Goal: Contribute content: Contribute content

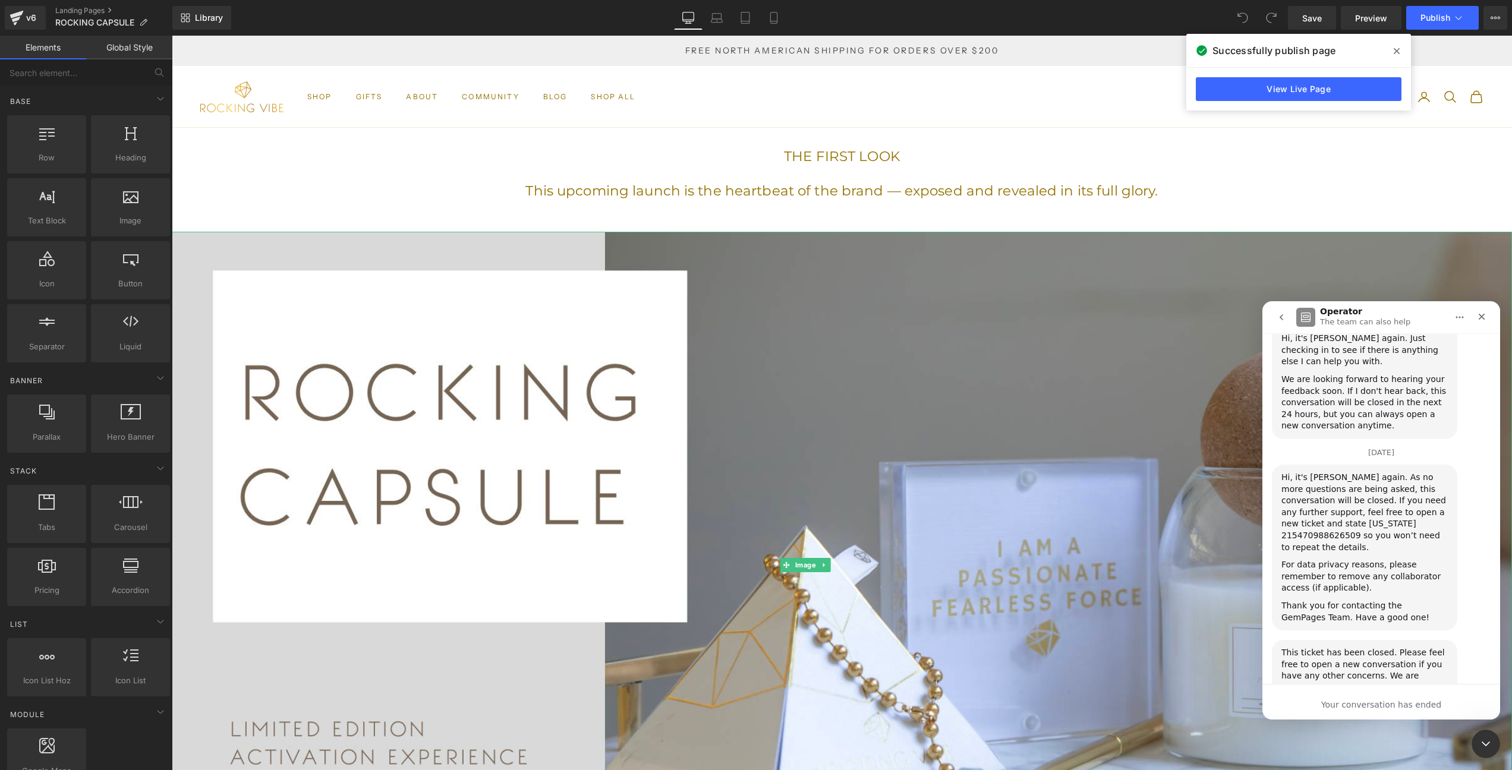
scroll to position [1727, 0]
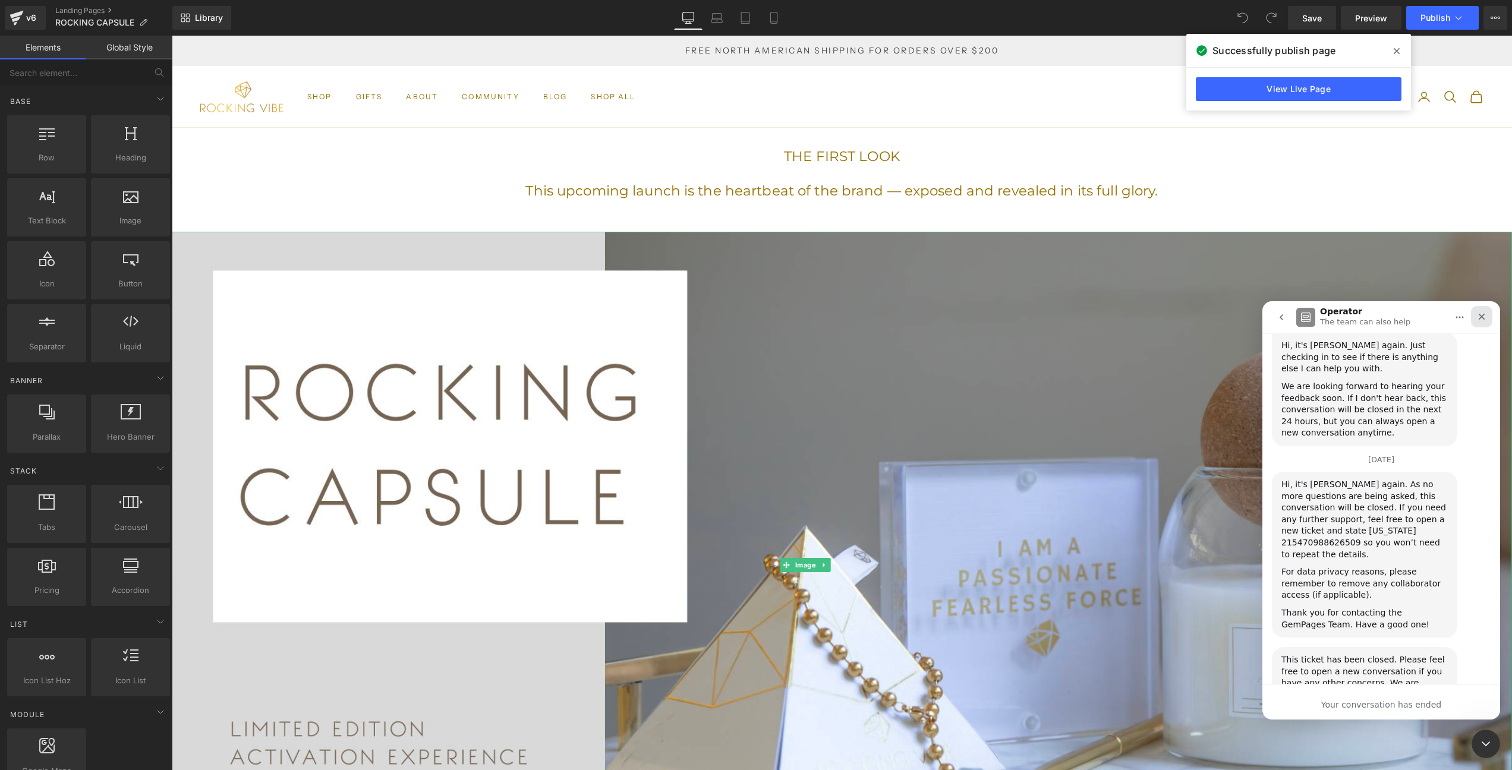
click at [1487, 319] on div "Close" at bounding box center [1481, 316] width 21 height 21
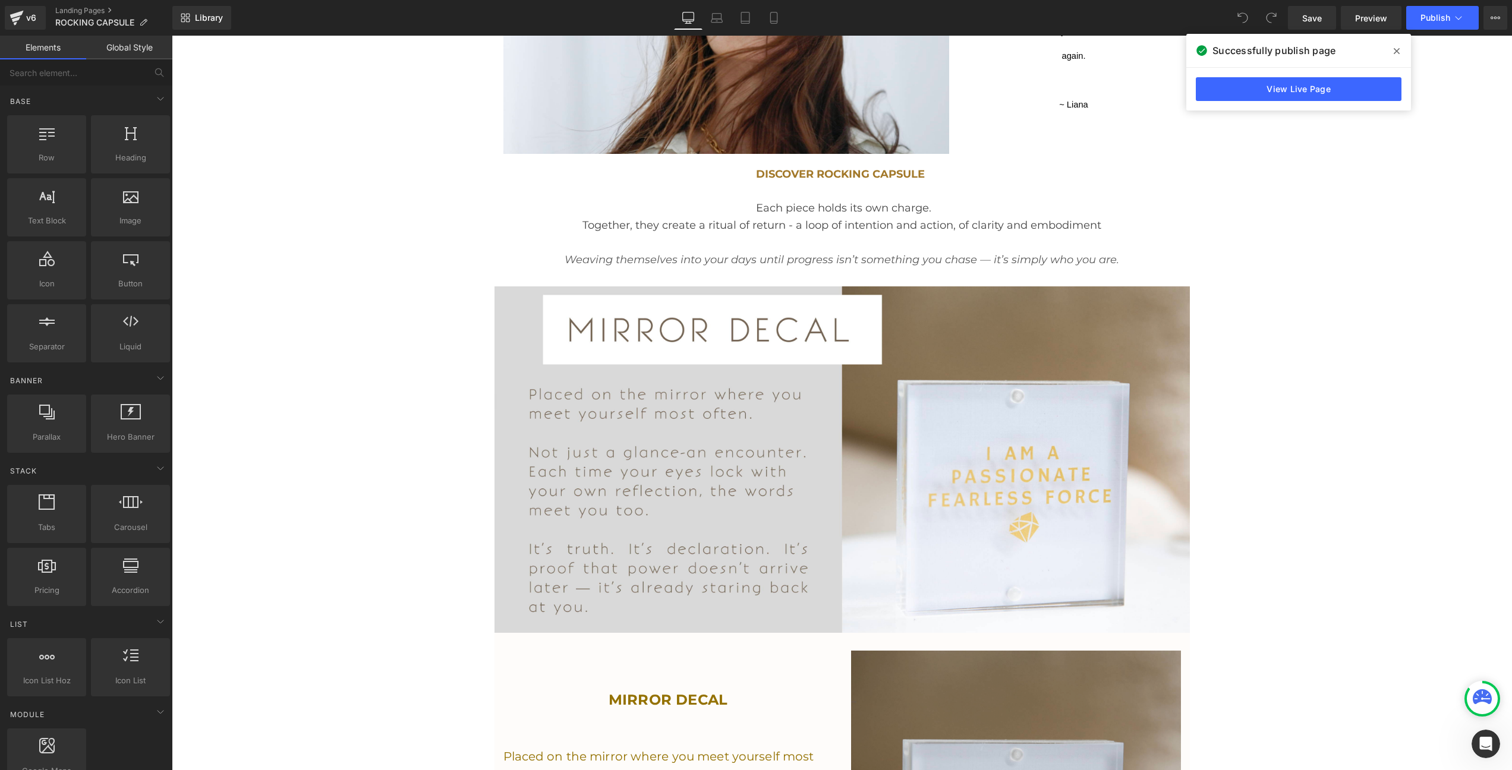
scroll to position [1125, 0]
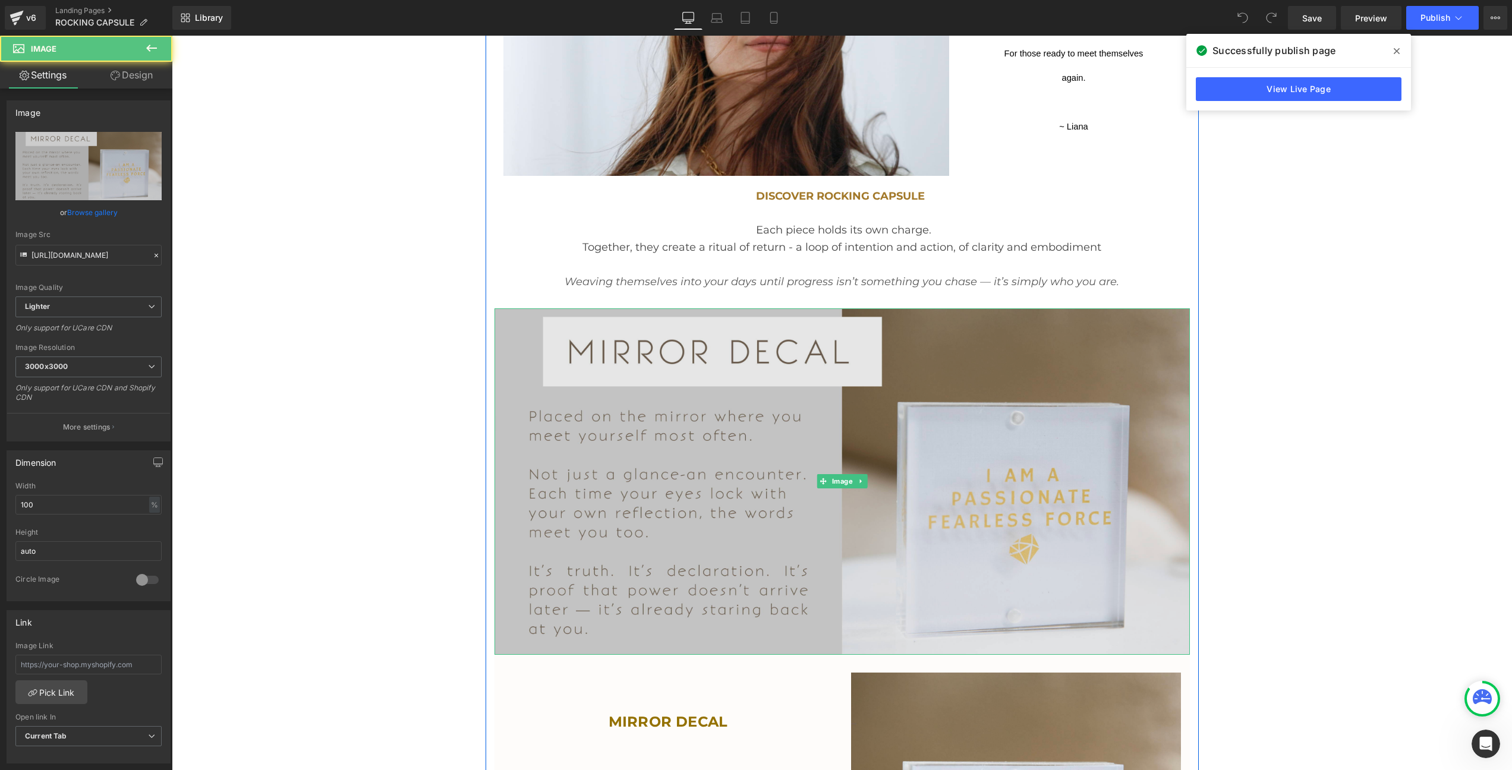
click at [1103, 350] on img at bounding box center [843, 482] width 696 height 347
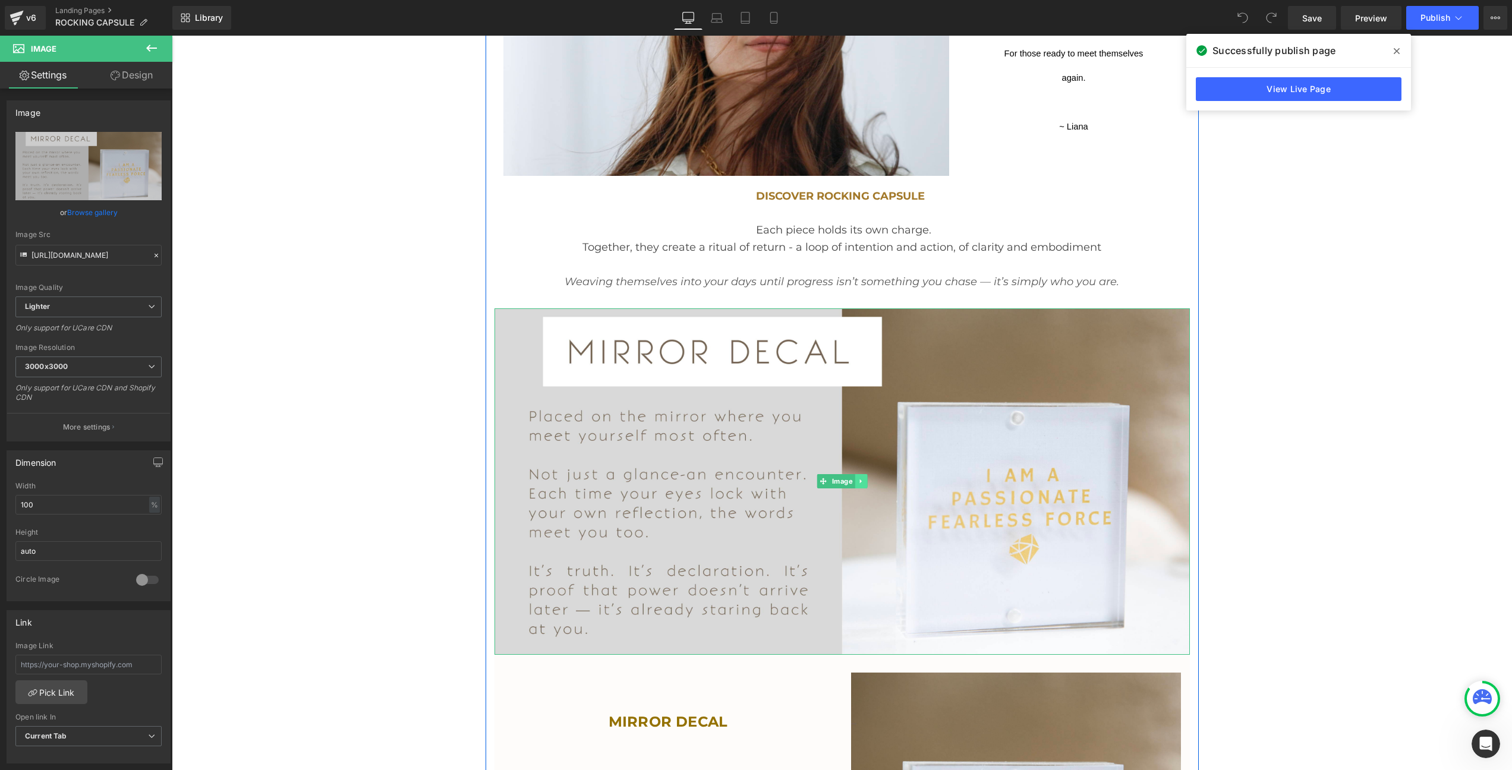
click at [858, 478] on icon at bounding box center [861, 481] width 7 height 7
click at [865, 478] on icon at bounding box center [867, 481] width 7 height 7
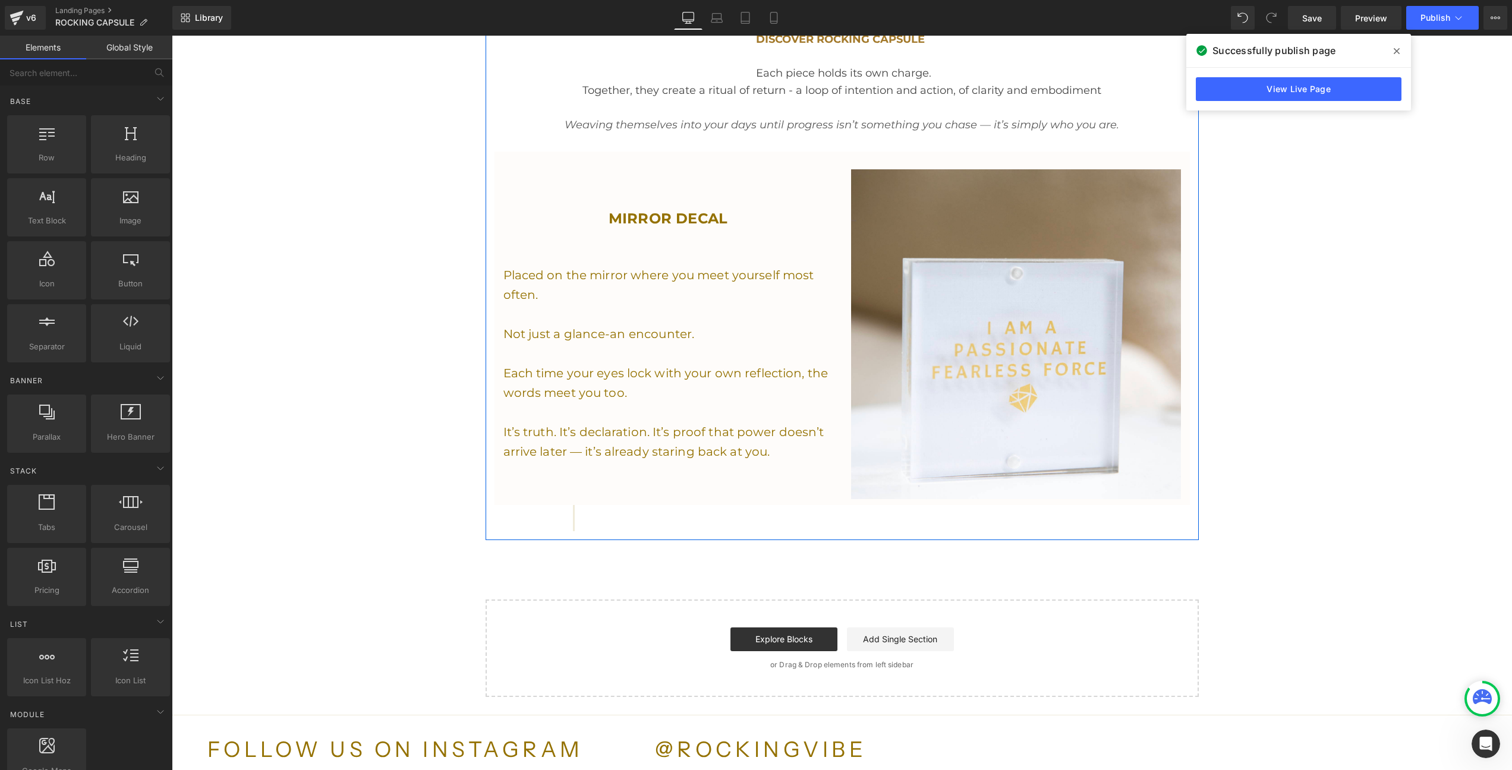
scroll to position [1178, 0]
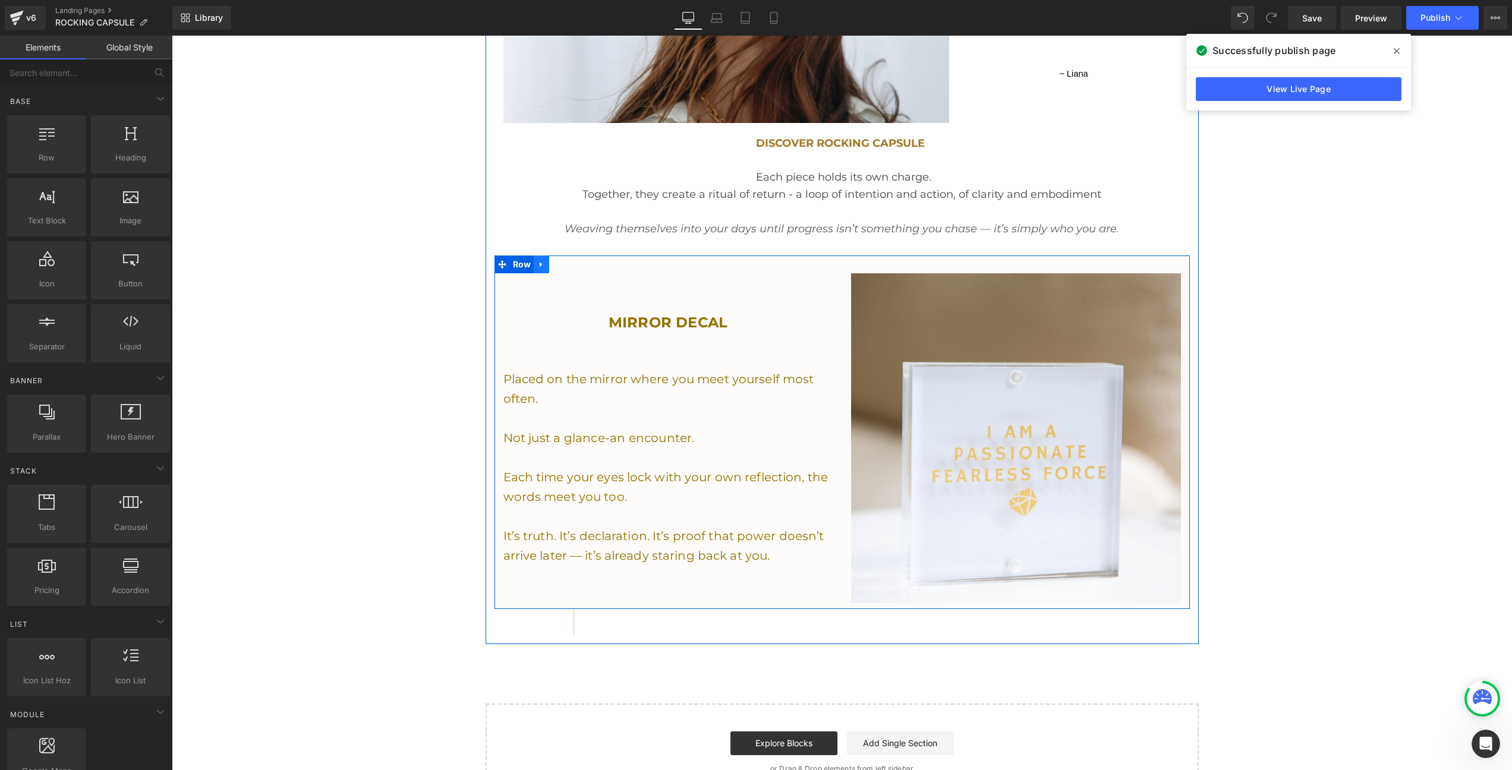
click at [539, 260] on icon at bounding box center [541, 264] width 8 height 9
click at [555, 260] on icon at bounding box center [557, 264] width 8 height 8
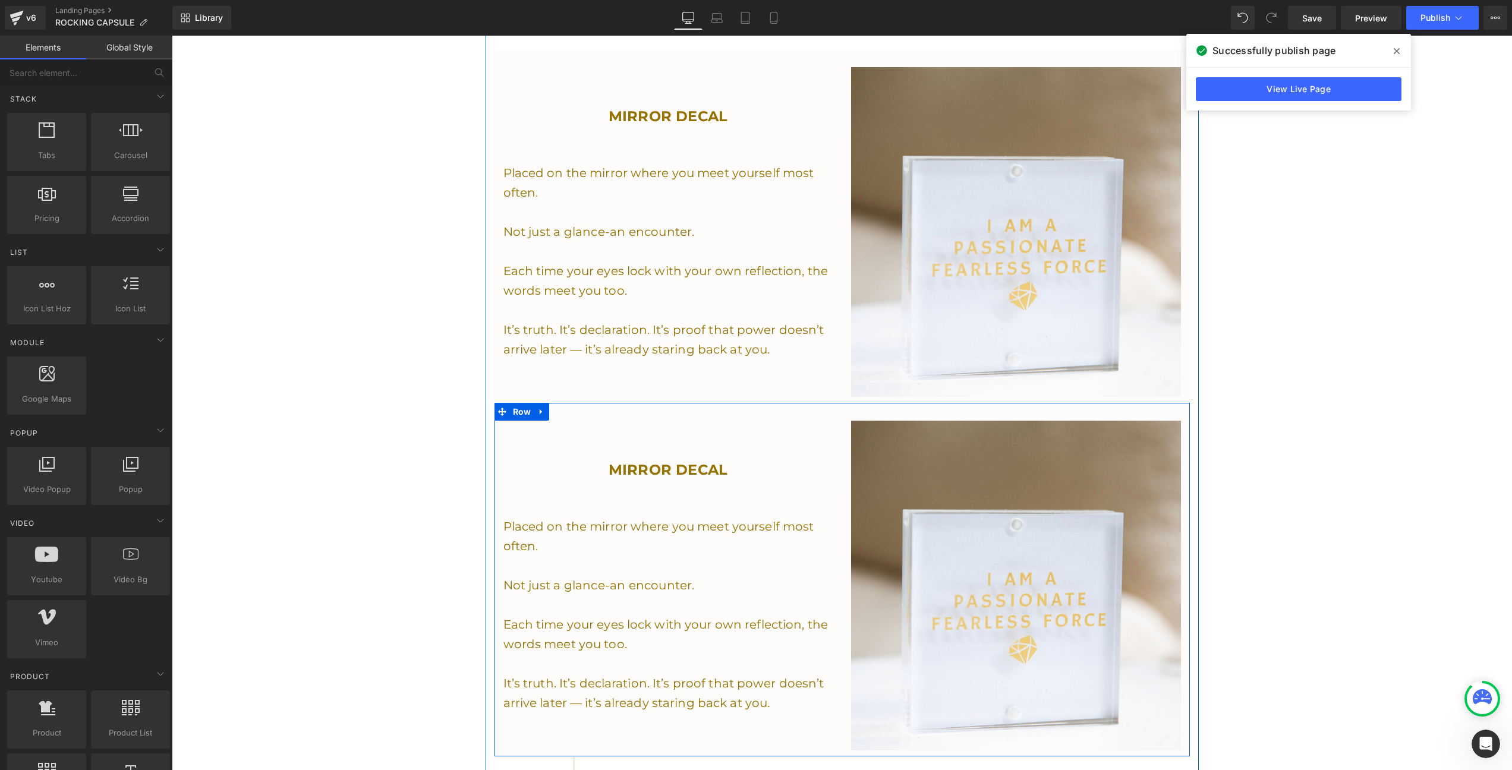
scroll to position [1436, 0]
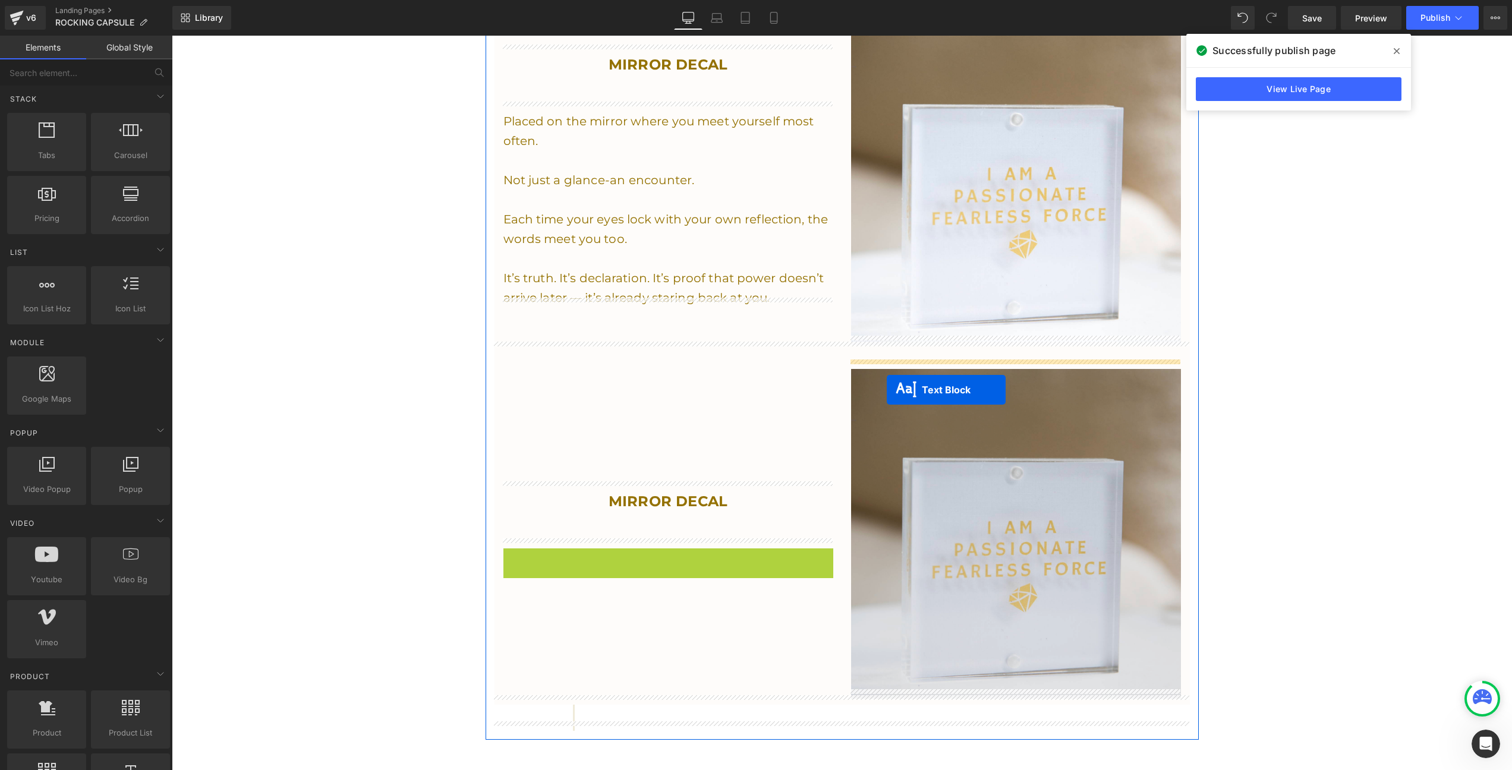
drag, startPoint x: 633, startPoint y: 558, endPoint x: 887, endPoint y: 390, distance: 304.5
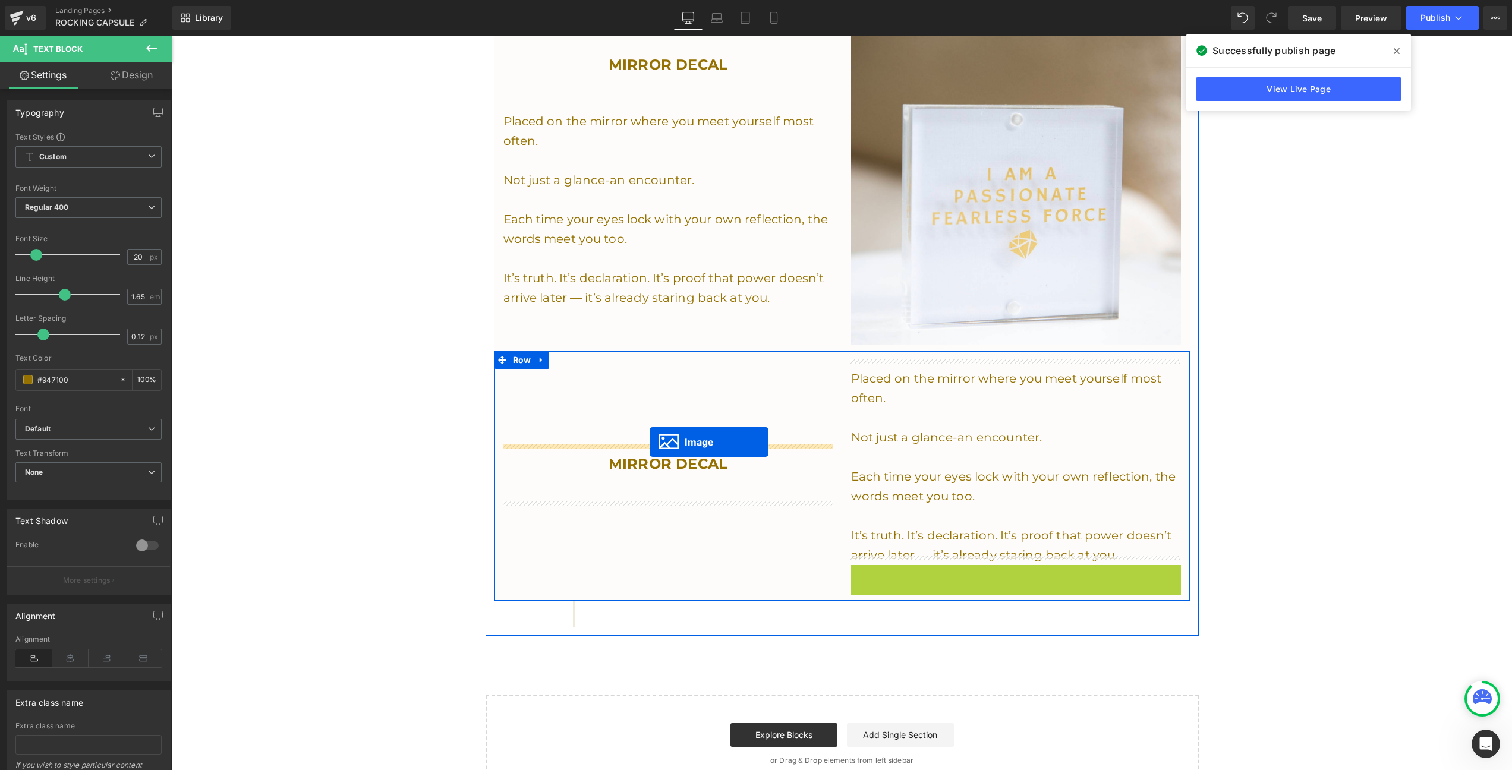
drag, startPoint x: 995, startPoint y: 723, endPoint x: 650, endPoint y: 443, distance: 444.6
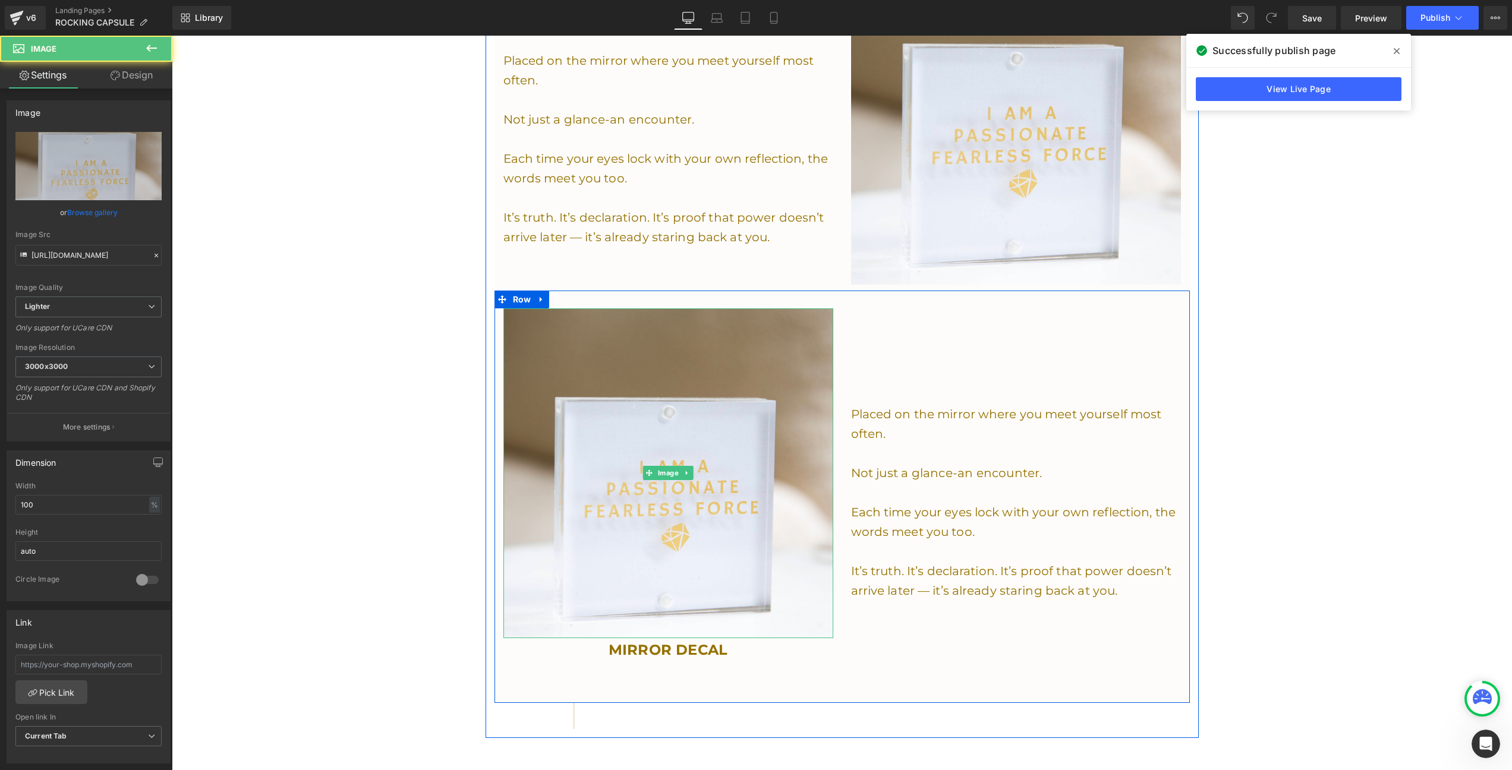
scroll to position [1499, 0]
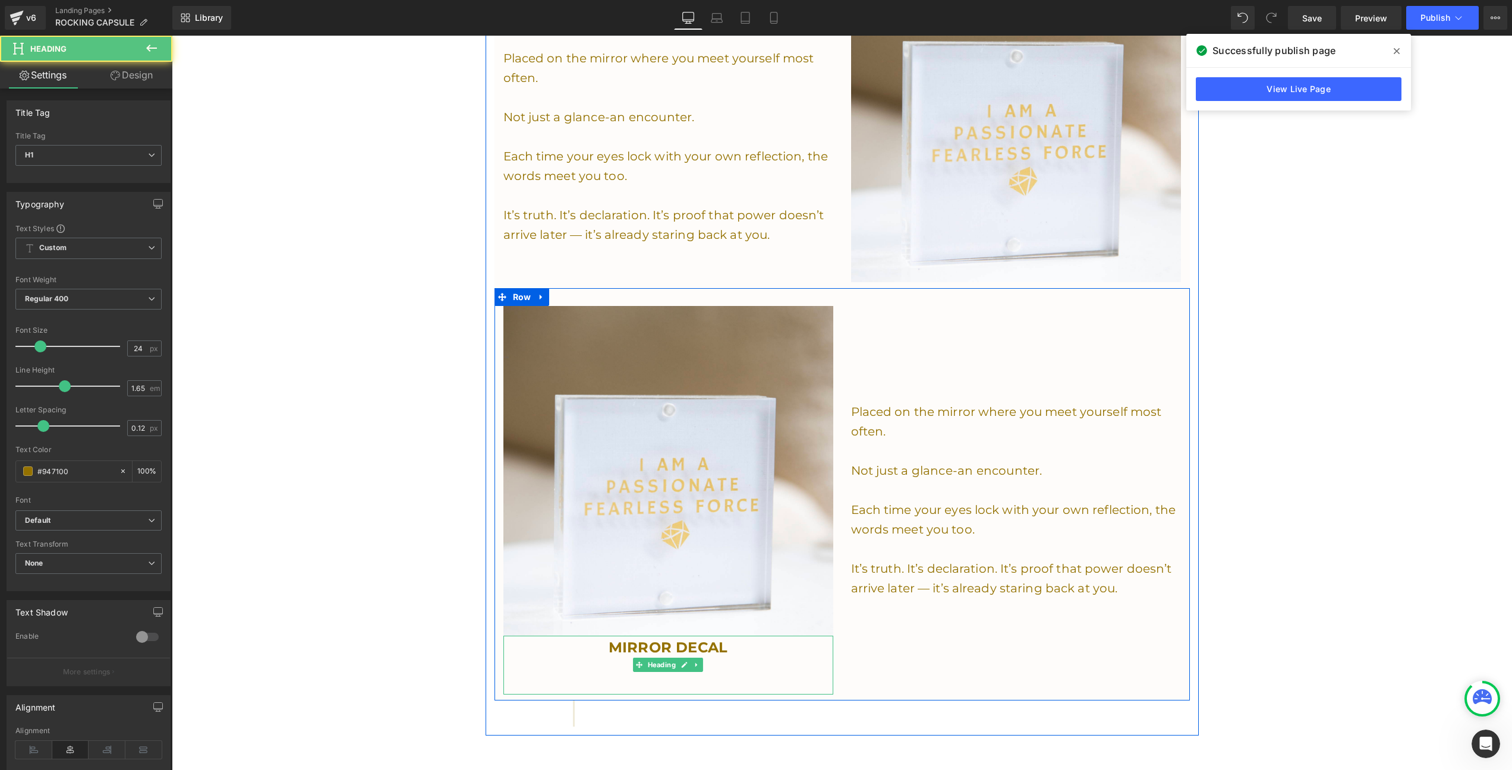
click at [611, 640] on span "MIRROR DECAL" at bounding box center [668, 647] width 119 height 17
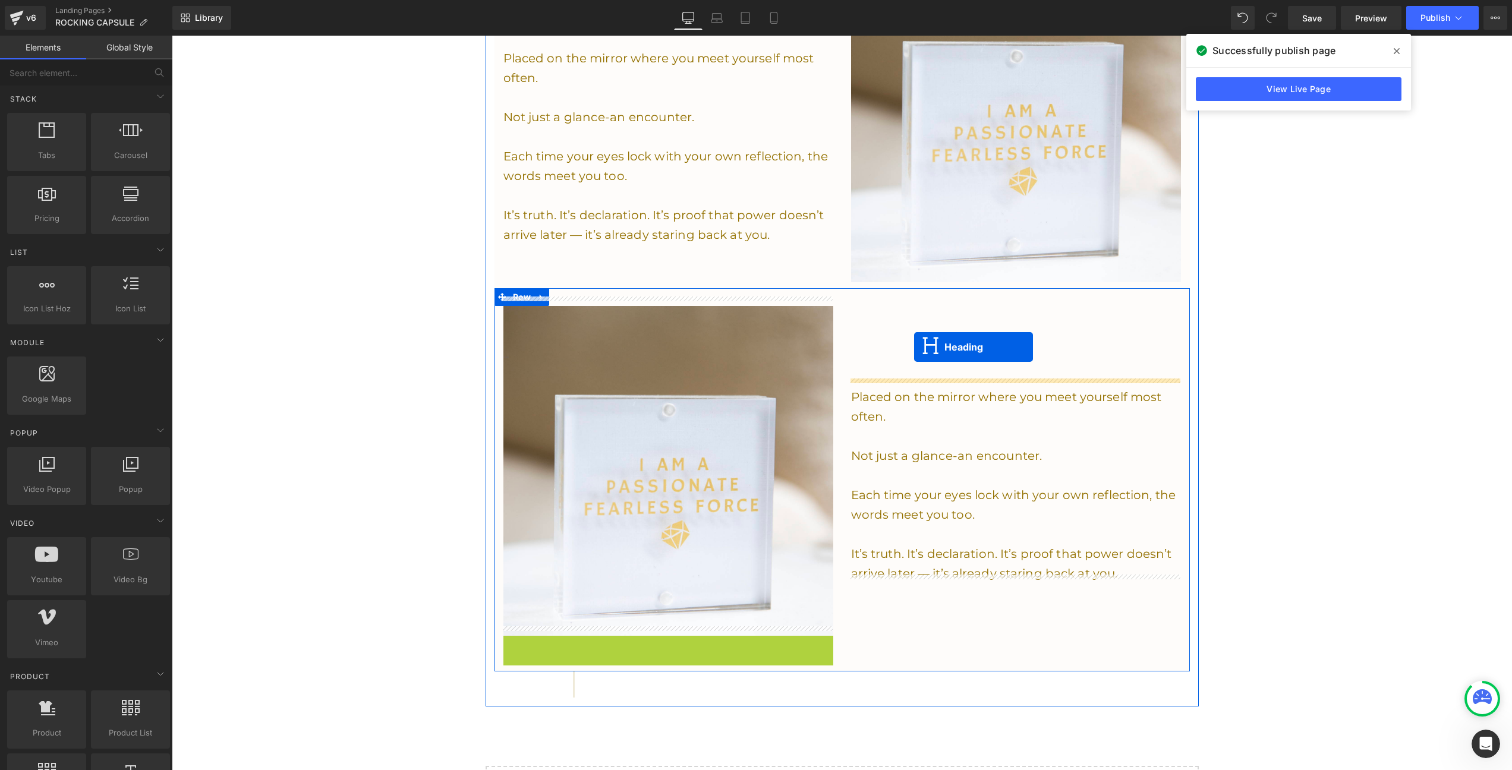
drag, startPoint x: 638, startPoint y: 659, endPoint x: 914, endPoint y: 347, distance: 416.5
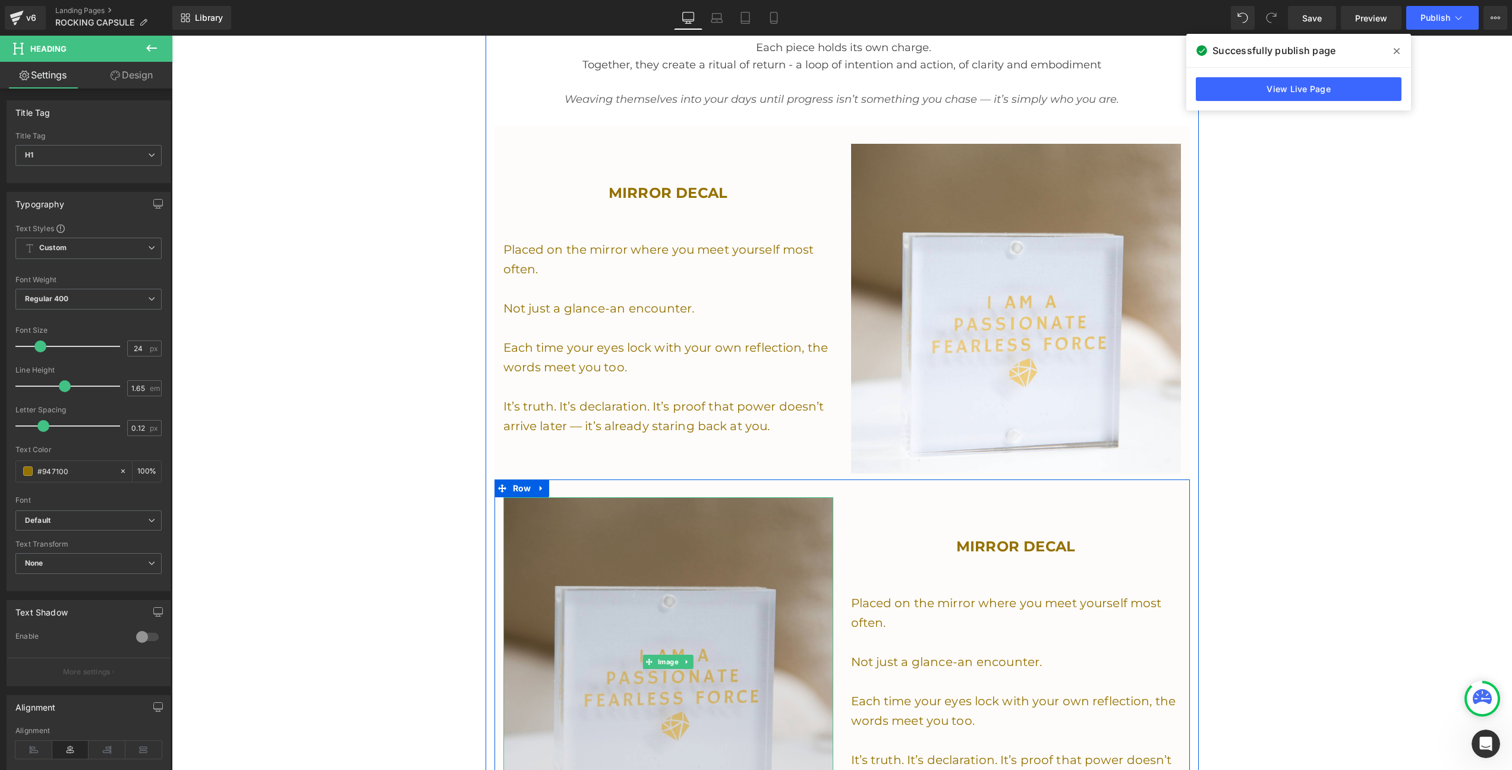
scroll to position [1358, 0]
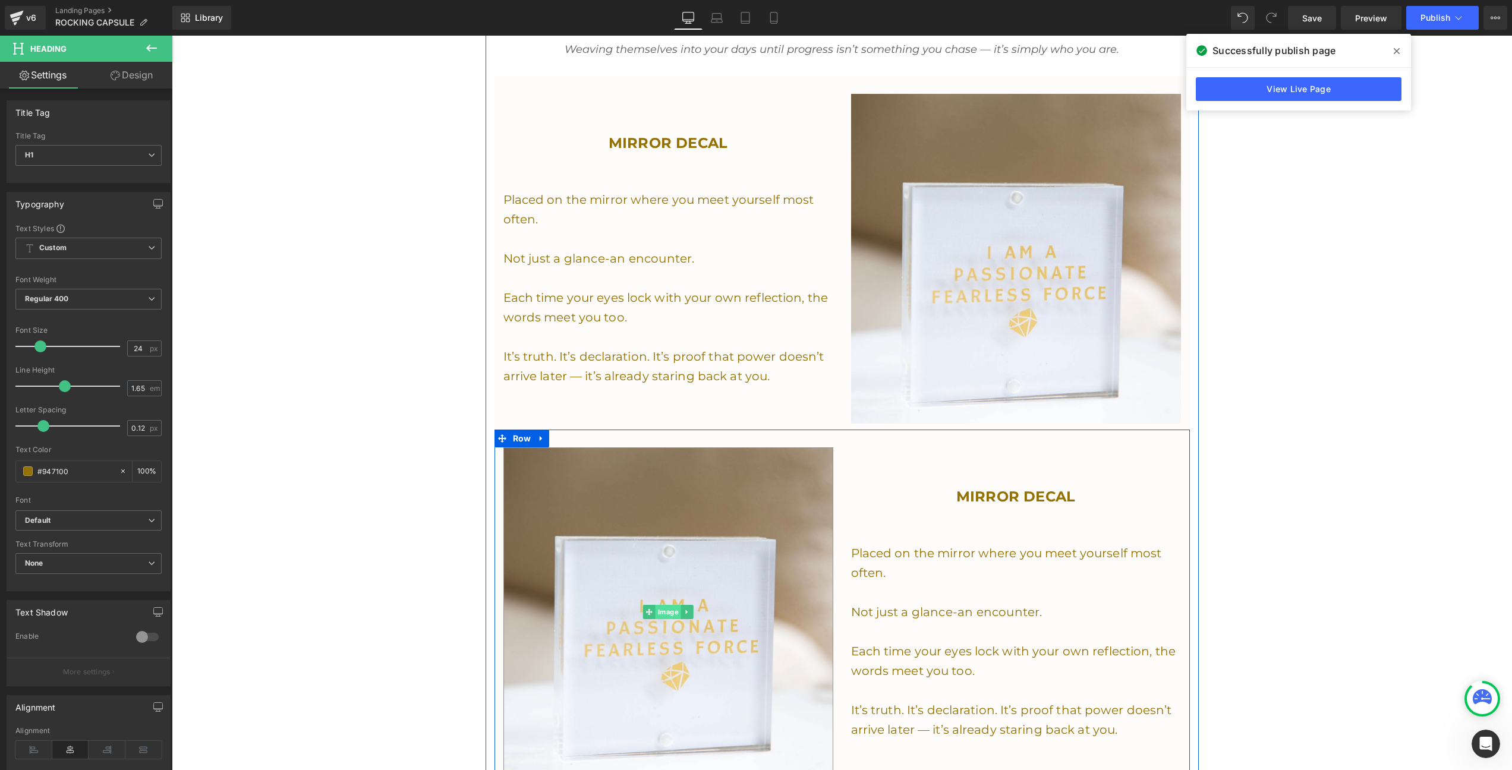
click at [666, 605] on span "Image" at bounding box center [669, 612] width 26 height 14
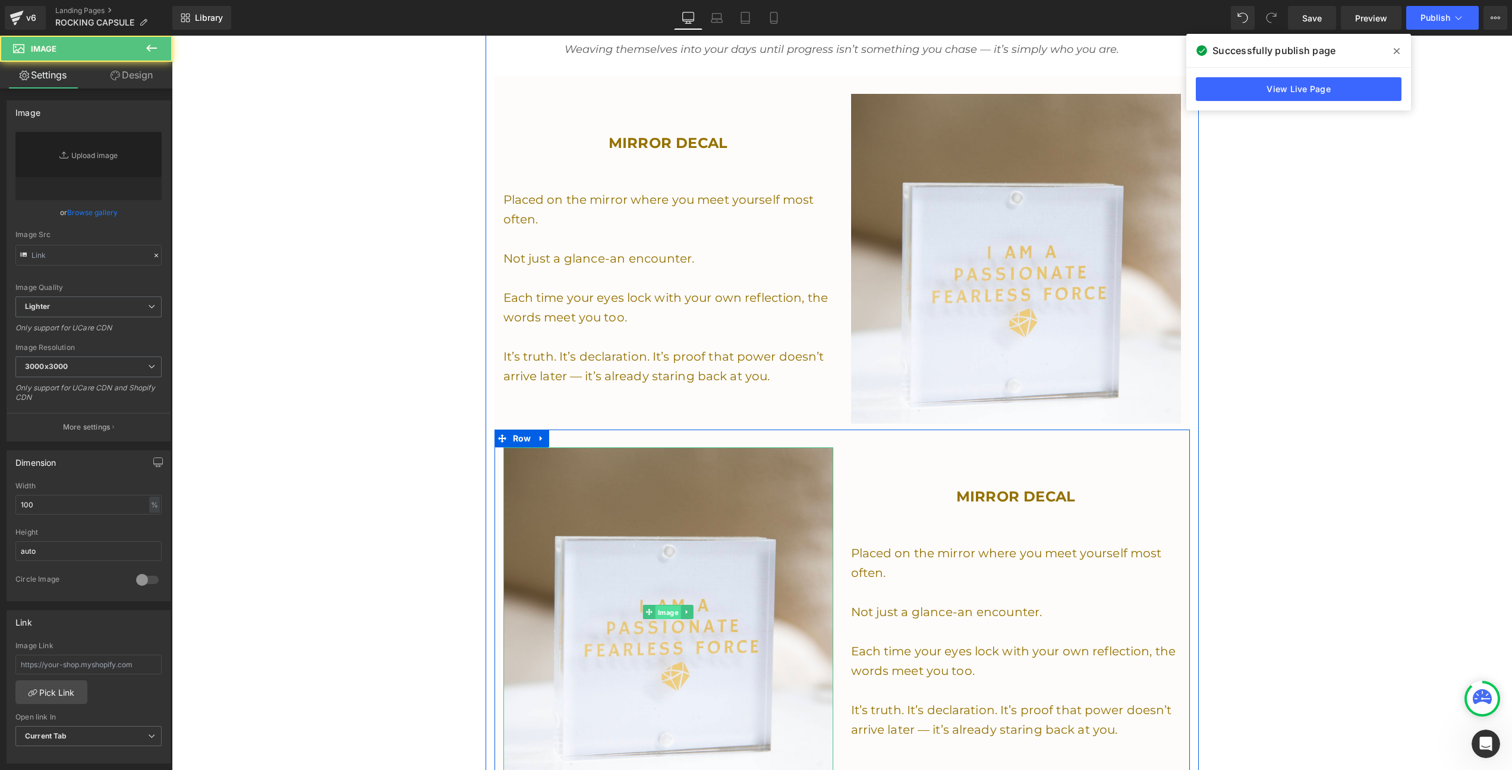
type input "[URL][DOMAIN_NAME]"
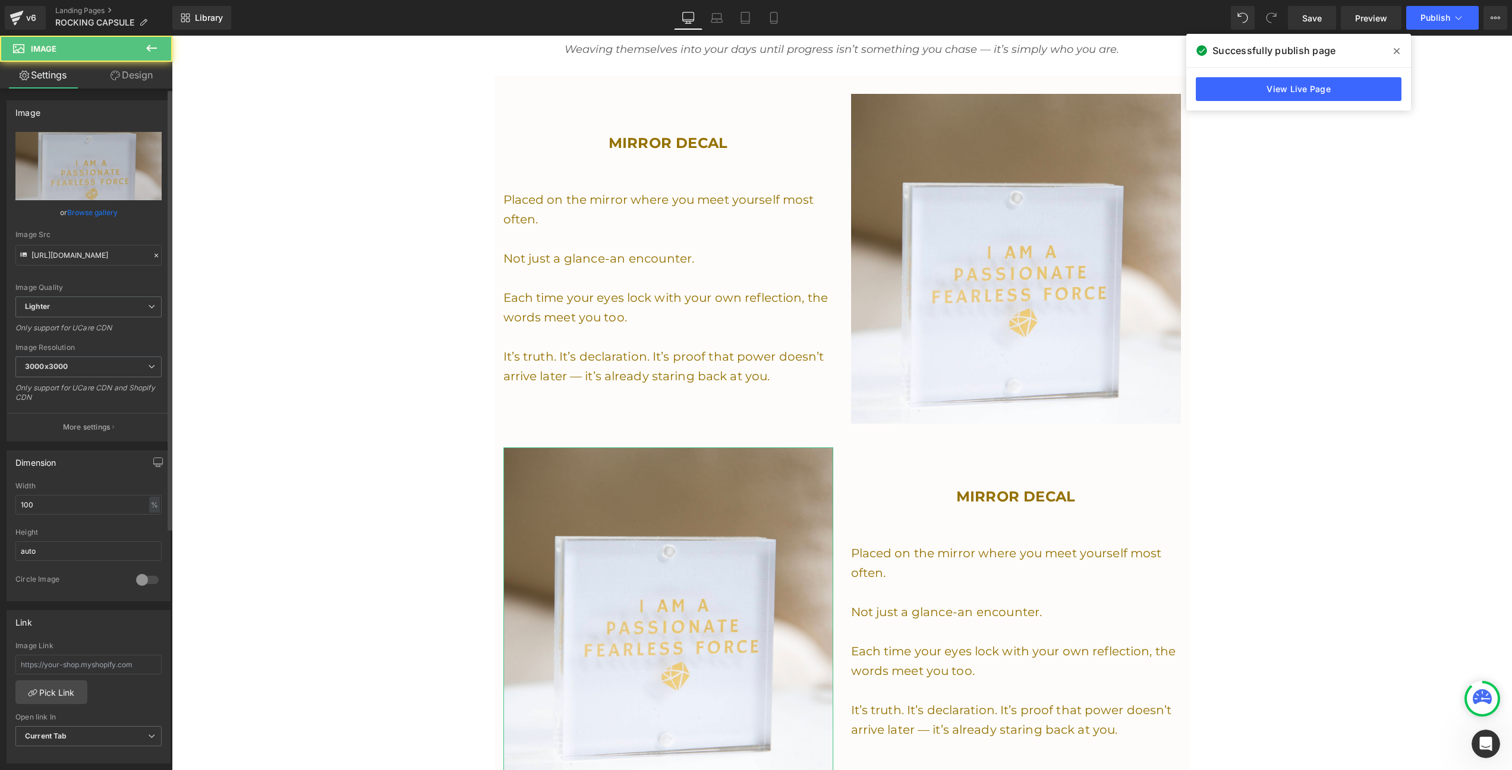
click at [81, 211] on link "Browse gallery" at bounding box center [92, 212] width 51 height 21
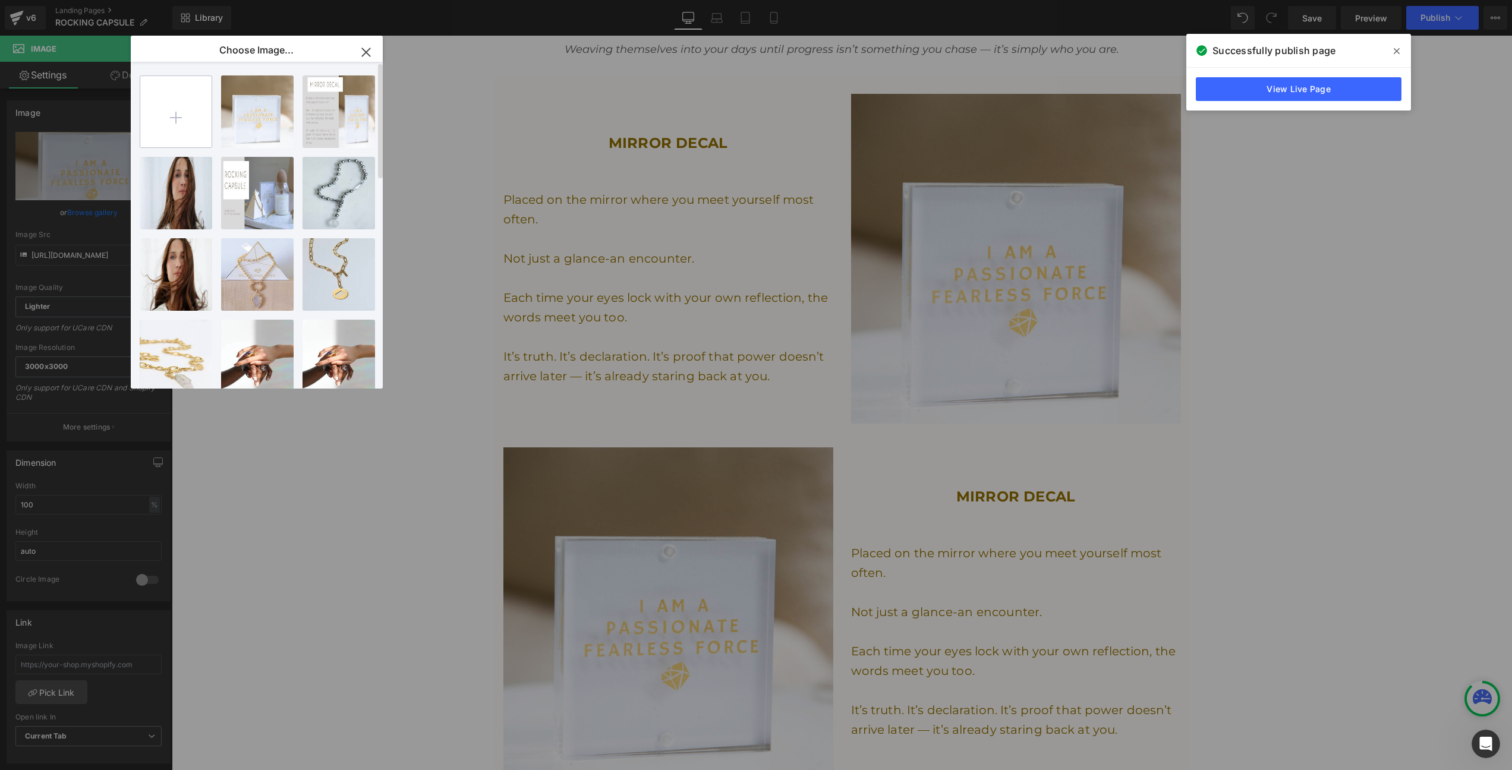
click at [172, 117] on input "file" at bounding box center [175, 111] width 71 height 71
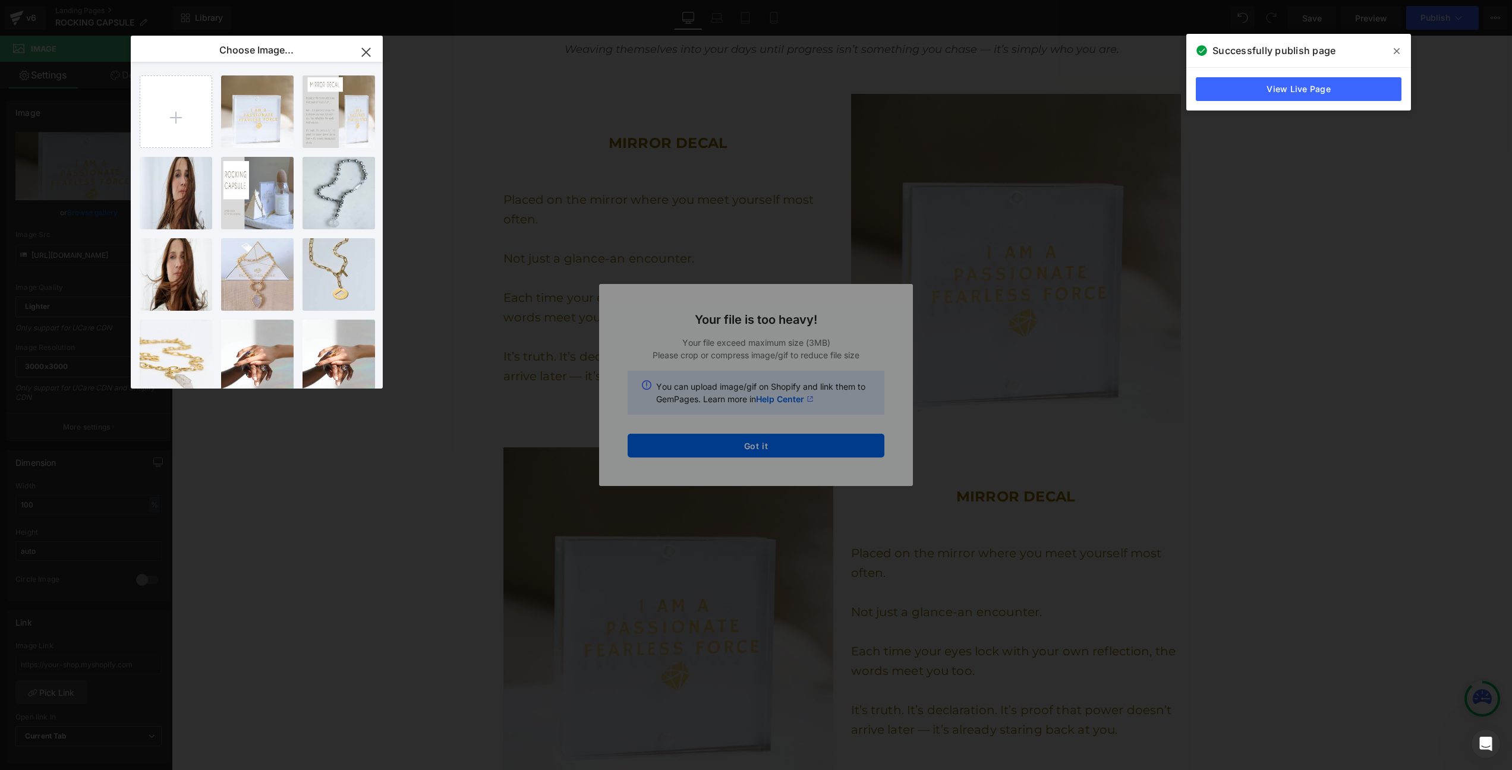
click at [728, 0] on div "Text Color Highlight Color #333333 Edit or remove link: Edit - Unlink - Cancel …" at bounding box center [756, 0] width 1512 height 0
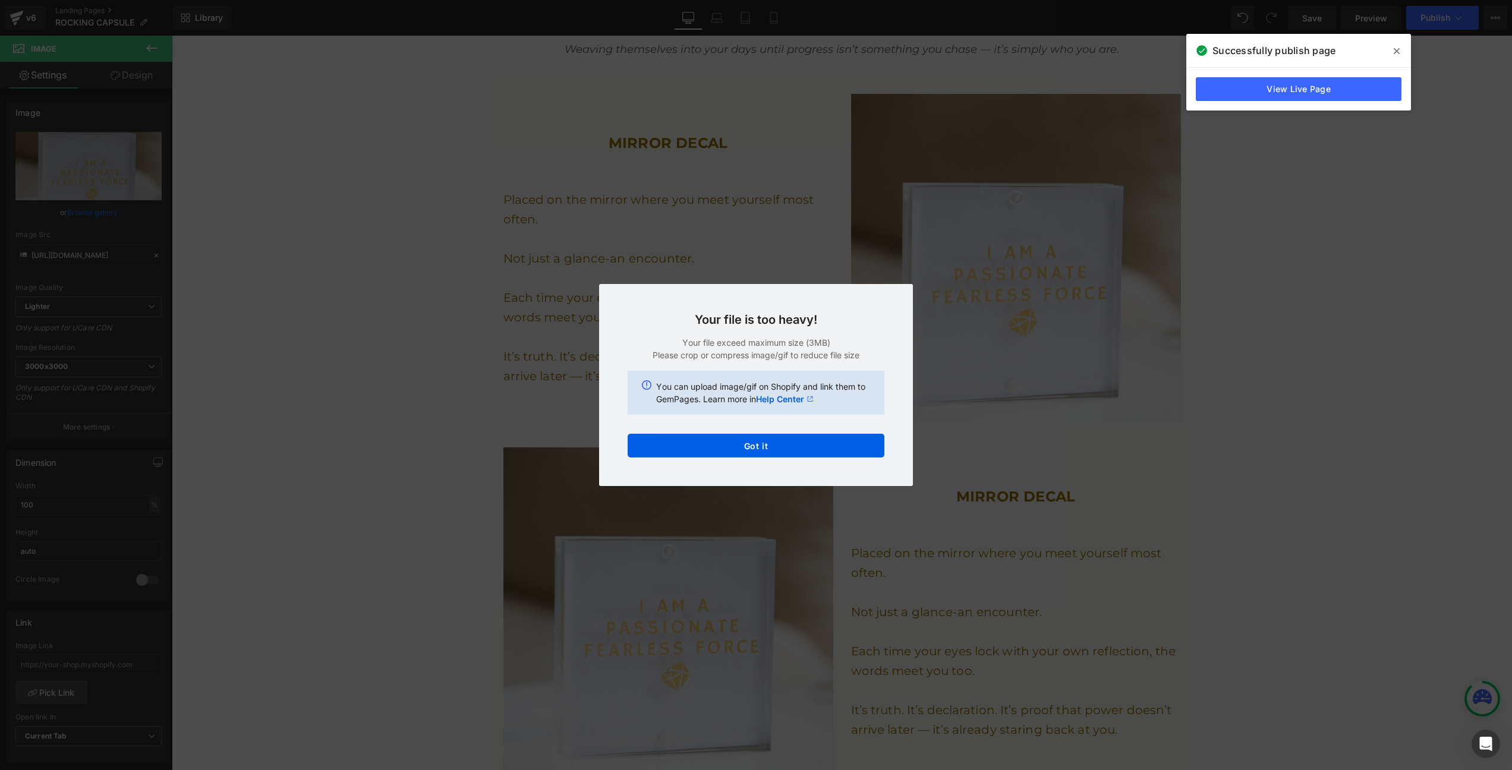
click at [728, 452] on button "Got it" at bounding box center [756, 446] width 257 height 24
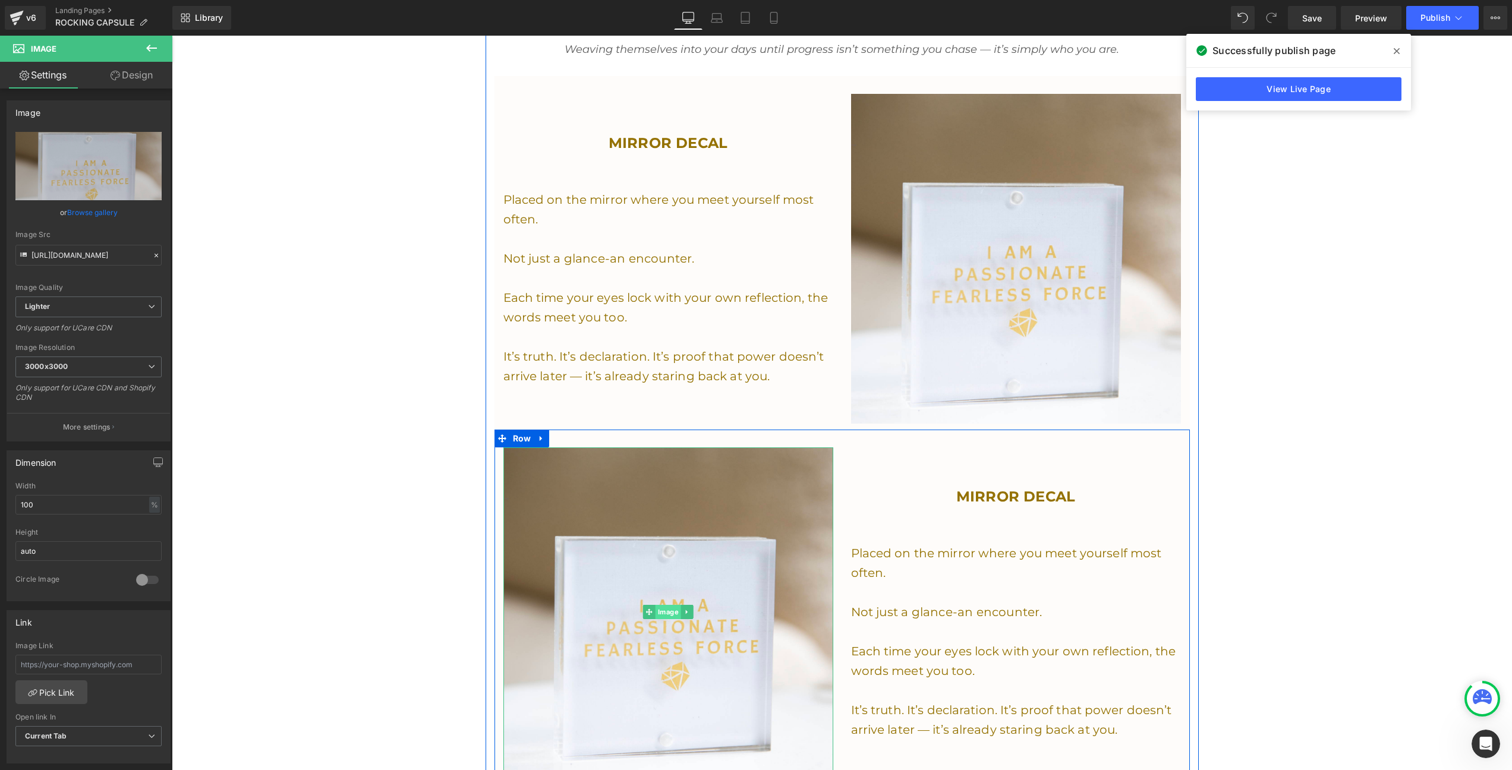
click at [666, 606] on span "Image" at bounding box center [669, 612] width 26 height 14
click at [80, 213] on link "Browse gallery" at bounding box center [92, 212] width 51 height 21
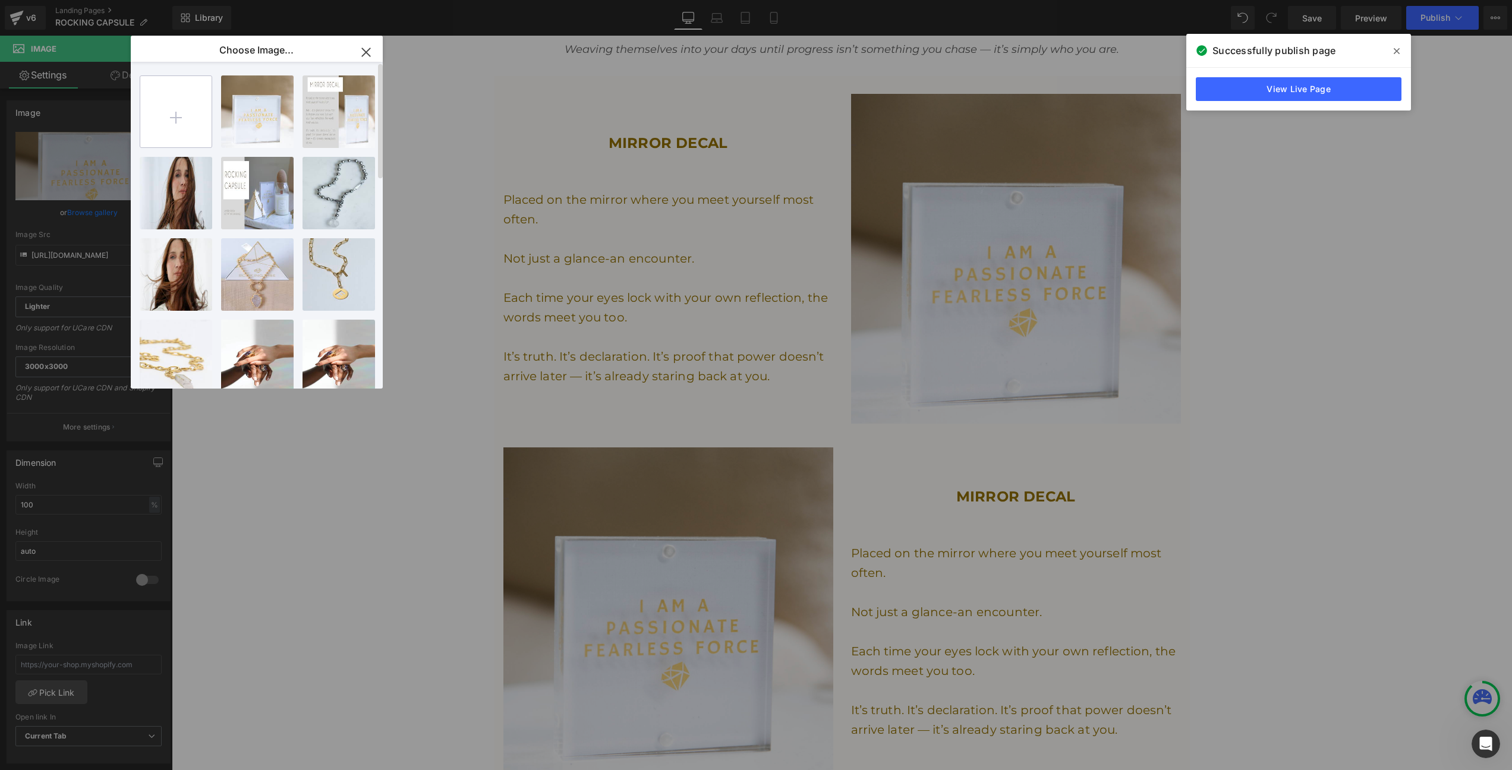
click at [173, 109] on input "file" at bounding box center [175, 111] width 71 height 71
type input "C:\fakepath\Screenshot [DATE] 12.50.55 PM.png"
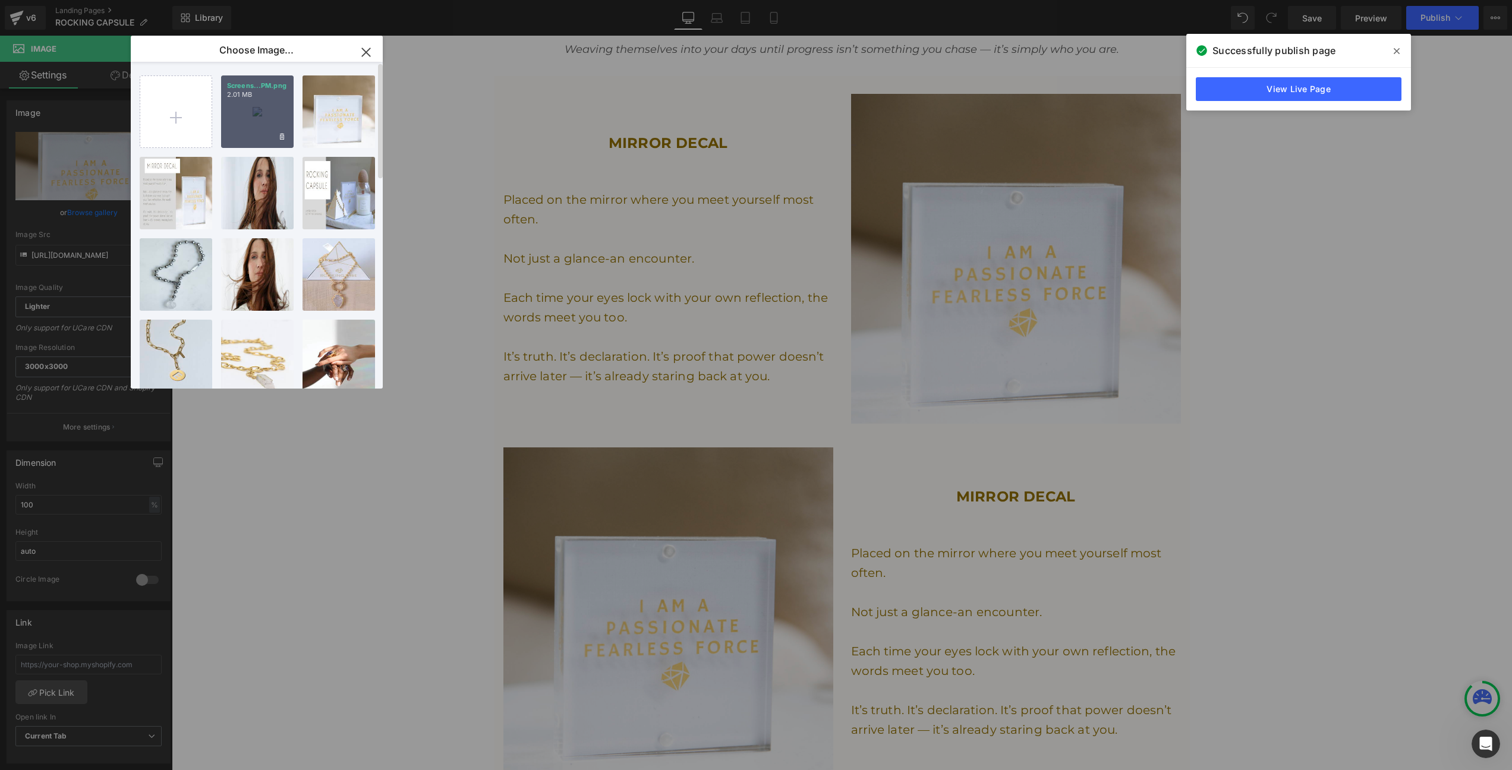
click at [260, 130] on div "Screens...PM.png 2.01 MB" at bounding box center [257, 111] width 73 height 73
type input "[URL][DOMAIN_NAME]"
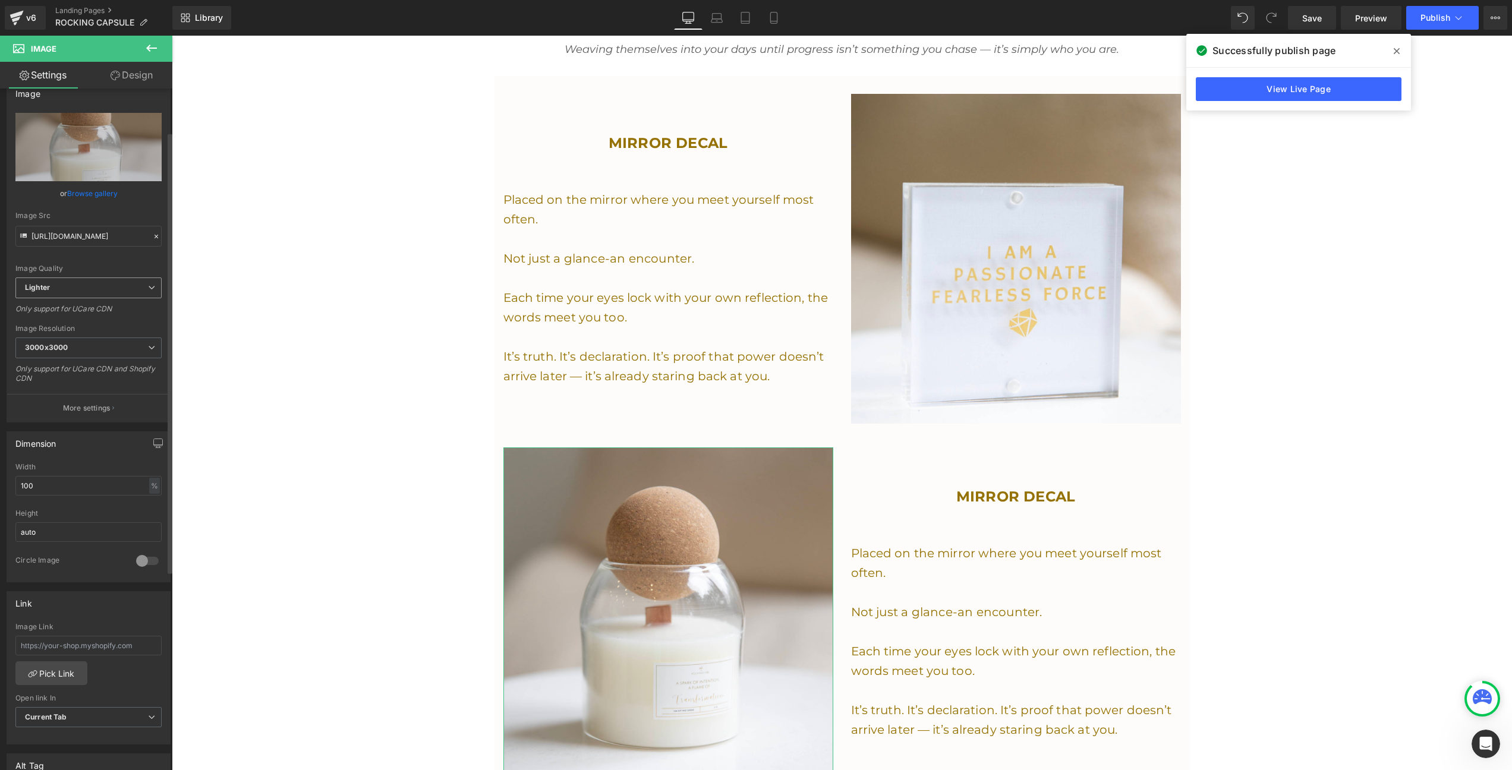
scroll to position [213, 0]
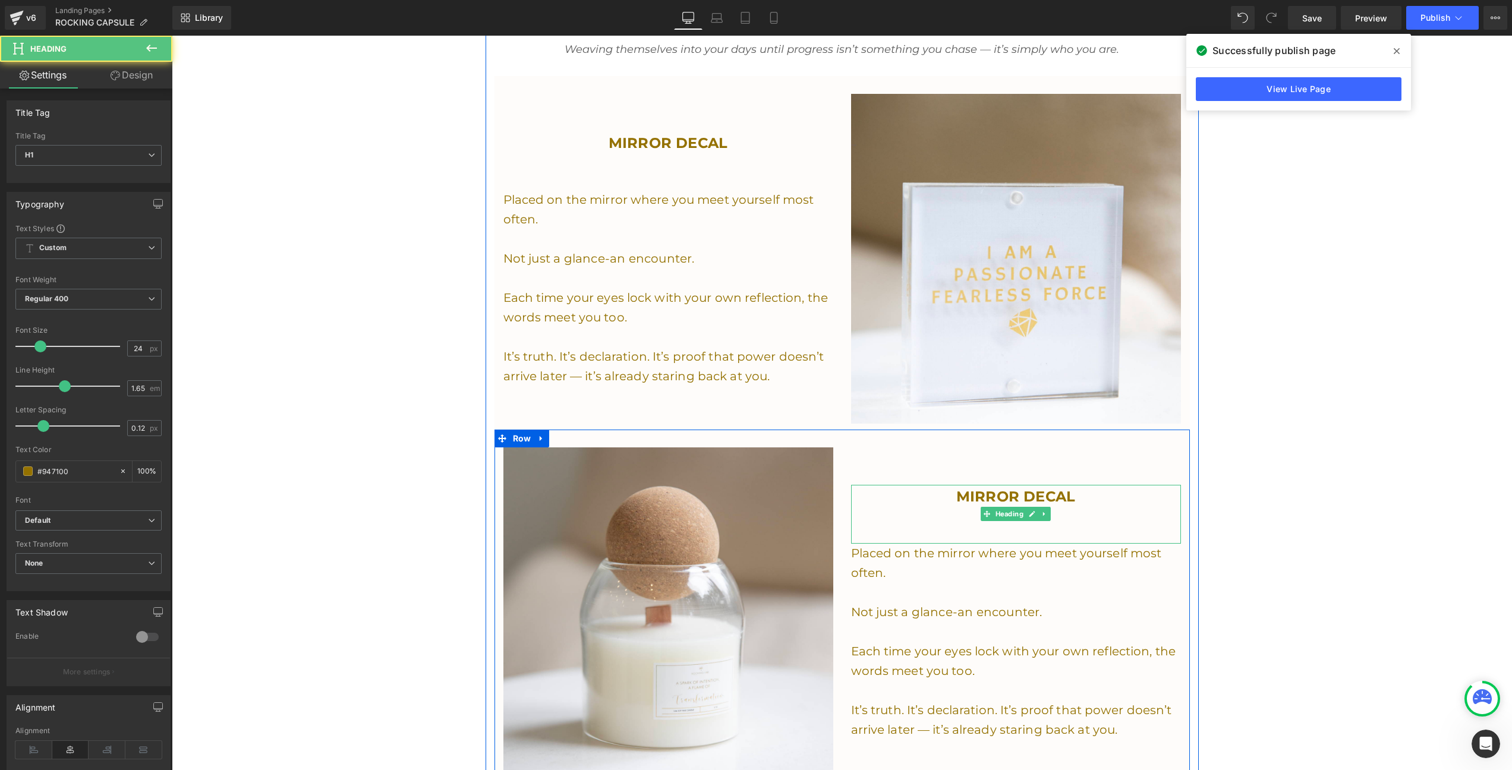
click at [1074, 490] on h1 "MIRROR DECAL" at bounding box center [1016, 497] width 330 height 24
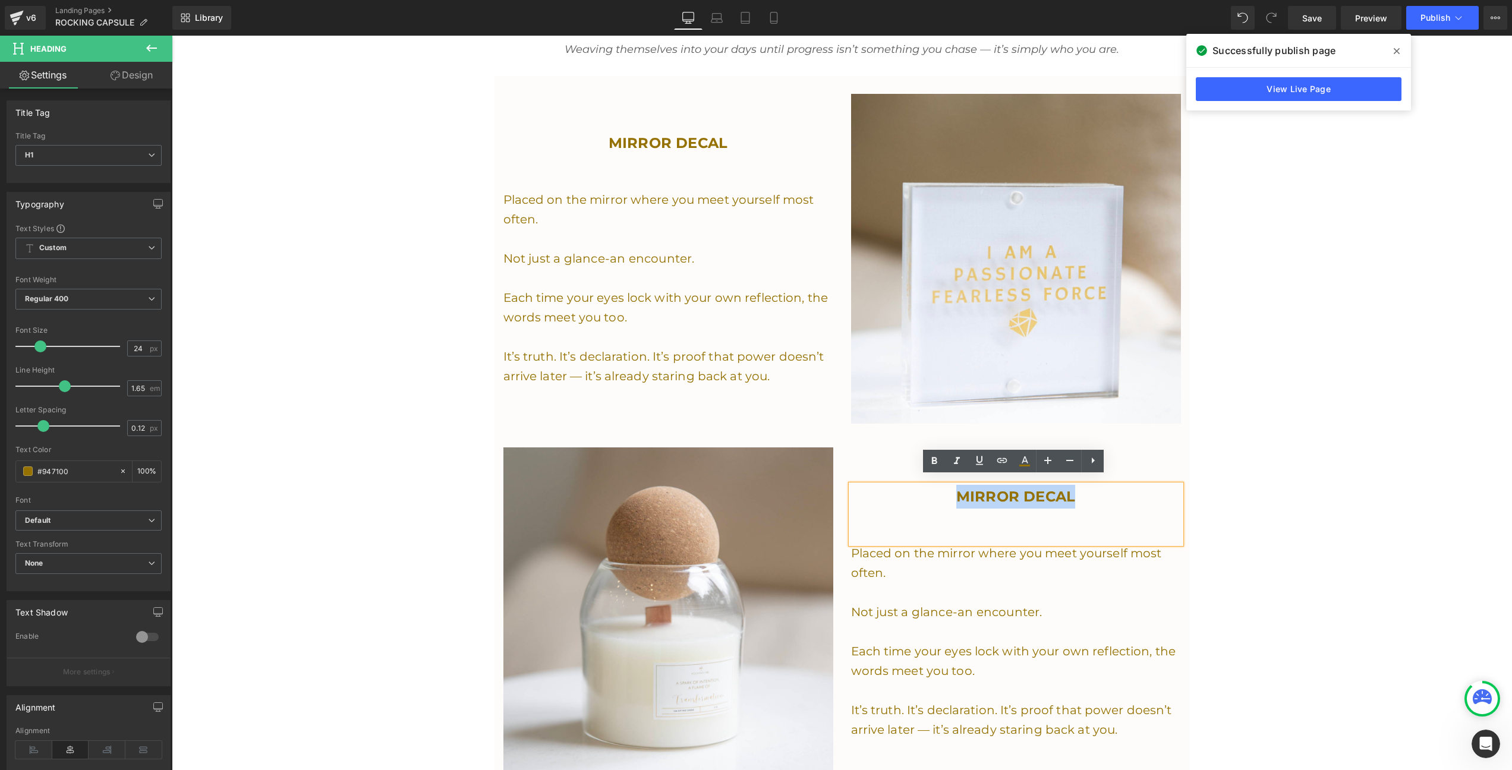
drag, startPoint x: 1074, startPoint y: 490, endPoint x: 938, endPoint y: 488, distance: 135.6
click at [939, 489] on h1 "MIRROR DECAL" at bounding box center [1016, 497] width 330 height 24
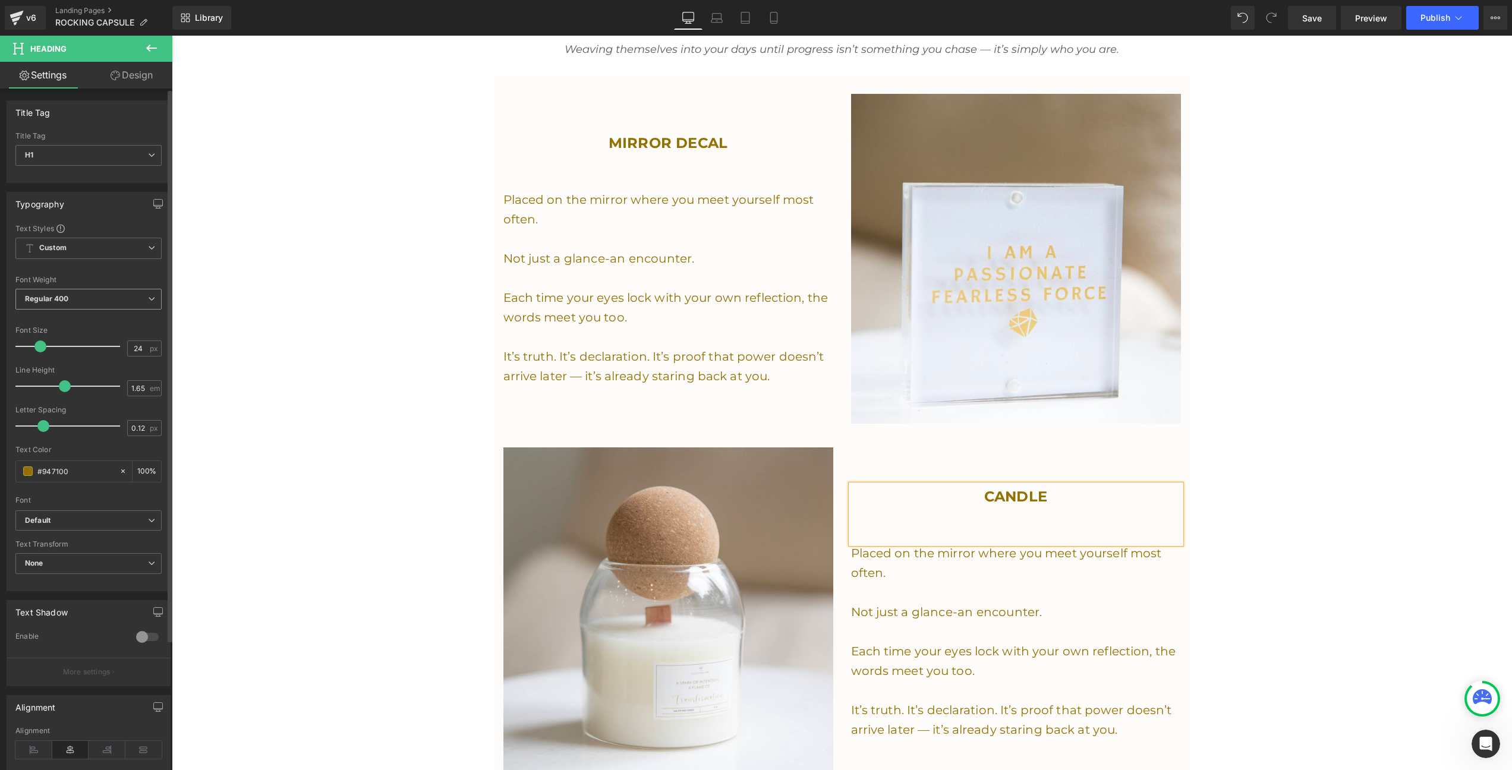
scroll to position [1430, 0]
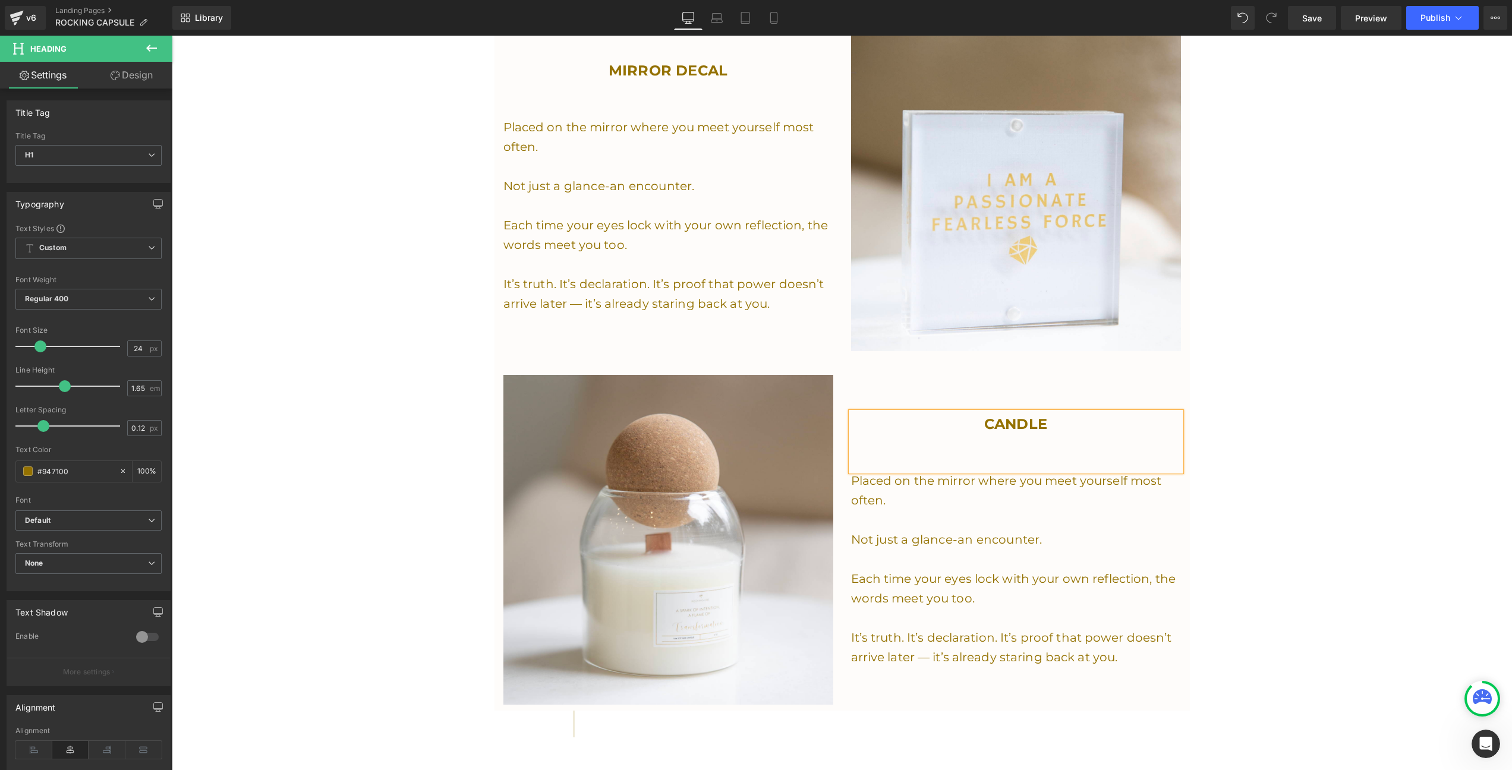
click at [845, 497] on div "CANDLE Heading Placed on the mirror where you meet yourself most often. Not jus…" at bounding box center [1016, 540] width 348 height 331
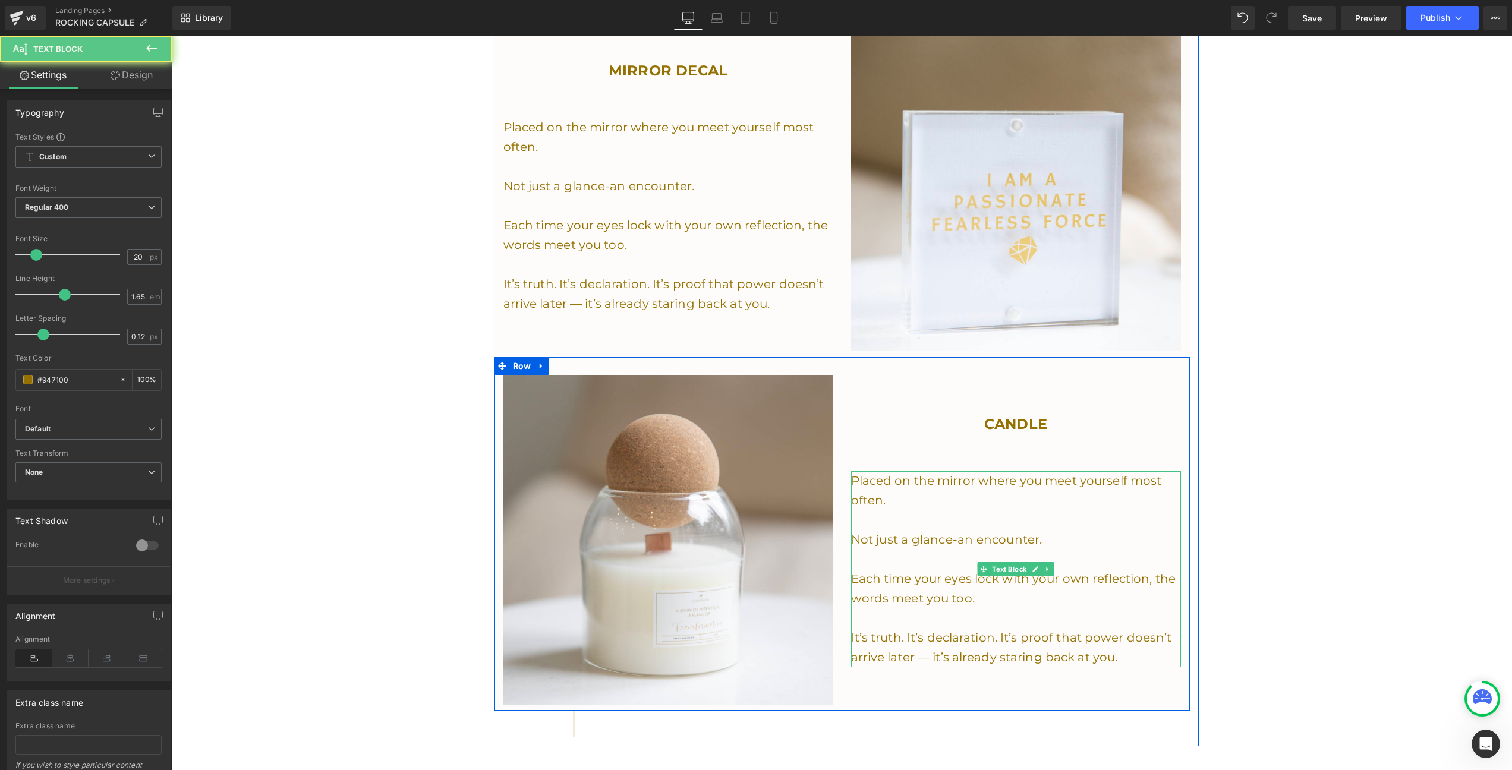
click at [889, 517] on p at bounding box center [1016, 521] width 330 height 20
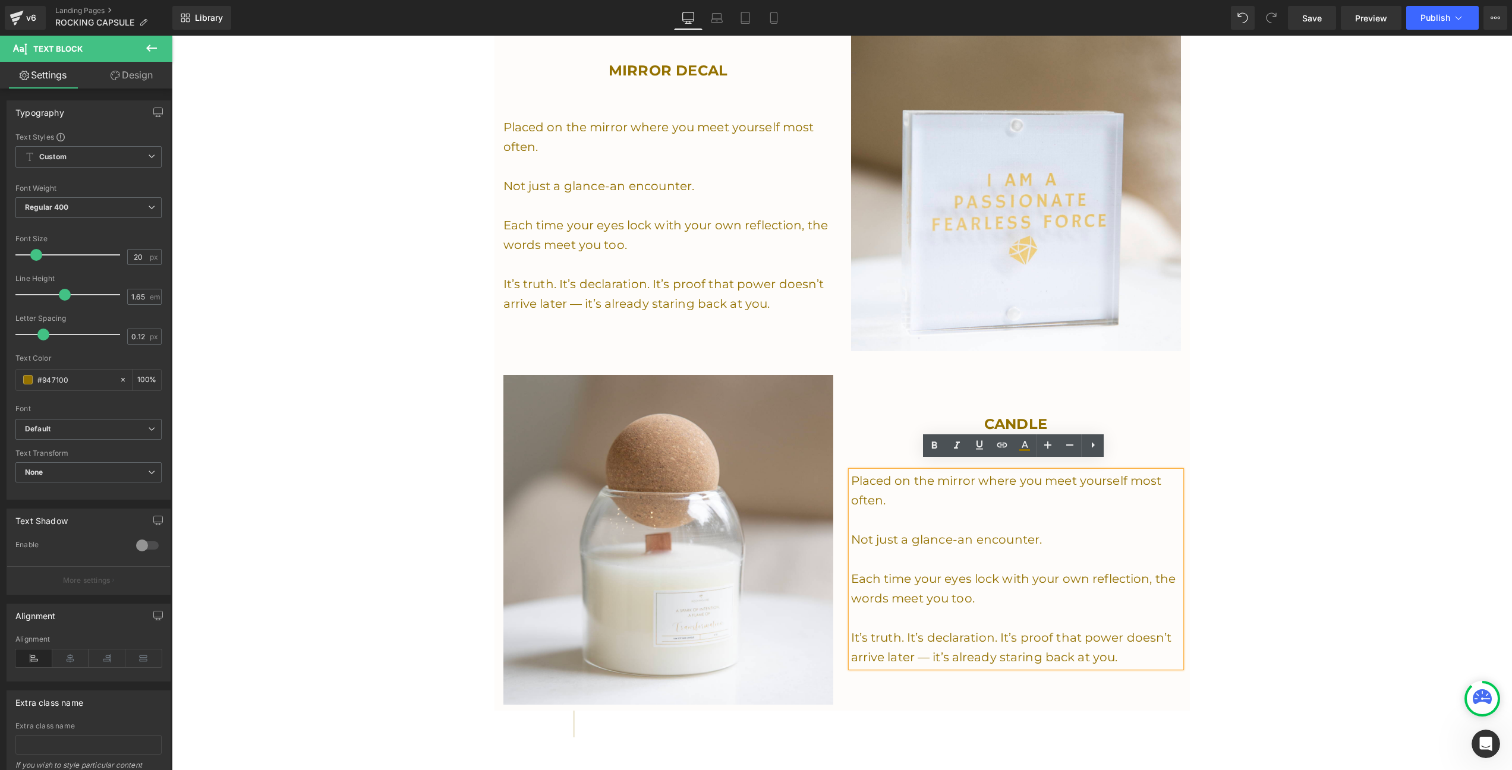
click at [986, 579] on p "Each time your eyes lock with your own reflection, the words meet you too." at bounding box center [1016, 589] width 330 height 39
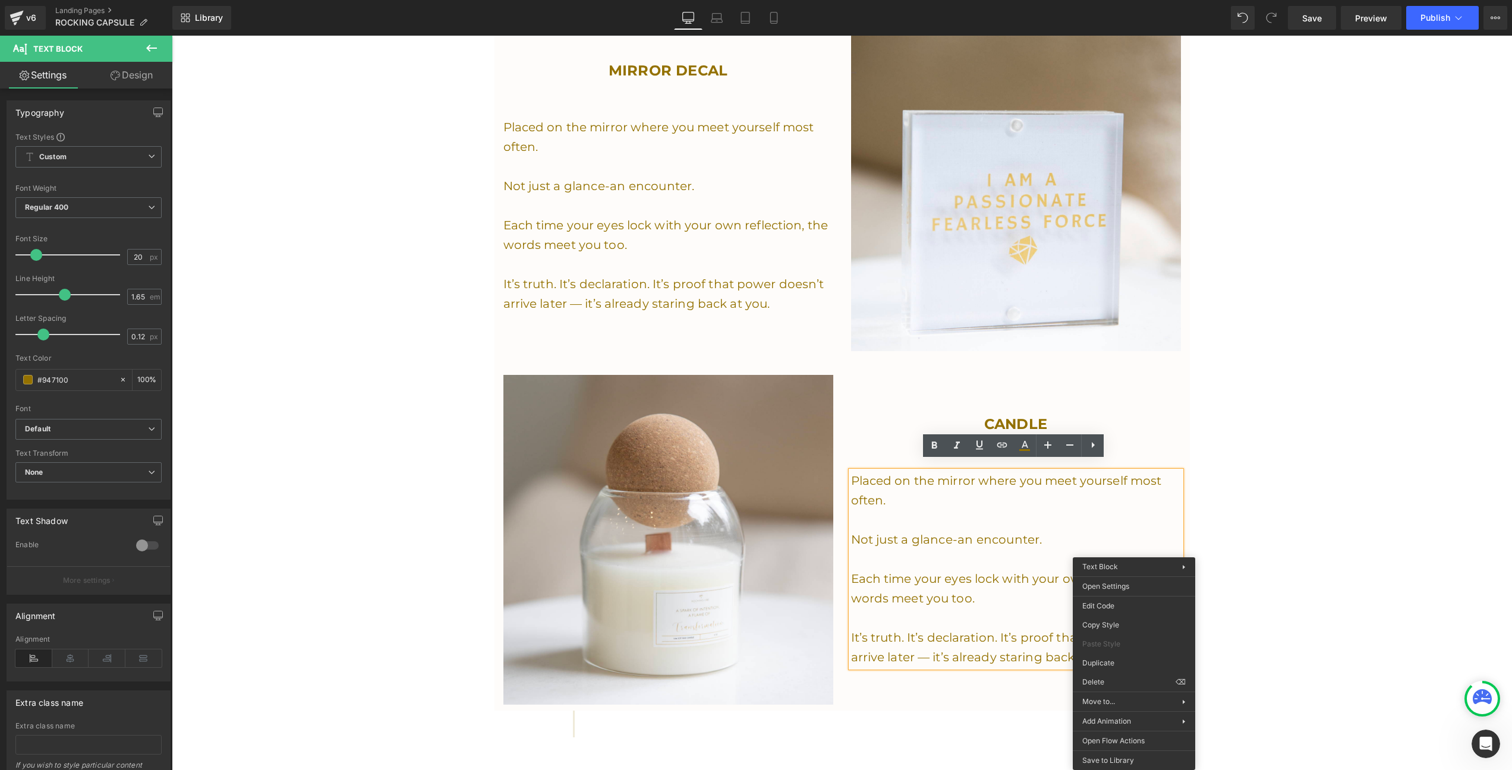
drag, startPoint x: 1134, startPoint y: 650, endPoint x: 839, endPoint y: 463, distance: 349.3
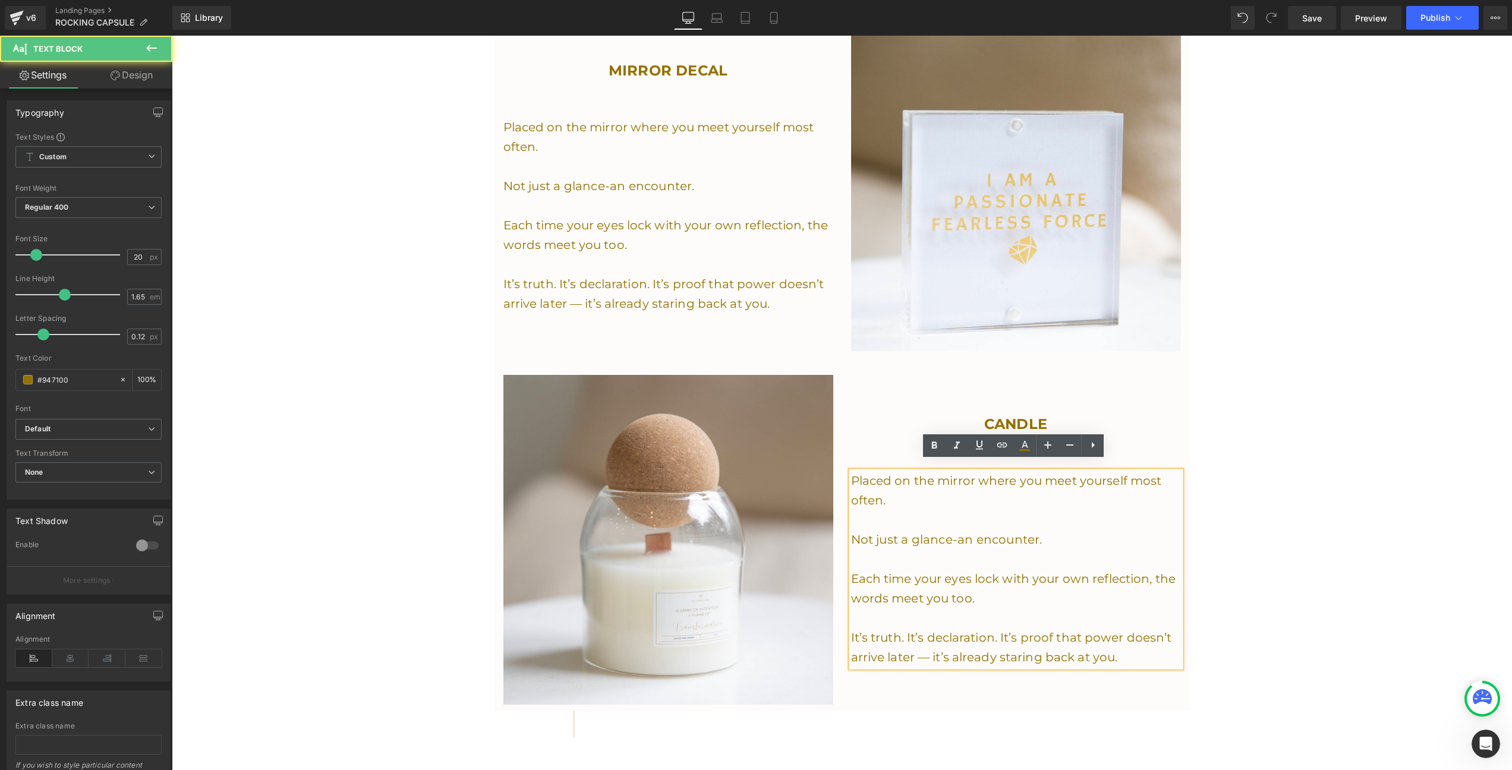
click at [926, 511] on p at bounding box center [1016, 521] width 330 height 20
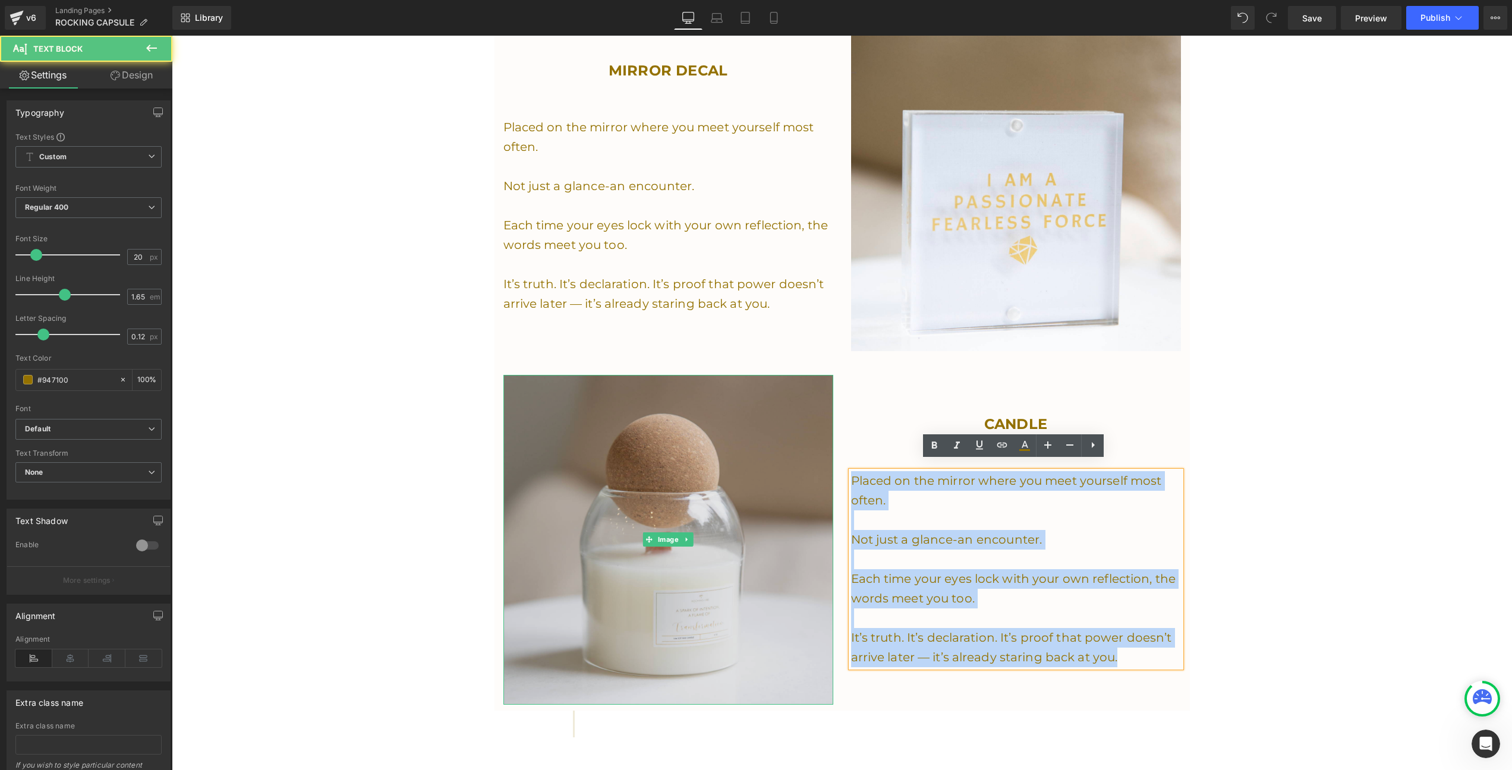
drag, startPoint x: 1116, startPoint y: 648, endPoint x: 809, endPoint y: 470, distance: 355.3
click at [809, 470] on div "Image CANDLE Heading Placed on the mirror where you meet yourself most often. N…" at bounding box center [843, 534] width 696 height 354
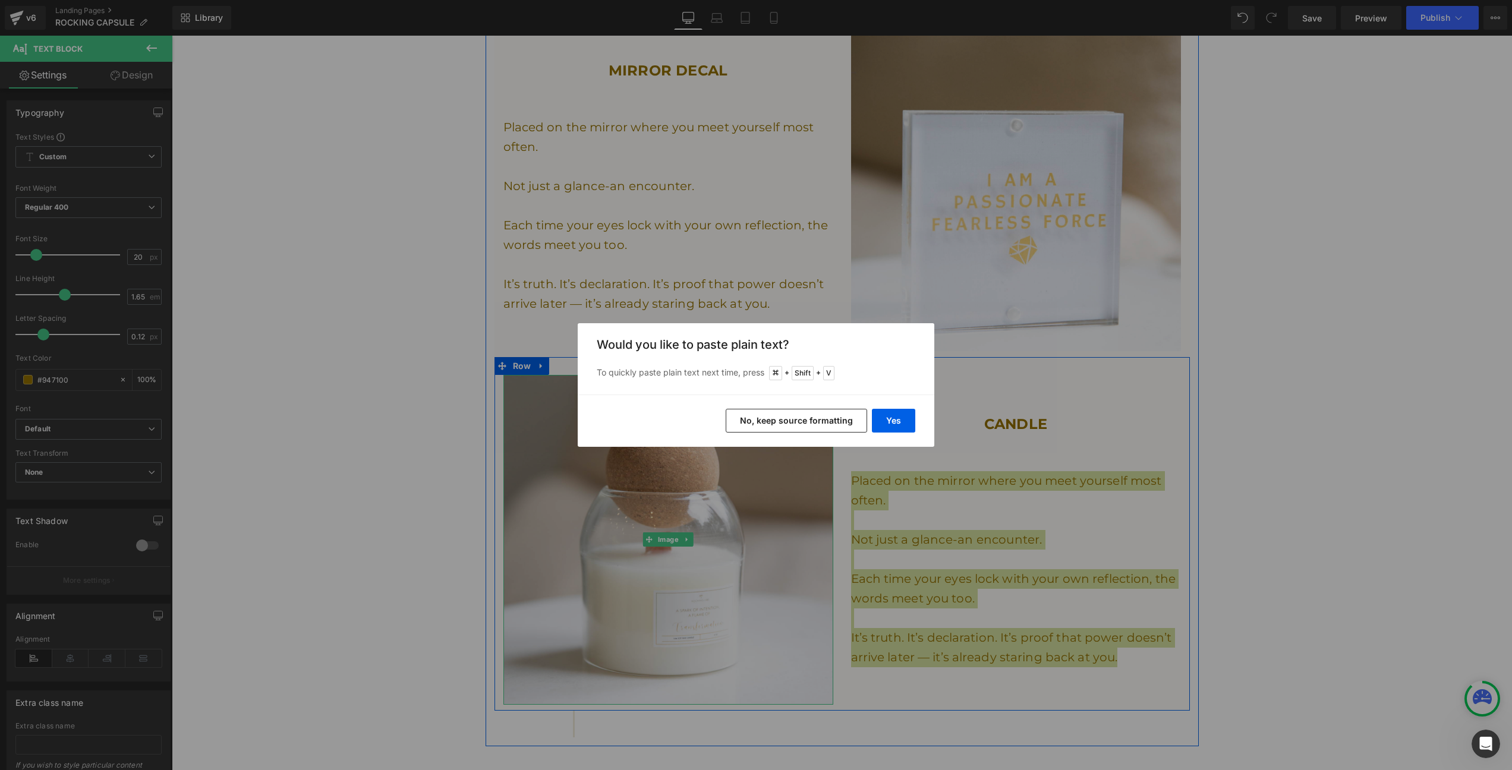
click at [835, 423] on button "No, keep source formatting" at bounding box center [796, 421] width 141 height 24
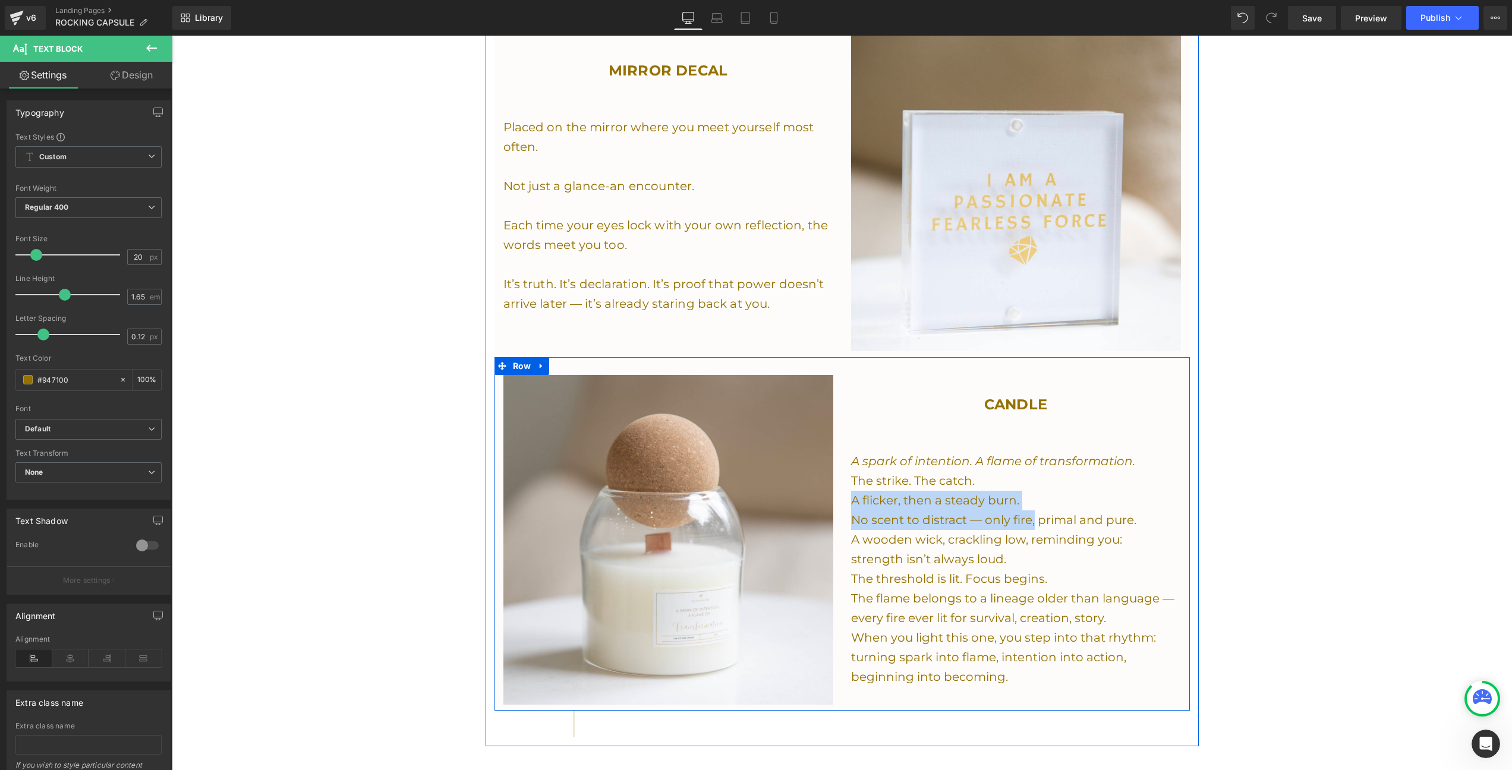
drag, startPoint x: 1034, startPoint y: 508, endPoint x: 848, endPoint y: 482, distance: 187.9
click at [848, 482] on div "CANDLE Heading A spark of intention. A flame of transformation. The strike. The…" at bounding box center [1016, 540] width 348 height 331
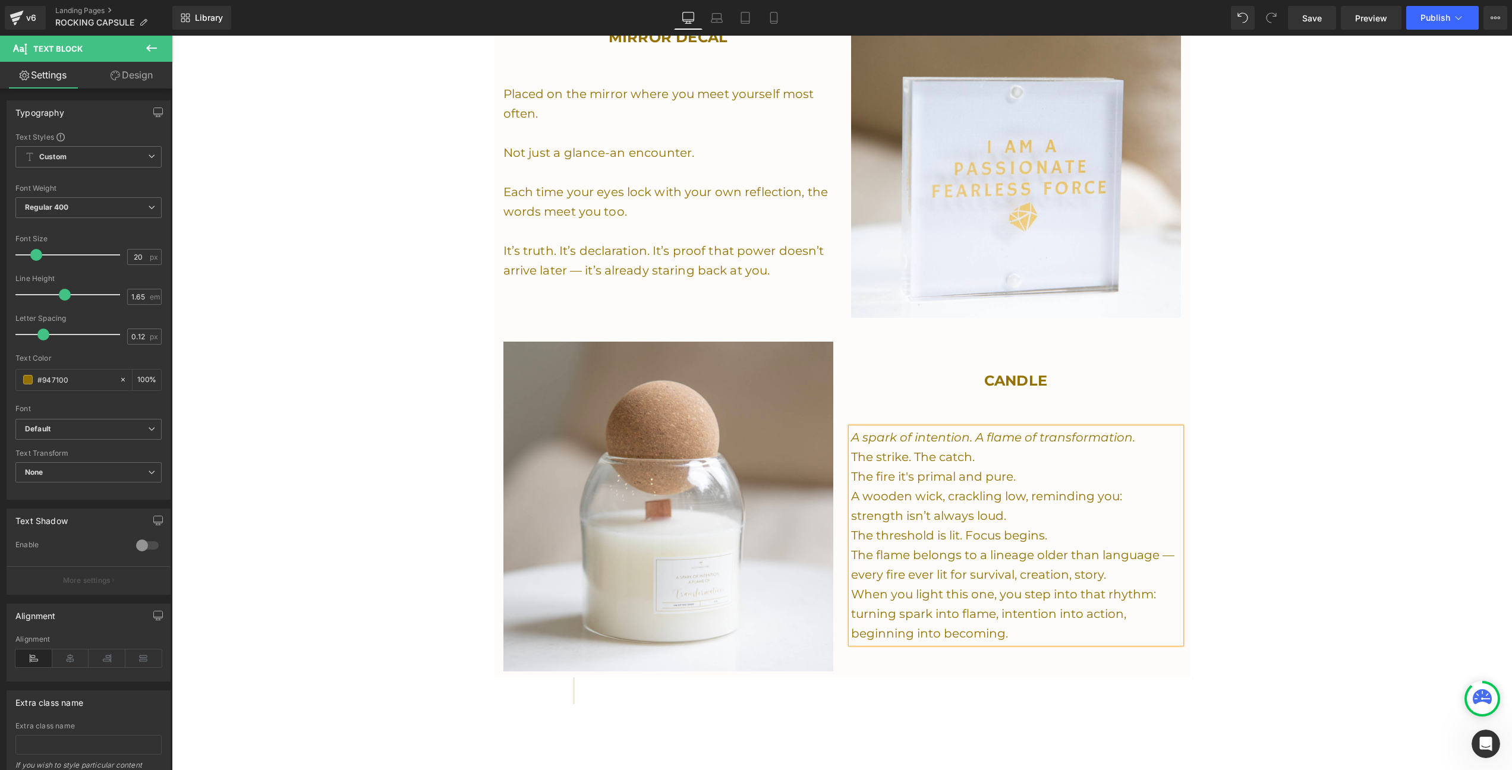
scroll to position [1465, 0]
drag, startPoint x: 1011, startPoint y: 463, endPoint x: 848, endPoint y: 441, distance: 164.3
click at [851, 441] on div "A spark of intention. A flame of transformation. The strike. The catch. The fir…" at bounding box center [1016, 535] width 330 height 216
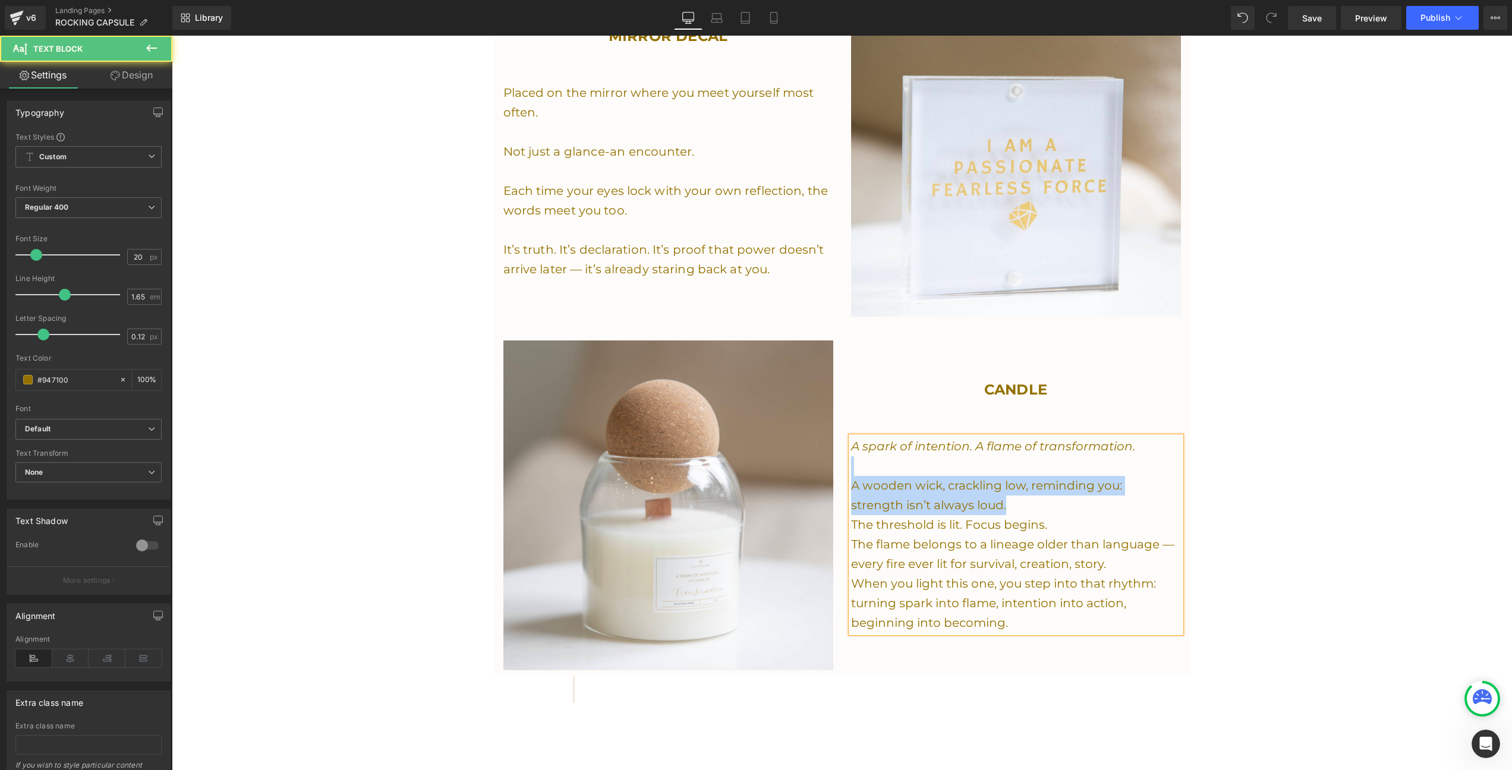
drag, startPoint x: 1032, startPoint y: 497, endPoint x: 845, endPoint y: 452, distance: 192.6
click at [845, 452] on div "CANDLE Heading A spark of intention. A flame of transformation. A wooden wick, …" at bounding box center [1016, 506] width 348 height 331
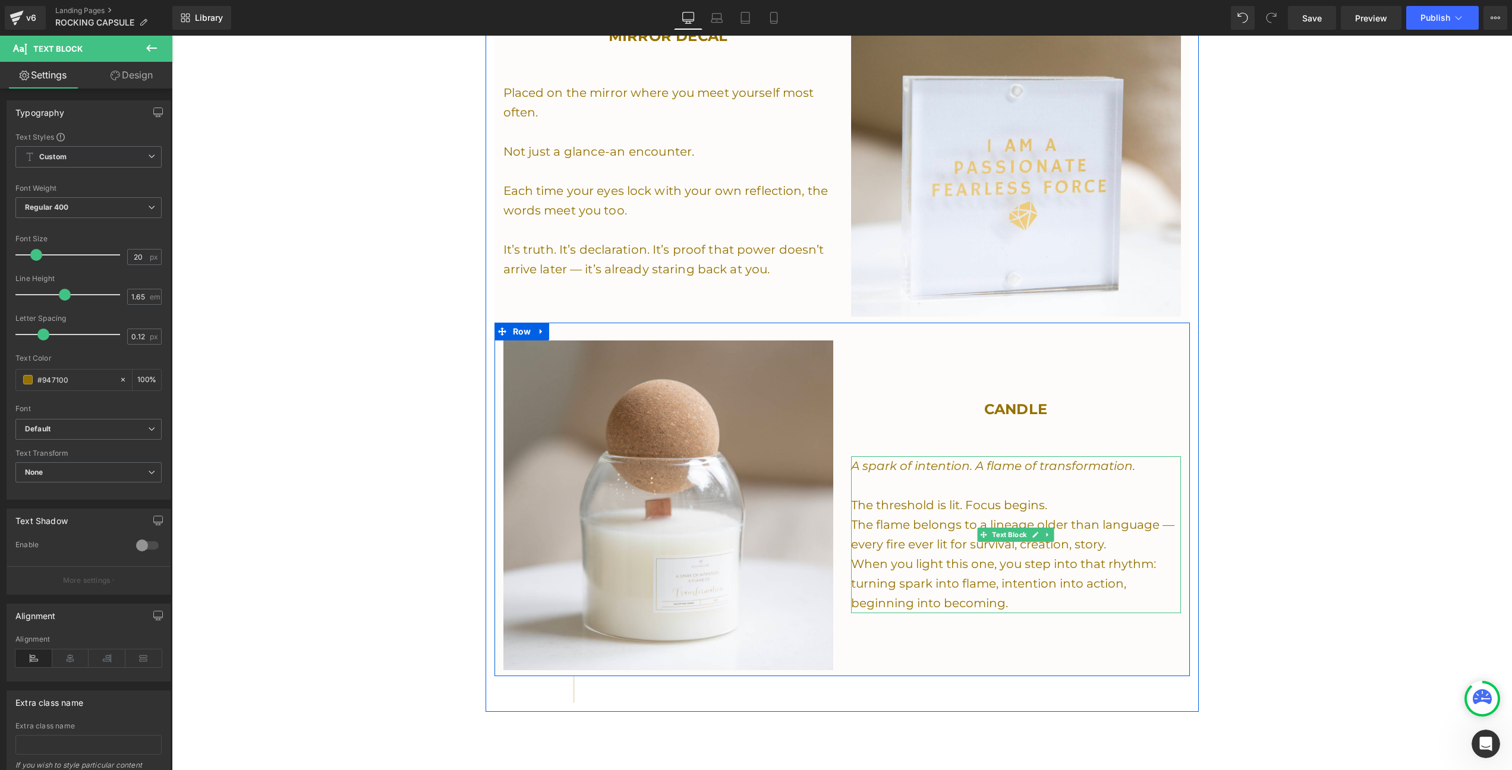
click at [998, 496] on p "The threshold is lit. Focus begins." at bounding box center [1016, 506] width 330 height 20
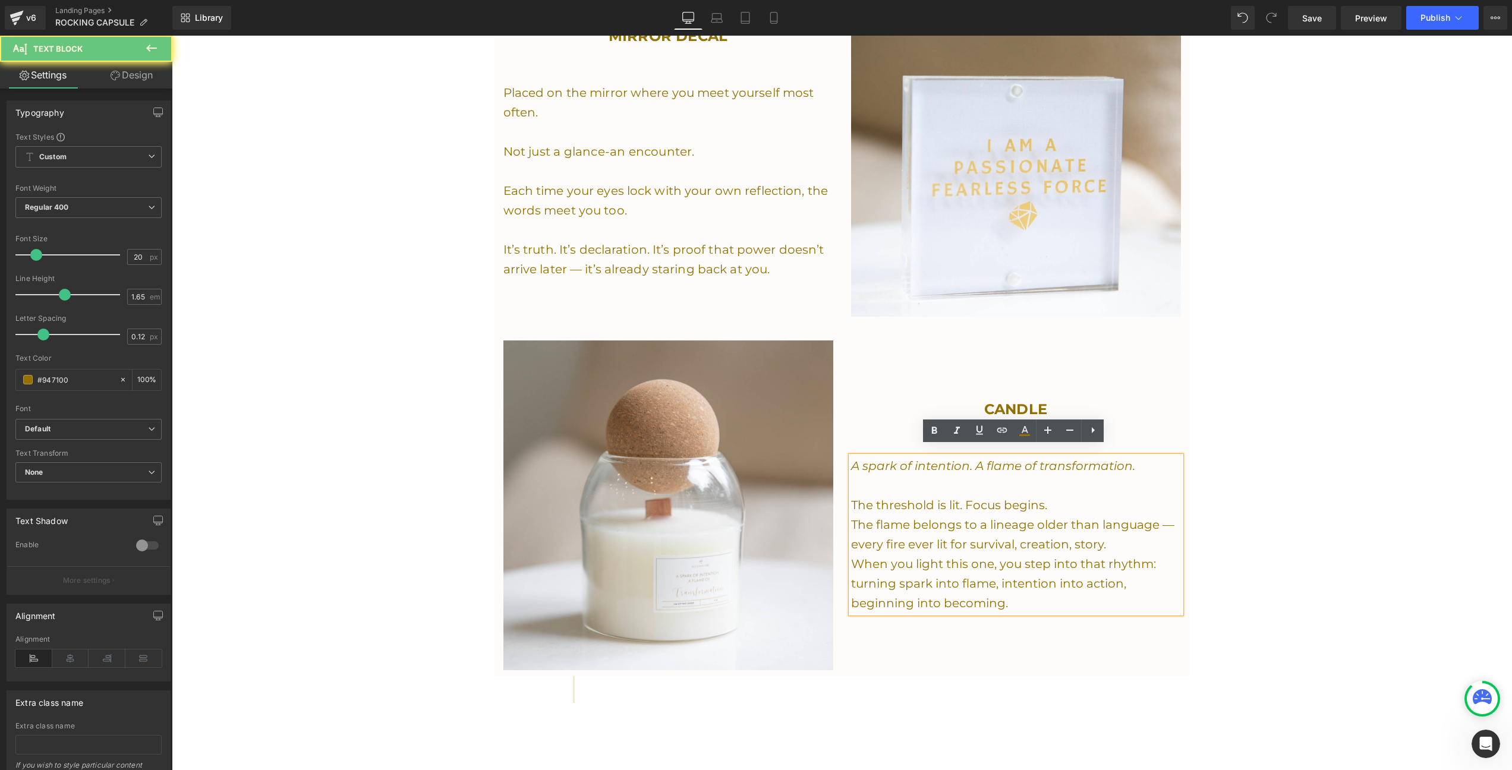
click at [1043, 496] on p "The threshold is lit. Focus begins." at bounding box center [1016, 506] width 330 height 20
drag, startPoint x: 1054, startPoint y: 495, endPoint x: 861, endPoint y: 485, distance: 193.5
click at [861, 485] on div "A spark of intention. A flame of transformation. The threshold is lit. Focus be…" at bounding box center [1016, 535] width 330 height 157
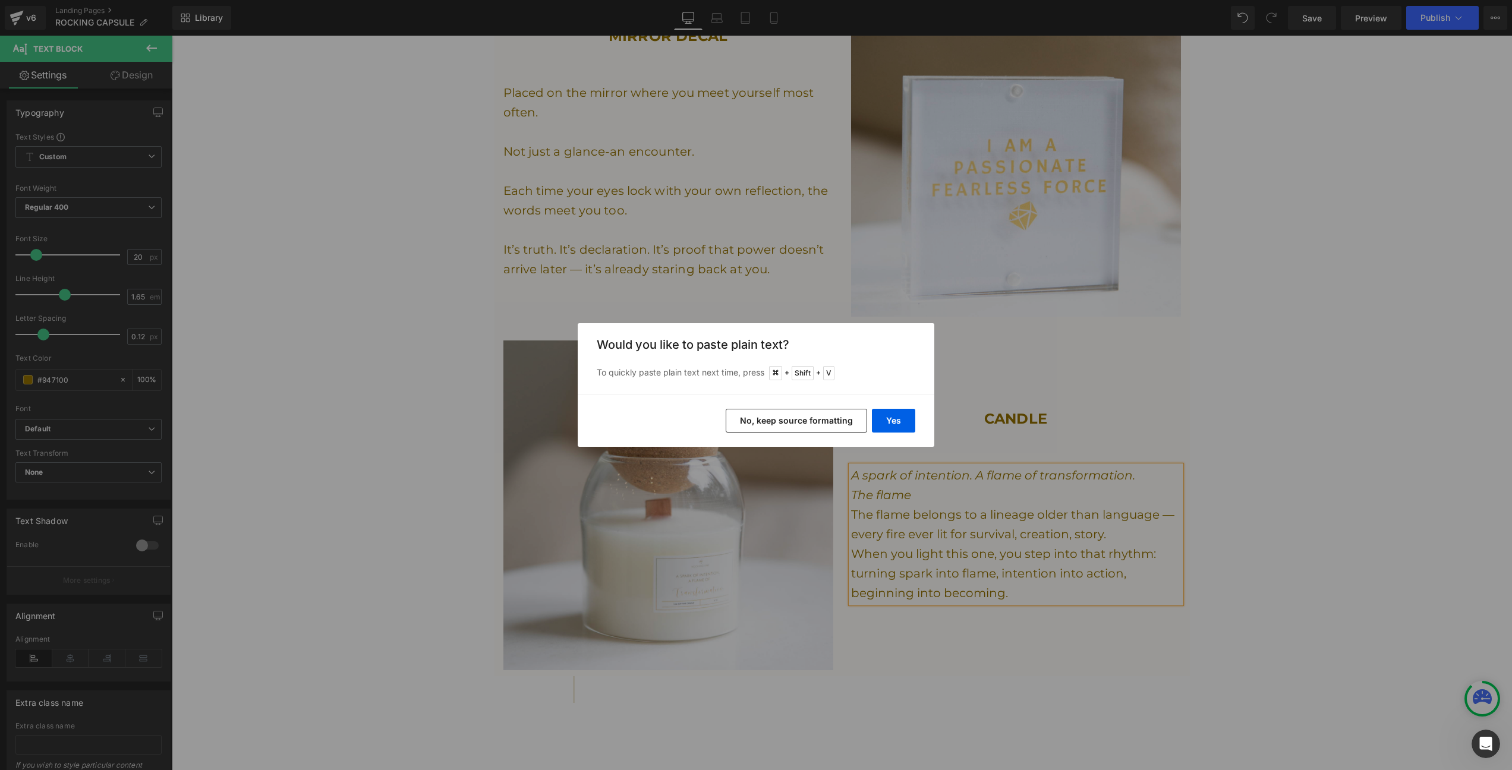
click at [831, 424] on button "No, keep source formatting" at bounding box center [796, 421] width 141 height 24
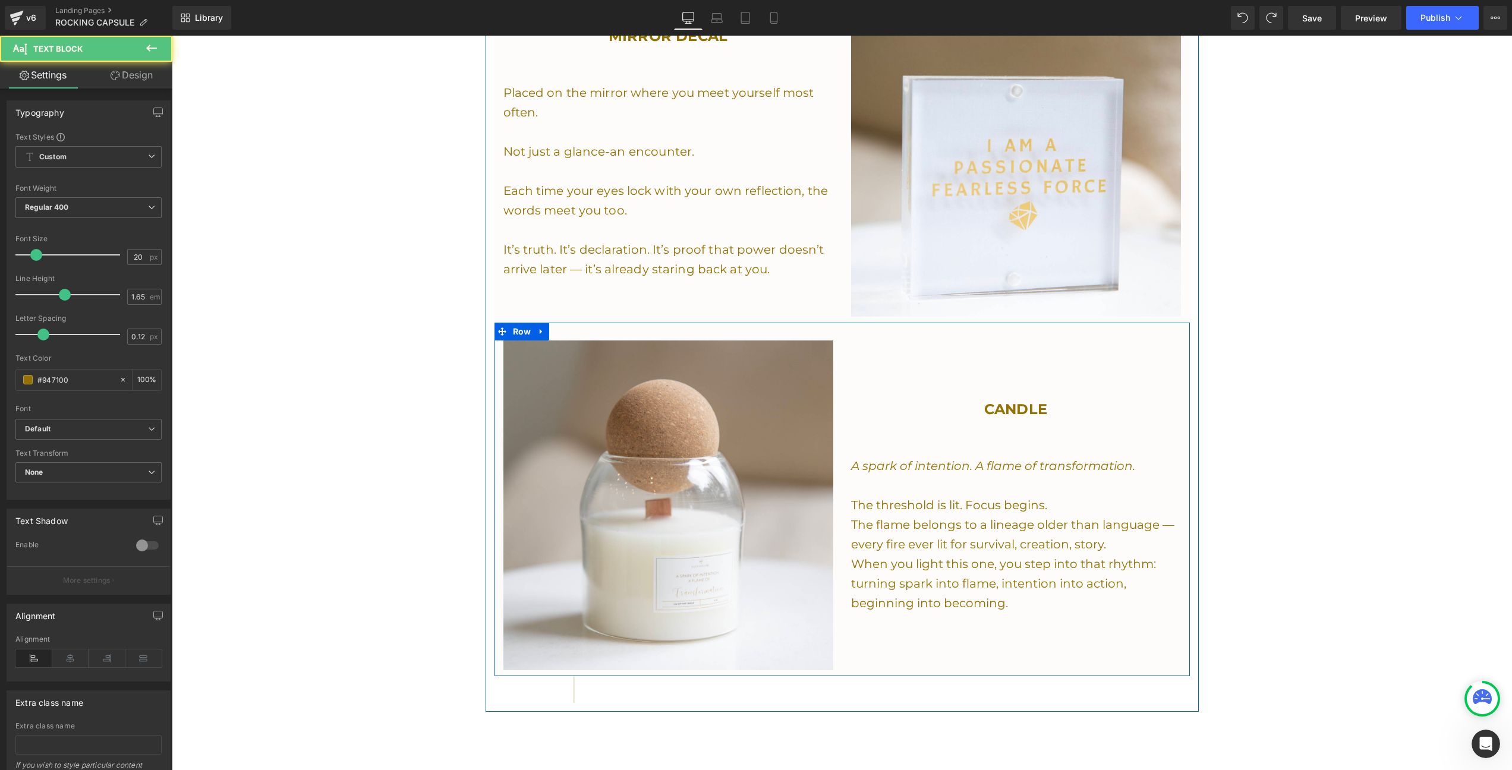
drag, startPoint x: 877, startPoint y: 480, endPoint x: 844, endPoint y: 480, distance: 33.3
click at [844, 480] on div "CANDLE Heading A spark of intention. A flame of transformation. The threshold i…" at bounding box center [1016, 506] width 348 height 331
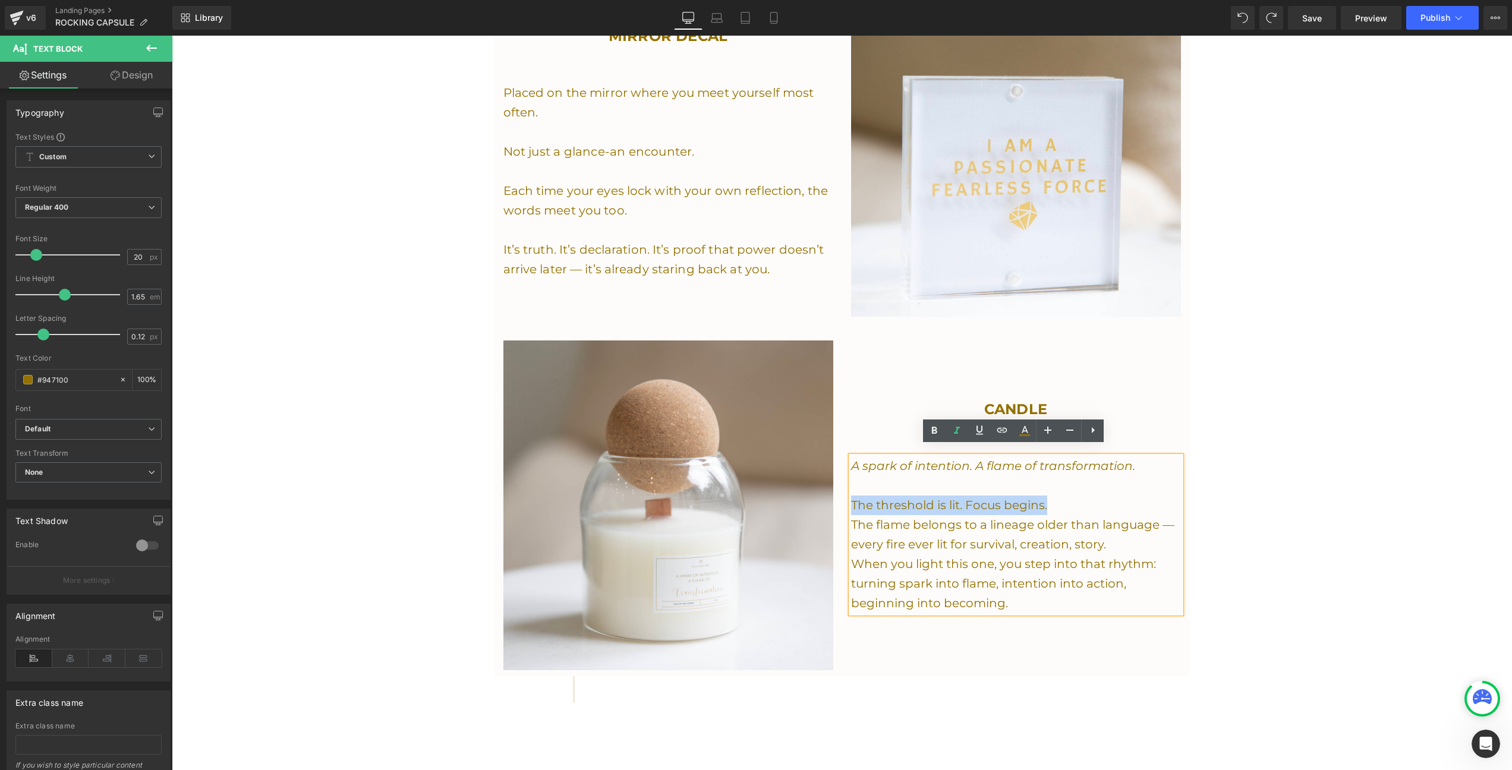
drag, startPoint x: 1043, startPoint y: 495, endPoint x: 849, endPoint y: 502, distance: 193.9
click at [851, 502] on p "The threshold is lit. Focus begins." at bounding box center [1016, 506] width 330 height 20
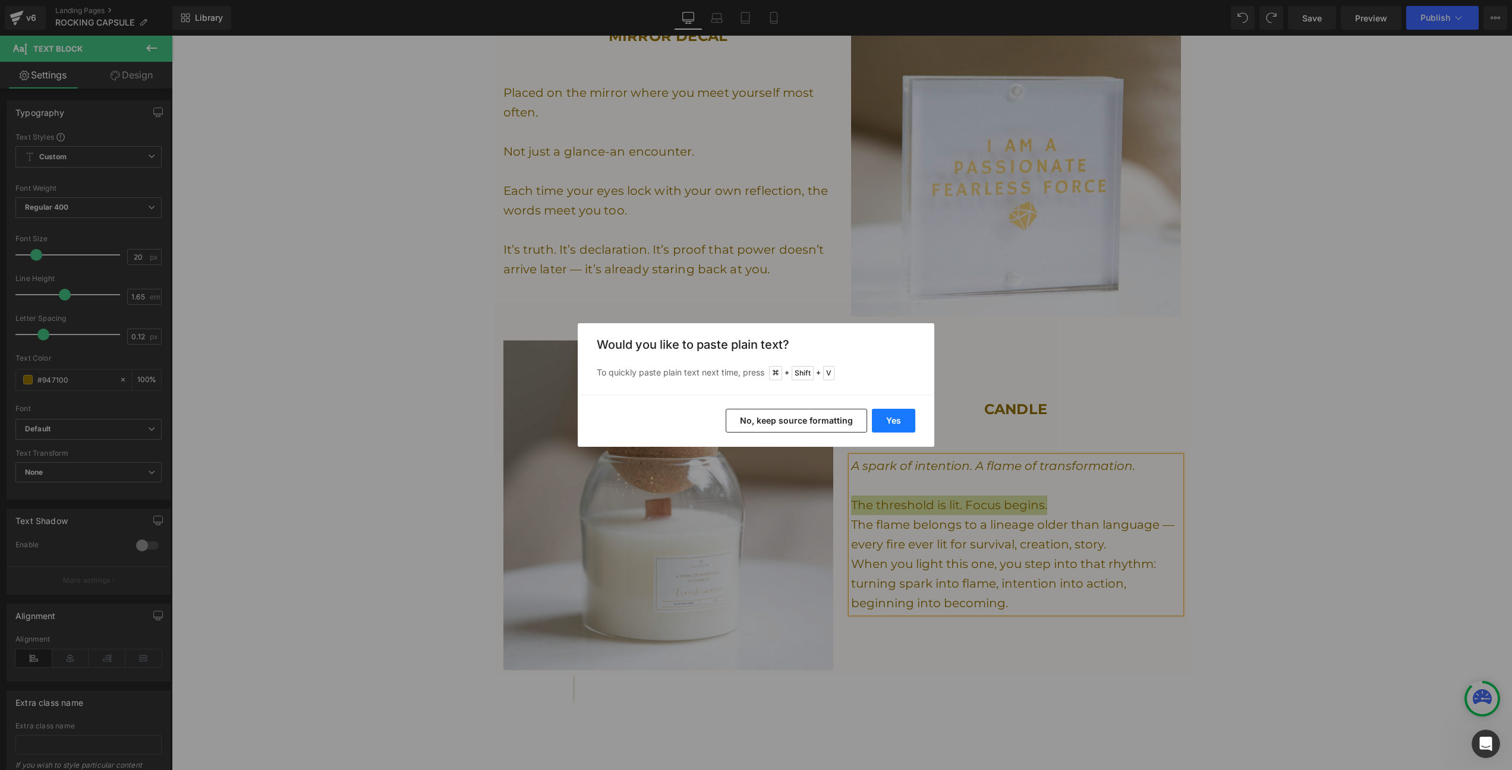
click at [893, 423] on button "Yes" at bounding box center [893, 421] width 43 height 24
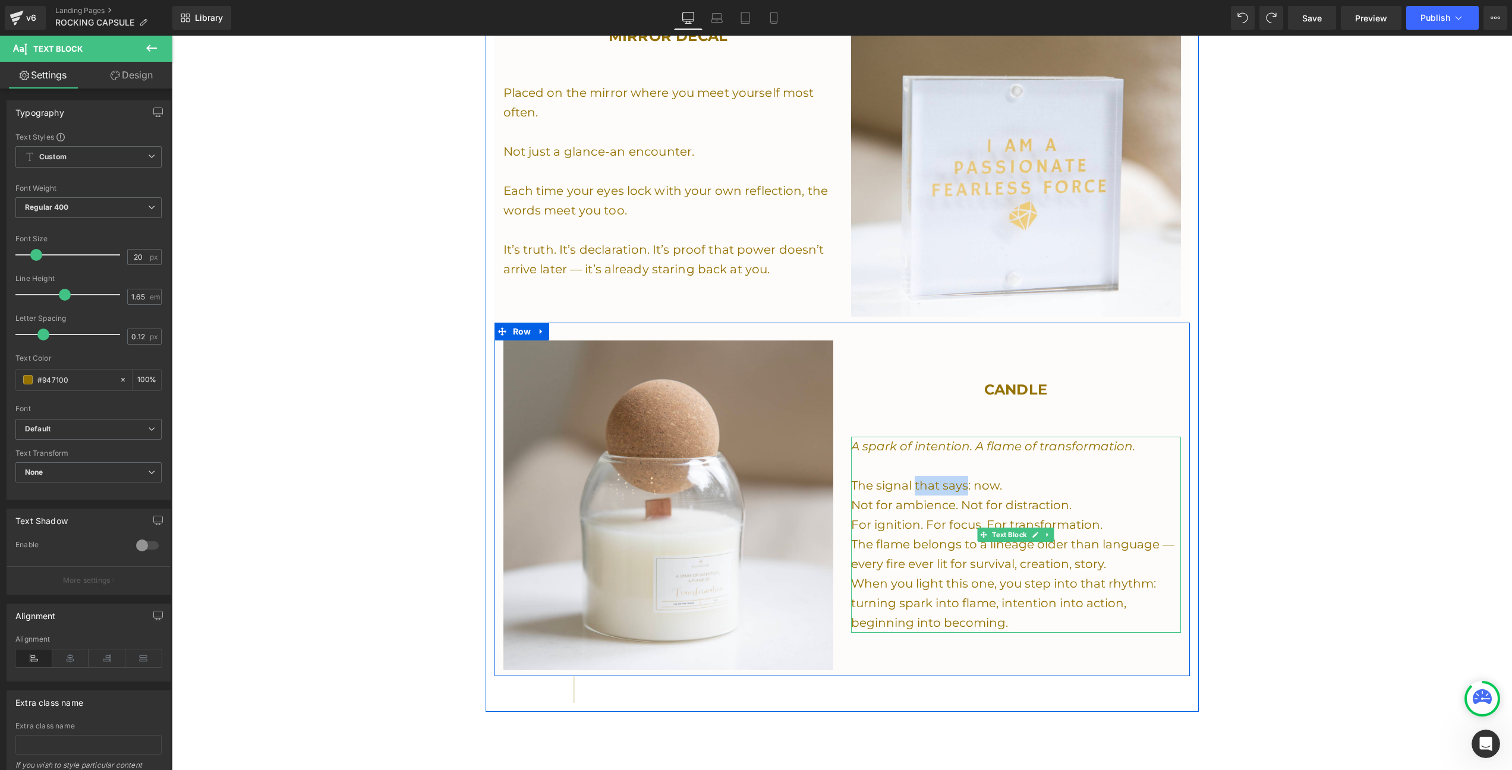
drag, startPoint x: 964, startPoint y: 476, endPoint x: 913, endPoint y: 480, distance: 51.3
click at [913, 480] on p "The signal that says: now." at bounding box center [1016, 486] width 330 height 20
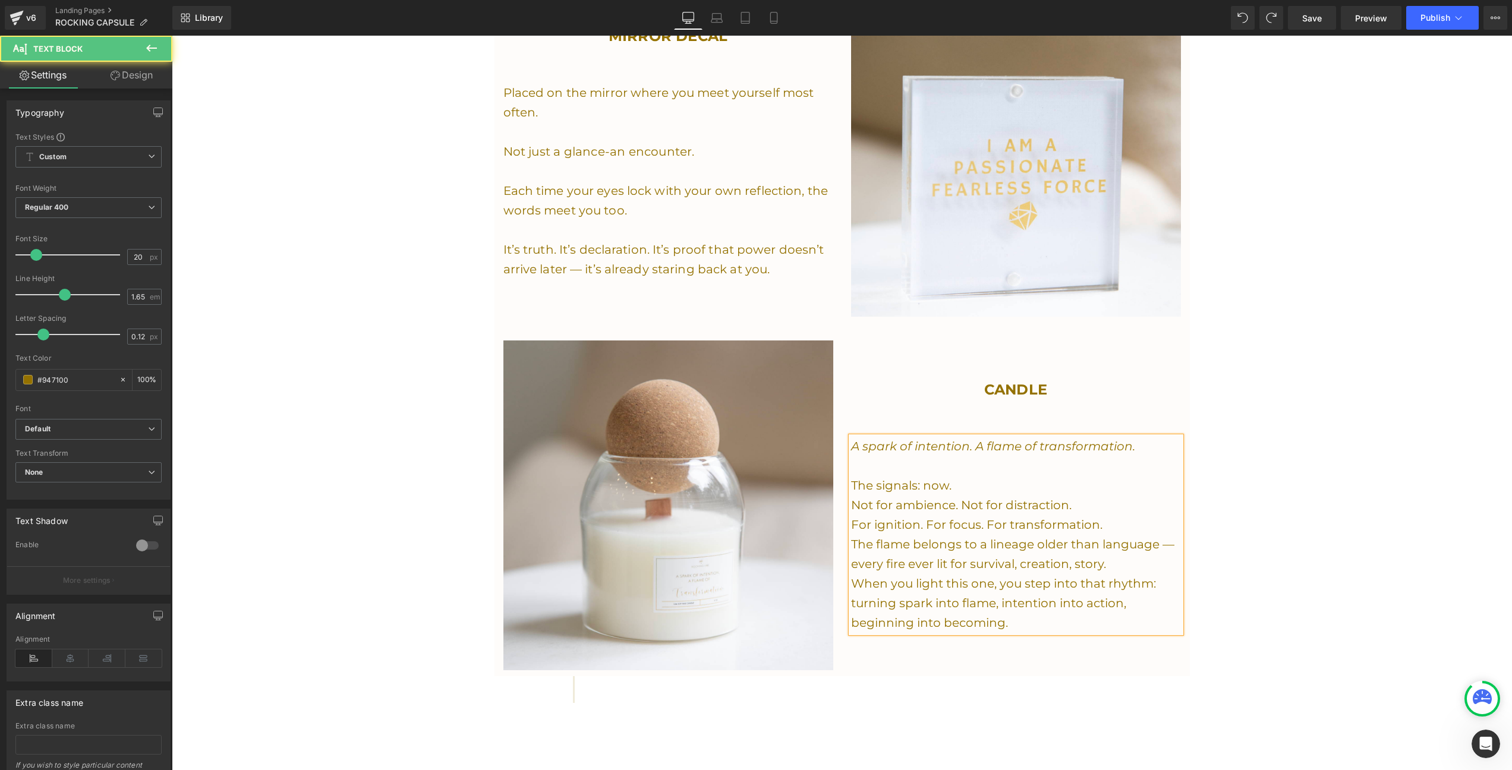
click at [876, 476] on p "The signals: now." at bounding box center [1016, 486] width 330 height 20
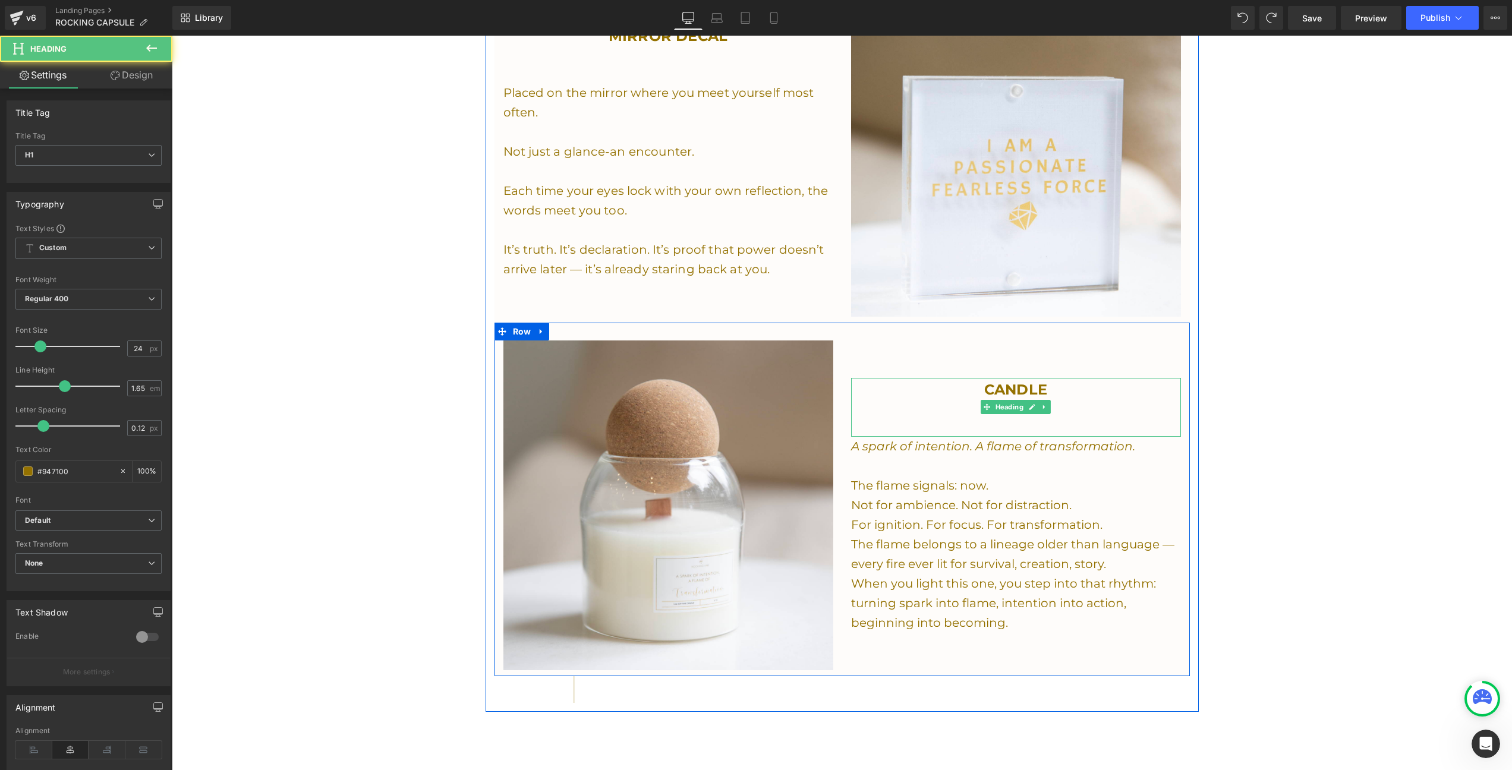
click at [886, 425] on div at bounding box center [1016, 431] width 330 height 12
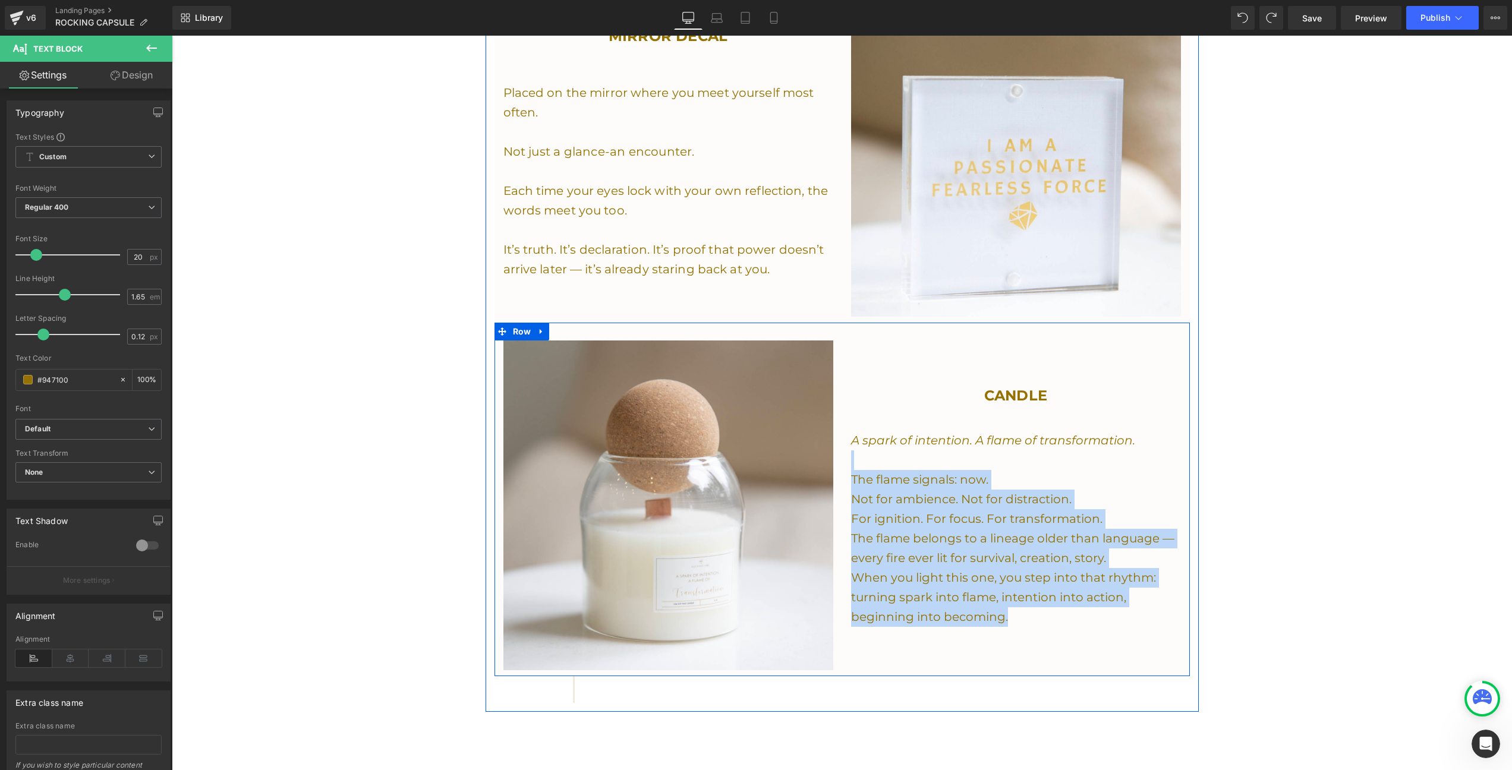
drag, startPoint x: 1010, startPoint y: 605, endPoint x: 837, endPoint y: 461, distance: 225.4
click at [837, 461] on div "Image CANDLE Heading A spark of intention. A flame of transformation. The flame…" at bounding box center [843, 500] width 696 height 354
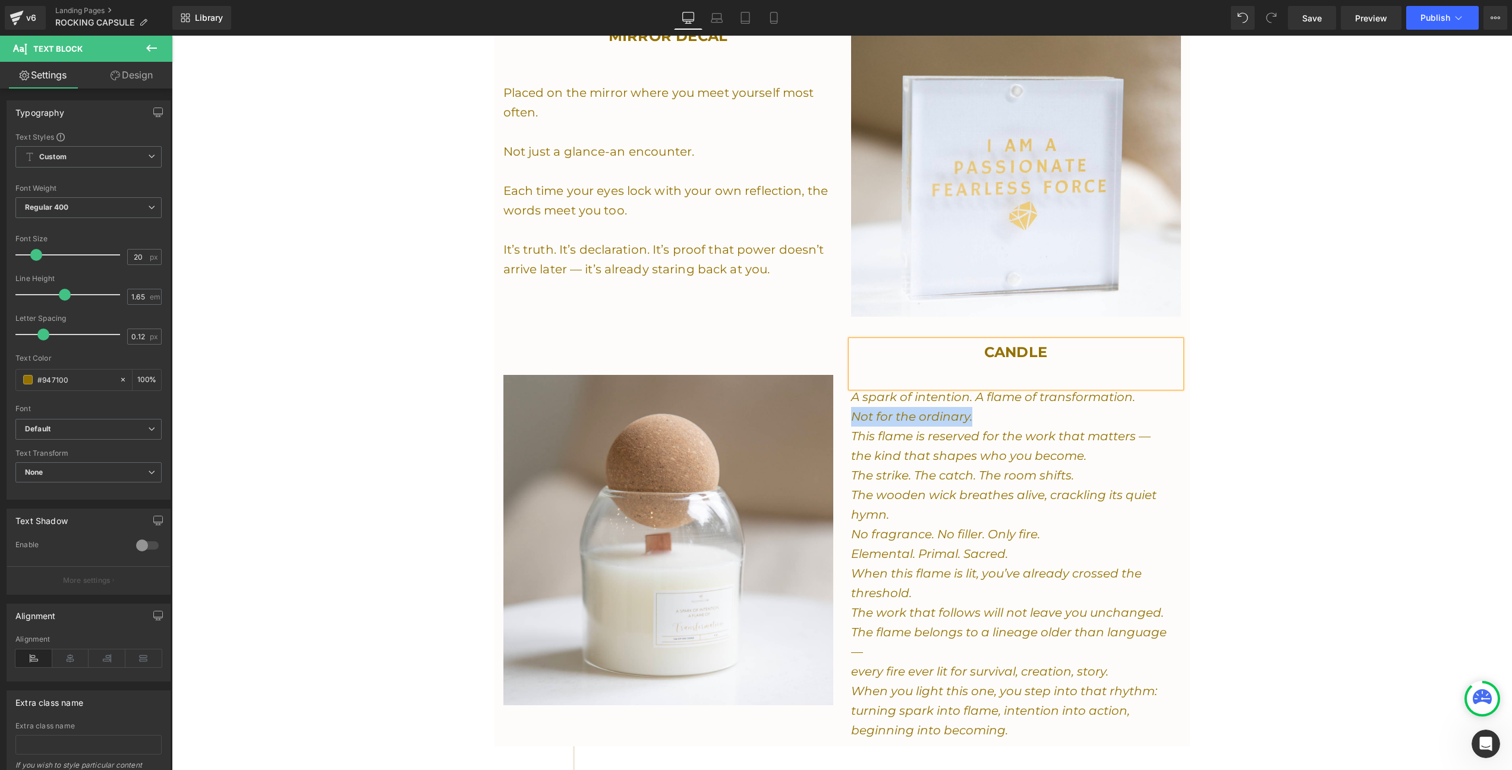
drag, startPoint x: 972, startPoint y: 402, endPoint x: 847, endPoint y: 404, distance: 125.4
click at [846, 404] on div "CANDLE Heading A spark of intention. A flame of transformation. Not for the ord…" at bounding box center [1016, 541] width 348 height 400
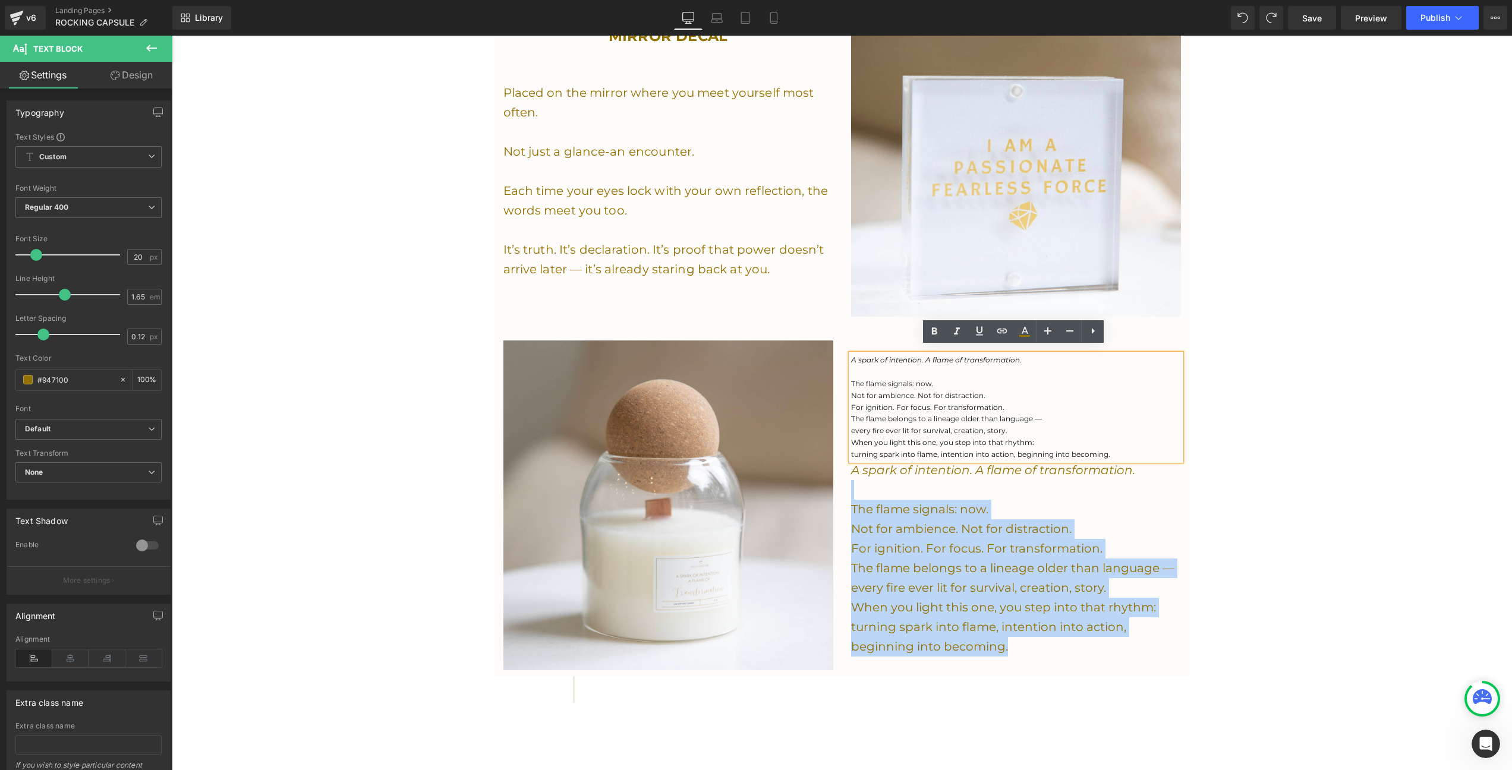
click at [1024, 539] on p "For ignition. For focus. For transformation." at bounding box center [1016, 549] width 330 height 20
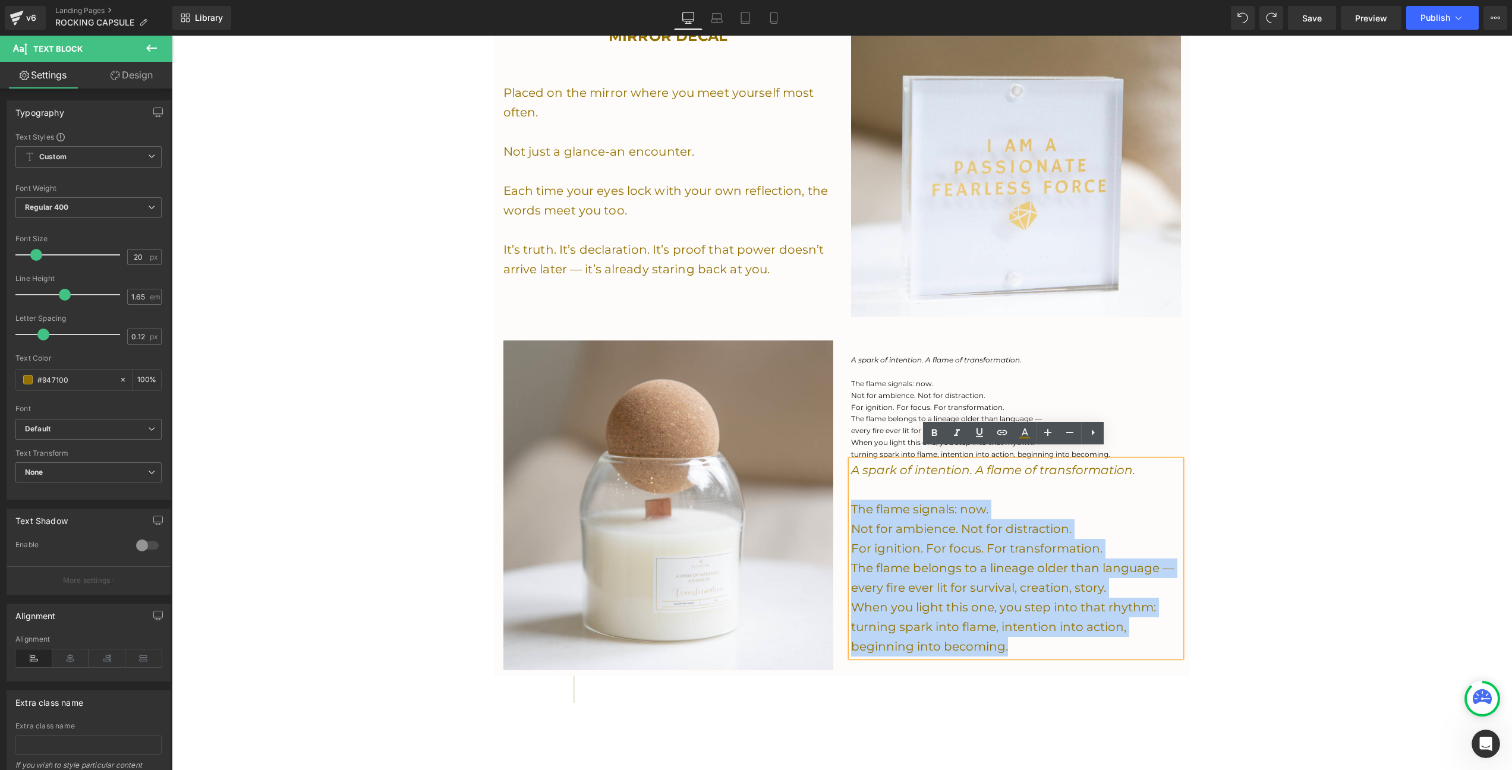
drag, startPoint x: 1018, startPoint y: 640, endPoint x: 850, endPoint y: 505, distance: 216.1
click at [851, 505] on div "A spark of intention. A flame of transformation. The flame signals: now. Not fo…" at bounding box center [1016, 559] width 330 height 196
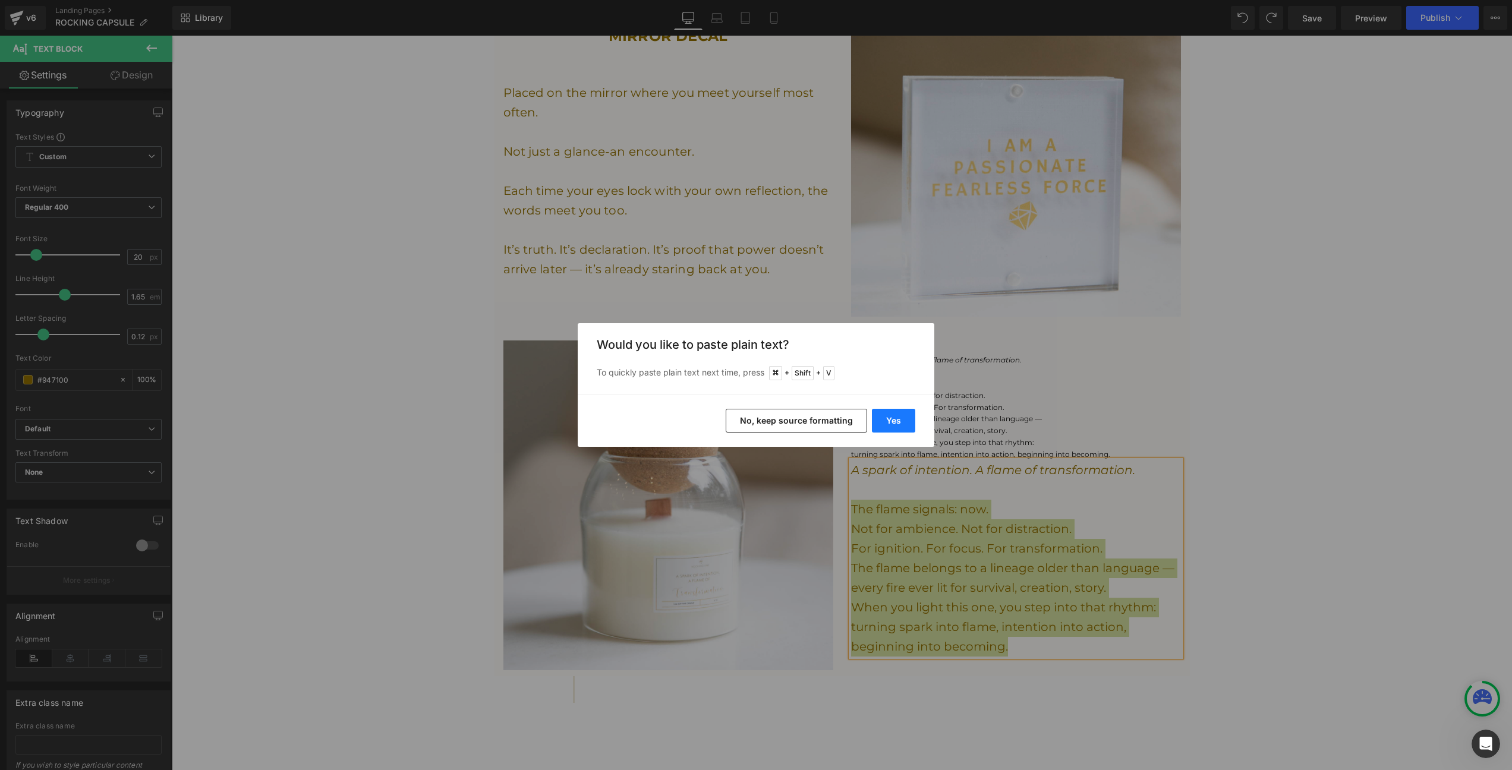
click at [901, 428] on button "Yes" at bounding box center [893, 421] width 43 height 24
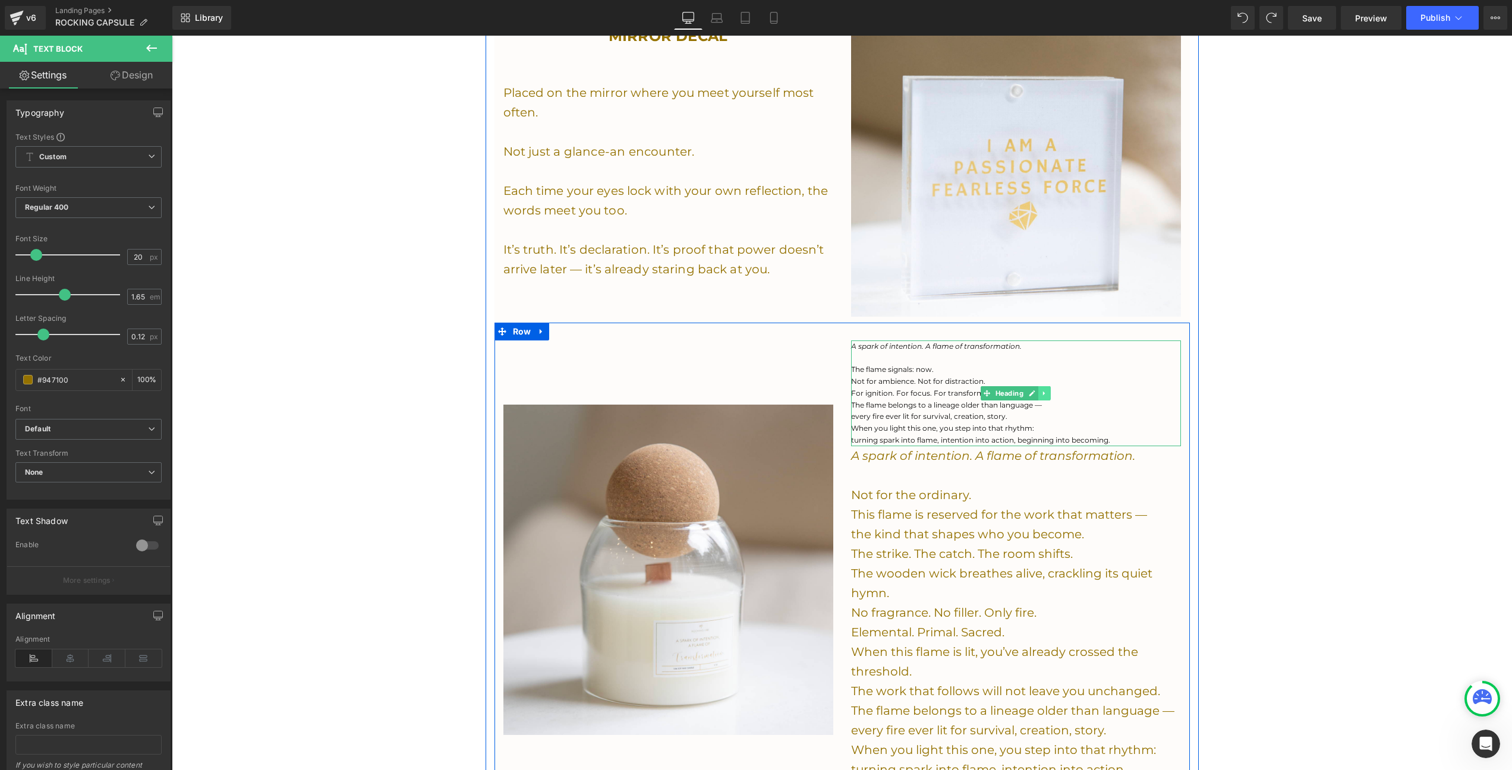
click at [1047, 386] on link at bounding box center [1045, 393] width 12 height 14
click at [1050, 390] on icon at bounding box center [1050, 393] width 7 height 7
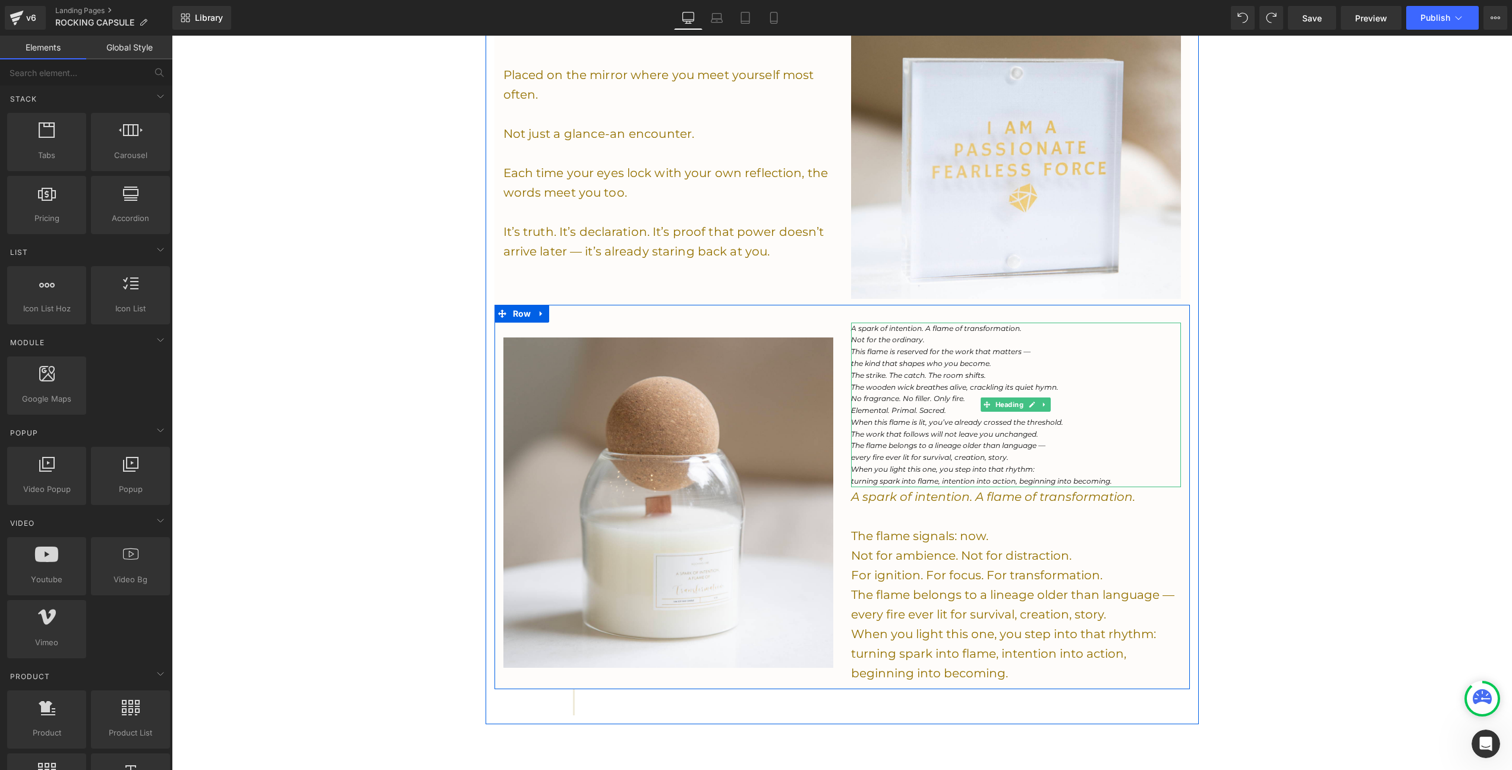
scroll to position [1485, 0]
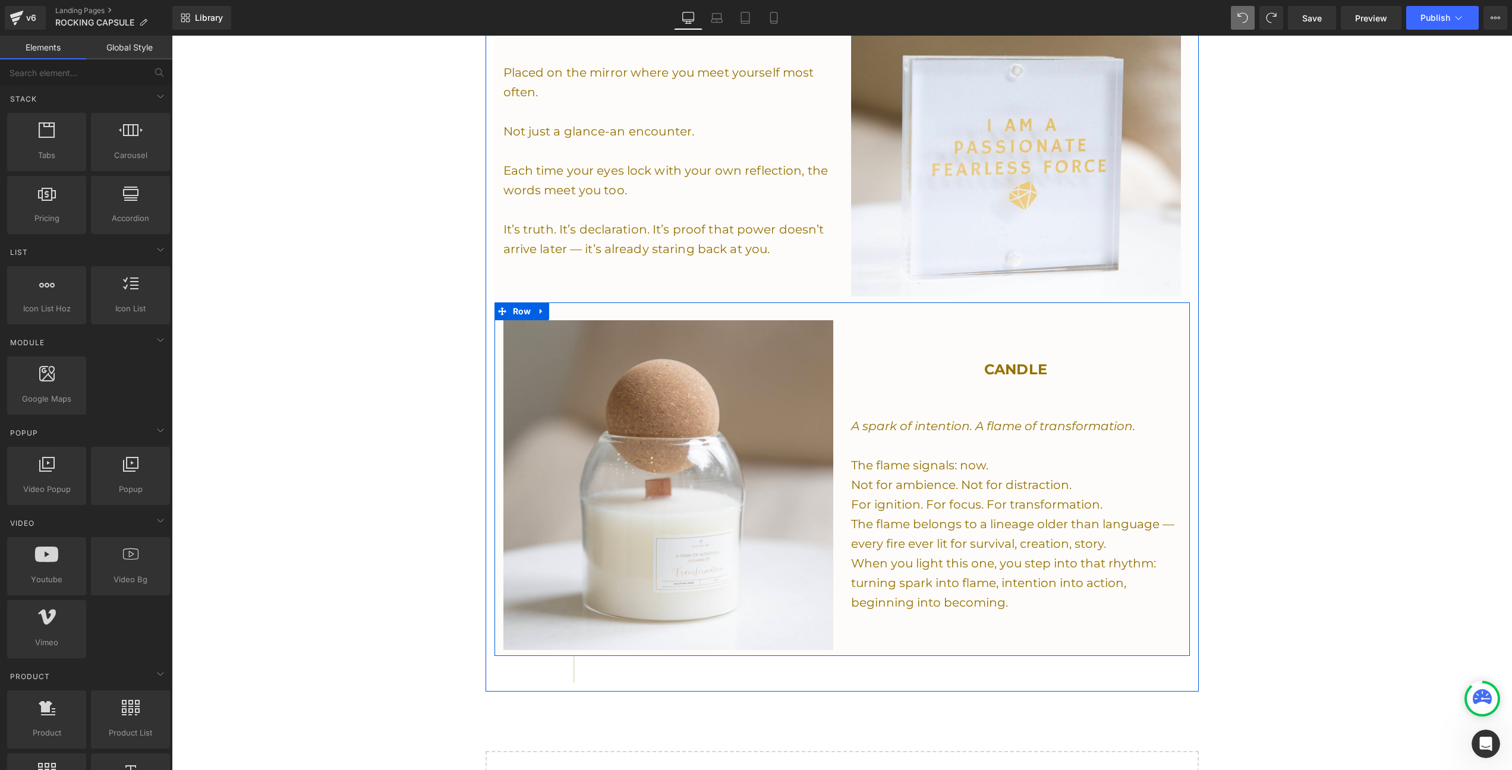
click at [972, 476] on p "Not for ambience. Not for distraction." at bounding box center [1016, 486] width 330 height 20
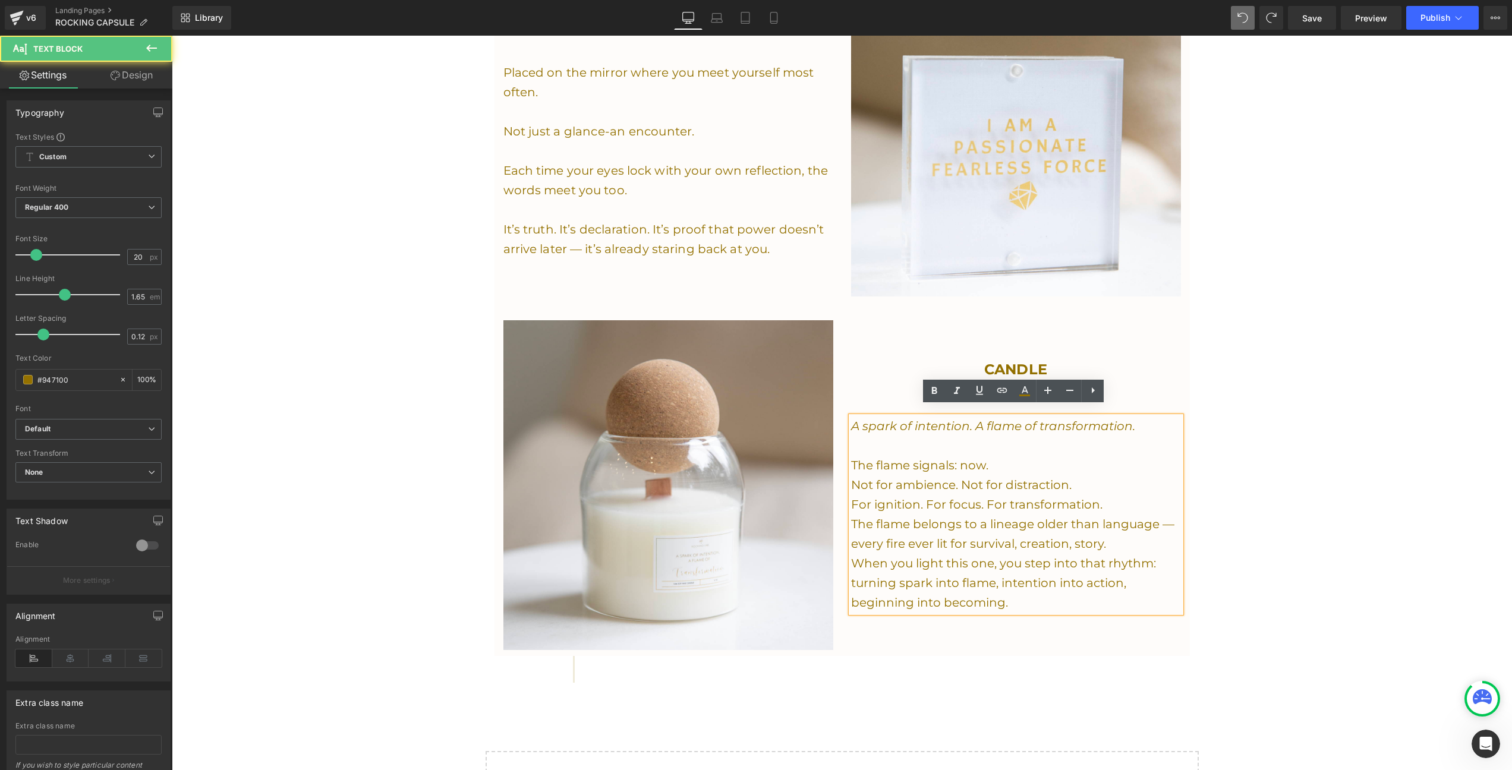
click at [1002, 530] on p "The flame belongs to a lineage older than language — every fire ever lit for su…" at bounding box center [1016, 564] width 330 height 98
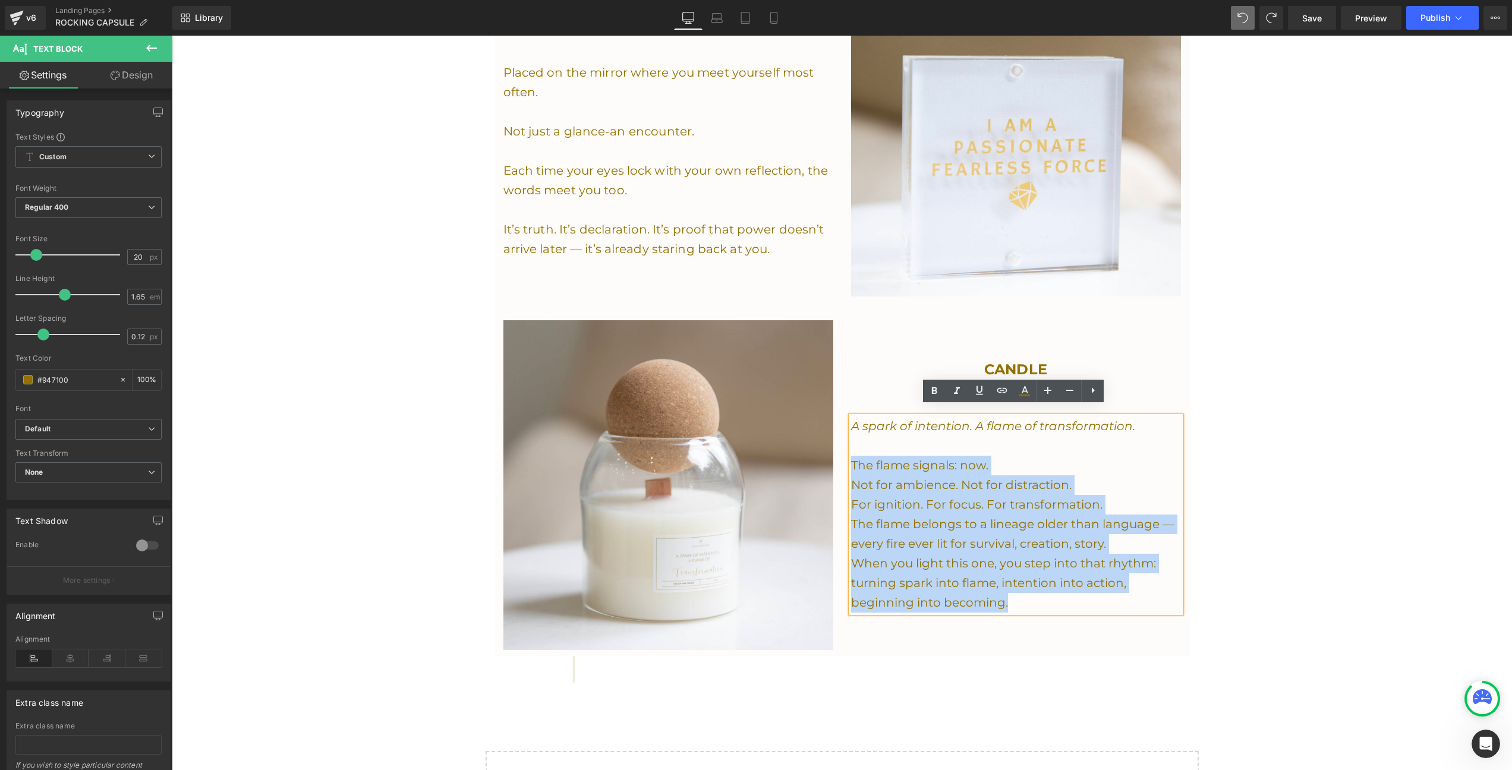
drag, startPoint x: 1010, startPoint y: 591, endPoint x: 849, endPoint y: 455, distance: 210.9
click at [851, 455] on div "A spark of intention. A flame of transformation. The flame signals: now. Not fo…" at bounding box center [1016, 515] width 330 height 196
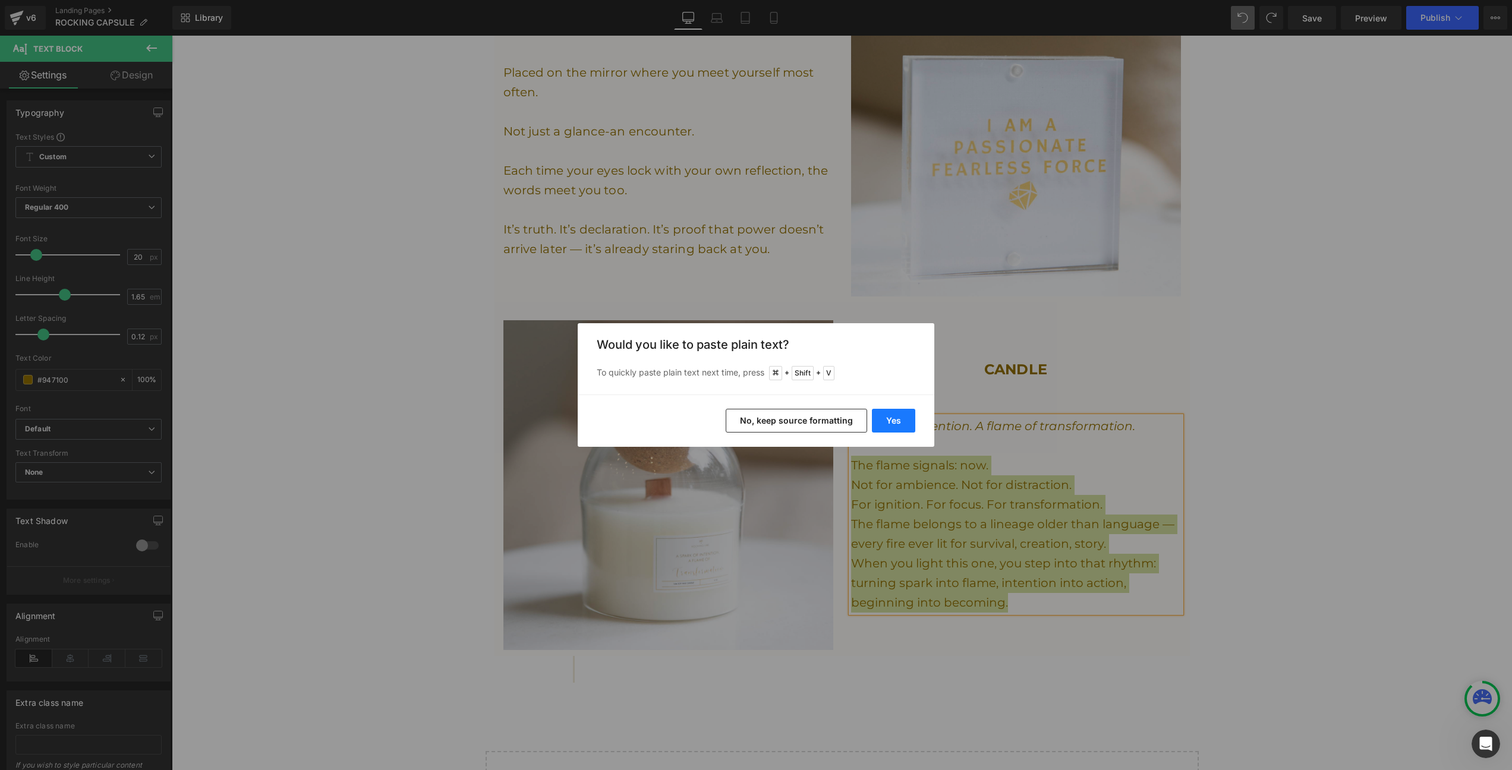
click at [900, 419] on button "Yes" at bounding box center [893, 421] width 43 height 24
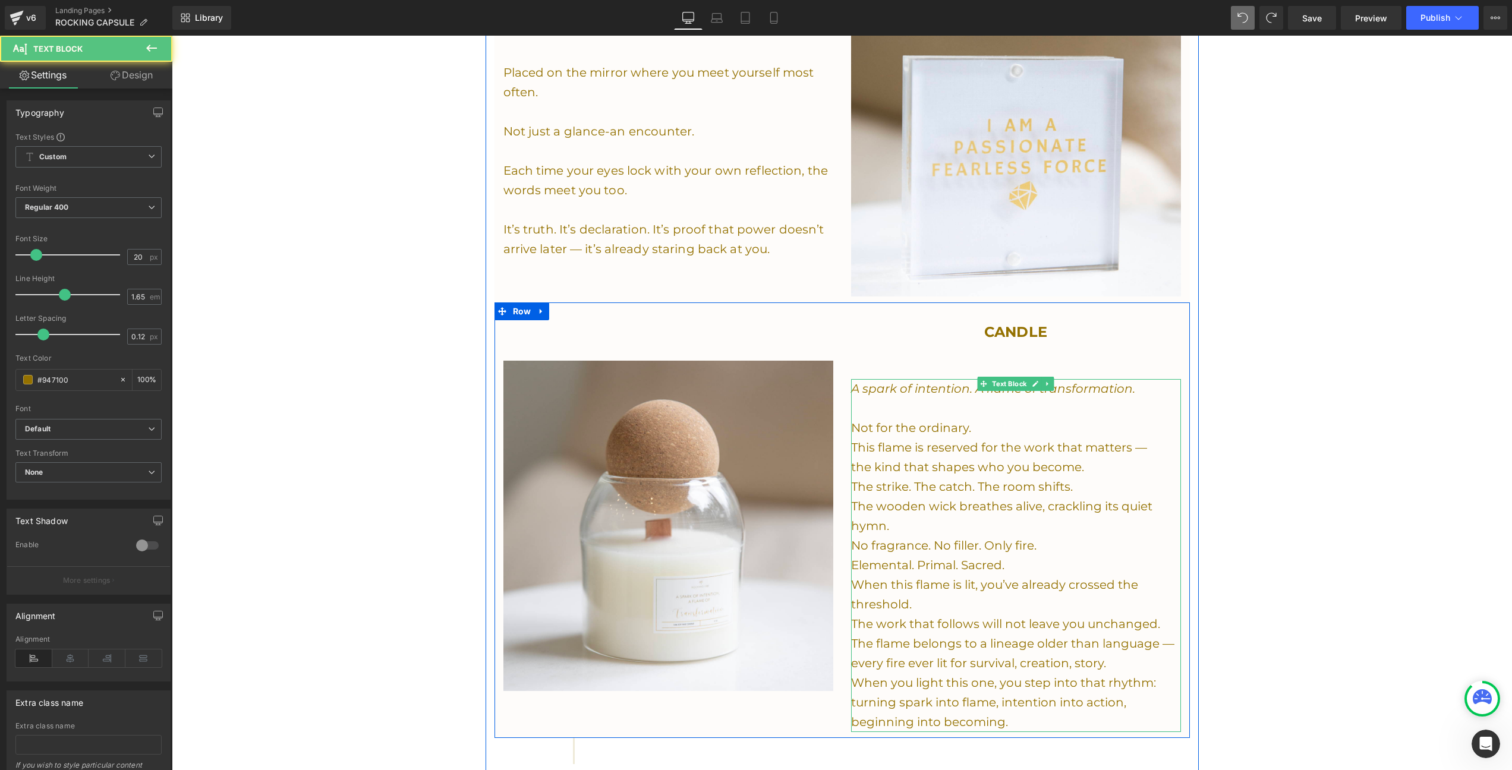
click at [879, 399] on p at bounding box center [1016, 409] width 330 height 20
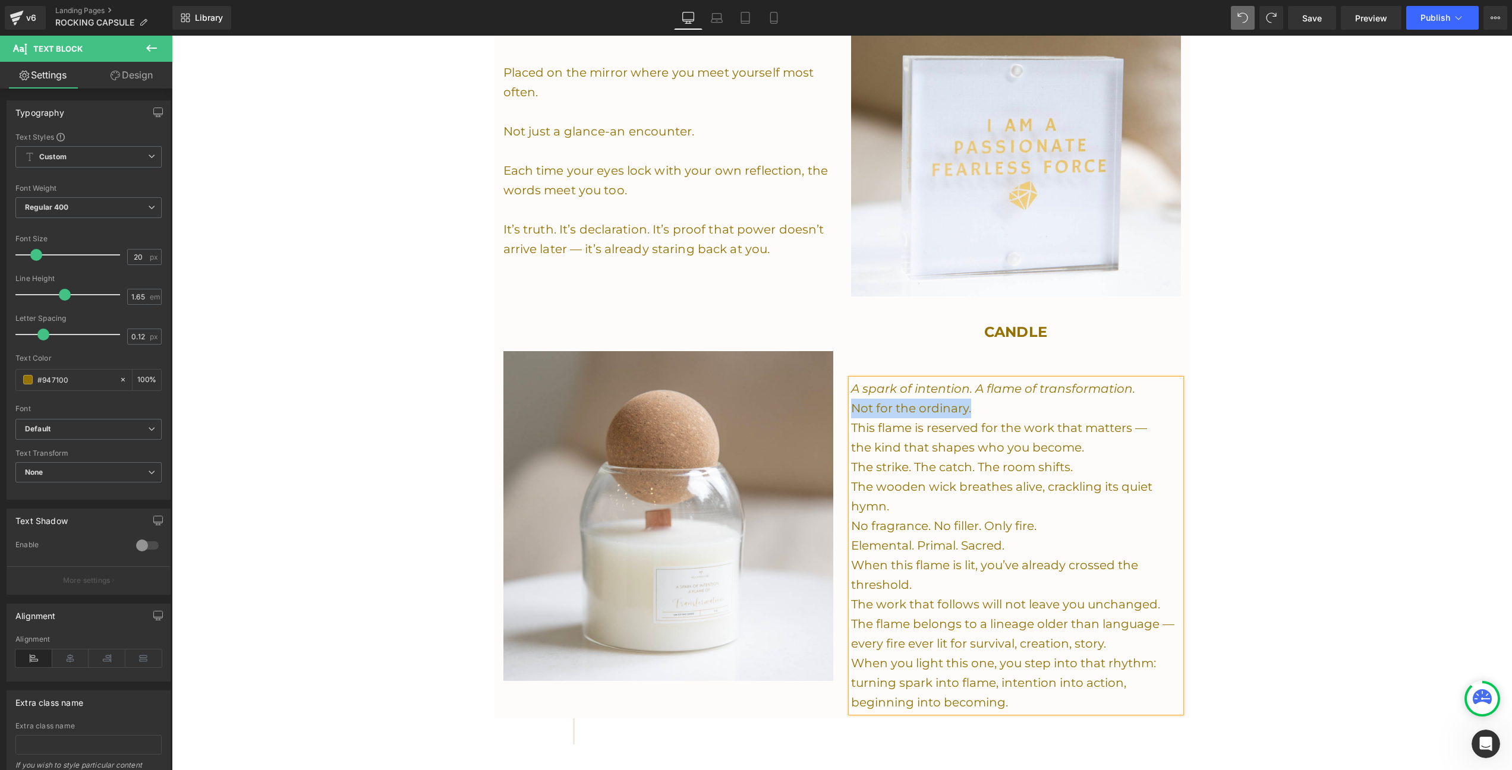
drag, startPoint x: 995, startPoint y: 402, endPoint x: 837, endPoint y: 402, distance: 158.1
click at [837, 402] on div "Image CANDLE Heading A spark of intention. A flame of transformation. Not for t…" at bounding box center [843, 511] width 696 height 416
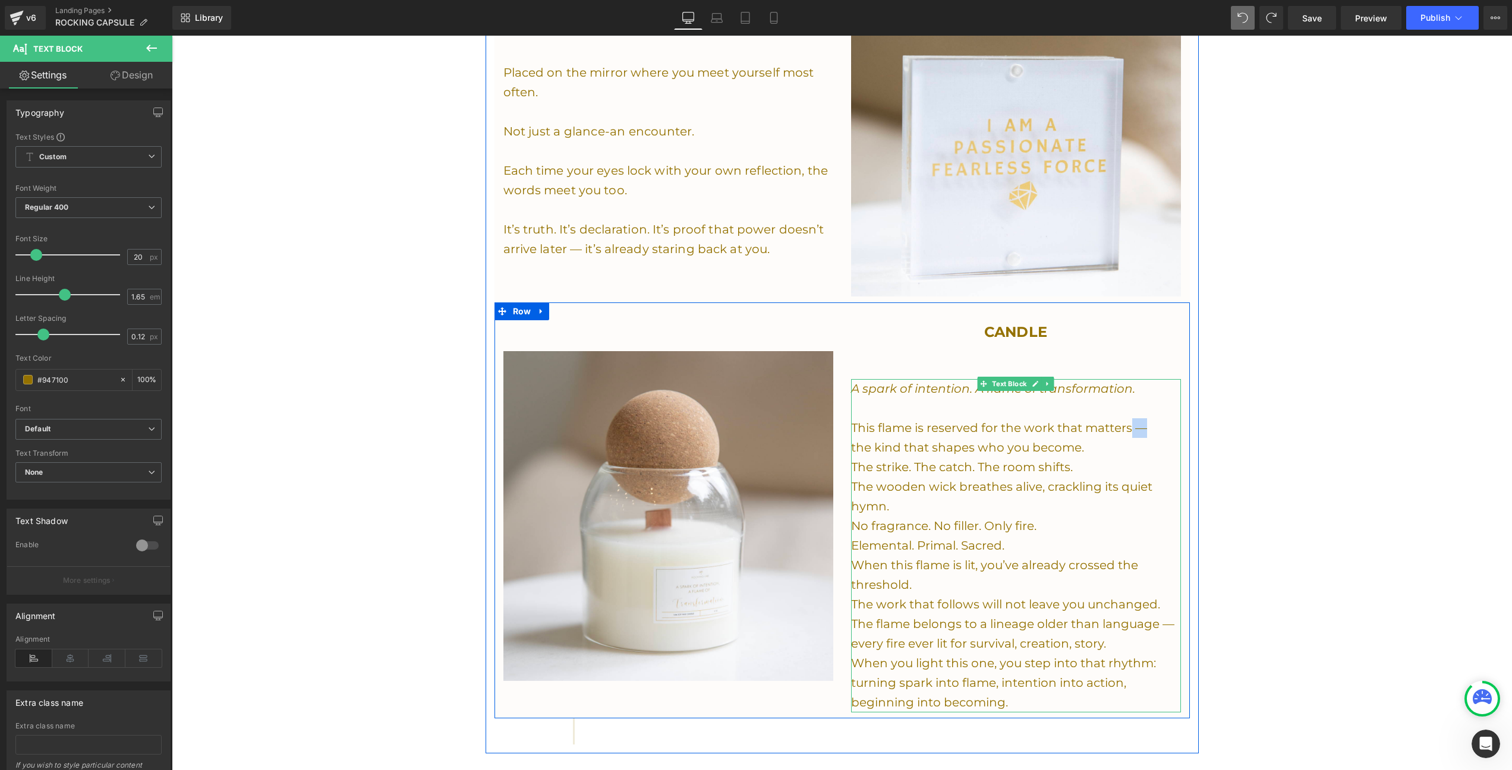
drag, startPoint x: 1130, startPoint y: 420, endPoint x: 1156, endPoint y: 417, distance: 26.3
click at [1156, 419] on p "This flame is reserved for the work that matters —" at bounding box center [1016, 429] width 330 height 20
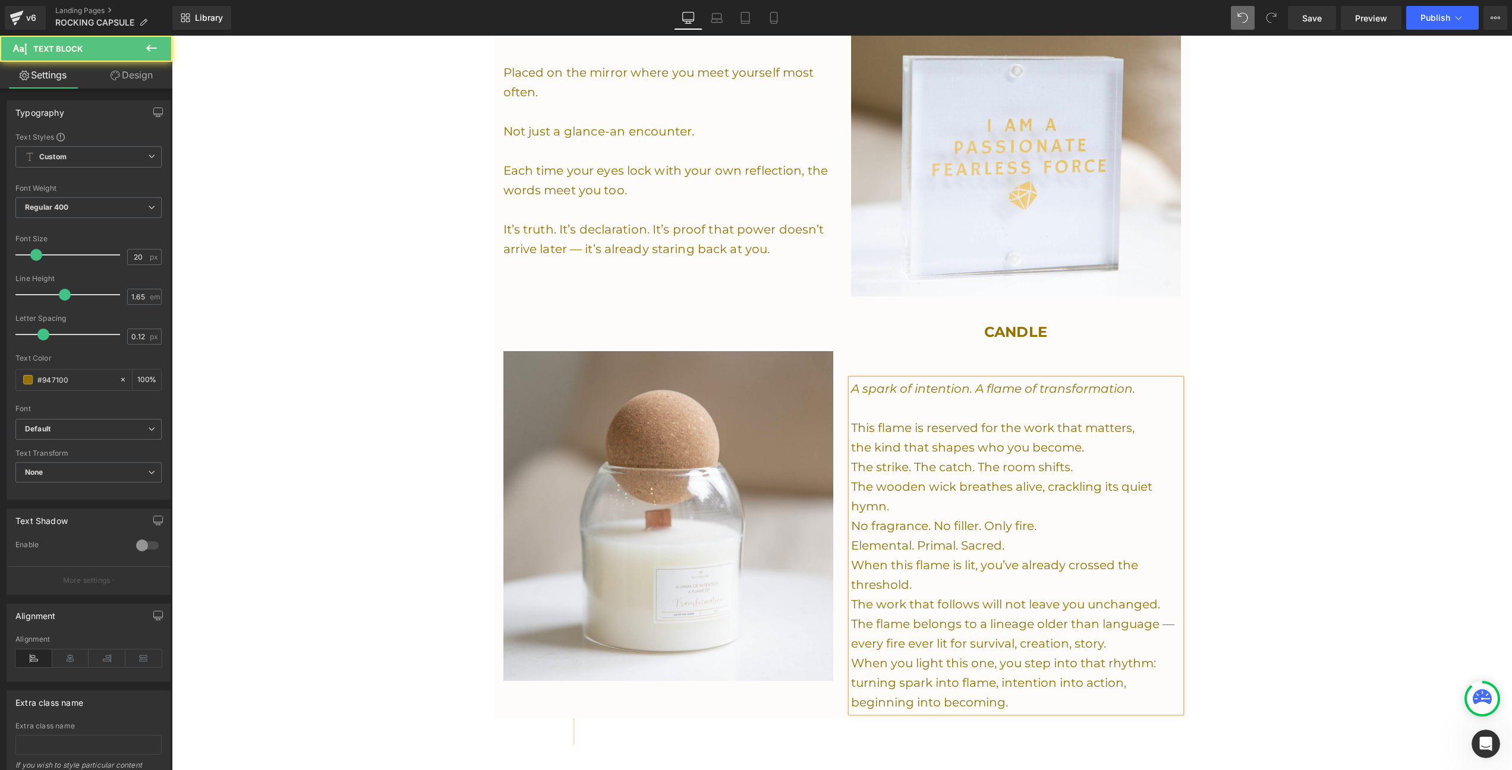
click at [1087, 438] on p "the kind that shapes who you become." at bounding box center [1016, 448] width 330 height 20
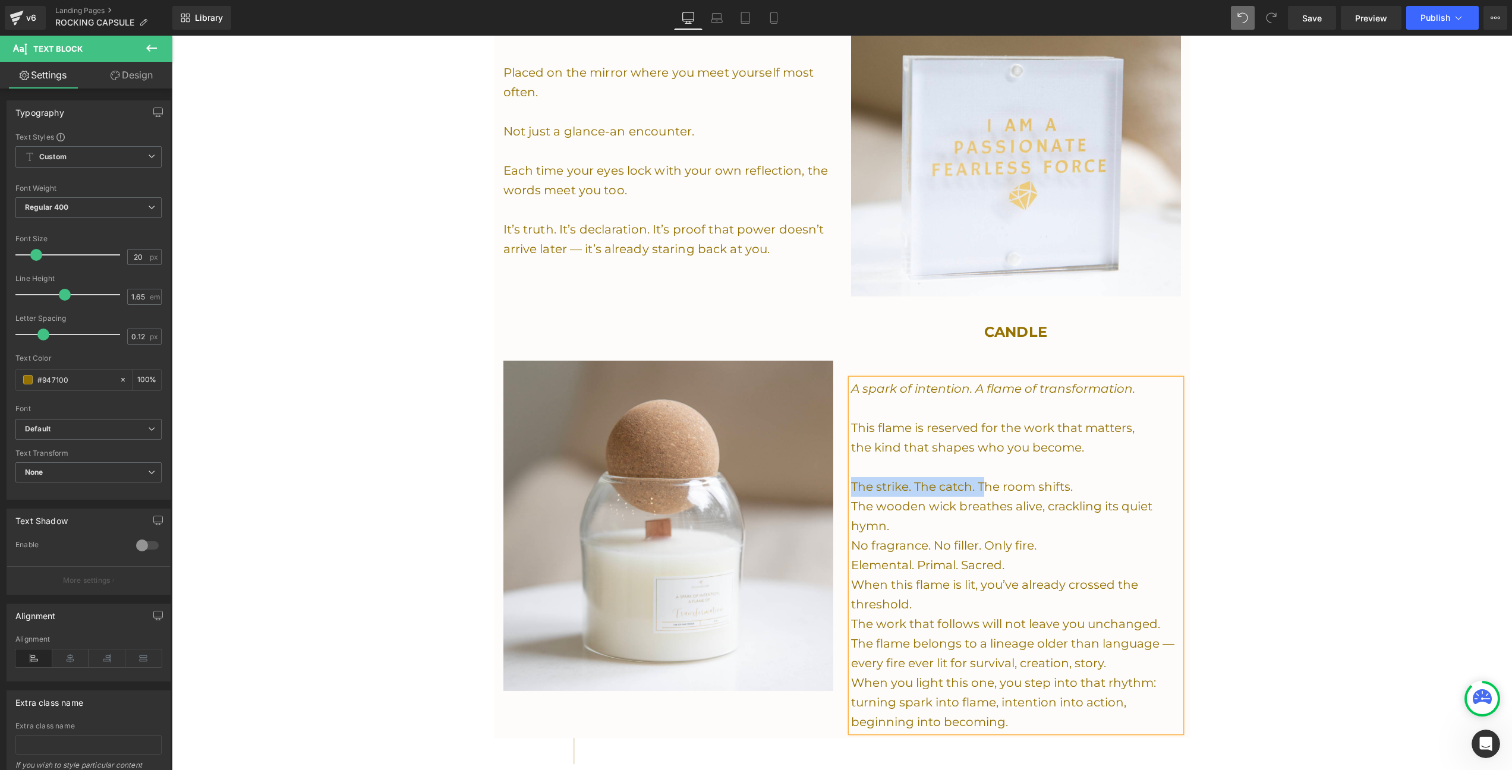
drag, startPoint x: 982, startPoint y: 476, endPoint x: 845, endPoint y: 476, distance: 136.7
click at [851, 476] on div "A spark of intention. A flame of transformation. This flame is reserved for the…" at bounding box center [1016, 555] width 330 height 353
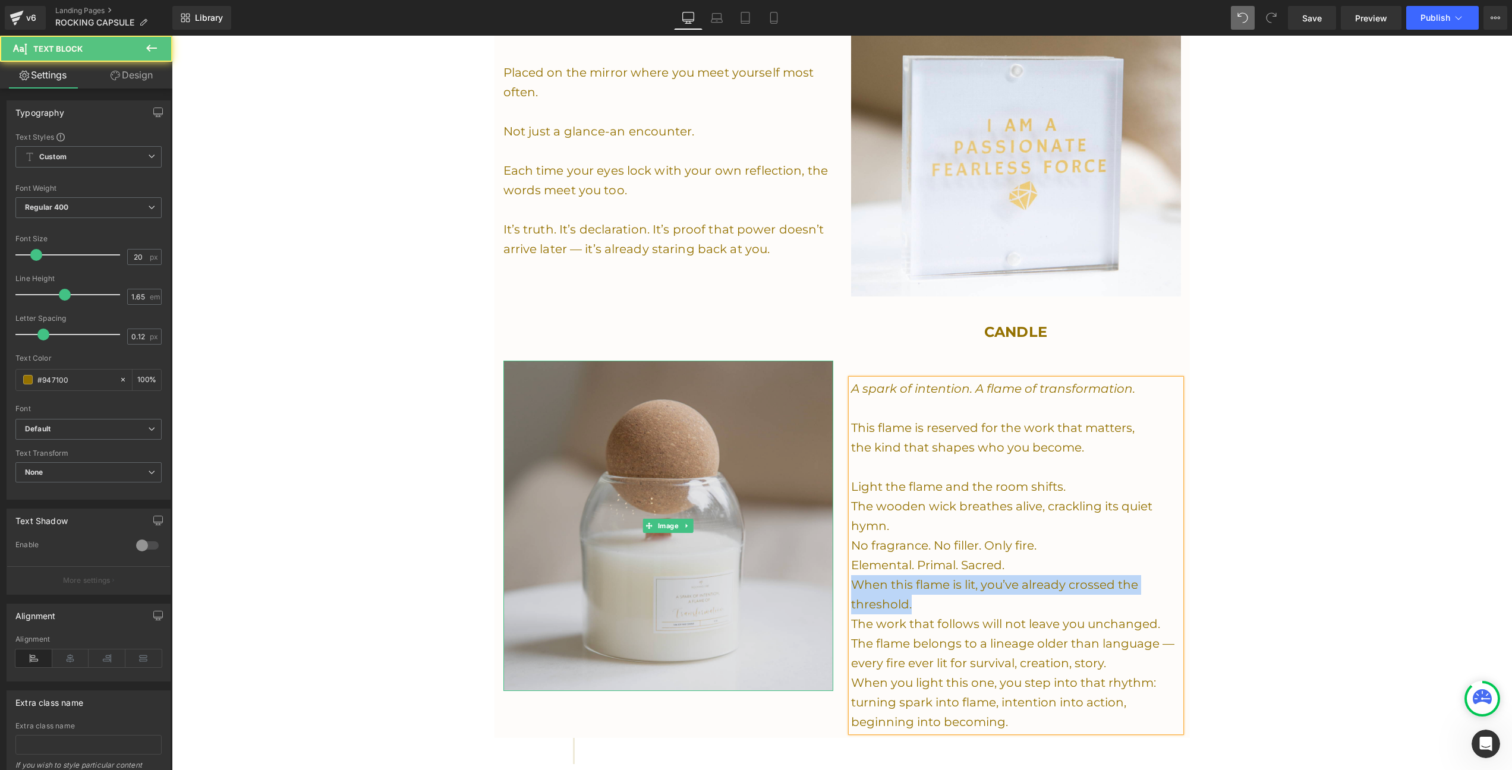
drag, startPoint x: 934, startPoint y: 589, endPoint x: 820, endPoint y: 575, distance: 115.0
click at [820, 575] on div "Image CANDLE Heading A spark of intention. A flame of transformation. This flam…" at bounding box center [843, 521] width 696 height 436
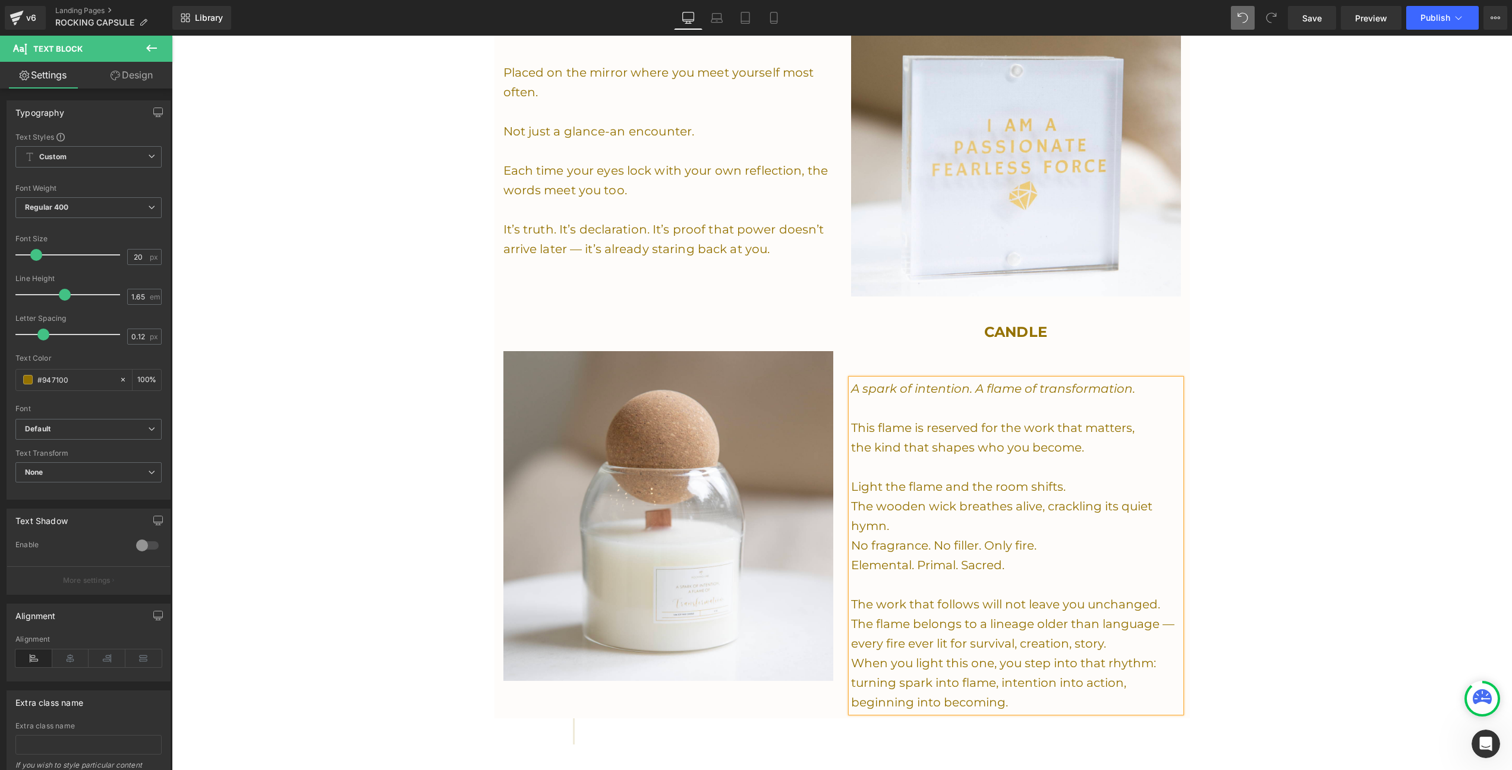
click at [958, 444] on p "the kind that shapes who you become." at bounding box center [1016, 448] width 330 height 20
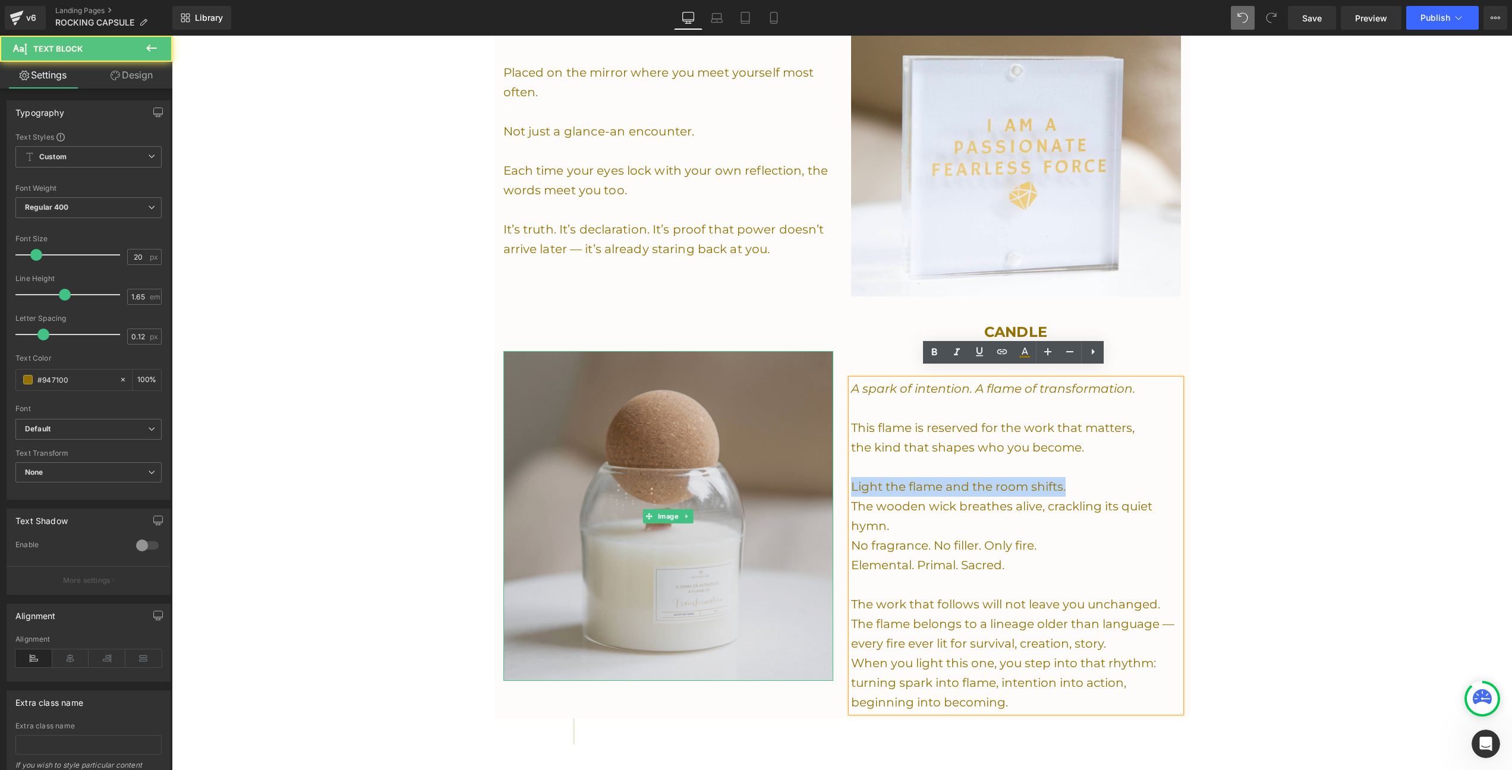
drag, startPoint x: 1070, startPoint y: 477, endPoint x: 820, endPoint y: 468, distance: 250.4
click at [819, 468] on div "Image CANDLE Heading A spark of intention. A flame of transformation. This flam…" at bounding box center [843, 511] width 696 height 416
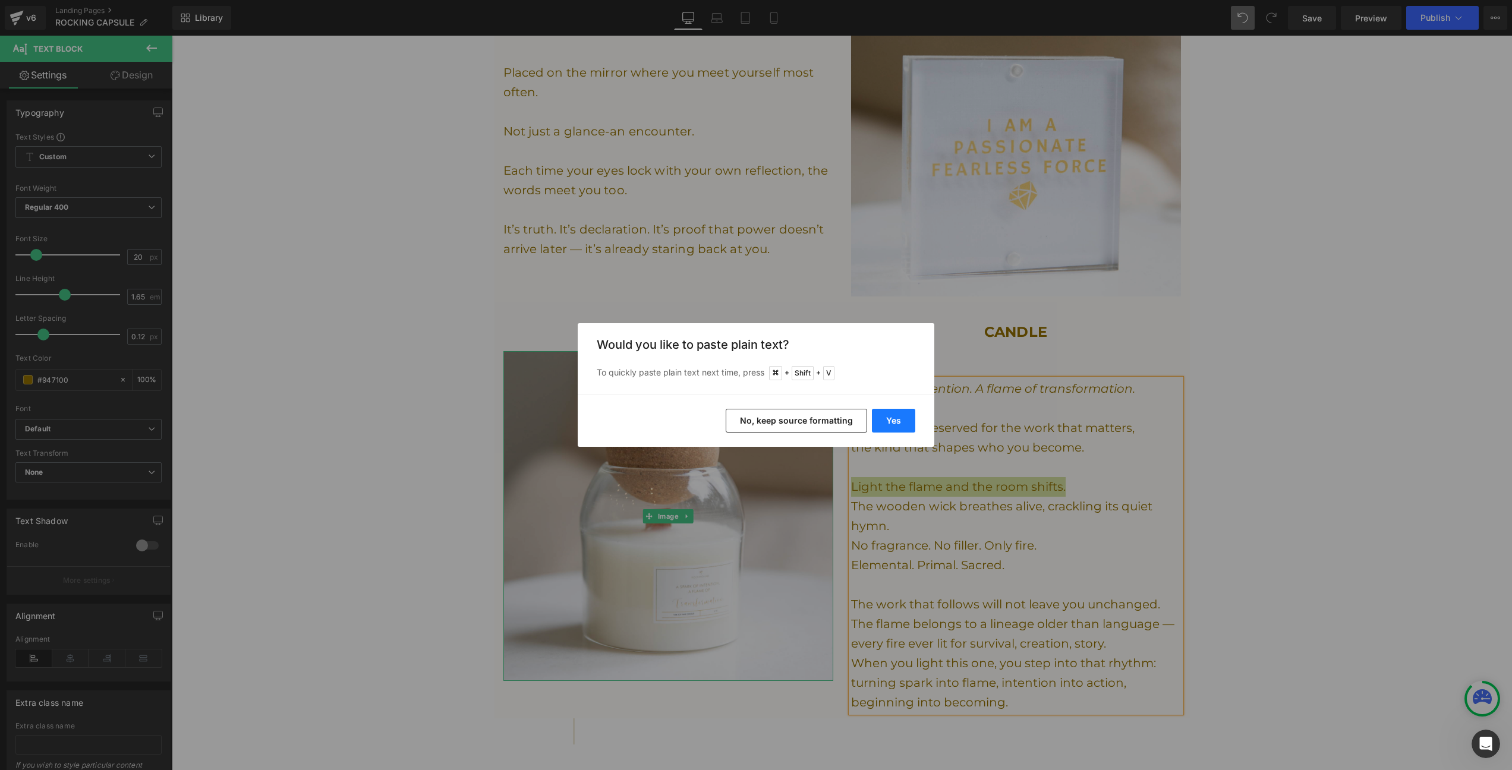
click at [892, 417] on button "Yes" at bounding box center [893, 421] width 43 height 24
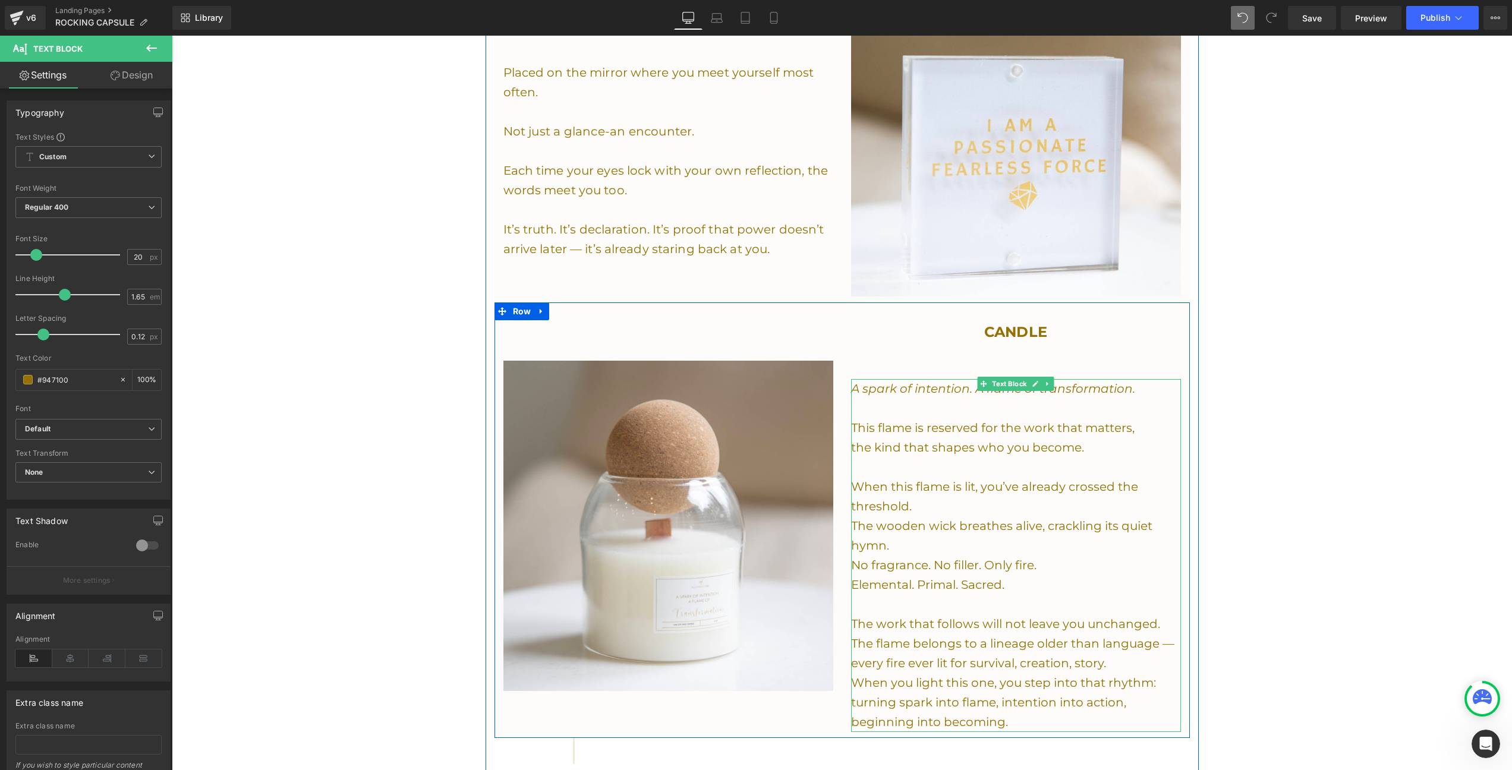
click at [978, 479] on p "When this flame is lit, you’ve already crossed the threshold." at bounding box center [1016, 496] width 330 height 39
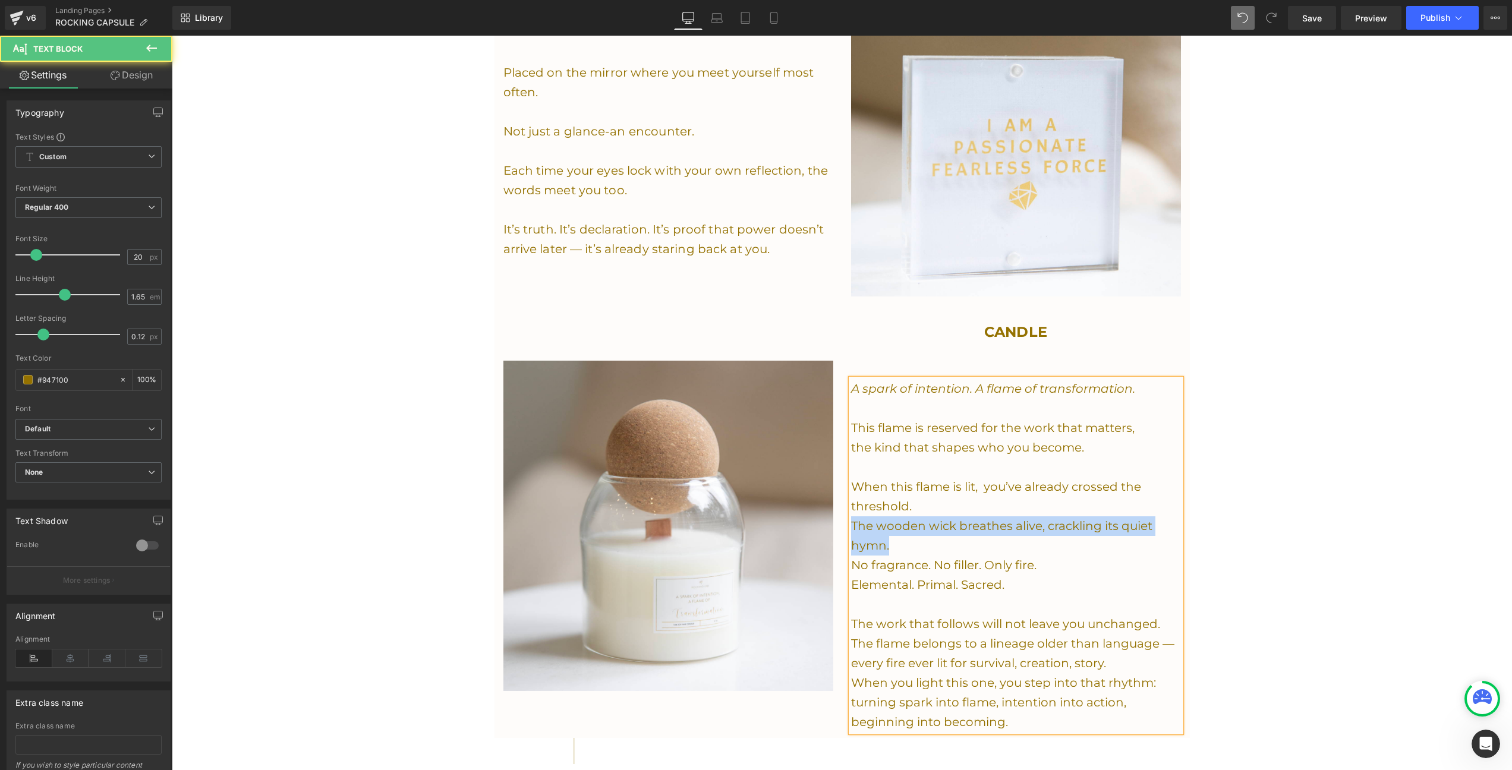
drag, startPoint x: 892, startPoint y: 539, endPoint x: 847, endPoint y: 515, distance: 51.1
click at [851, 515] on div "A spark of intention. A flame of transformation. This flame is reserved for the…" at bounding box center [1016, 555] width 330 height 353
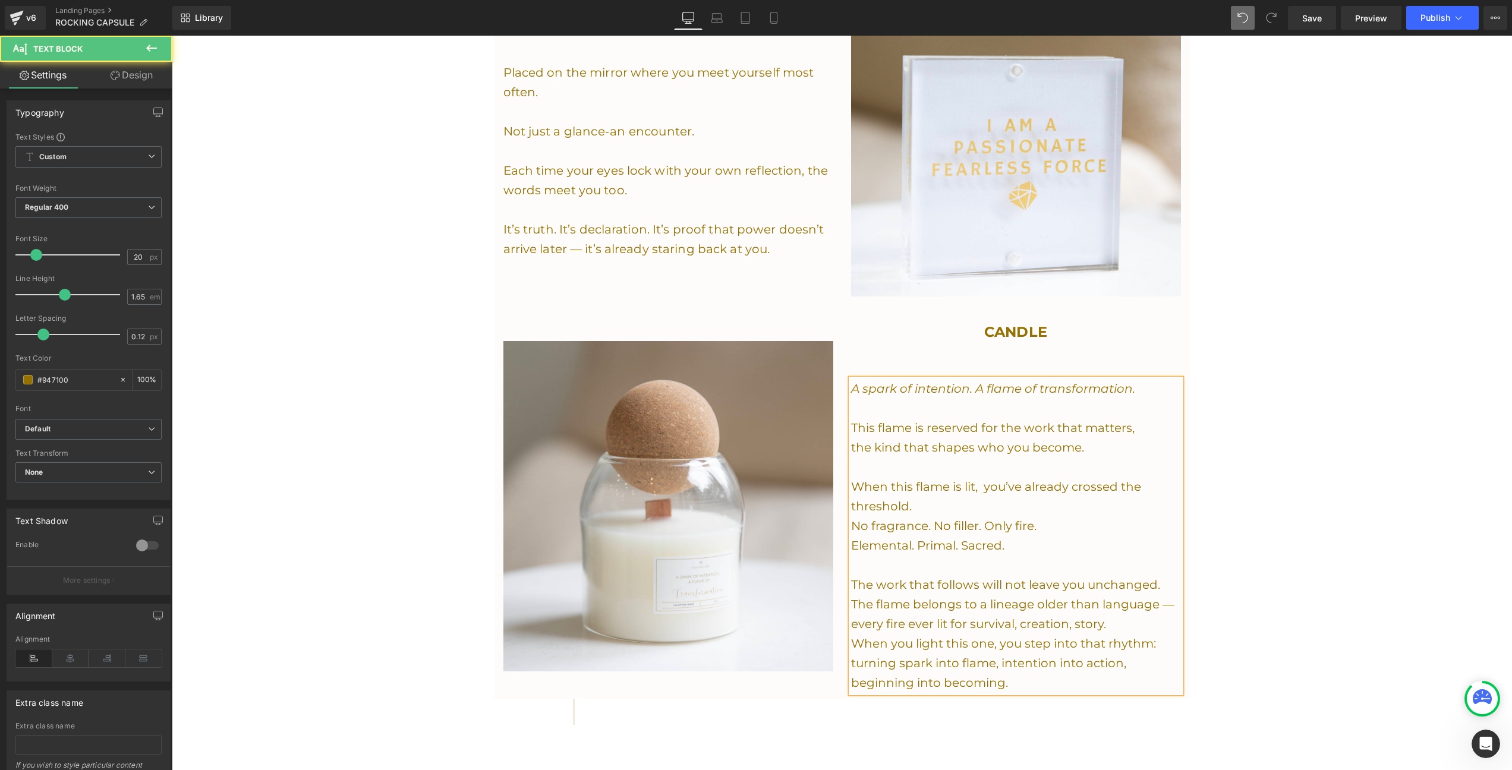
click at [1029, 517] on p "No fragrance. No filler. Only fire." at bounding box center [1016, 527] width 330 height 20
click at [1119, 517] on p "No fragrance. No filler. Only fire from a wooden wick." at bounding box center [1016, 527] width 330 height 20
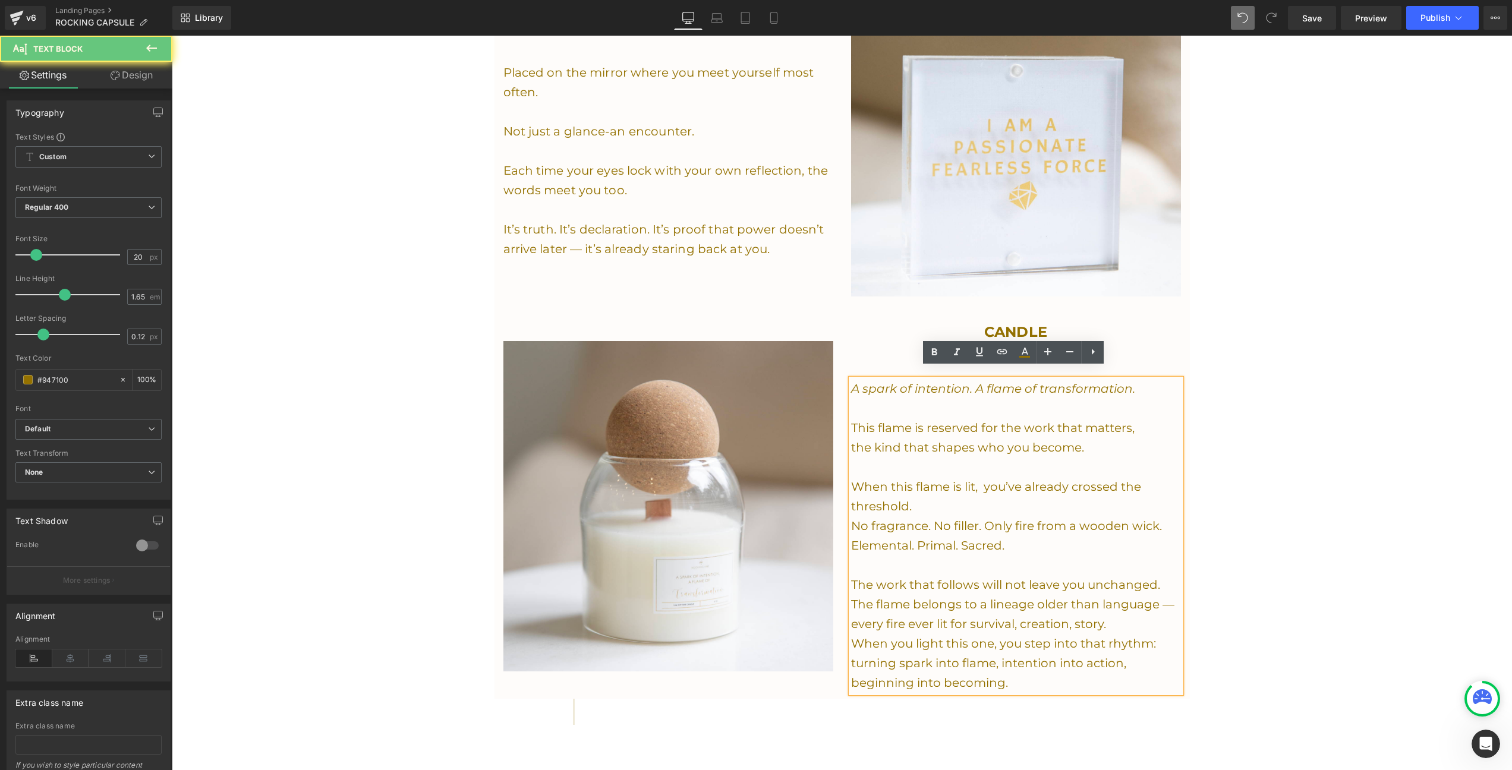
click at [1106, 477] on p "When this flame is lit, you’ve already crossed the threshold." at bounding box center [1016, 496] width 330 height 39
click at [1137, 517] on p "No fragrance. No filler. Only fire from a wooden wick." at bounding box center [1016, 527] width 330 height 20
click at [1102, 499] on p "When this flame is lit, you’ve already crossed the threshold." at bounding box center [1016, 496] width 330 height 39
click at [1131, 517] on p "No fragrance. No filler. Only fire from a wooden wick." at bounding box center [1016, 527] width 330 height 20
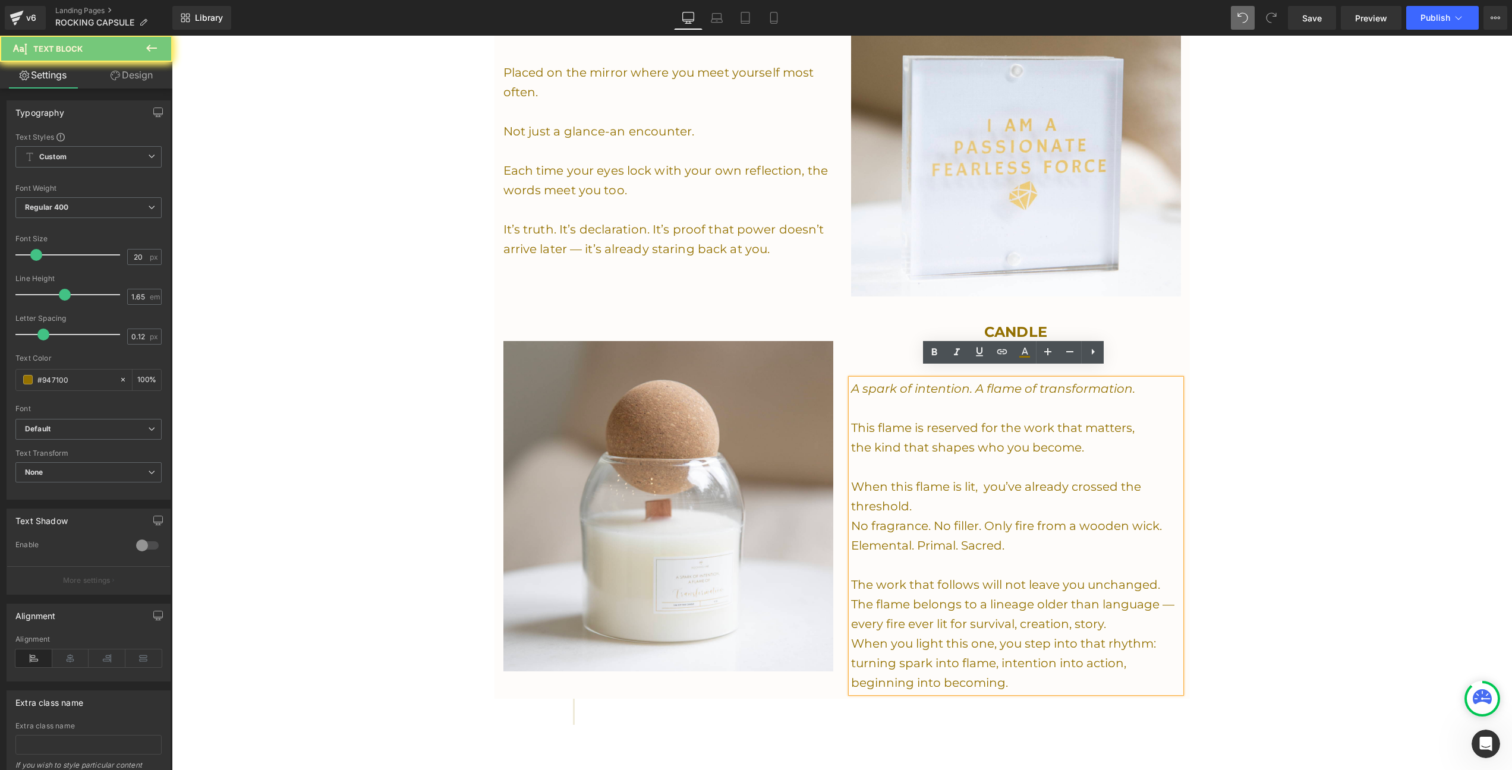
click at [1136, 517] on p "No fragrance. No filler. Only fire from a wooden wick." at bounding box center [1016, 527] width 330 height 20
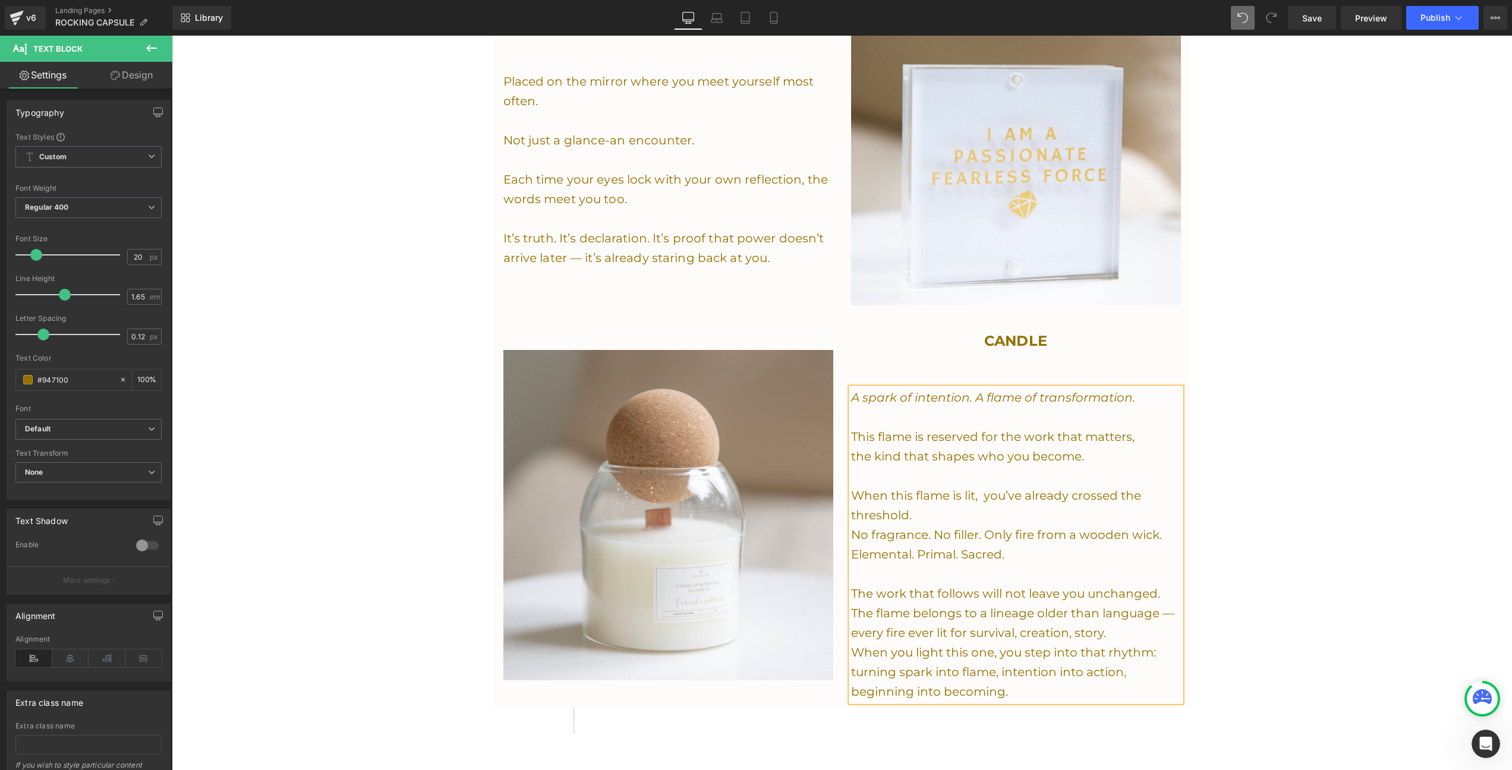
scroll to position [1477, 0]
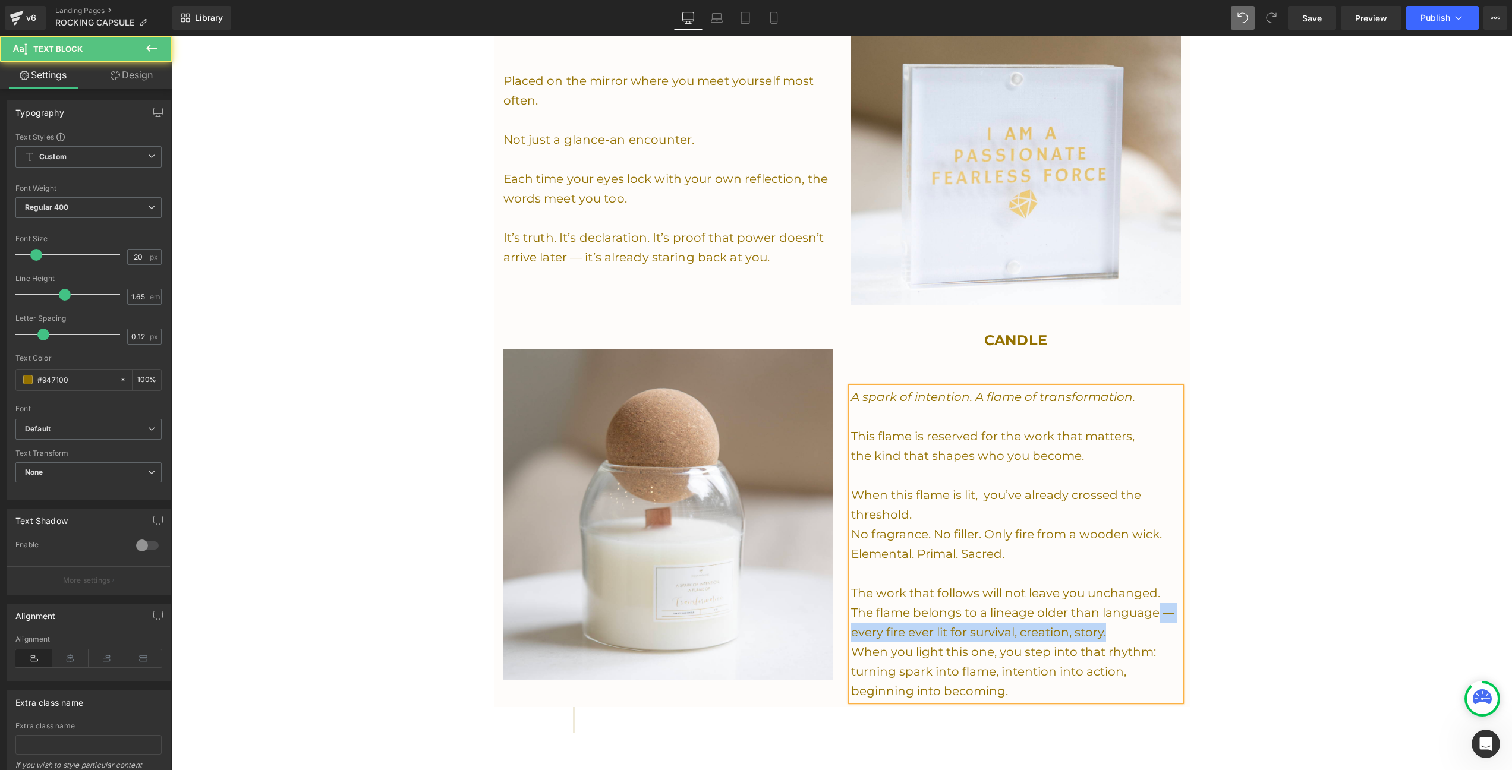
drag, startPoint x: 1121, startPoint y: 627, endPoint x: 1156, endPoint y: 594, distance: 48.4
click at [1156, 594] on div "A spark of intention. A flame of transformation. This flame is reserved for the…" at bounding box center [1016, 545] width 330 height 314
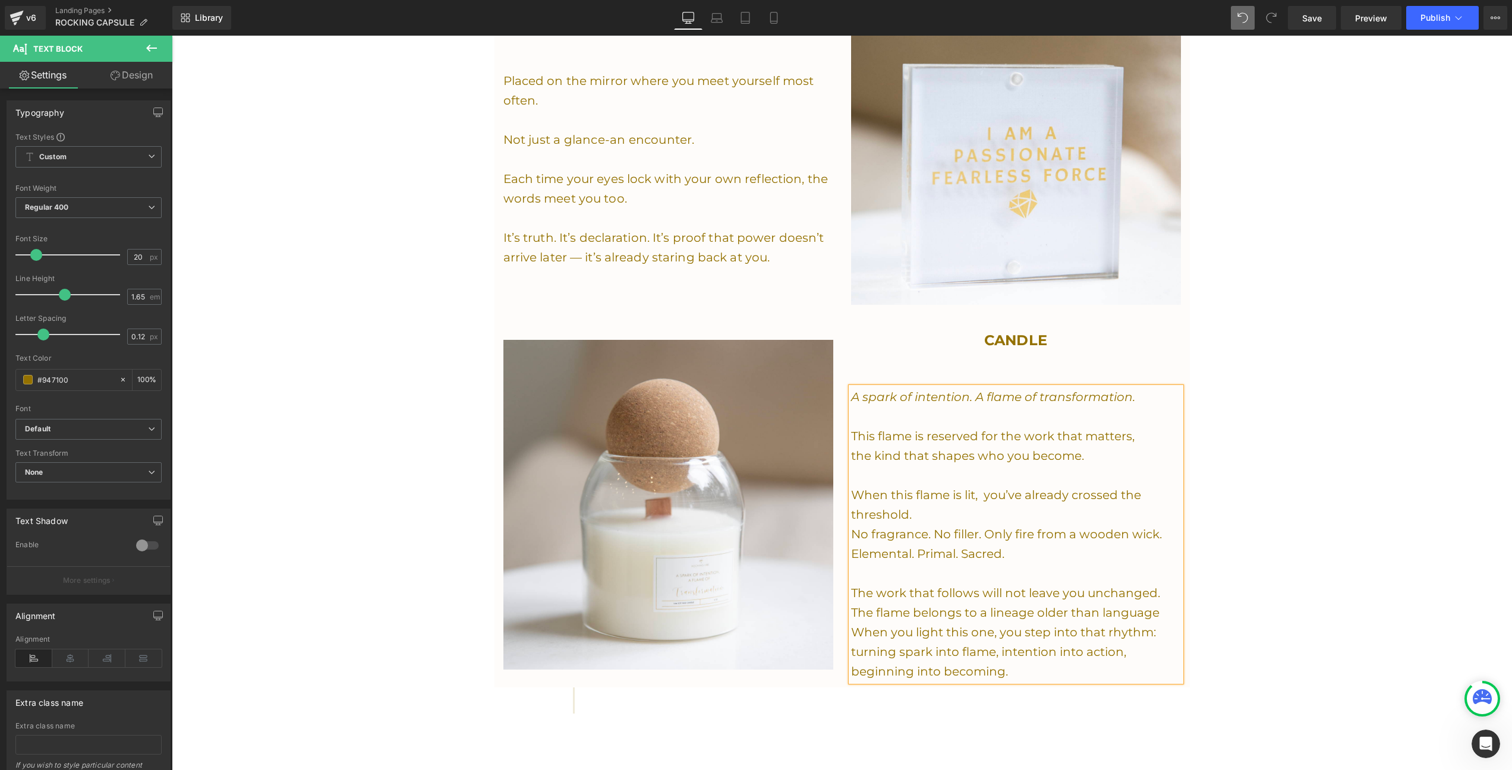
click at [1009, 466] on p at bounding box center [1016, 476] width 330 height 20
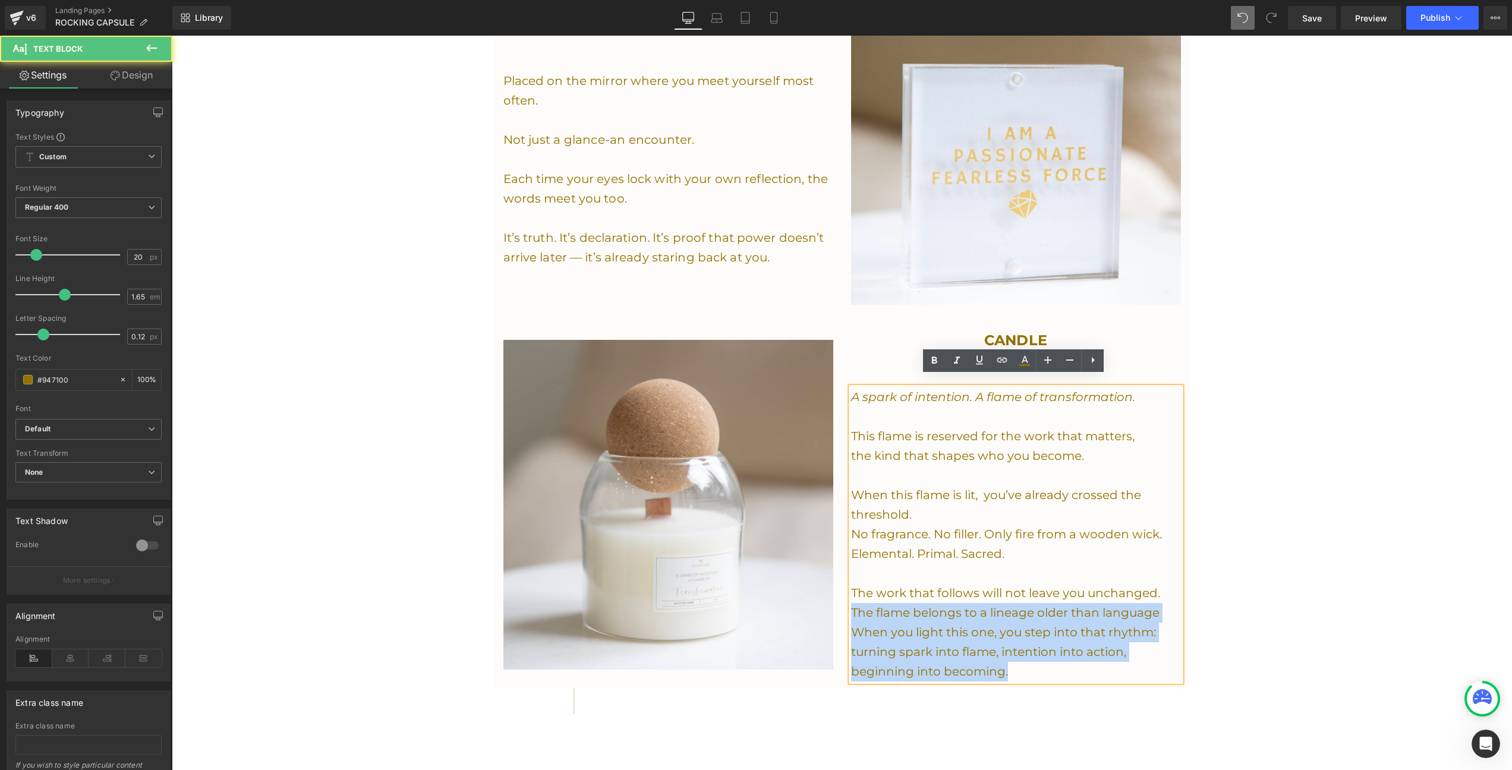
drag, startPoint x: 1018, startPoint y: 663, endPoint x: 835, endPoint y: 598, distance: 194.2
click at [835, 598] on div "Image CANDLE Heading A spark of intention. A flame of transformation. This flam…" at bounding box center [843, 499] width 696 height 377
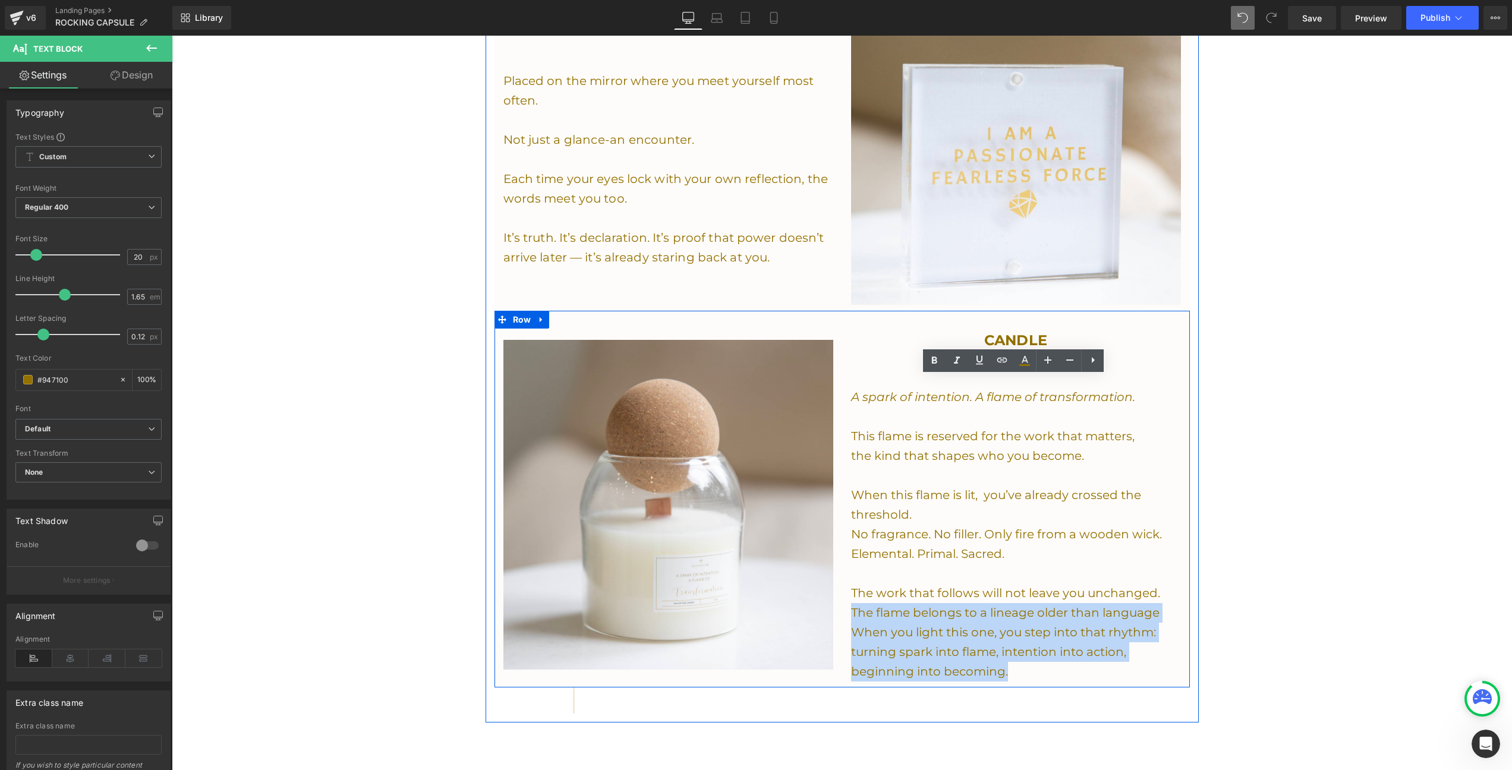
copy div "The flame belongs to a lineage older than language When you light this one, you…"
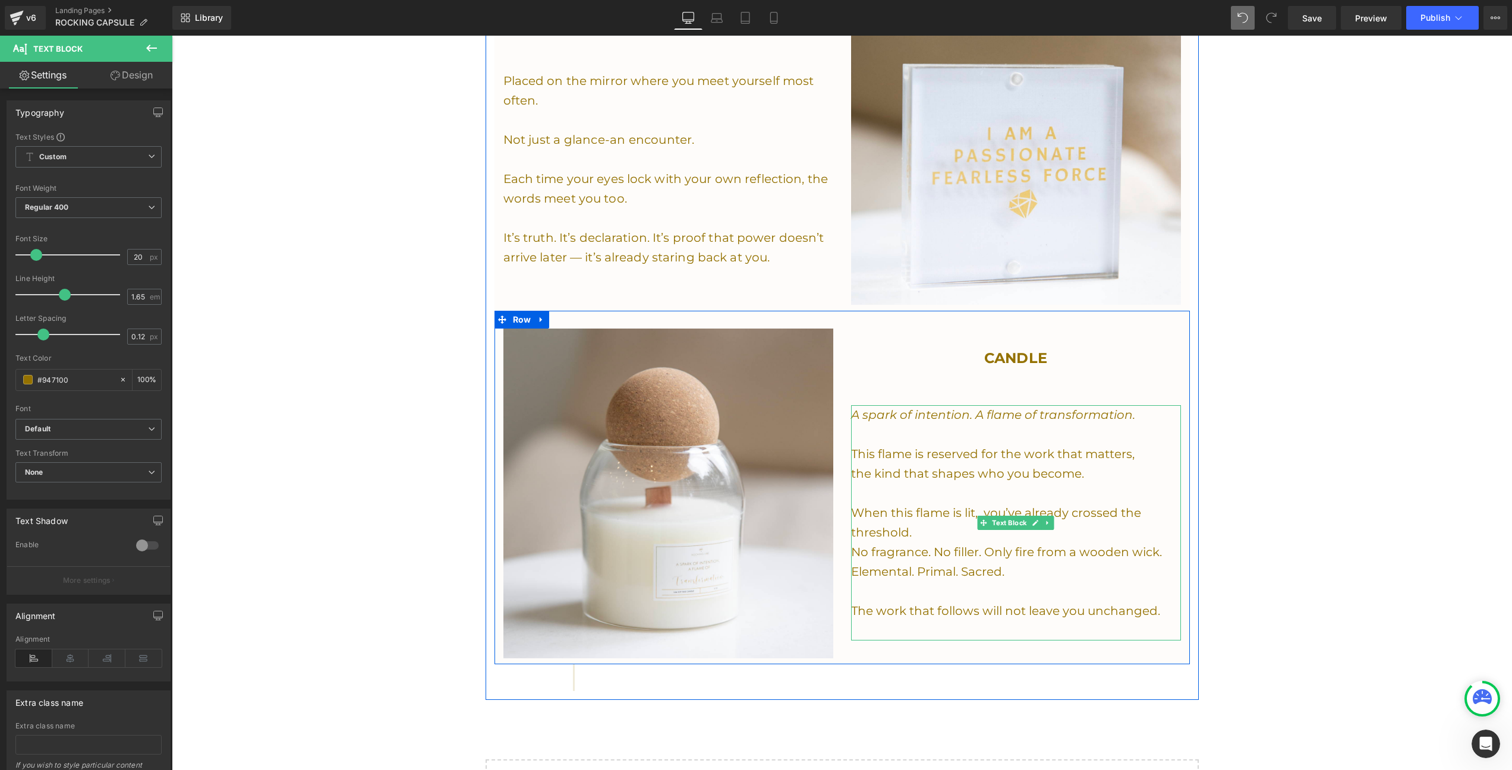
click at [880, 445] on p "This flame is reserved for the work that matters," at bounding box center [1016, 455] width 330 height 20
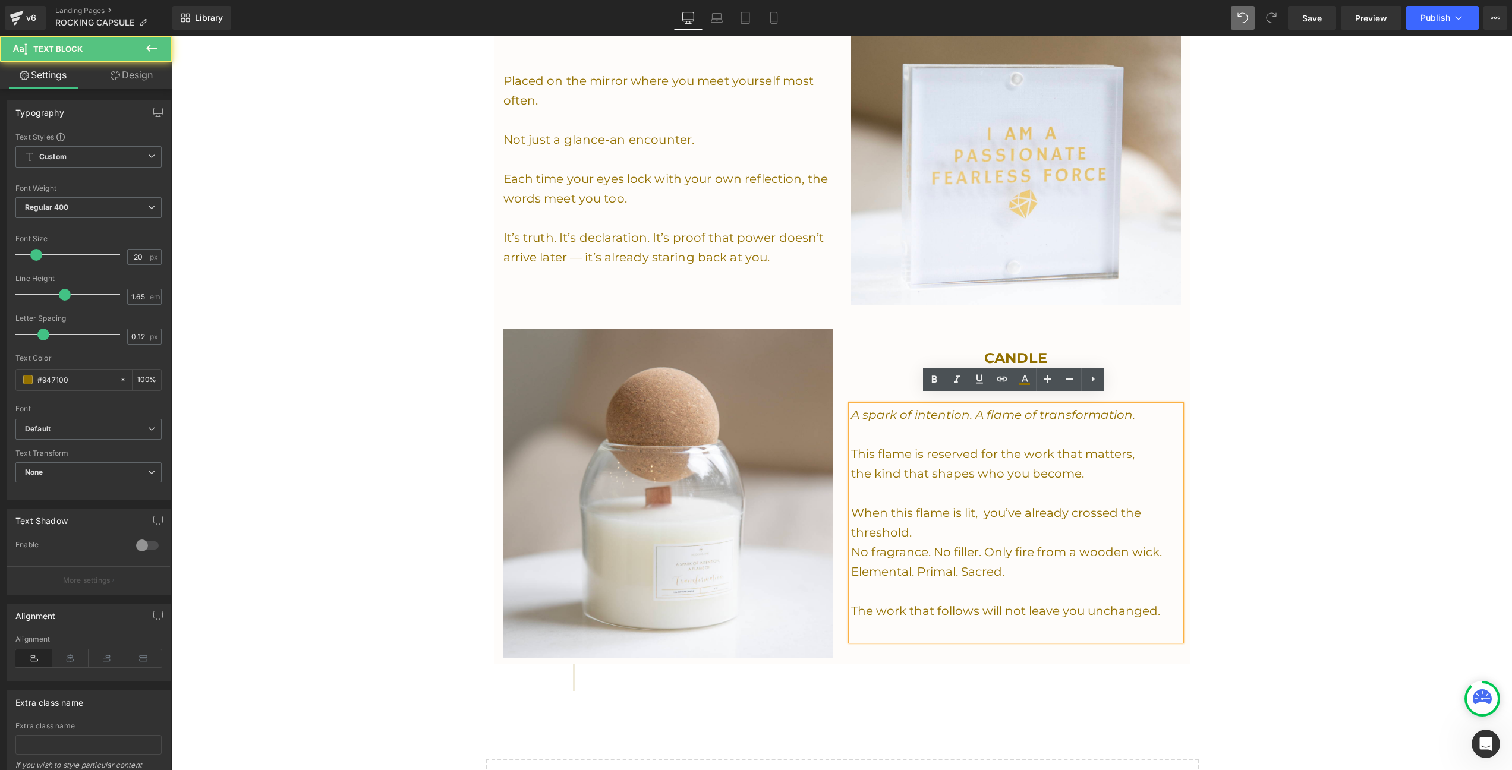
click at [851, 488] on p at bounding box center [1016, 494] width 330 height 20
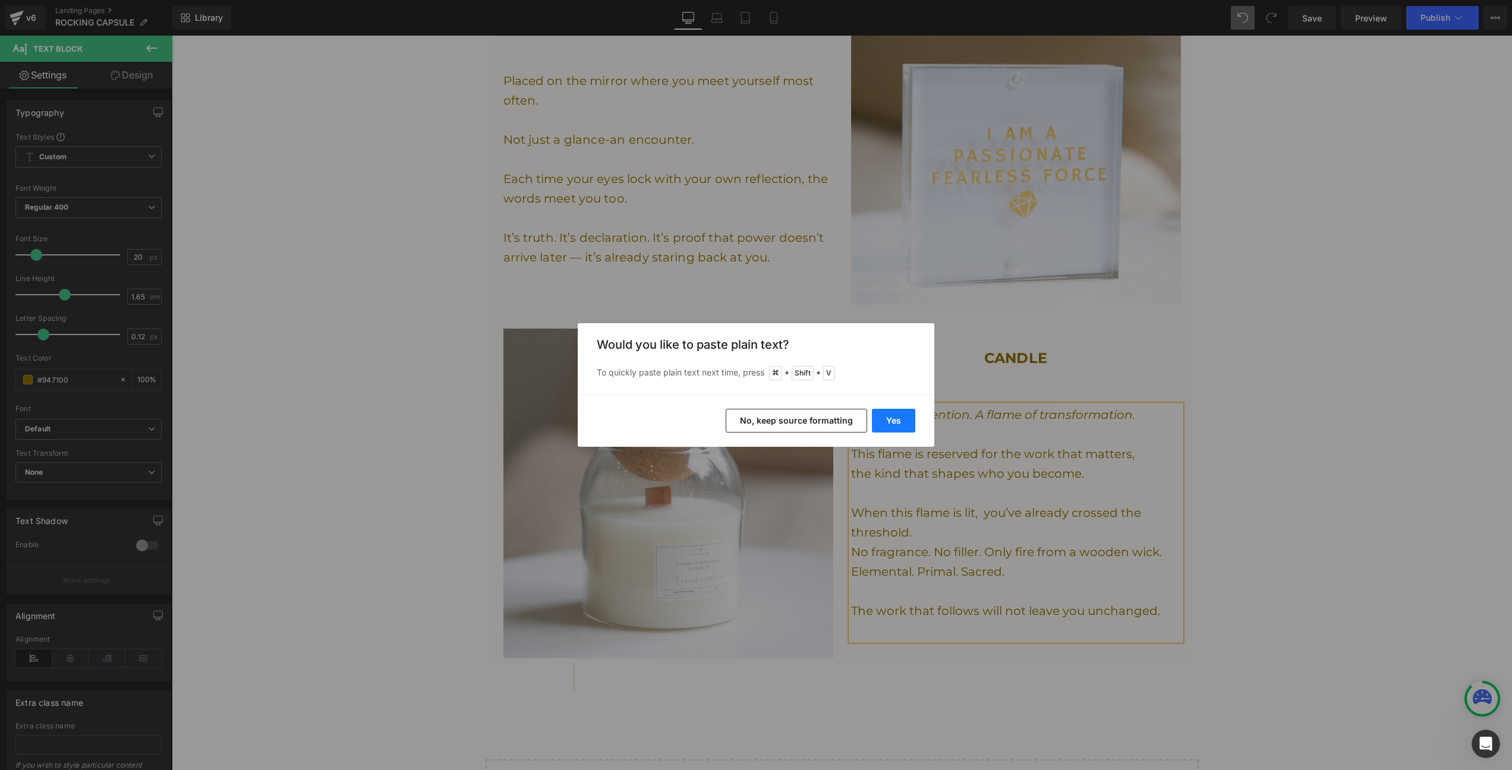
click at [905, 413] on button "Yes" at bounding box center [893, 421] width 43 height 24
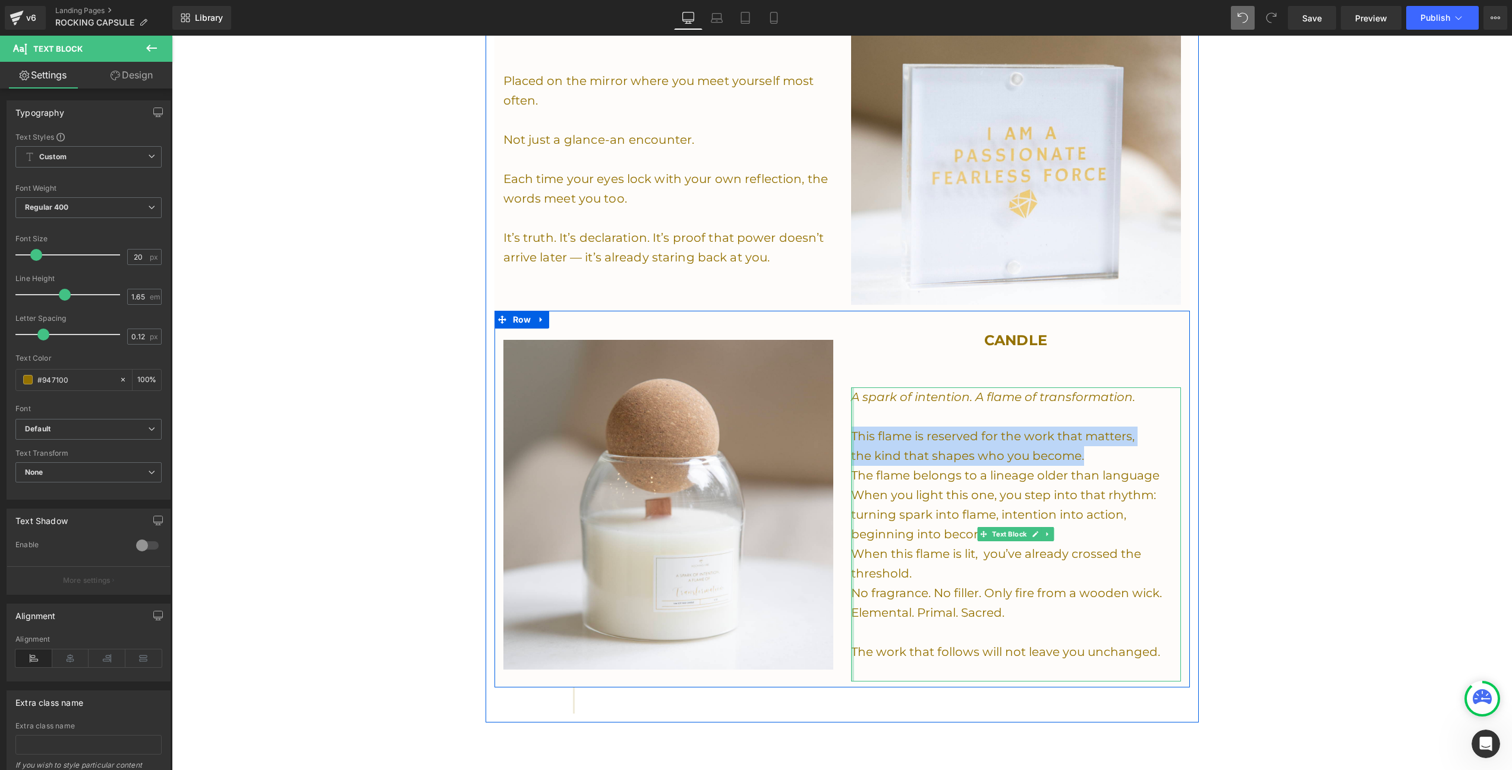
drag, startPoint x: 1062, startPoint y: 442, endPoint x: 851, endPoint y: 427, distance: 212.1
click at [851, 427] on div "A spark of intention. A flame of transformation. This flame is reserved for the…" at bounding box center [1016, 535] width 330 height 294
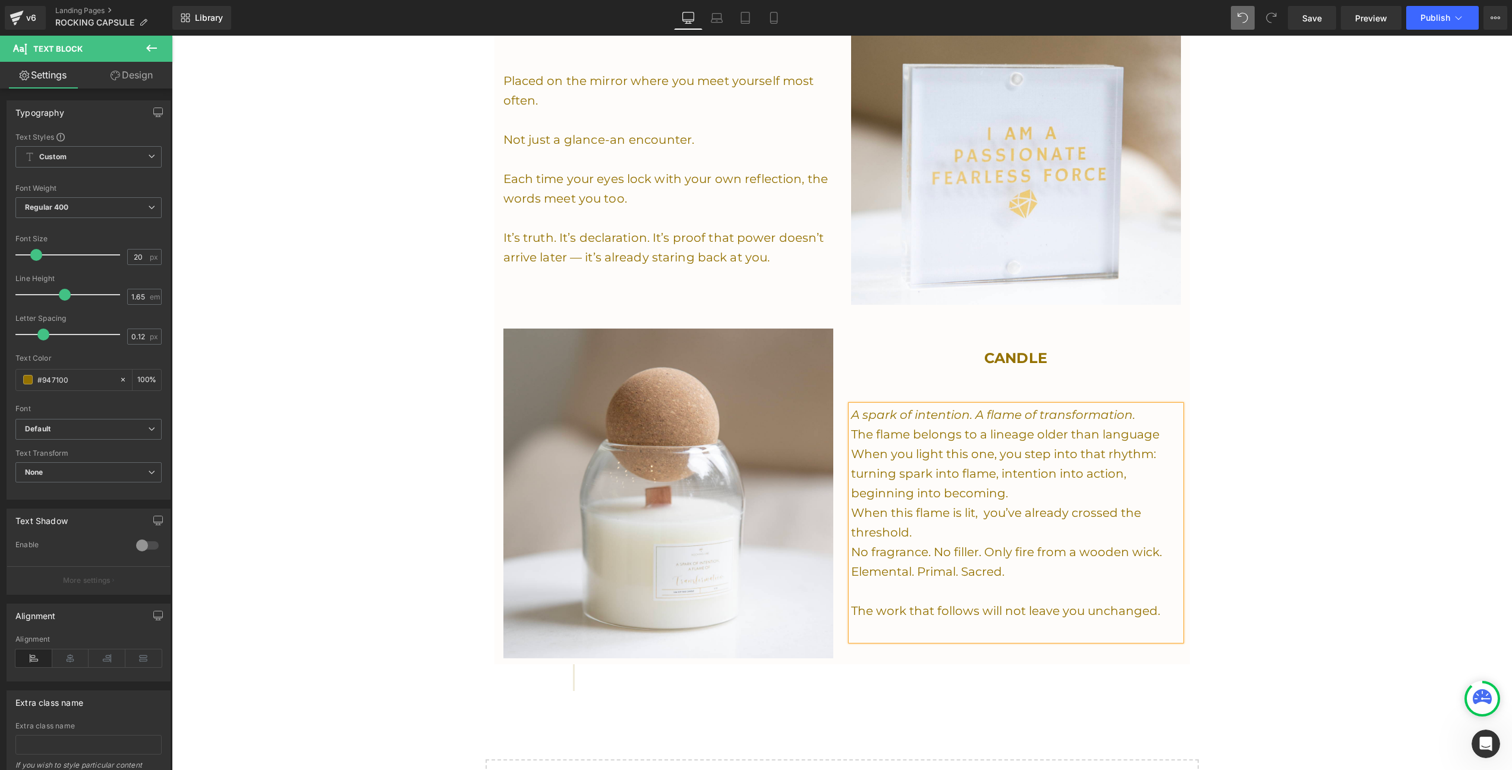
click at [855, 427] on p "The flame belongs to a lineage older than language" at bounding box center [1016, 435] width 330 height 20
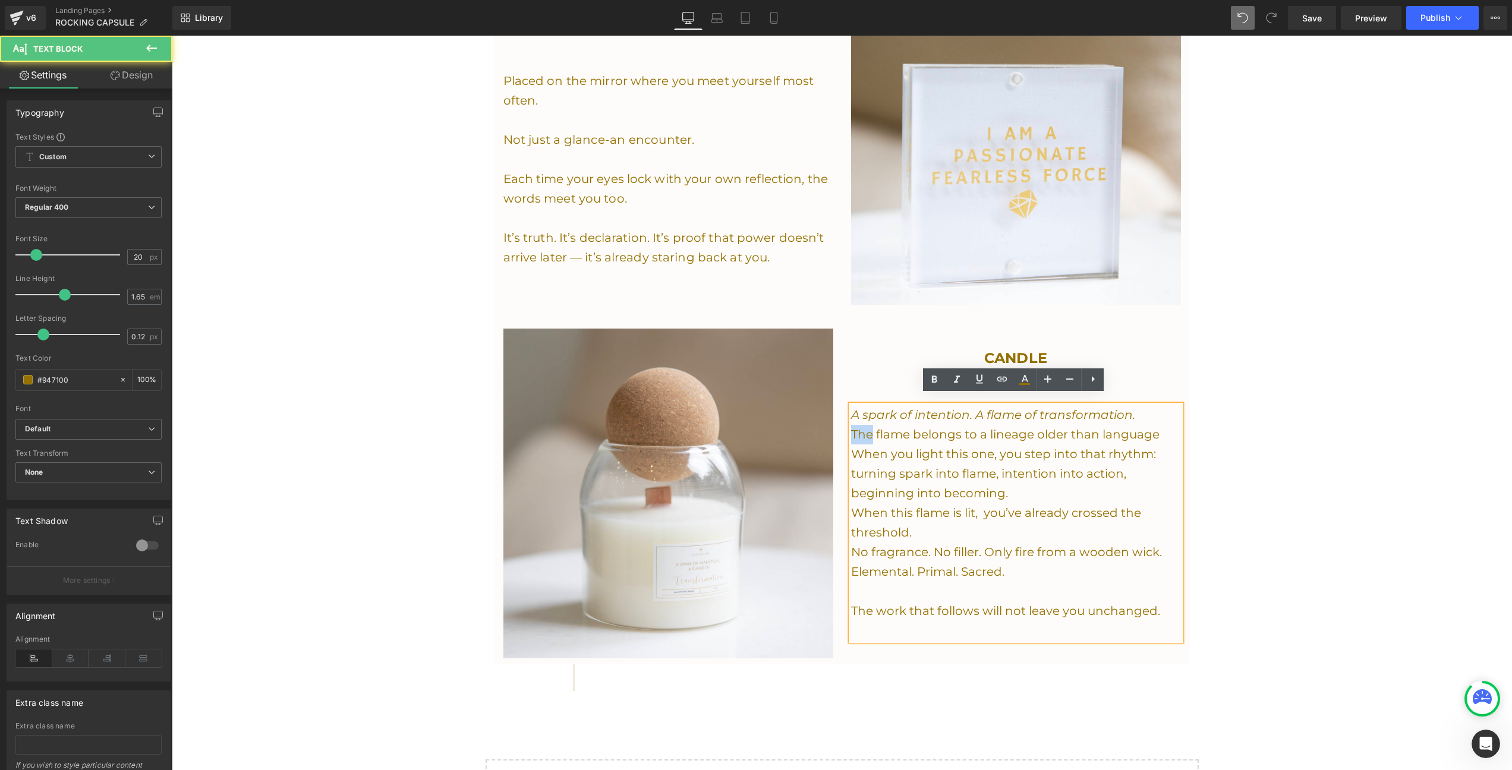
click at [855, 427] on p "The flame belongs to a lineage older than language" at bounding box center [1016, 435] width 330 height 20
click at [1060, 468] on p "turning spark into flame, intention into action, beginning into becoming." at bounding box center [1016, 483] width 330 height 39
click at [1053, 478] on p "turning spark into flame, intention into action, beginning into becoming." at bounding box center [1016, 483] width 330 height 39
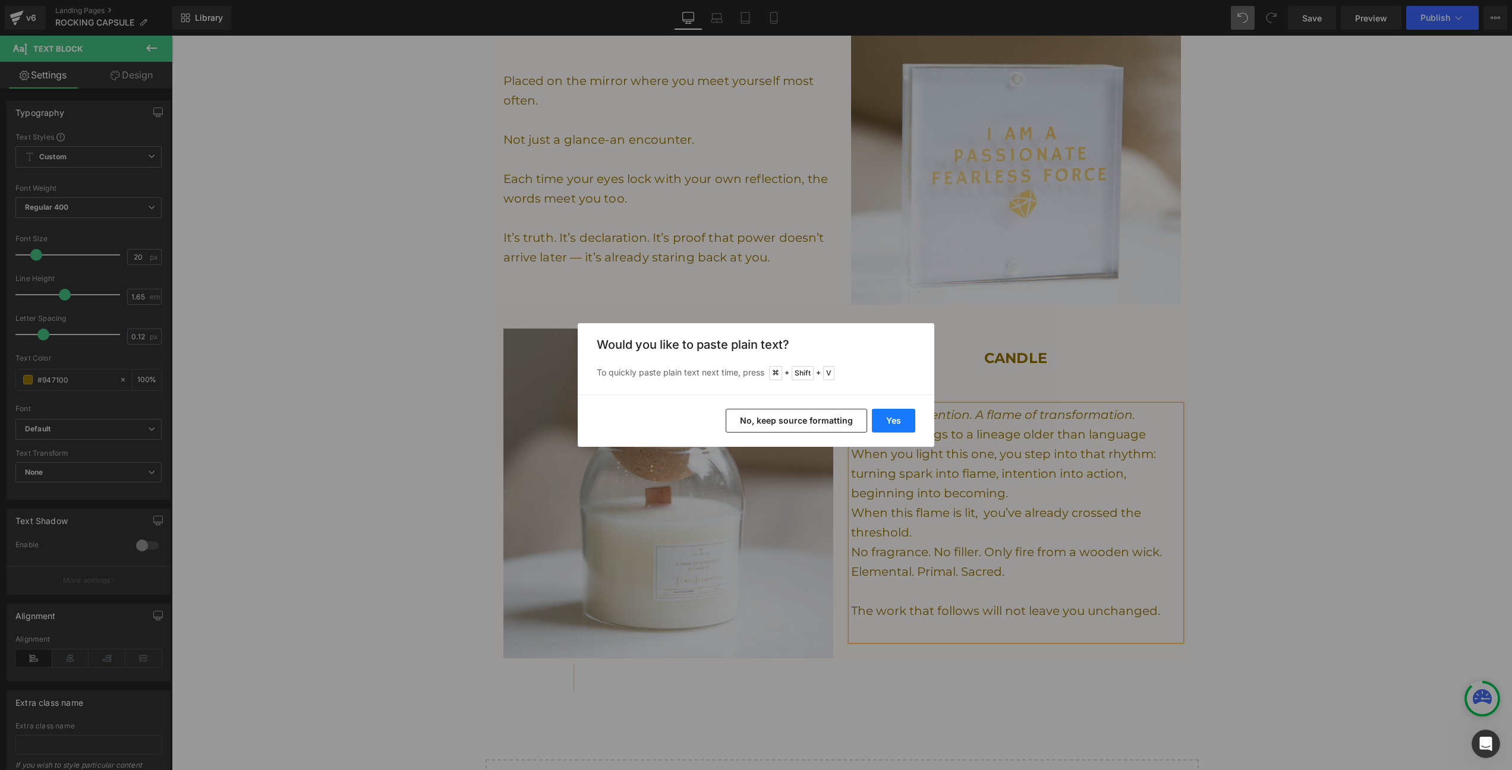
click at [910, 424] on button "Yes" at bounding box center [893, 421] width 43 height 24
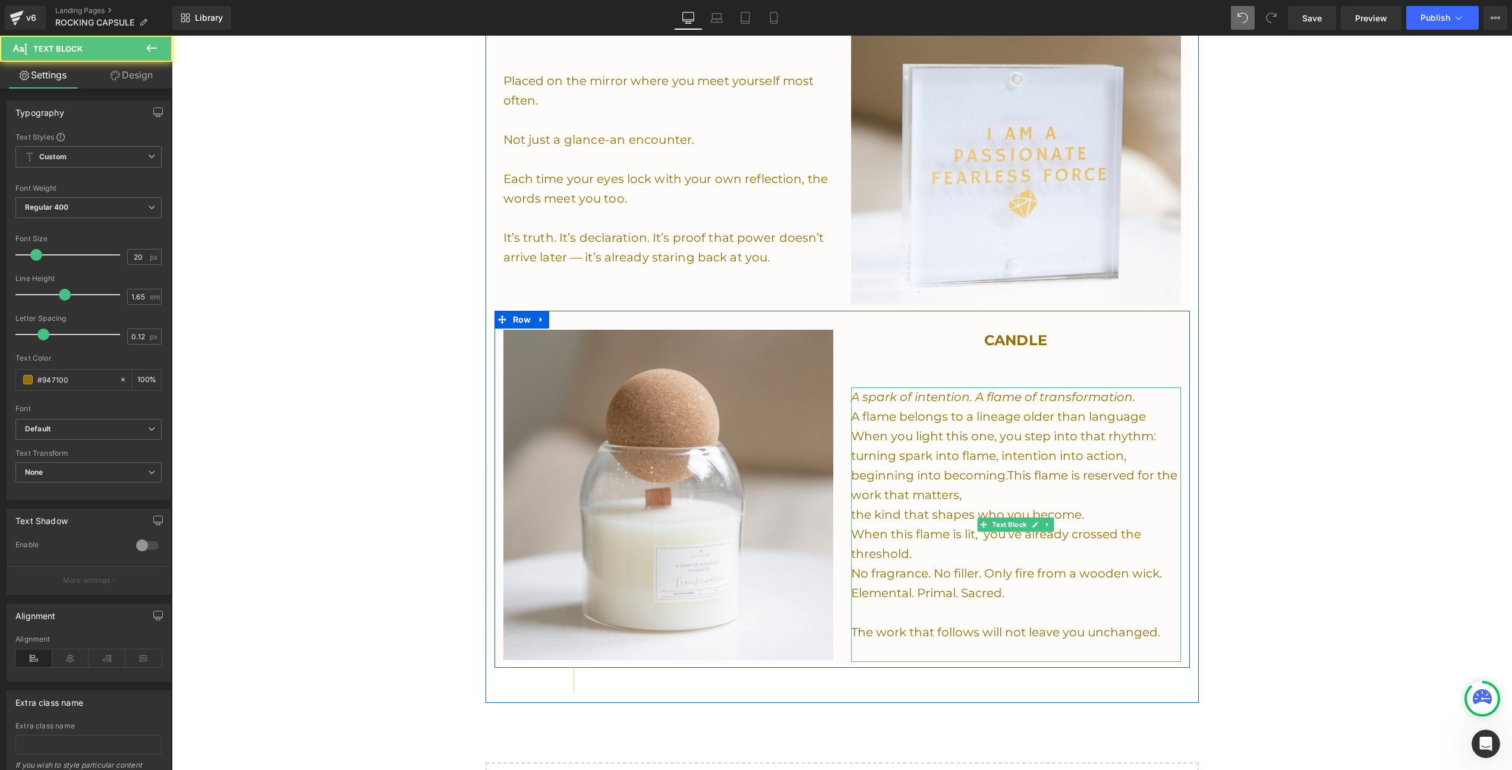
click at [1024, 489] on p "turning spark into flame, intention into action, beginning into becoming.This f…" at bounding box center [1016, 475] width 330 height 59
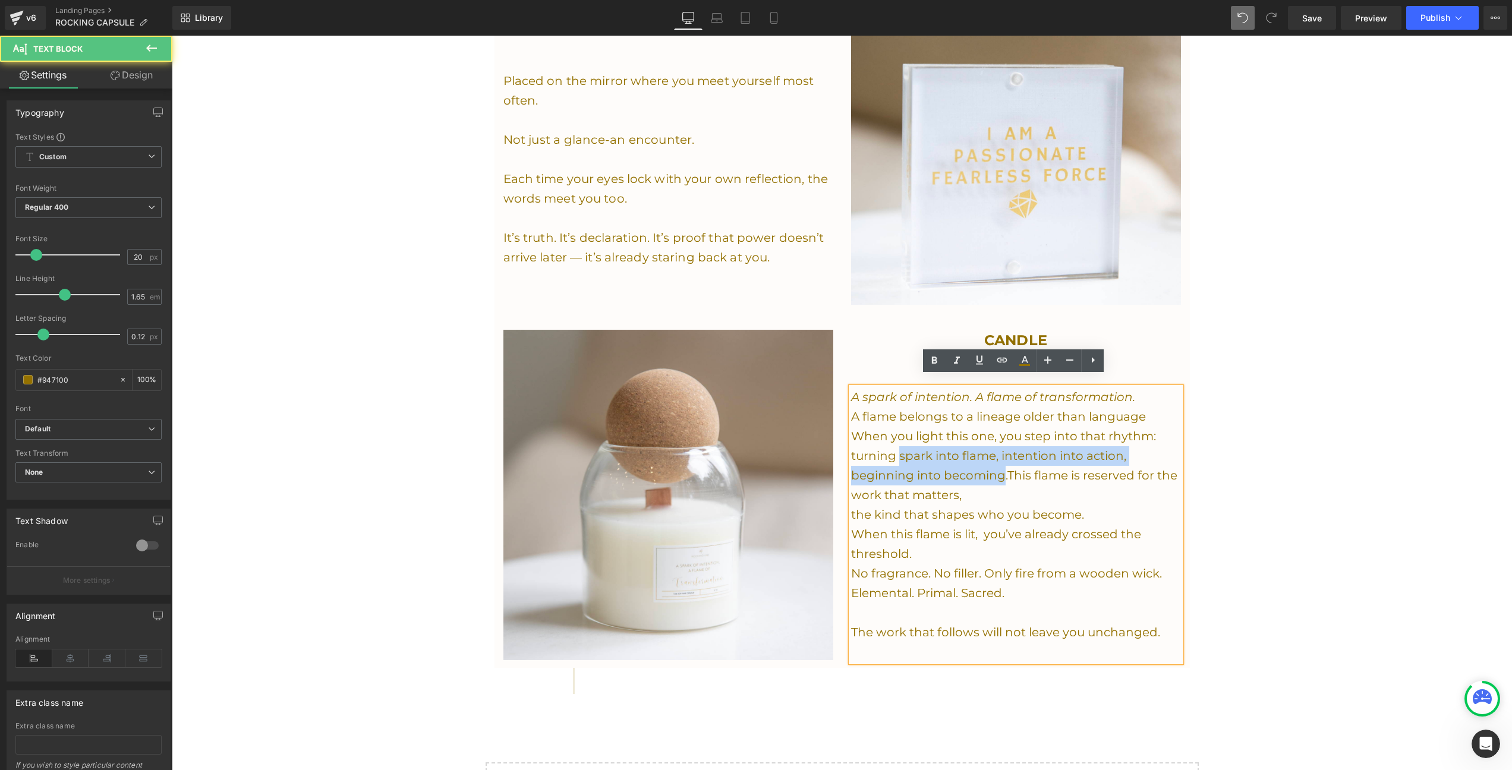
drag, startPoint x: 1002, startPoint y: 463, endPoint x: 896, endPoint y: 443, distance: 107.7
click at [896, 446] on p "turning spark into flame, intention into action, beginning into becoming.This f…" at bounding box center [1016, 475] width 330 height 59
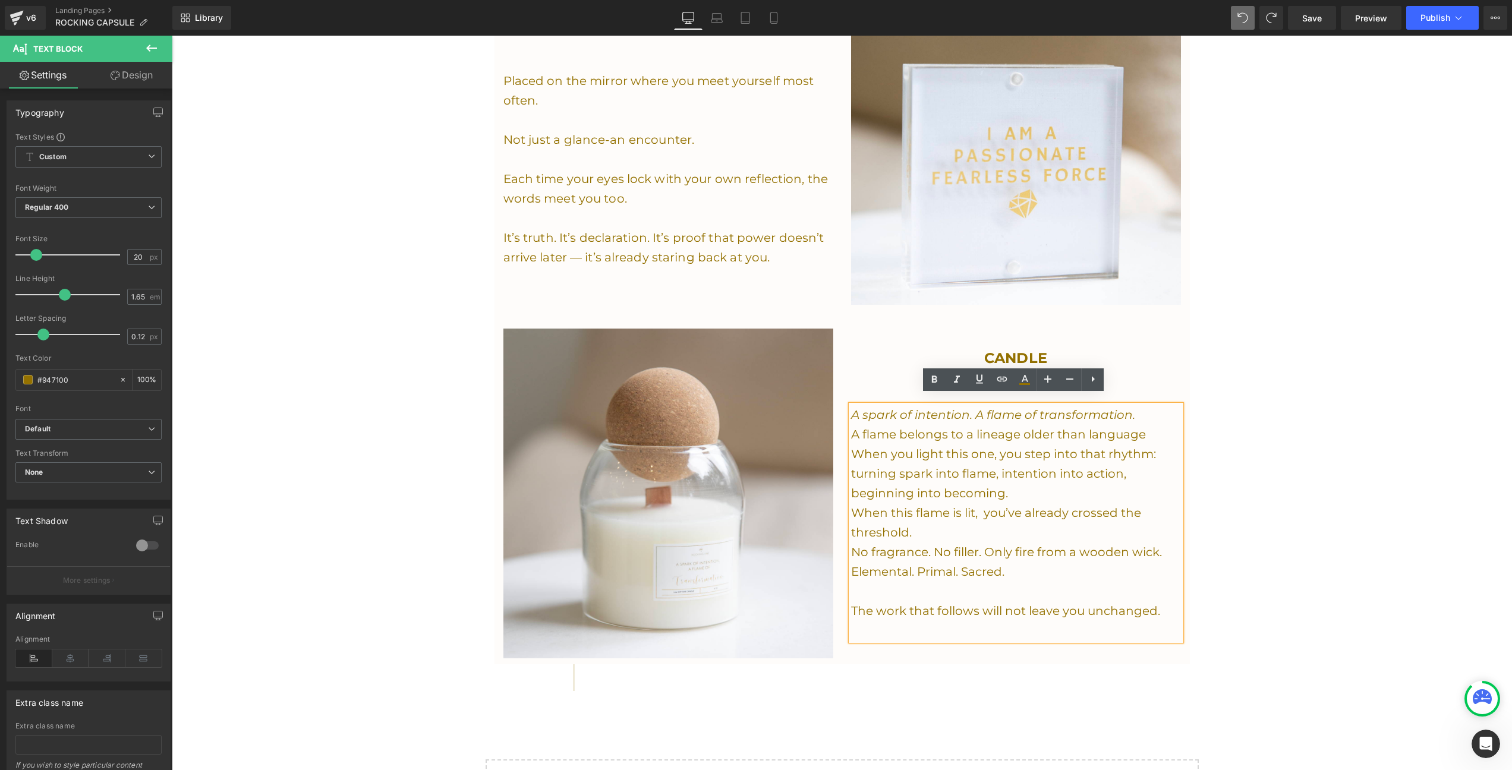
click at [1160, 408] on p "A spark of intention. A flame of transformation." at bounding box center [1016, 415] width 330 height 20
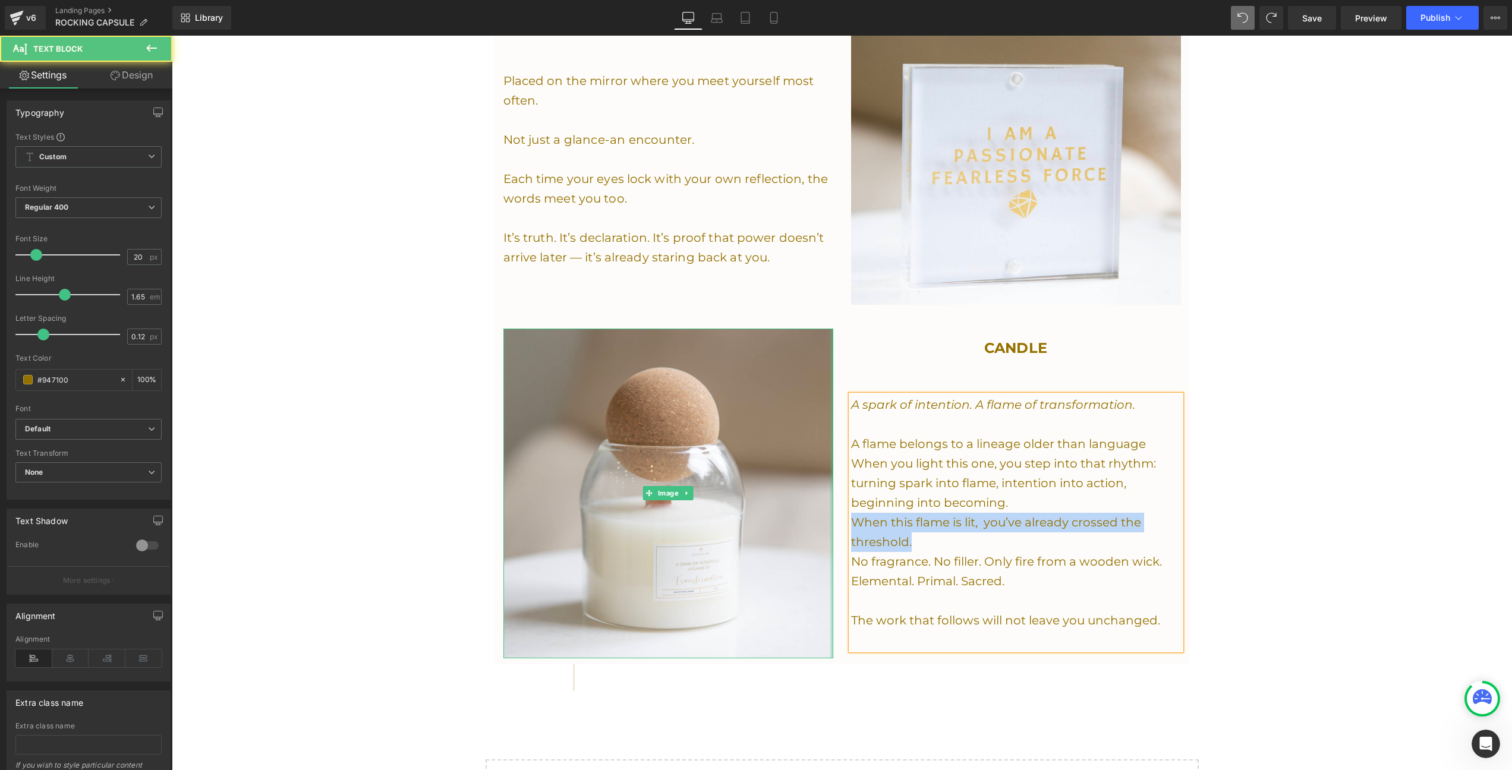
drag, startPoint x: 920, startPoint y: 533, endPoint x: 828, endPoint y: 512, distance: 94.9
click at [828, 512] on div "Image CANDLE Heading A spark of intention. A flame of transformation. A flame b…" at bounding box center [843, 488] width 696 height 354
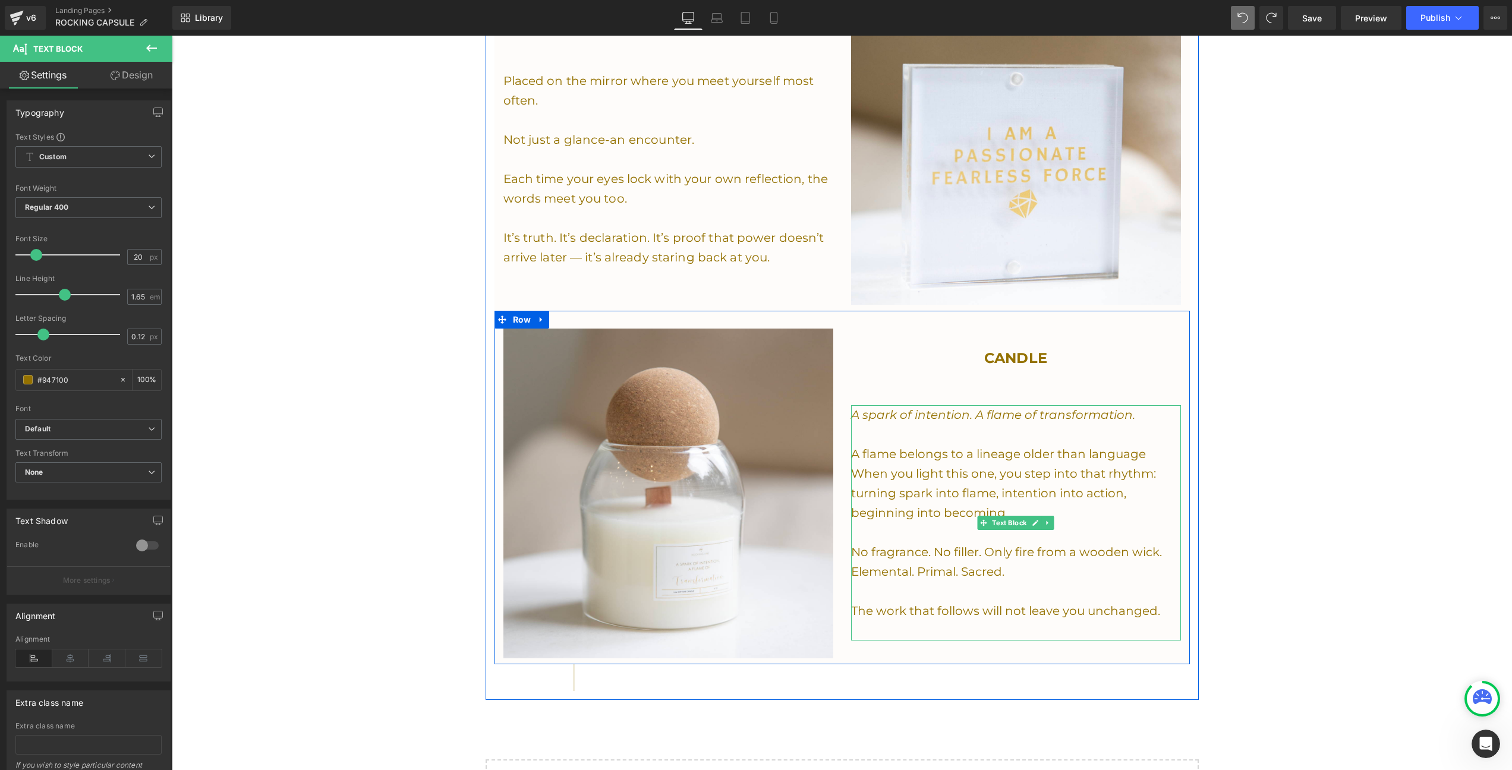
click at [855, 465] on p "When you light this one, you step into that rhythm:" at bounding box center [1016, 474] width 330 height 20
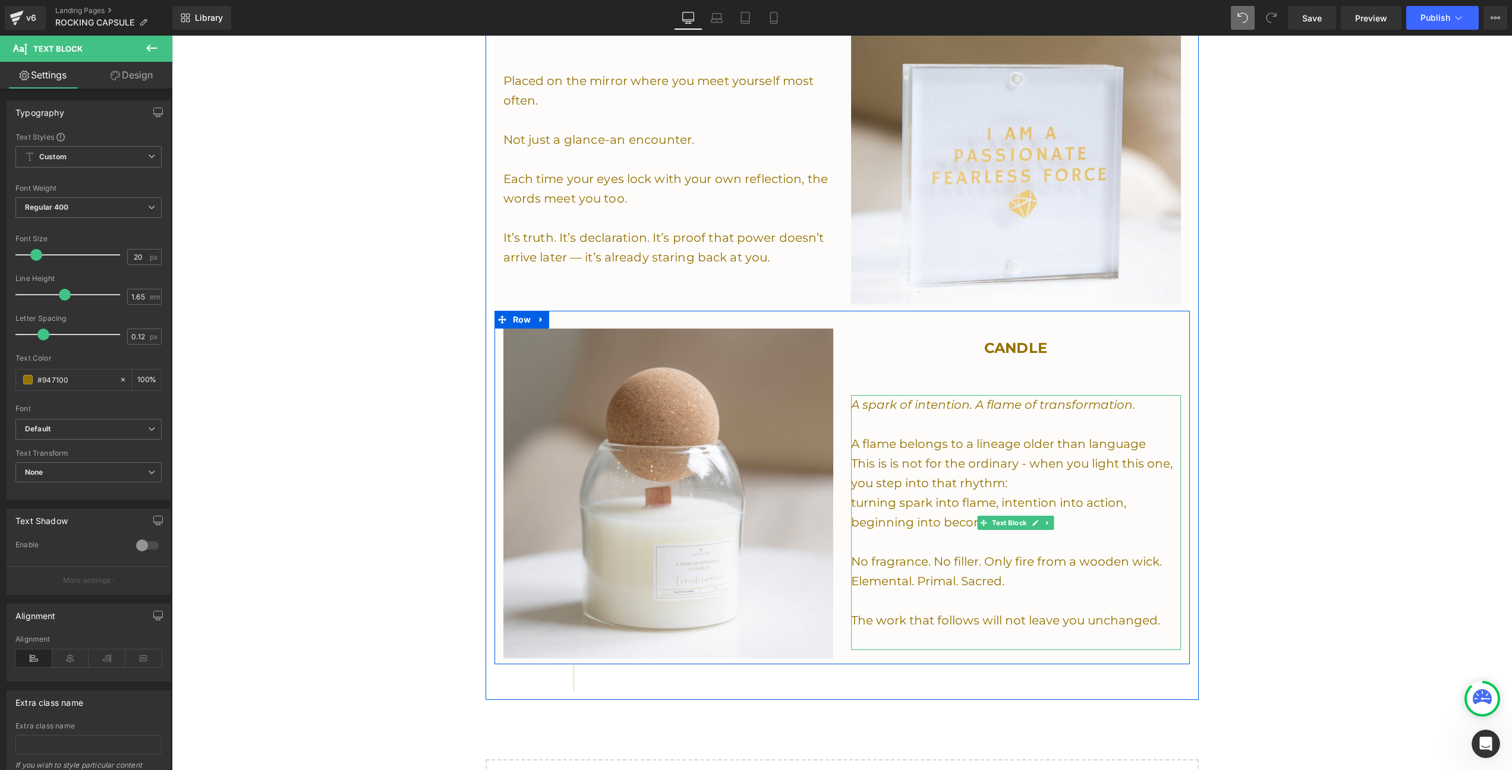
click at [1014, 476] on p "This is is not for the ordinary - when you light this one, you step into that r…" at bounding box center [1016, 473] width 330 height 39
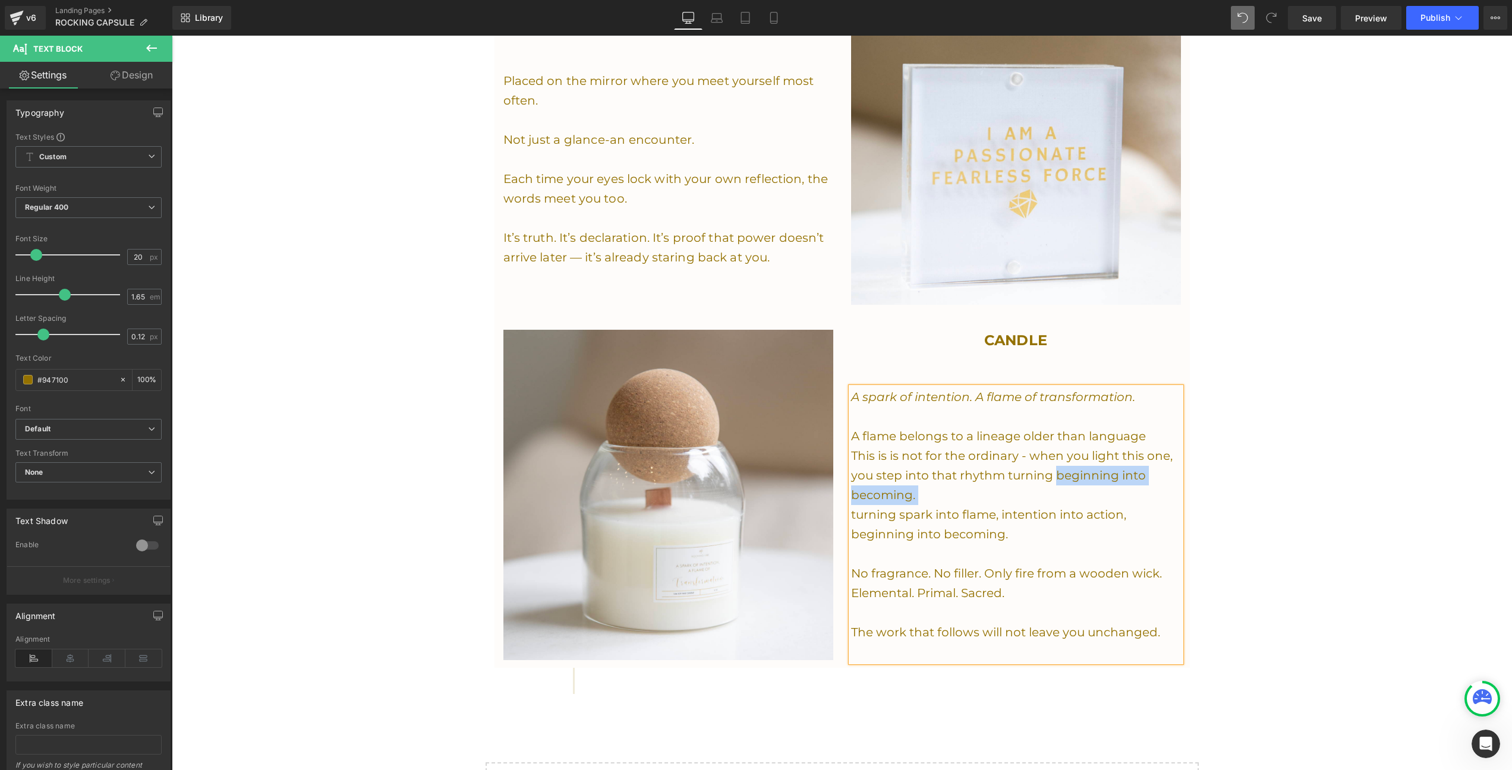
drag, startPoint x: 1053, startPoint y: 465, endPoint x: 848, endPoint y: 505, distance: 208.9
click at [851, 505] on div "A spark of intention. A flame of transformation. A flame belongs to a lineage o…" at bounding box center [1016, 525] width 330 height 275
click at [938, 516] on p "turning spark into flame, intention into action, beginning into becoming." at bounding box center [1016, 524] width 330 height 39
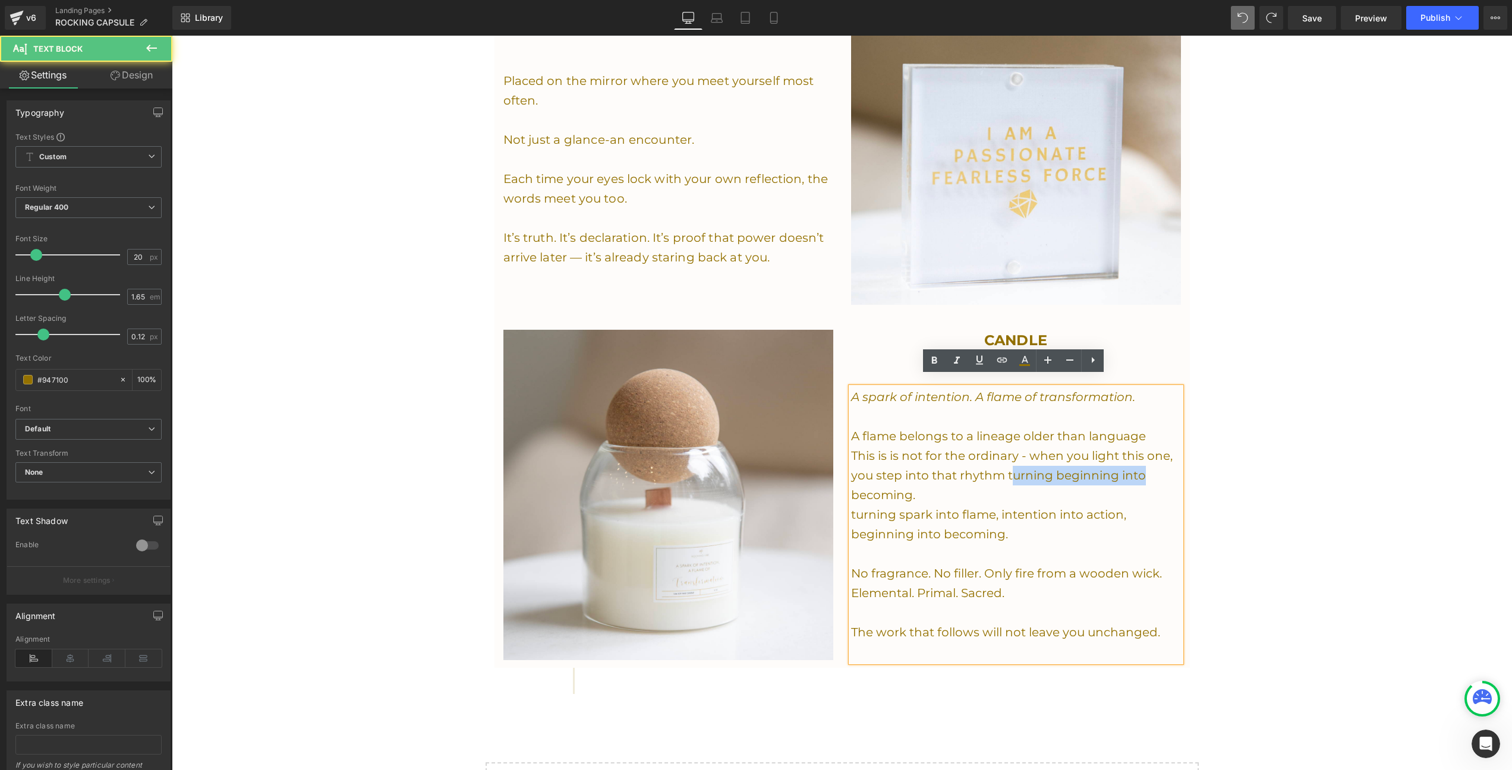
drag, startPoint x: 1011, startPoint y: 465, endPoint x: 1141, endPoint y: 468, distance: 130.8
click at [1141, 468] on p "This is is not for the ordinary - when you light this one, you step into that r…" at bounding box center [1016, 475] width 330 height 59
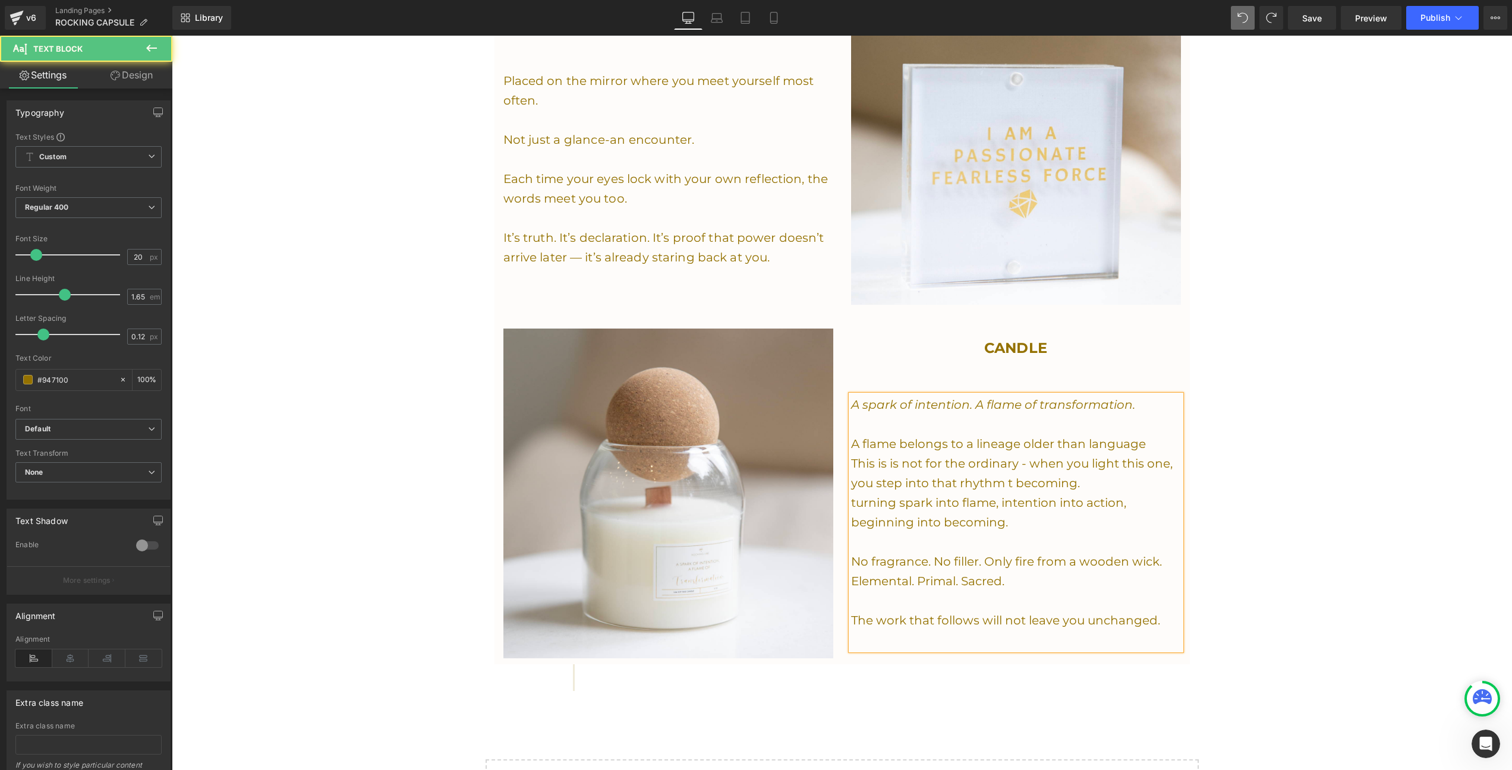
click at [1097, 477] on p "This is is not for the ordinary - when you light this one, you step into that r…" at bounding box center [1016, 473] width 330 height 39
click at [892, 494] on p "turning spark into flame, intention into action, beginning into becoming." at bounding box center [1016, 512] width 330 height 39
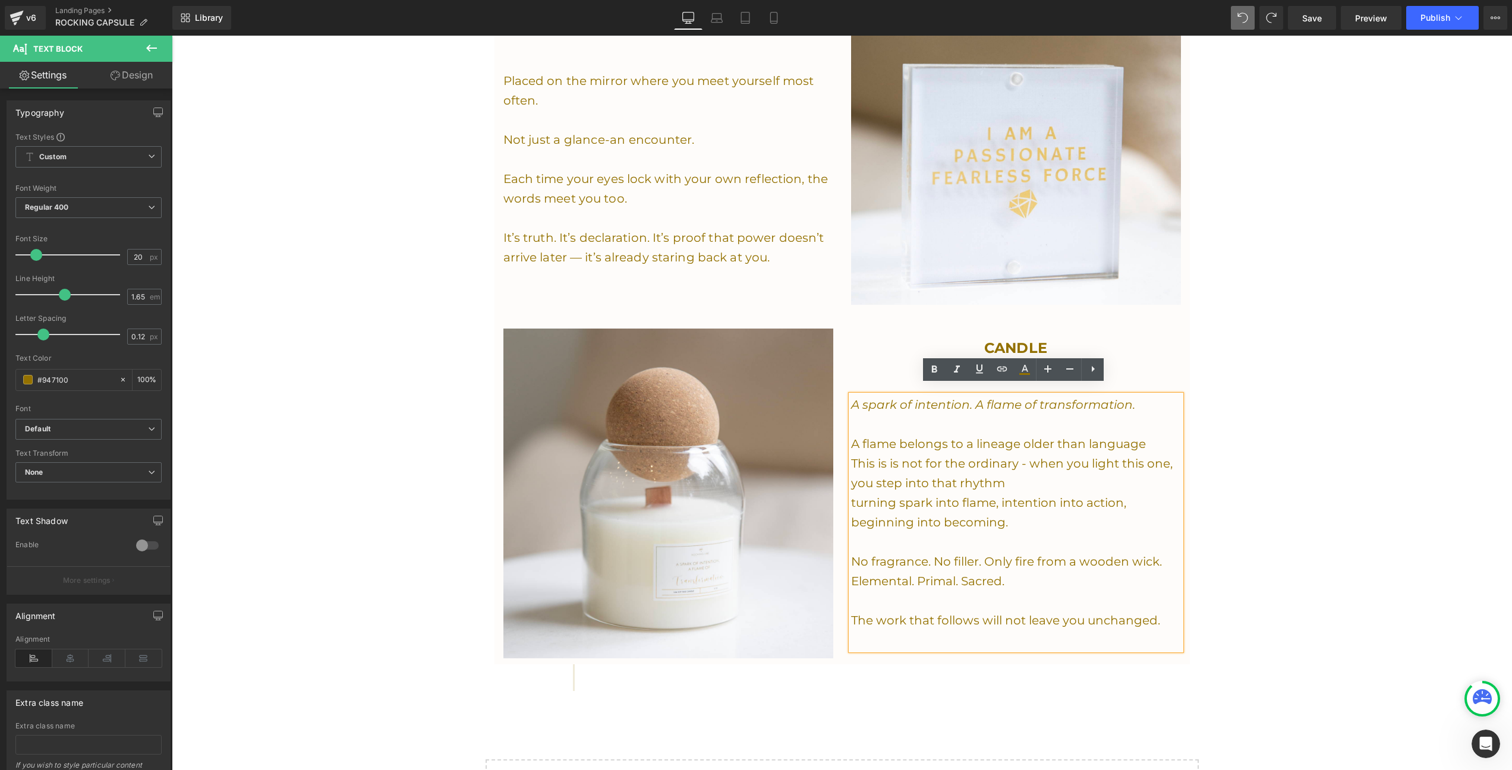
click at [870, 493] on p "turning spark into flame, intention into action, beginning into becoming." at bounding box center [1016, 512] width 330 height 39
click at [854, 495] on p "turning spark into flame, intention into action, beginning into becoming." at bounding box center [1016, 512] width 330 height 39
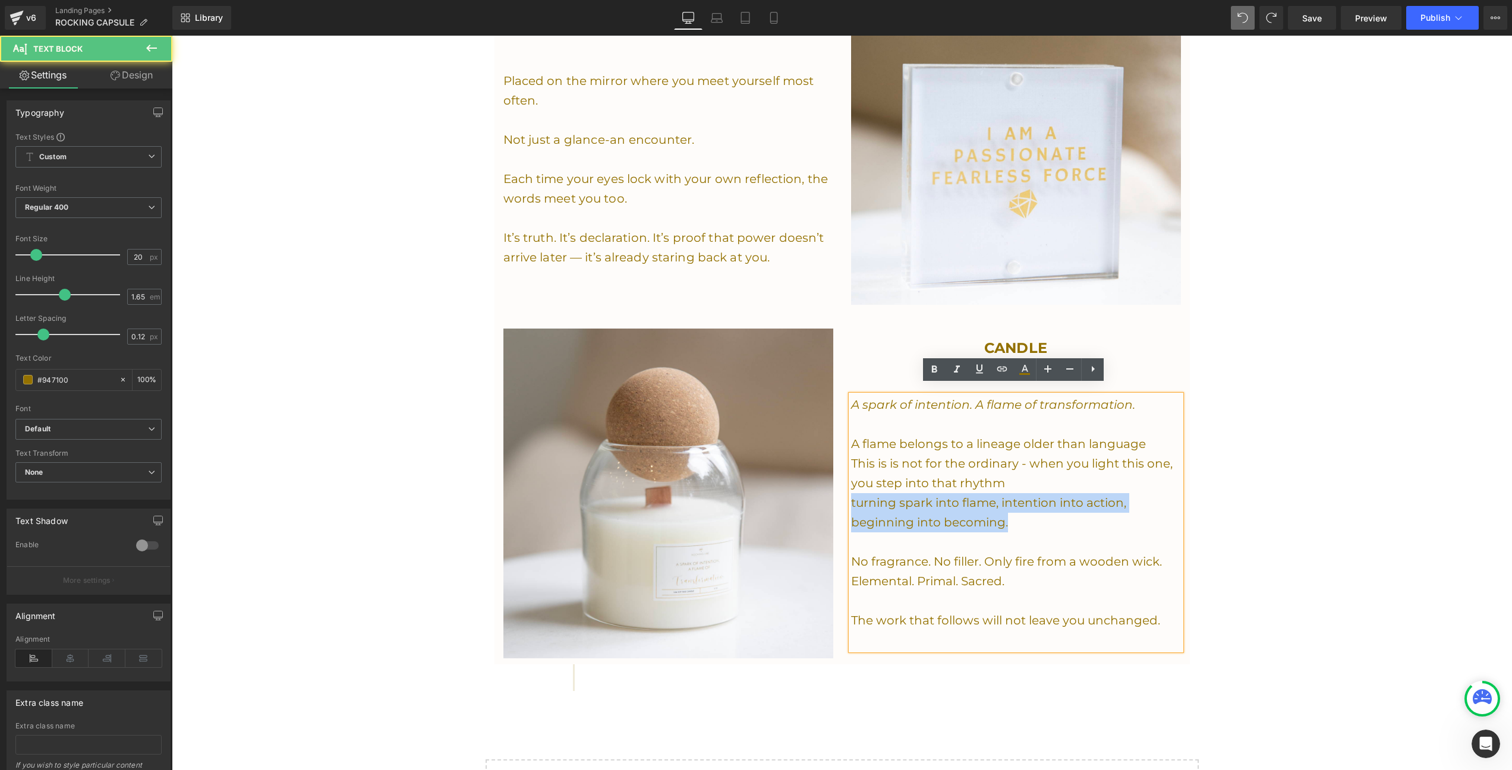
drag, startPoint x: 1008, startPoint y: 513, endPoint x: 844, endPoint y: 495, distance: 165.6
click at [844, 495] on div "CANDLE Heading A spark of intention. A flame of transformation. A flame belongs…" at bounding box center [1016, 494] width 348 height 331
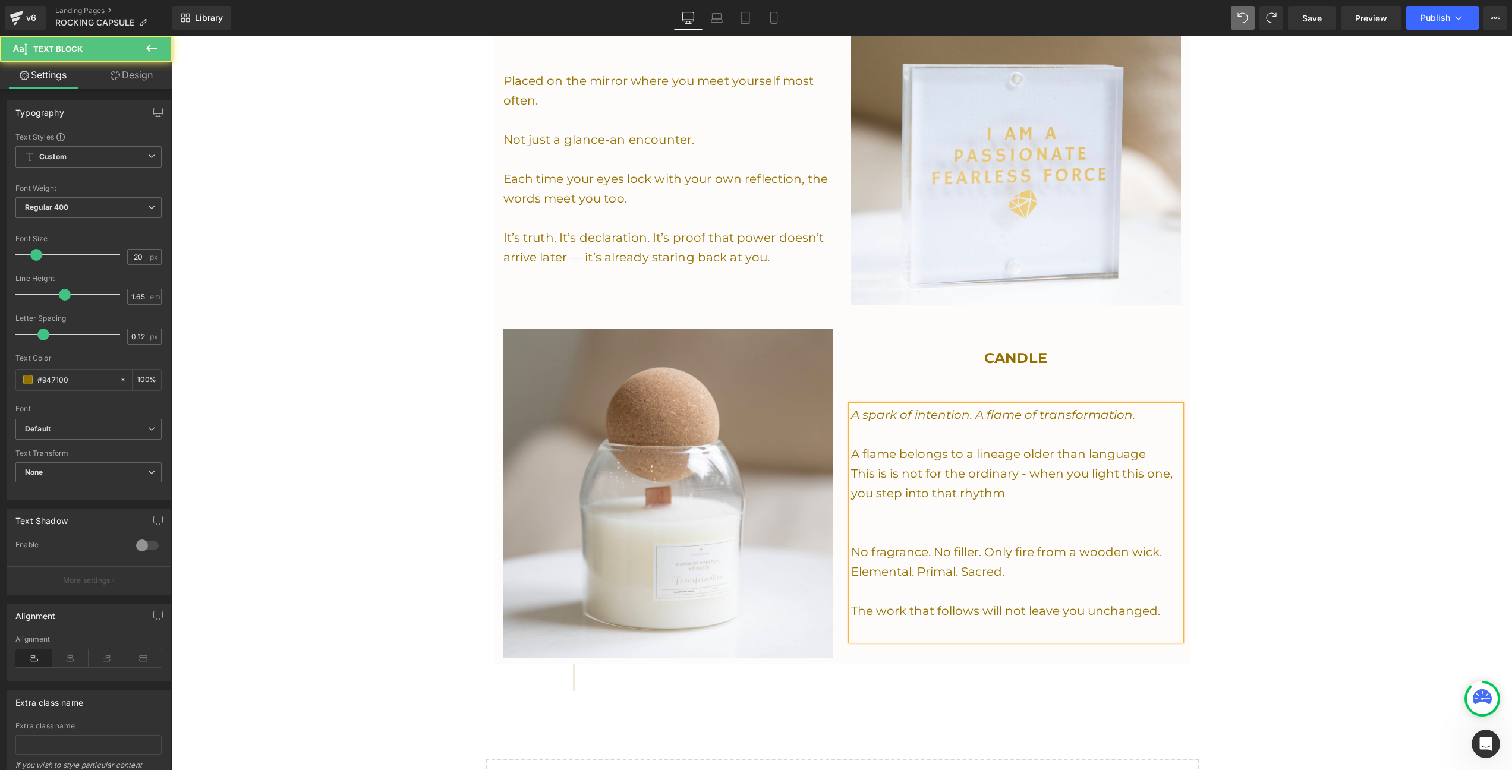
click at [1009, 485] on p "This is is not for the ordinary - when you light this one, you step into that r…" at bounding box center [1016, 483] width 330 height 39
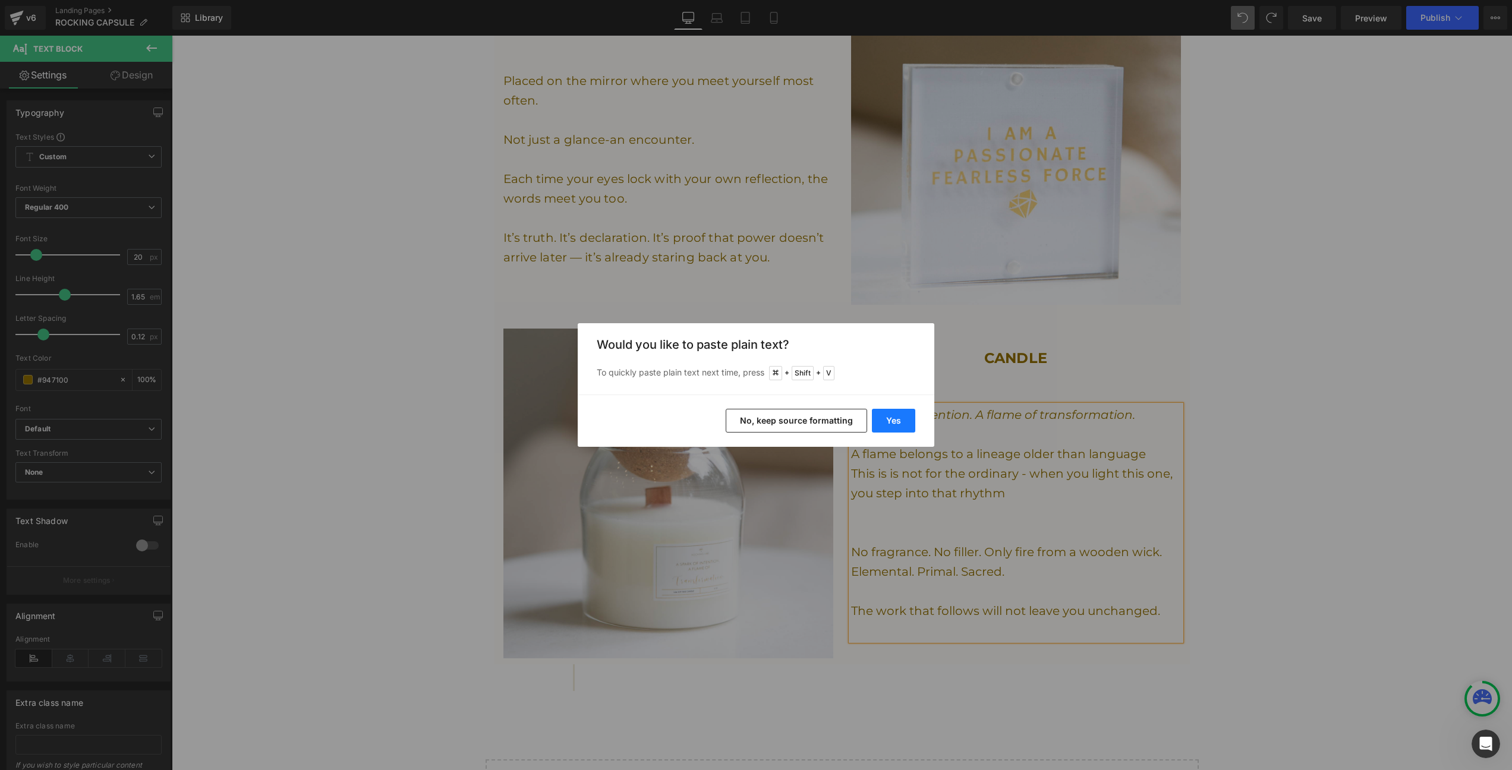
click at [902, 420] on button "Yes" at bounding box center [893, 421] width 43 height 24
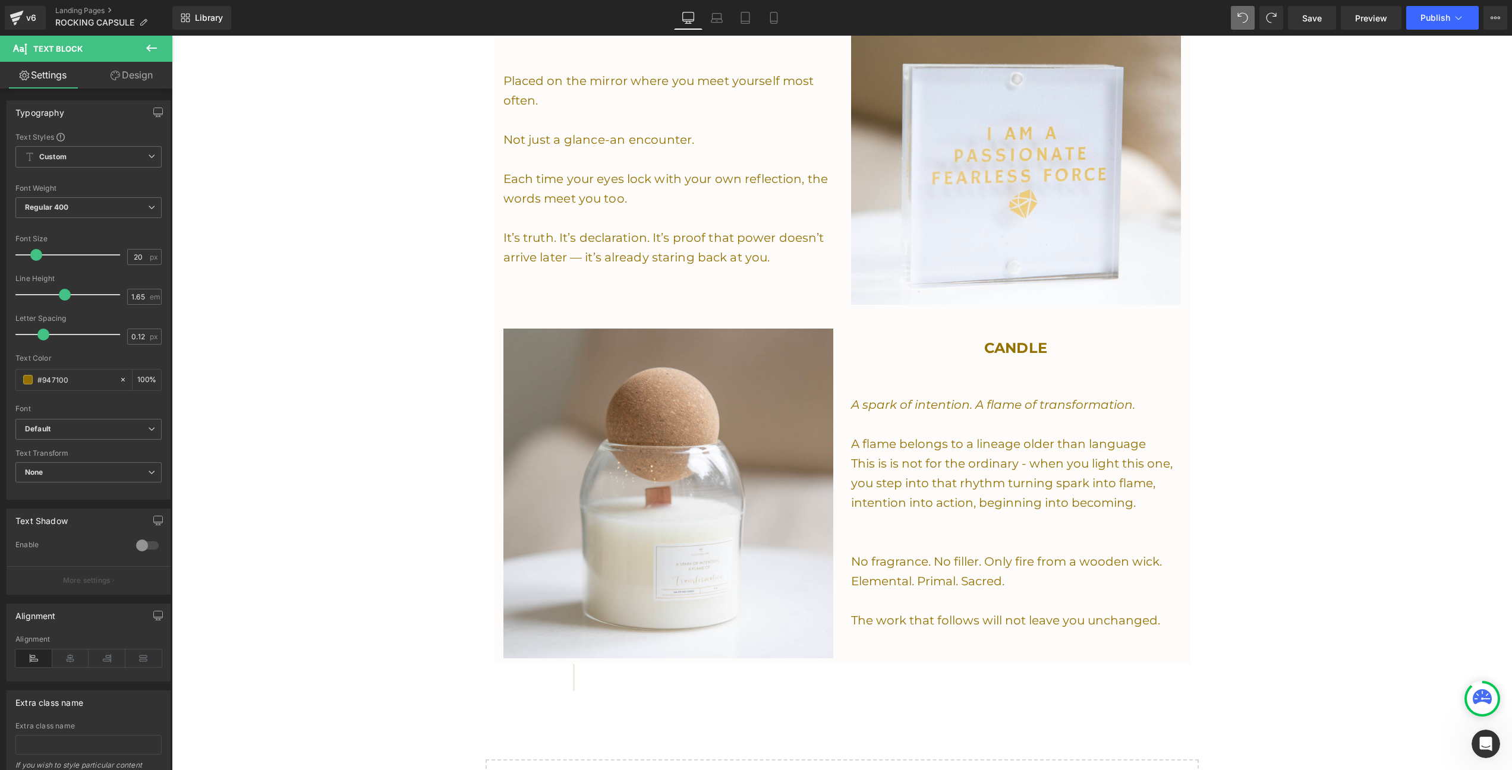
click at [917, 533] on p at bounding box center [1016, 543] width 330 height 20
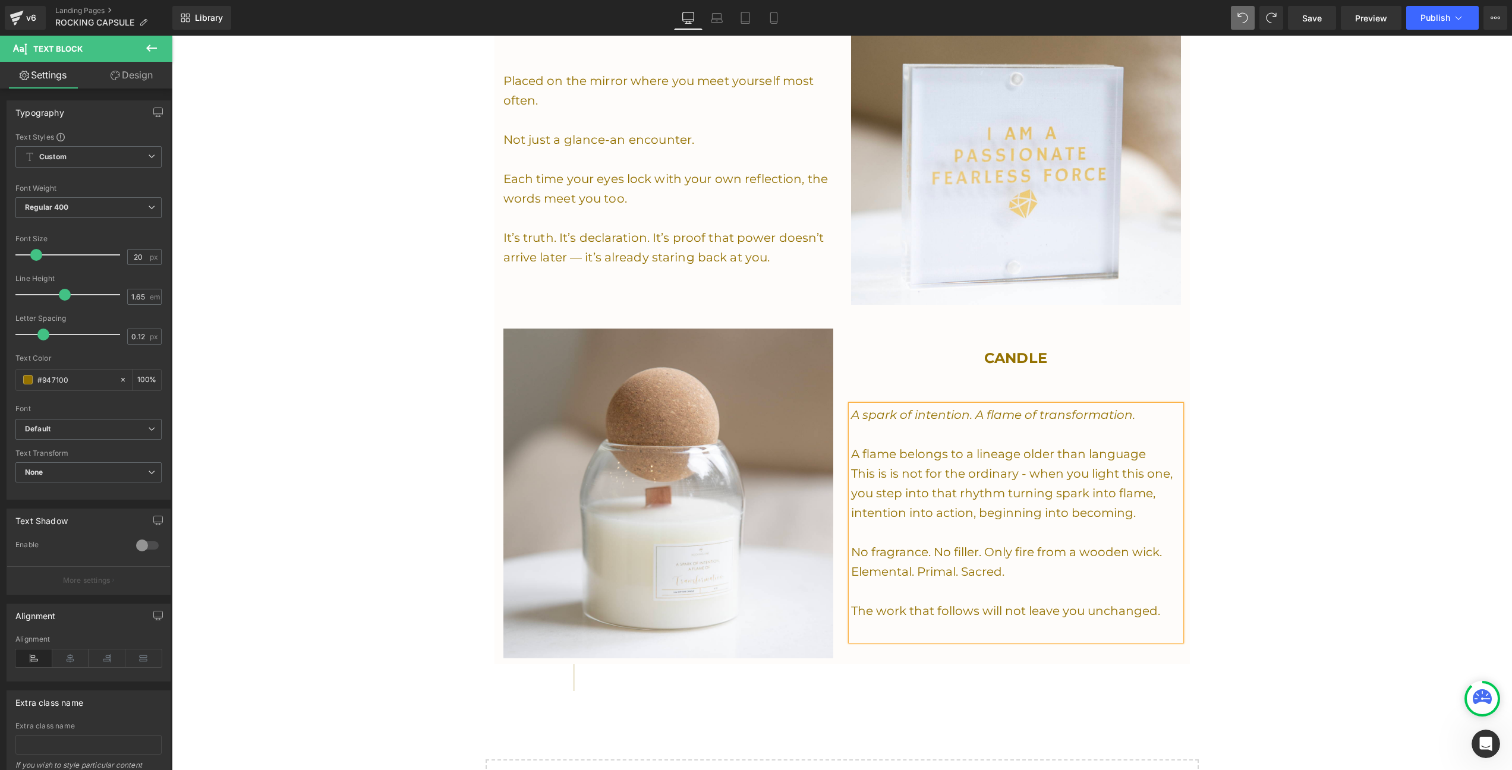
click at [987, 350] on span "CANDLE" at bounding box center [1015, 358] width 63 height 17
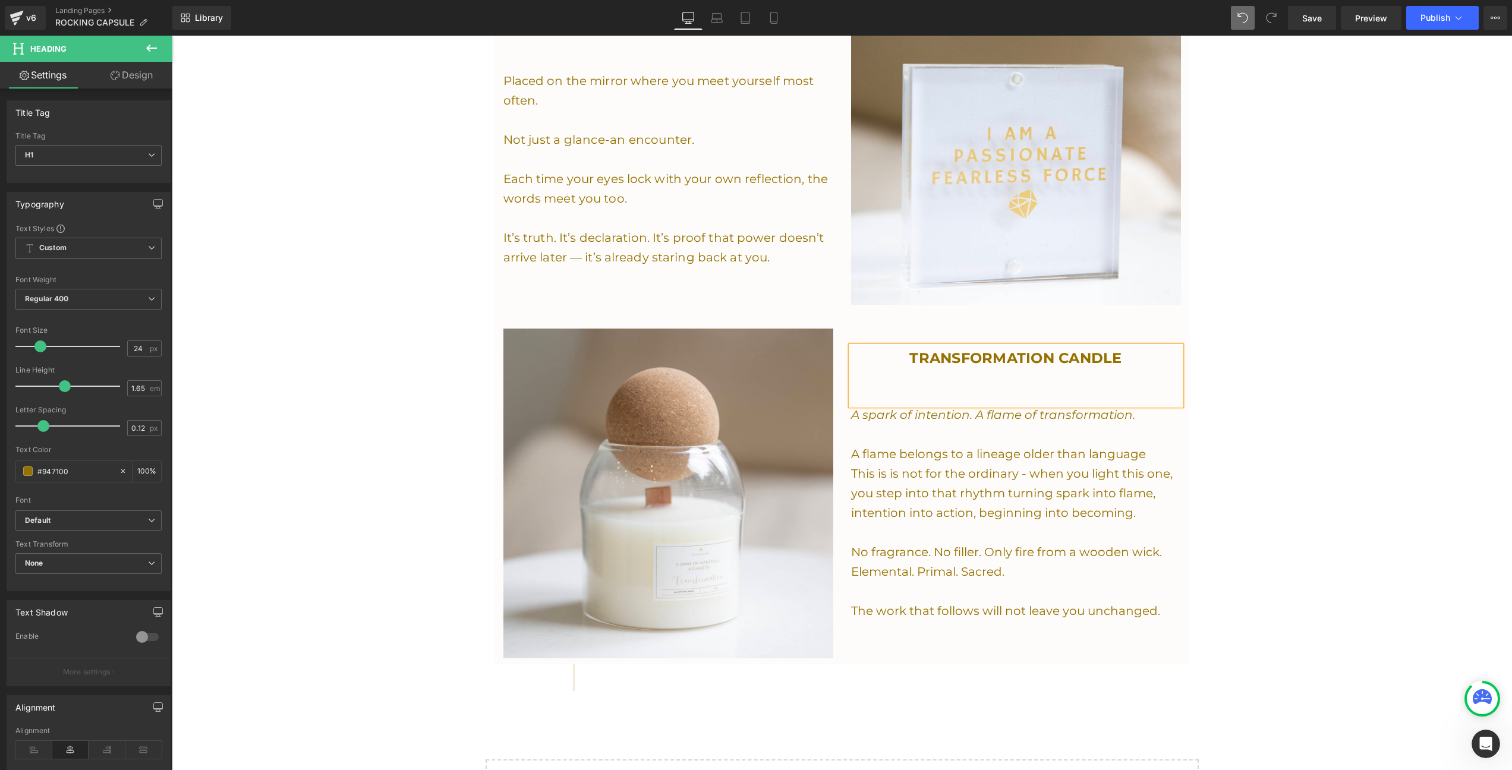
click at [977, 370] on div at bounding box center [1016, 376] width 330 height 12
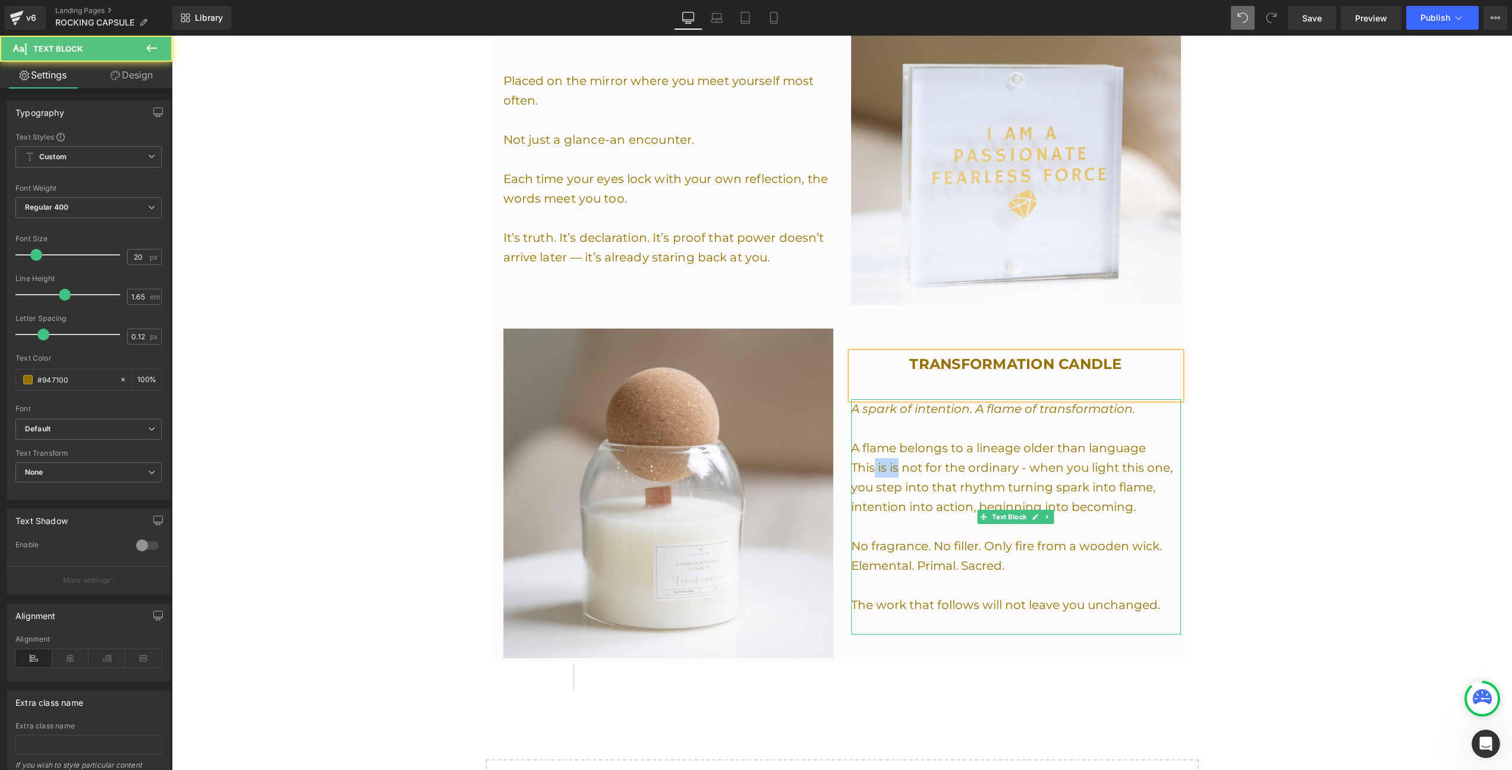
drag, startPoint x: 898, startPoint y: 458, endPoint x: 873, endPoint y: 457, distance: 25.0
click at [873, 458] on p "This is is not for the ordinary - when you light this one, you step into that r…" at bounding box center [1016, 487] width 330 height 59
click at [879, 458] on p "This is is not for the ordinary - when you light this one, you step into that r…" at bounding box center [1016, 487] width 330 height 59
click at [973, 480] on p "This candle is not for the ordinary - when you light this one, you step into th…" at bounding box center [1016, 487] width 330 height 59
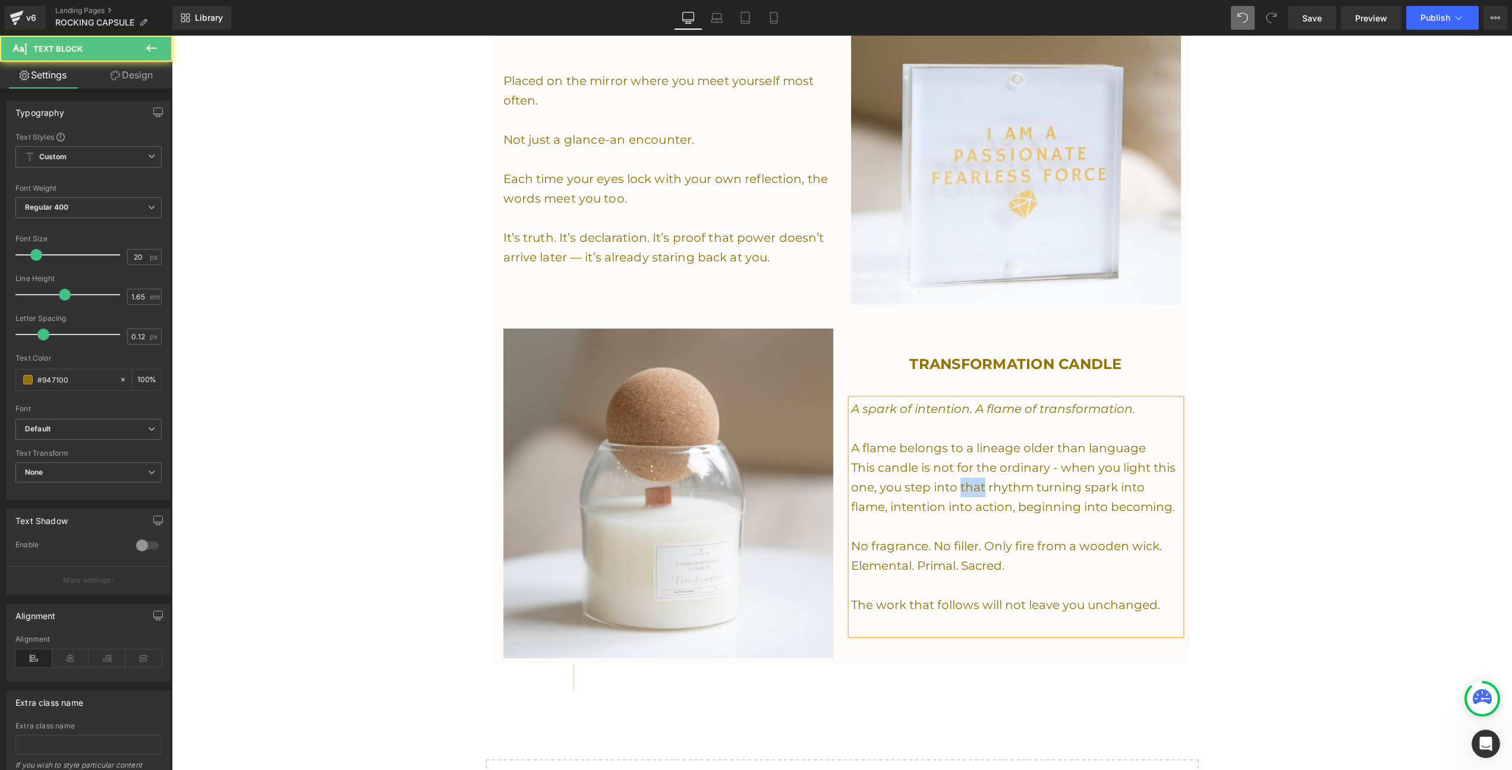
click at [973, 480] on p "This candle is not for the ordinary - when you light this one, you step into th…" at bounding box center [1016, 487] width 330 height 59
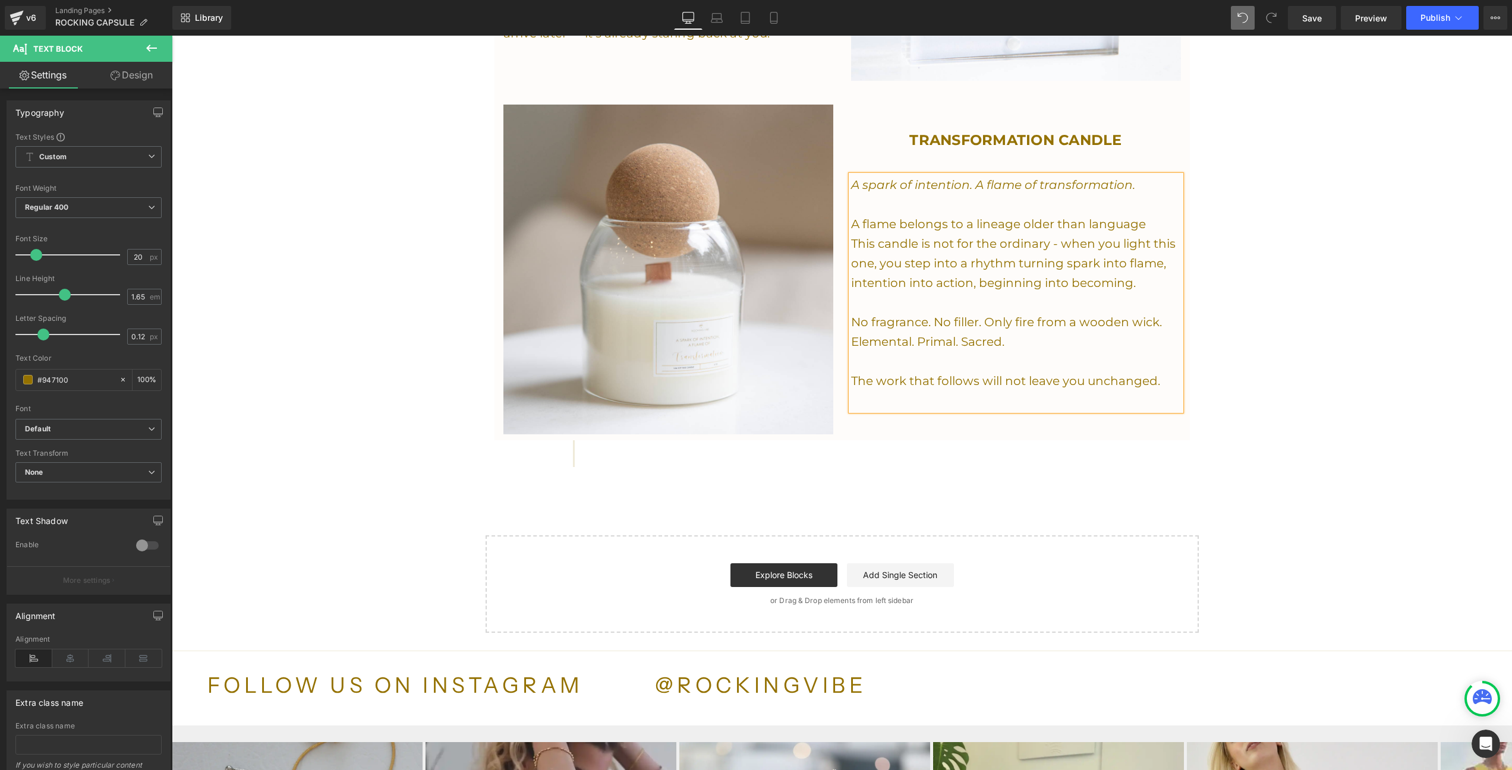
scroll to position [1706, 0]
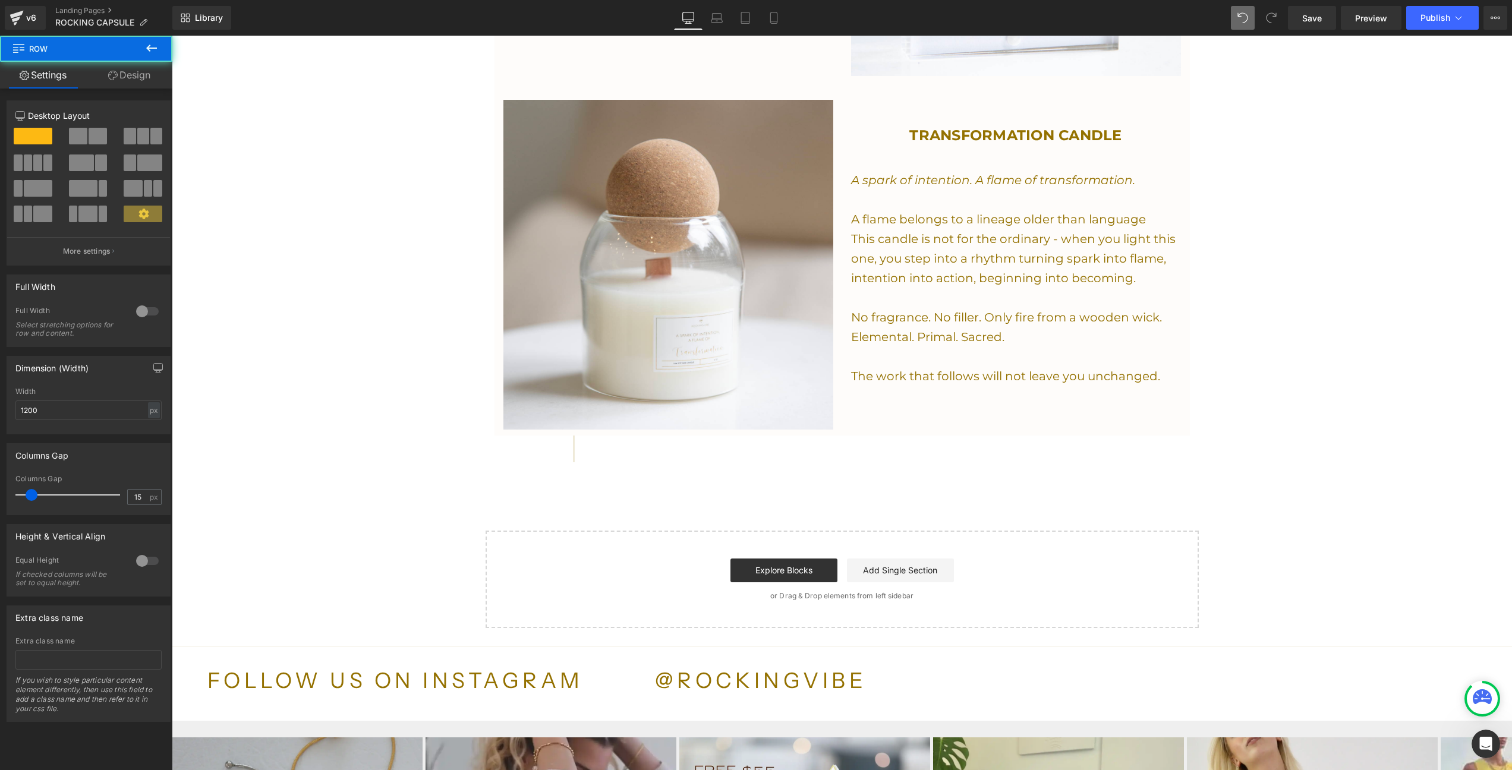
click at [635, 441] on blockquote at bounding box center [852, 449] width 558 height 26
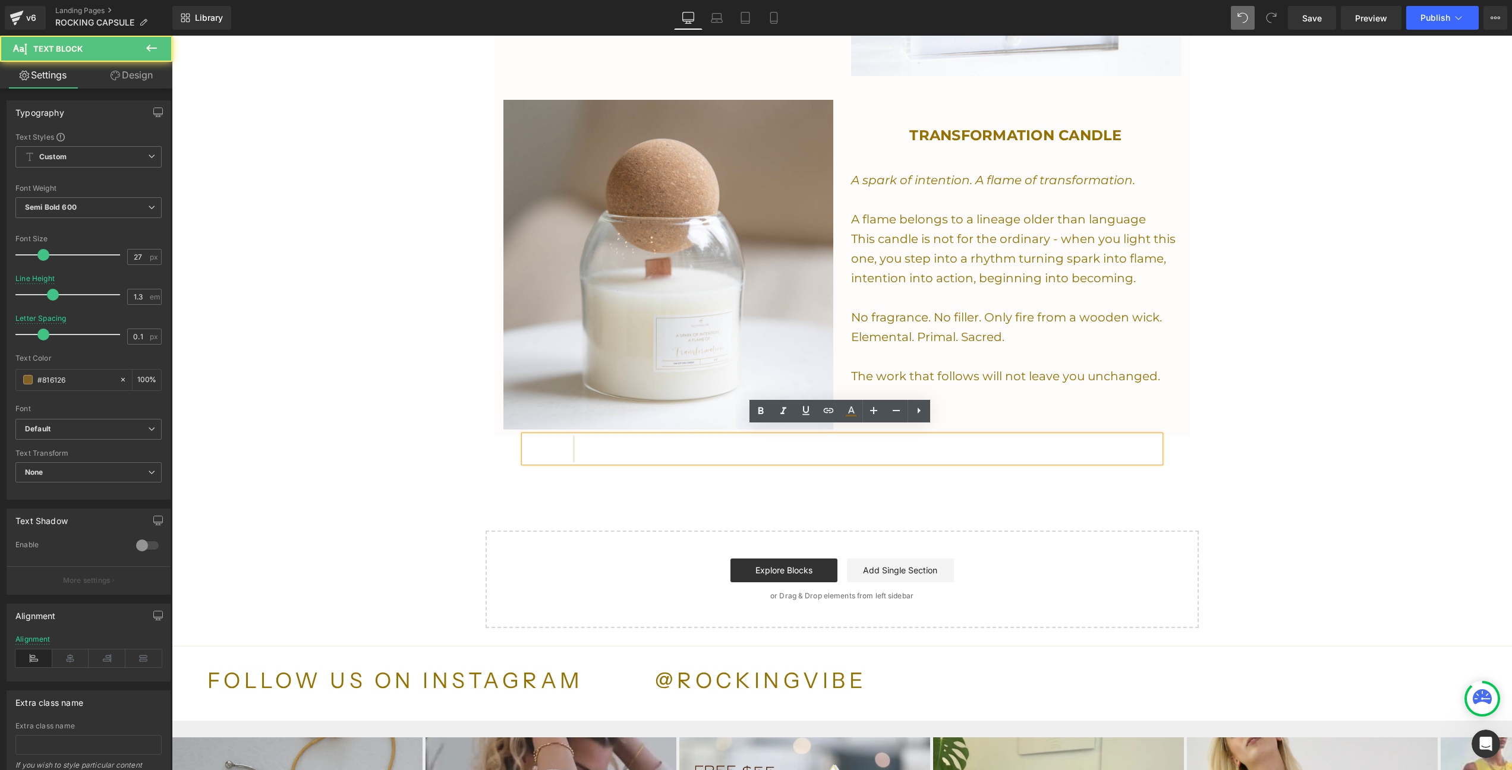
click at [635, 441] on blockquote at bounding box center [852, 449] width 558 height 26
click at [665, 444] on blockquote at bounding box center [852, 449] width 558 height 26
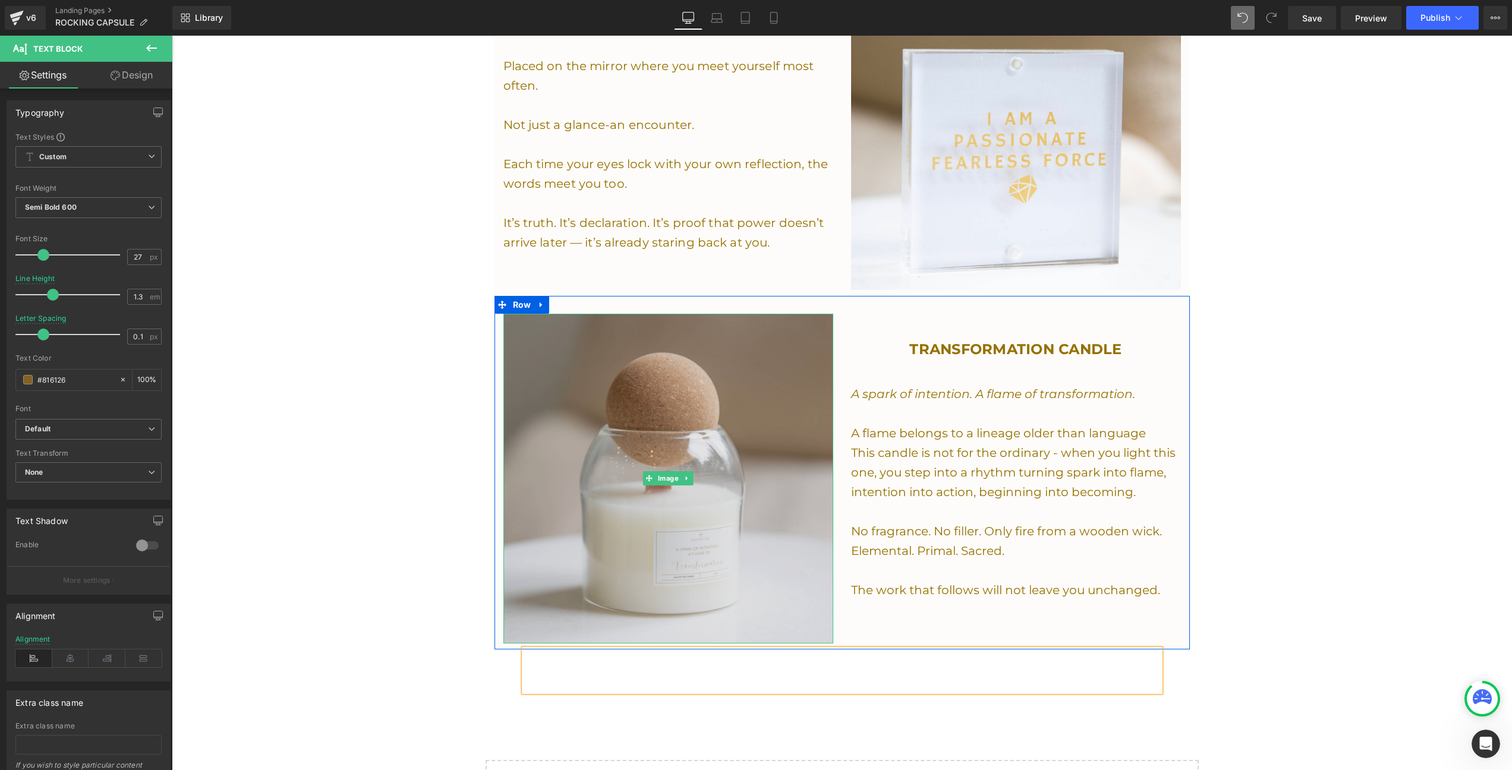
scroll to position [1418, 0]
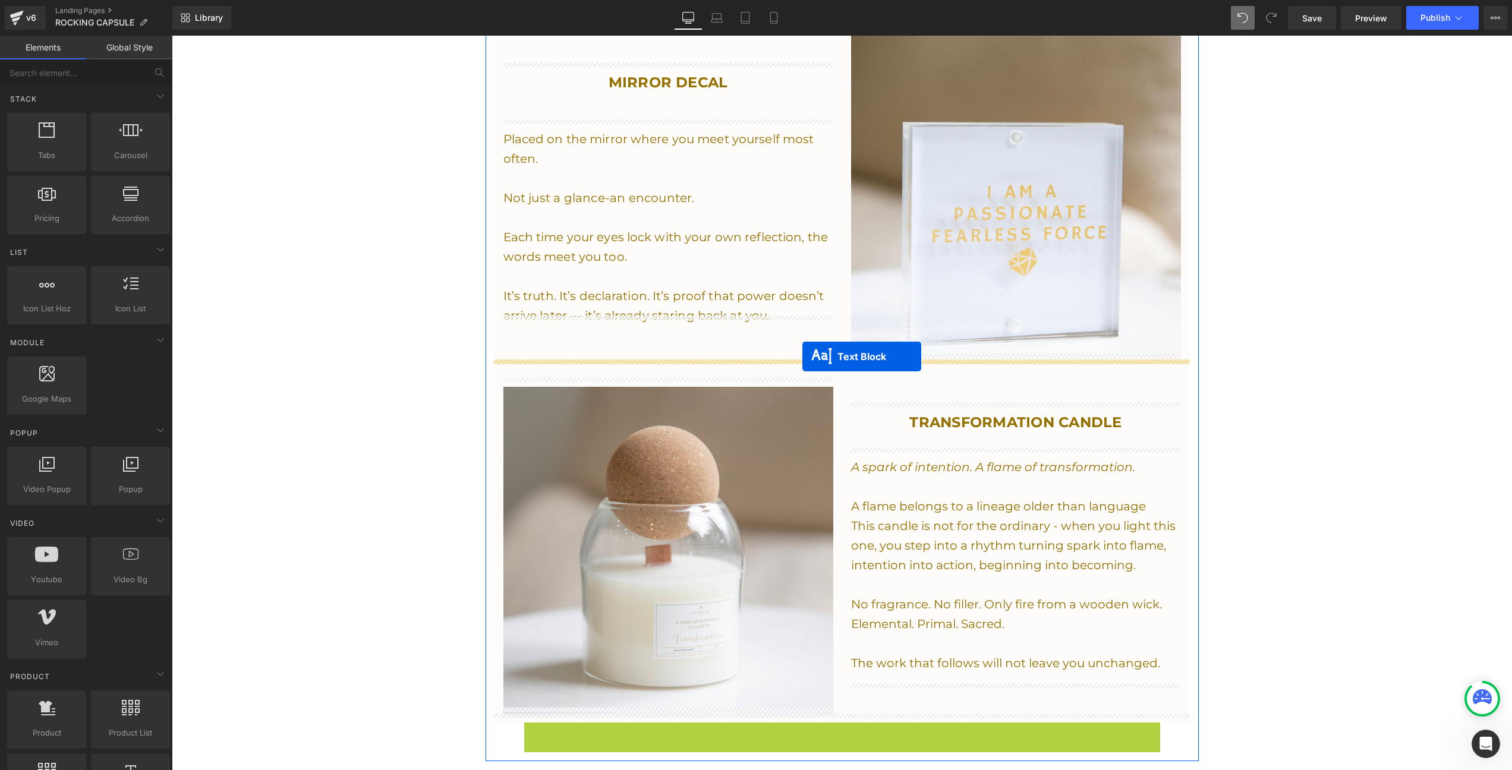
drag, startPoint x: 810, startPoint y: 723, endPoint x: 803, endPoint y: 357, distance: 366.9
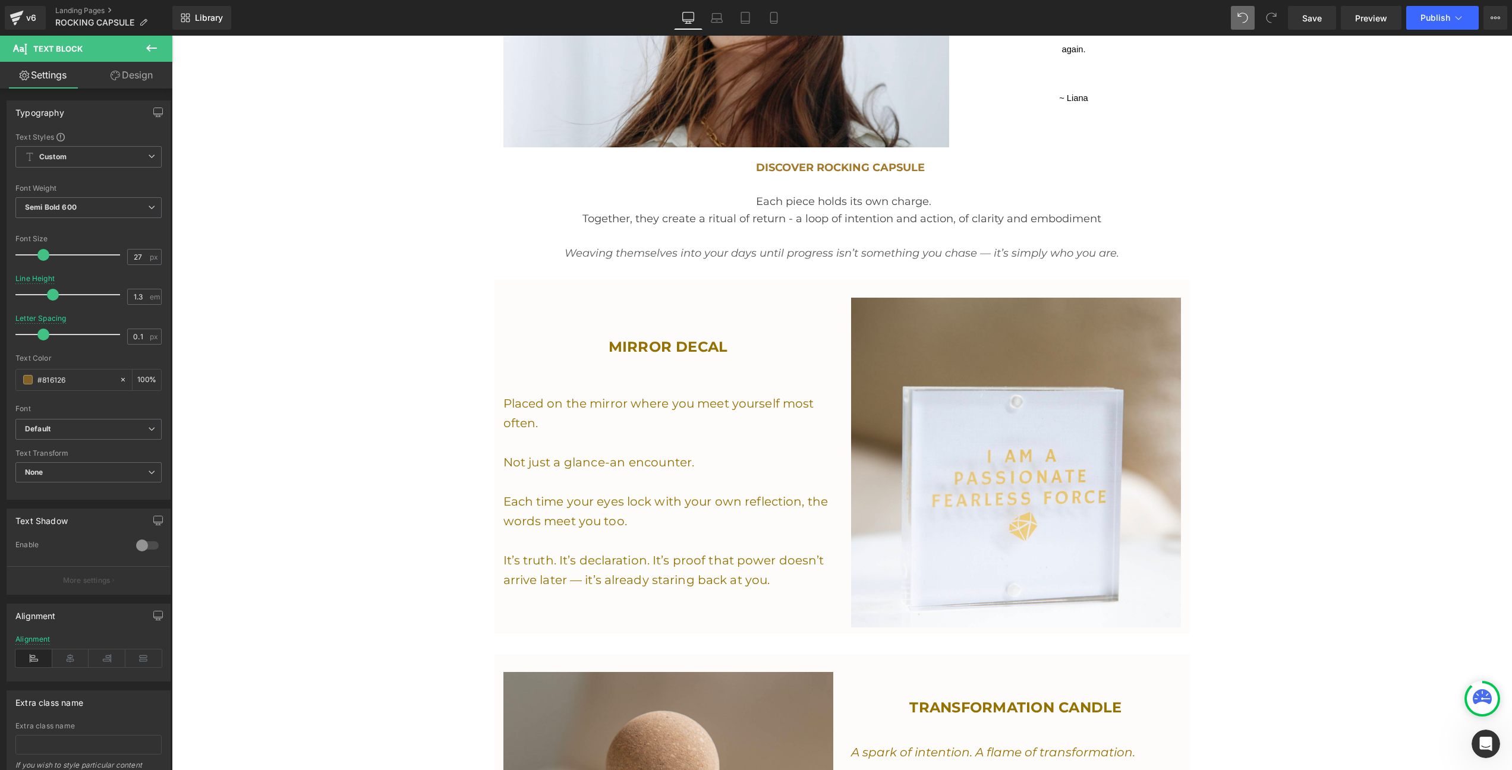
scroll to position [1144, 0]
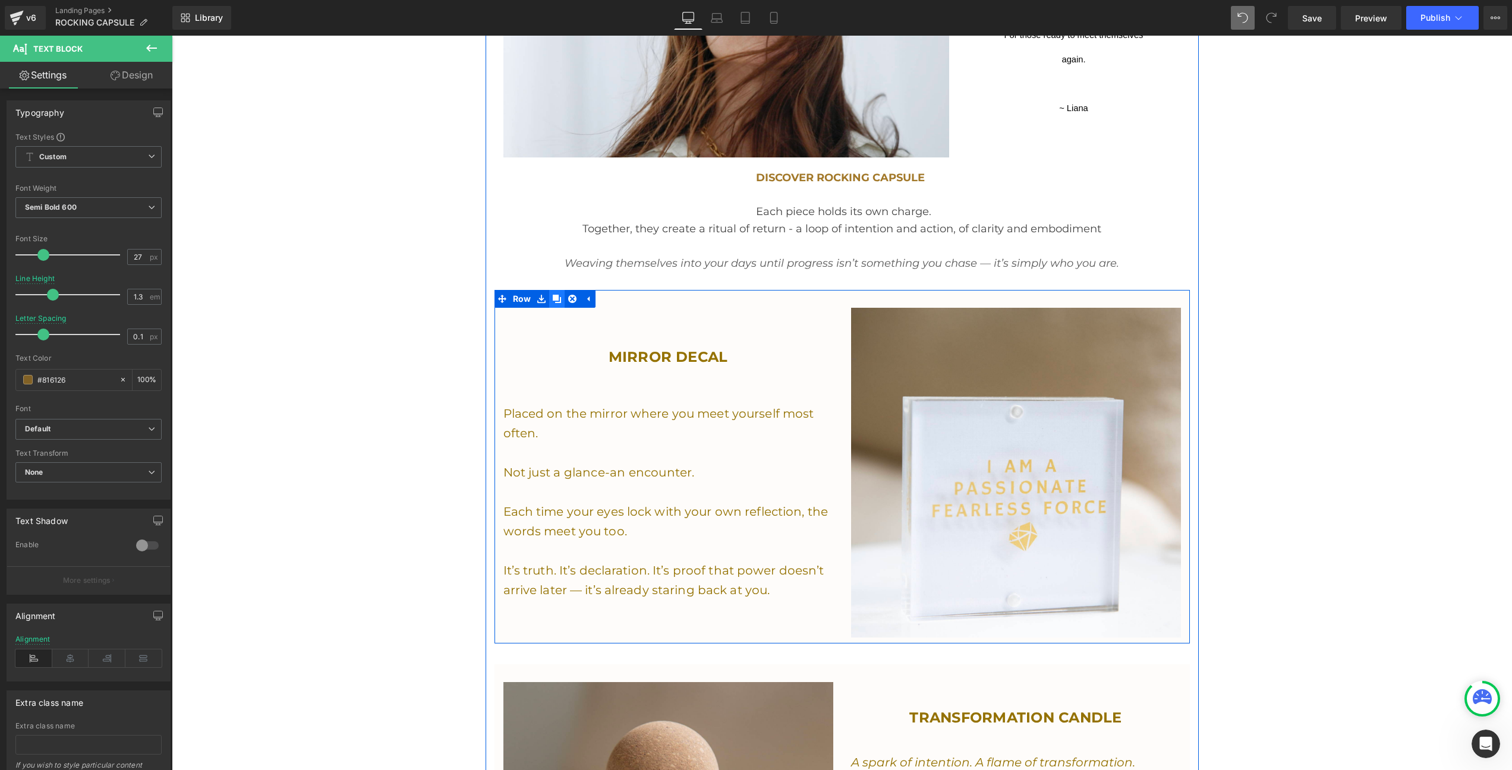
click at [553, 295] on icon at bounding box center [557, 299] width 8 height 8
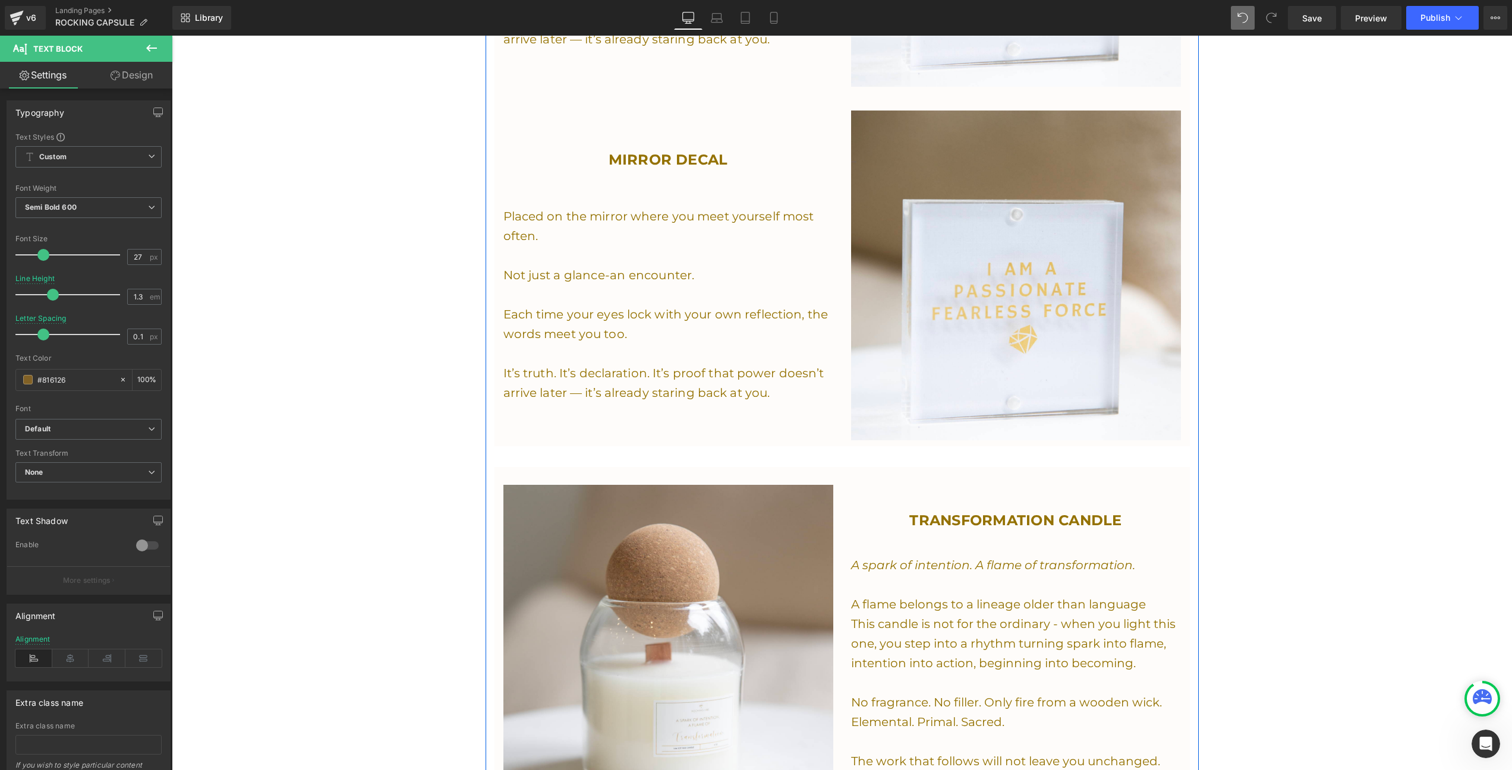
scroll to position [1575, 0]
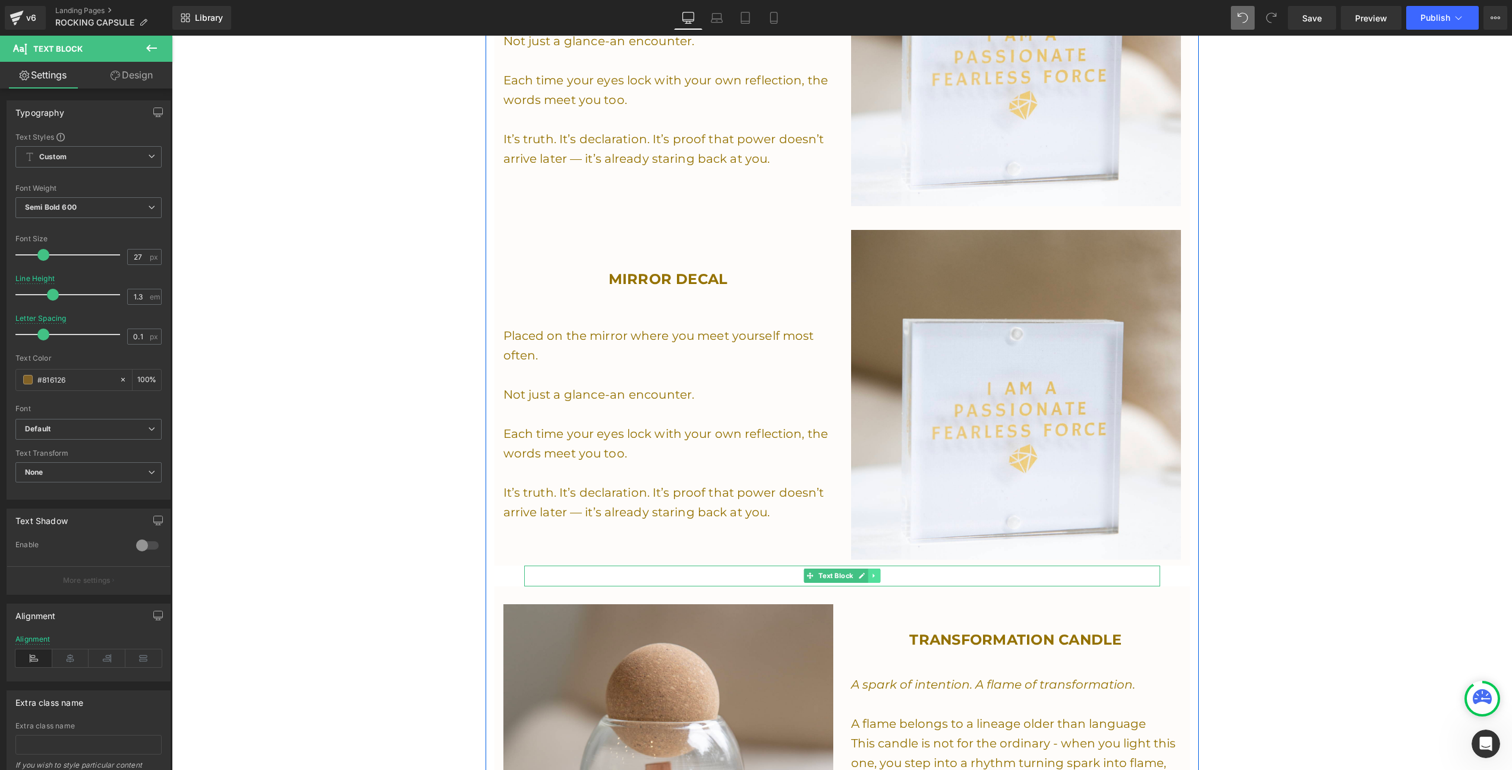
click at [873, 574] on icon at bounding box center [874, 576] width 2 height 4
click at [862, 569] on link at bounding box center [868, 576] width 12 height 14
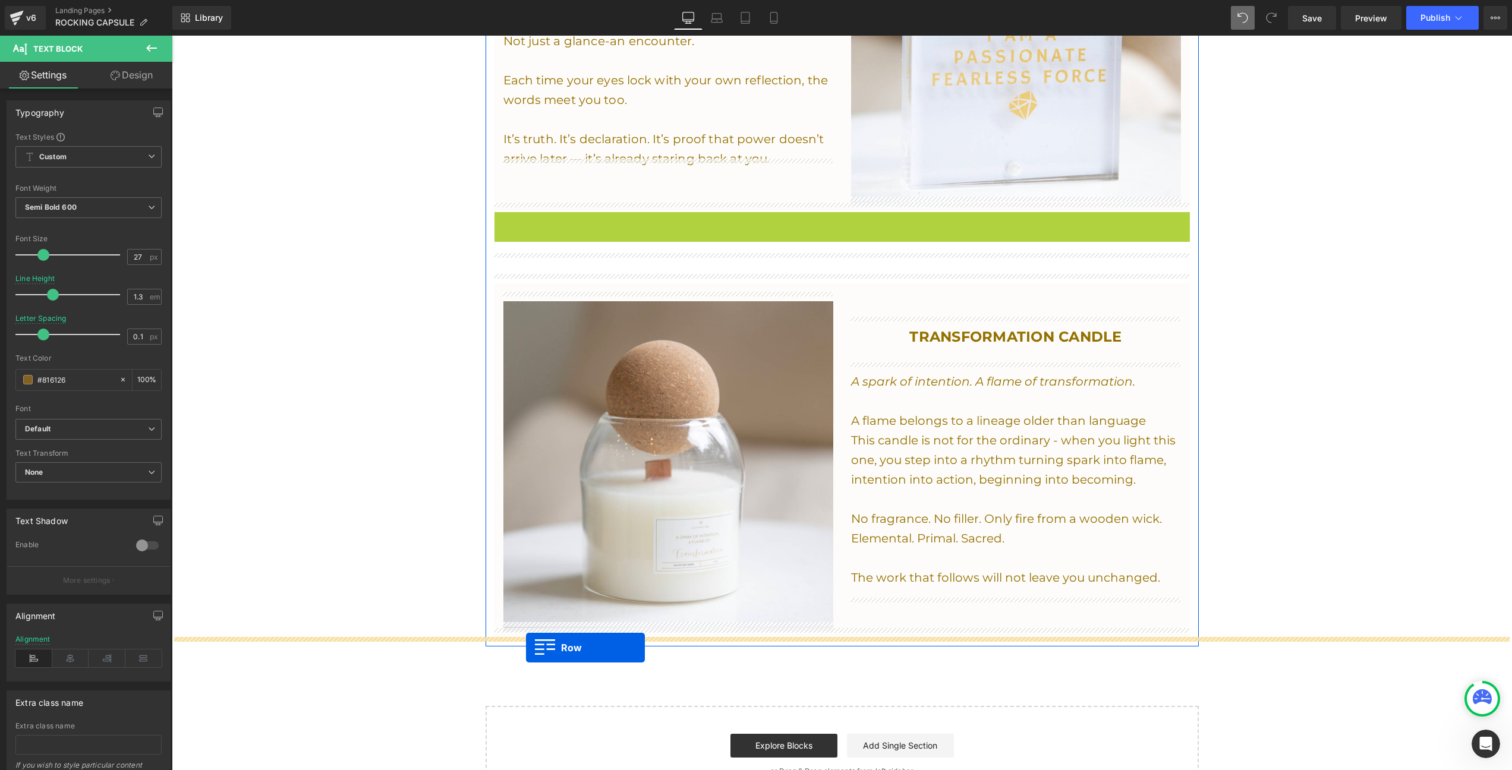
drag, startPoint x: 501, startPoint y: 214, endPoint x: 526, endPoint y: 648, distance: 434.7
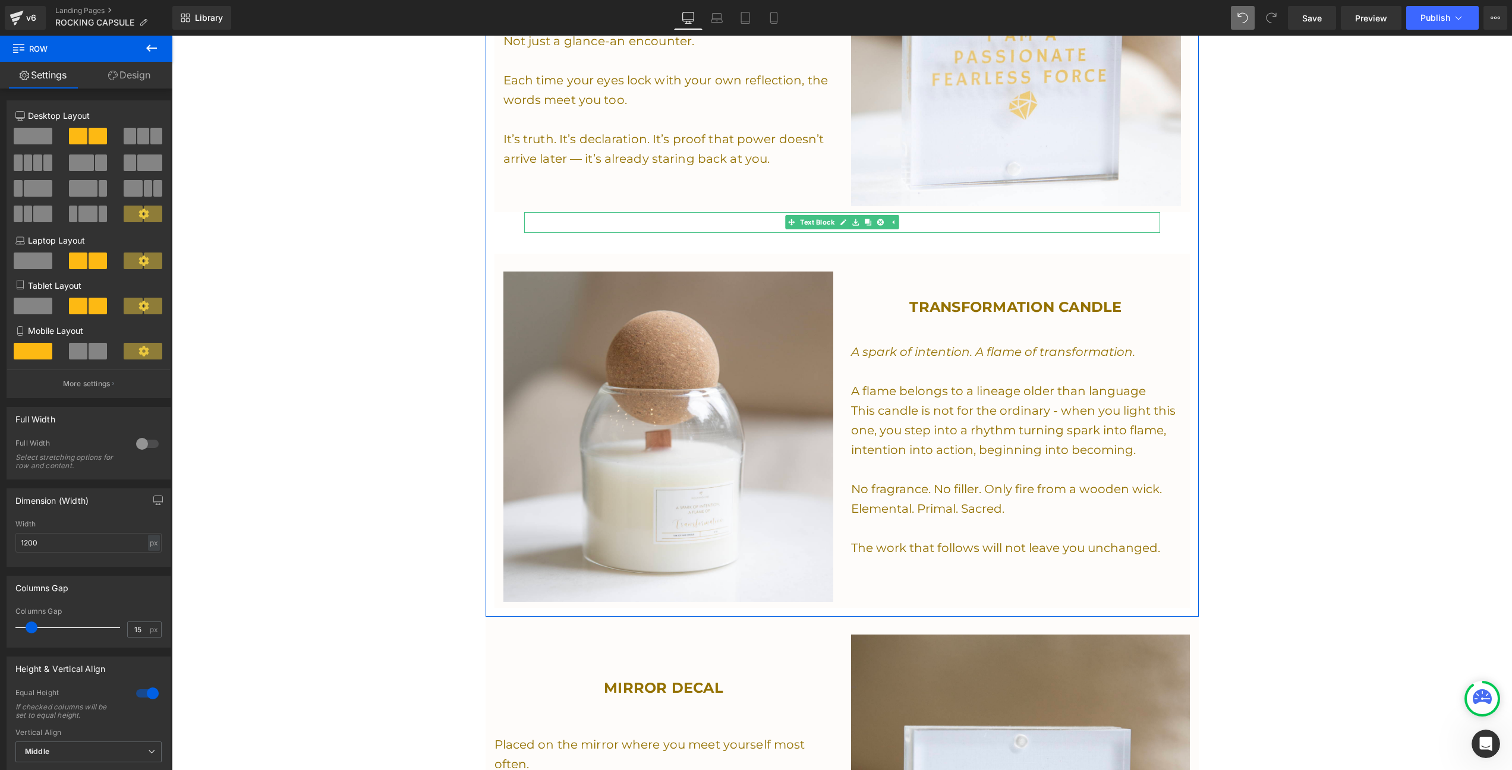
click at [546, 212] on div at bounding box center [842, 222] width 636 height 21
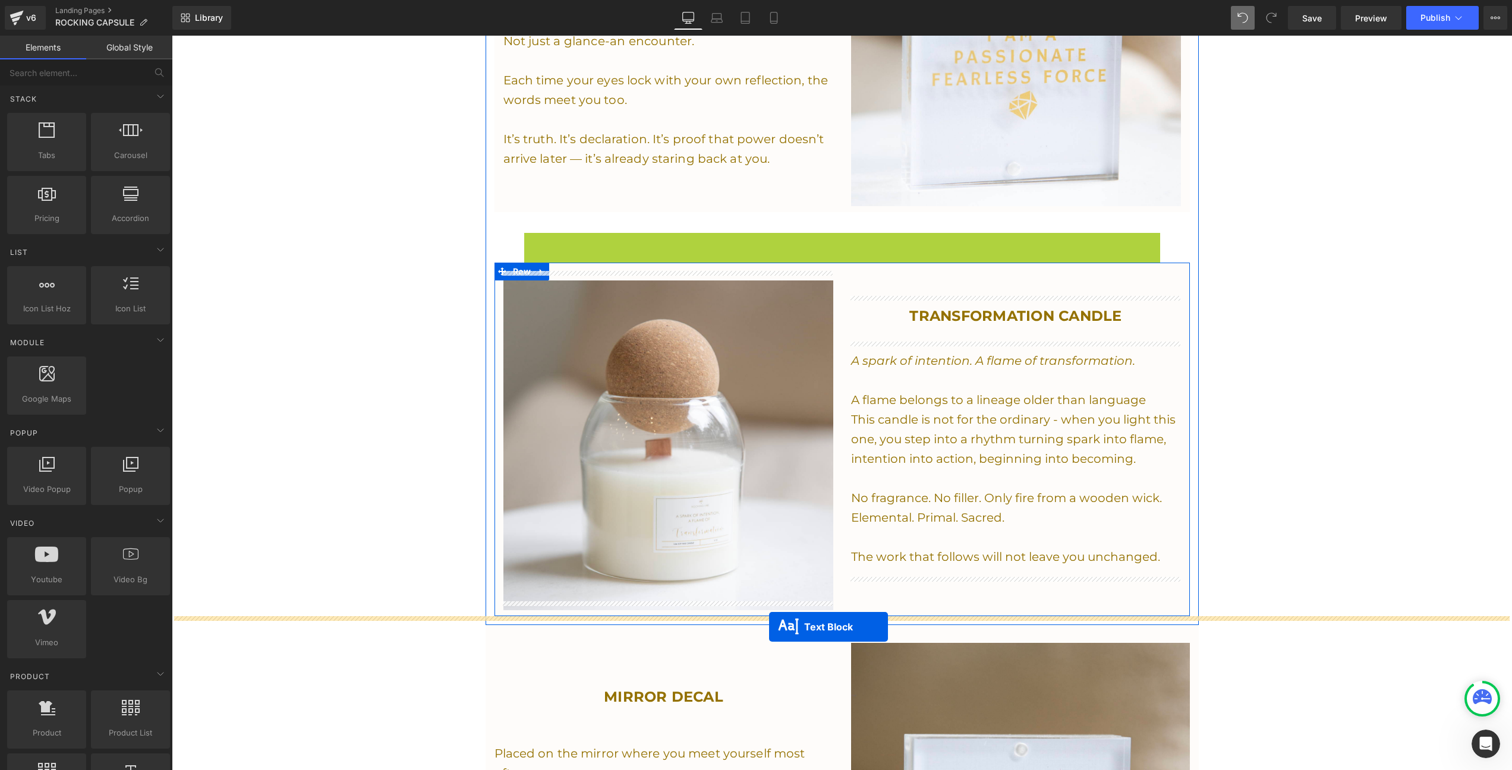
drag, startPoint x: 806, startPoint y: 231, endPoint x: 769, endPoint y: 628, distance: 398.8
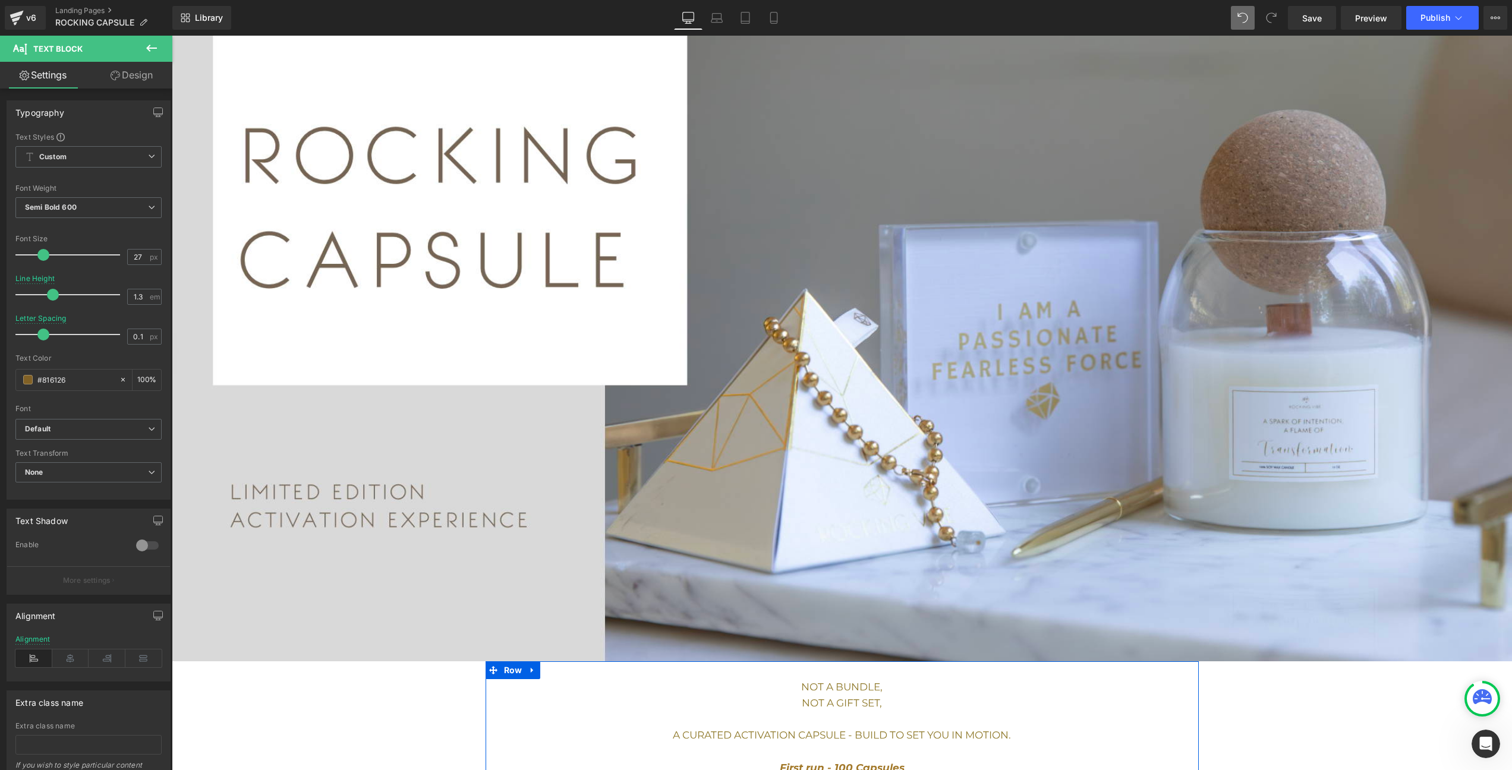
scroll to position [93, 0]
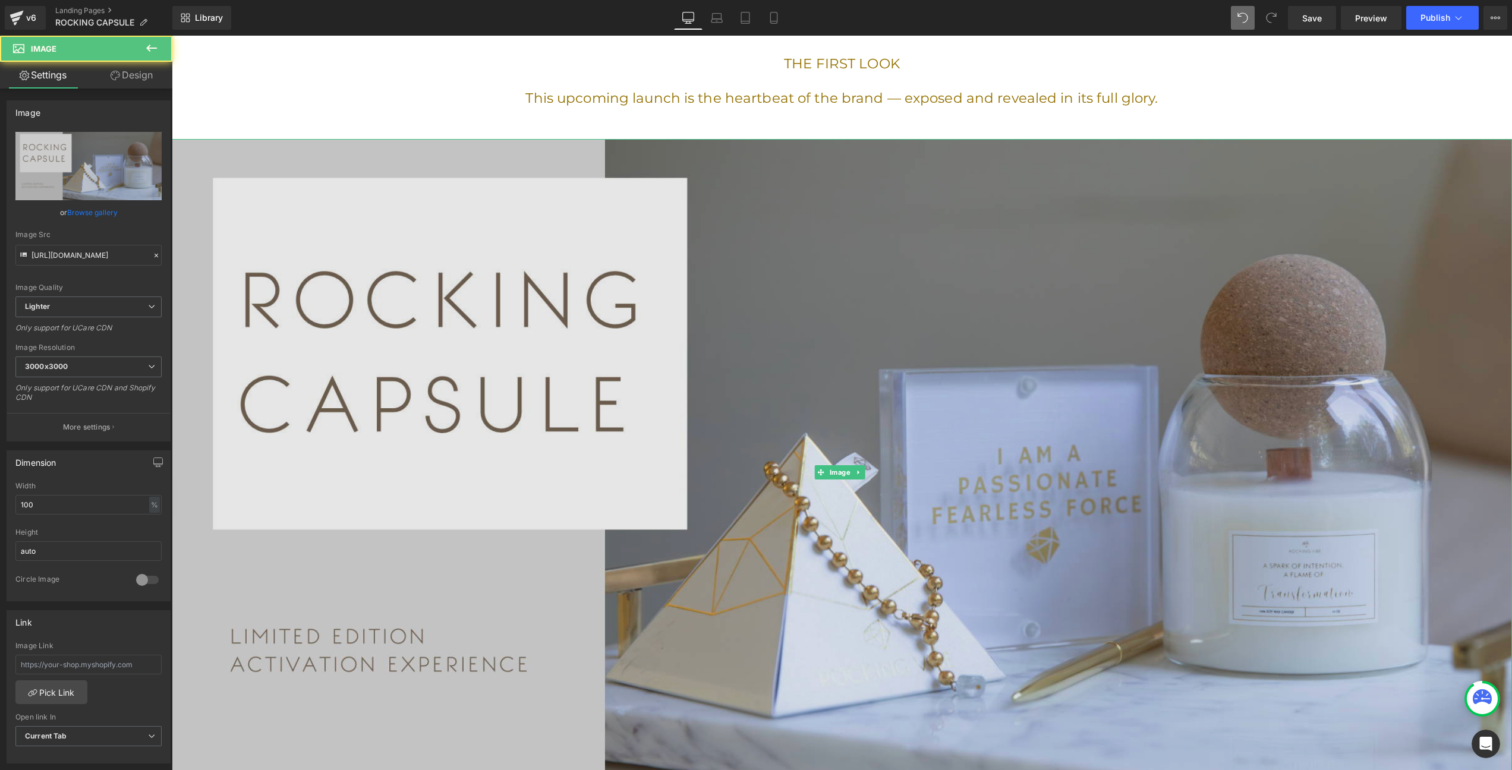
click at [766, 511] on img at bounding box center [842, 472] width 1341 height 667
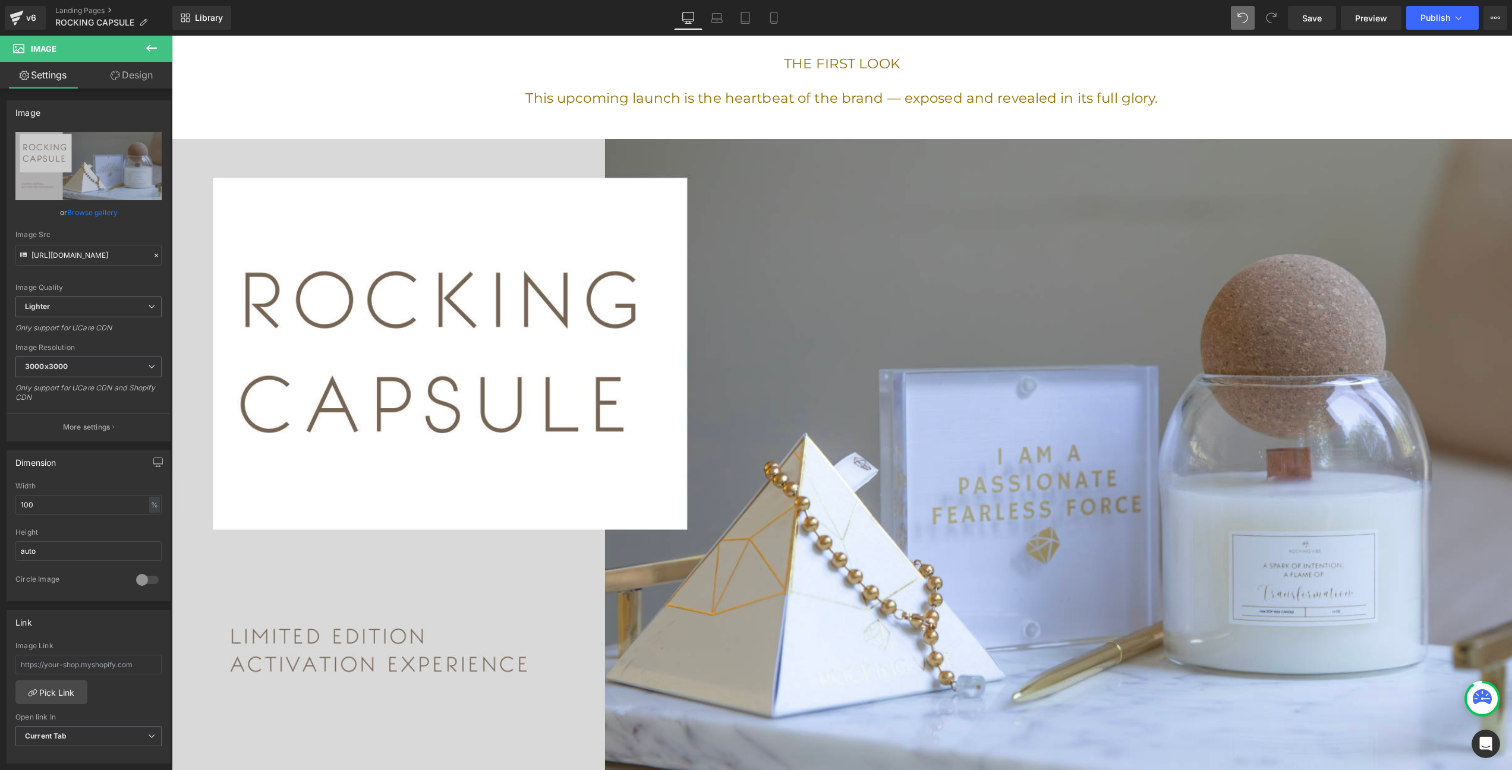
click at [151, 53] on icon at bounding box center [151, 48] width 14 height 14
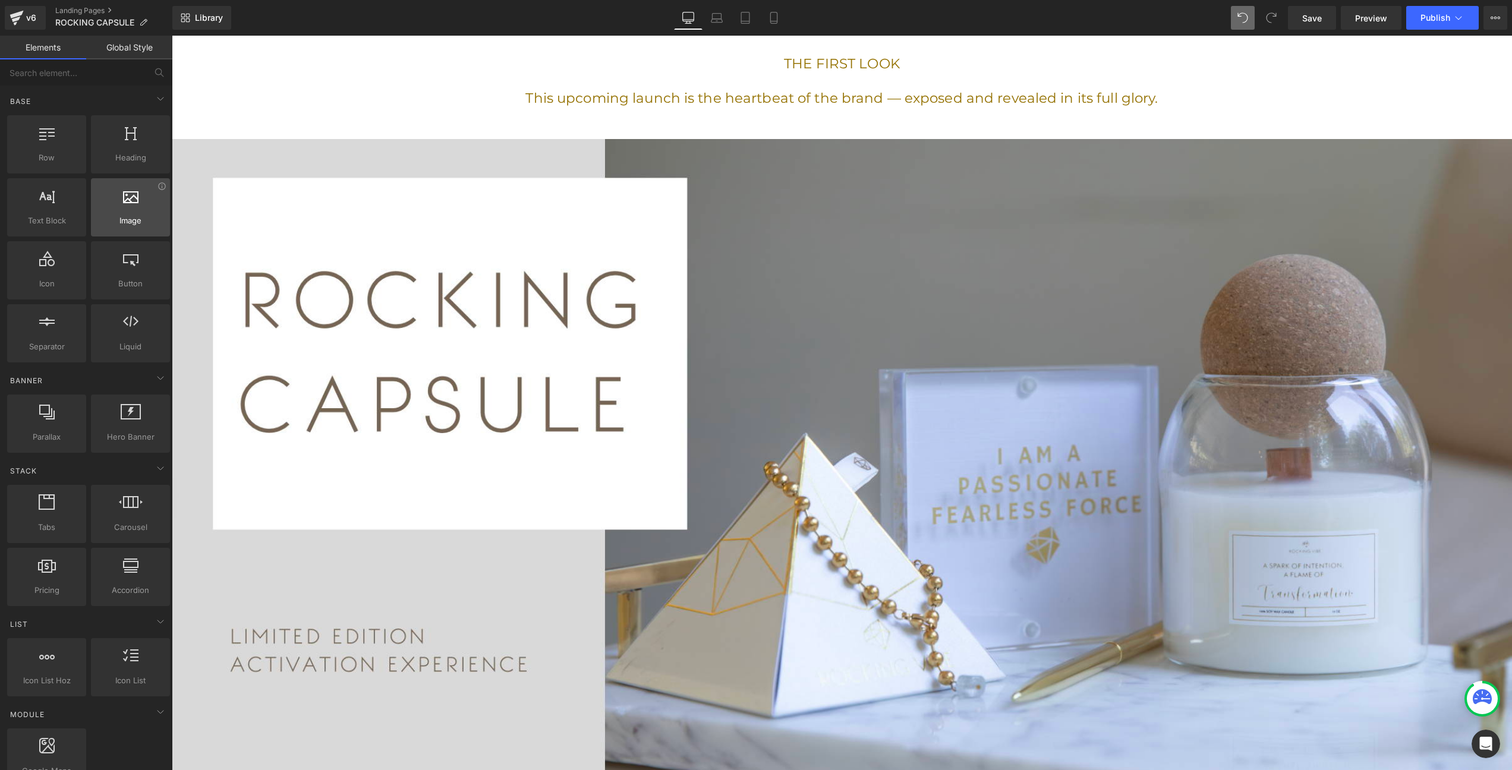
scroll to position [0, 0]
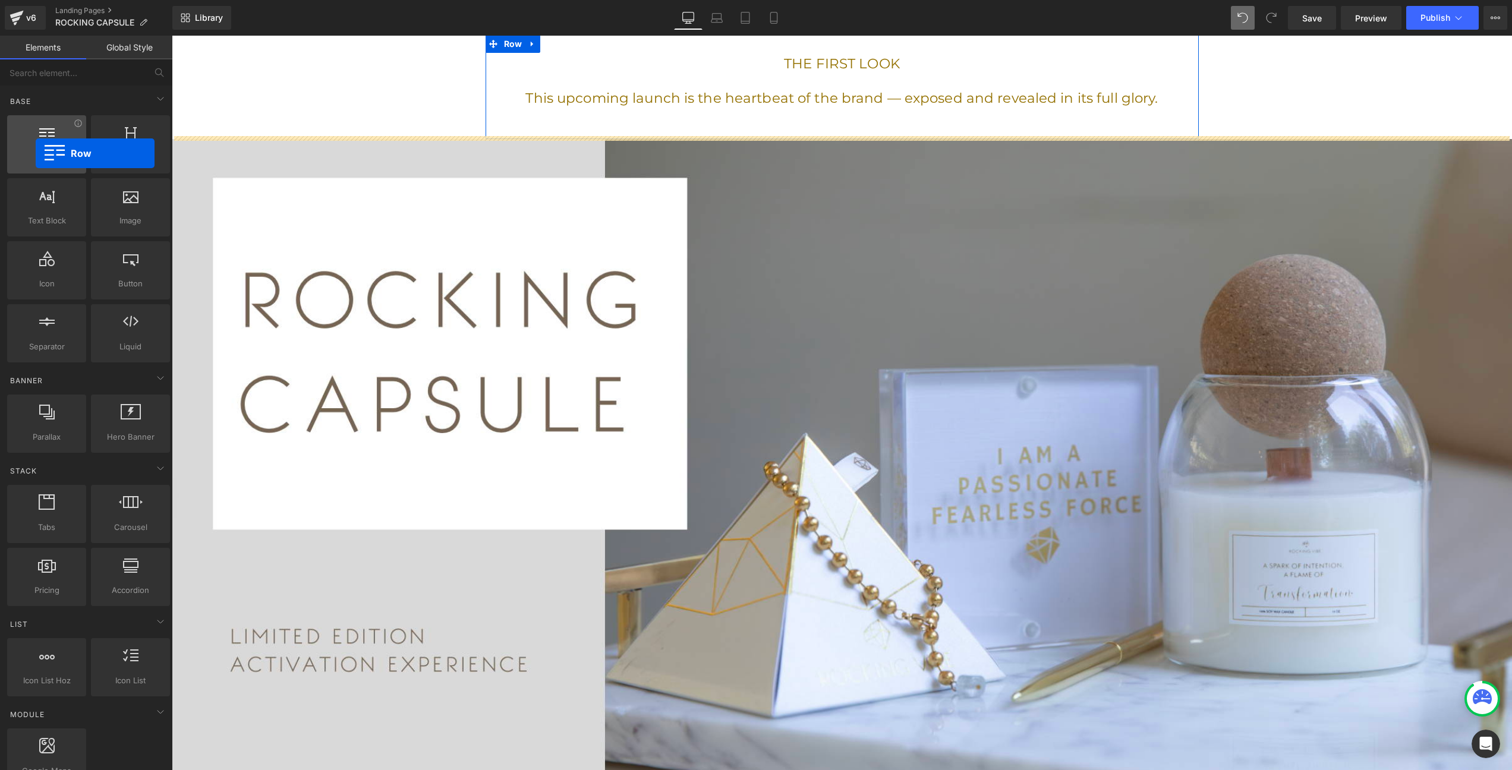
drag, startPoint x: 49, startPoint y: 141, endPoint x: 36, endPoint y: 154, distance: 18.5
click at [36, 154] on div "Row rows, columns, layouts, div" at bounding box center [46, 144] width 79 height 58
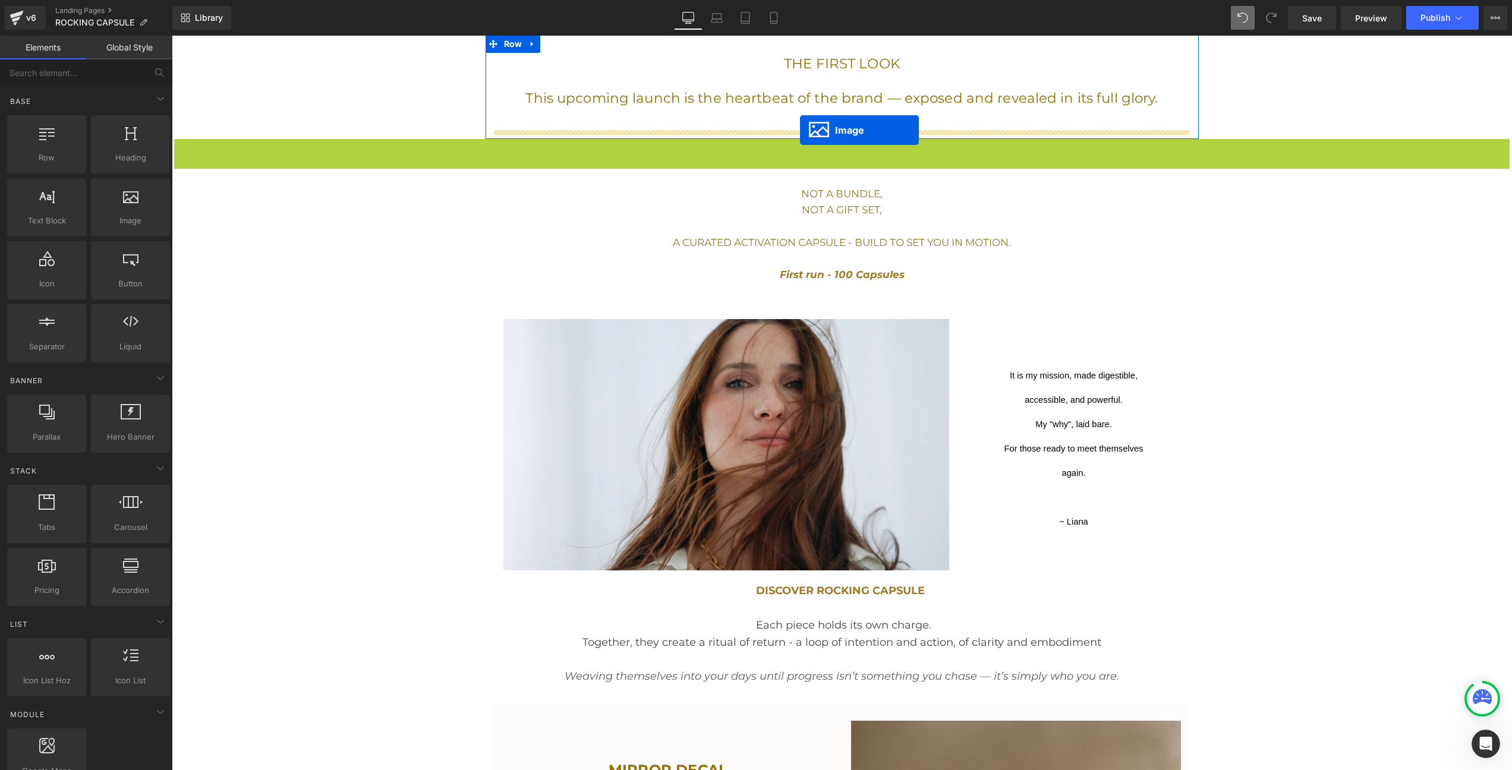
drag, startPoint x: 819, startPoint y: 471, endPoint x: 800, endPoint y: 134, distance: 337.6
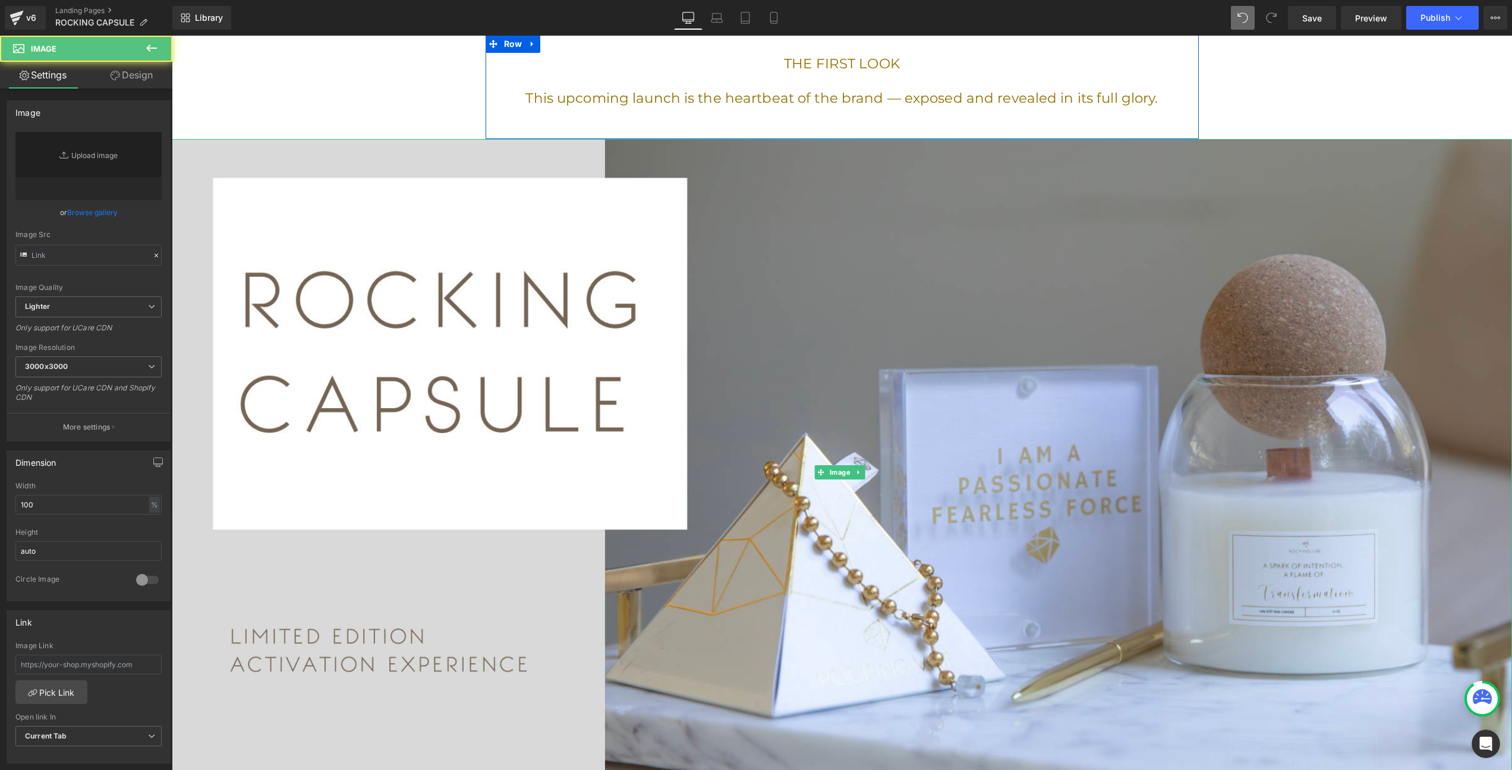
type input "[URL][DOMAIN_NAME]"
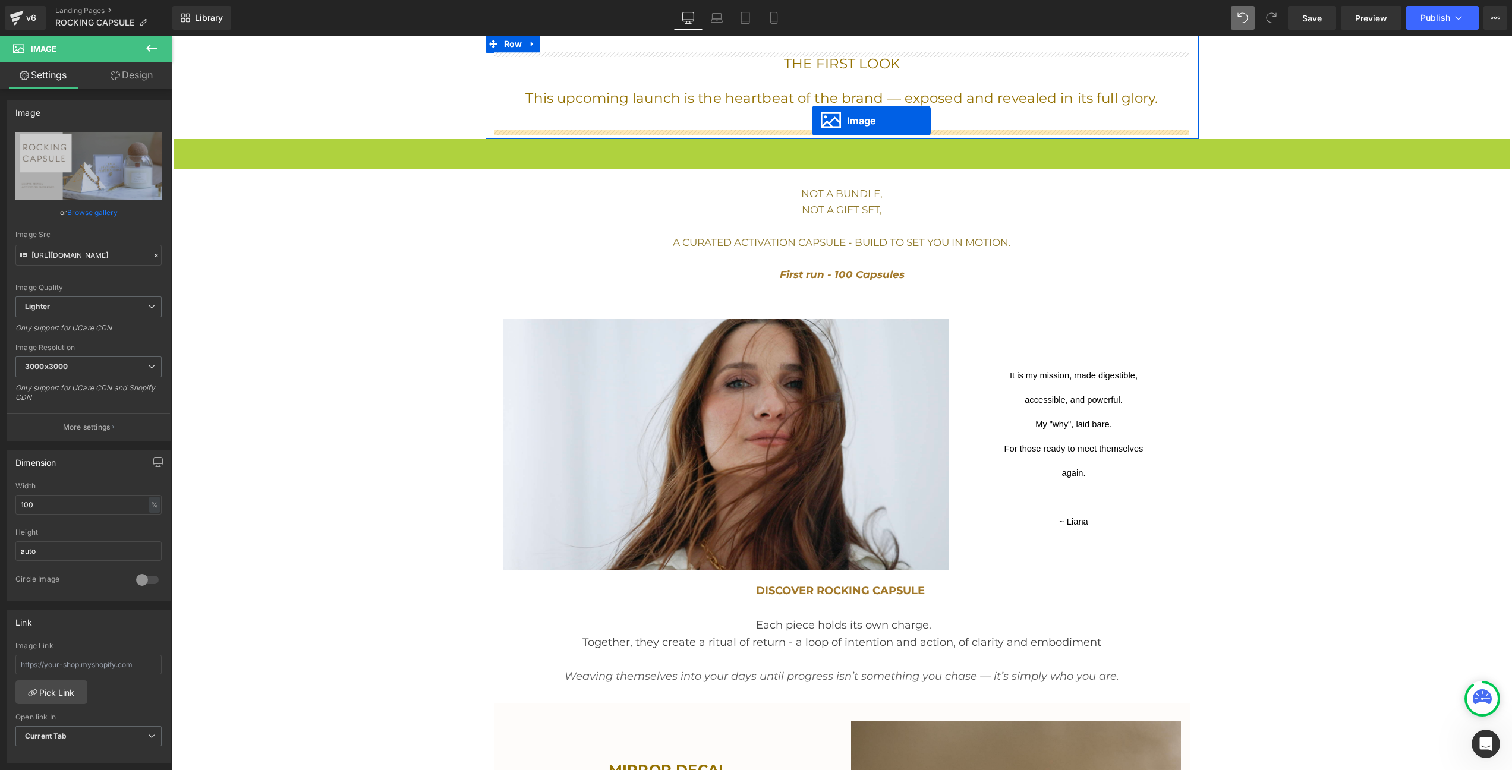
drag, startPoint x: 822, startPoint y: 469, endPoint x: 812, endPoint y: 121, distance: 348.5
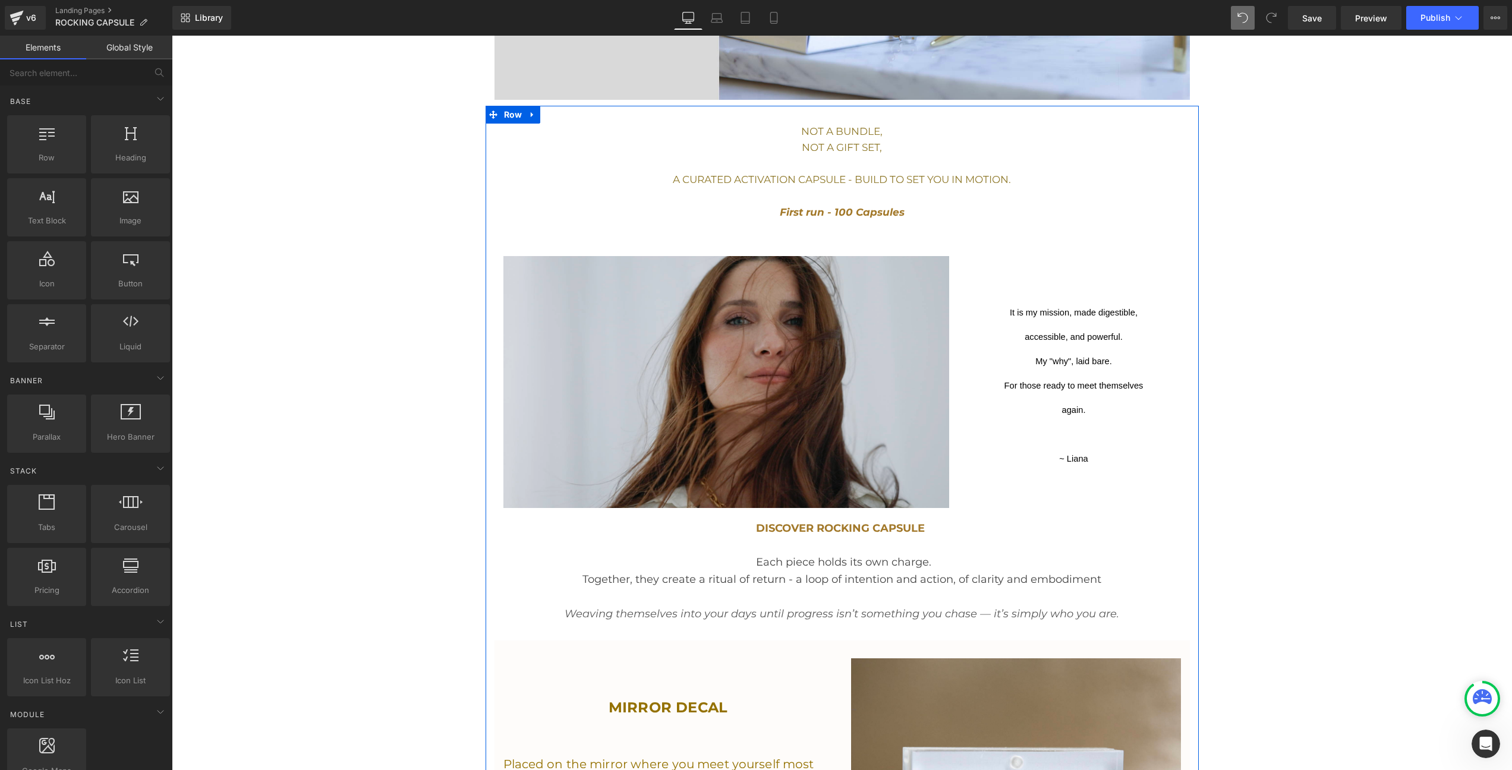
scroll to position [477, 0]
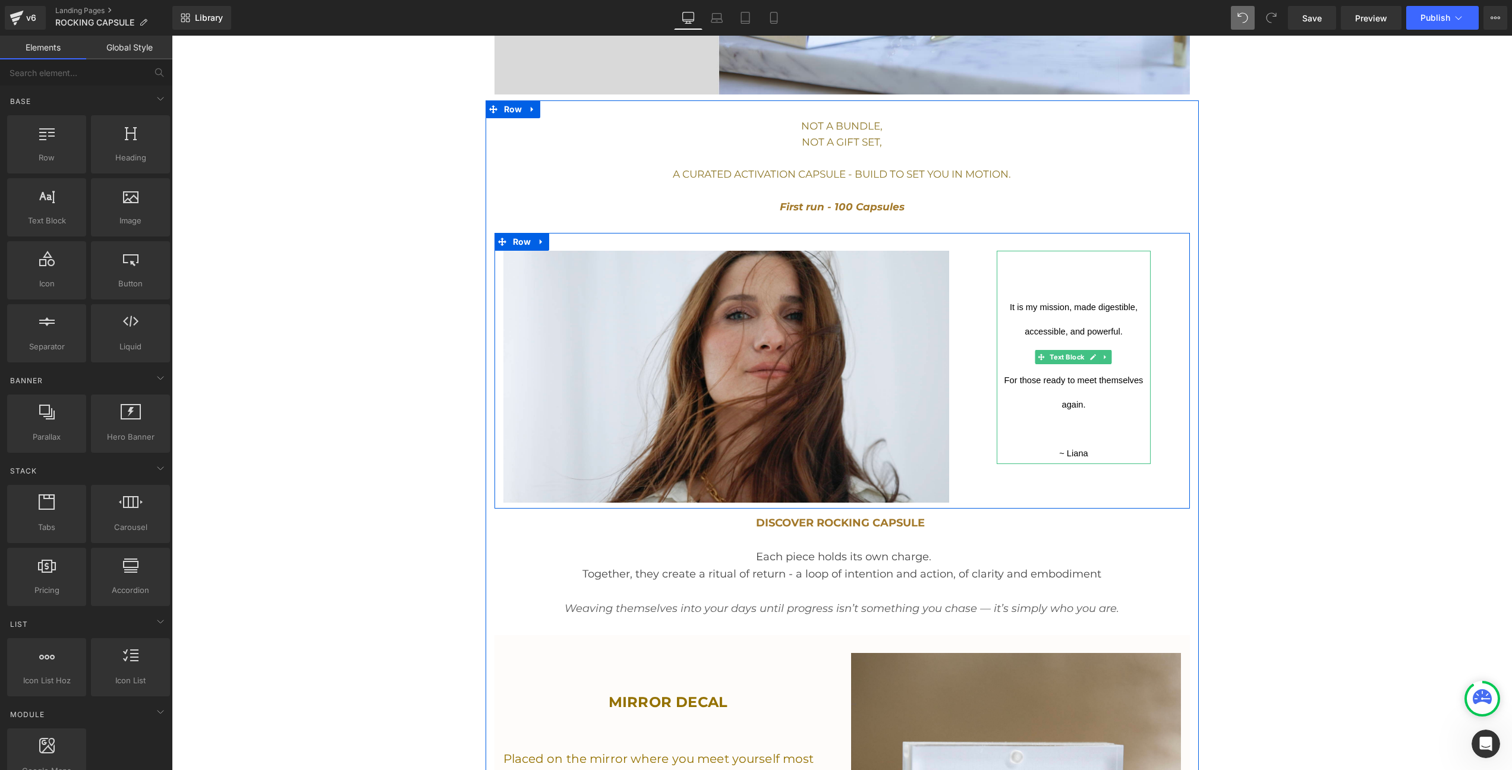
click at [1057, 297] on span "It is my mission, made digestible, accessible, and powerful. My "why", laid bar…" at bounding box center [1075, 352] width 141 height 119
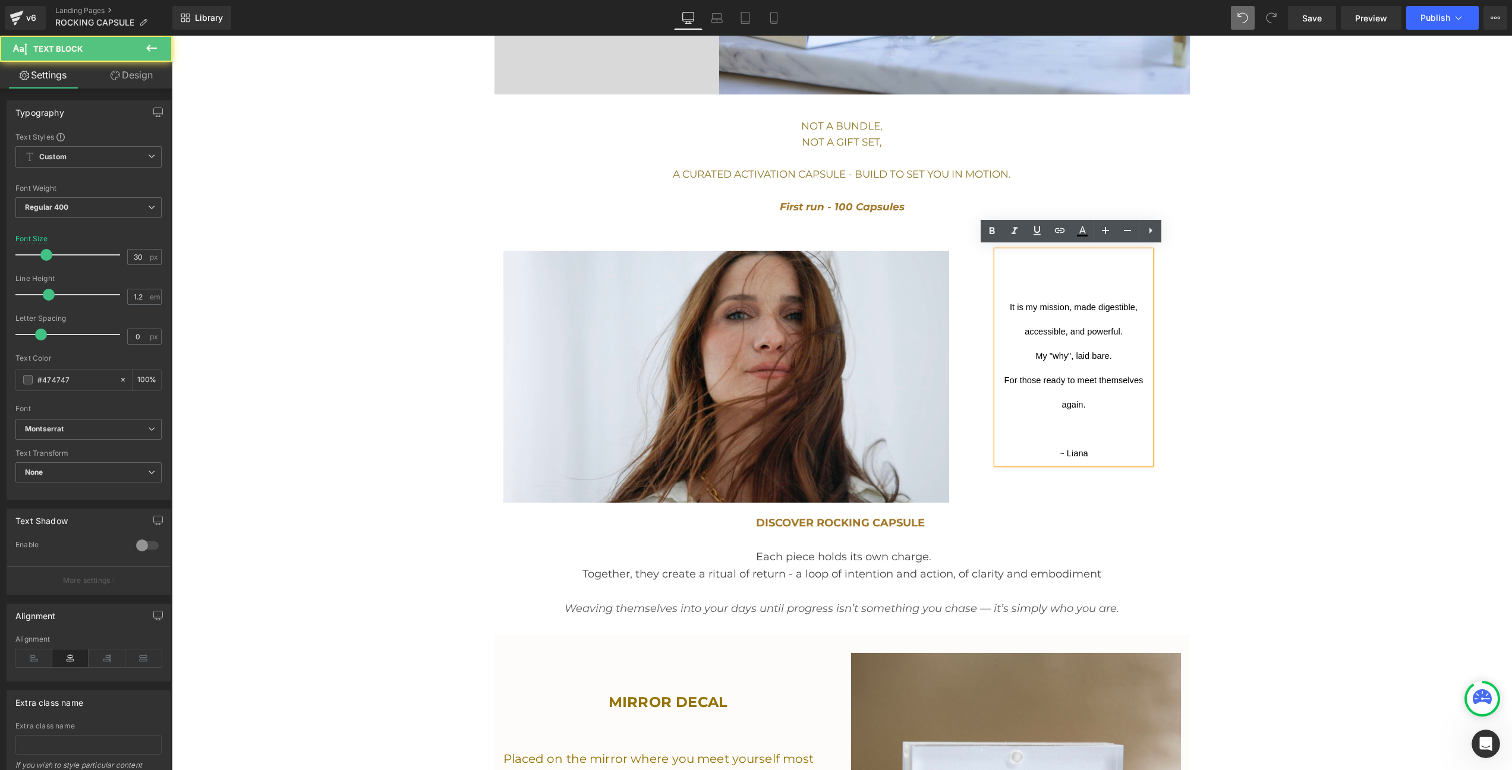
click at [1016, 307] on span "It is my mission, made digestible, accessible, and powerful." at bounding box center [1075, 320] width 130 height 34
click at [1005, 303] on p "It is my mission, made digestible, accessible, and powerful. My "why", laid bar…" at bounding box center [1074, 355] width 155 height 122
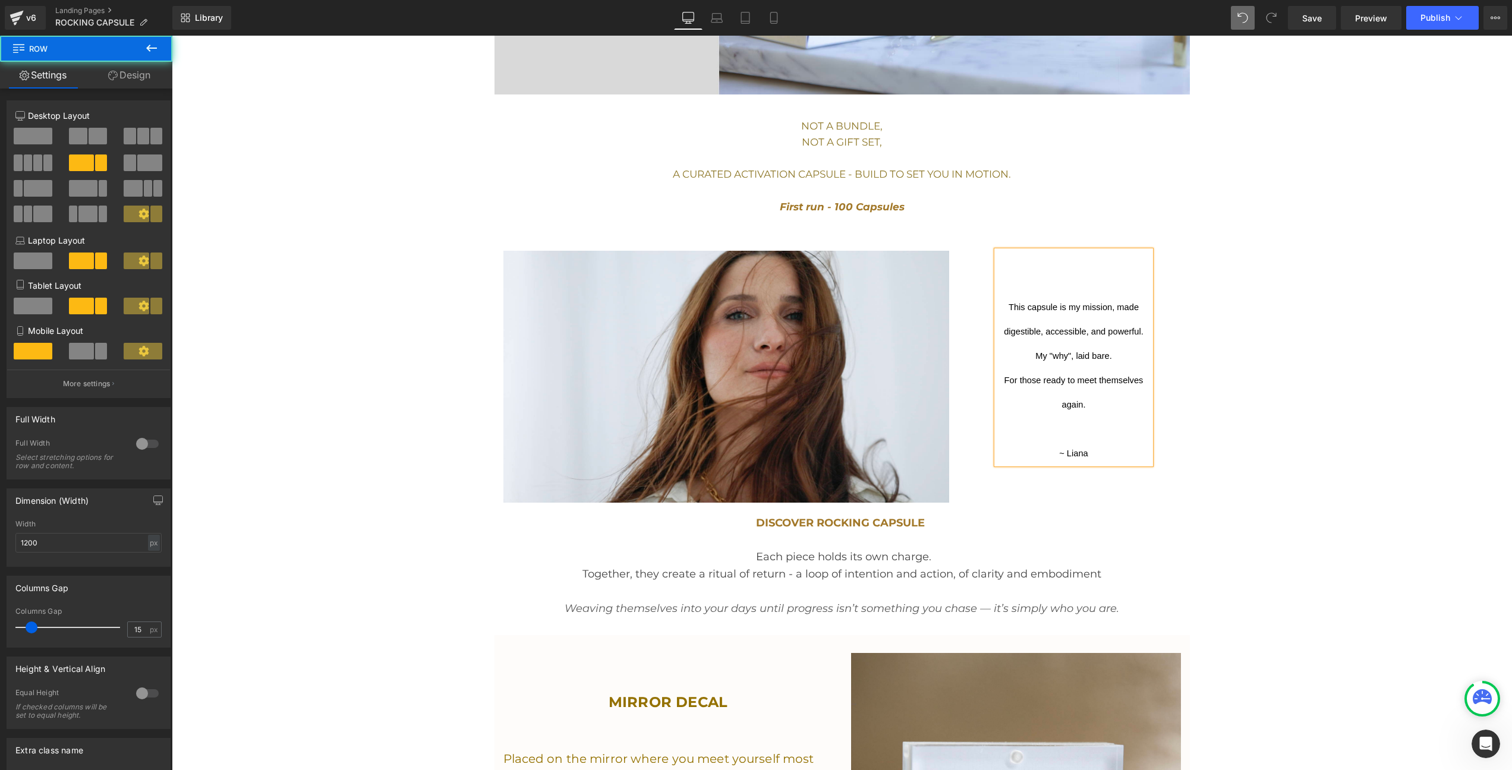
click at [959, 398] on div "This capsule is my mission, made digestible, accessible, and powerful. My "why"…" at bounding box center [1074, 366] width 232 height 231
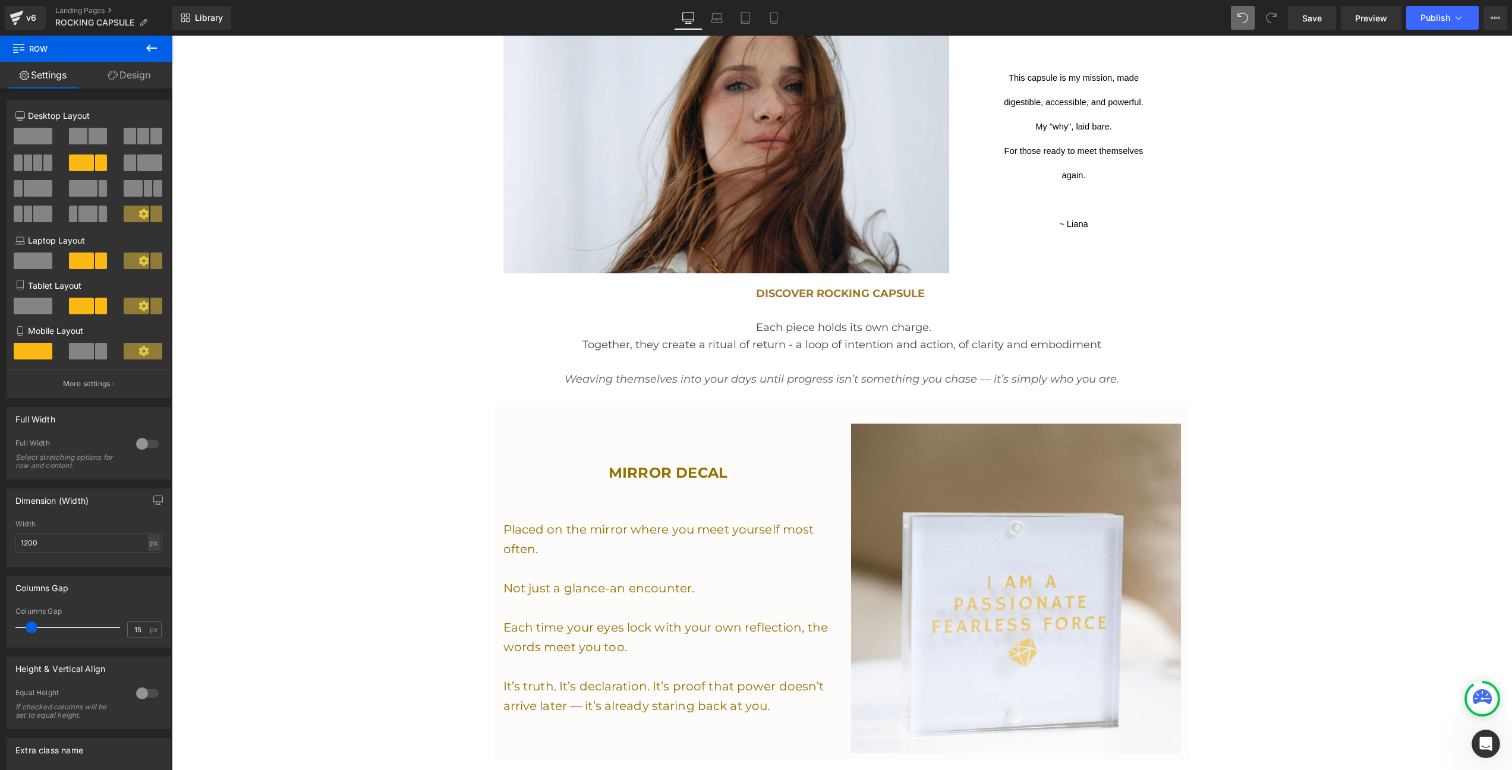
scroll to position [707, 0]
click at [728, 287] on p "DISCOVER ROCKING CAPSULE" at bounding box center [842, 293] width 600 height 17
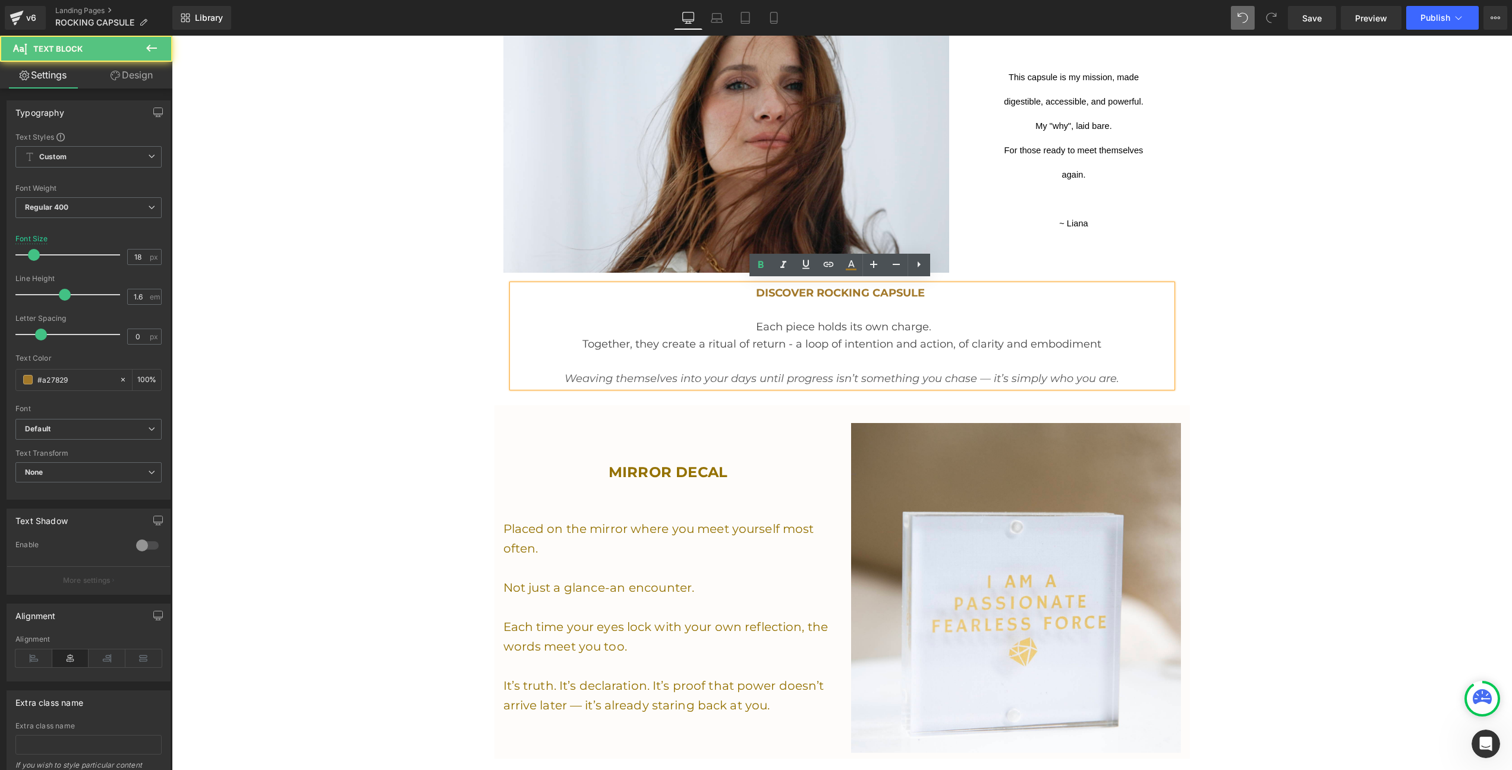
click at [762, 288] on span "DISCOVER ROCKING CAPSULE" at bounding box center [840, 293] width 169 height 13
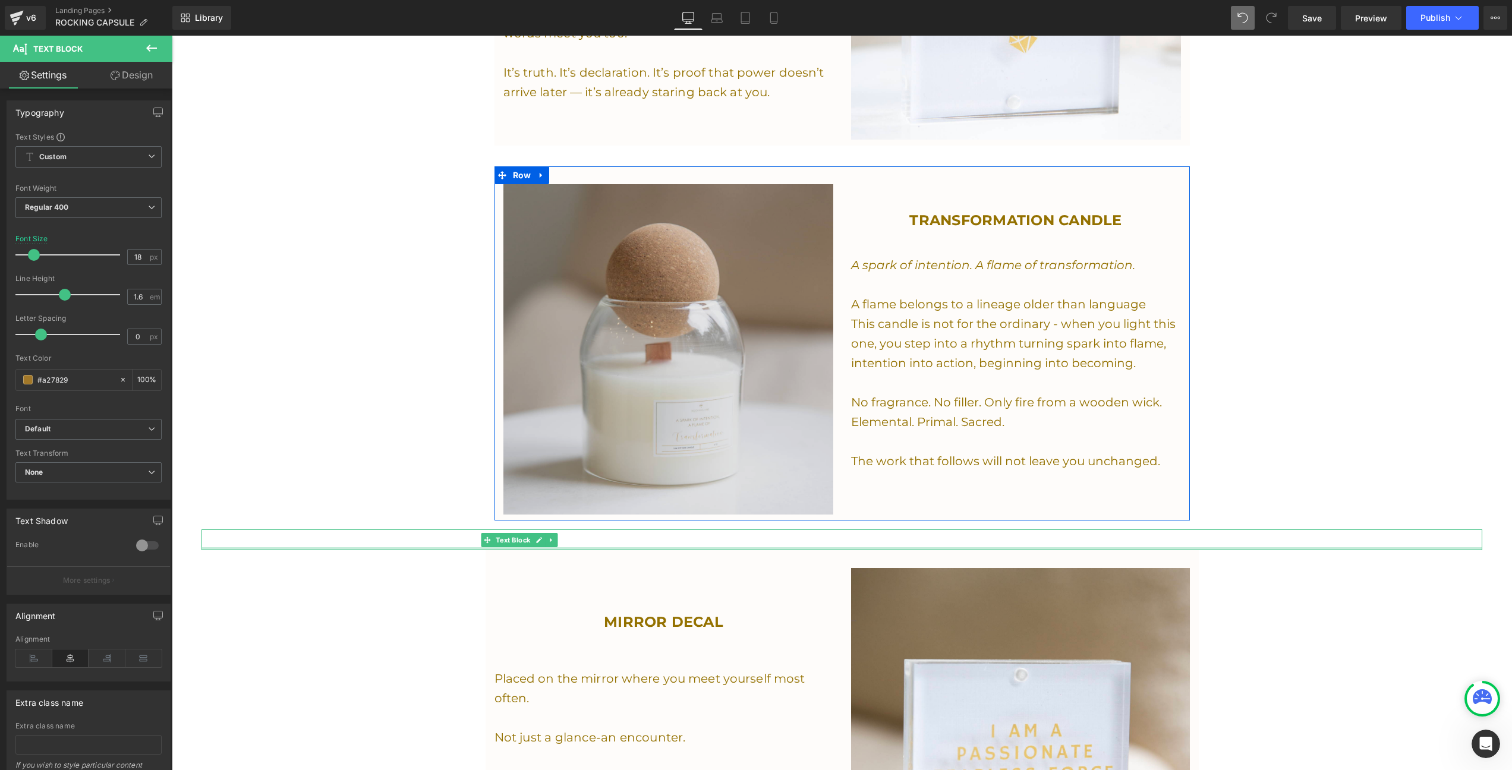
scroll to position [1449, 0]
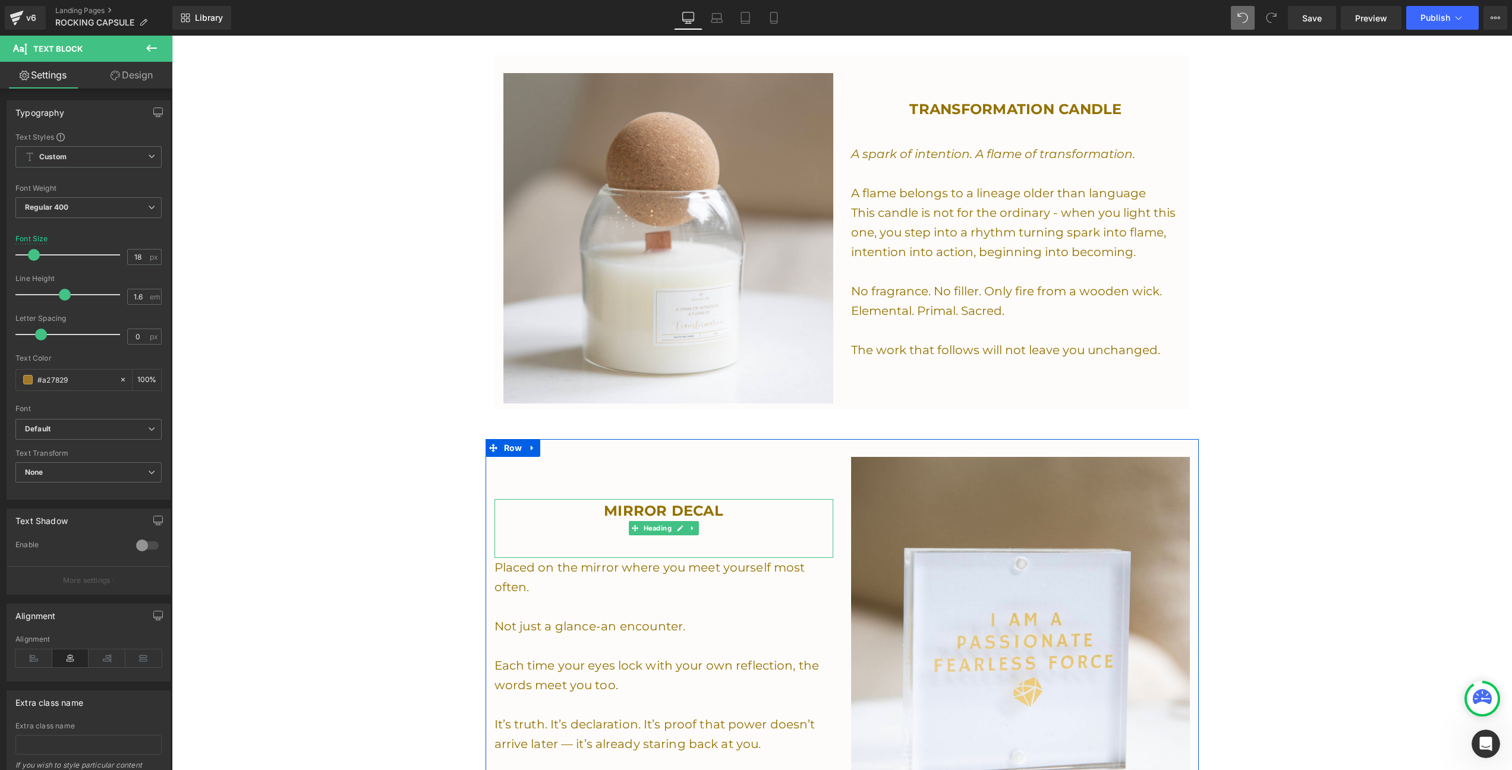
click at [646, 502] on span "MIRROR DECAL" at bounding box center [663, 510] width 119 height 17
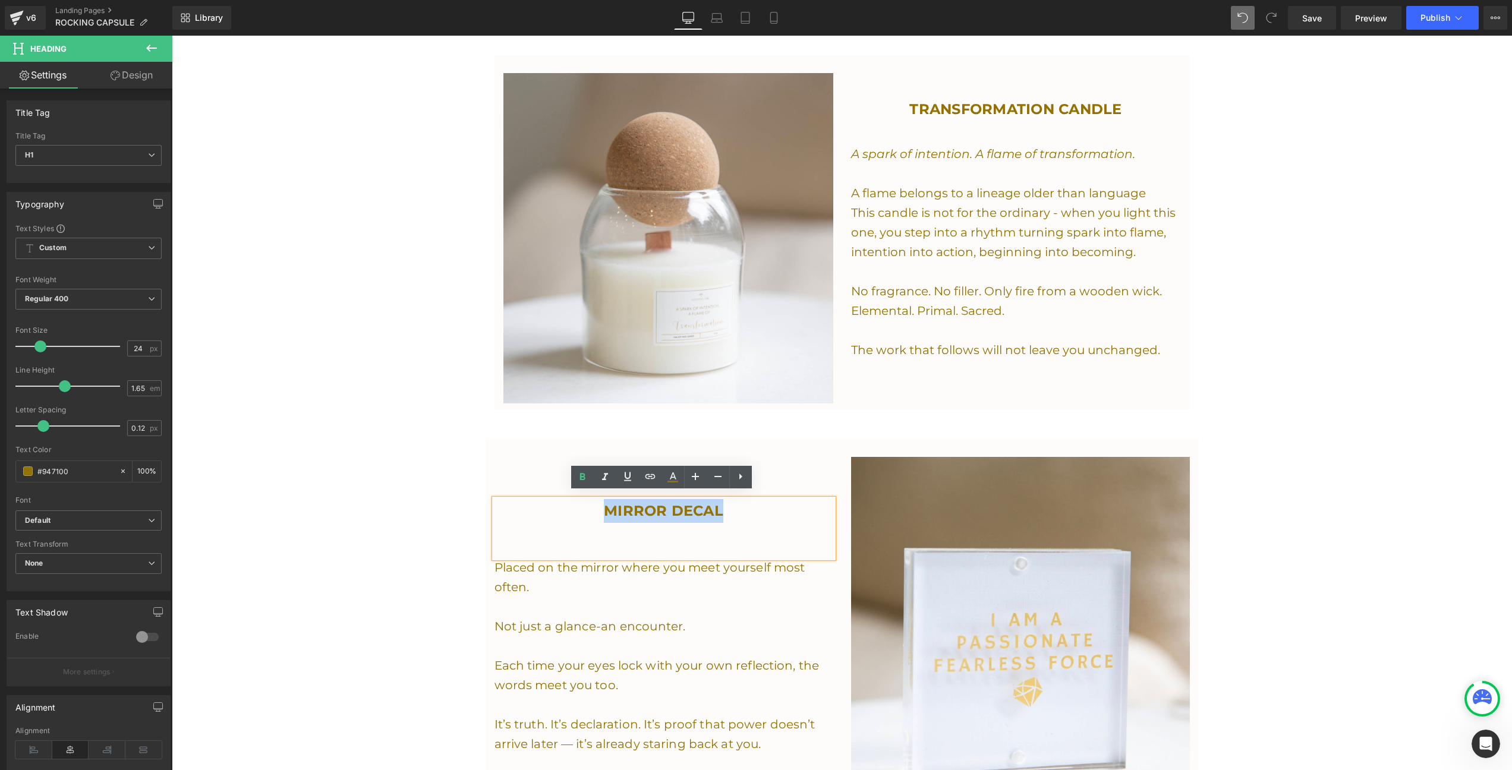
drag, startPoint x: 721, startPoint y: 508, endPoint x: 585, endPoint y: 508, distance: 136.1
click at [585, 508] on h1 "MIRROR DECAL" at bounding box center [664, 511] width 339 height 24
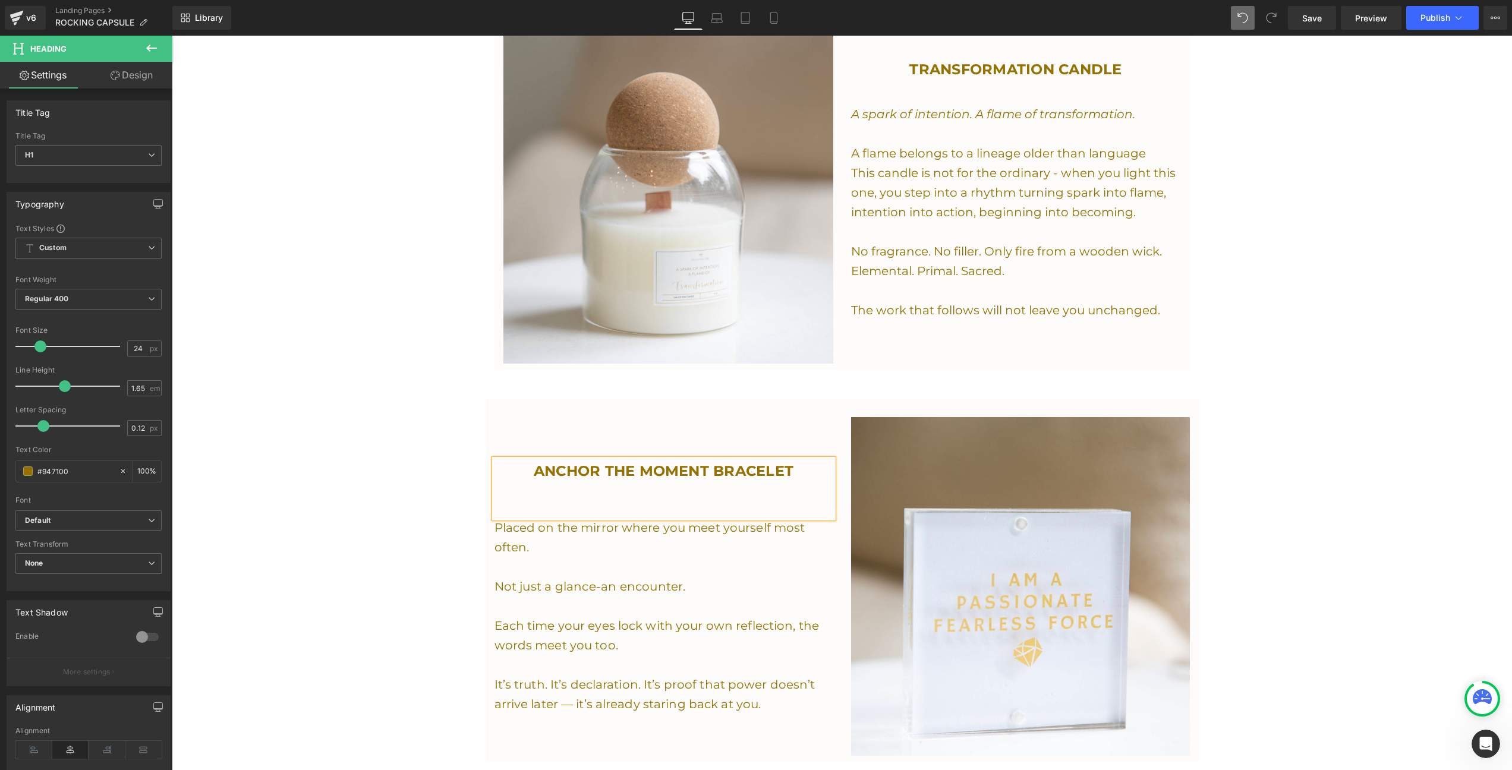
scroll to position [1493, 0]
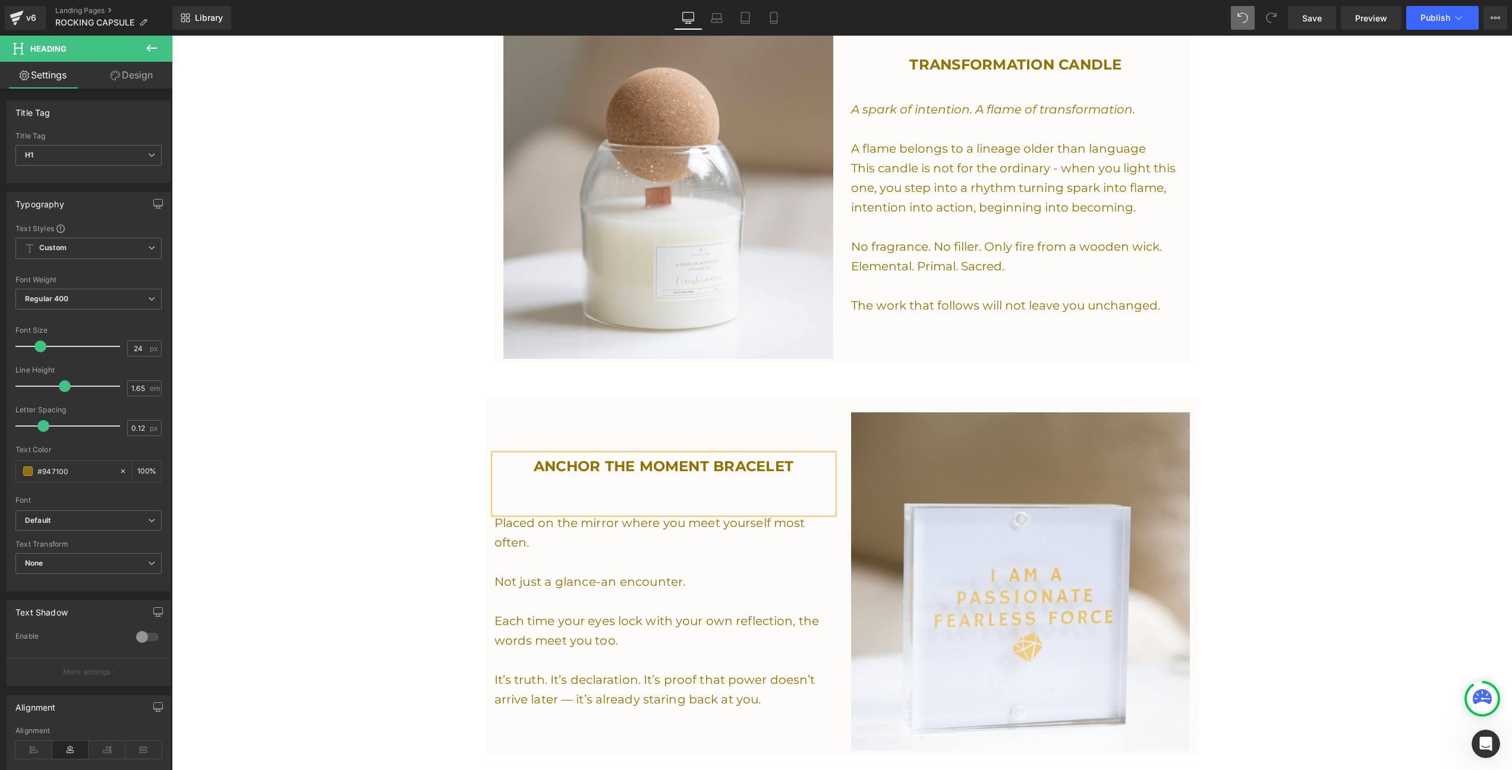
click at [589, 553] on p at bounding box center [664, 563] width 339 height 20
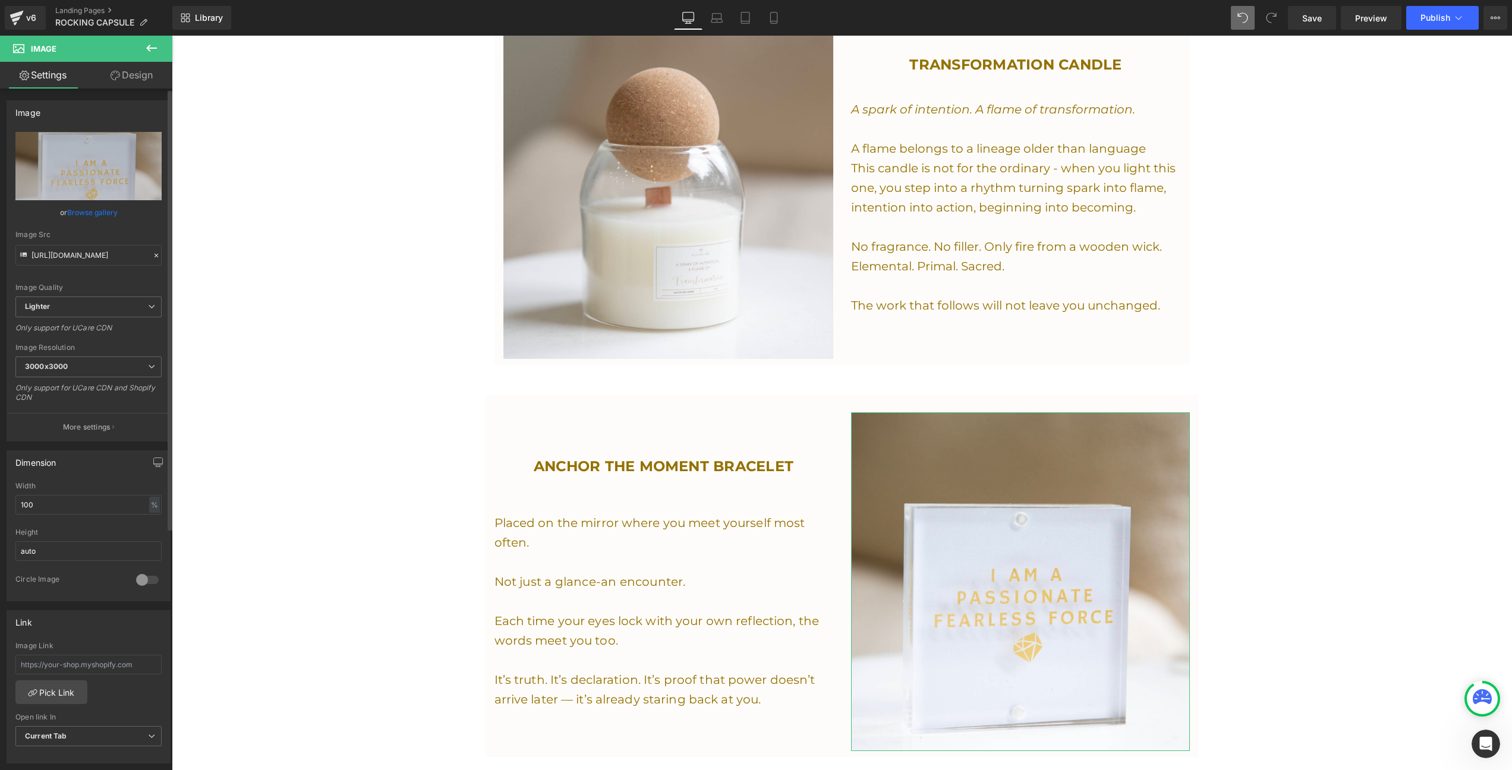
click at [111, 213] on link "Browse gallery" at bounding box center [92, 212] width 51 height 21
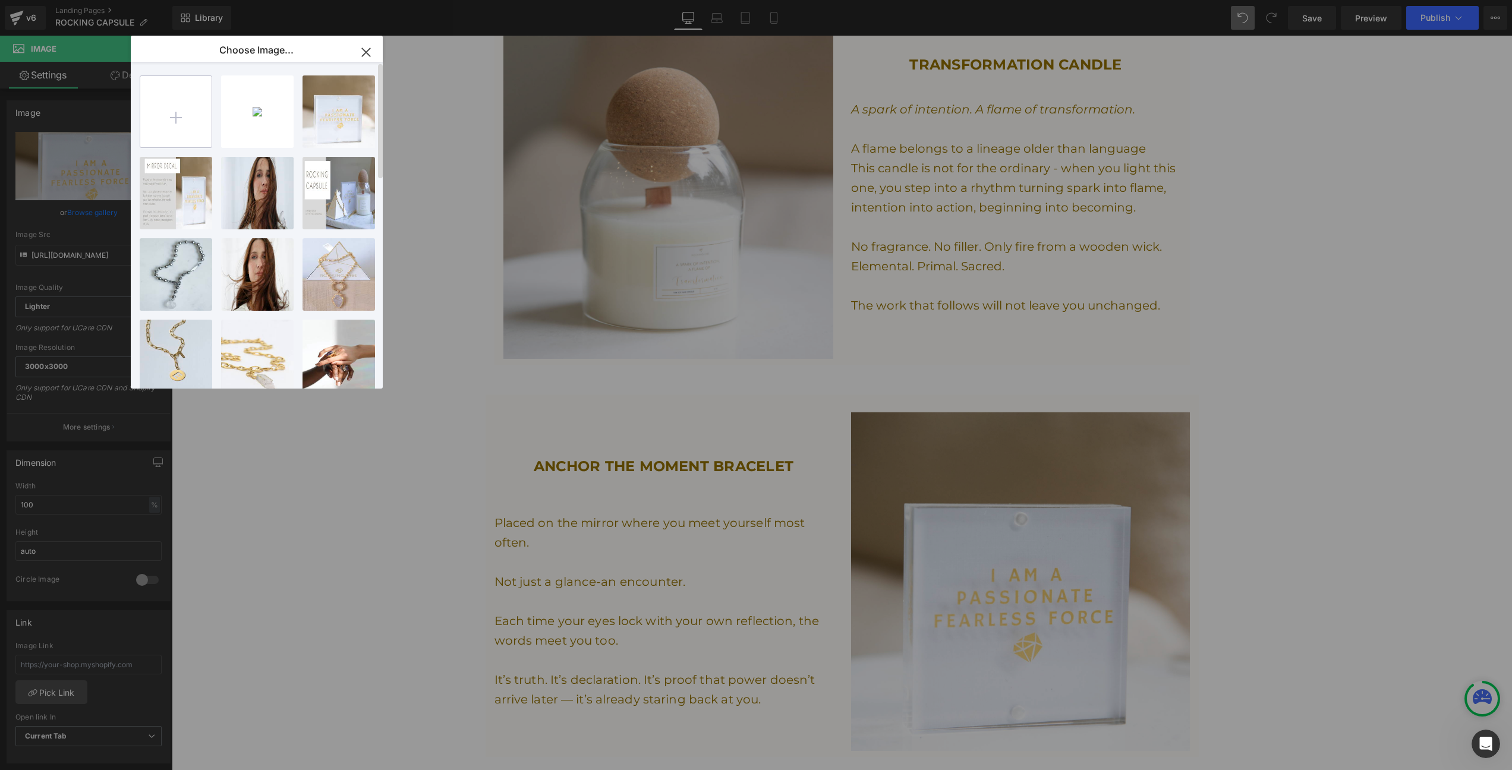
click at [175, 119] on input "file" at bounding box center [175, 111] width 71 height 71
type input "C:\fakepath\Screenshot [DATE] 1.59.29 PM.png"
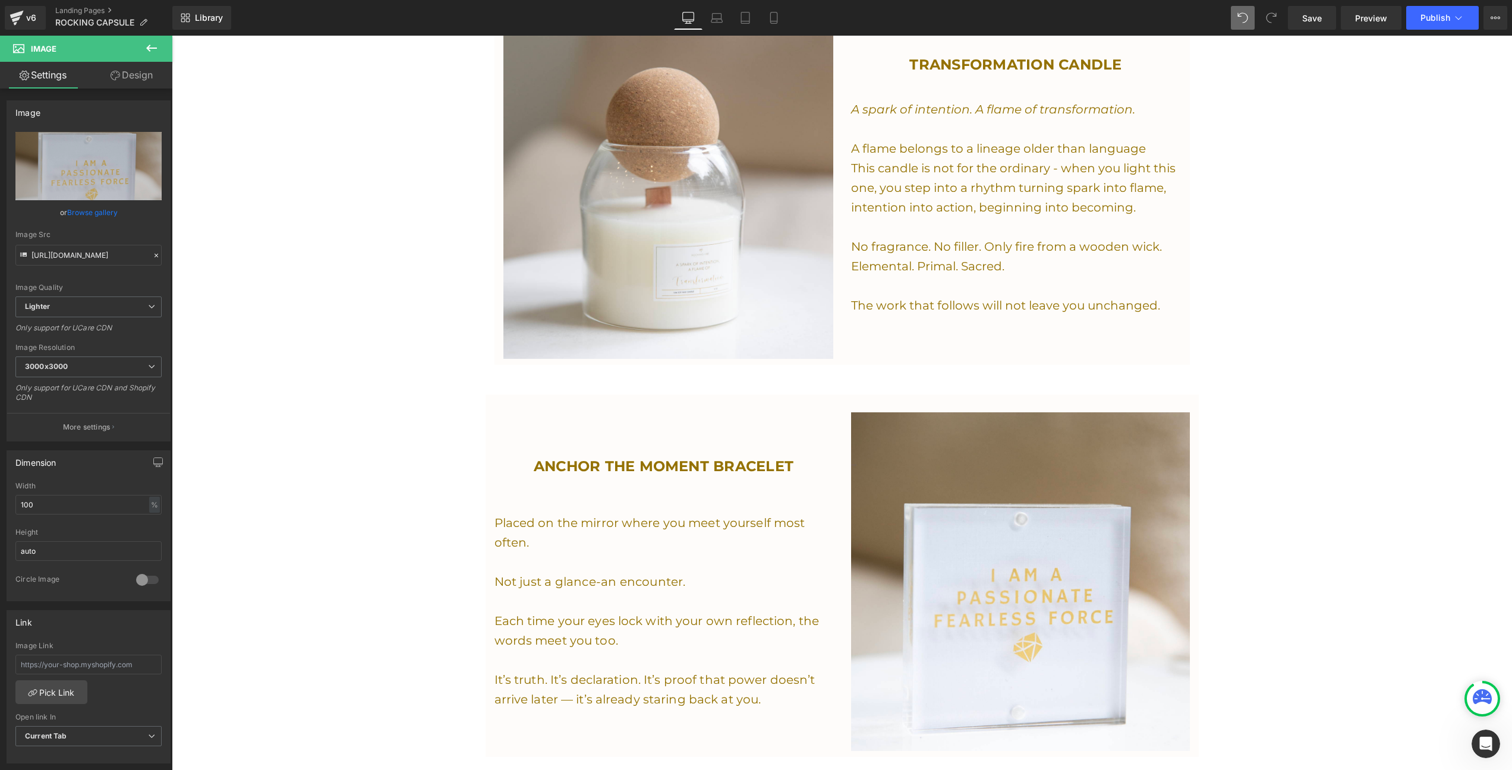
click at [542, 575] on span "Not just a glance-an encounter." at bounding box center [590, 582] width 191 height 14
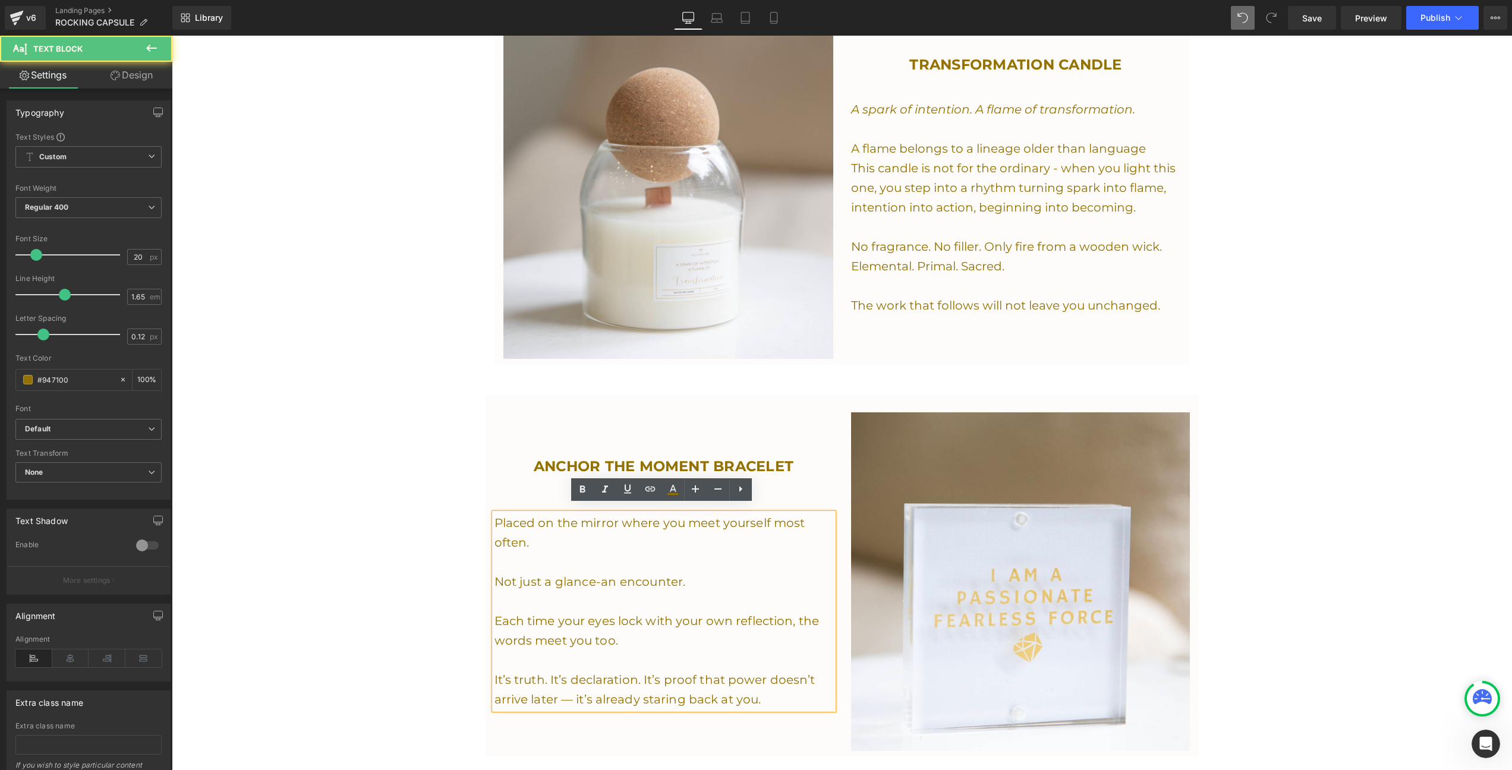
click at [542, 572] on p "Not just a glance-an encounter." at bounding box center [664, 582] width 339 height 20
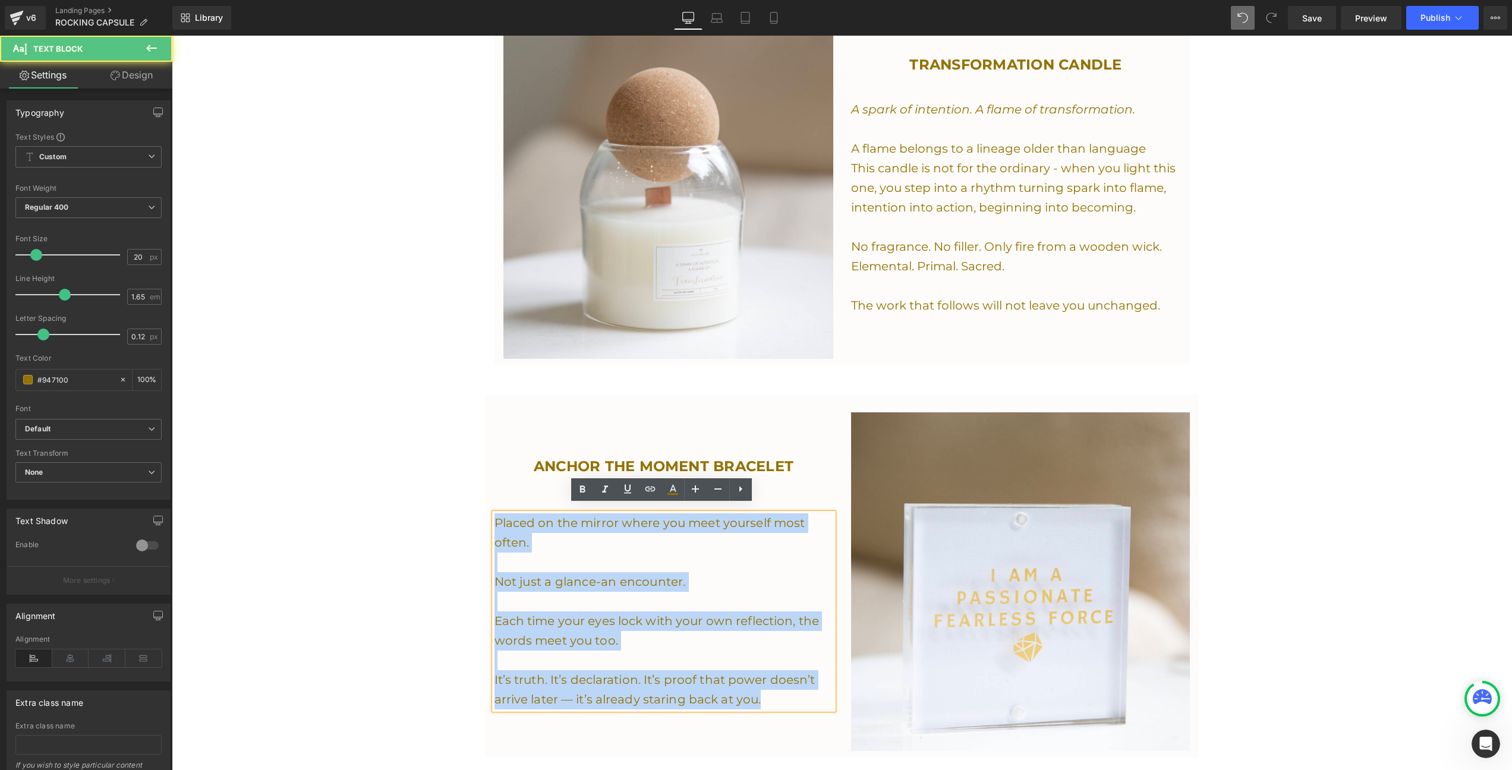
drag, startPoint x: 750, startPoint y: 685, endPoint x: 482, endPoint y: 497, distance: 327.7
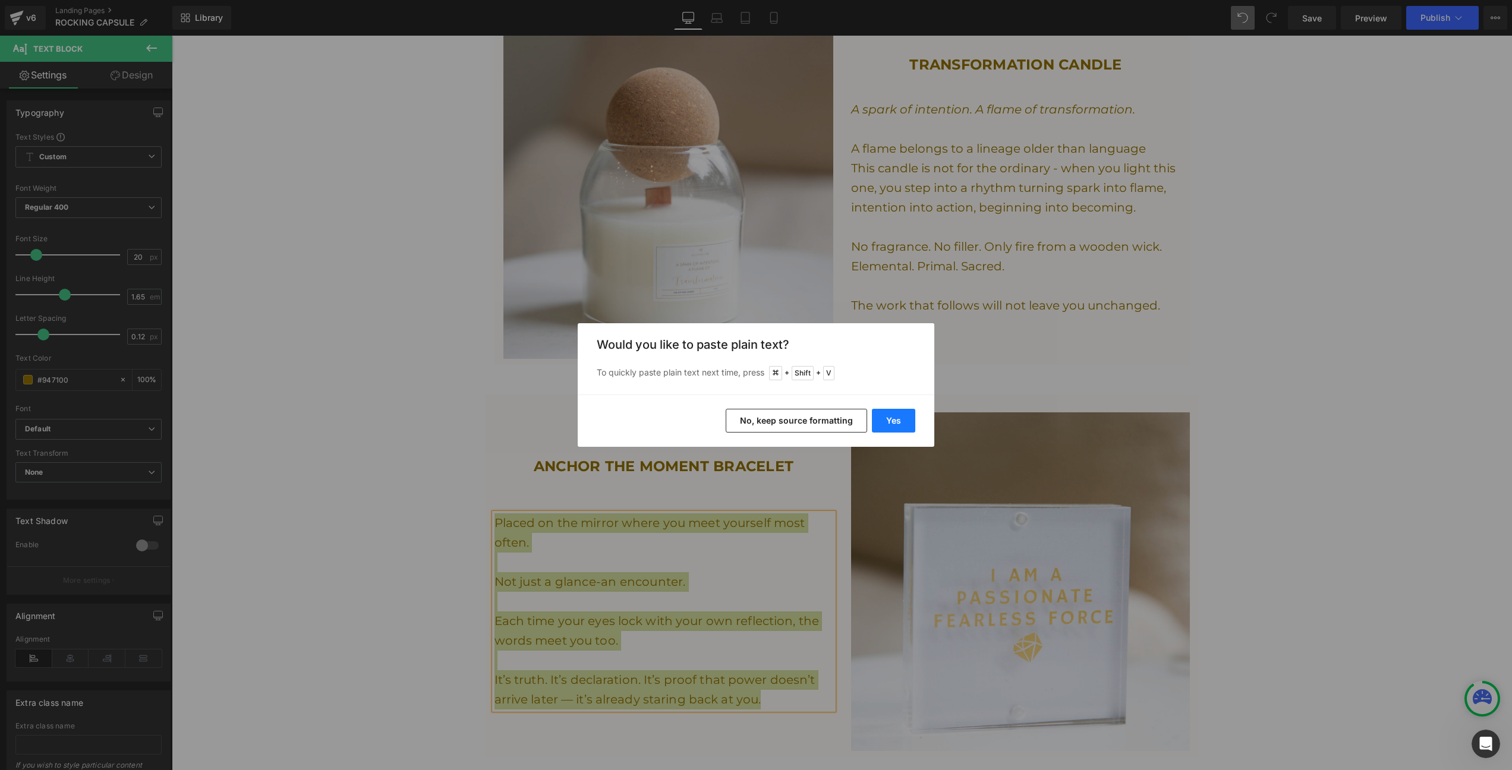
click at [883, 417] on button "Yes" at bounding box center [893, 421] width 43 height 24
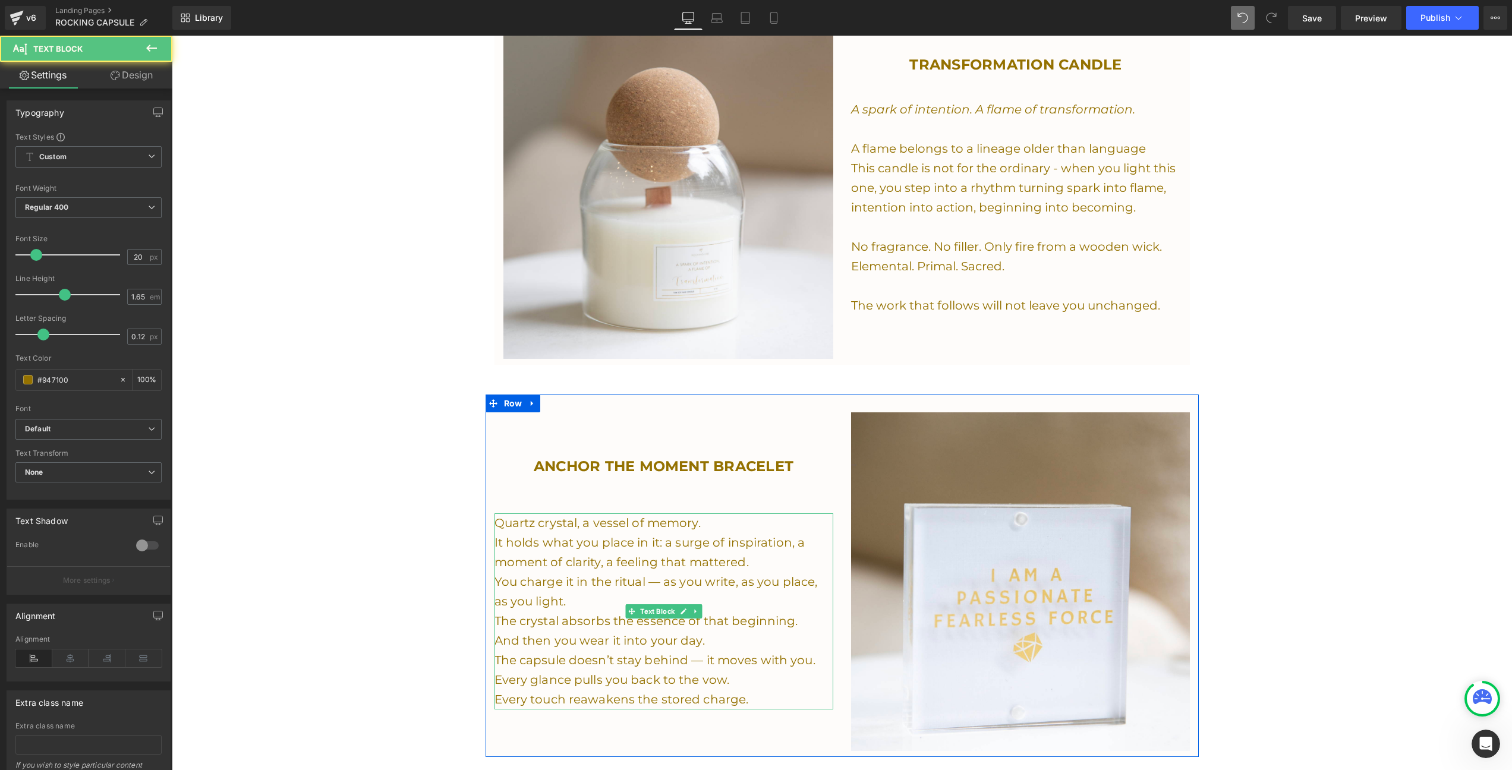
click at [725, 518] on p "Quartz crystal, a vessel of memory." at bounding box center [664, 524] width 339 height 20
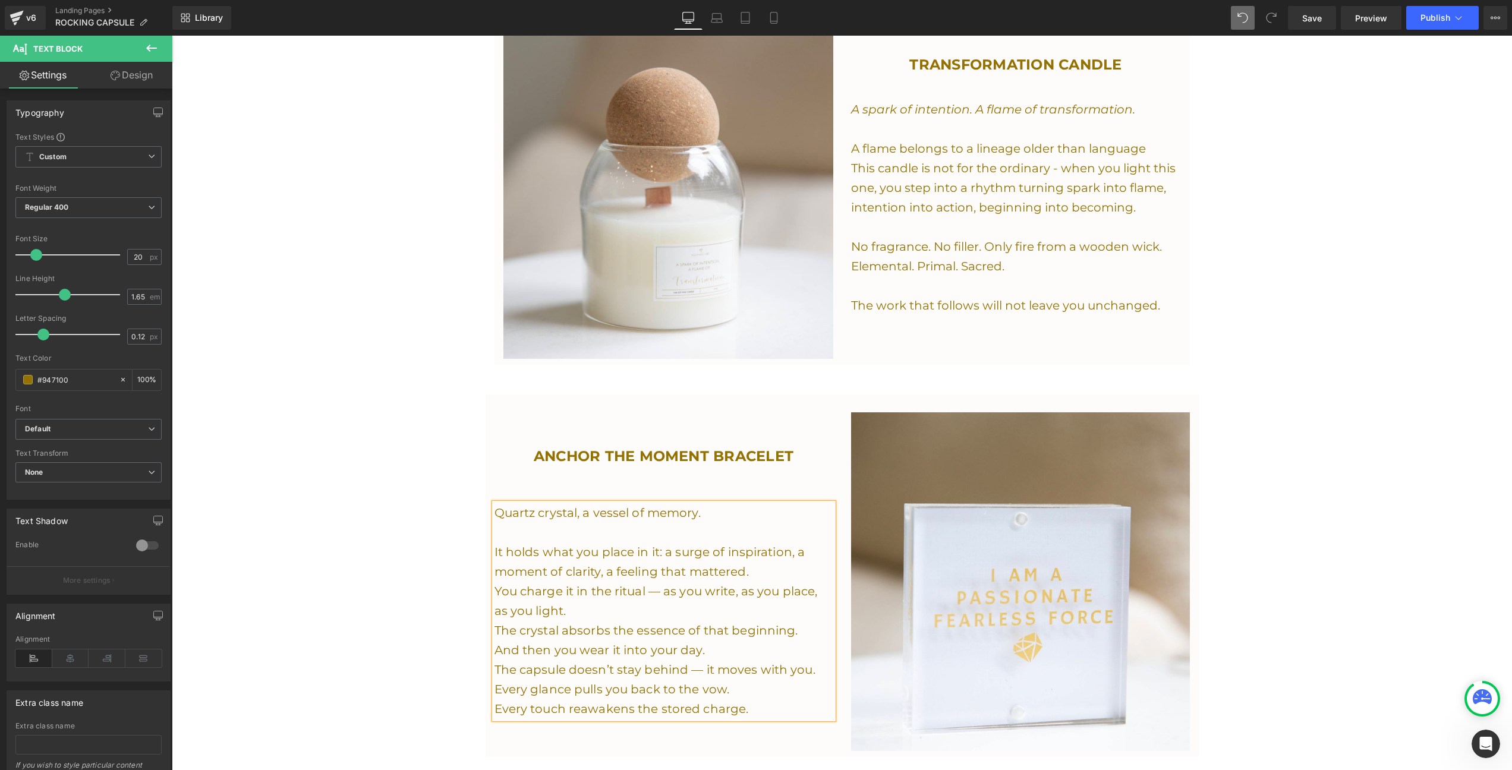
click at [674, 467] on link at bounding box center [680, 474] width 12 height 14
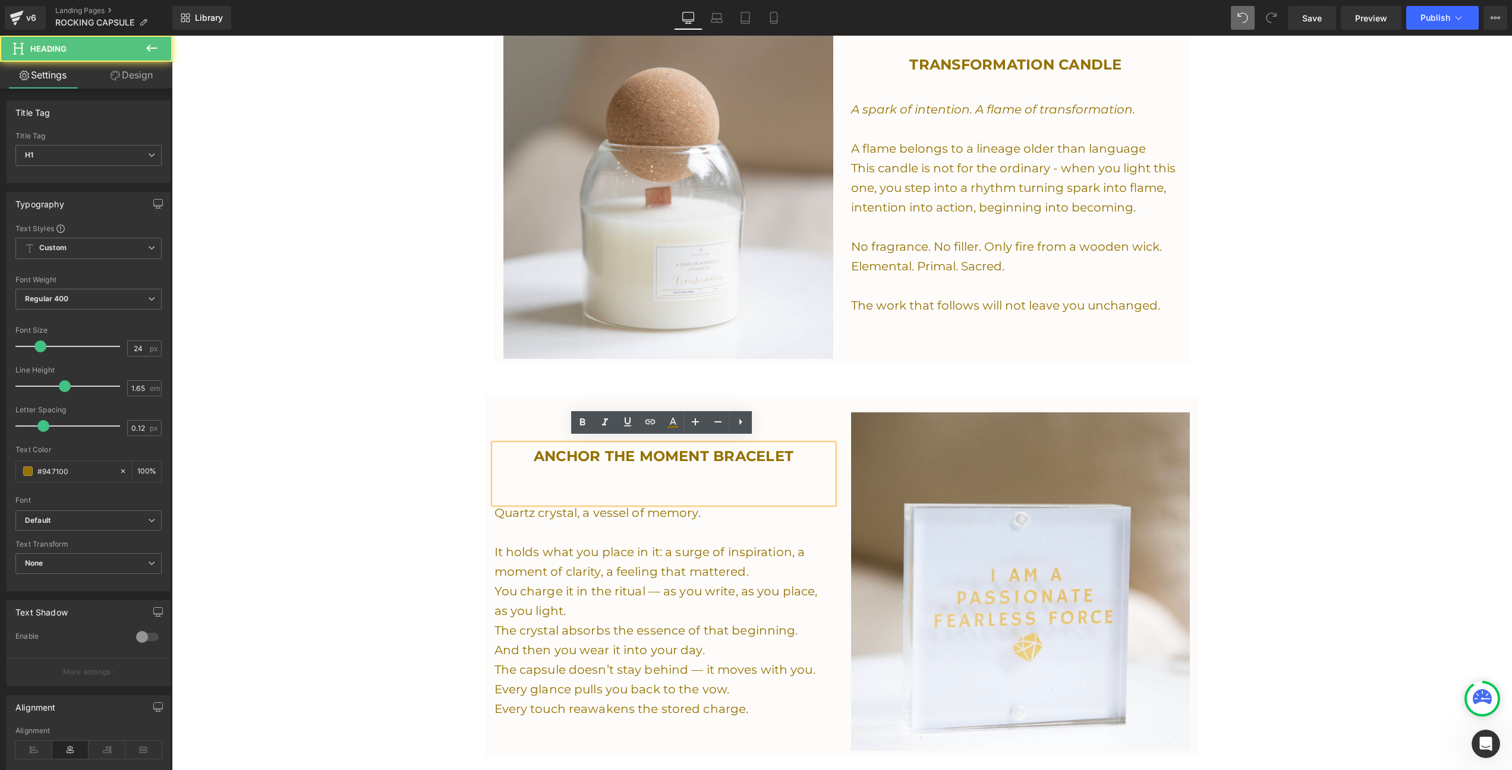
click at [670, 480] on div at bounding box center [664, 486] width 339 height 12
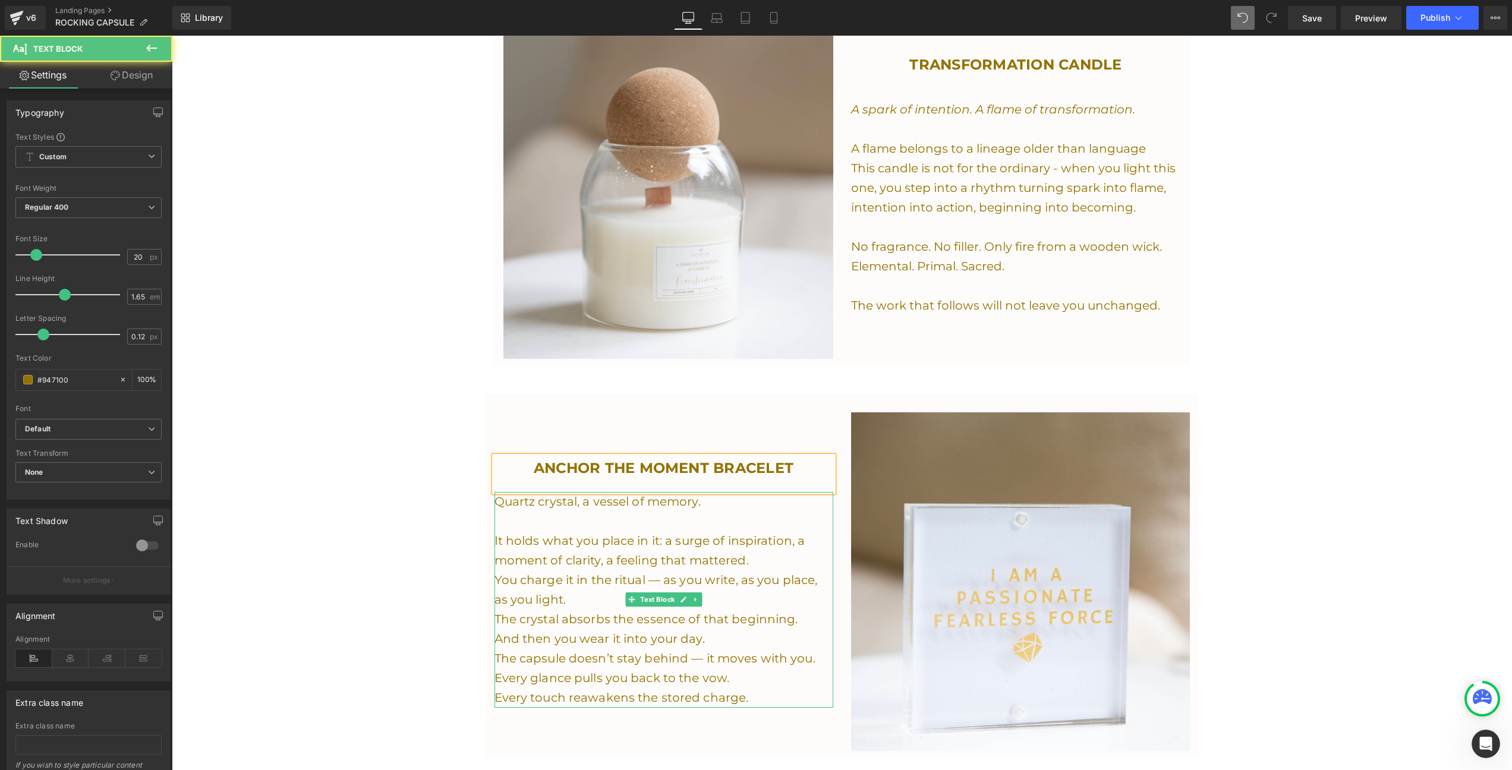
click at [599, 512] on p at bounding box center [664, 522] width 339 height 20
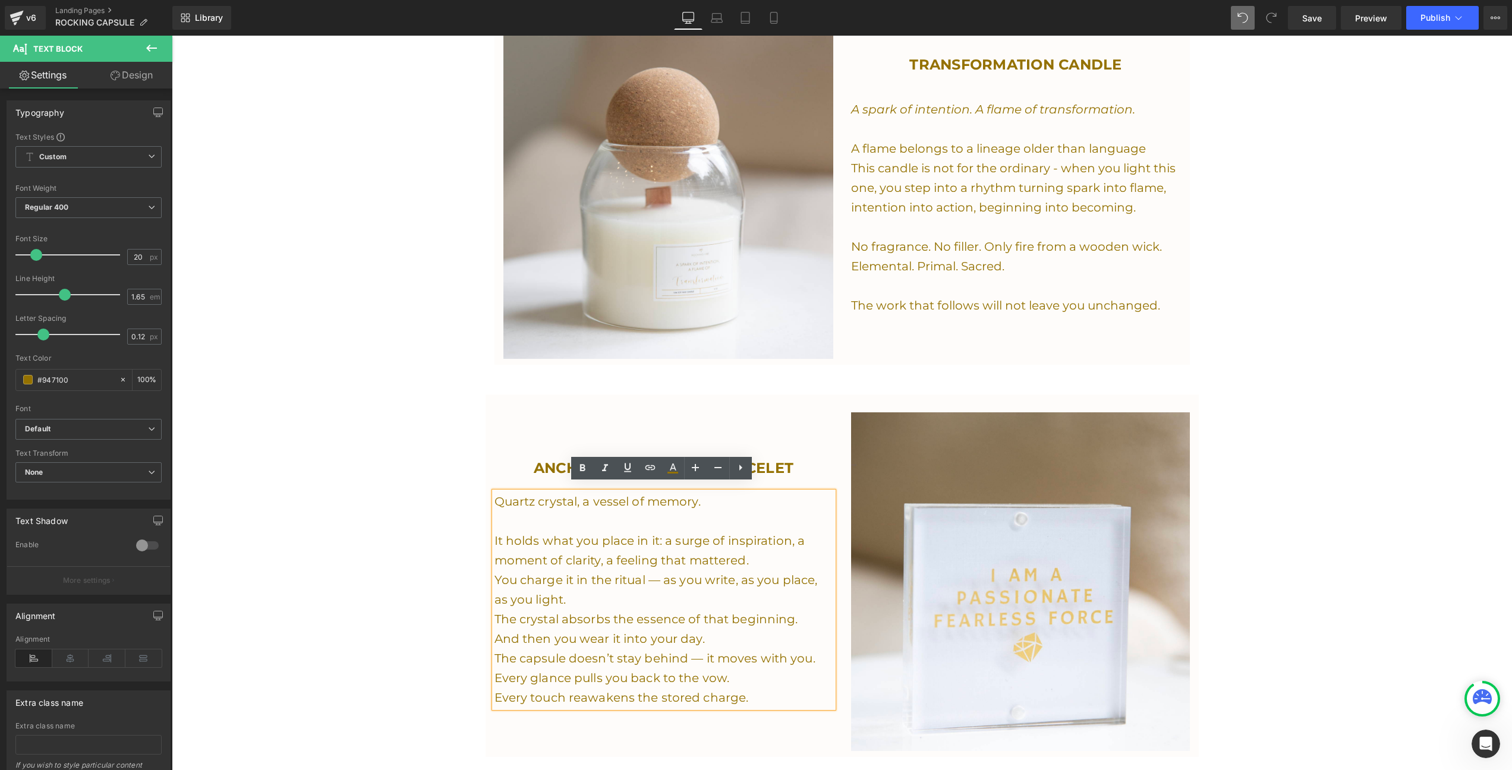
click at [772, 550] on p "It holds what you place in it: a surge of inspiration, a moment of clarity, a f…" at bounding box center [664, 550] width 339 height 39
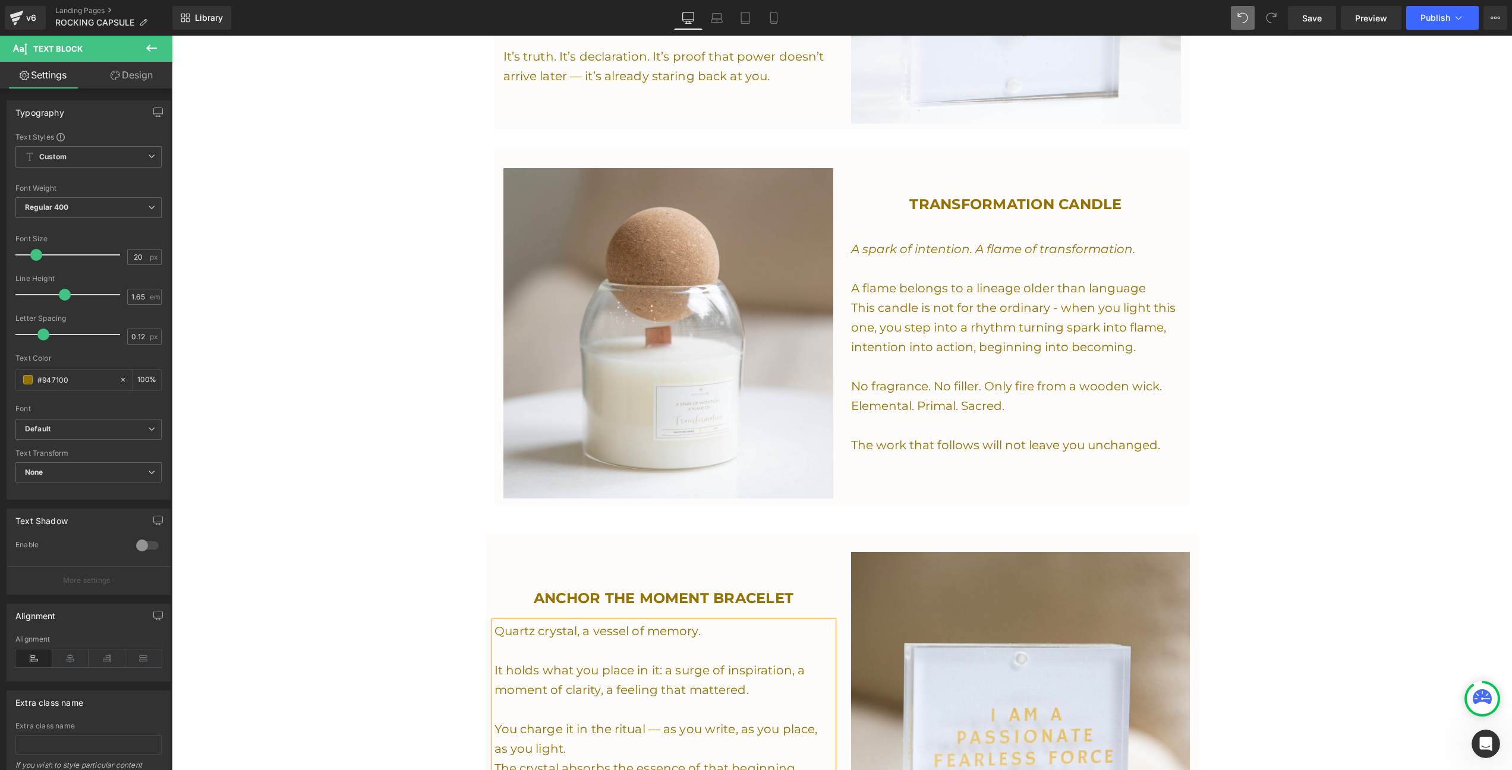
scroll to position [1688, 0]
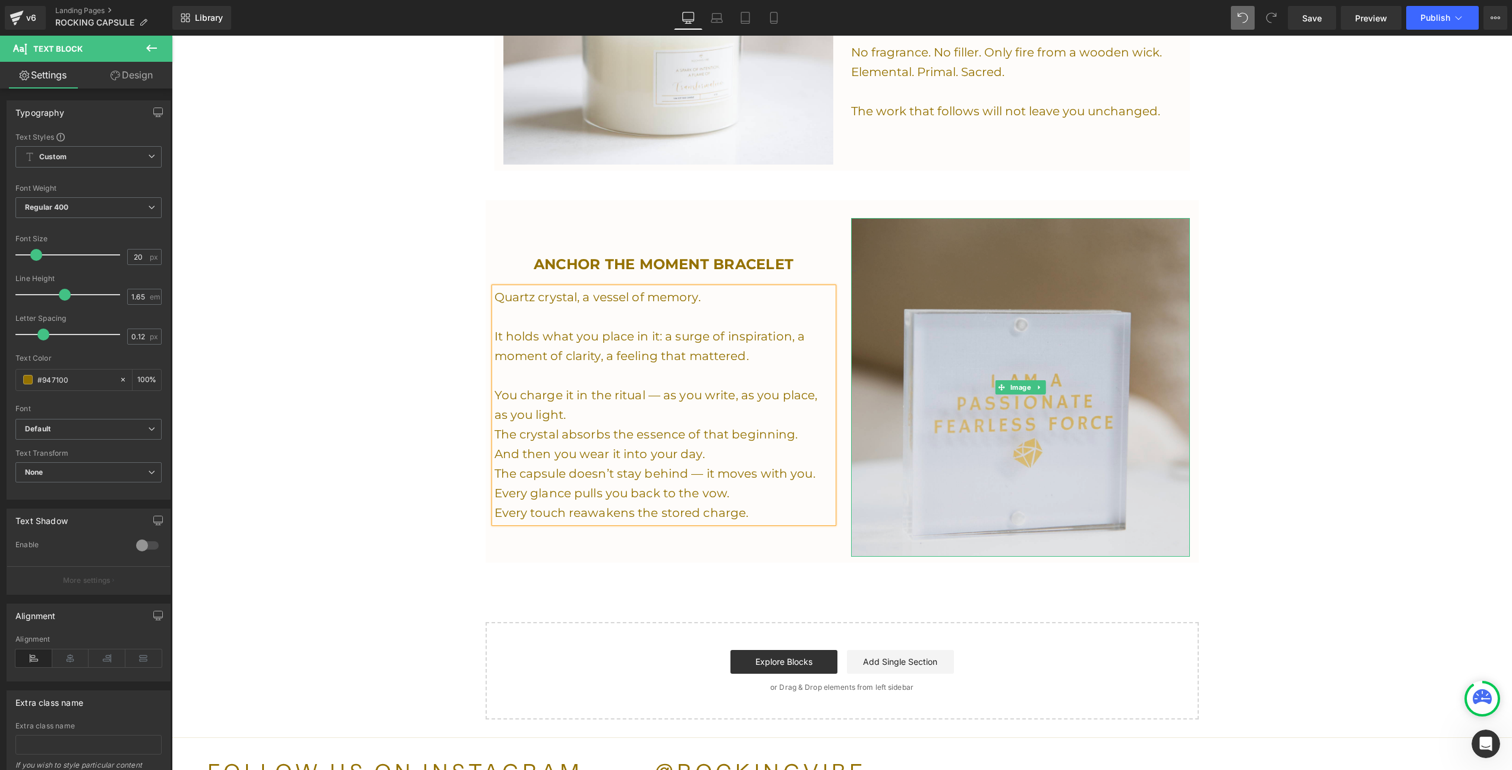
click at [1034, 366] on img at bounding box center [1020, 387] width 339 height 339
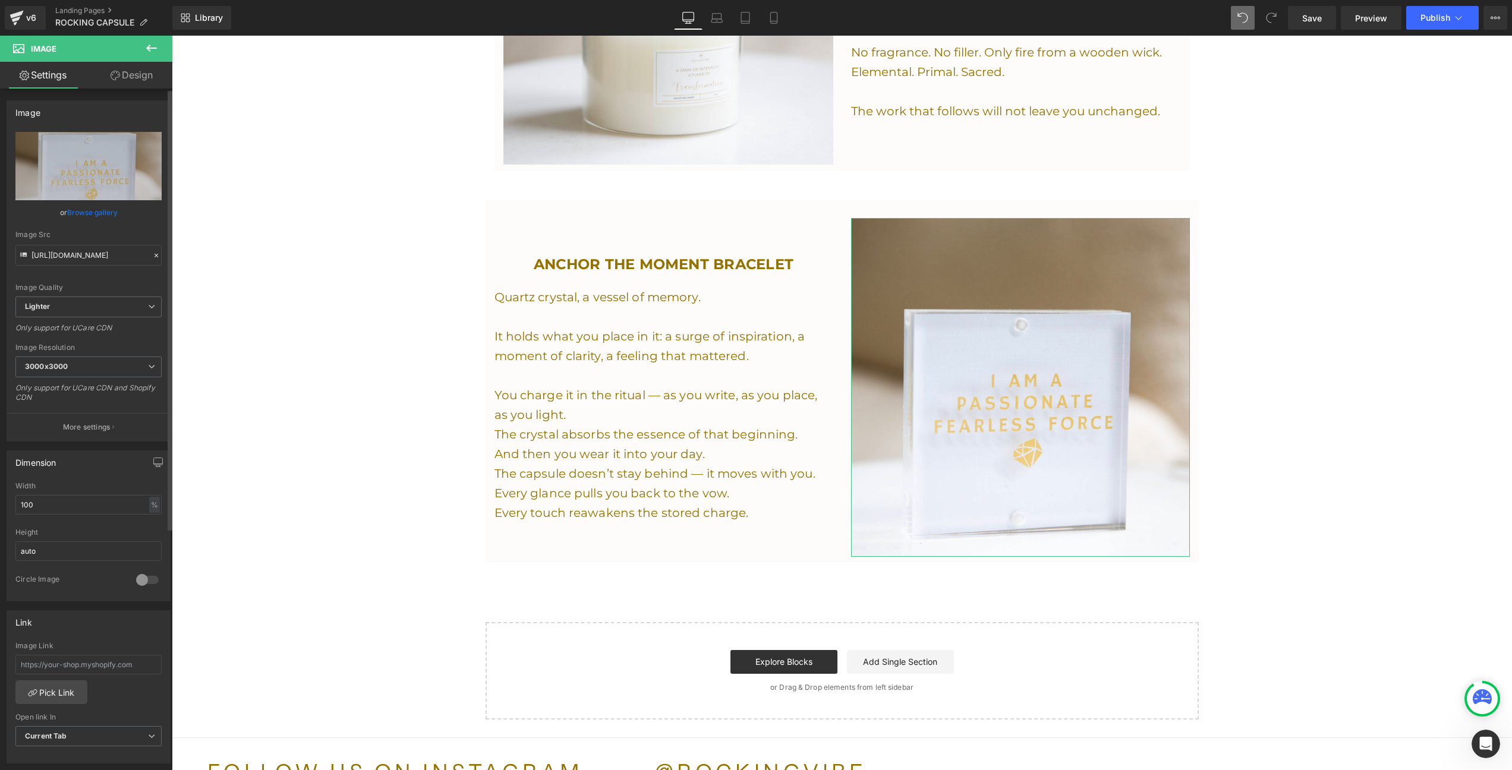
click at [106, 215] on link "Browse gallery" at bounding box center [92, 212] width 51 height 21
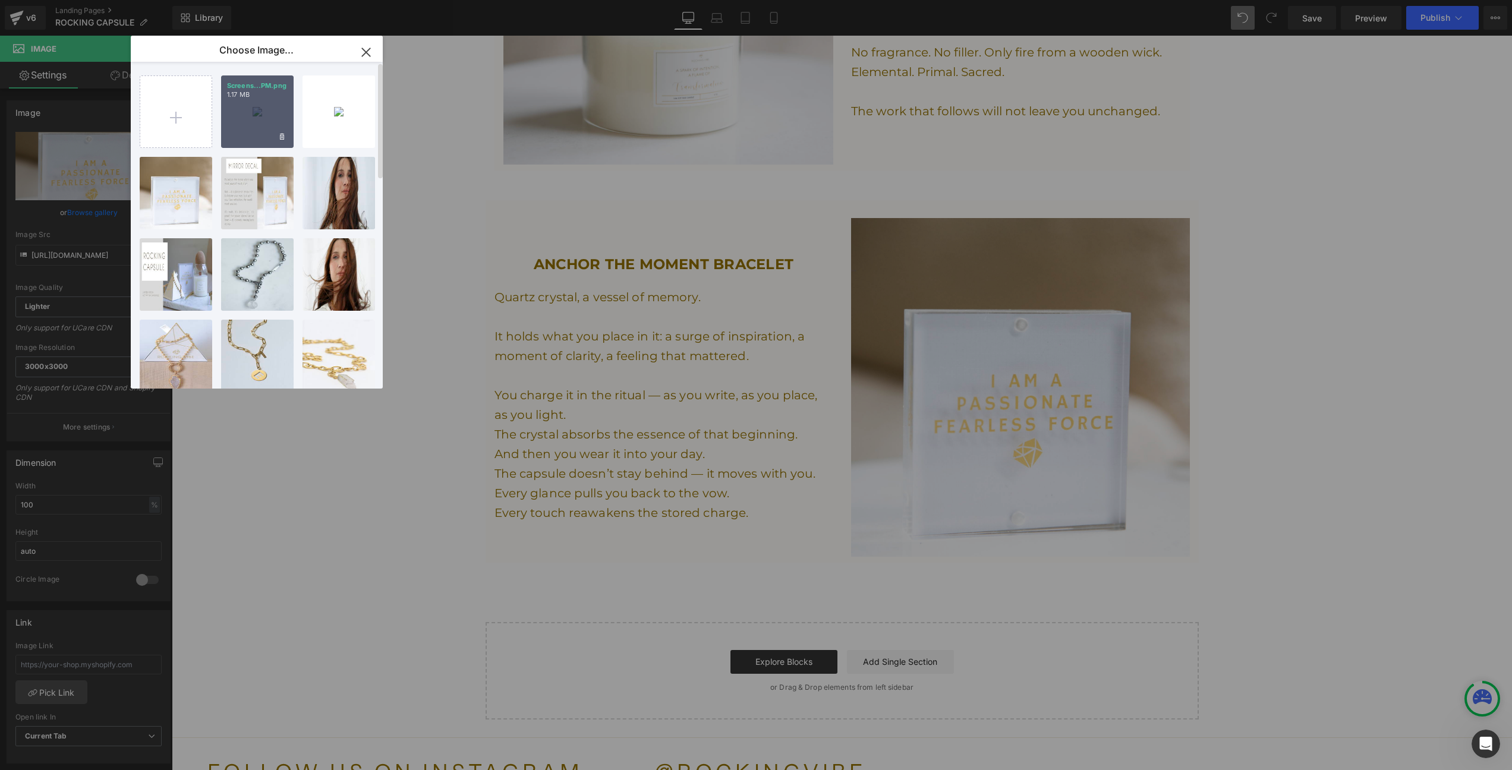
click at [253, 117] on div "Screens...PM.png 1.17 MB" at bounding box center [257, 111] width 73 height 73
type input "[URL][DOMAIN_NAME]"
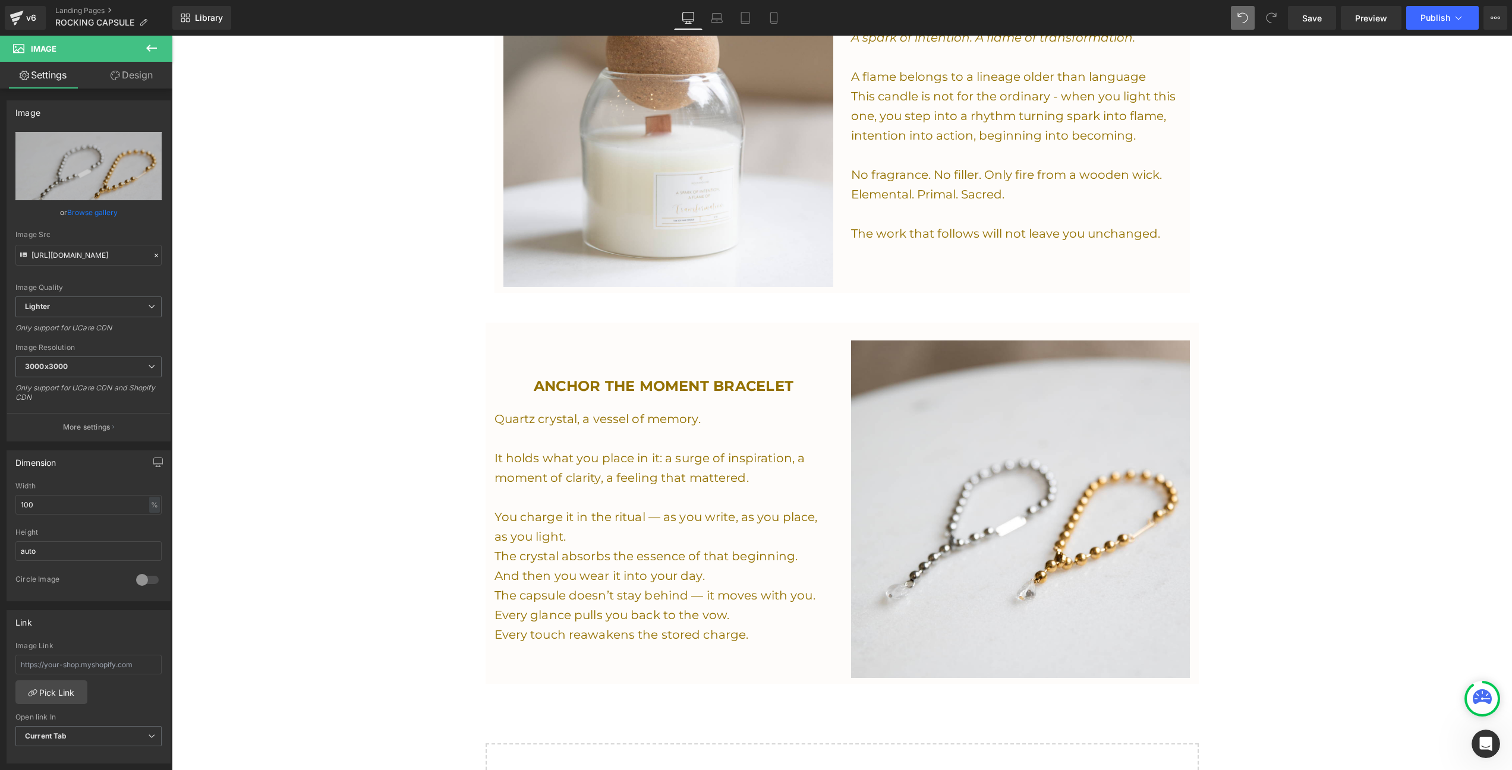
scroll to position [1568, 0]
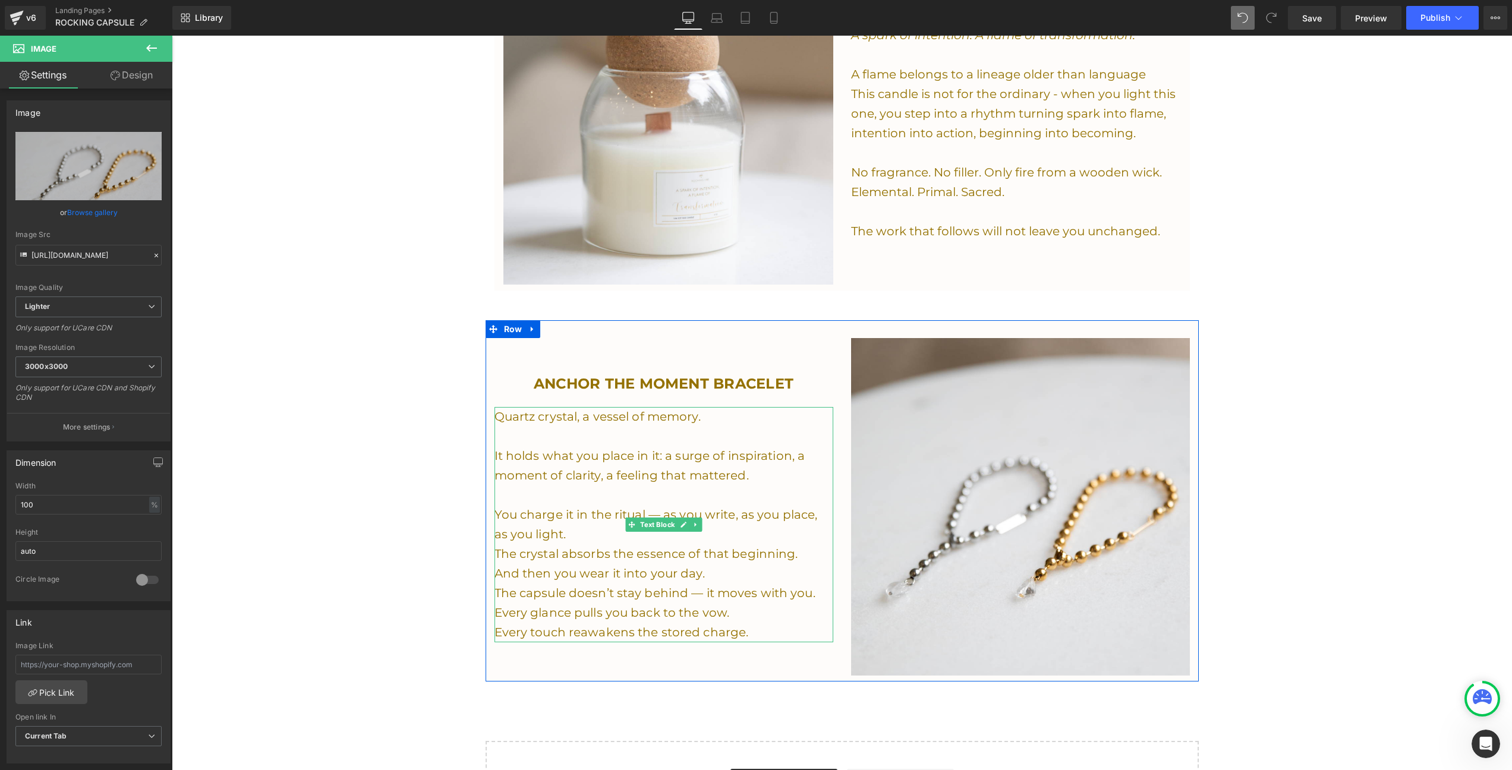
click at [500, 555] on p "The crystal absorbs the essence of that beginning." at bounding box center [664, 555] width 339 height 20
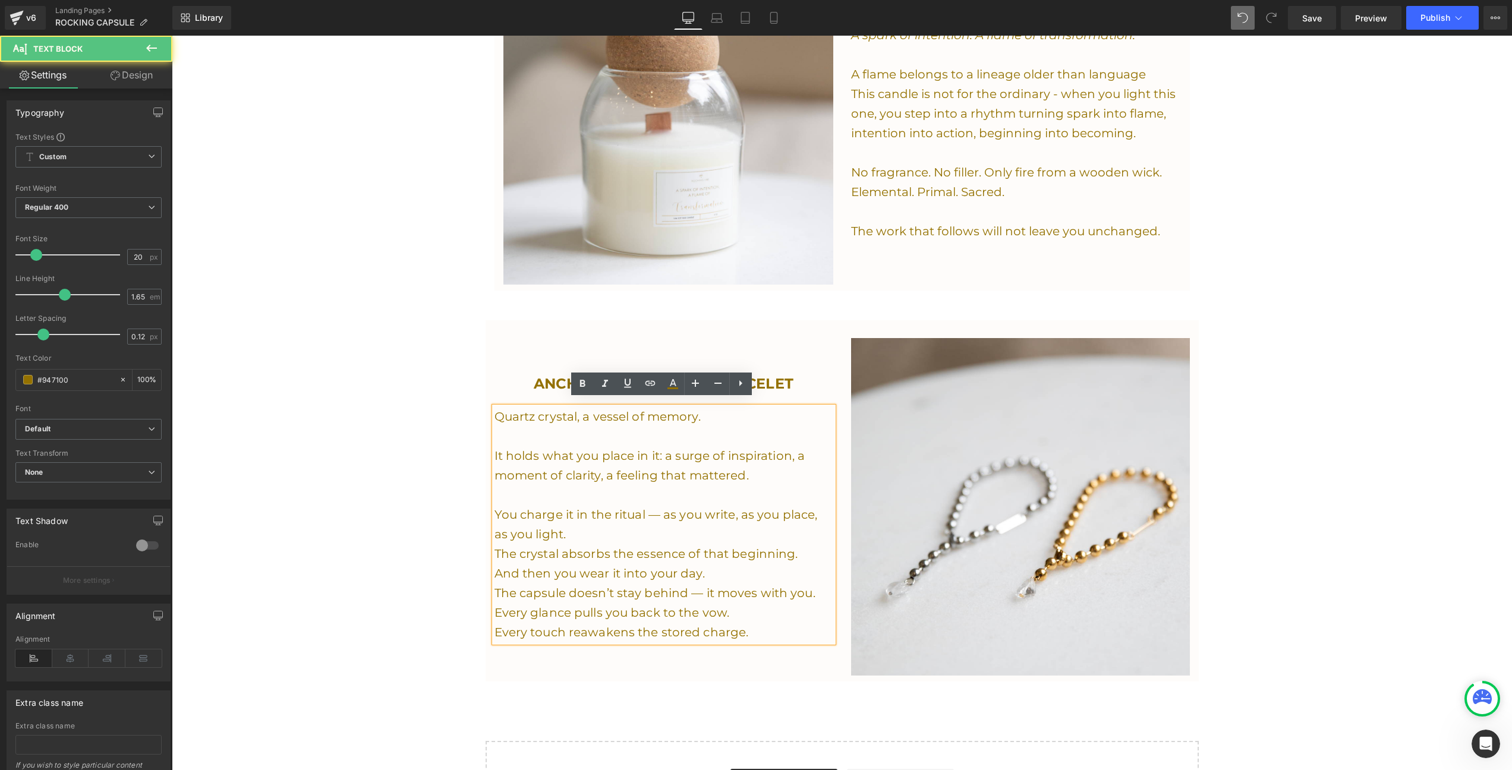
click at [499, 550] on p "The crystal absorbs the essence of that beginning." at bounding box center [664, 555] width 339 height 20
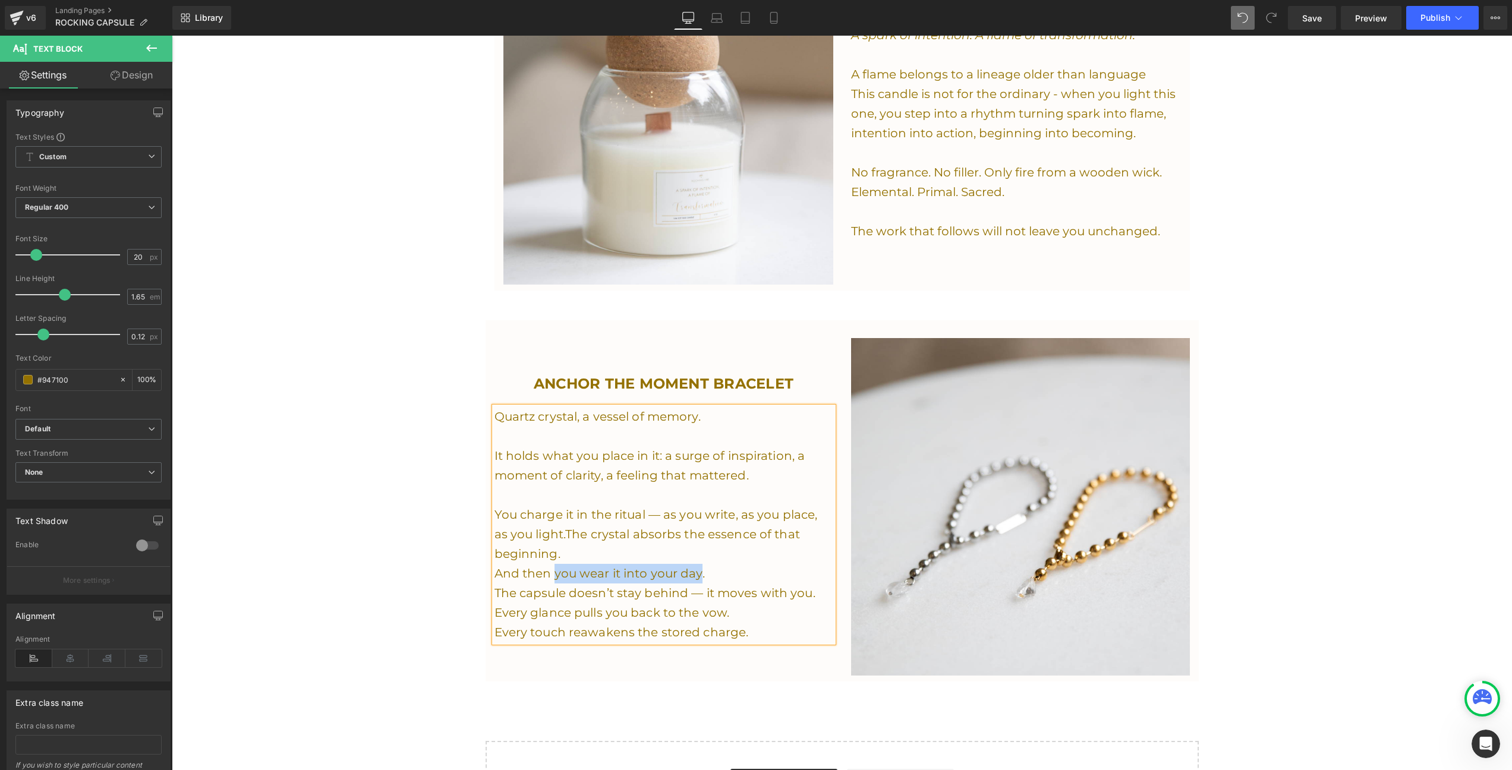
drag, startPoint x: 698, startPoint y: 567, endPoint x: 550, endPoint y: 561, distance: 148.1
click at [550, 564] on p "And then you wear it into your day." at bounding box center [664, 574] width 339 height 20
click at [715, 566] on p "And then it moves with you through your life." at bounding box center [664, 574] width 339 height 20
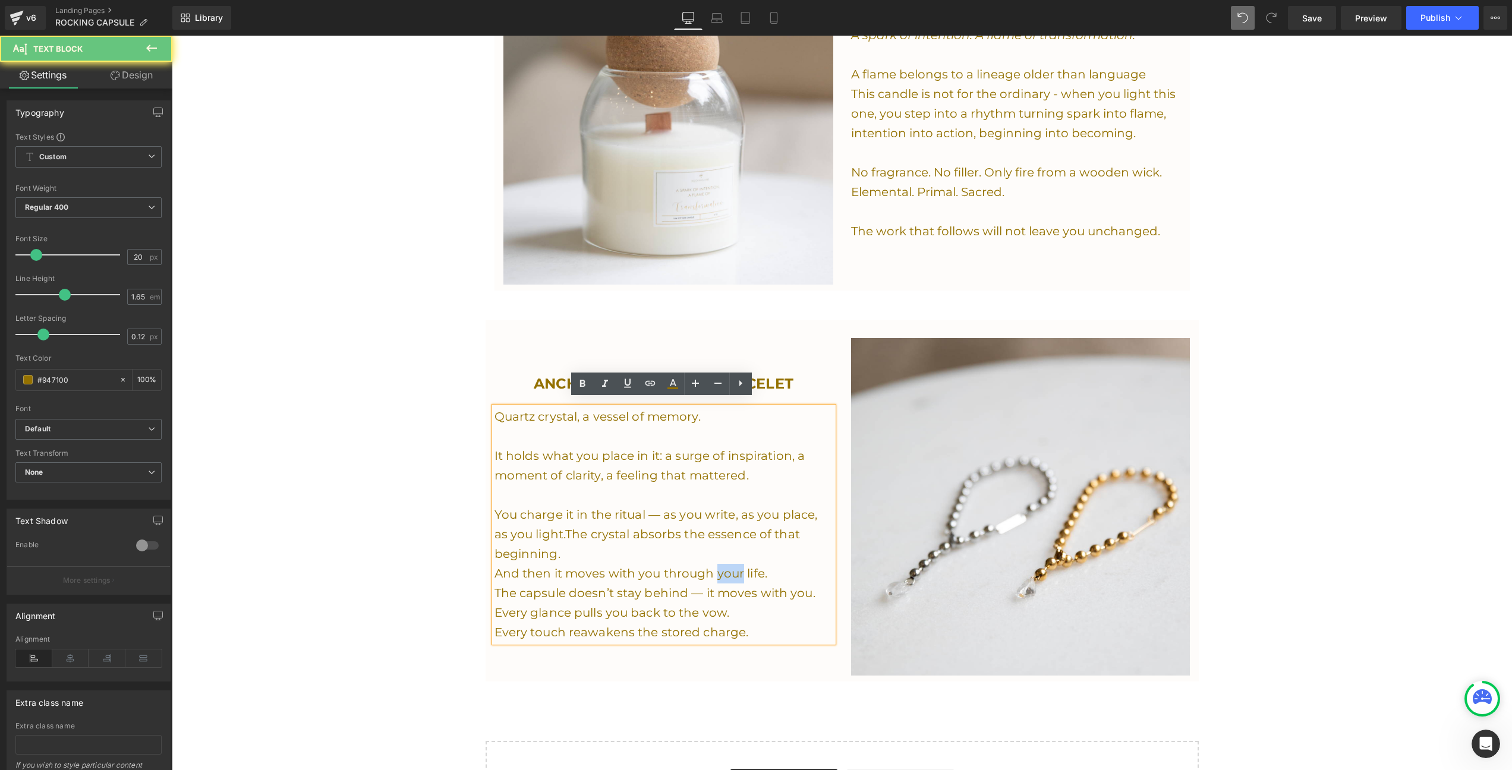
click at [715, 566] on p "And then it moves with you through your life." at bounding box center [664, 574] width 339 height 20
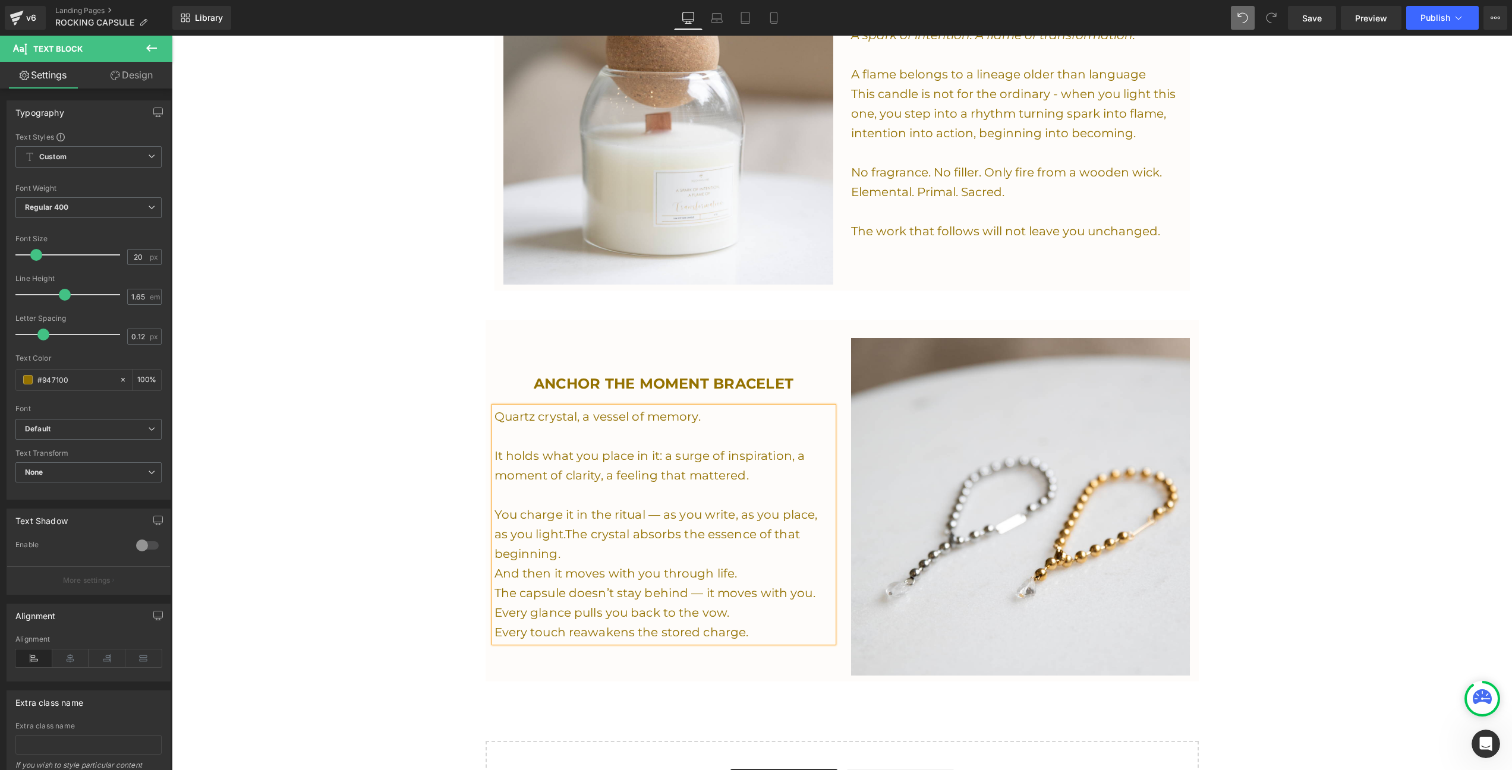
drag, startPoint x: 648, startPoint y: 574, endPoint x: 616, endPoint y: 562, distance: 33.5
click at [616, 564] on p "And then it moves with you through life." at bounding box center [664, 574] width 339 height 20
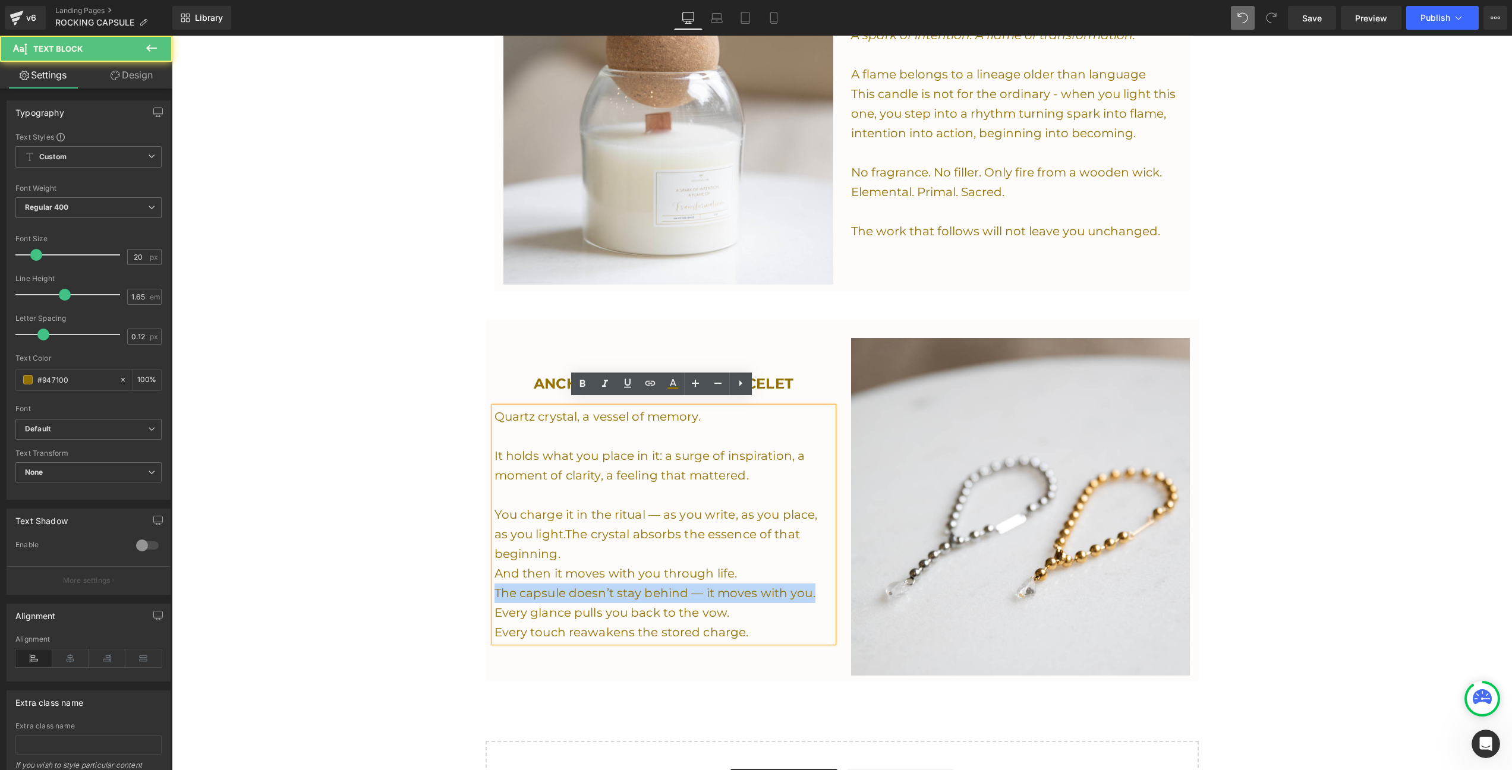
drag, startPoint x: 818, startPoint y: 588, endPoint x: 468, endPoint y: 590, distance: 350.2
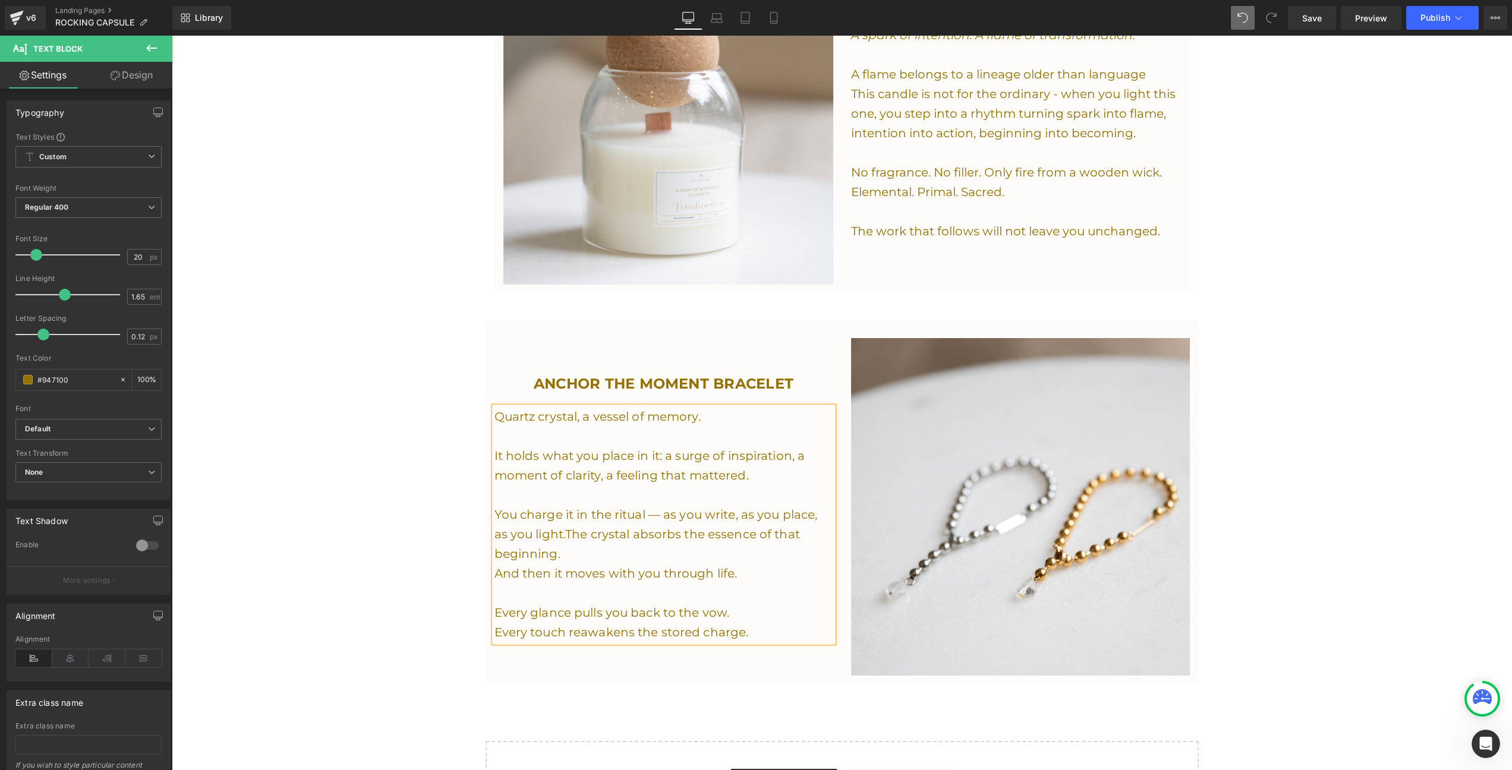
click at [750, 573] on p "And then it moves with you through life." at bounding box center [664, 574] width 339 height 20
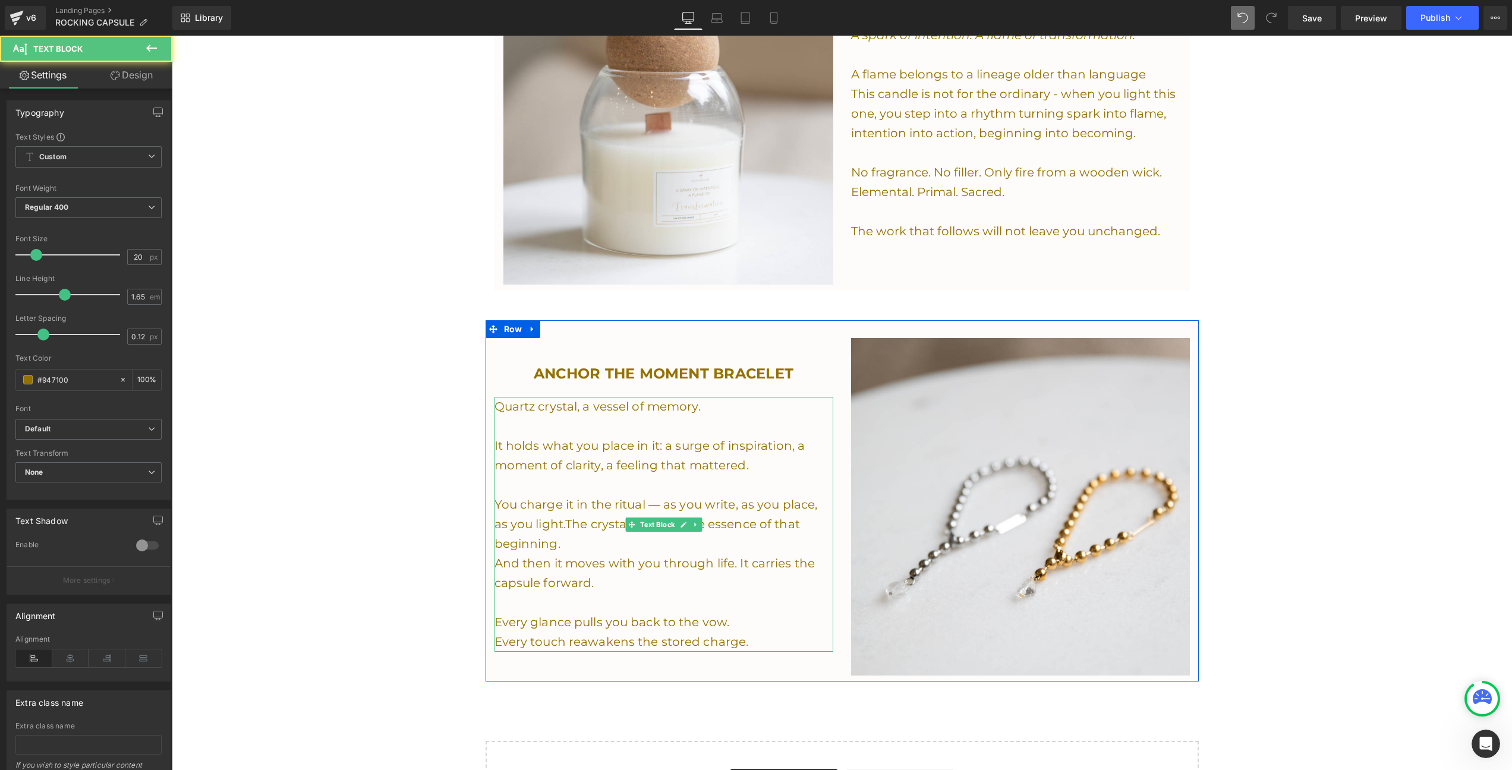
click at [715, 613] on p "Every glance pulls you back to the vow." at bounding box center [664, 623] width 339 height 20
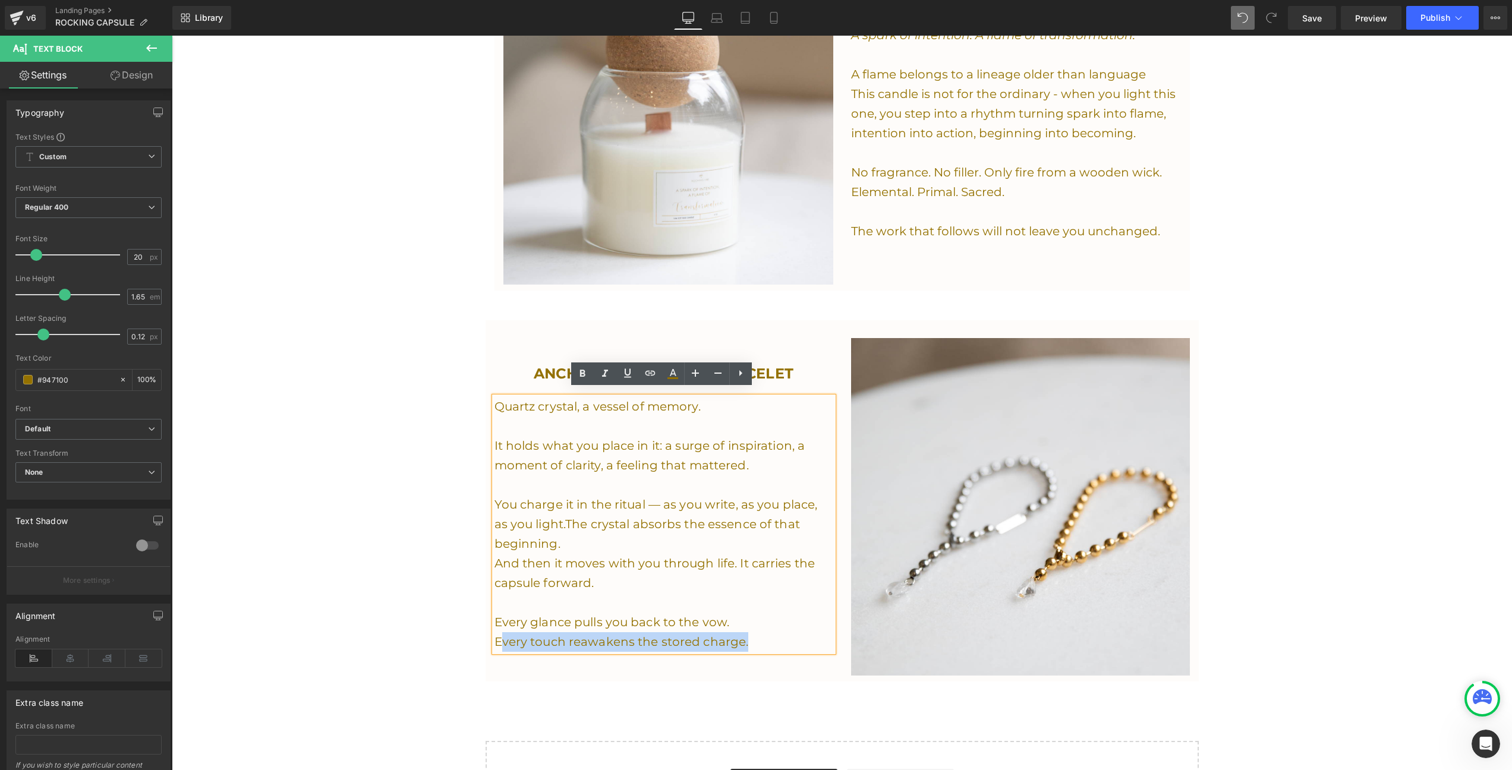
drag, startPoint x: 751, startPoint y: 635, endPoint x: 498, endPoint y: 634, distance: 253.2
click at [498, 634] on p "Every touch reawakens the stored charge." at bounding box center [664, 643] width 339 height 20
click at [564, 566] on p "And then it moves with you through life. It carries the capsule forward." at bounding box center [664, 573] width 339 height 39
click at [625, 581] on p "And then it moves with you through life. It carries the capsule forward." at bounding box center [664, 573] width 339 height 39
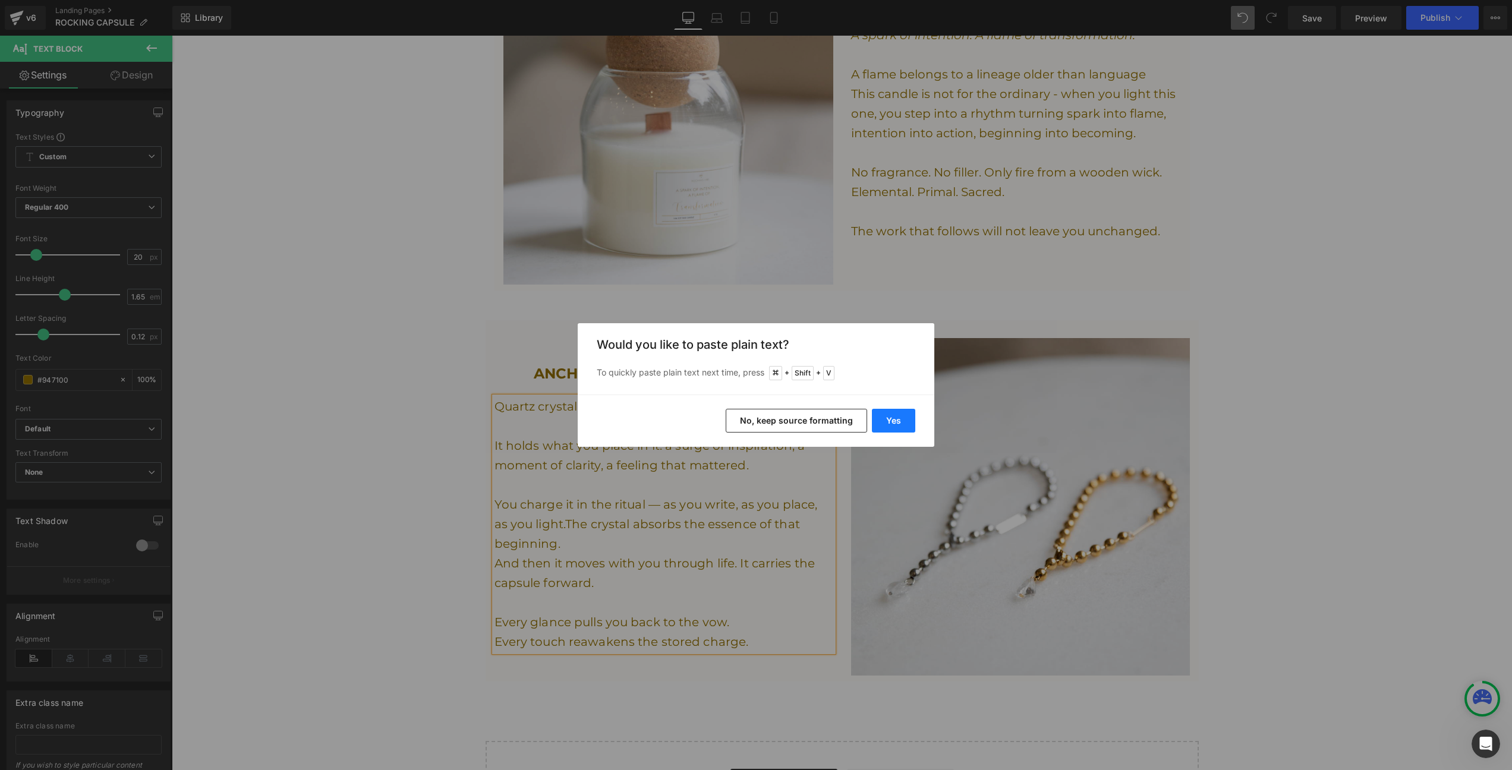
click at [892, 426] on button "Yes" at bounding box center [893, 421] width 43 height 24
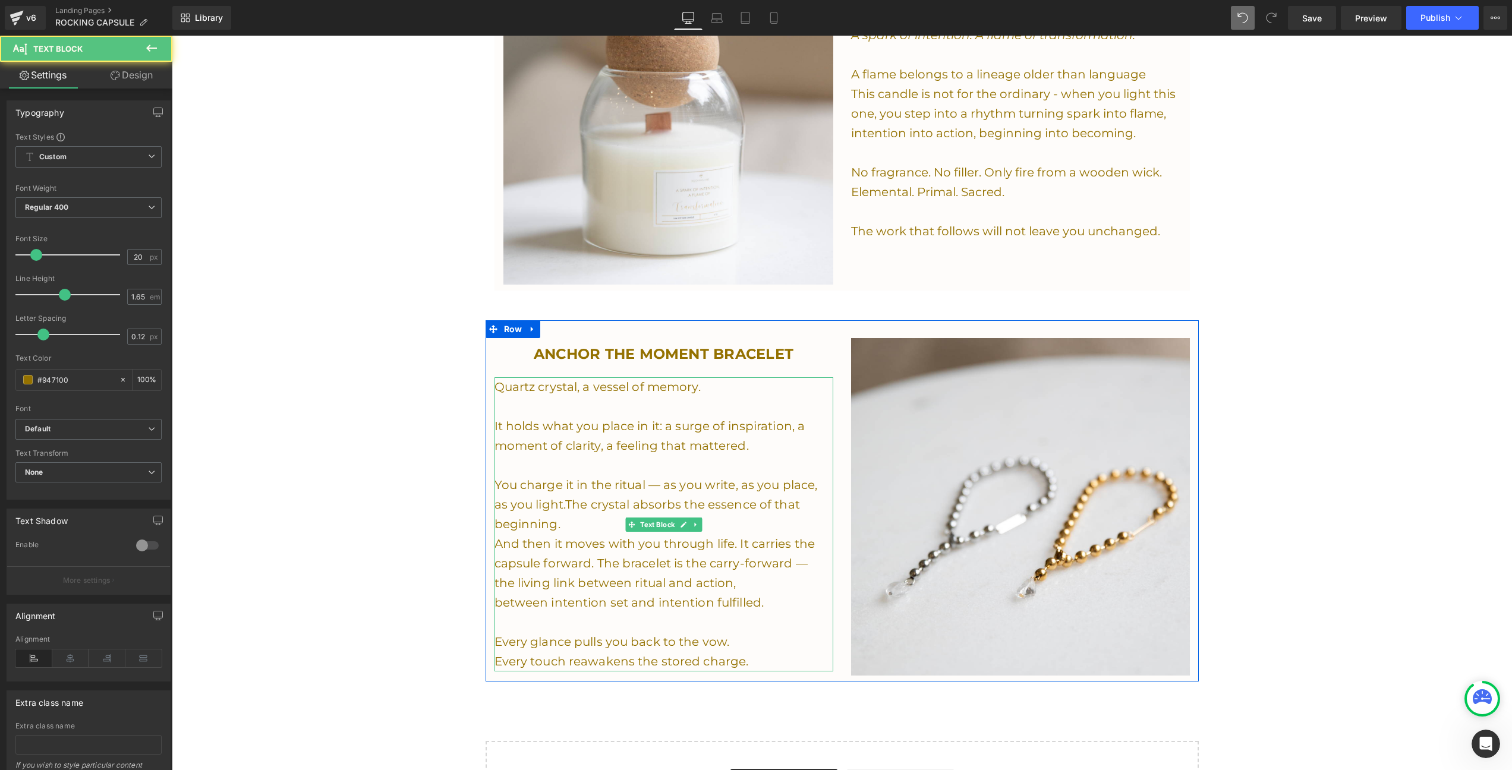
click at [499, 539] on p "And then it moves with you through life. It carries the capsule forward. The br…" at bounding box center [664, 553] width 339 height 39
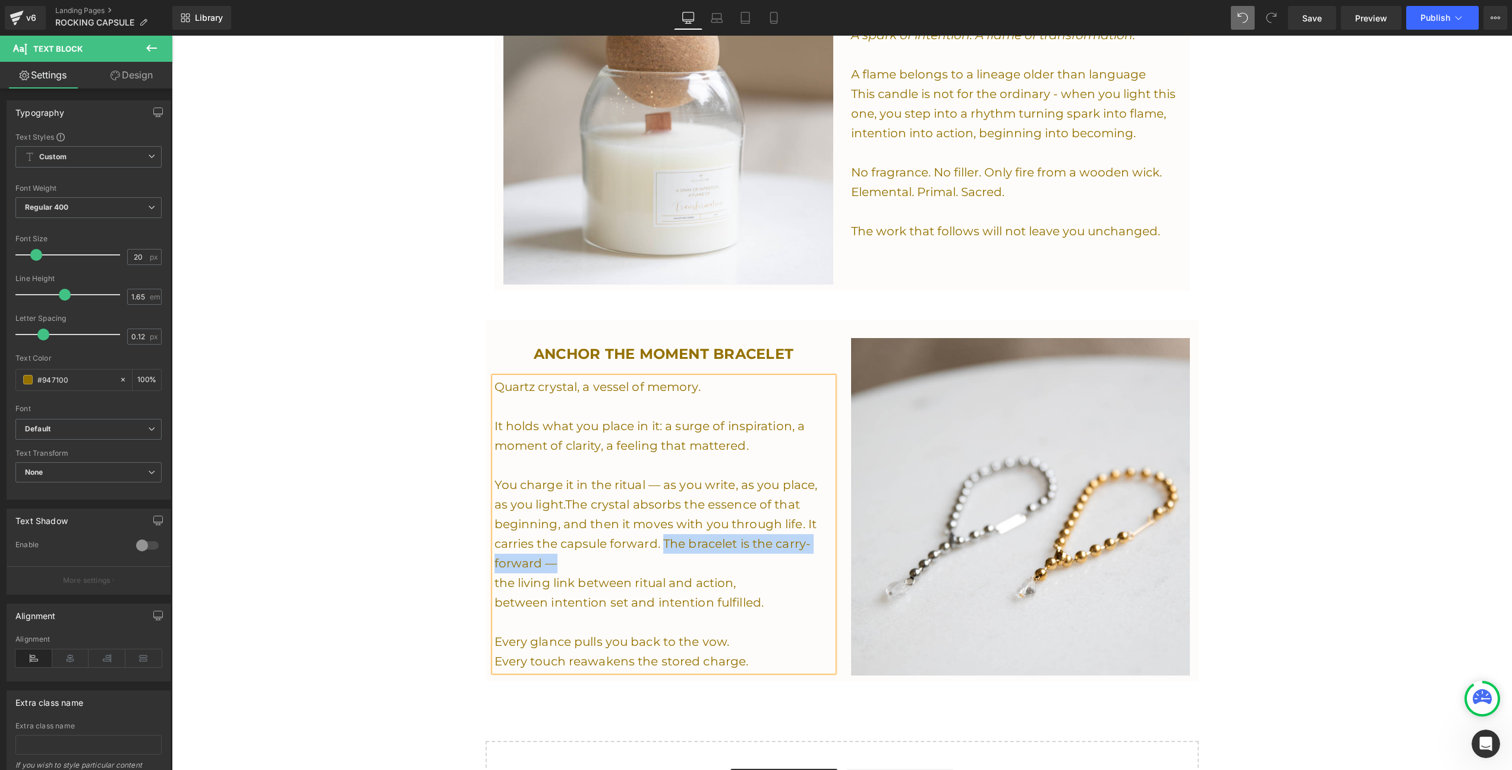
drag, startPoint x: 660, startPoint y: 537, endPoint x: 630, endPoint y: 559, distance: 36.6
click at [630, 559] on p "You charge it in the ritual — as you write, as you place, as you light. The cry…" at bounding box center [664, 525] width 339 height 98
drag, startPoint x: 572, startPoint y: 574, endPoint x: 571, endPoint y: 558, distance: 16.7
click at [571, 558] on div "Quartz crystal, a vessel of memory. It holds what you place in it: a surge of i…" at bounding box center [664, 524] width 339 height 294
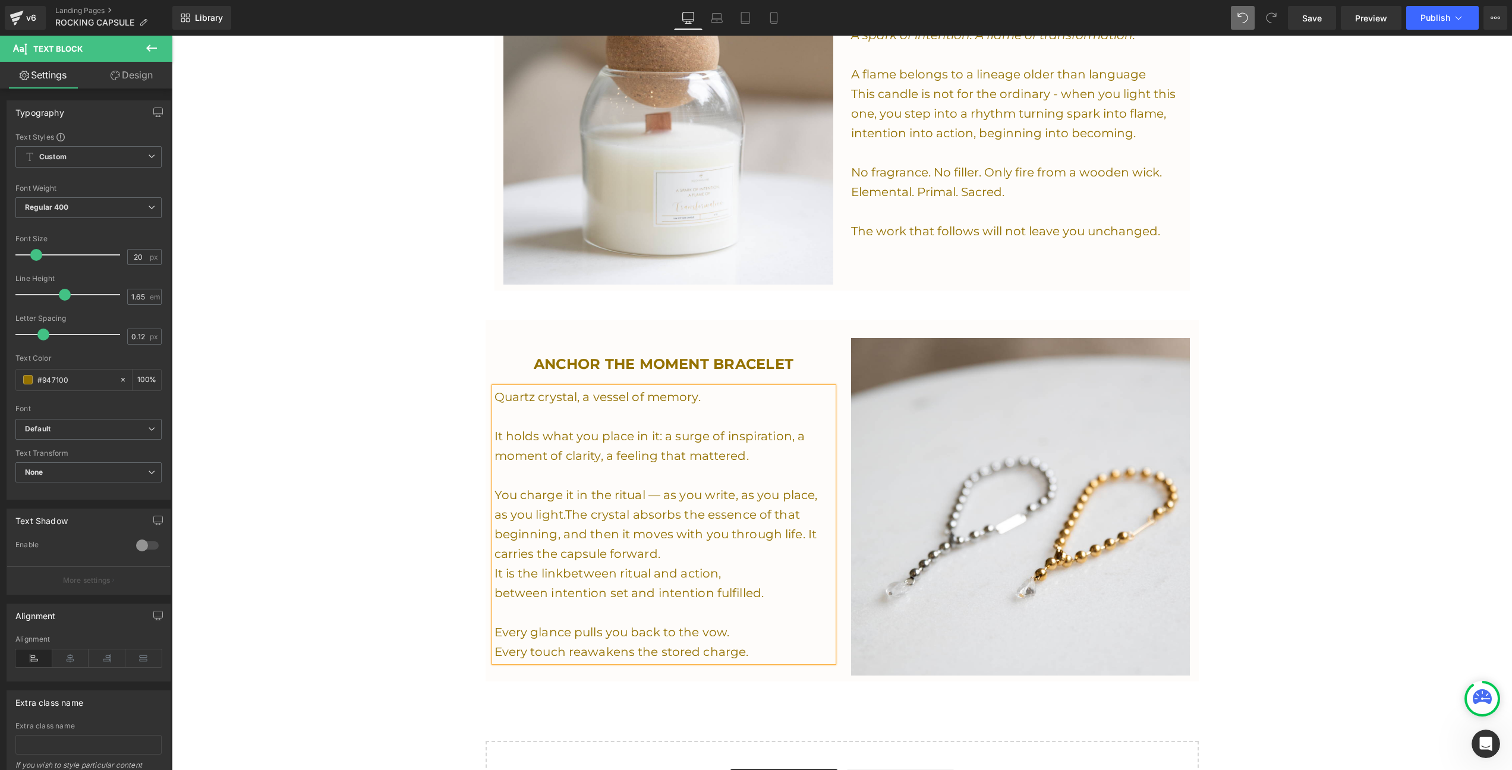
click at [680, 587] on p "between intention set and intention fulfilled." at bounding box center [664, 594] width 339 height 20
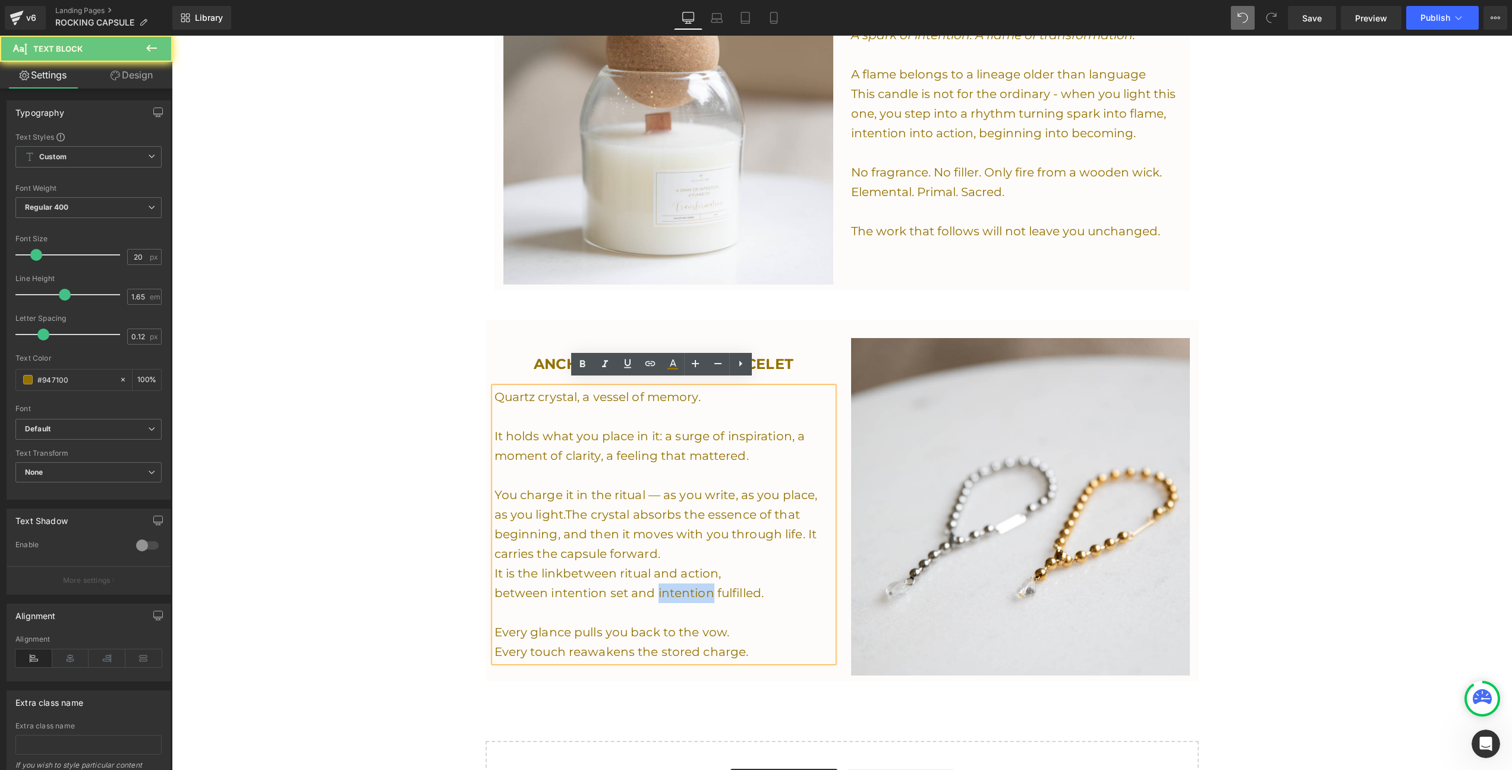
click at [680, 587] on p "between intention set and intention fulfilled." at bounding box center [664, 594] width 339 height 20
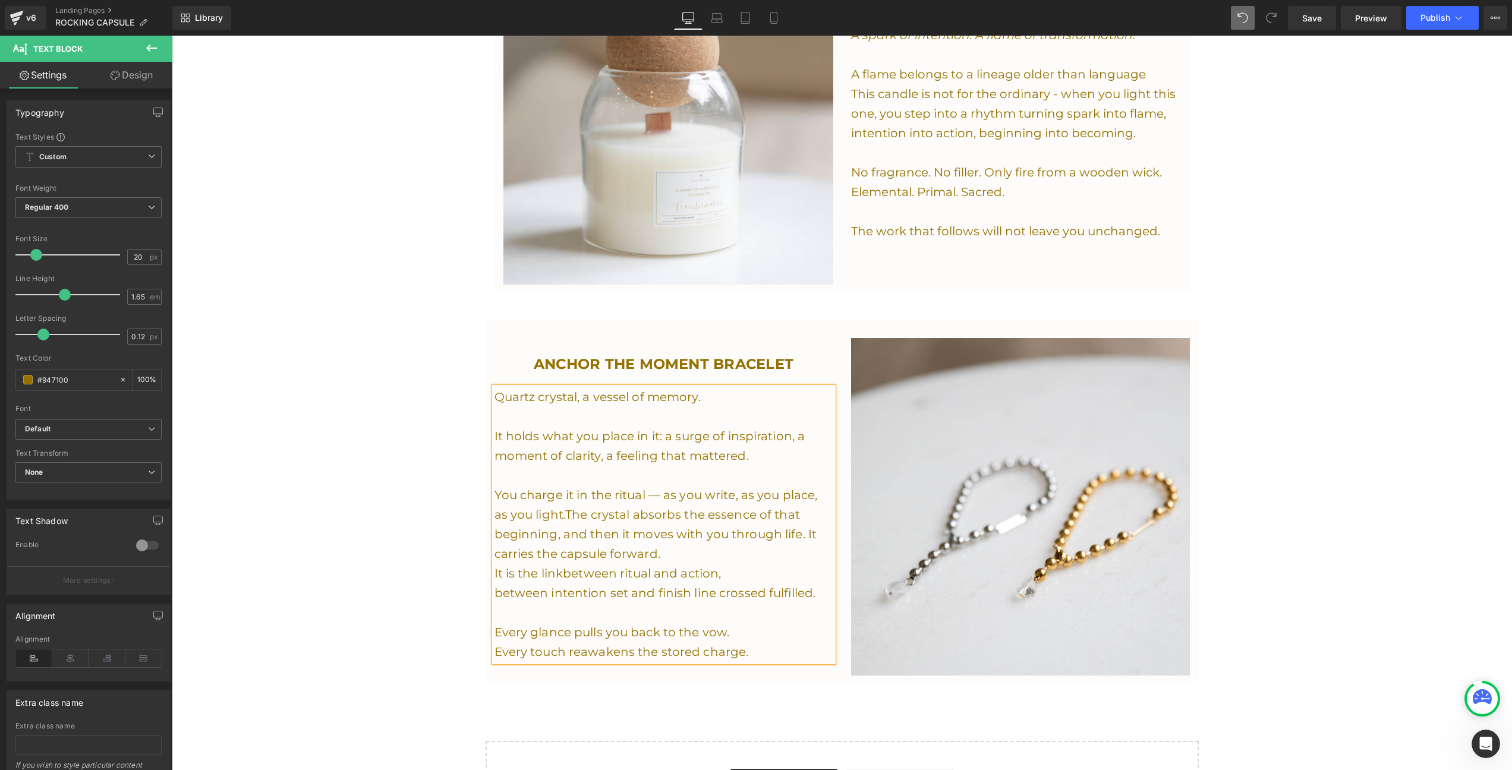
click at [776, 584] on p "between intention set and finish line crossed fulfilled." at bounding box center [664, 594] width 339 height 20
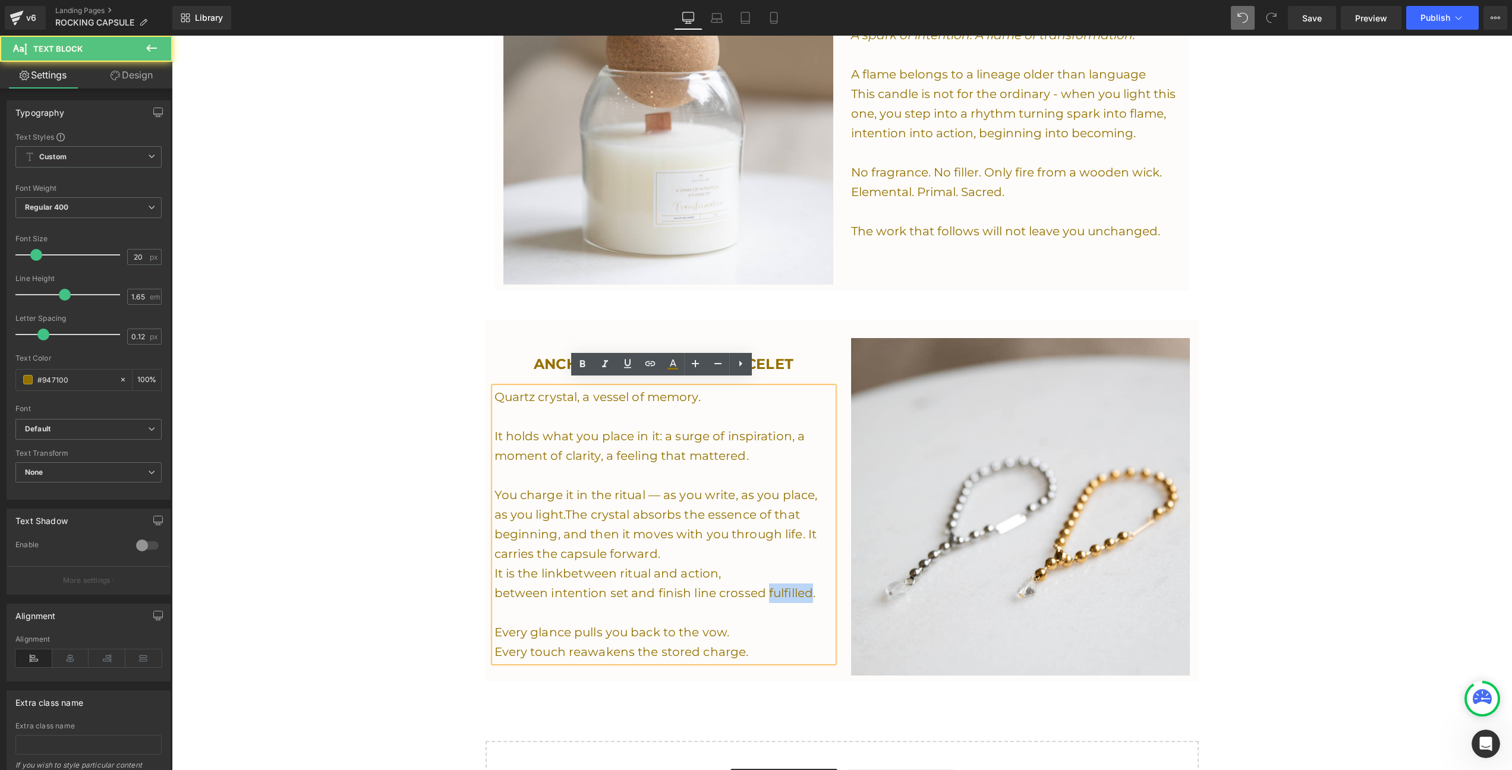
click at [776, 584] on p "between intention set and finish line crossed fulfilled." at bounding box center [664, 594] width 339 height 20
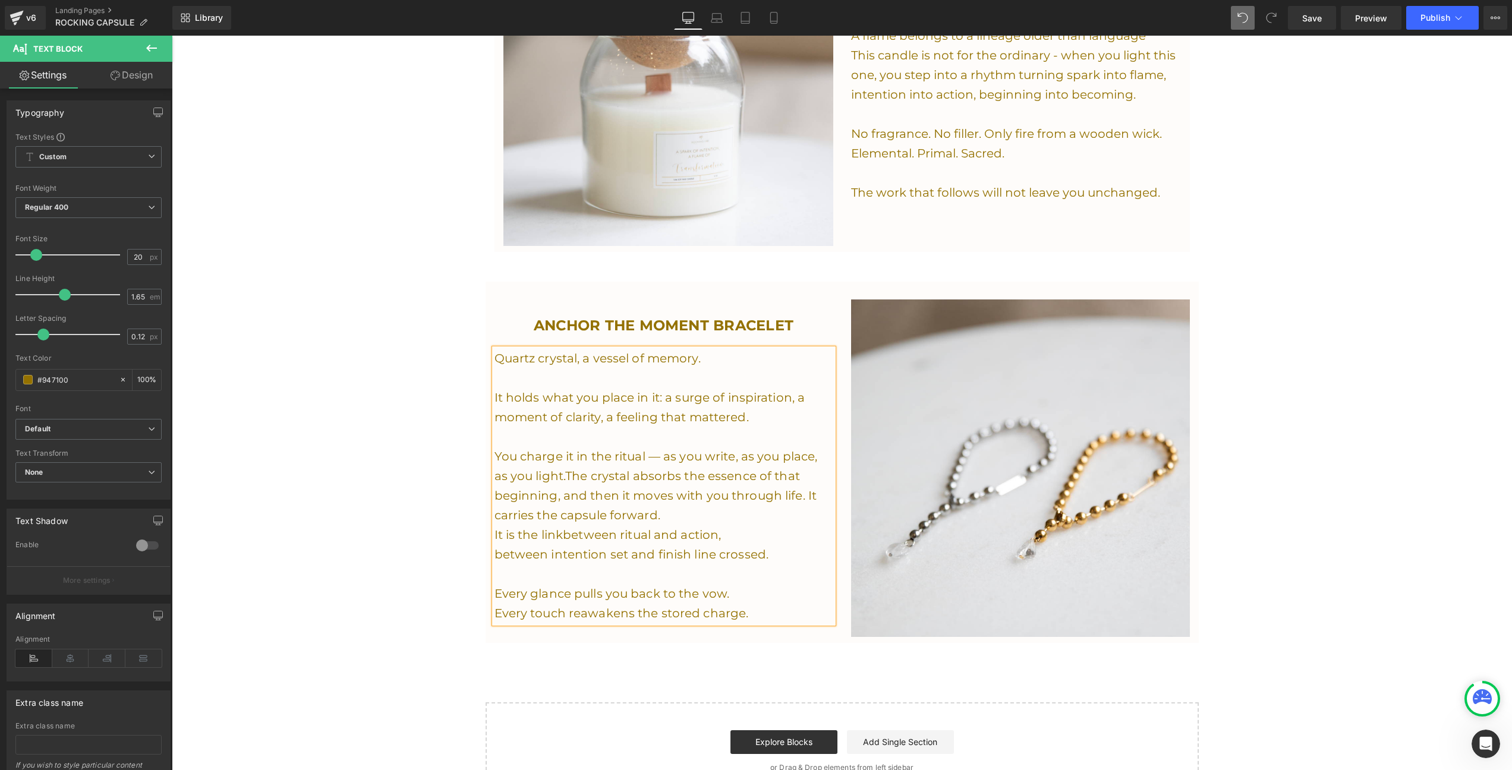
scroll to position [1607, 0]
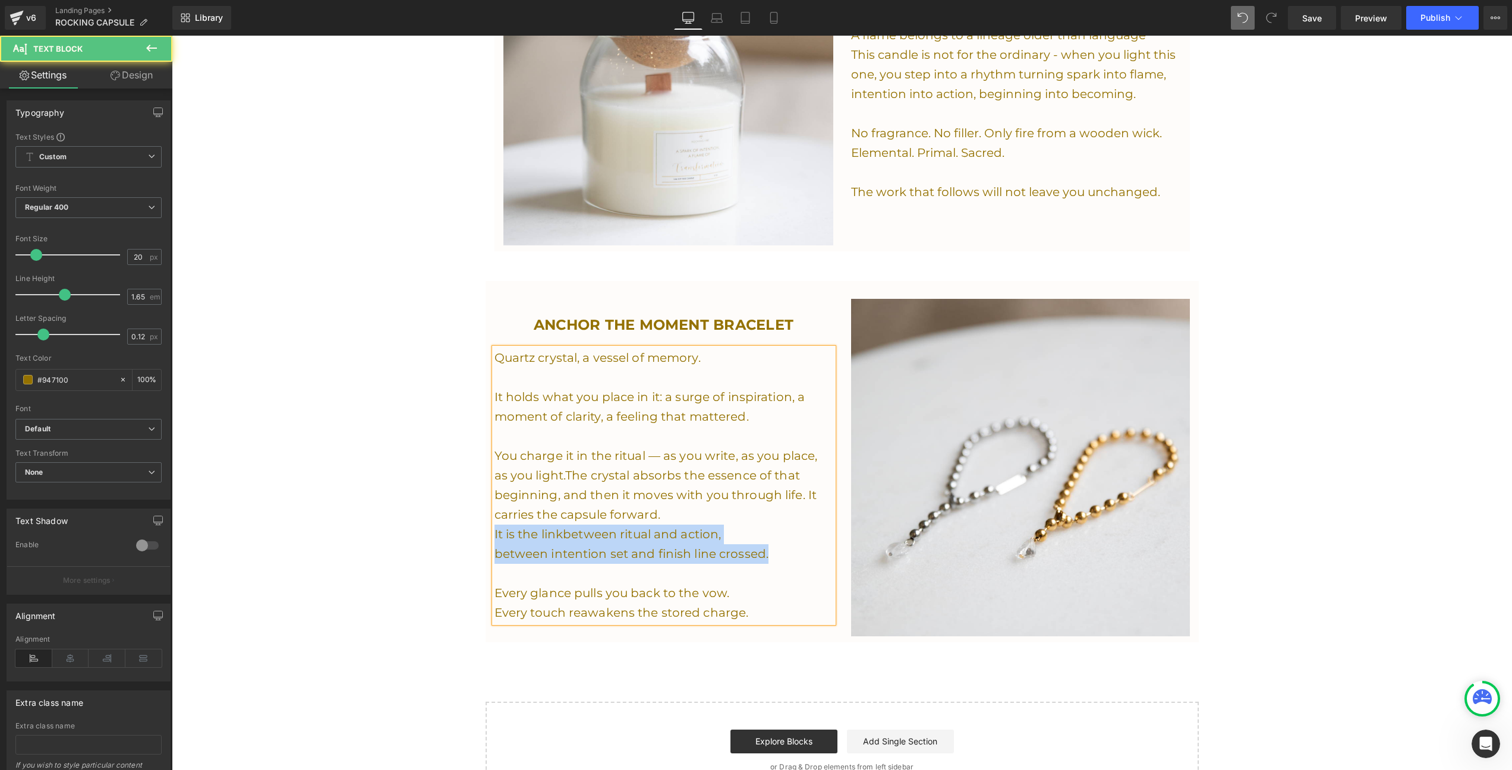
drag, startPoint x: 770, startPoint y: 548, endPoint x: 447, endPoint y: 523, distance: 324.4
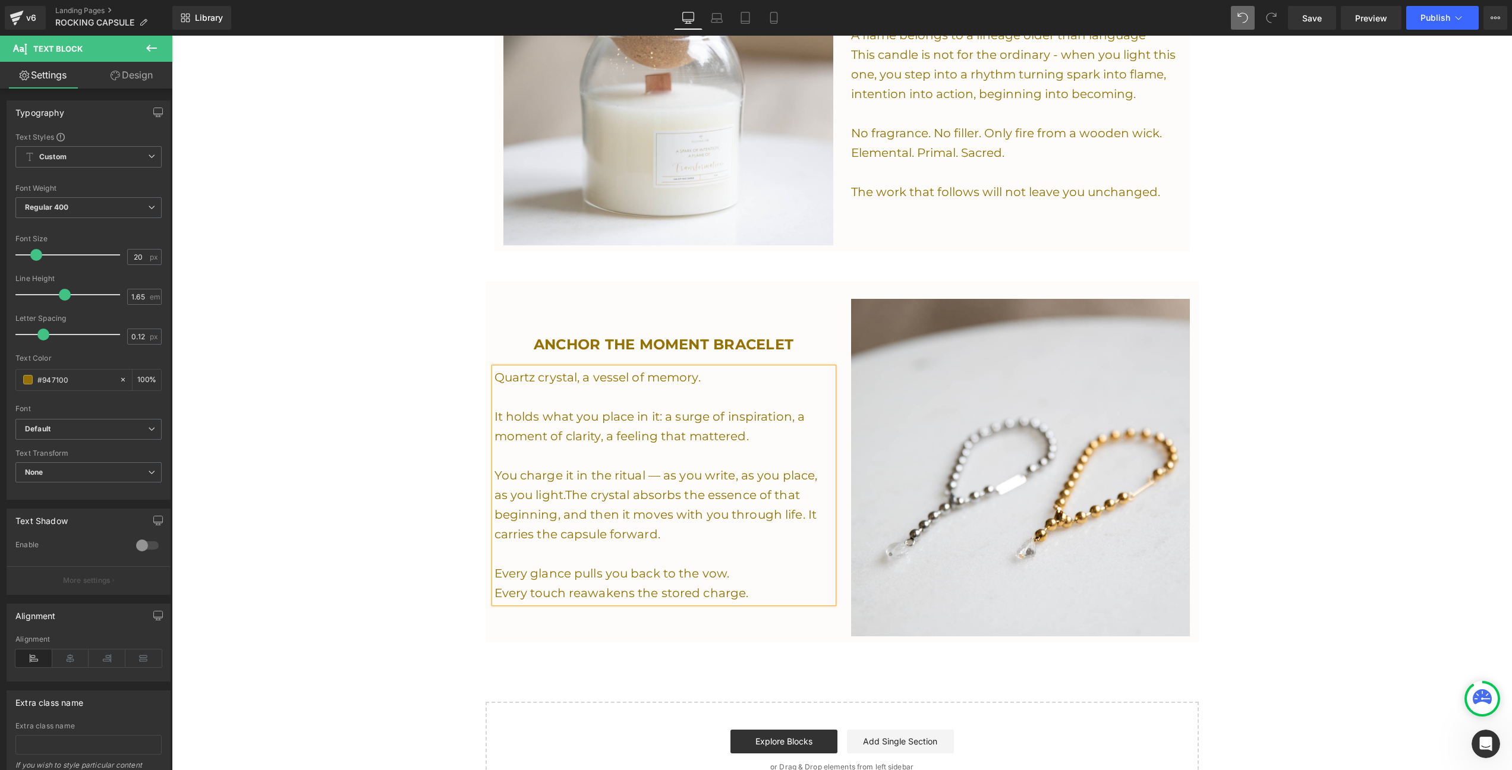
click at [757, 591] on p "Every touch reawakens the stored charge." at bounding box center [664, 594] width 339 height 20
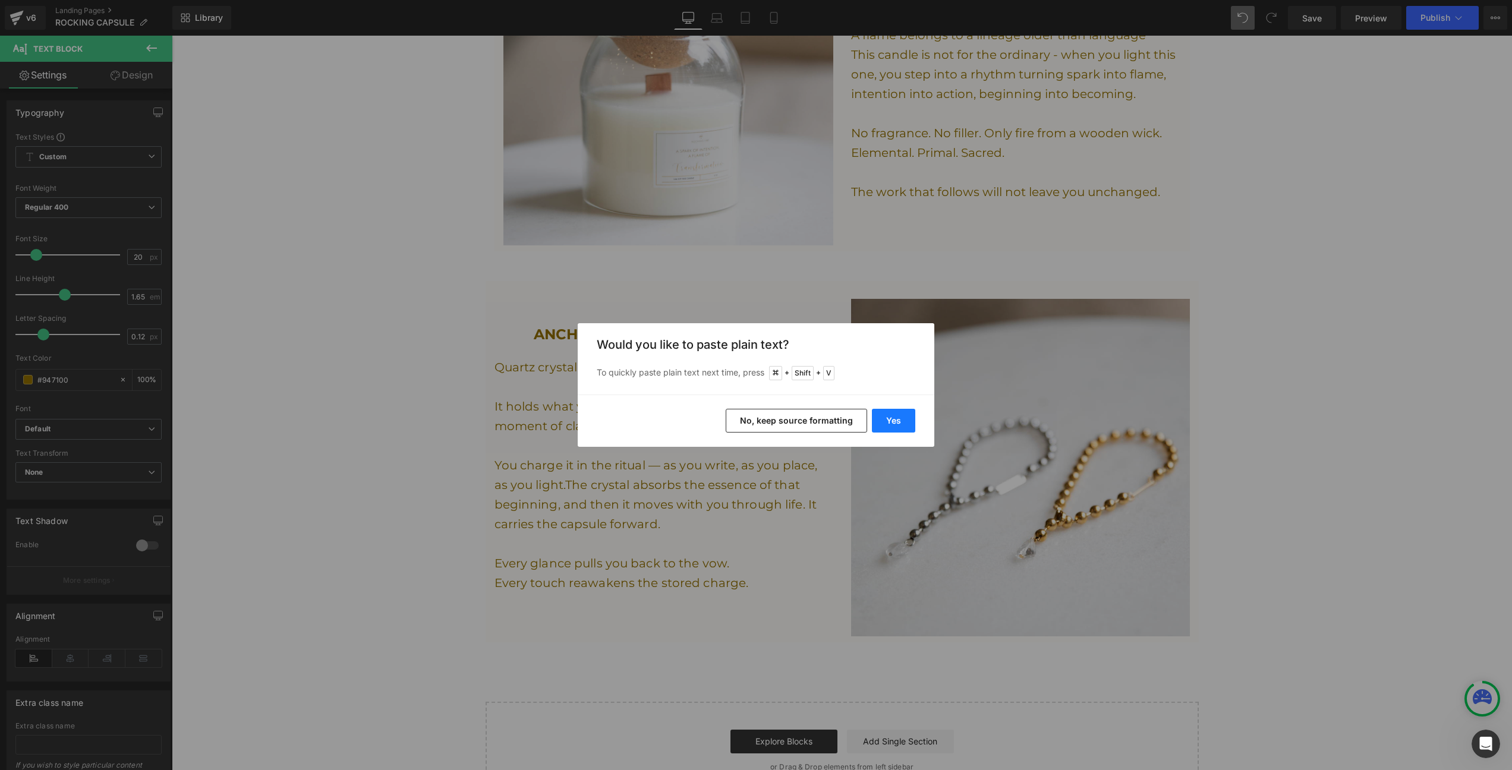
click at [889, 421] on button "Yes" at bounding box center [893, 421] width 43 height 24
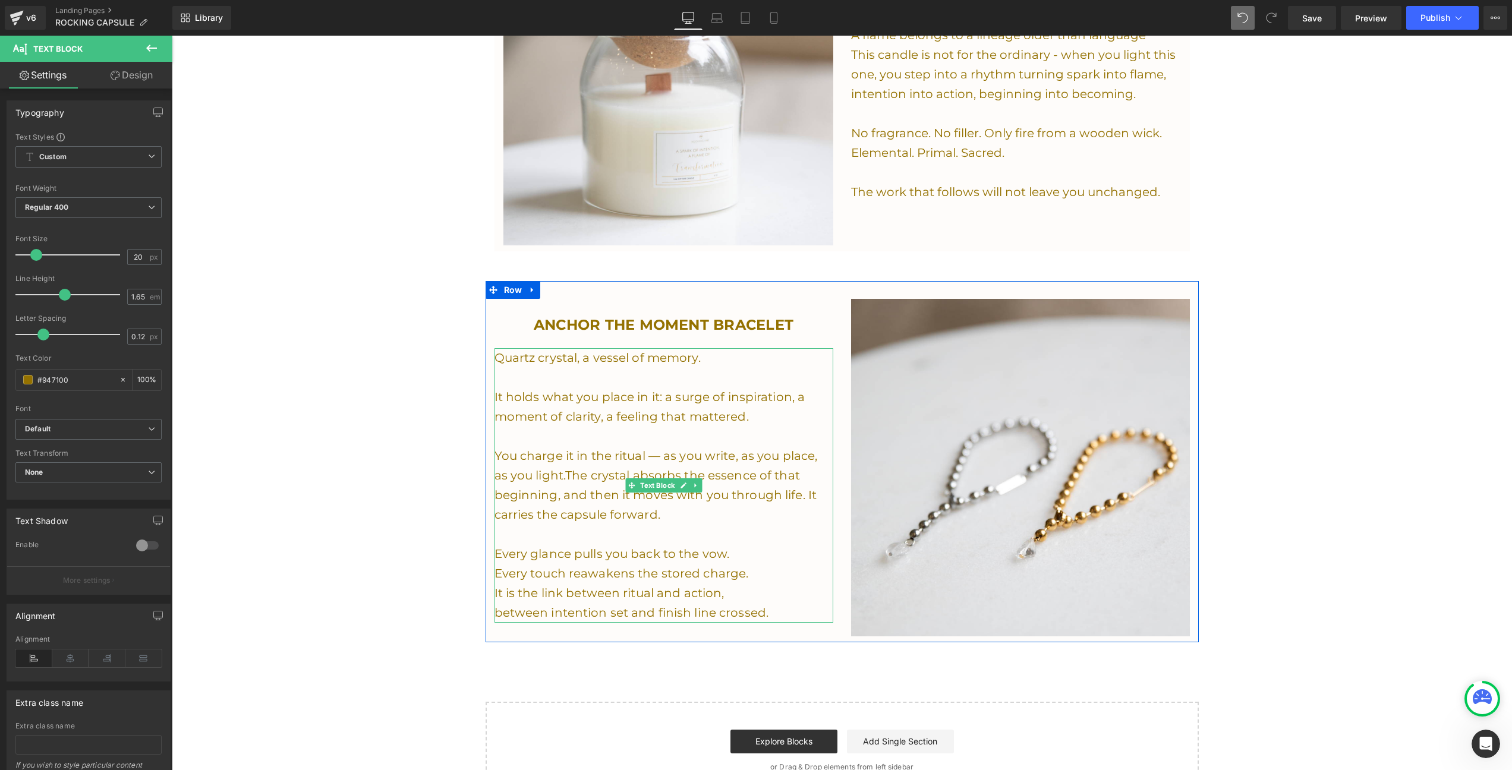
click at [765, 574] on p "Every touch reawakens the stored charge." at bounding box center [664, 574] width 339 height 20
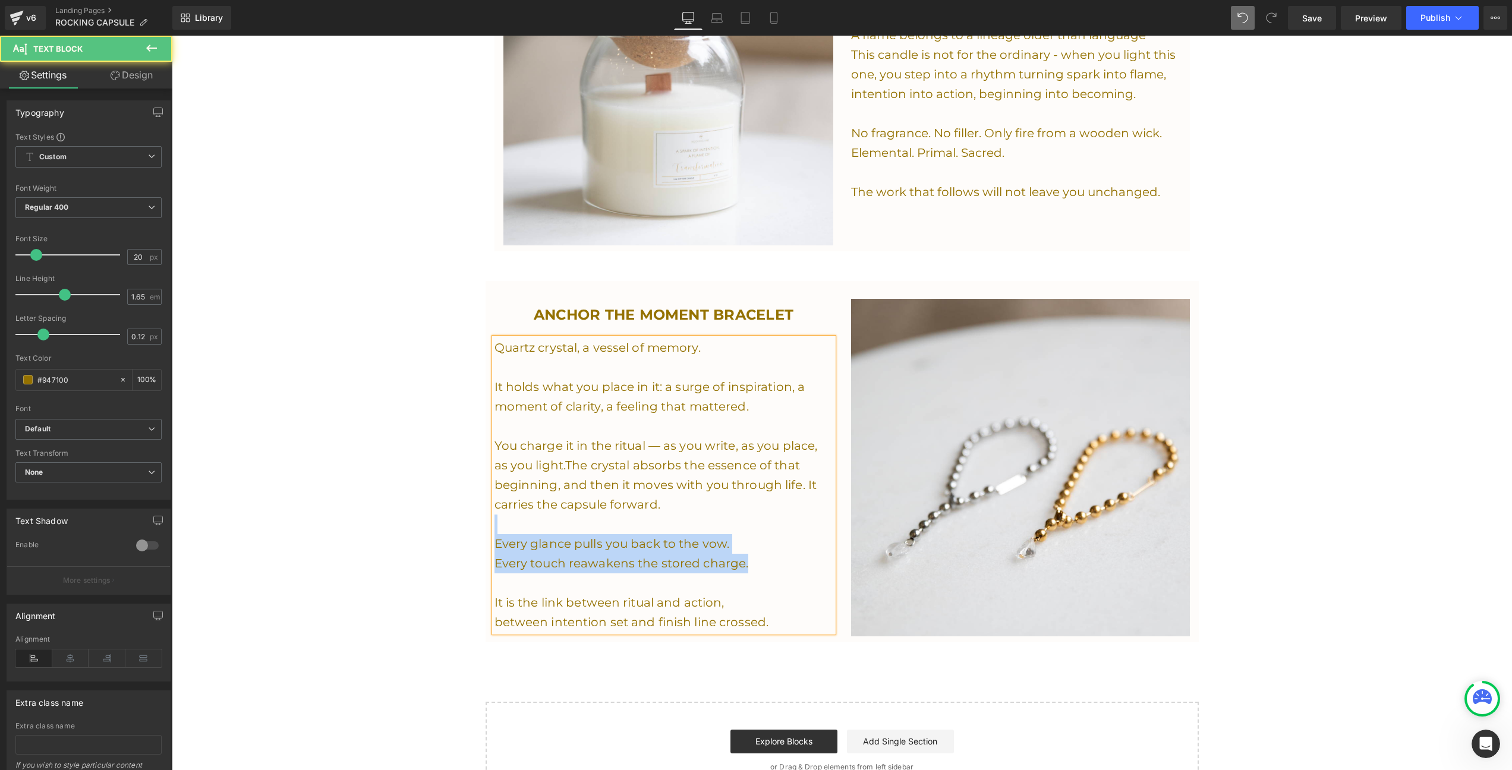
drag, startPoint x: 758, startPoint y: 557, endPoint x: 469, endPoint y: 527, distance: 290.5
copy div "Every glance pulls you back to the vow. Every touch reawakens the stored charge."
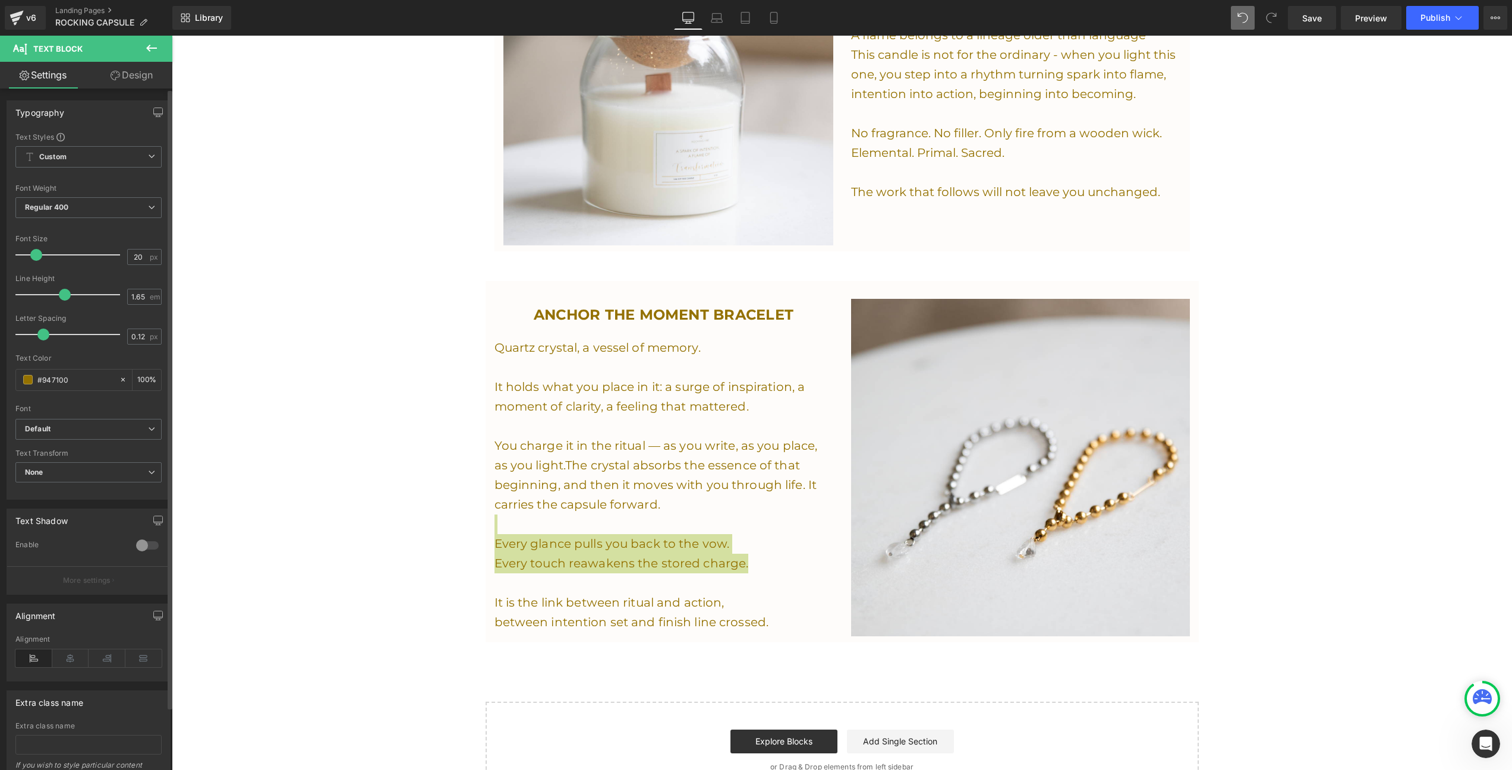
click at [561, 543] on p "Every glance pulls you back to the vow." at bounding box center [664, 544] width 339 height 20
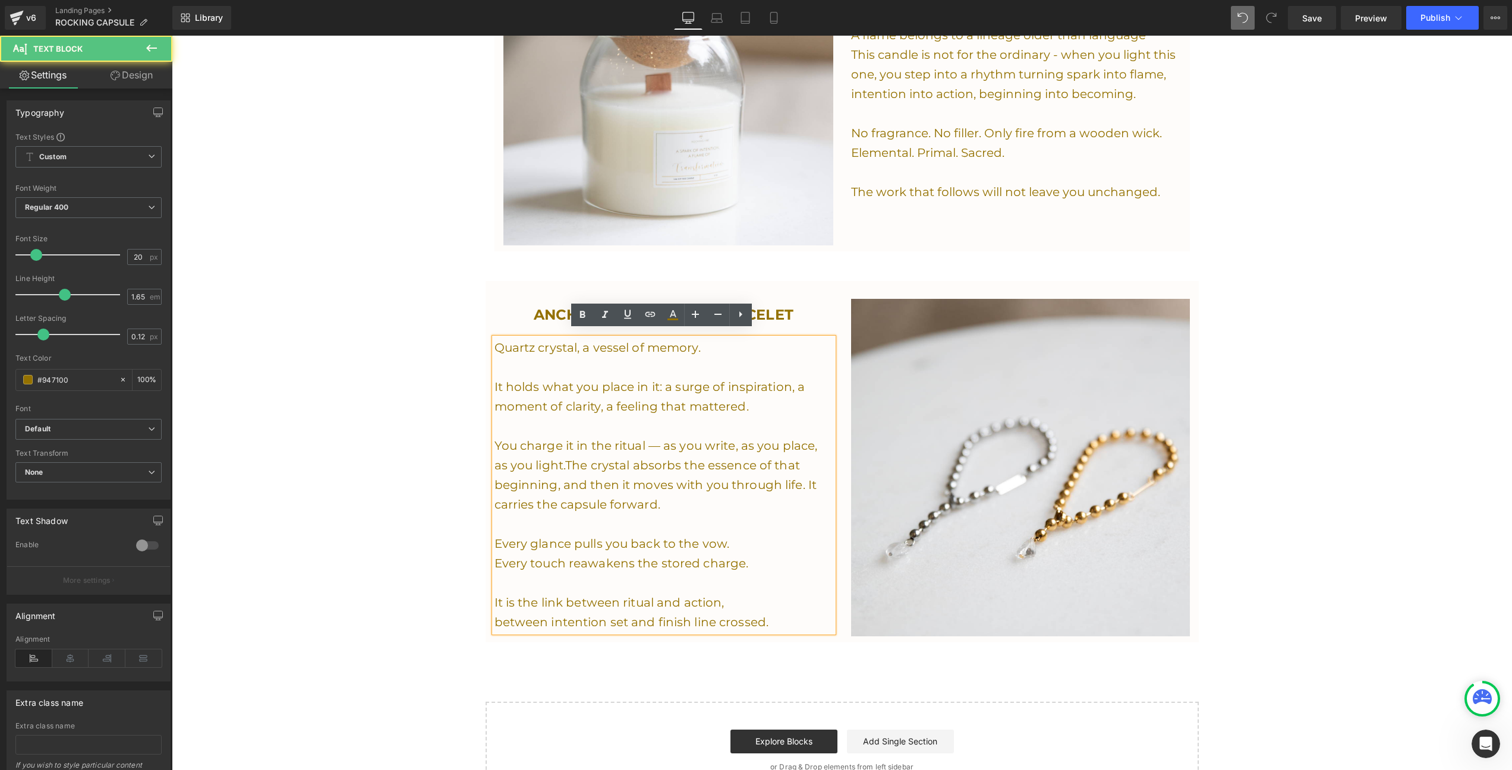
click at [496, 560] on p "Every touch reawakens the stored charge." at bounding box center [664, 564] width 339 height 20
click at [495, 557] on p "Every touch reawakens the stored charge." at bounding box center [664, 564] width 339 height 20
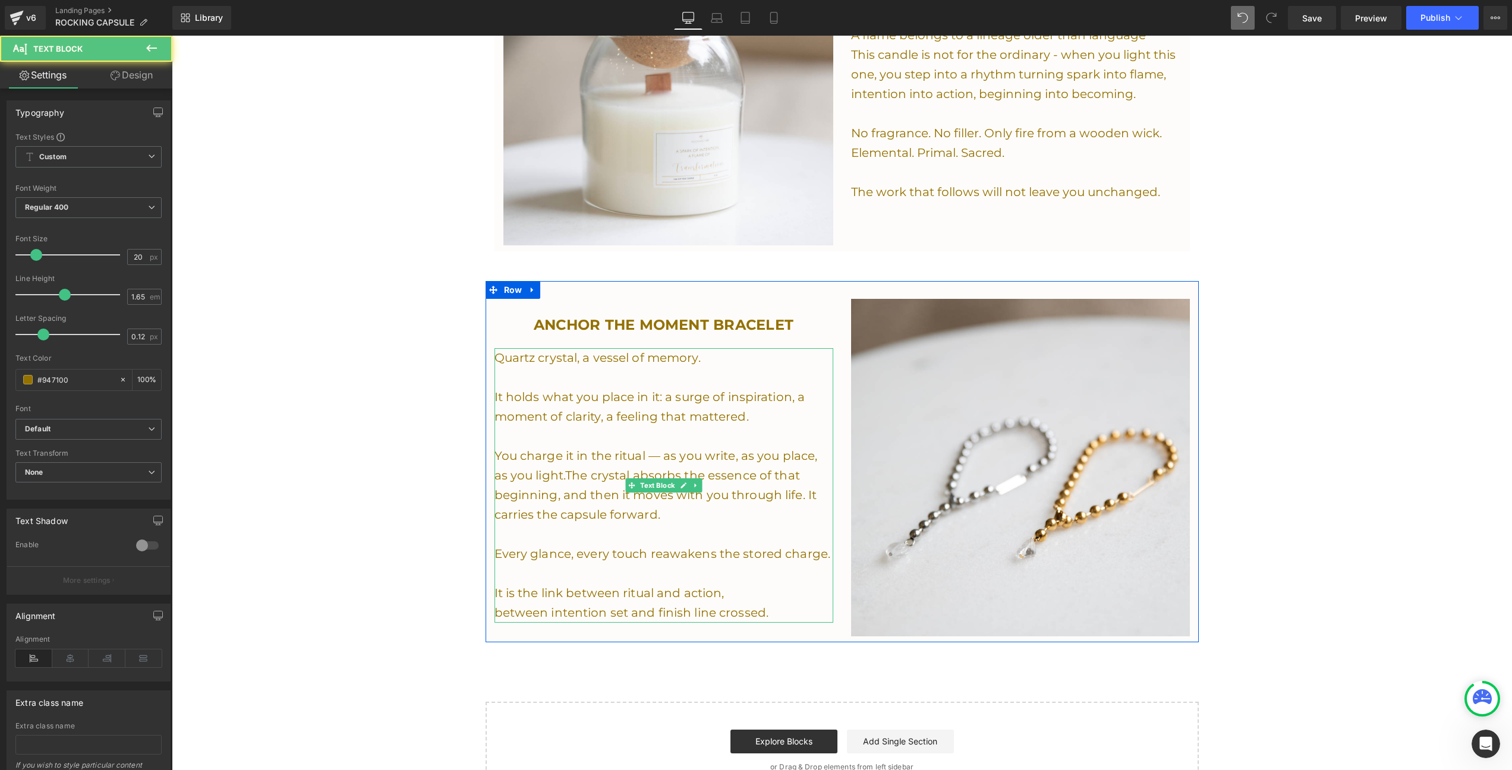
click at [707, 407] on p "It holds what you place in it: a surge of inspiration, a moment of clarity, a f…" at bounding box center [664, 407] width 339 height 39
click at [699, 407] on p "It holds what you place in it: a surge of inspiration, a moment of clarity, a f…" at bounding box center [664, 407] width 339 height 39
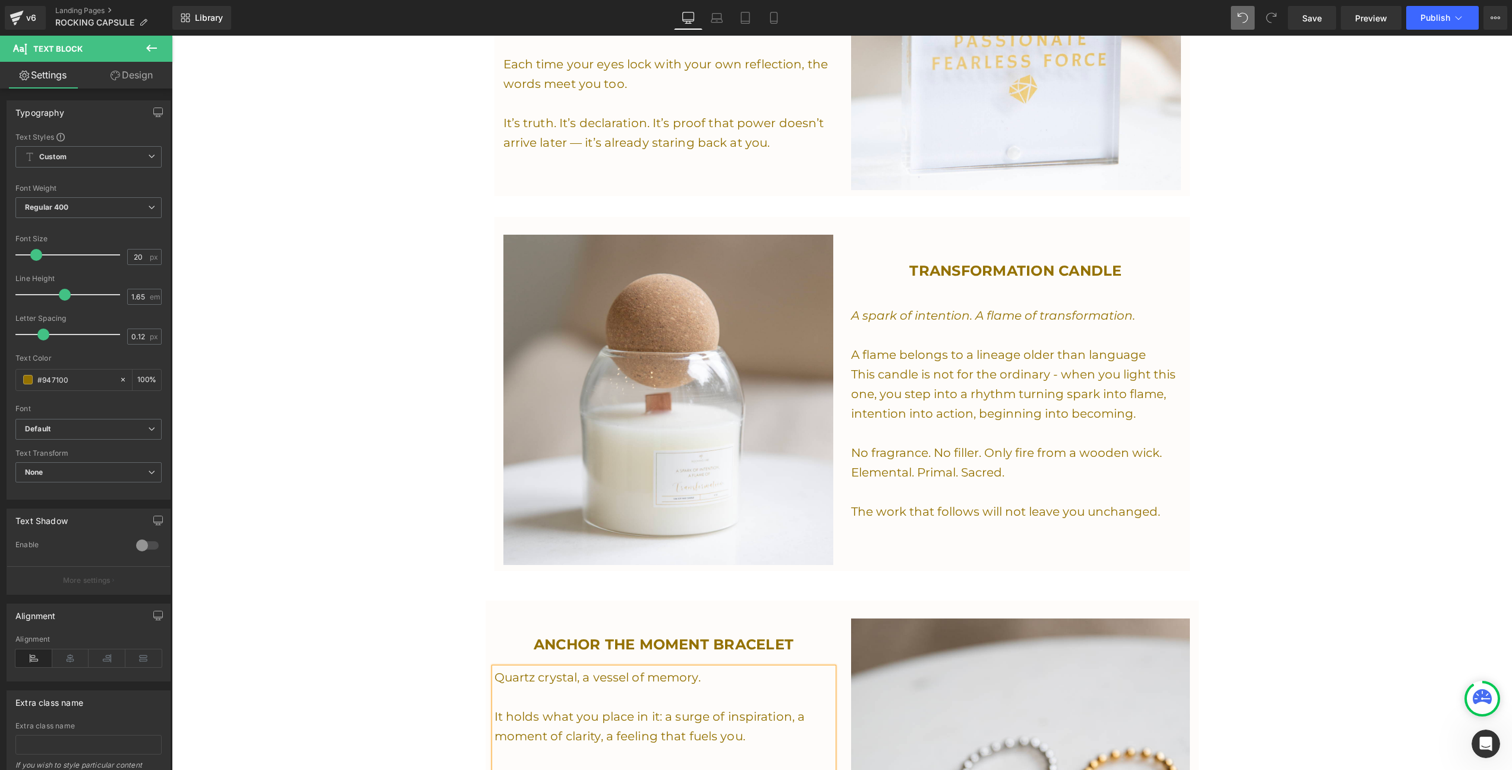
scroll to position [1279, 0]
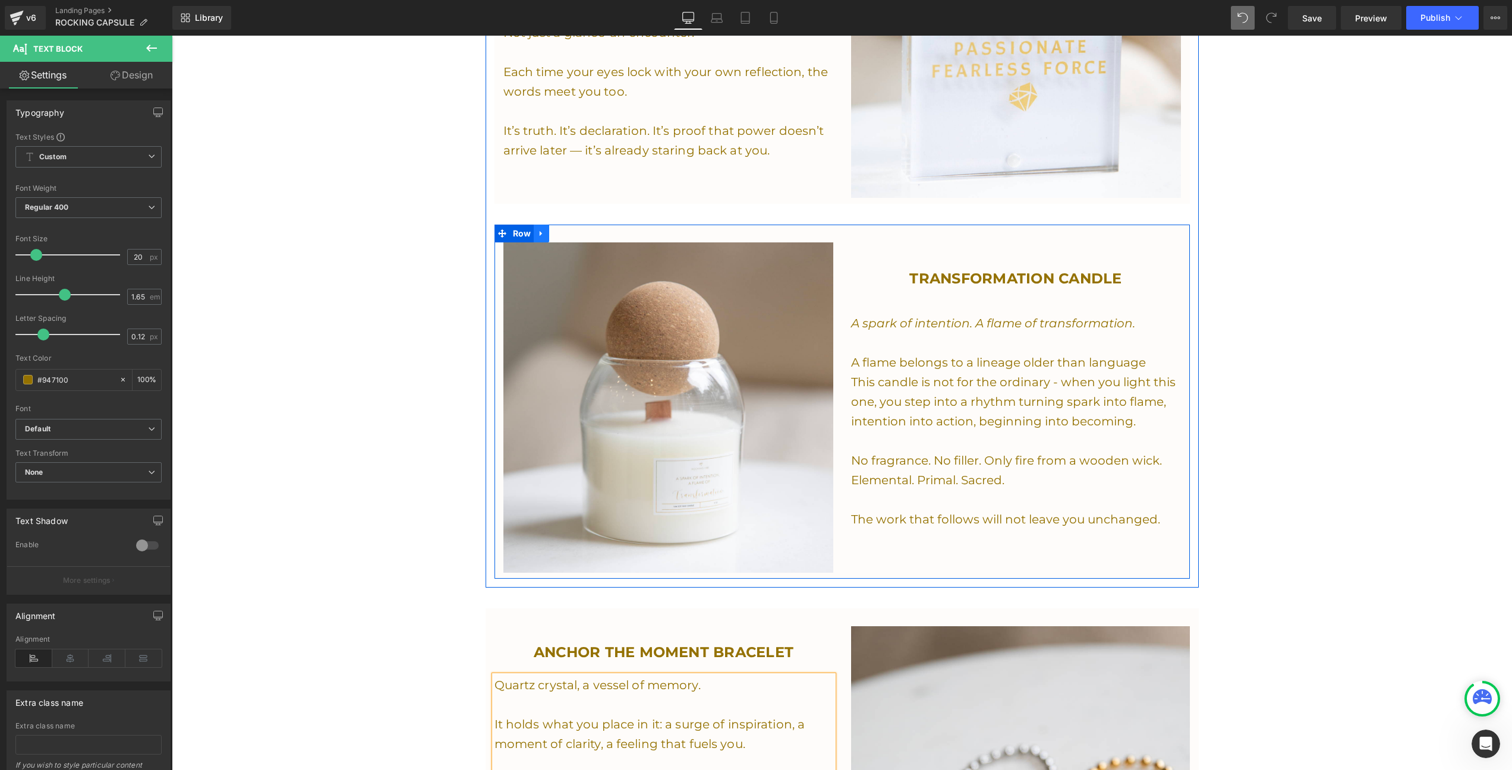
click at [540, 231] on icon at bounding box center [541, 233] width 2 height 5
click at [558, 229] on icon at bounding box center [557, 233] width 8 height 8
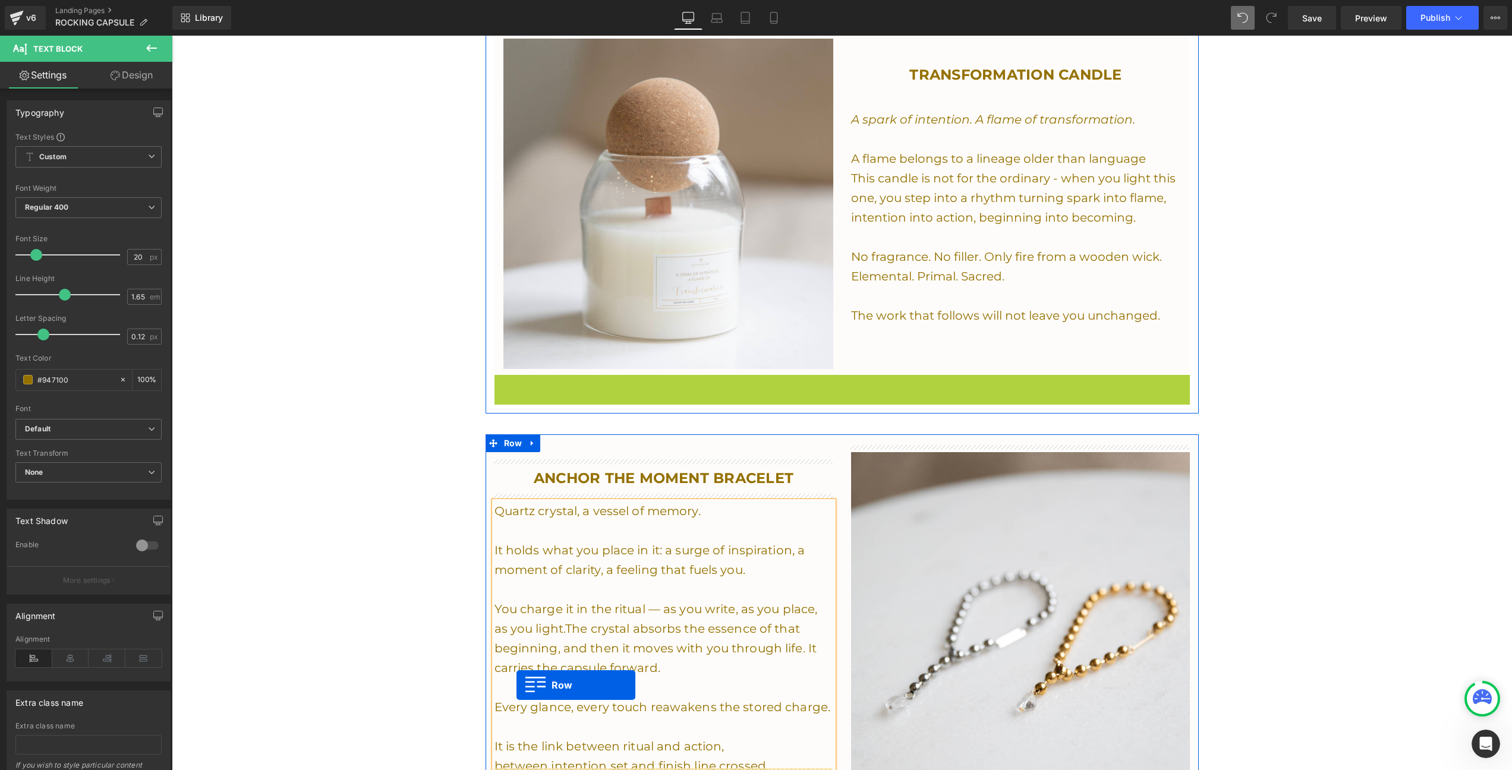
scroll to position [1519, 0]
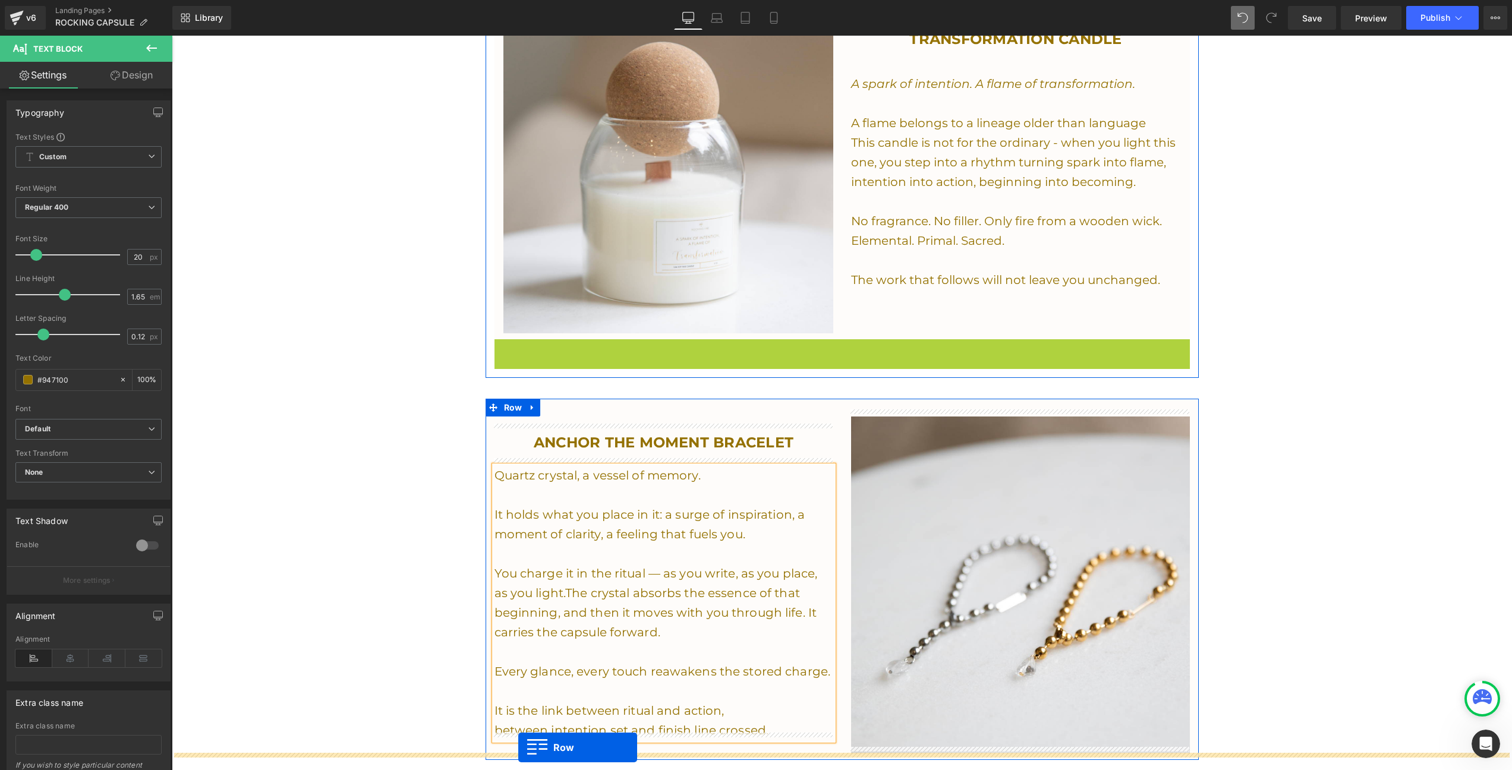
drag, startPoint x: 503, startPoint y: 378, endPoint x: 520, endPoint y: 775, distance: 396.9
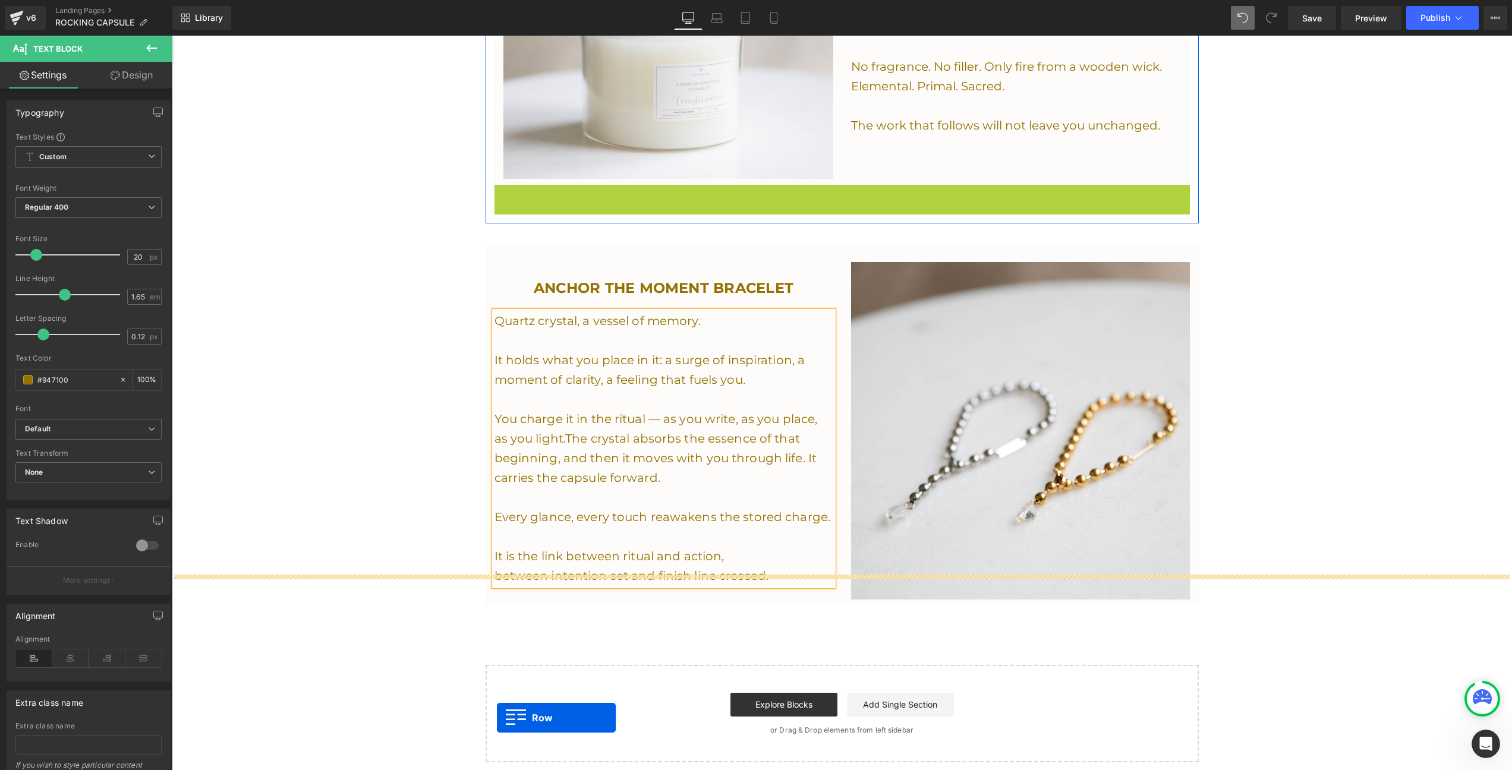
scroll to position [1733, 0]
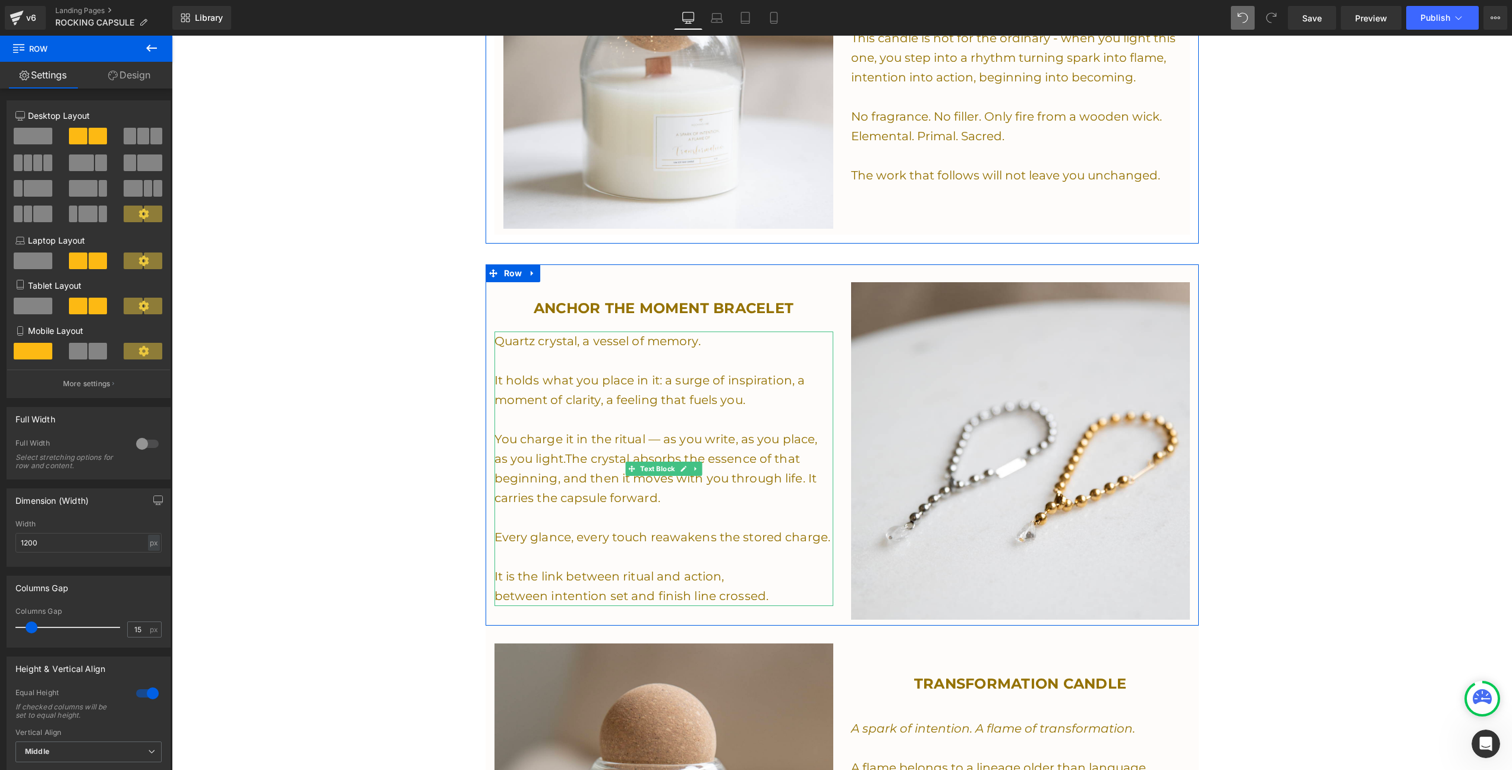
scroll to position [1617, 0]
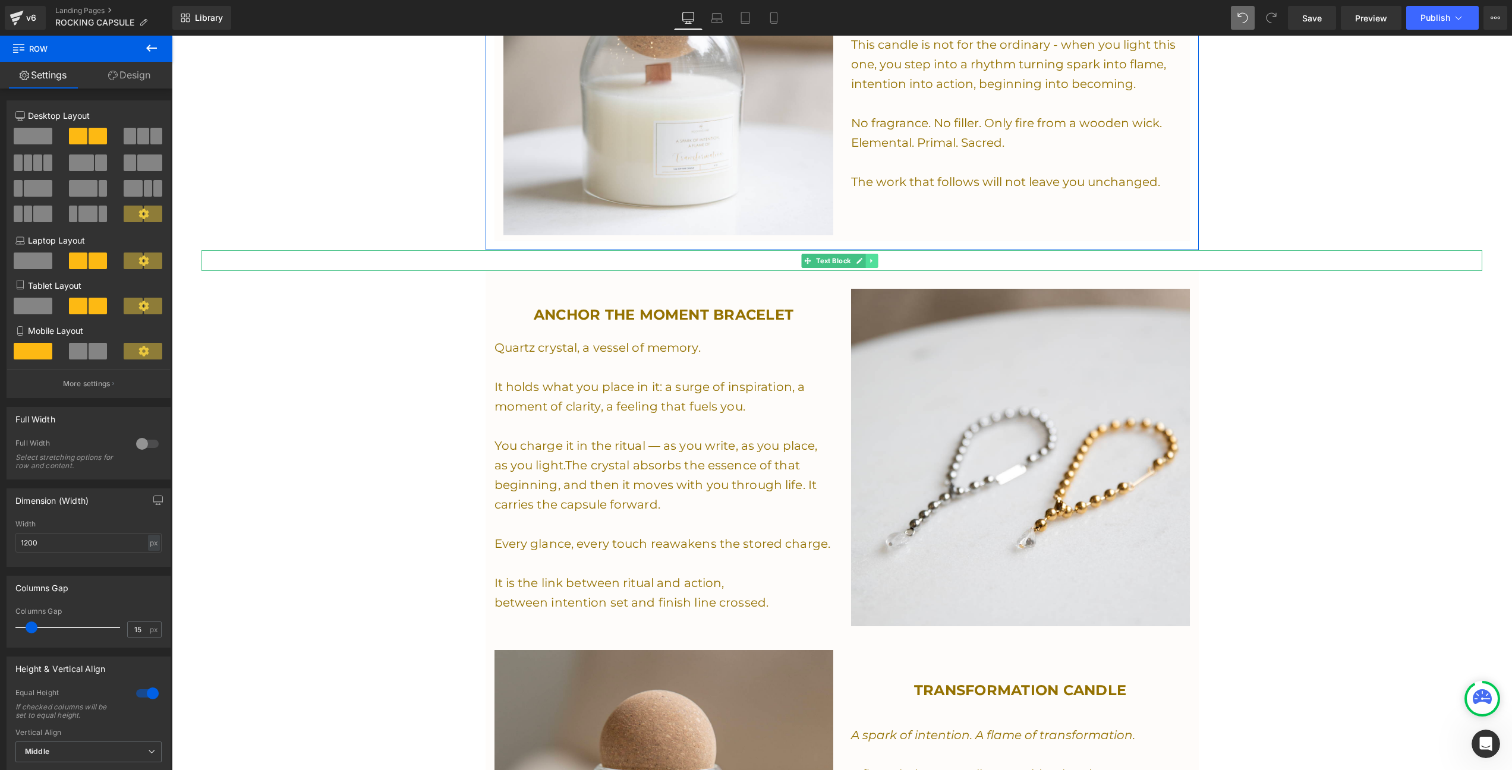
click at [870, 257] on icon at bounding box center [872, 260] width 7 height 7
click at [867, 257] on icon at bounding box center [866, 260] width 7 height 7
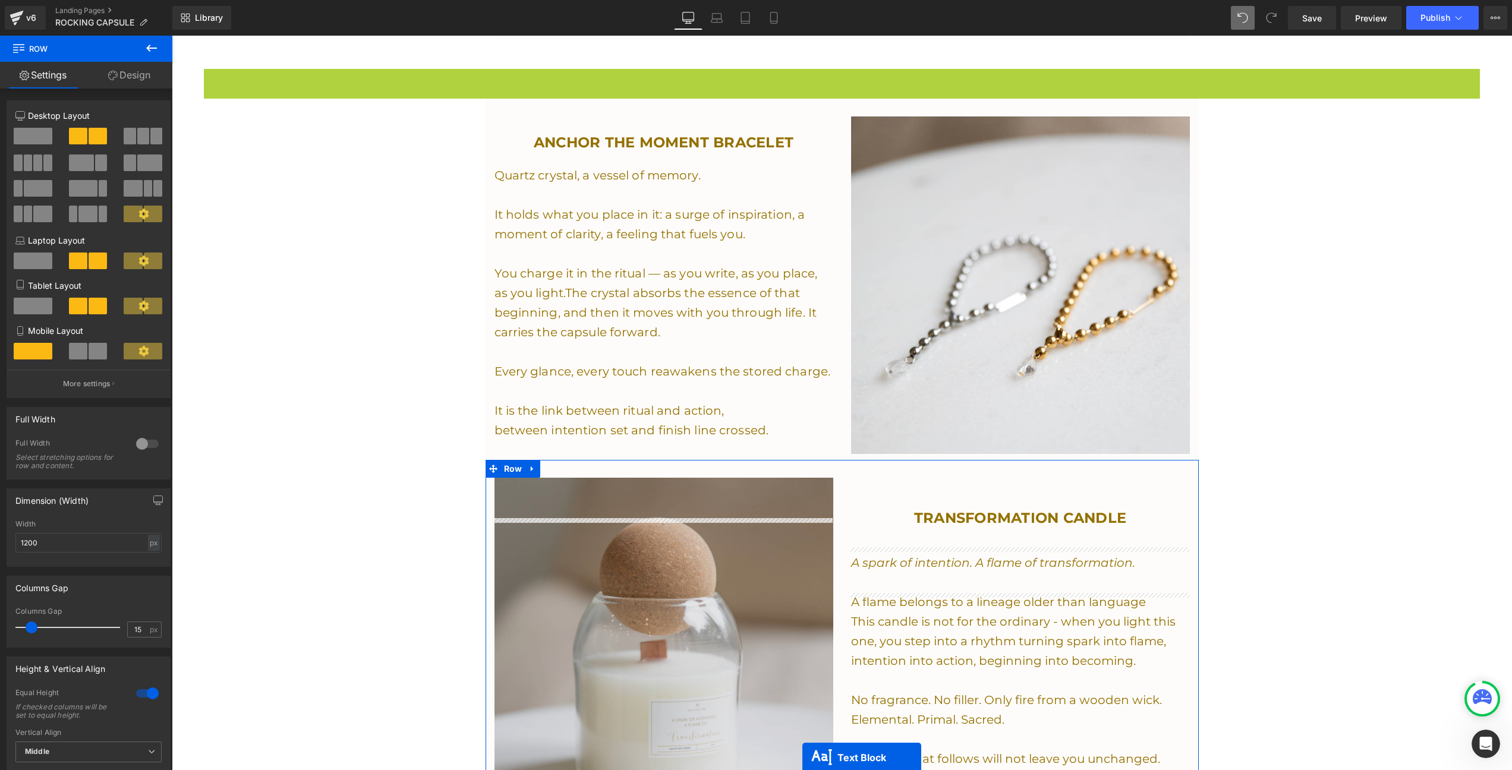
scroll to position [1831, 0]
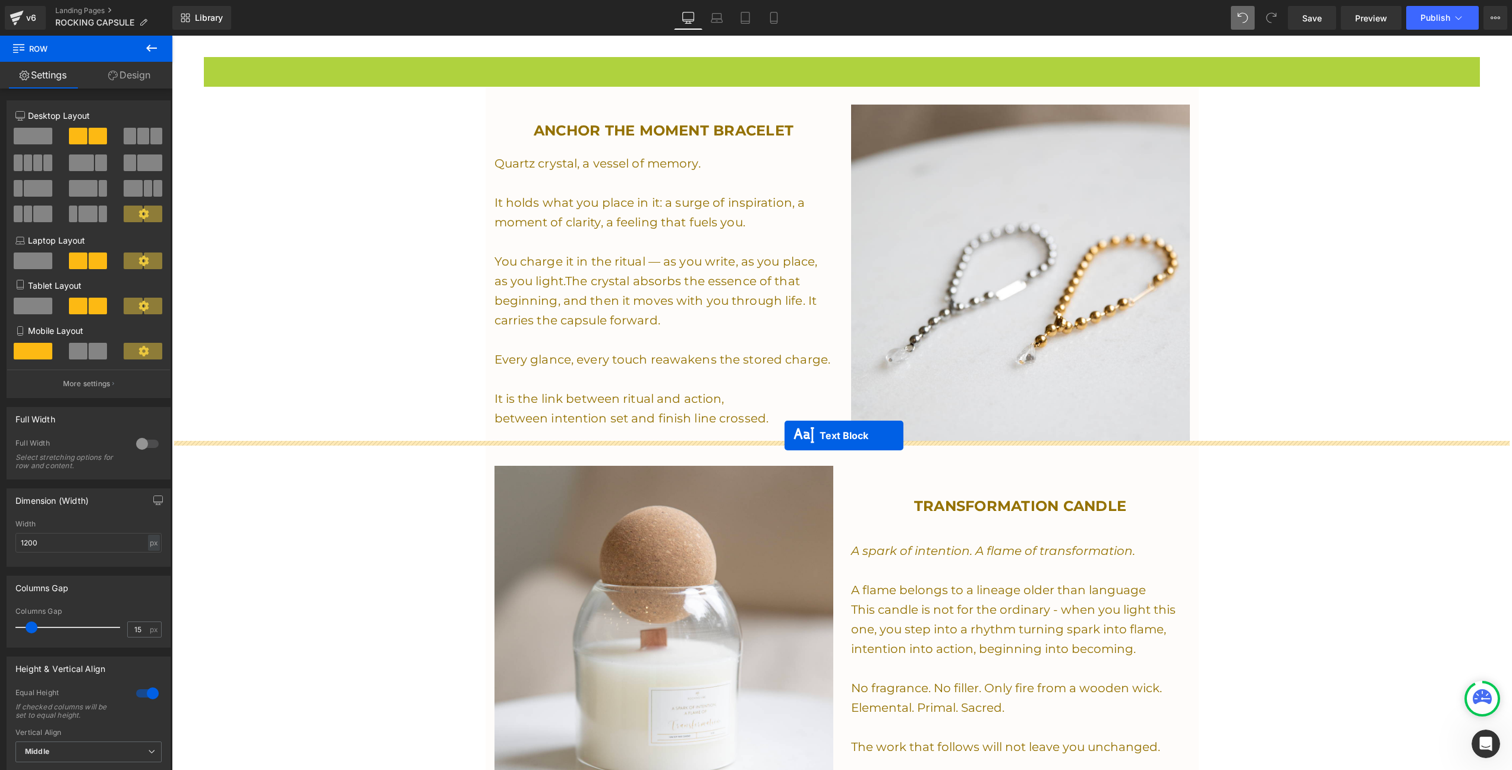
drag, startPoint x: 808, startPoint y: 275, endPoint x: 785, endPoint y: 436, distance: 162.3
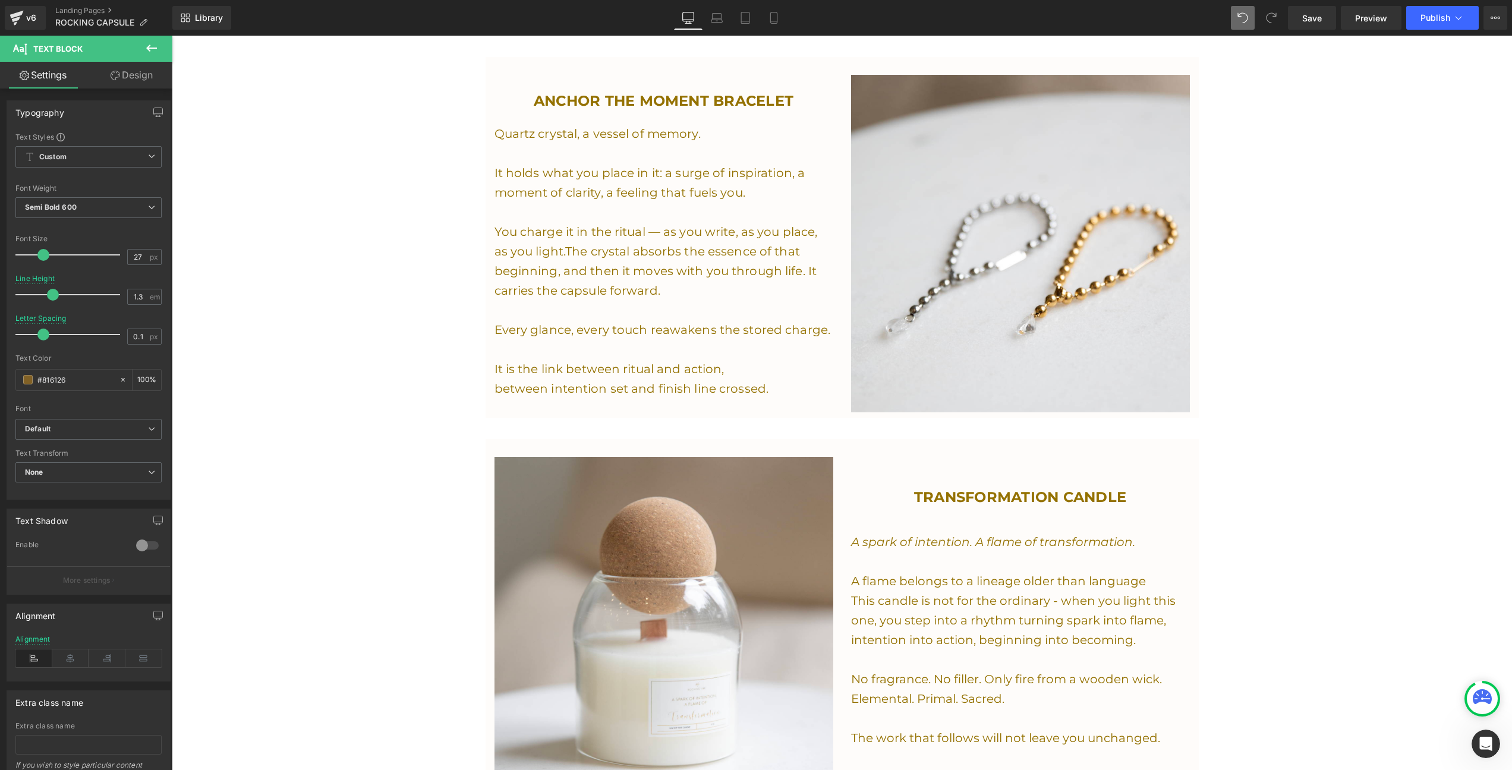
click at [328, 419] on div "Text Block" at bounding box center [842, 429] width 1281 height 21
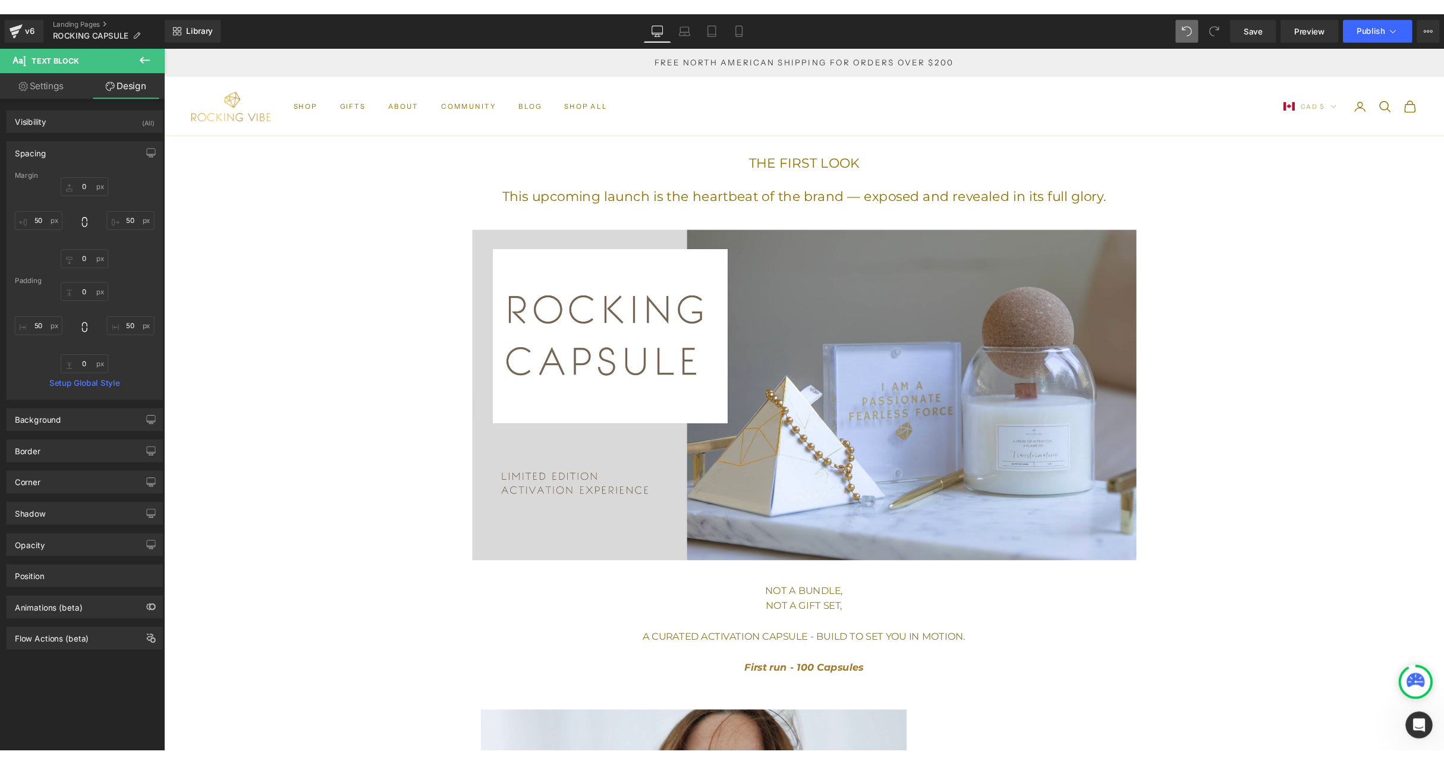
scroll to position [0, 0]
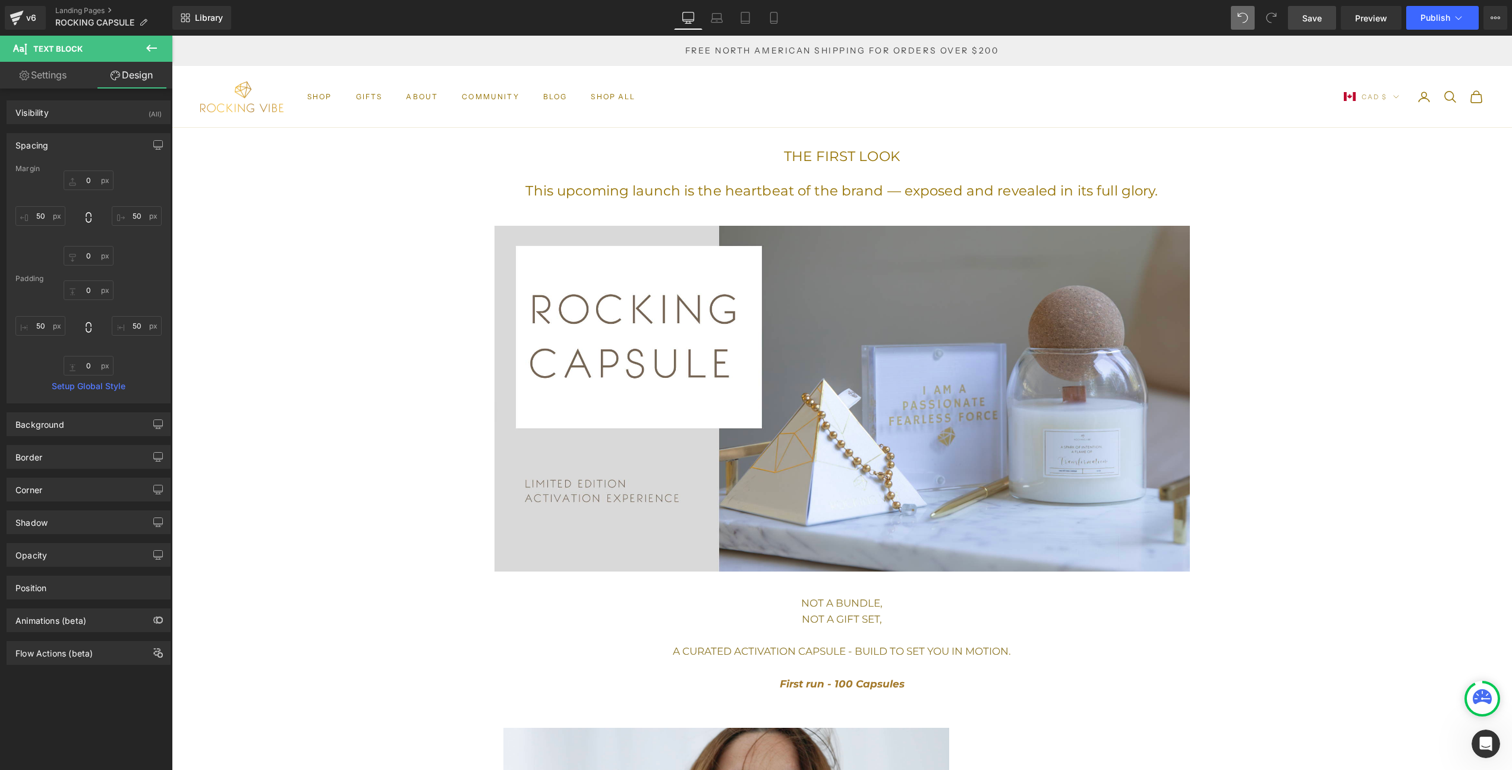
click at [1313, 17] on span "Save" at bounding box center [1313, 18] width 20 height 12
click at [1458, 16] on icon at bounding box center [1459, 18] width 12 height 12
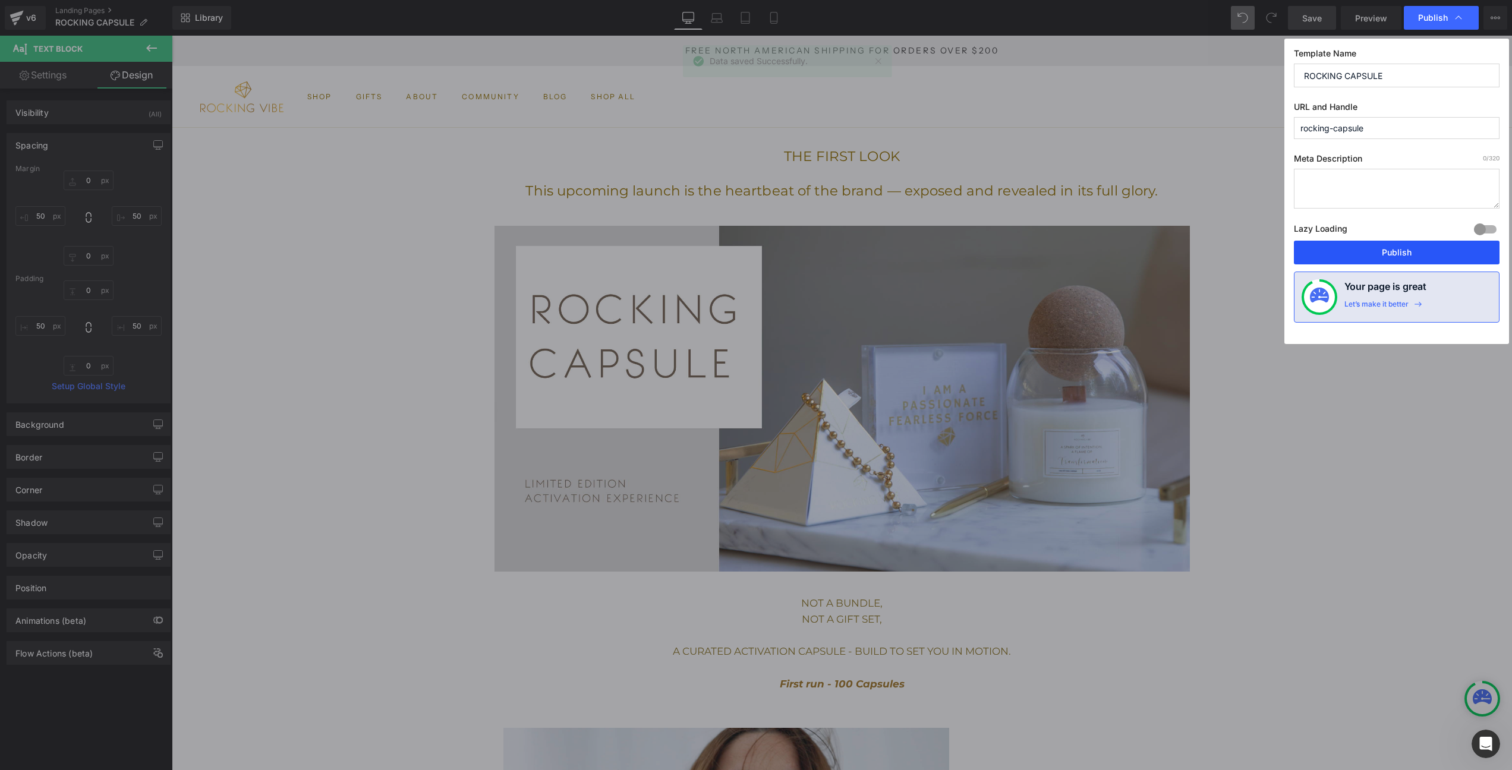
click at [1383, 257] on button "Publish" at bounding box center [1397, 253] width 206 height 24
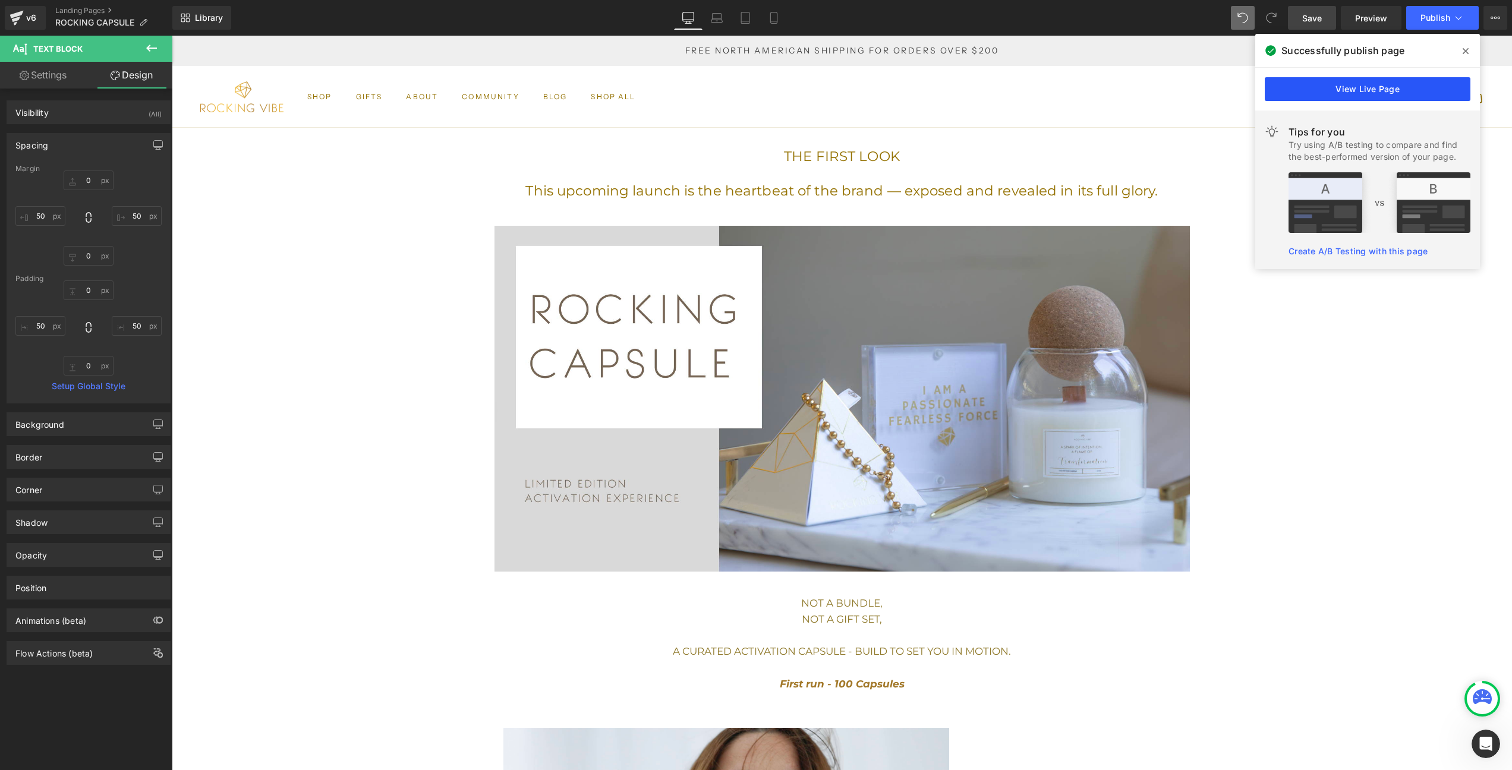
click at [1332, 90] on link "View Live Page" at bounding box center [1368, 89] width 206 height 24
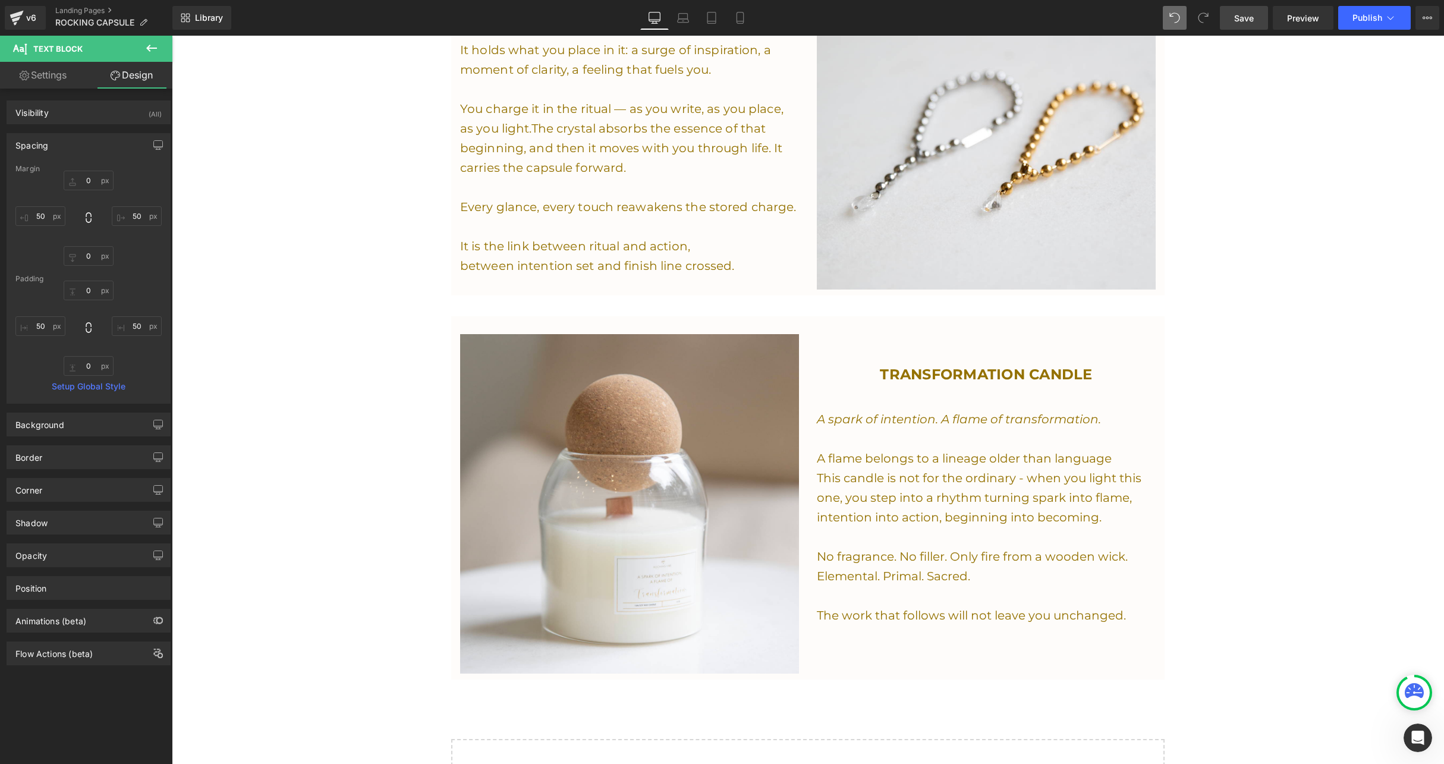
scroll to position [1977, 0]
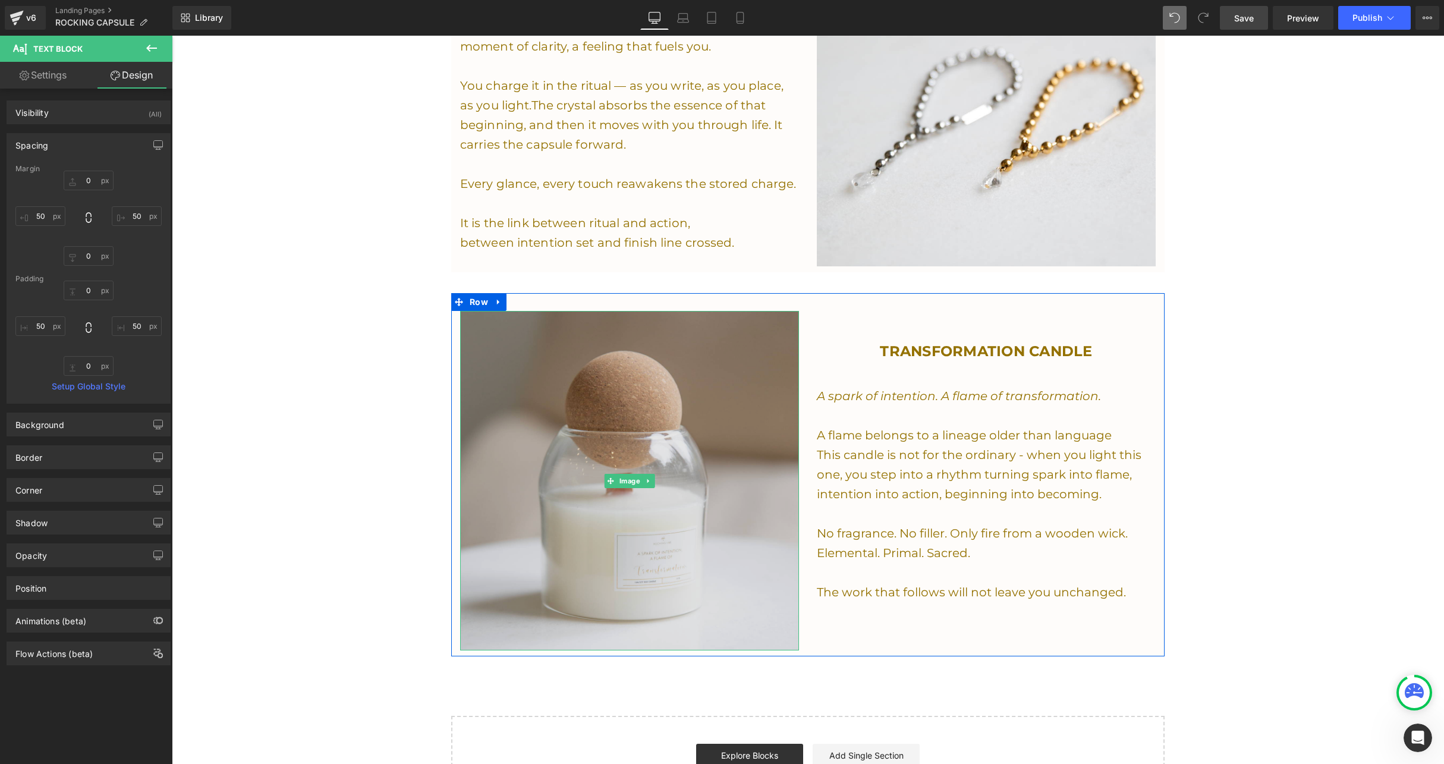
click at [641, 447] on img at bounding box center [629, 480] width 339 height 339
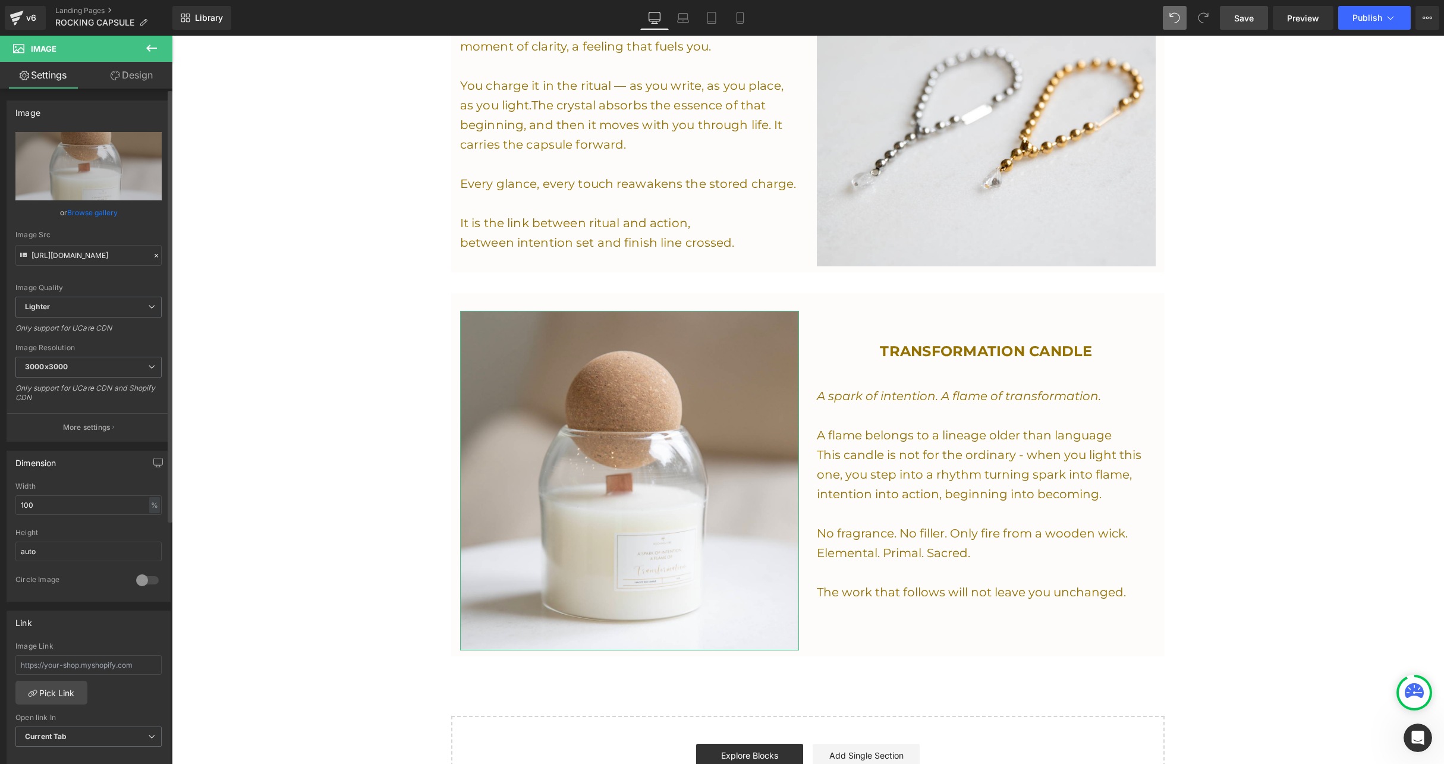
click at [90, 210] on link "Browse gallery" at bounding box center [92, 212] width 51 height 21
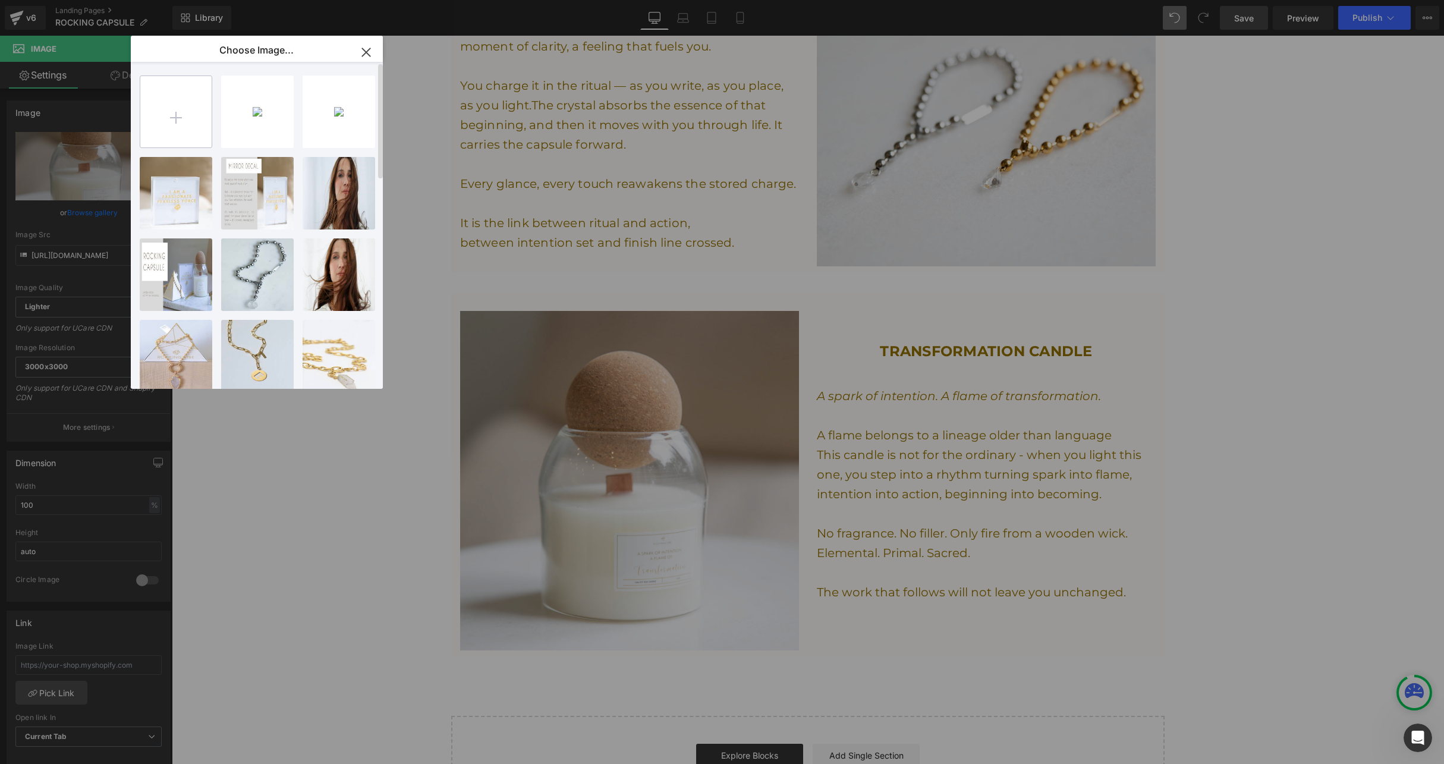
click at [168, 118] on input "file" at bounding box center [175, 111] width 71 height 71
type input "C:\fakepath\Screenshot [DATE] 2.13.06 PM.png"
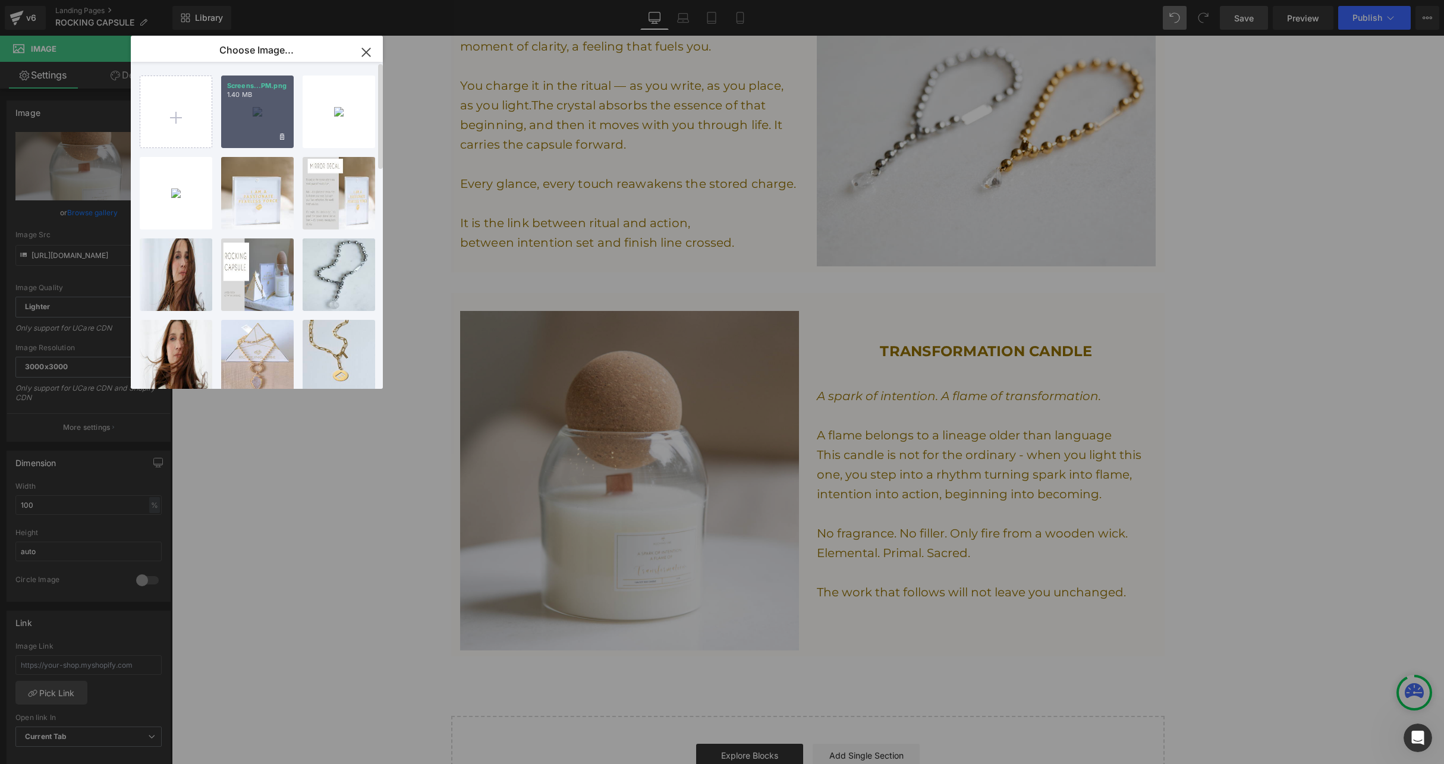
click at [263, 107] on div "Screens...PM.png 1.40 MB" at bounding box center [257, 111] width 73 height 73
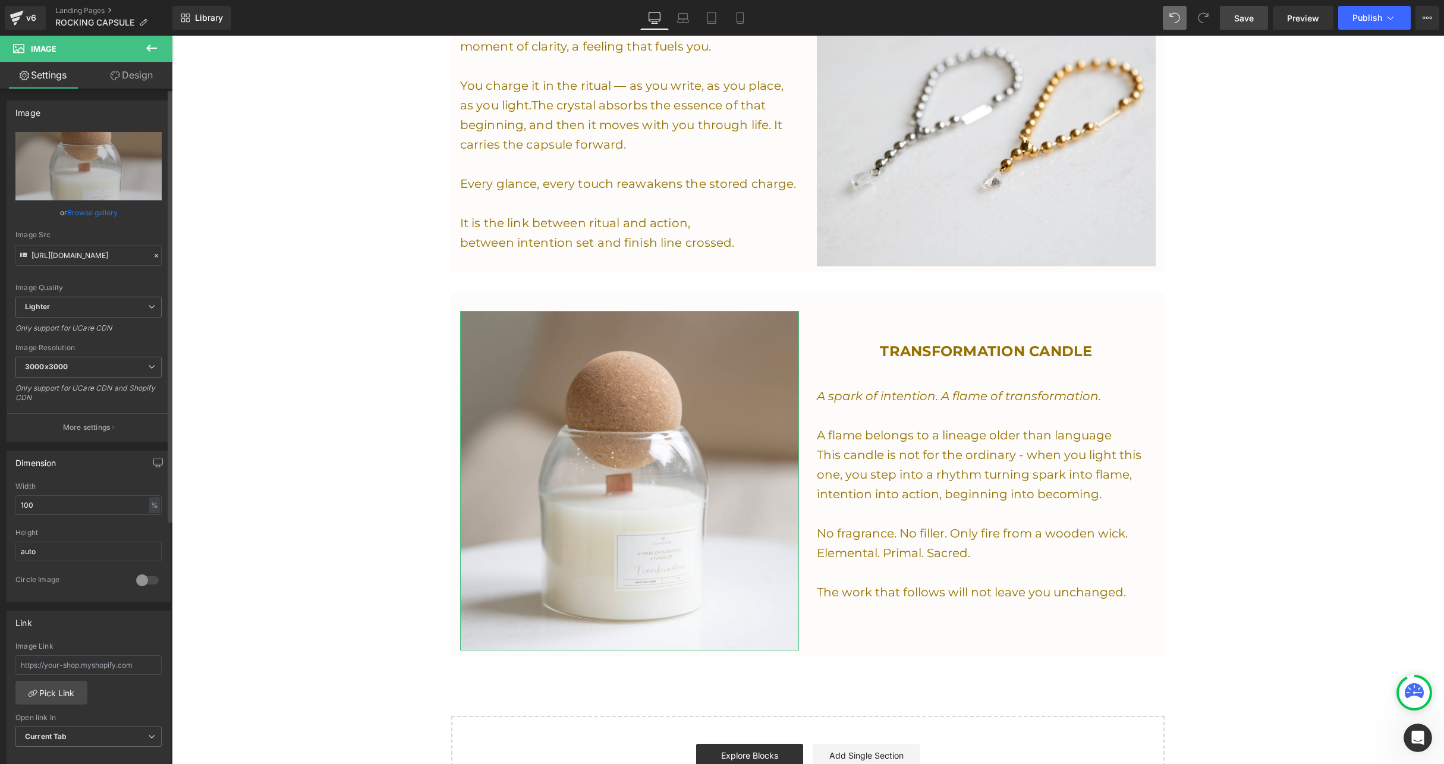
click at [80, 209] on link "Browse gallery" at bounding box center [92, 212] width 51 height 21
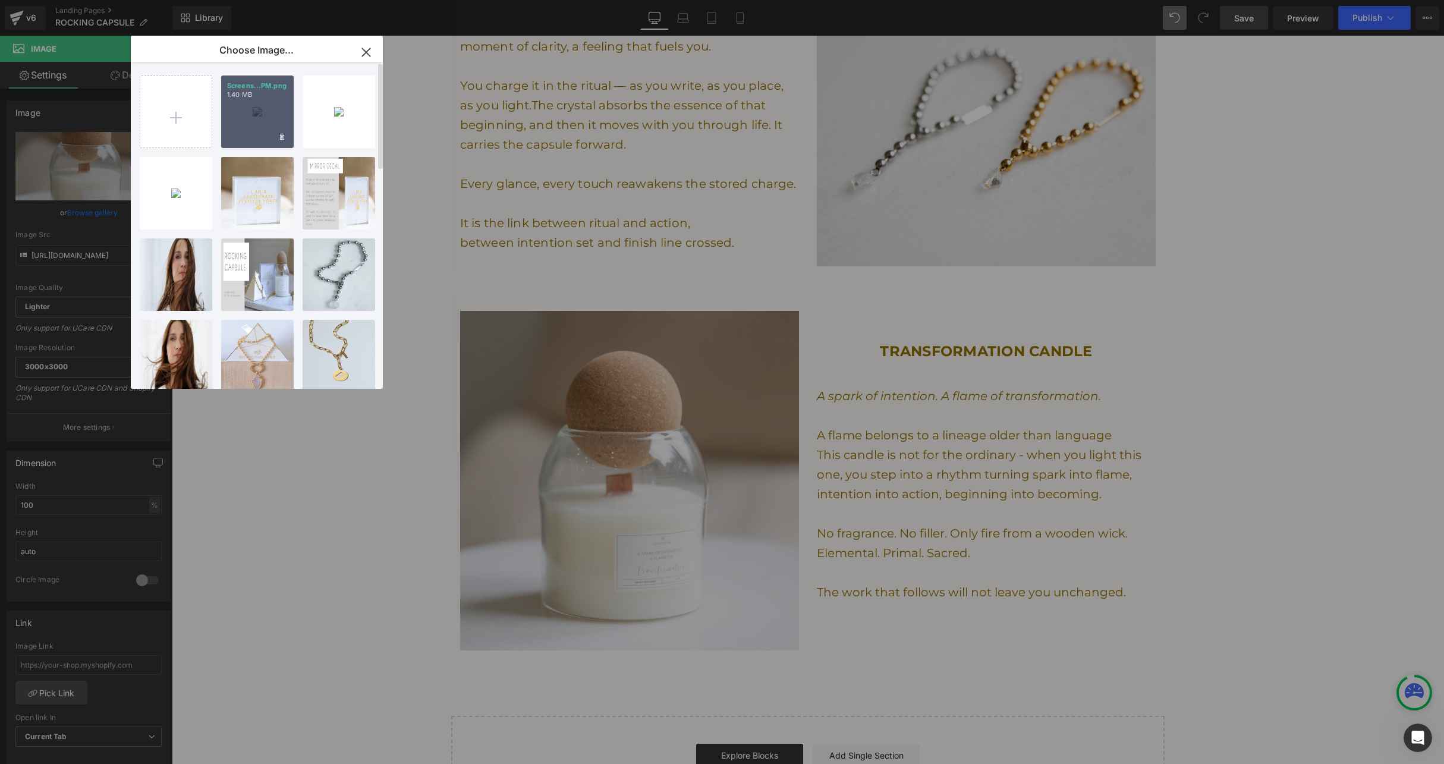
click at [234, 129] on div "Screens...PM.png 1.40 MB" at bounding box center [257, 111] width 73 height 73
type input "[URL][DOMAIN_NAME]"
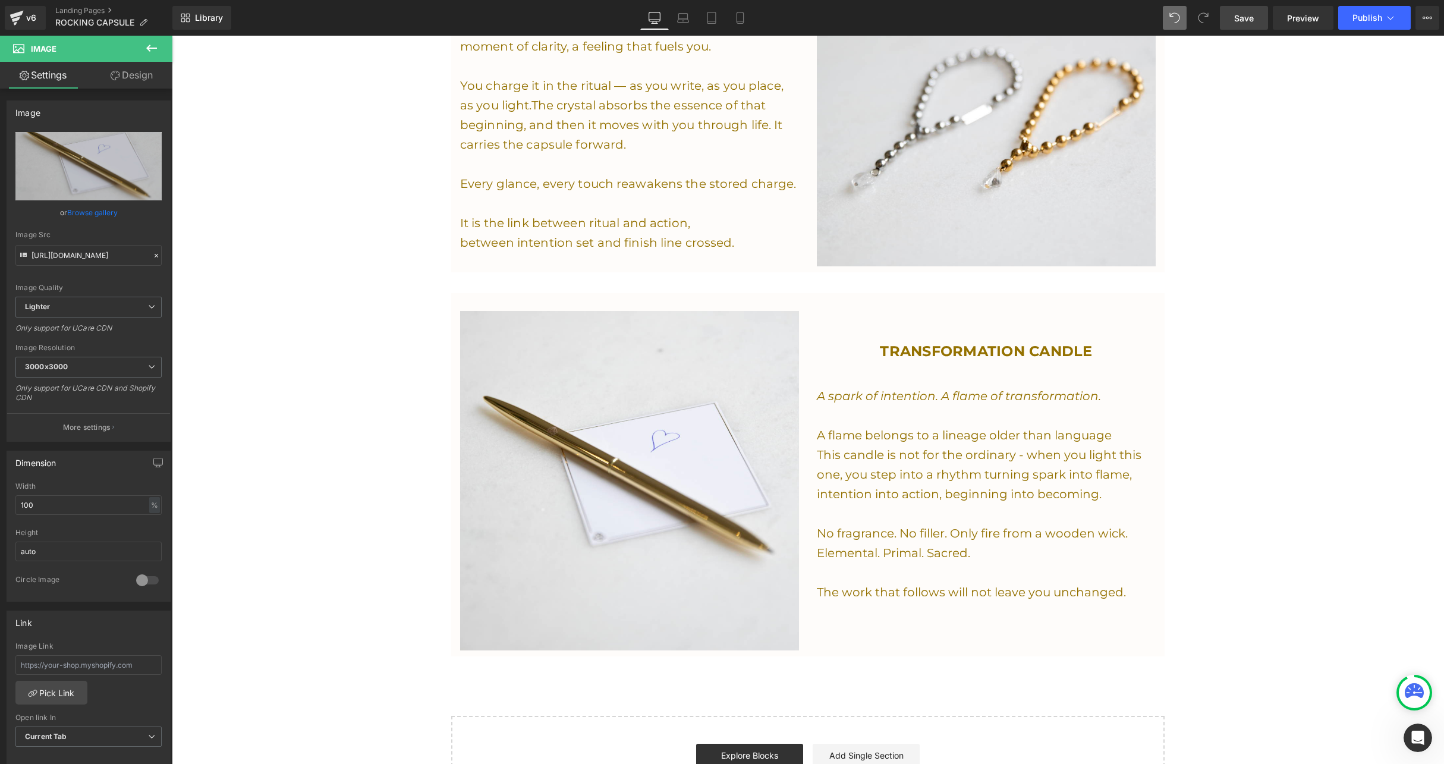
click at [959, 356] on span at bounding box center [957, 363] width 12 height 14
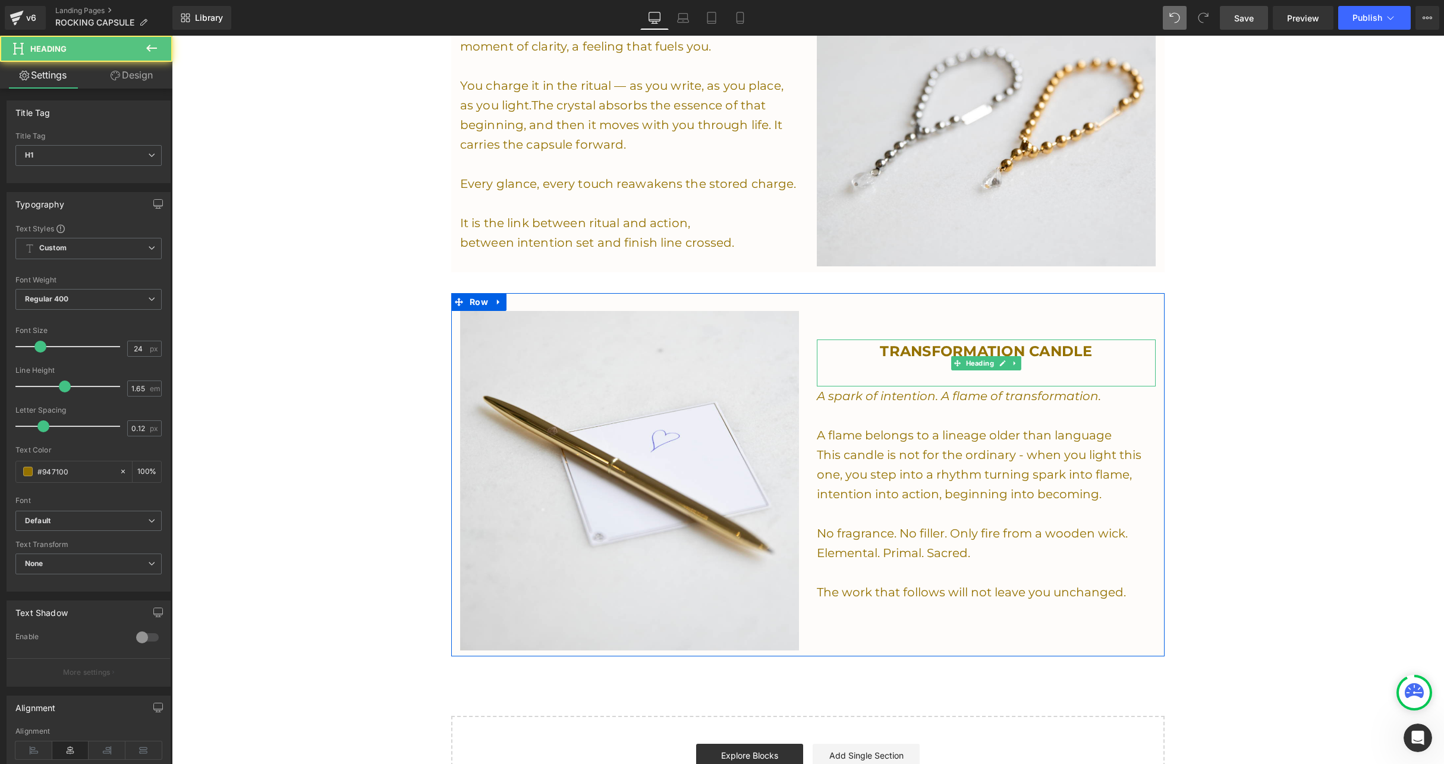
click at [959, 356] on span at bounding box center [957, 363] width 12 height 14
click at [967, 343] on span "TRANSFORMATION CANDLE" at bounding box center [986, 350] width 212 height 17
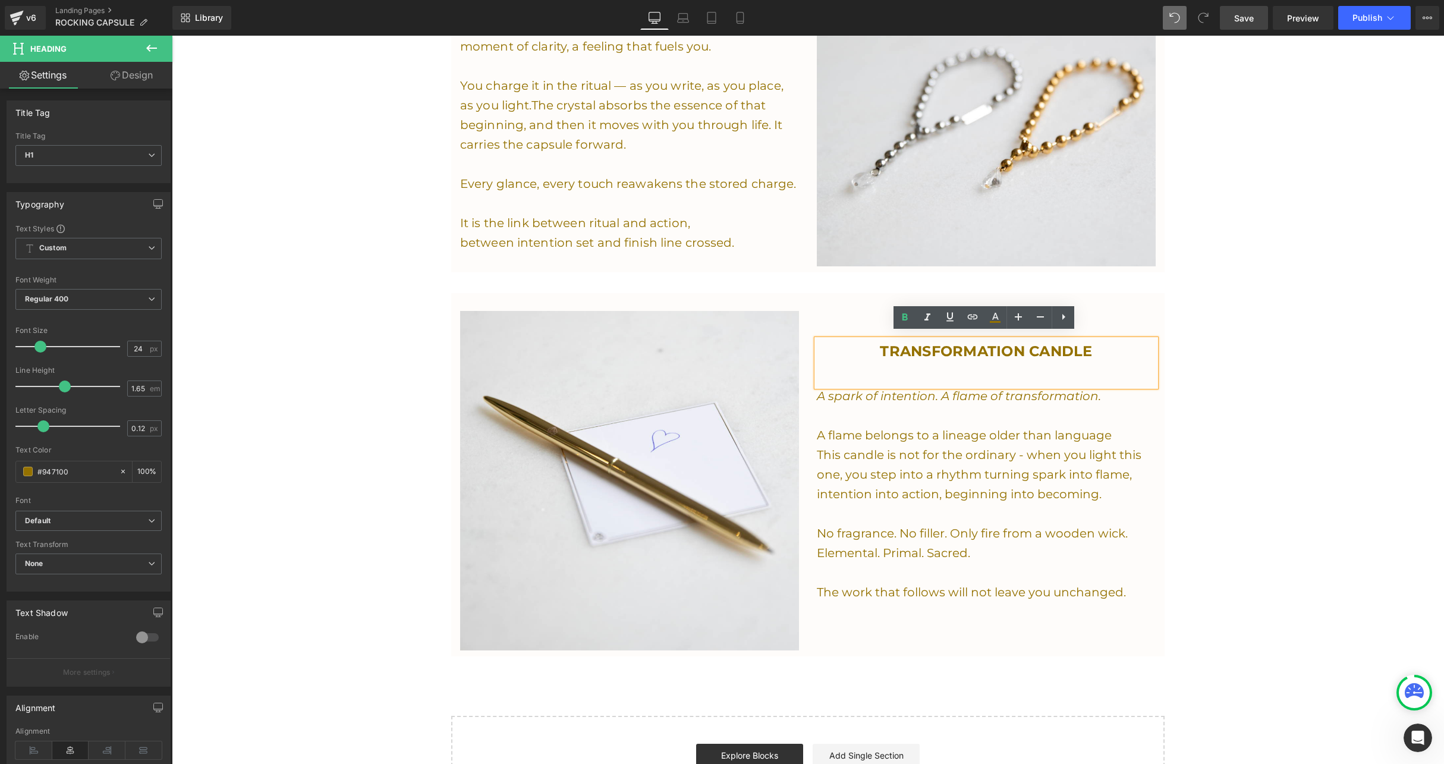
click at [1093, 348] on h1 "TRANSFORMATION CANDLE" at bounding box center [986, 351] width 339 height 24
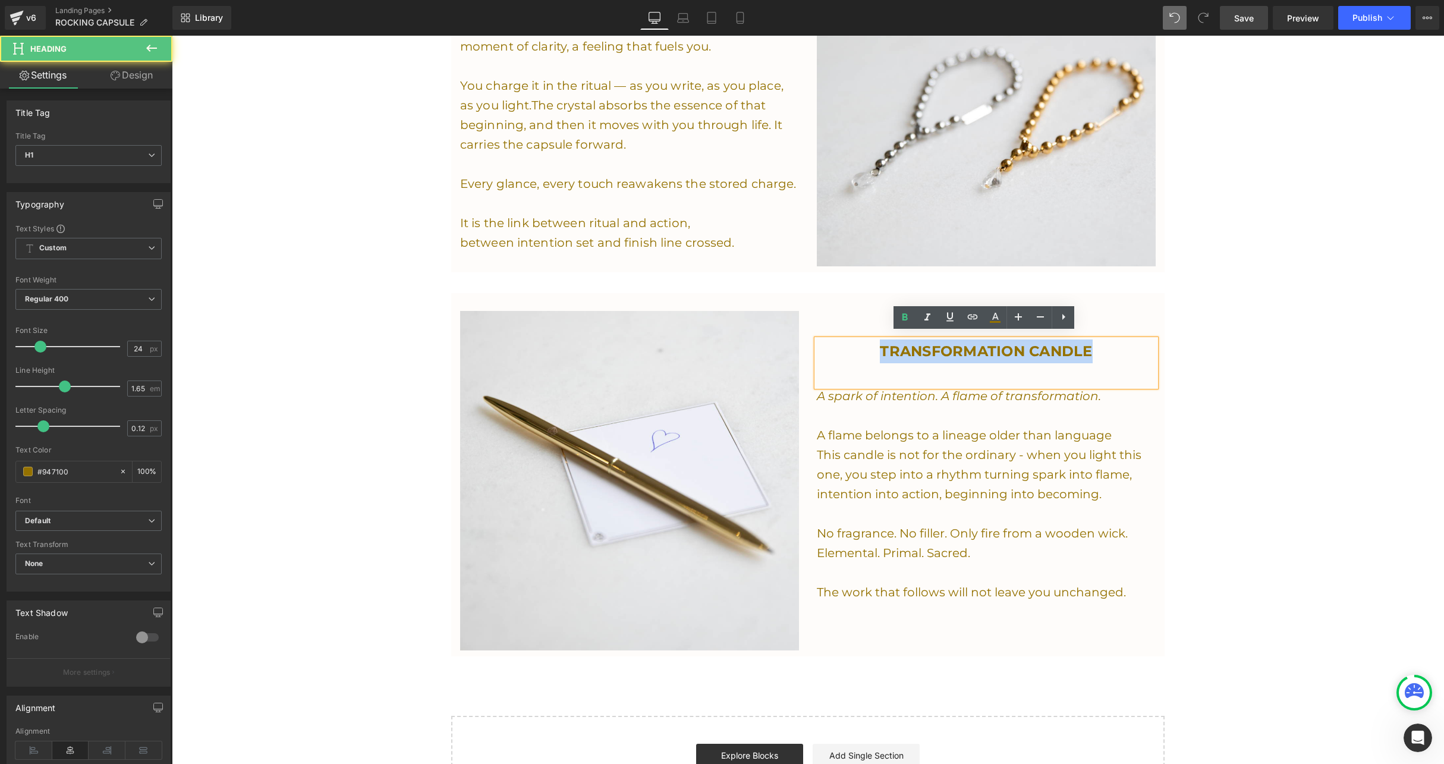
drag, startPoint x: 1093, startPoint y: 348, endPoint x: 866, endPoint y: 328, distance: 228.6
click at [866, 328] on div "TRANSFORMATION CANDLE Heading A spark of intention. A flame of transformation. …" at bounding box center [986, 480] width 357 height 339
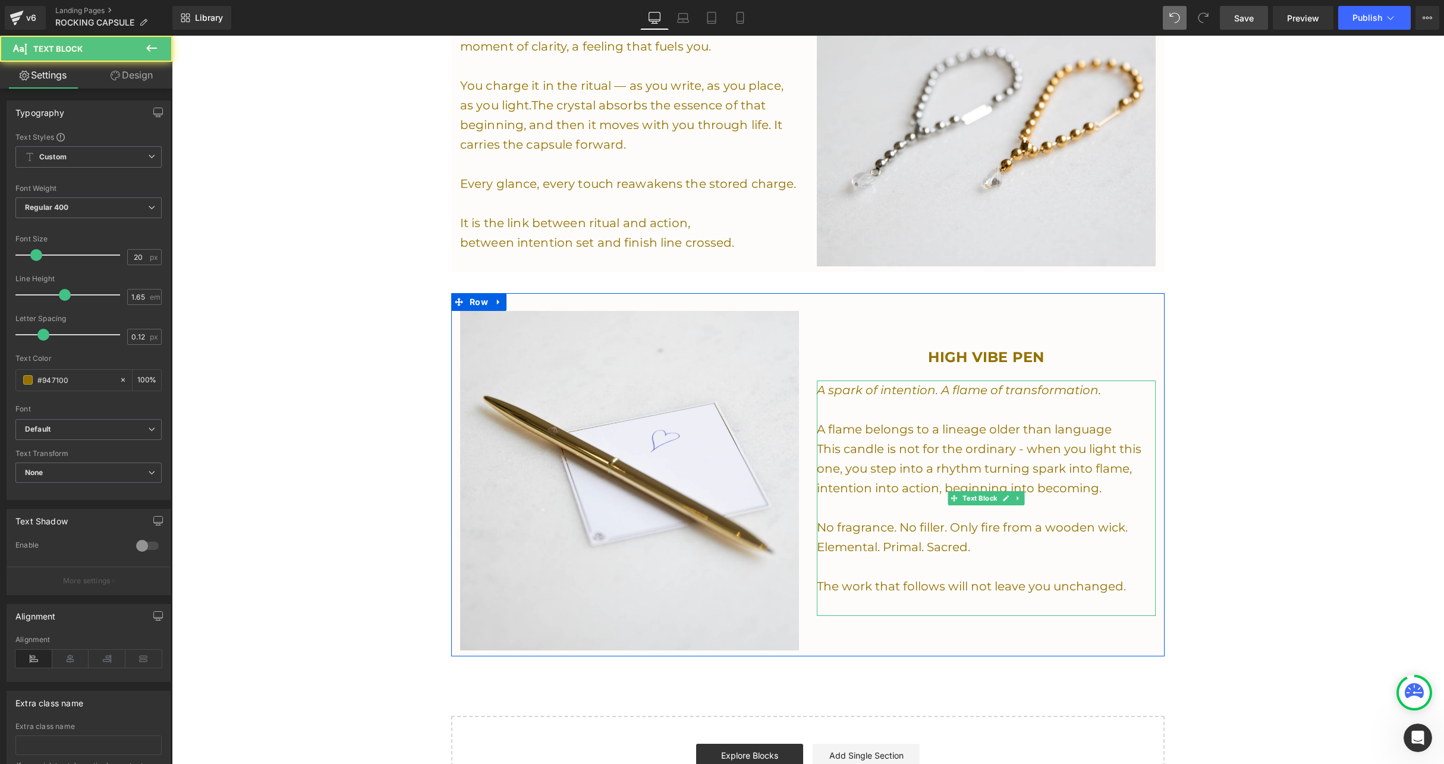
click at [970, 383] on em "A spark of intention. A flame of transformation." at bounding box center [959, 390] width 284 height 14
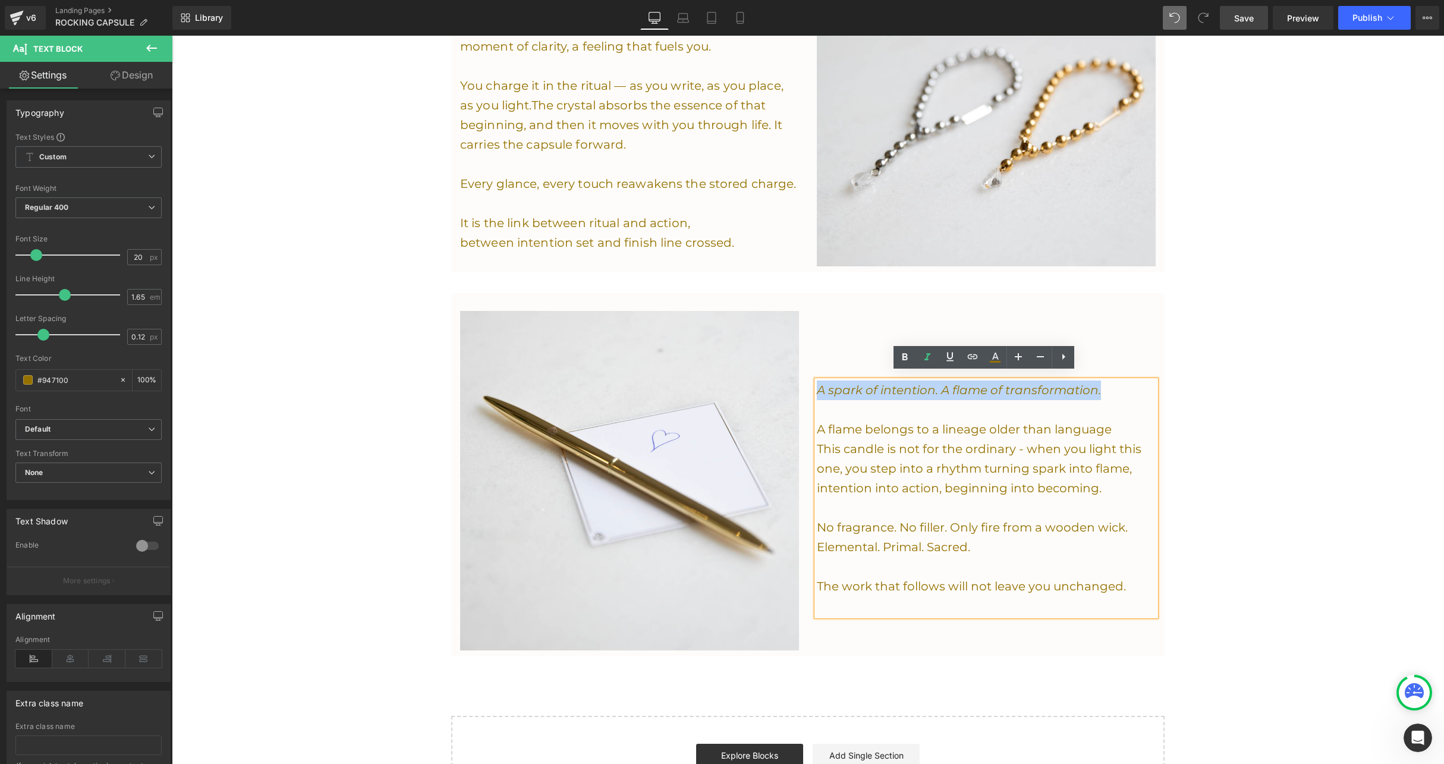
drag, startPoint x: 1102, startPoint y: 384, endPoint x: 816, endPoint y: 379, distance: 286.0
click at [817, 380] on p "A spark of intention. A flame of transformation." at bounding box center [986, 390] width 339 height 20
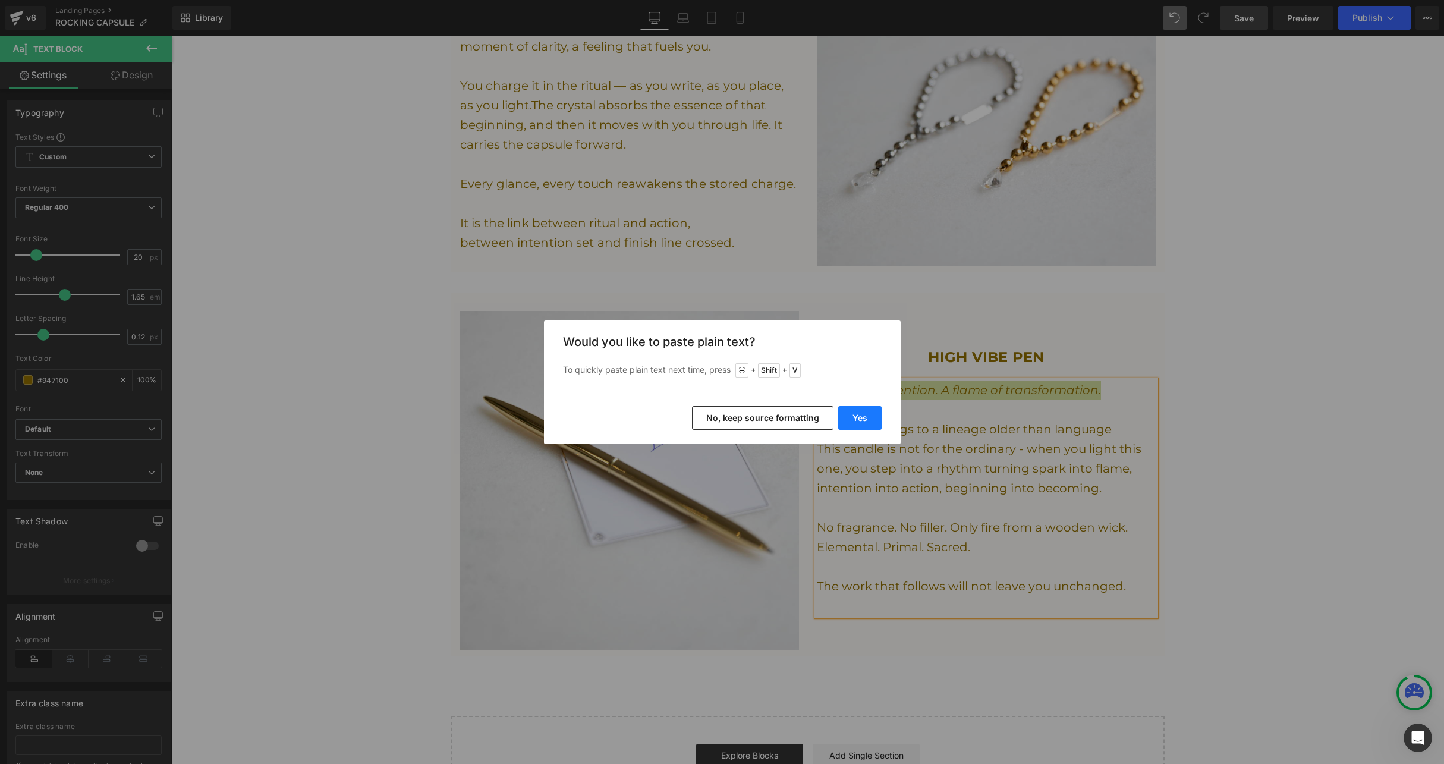
click at [863, 419] on button "Yes" at bounding box center [859, 418] width 43 height 24
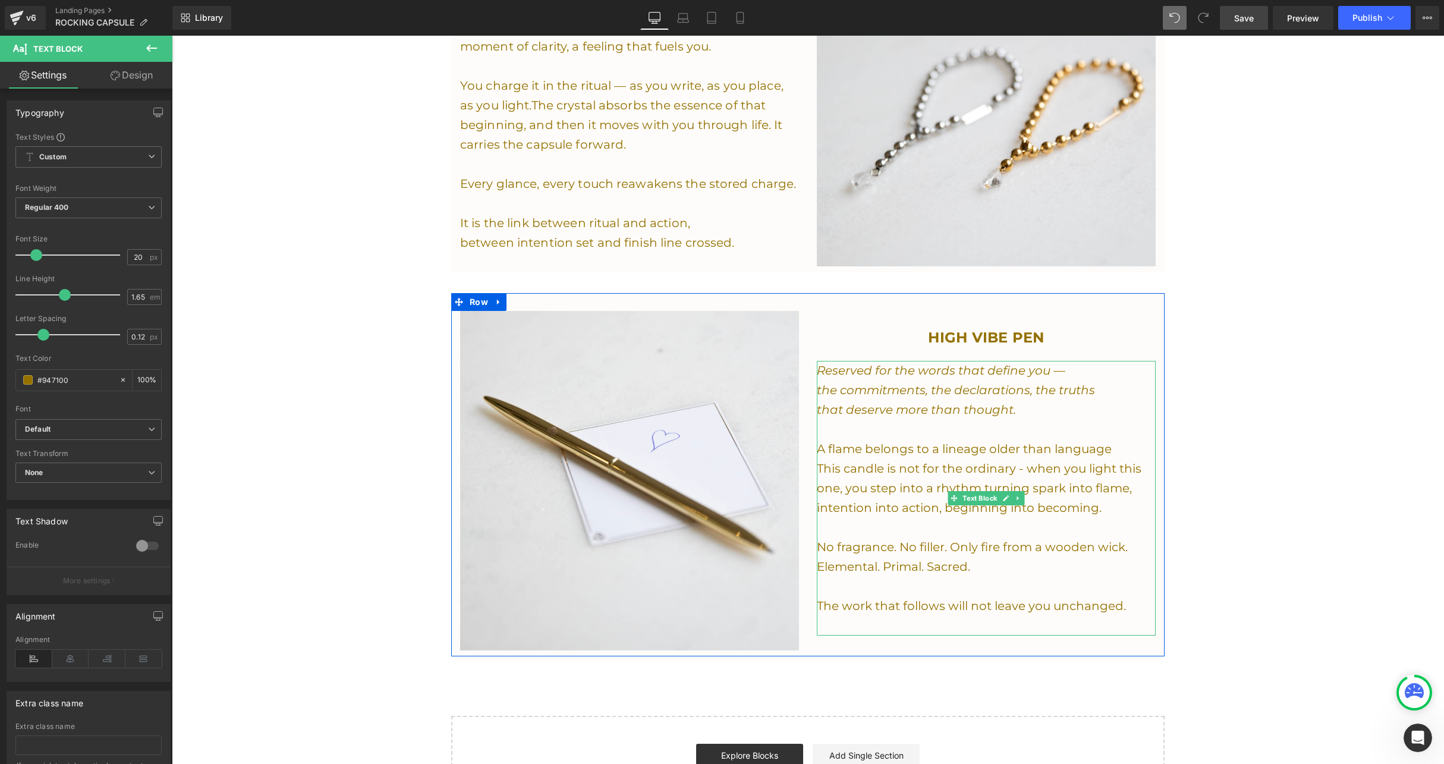
click at [1005, 502] on p "This candle is not for the ordinary - when you light this one, you step into a …" at bounding box center [986, 488] width 339 height 59
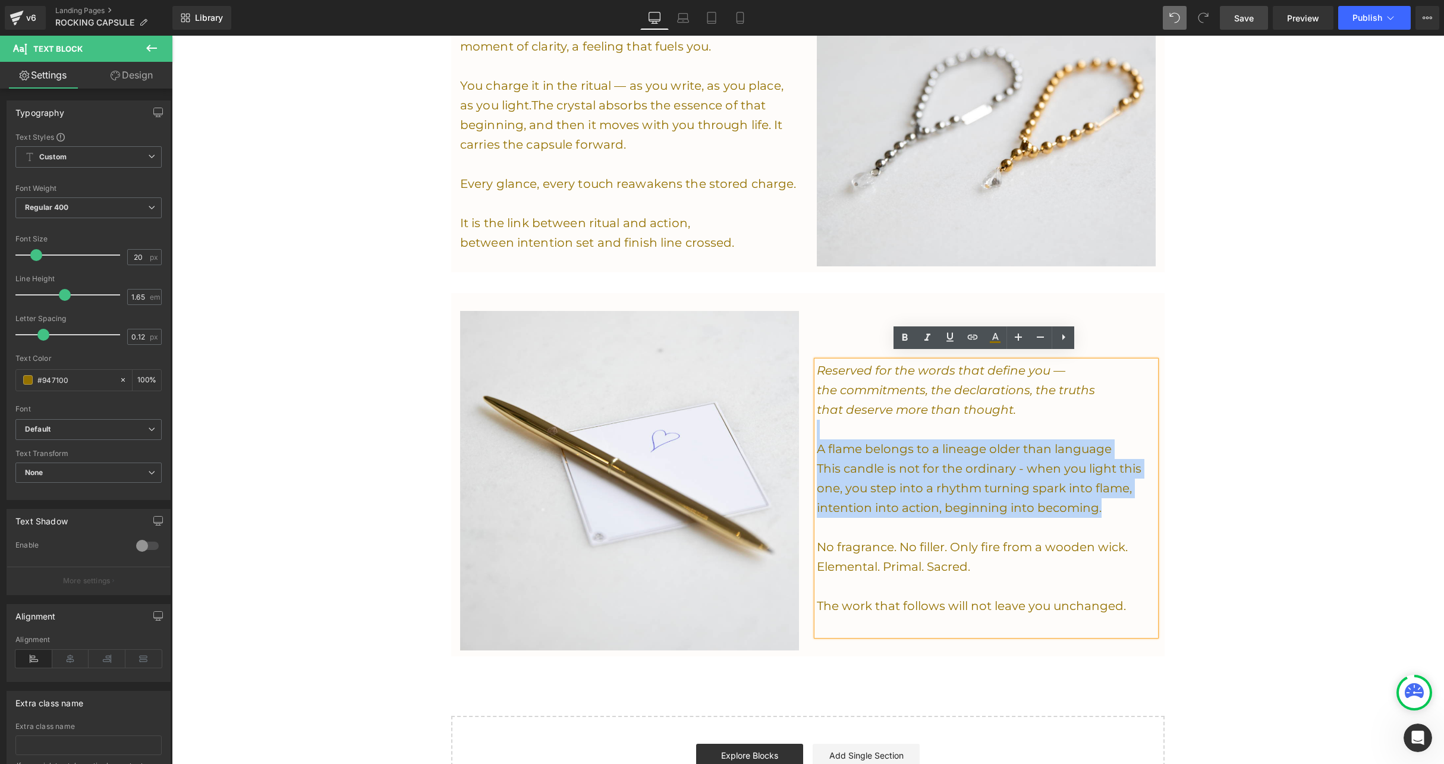
drag, startPoint x: 1097, startPoint y: 503, endPoint x: 841, endPoint y: 413, distance: 271.7
click at [841, 413] on div "Reserved for the words that define you — the commitments, the declarations, the…" at bounding box center [986, 498] width 339 height 275
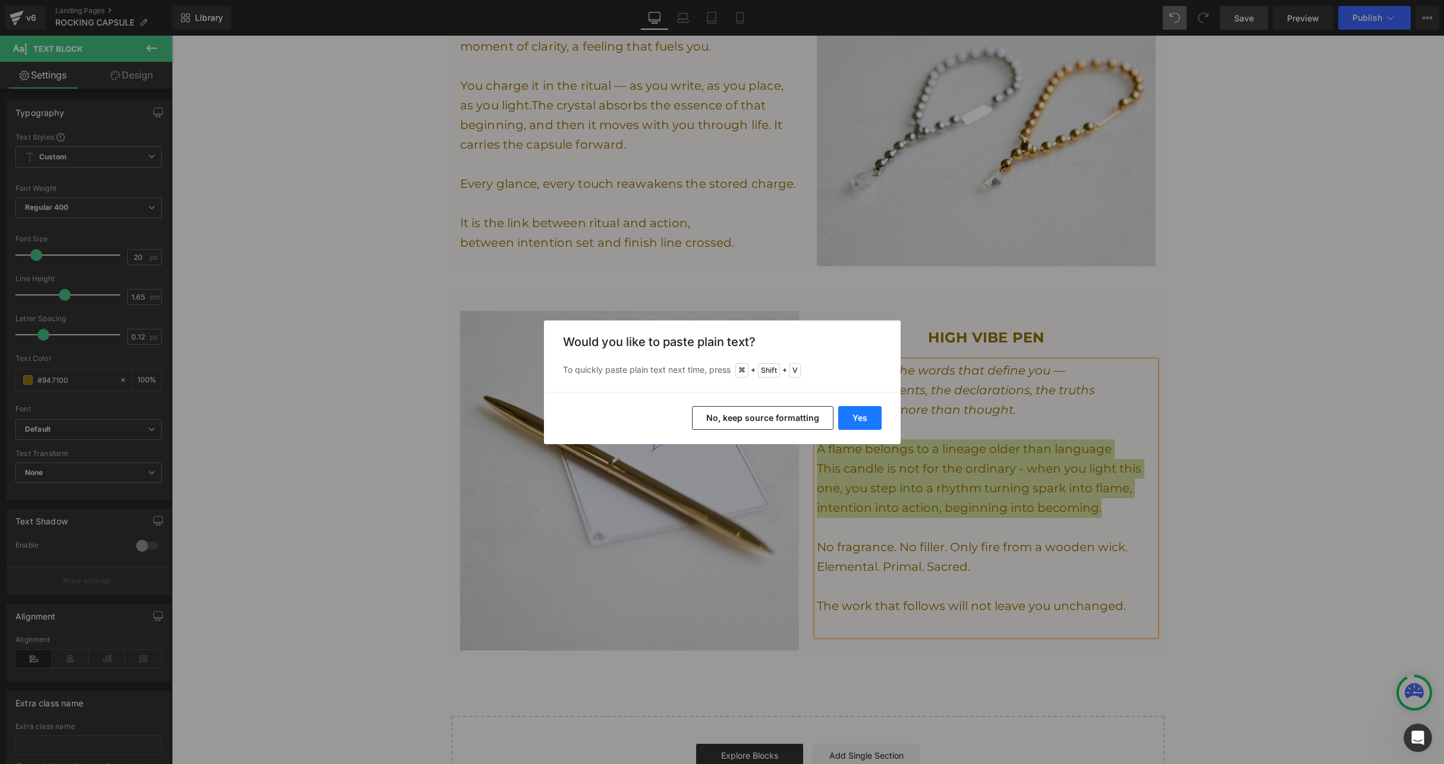
click at [850, 415] on button "Yes" at bounding box center [859, 418] width 43 height 24
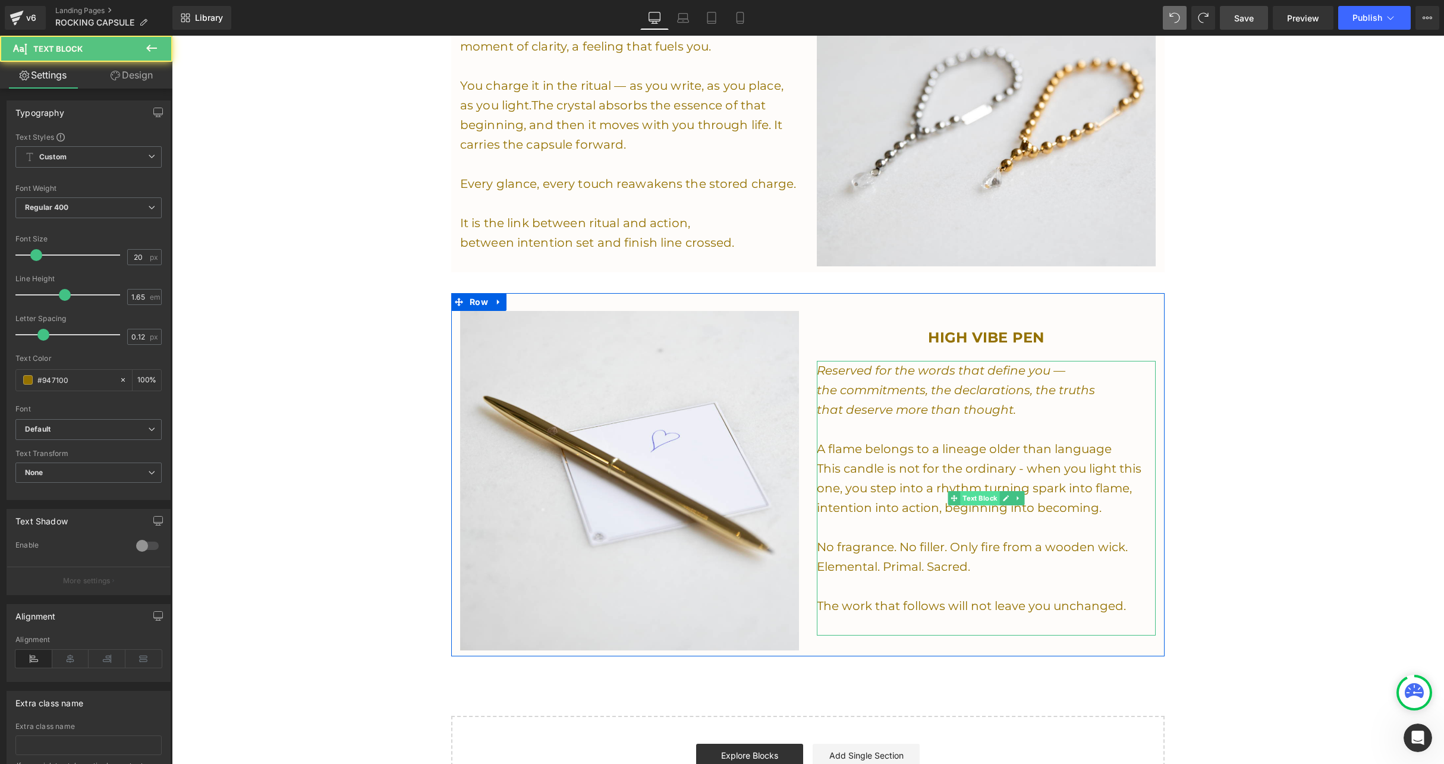
click at [963, 486] on div "Reserved for the words that define you — the commitments, the declarations, the…" at bounding box center [986, 498] width 339 height 275
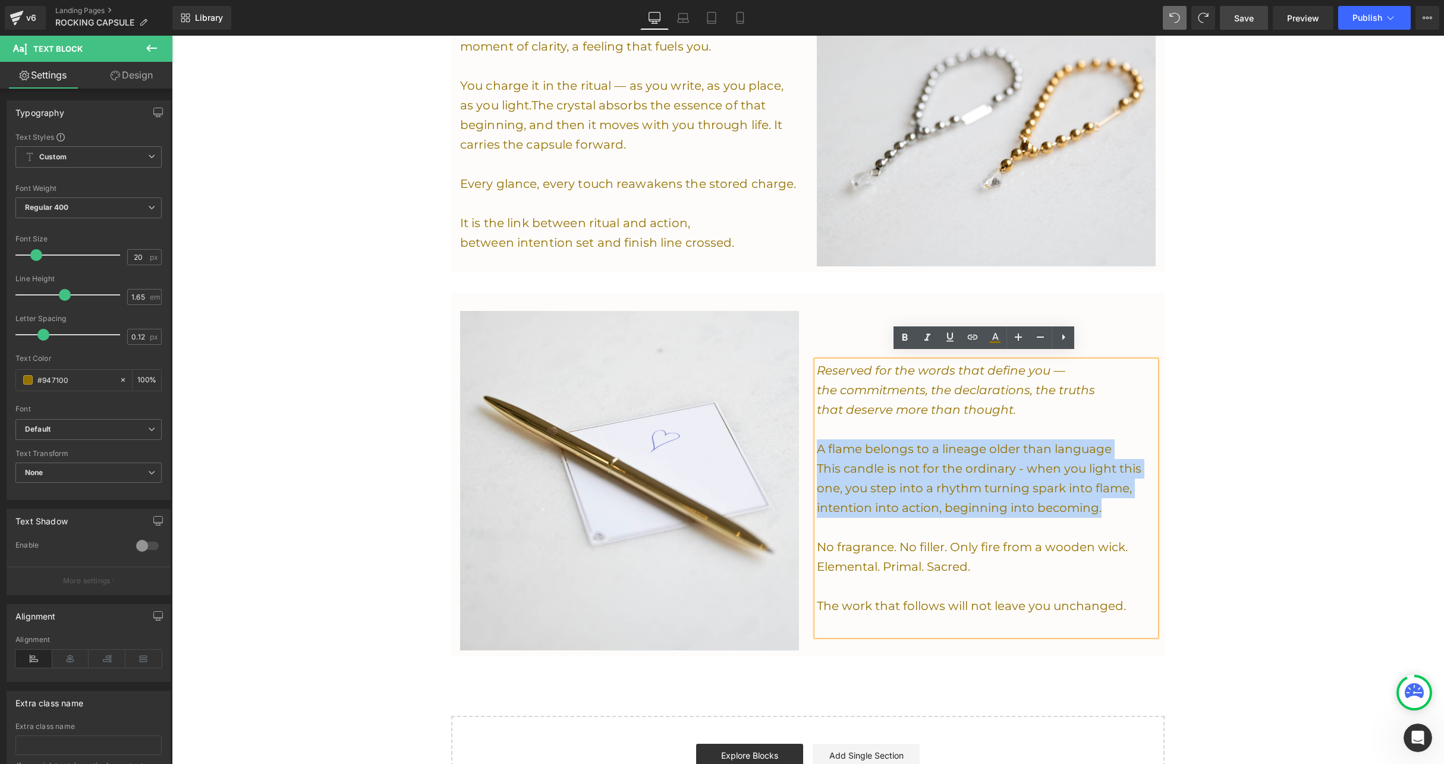
drag, startPoint x: 1090, startPoint y: 499, endPoint x: 804, endPoint y: 442, distance: 291.6
click at [804, 442] on div "Image HIGH VIBE PEN Heading Reserved for the words that define you — the commit…" at bounding box center [807, 474] width 713 height 363
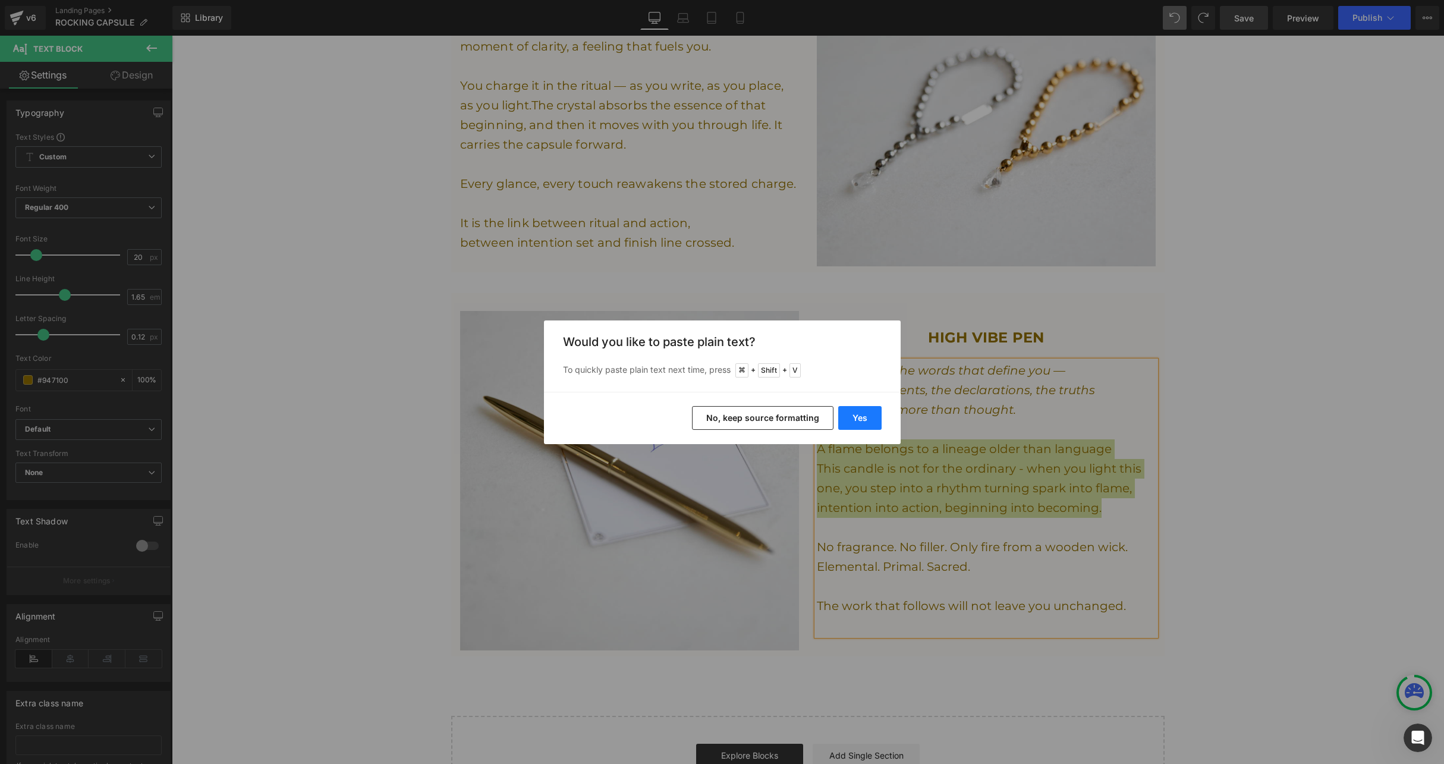
click at [857, 413] on button "Yes" at bounding box center [859, 418] width 43 height 24
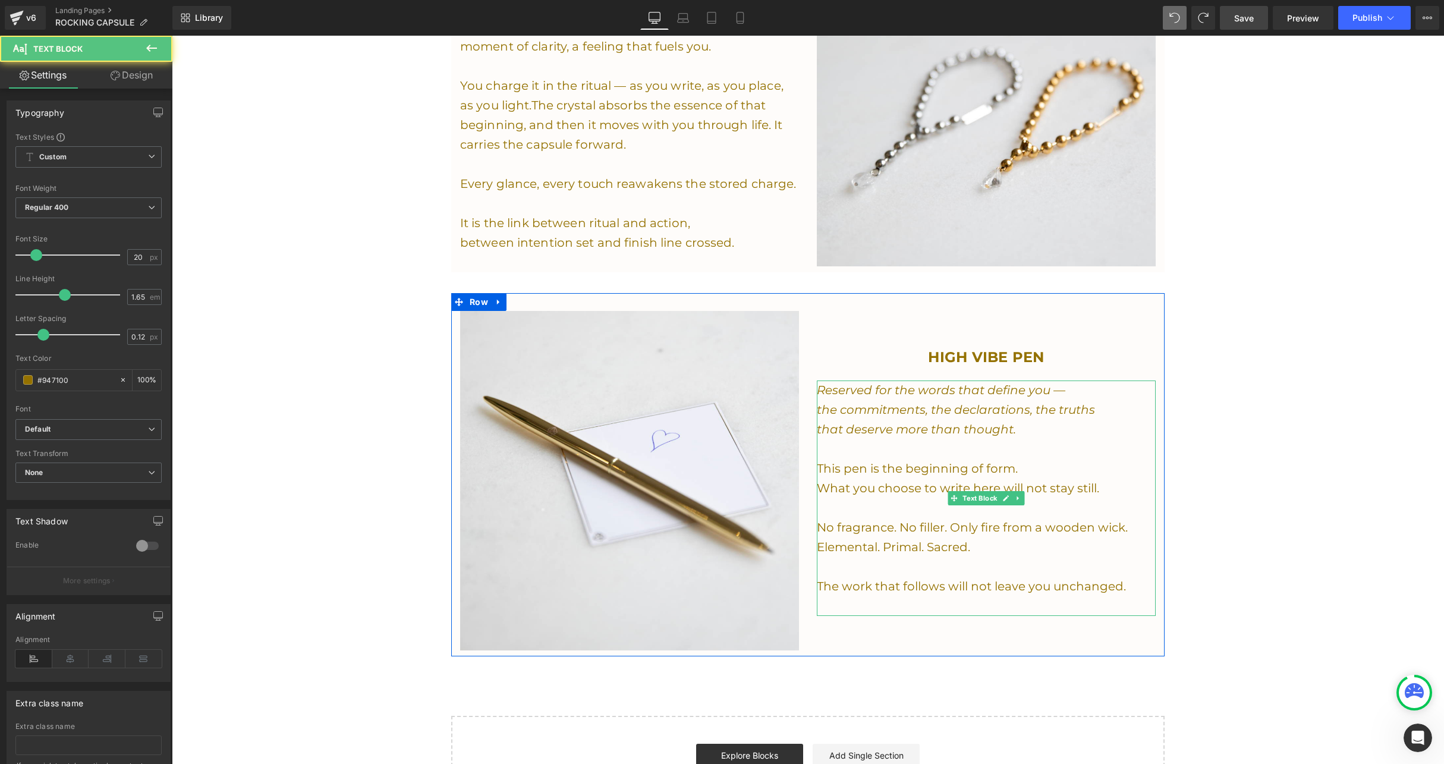
click at [983, 479] on p "What you choose to write here will not stay still." at bounding box center [986, 489] width 339 height 20
drag, startPoint x: 1046, startPoint y: 384, endPoint x: 987, endPoint y: 386, distance: 58.3
click at [987, 386] on icon "Reserved for the words that define you —" at bounding box center [941, 390] width 248 height 14
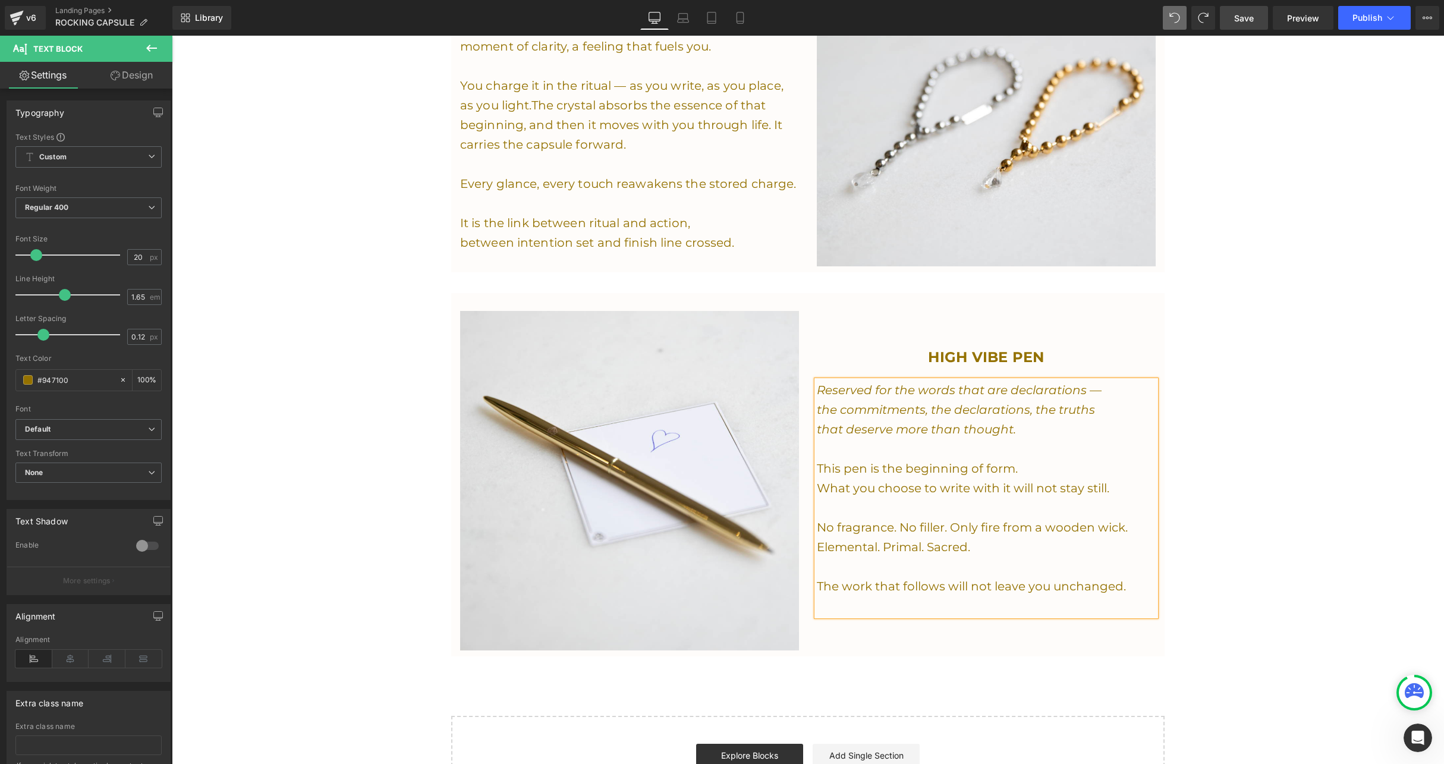
click at [833, 402] on icon "the commitments, the declarations, the truths" at bounding box center [956, 409] width 278 height 14
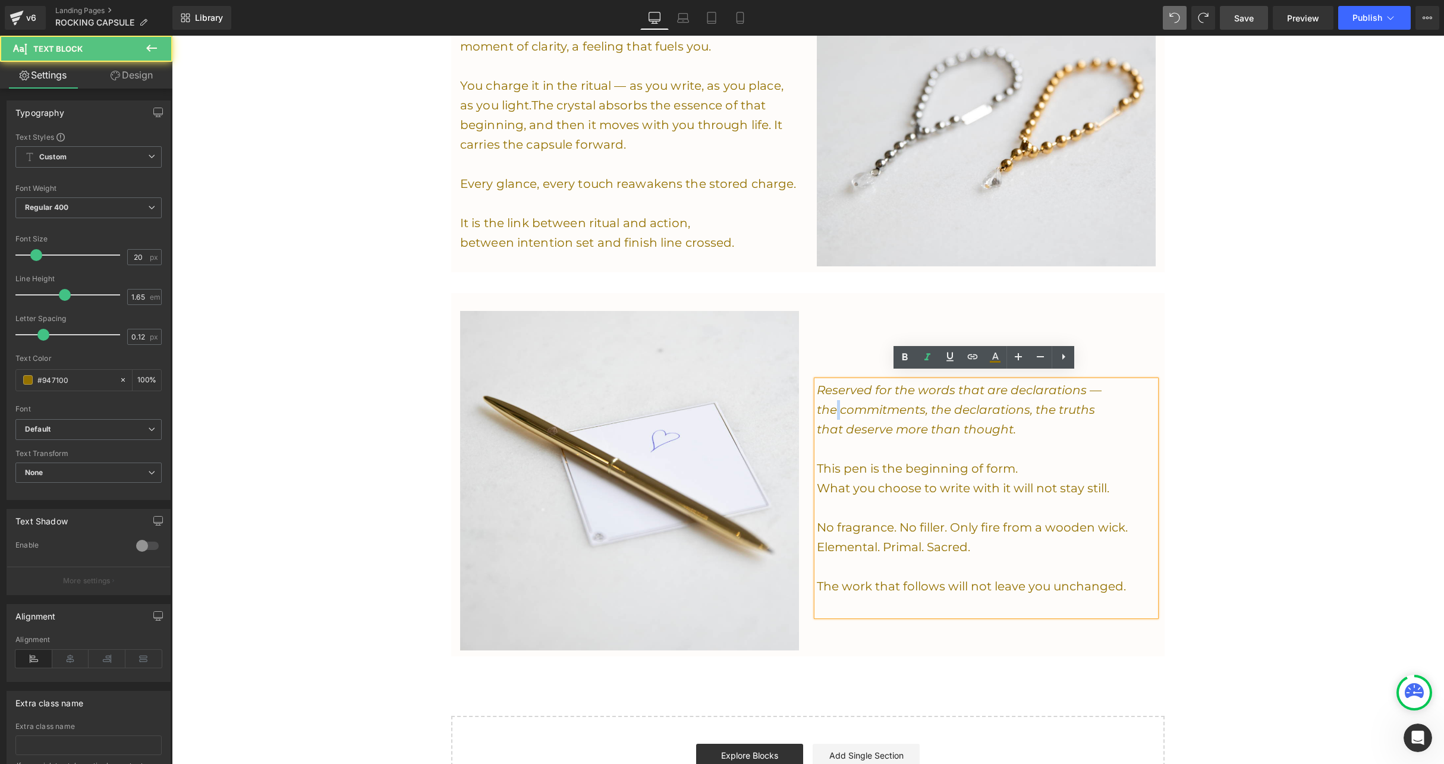
click at [833, 402] on icon "the commitments, the declarations, the truths" at bounding box center [956, 409] width 278 height 14
click at [1004, 402] on icon "commitments, the declarations, the truths" at bounding box center [944, 409] width 255 height 14
drag, startPoint x: 1032, startPoint y: 404, endPoint x: 908, endPoint y: 401, distance: 123.7
click at [908, 402] on icon "commitments, the declarations, the truths" at bounding box center [944, 409] width 255 height 14
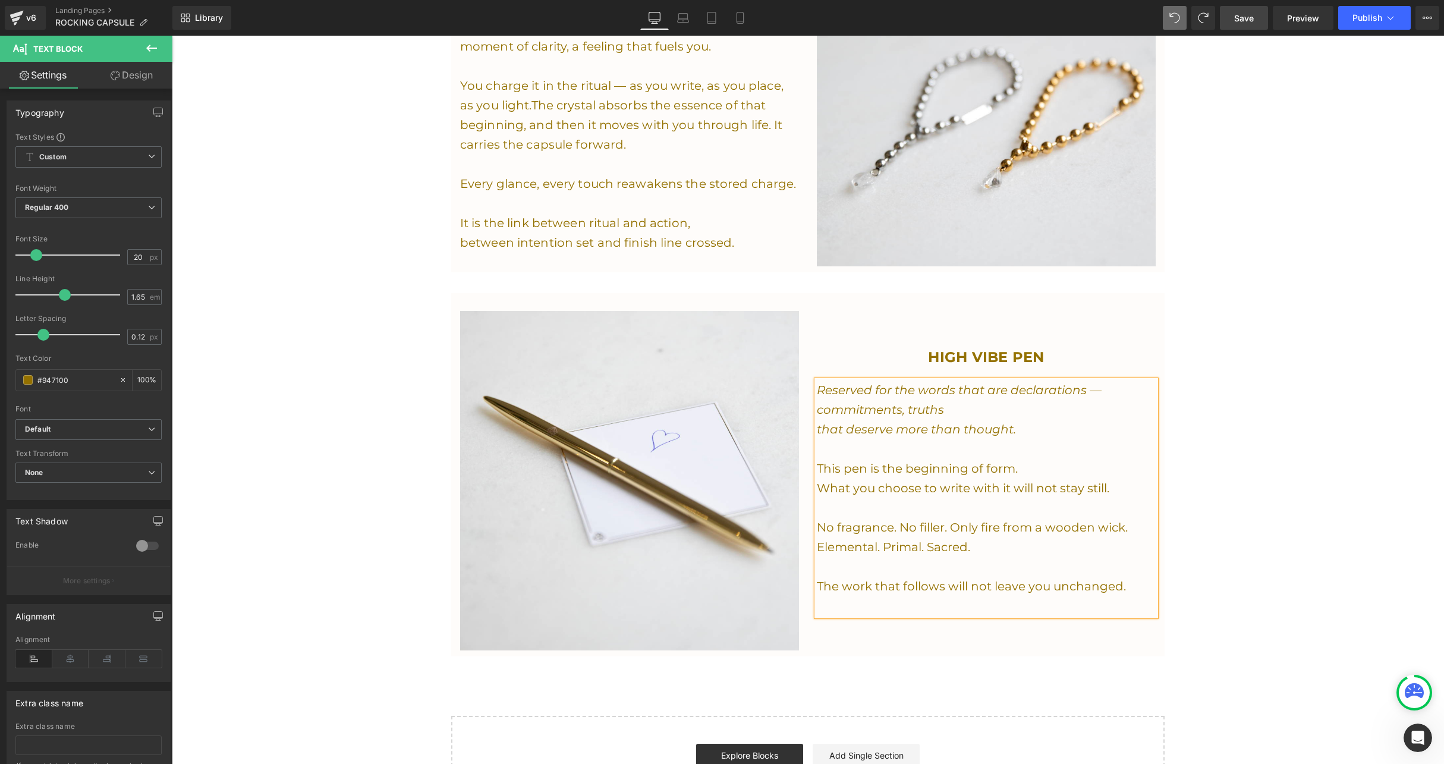
click at [817, 417] on div "Reserved for the words that are declarations — commitments, truths that deserve…" at bounding box center [986, 497] width 339 height 235
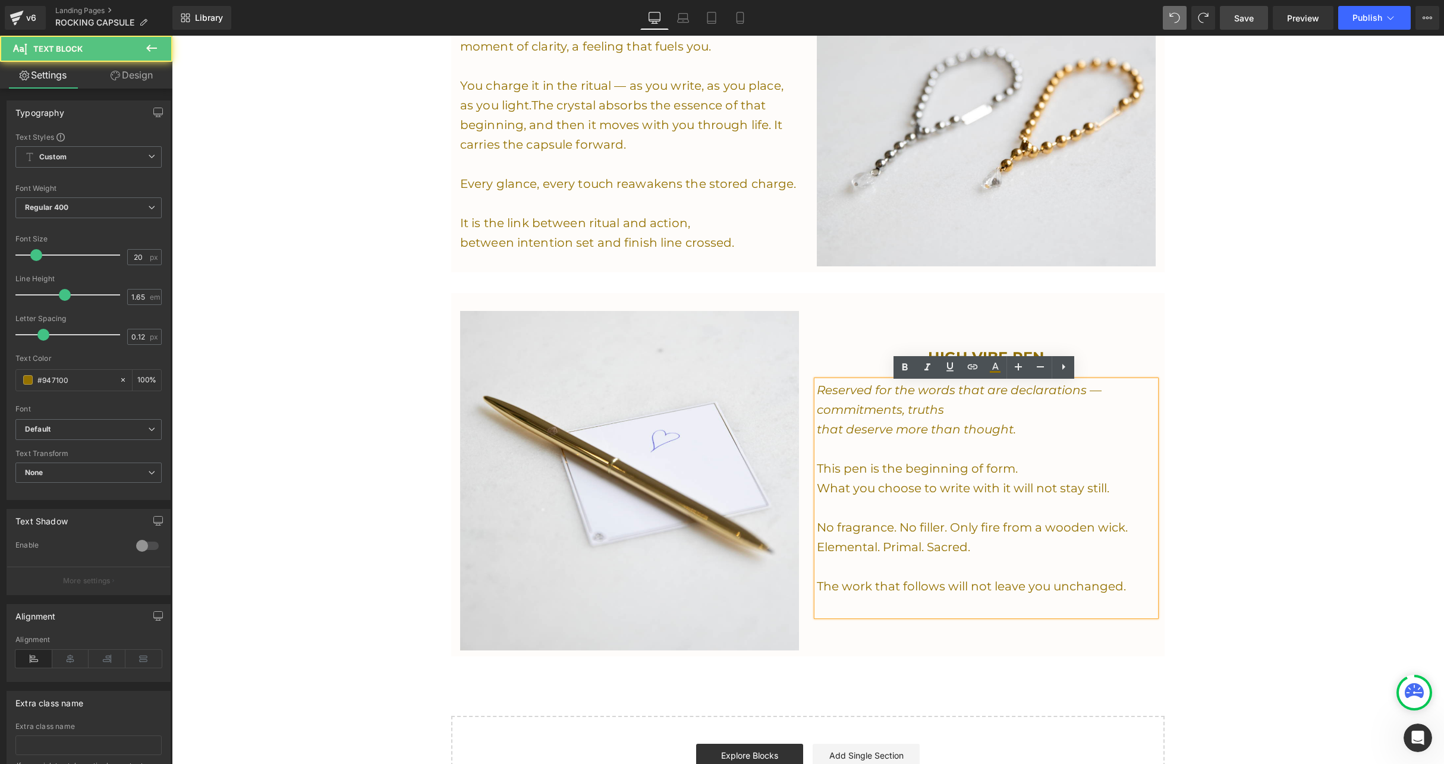
click at [930, 422] on icon "that deserve more than thought." at bounding box center [916, 429] width 199 height 14
drag, startPoint x: 1016, startPoint y: 423, endPoint x: 809, endPoint y: 420, distance: 206.9
click at [808, 420] on div "HIGH VIBE PEN Heading Reserved for the words that are declarations — commitment…" at bounding box center [986, 480] width 357 height 339
click at [943, 402] on p "commitments, truths" at bounding box center [986, 410] width 339 height 20
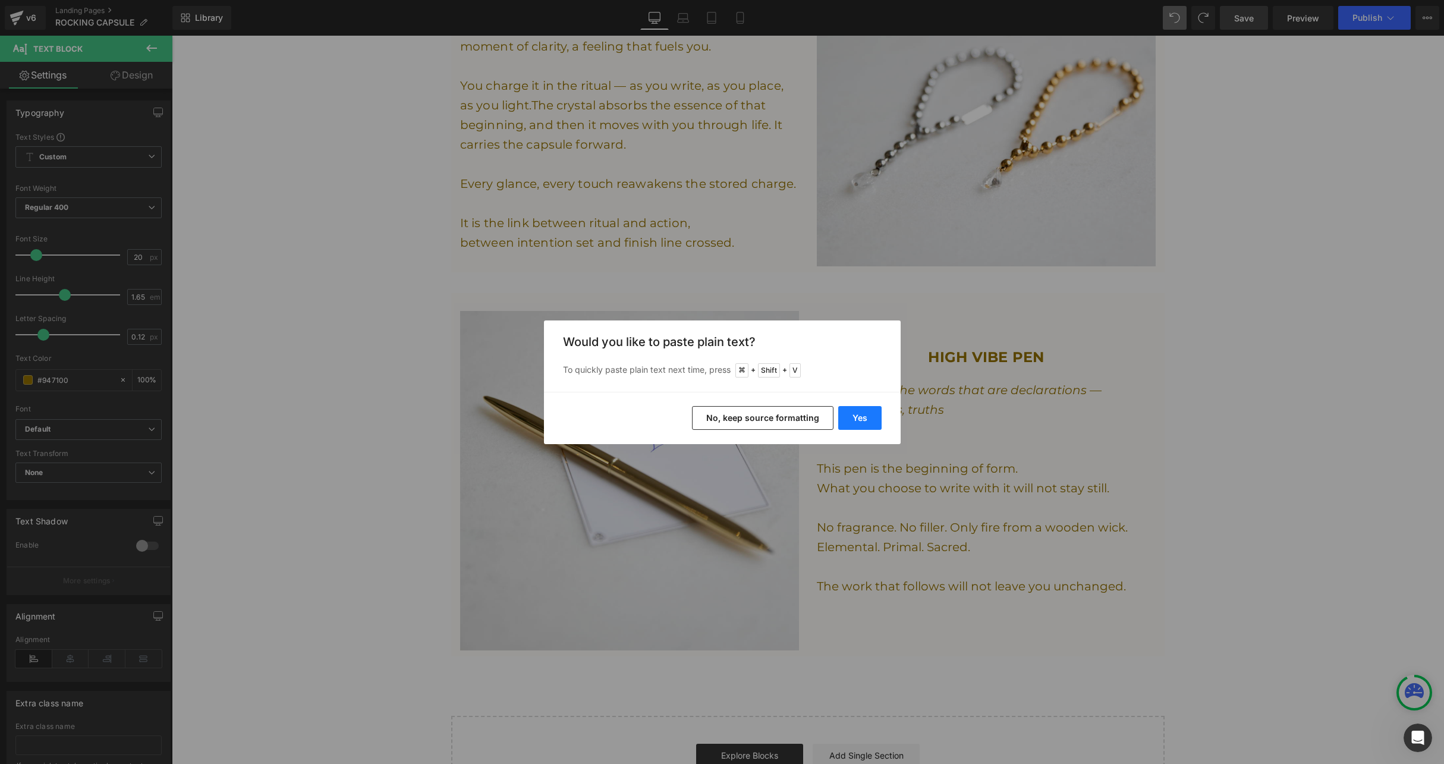
click at [858, 416] on button "Yes" at bounding box center [859, 418] width 43 height 24
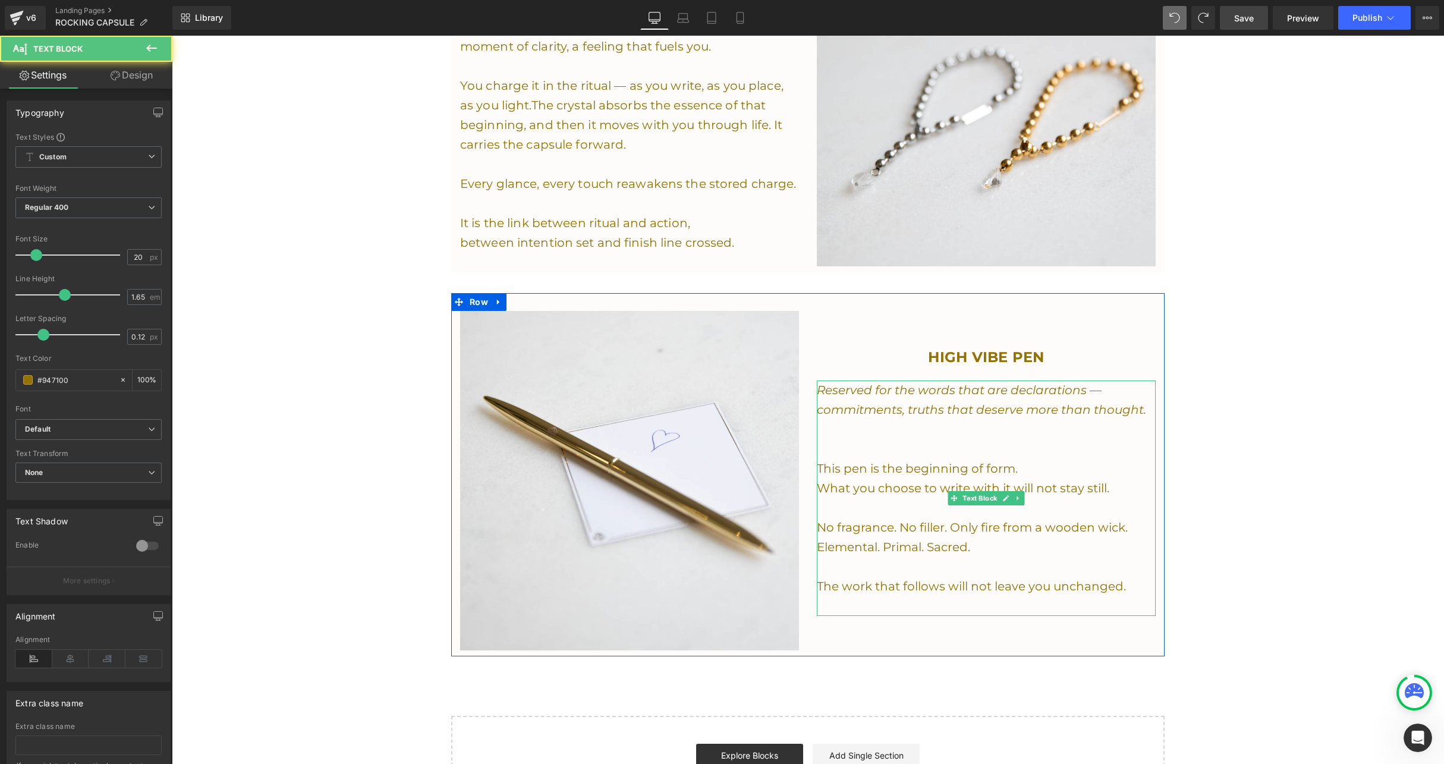
click at [848, 427] on p at bounding box center [986, 430] width 339 height 20
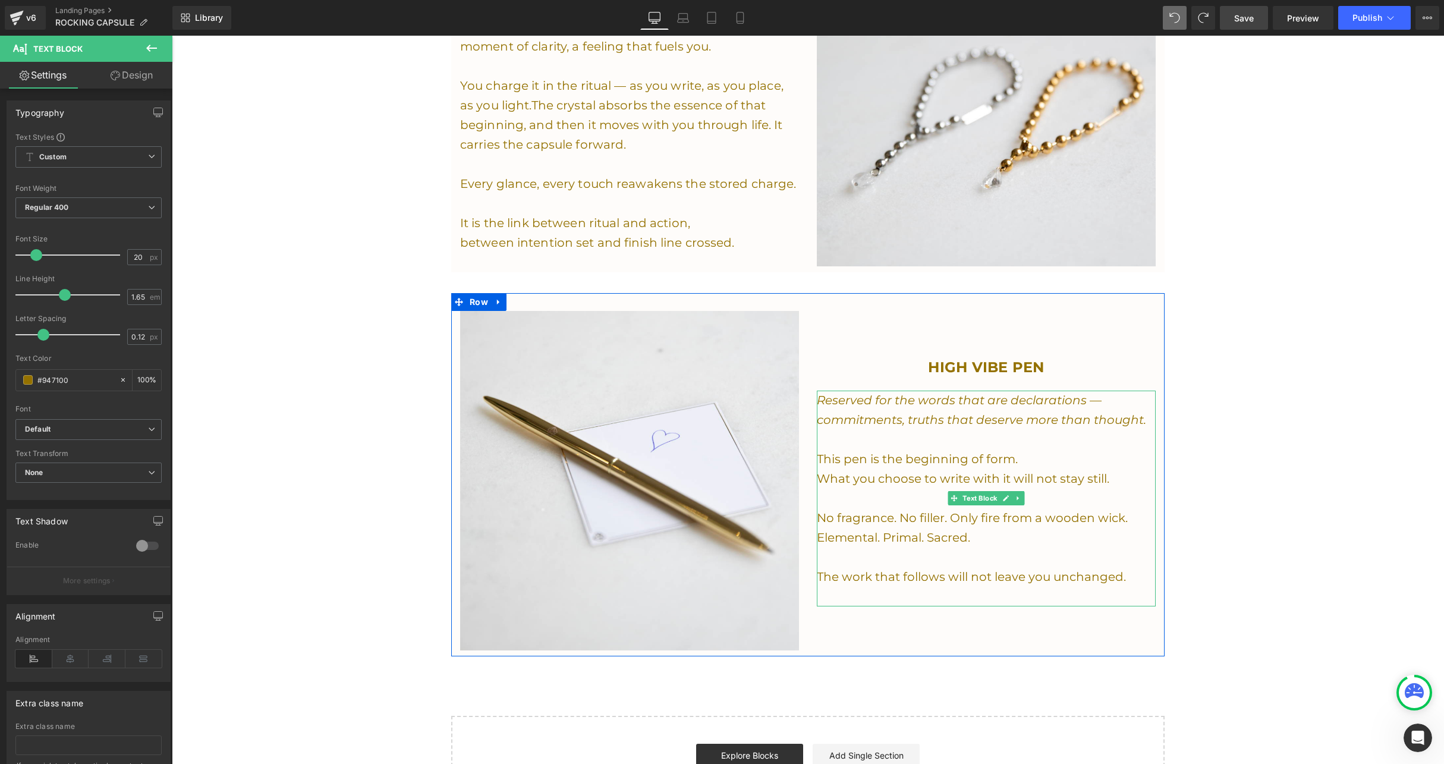
click at [1032, 449] on p "This pen is the beginning of form." at bounding box center [986, 459] width 339 height 20
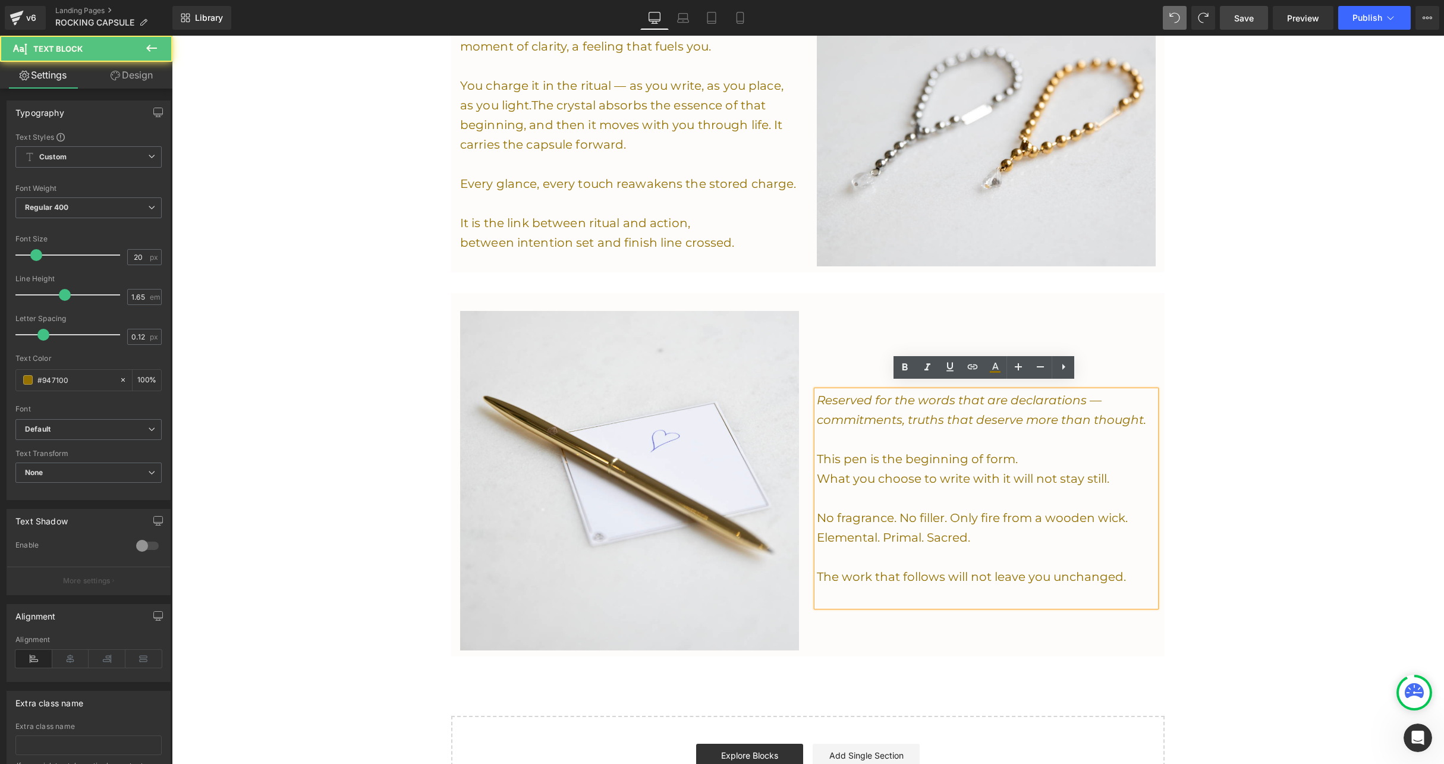
click at [1031, 449] on p "This pen is the beginning of form." at bounding box center [986, 459] width 339 height 20
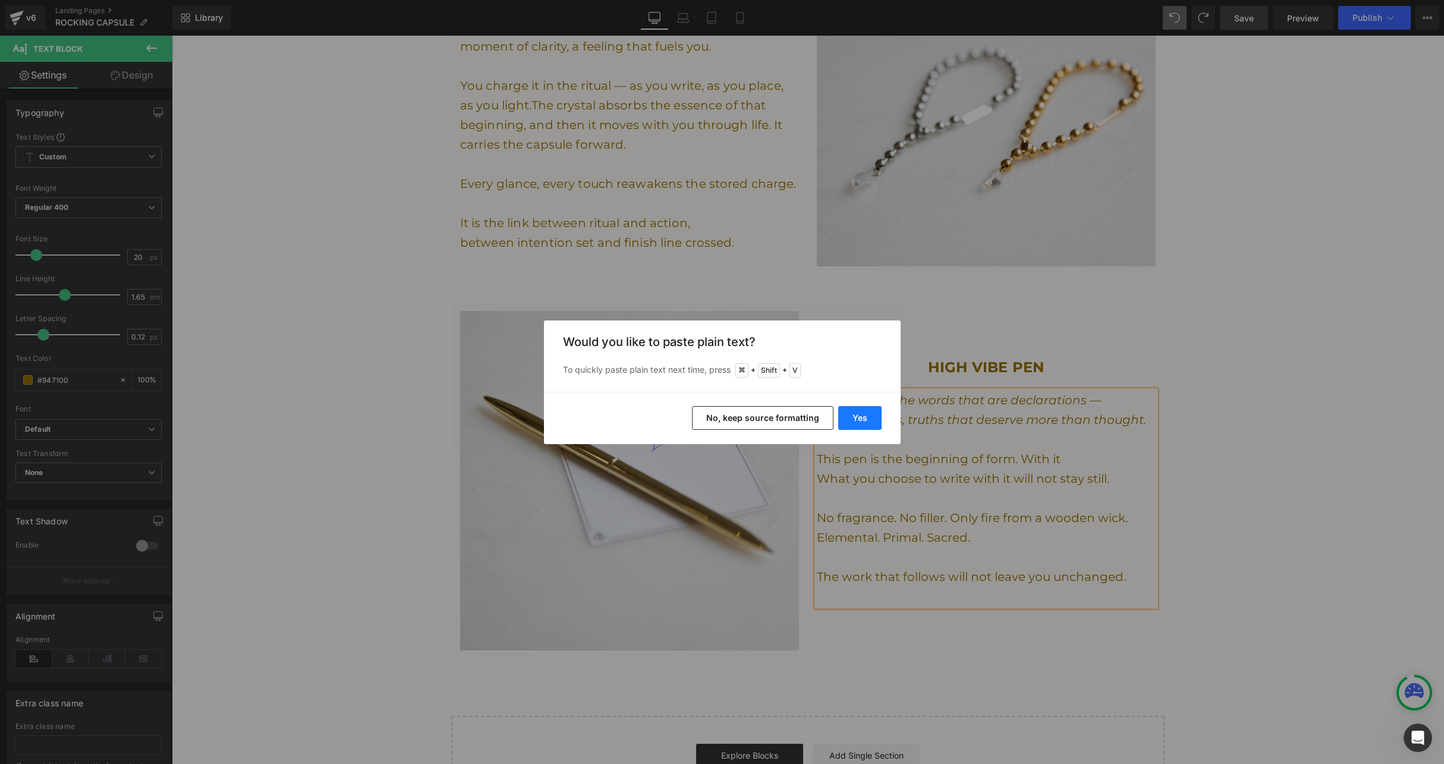
click at [870, 417] on button "Yes" at bounding box center [859, 418] width 43 height 24
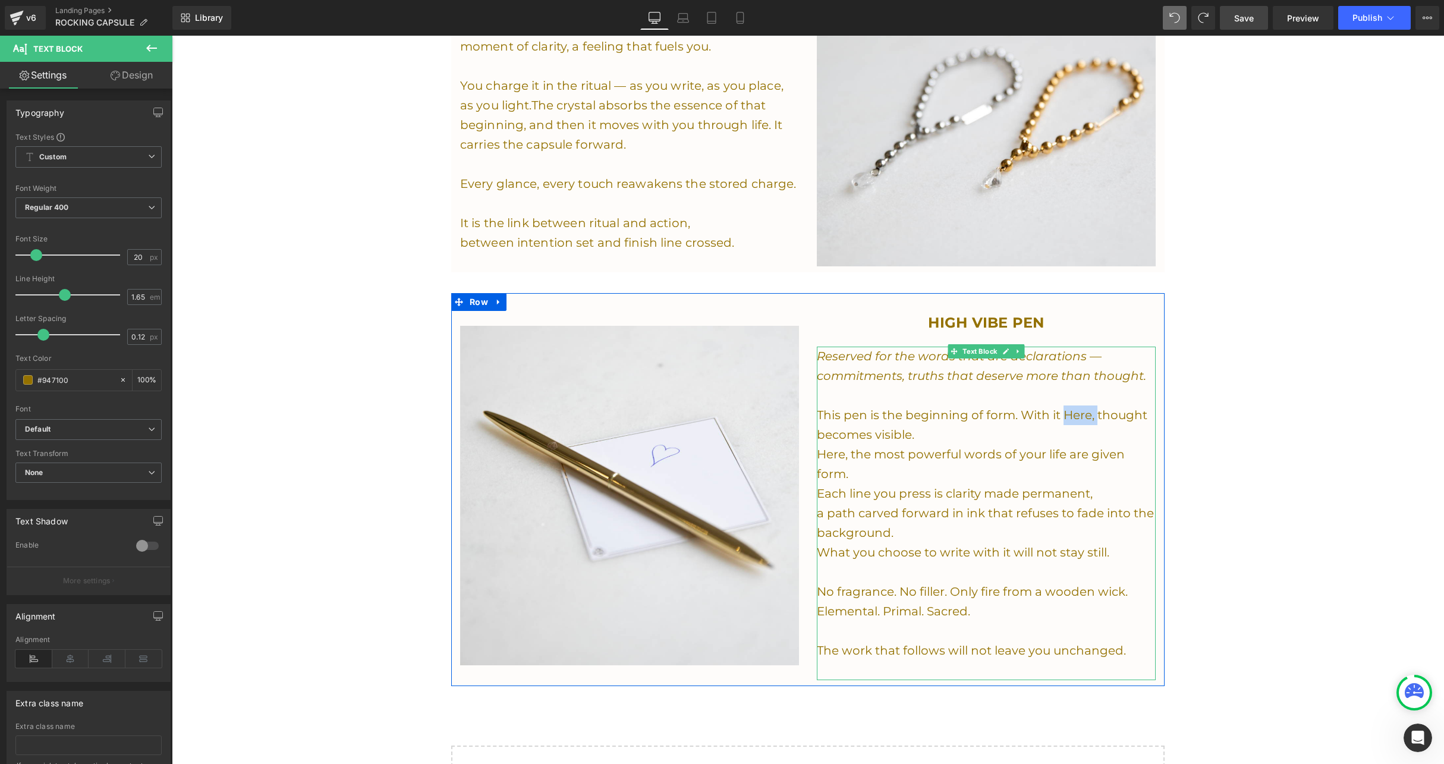
drag, startPoint x: 1094, startPoint y: 409, endPoint x: 1061, endPoint y: 408, distance: 33.9
click at [1061, 408] on p "This pen is the beginning of form. With it Here, thought becomes visible." at bounding box center [986, 424] width 339 height 39
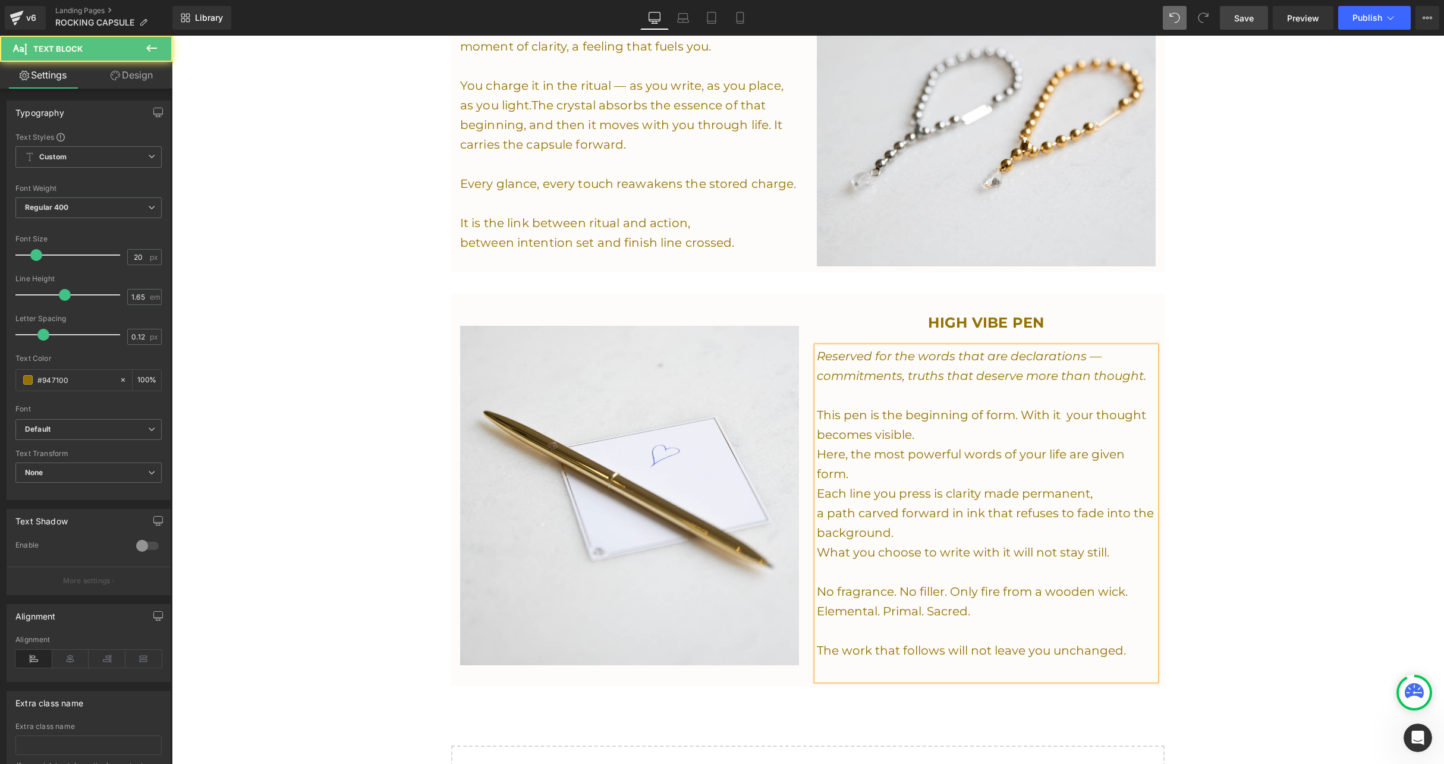
click at [1144, 408] on p "This pen is the beginning of form. With it your thought becomes visible." at bounding box center [986, 424] width 339 height 39
drag, startPoint x: 849, startPoint y: 464, endPoint x: 800, endPoint y: 452, distance: 50.9
click at [800, 452] on div "Image HIGH VIBE PEN Heading Reserved for the words that are declarations — comm…" at bounding box center [807, 489] width 713 height 392
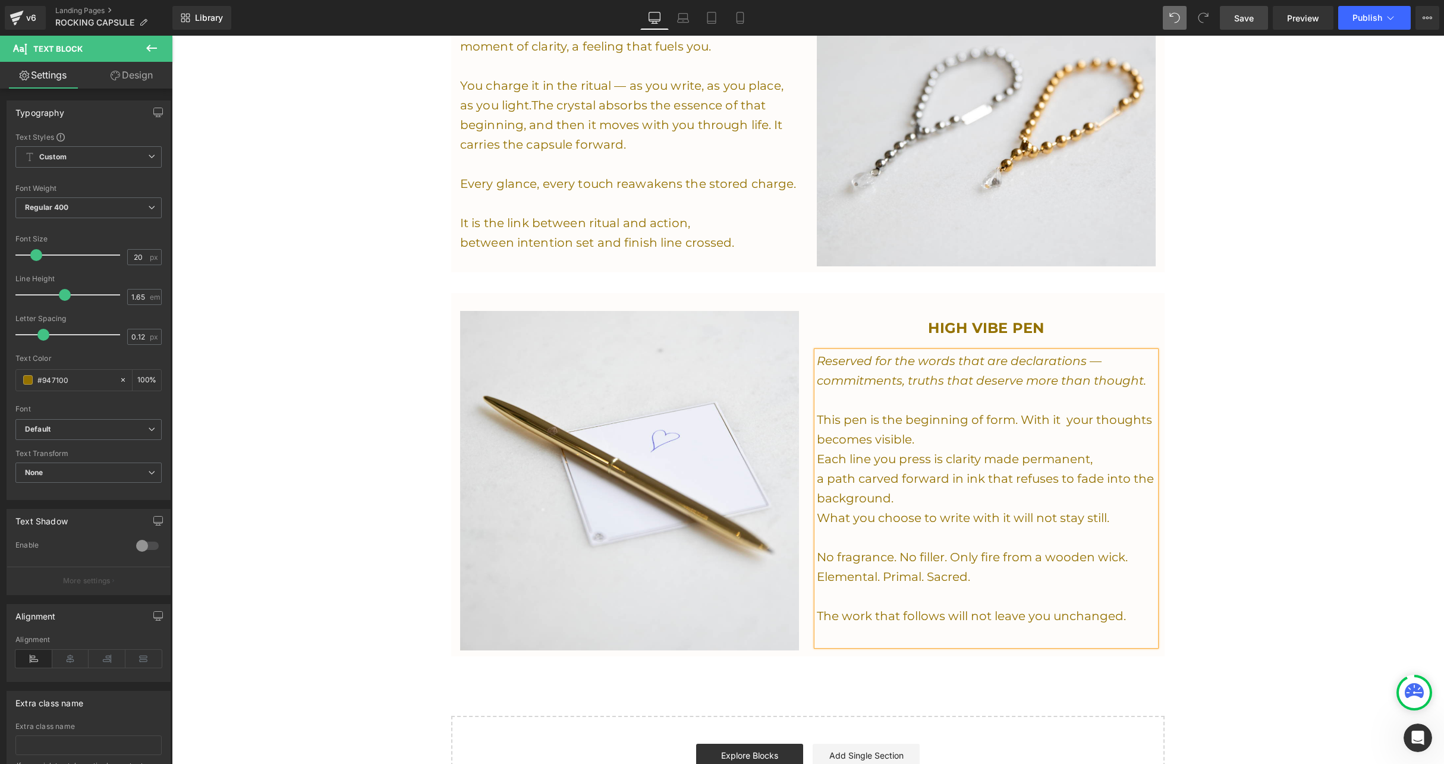
click at [908, 451] on p "Each line you press is clarity made permanent," at bounding box center [986, 459] width 339 height 20
click at [1113, 515] on p "What you choose to write with it will not stay still." at bounding box center [986, 518] width 339 height 20
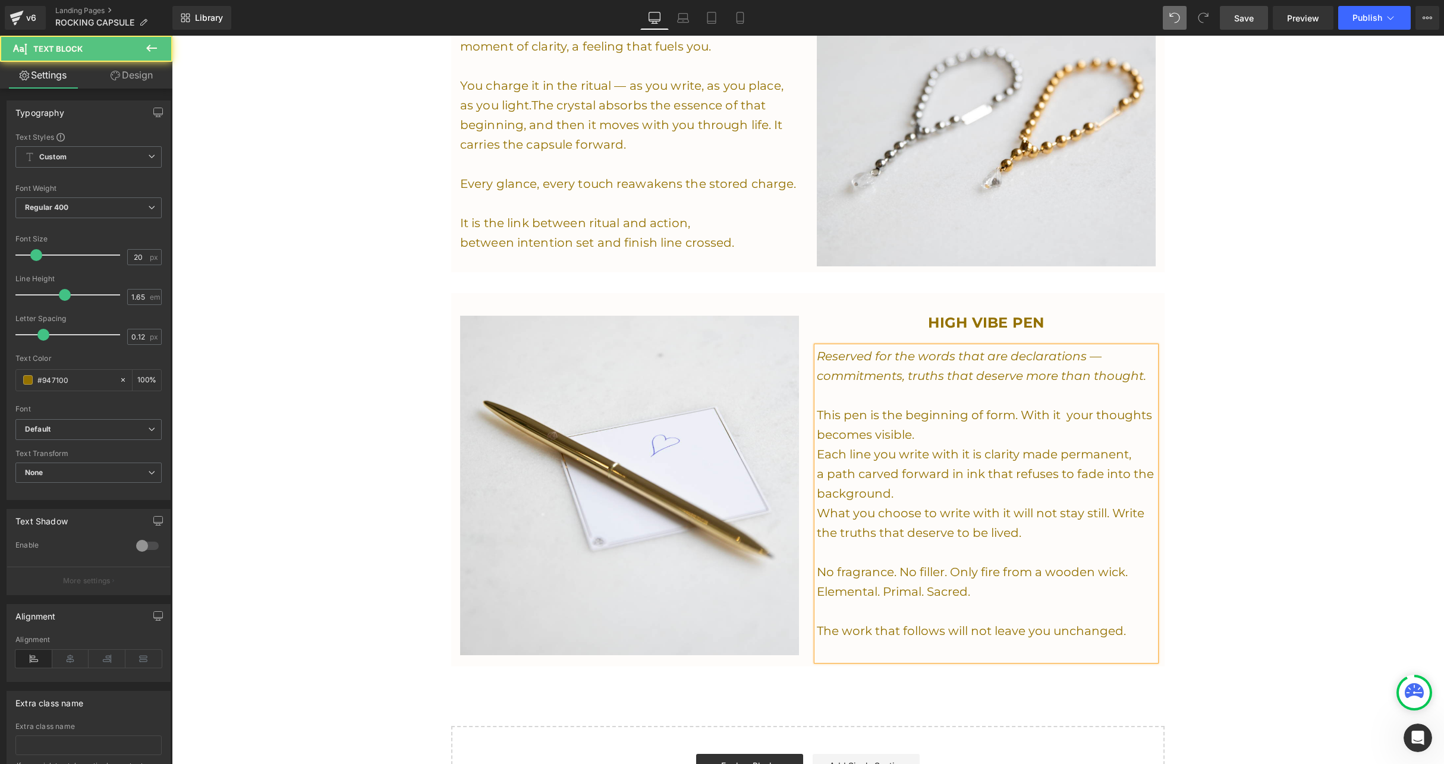
click at [1006, 569] on p "No fragrance. No filler. Only fire from a wooden wick." at bounding box center [986, 572] width 339 height 20
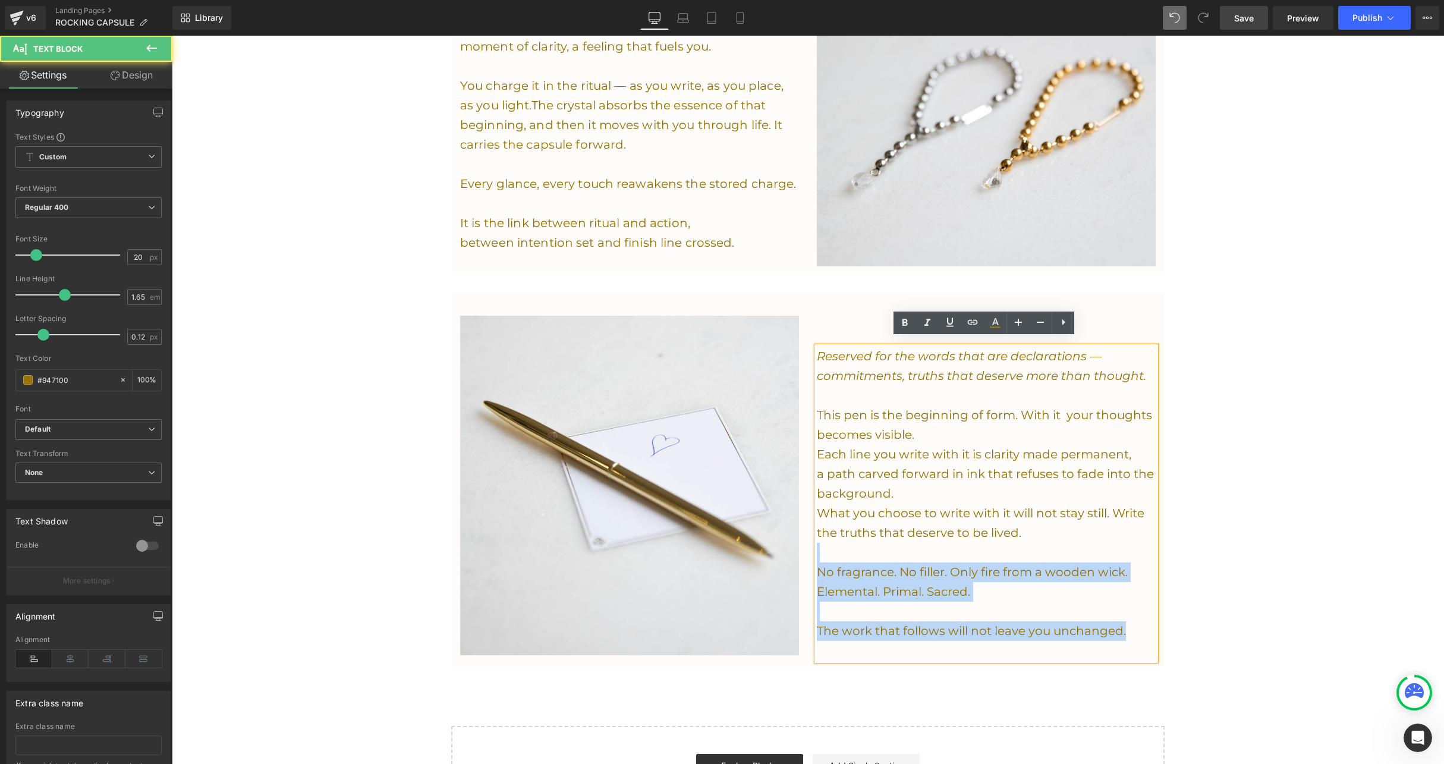
drag, startPoint x: 1129, startPoint y: 624, endPoint x: 829, endPoint y: 539, distance: 311.9
click at [829, 539] on div "Reserved for the words that are declarations — commitments, truths that deserve…" at bounding box center [986, 504] width 339 height 314
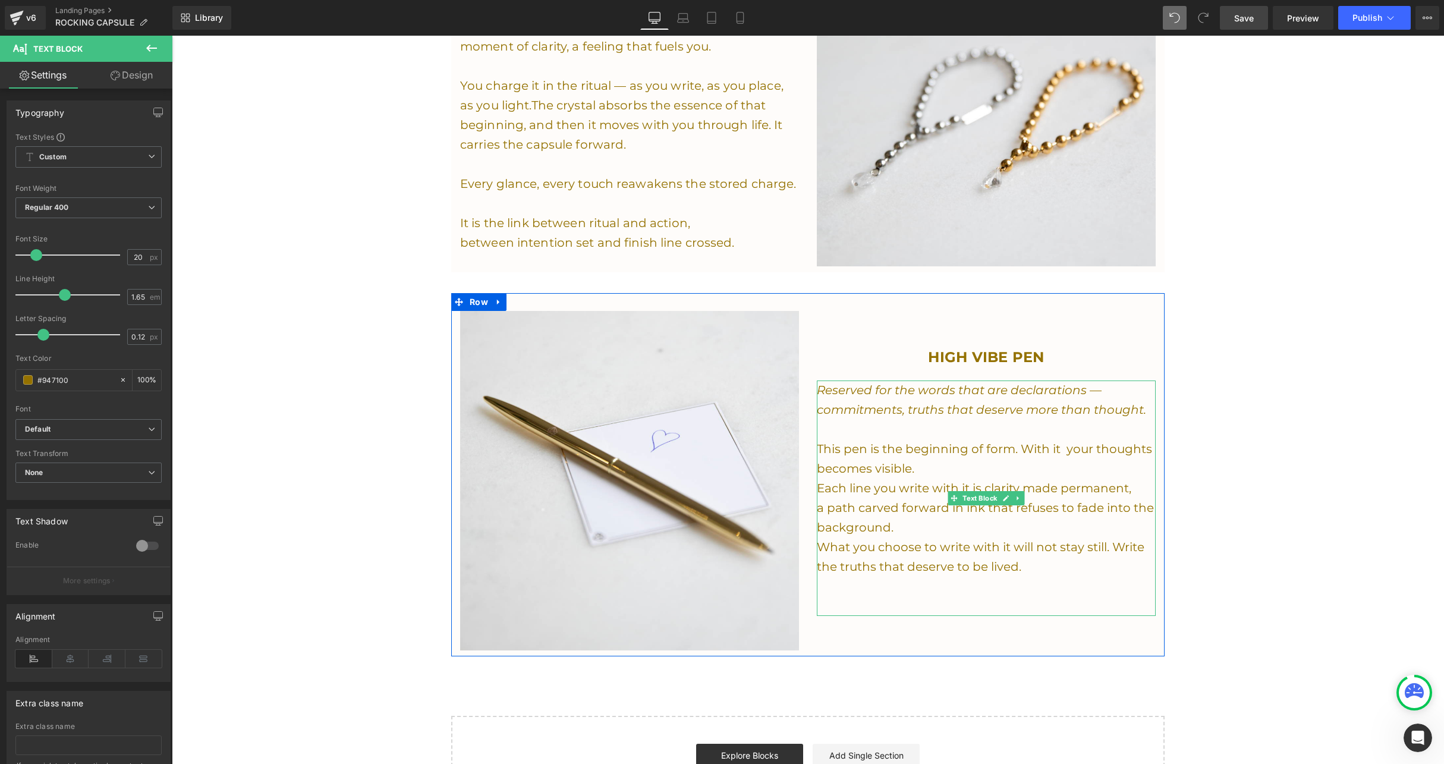
click at [965, 456] on p "This pen is the beginning of form. With it your thoughts becomes visible." at bounding box center [986, 458] width 339 height 39
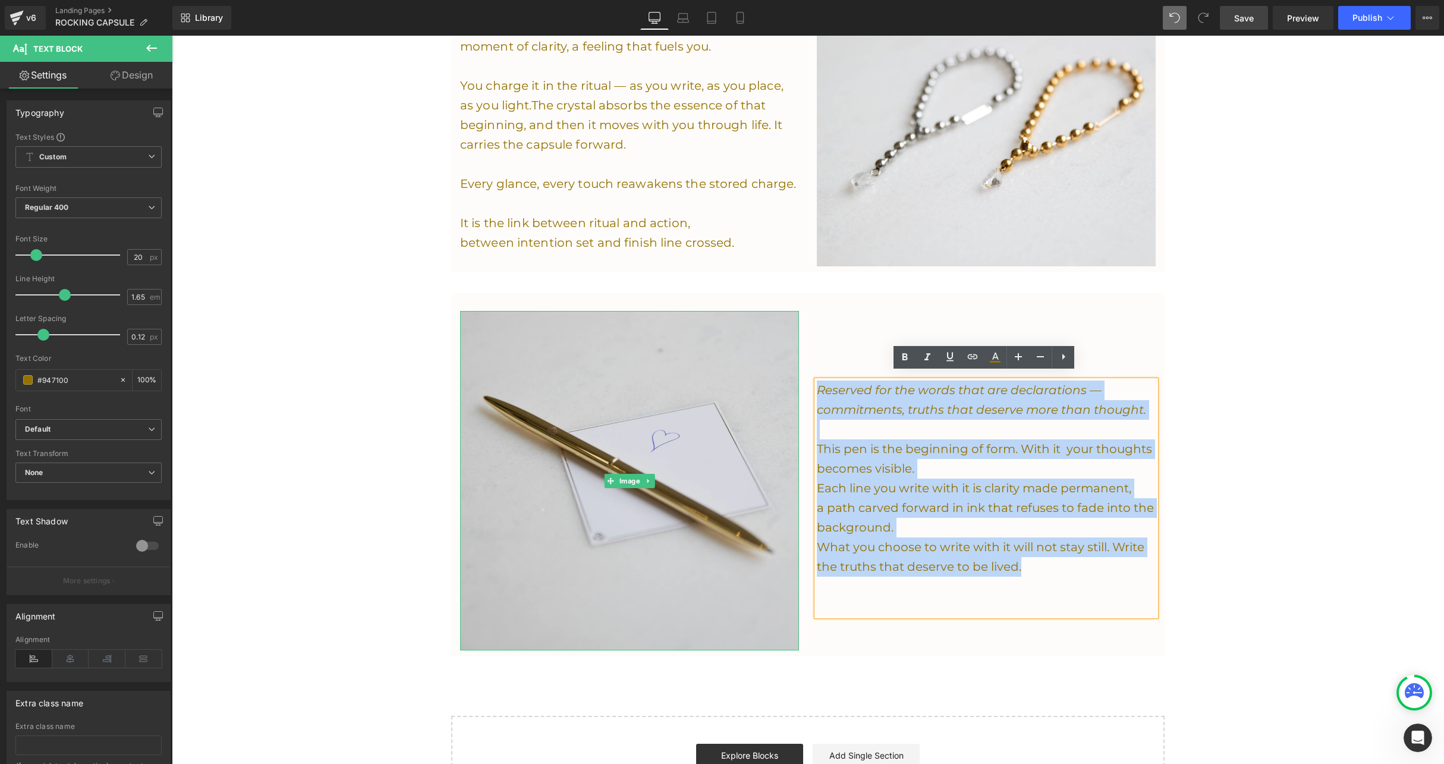
drag, startPoint x: 1055, startPoint y: 561, endPoint x: 778, endPoint y: 344, distance: 351.4
click at [778, 344] on div "Image HIGH VIBE PEN Heading Reserved for the words that are declarations — comm…" at bounding box center [807, 474] width 713 height 363
copy div "Reserved for the words that are declarations — commitments, truths that deserve…"
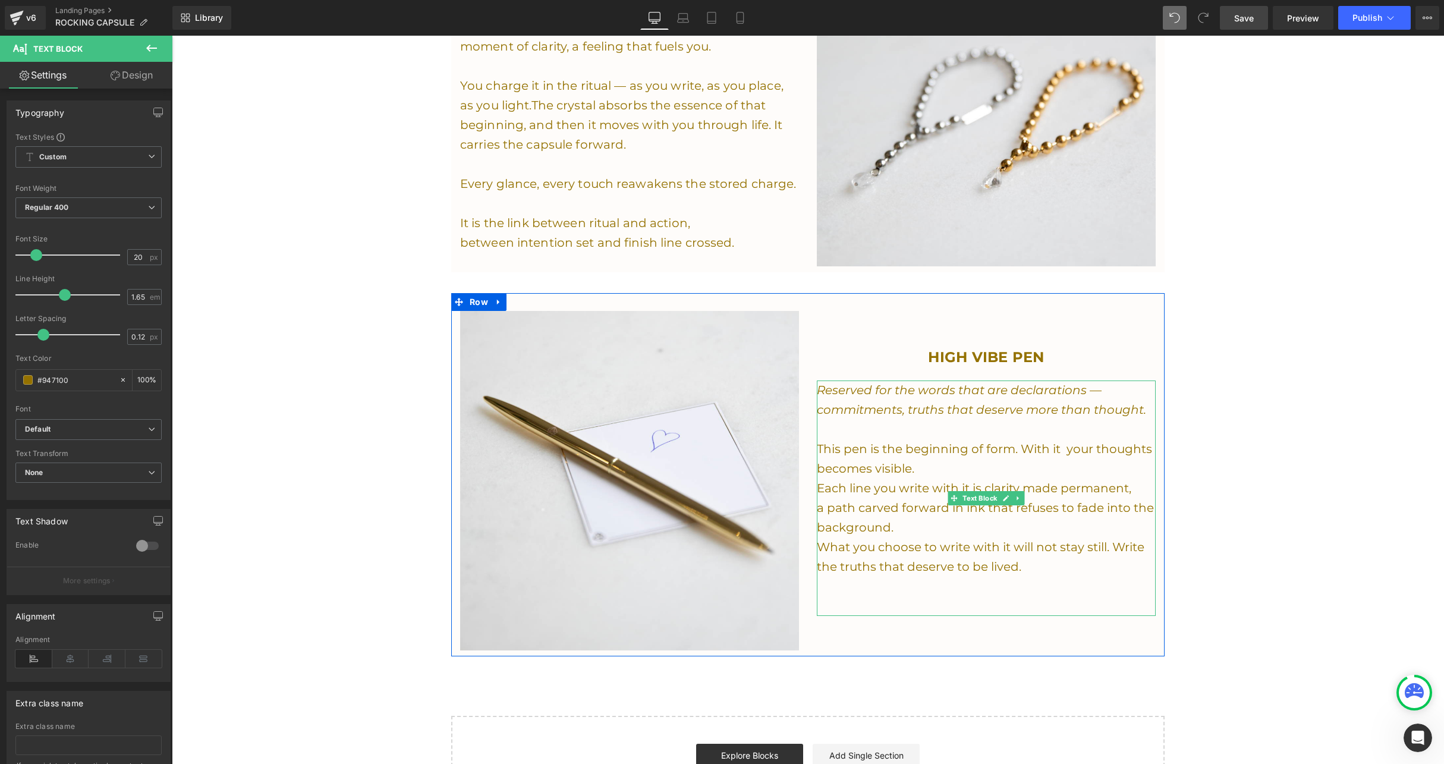
click at [1015, 563] on p "What you choose to write with it will not stay still. Write the truths that des…" at bounding box center [986, 556] width 339 height 39
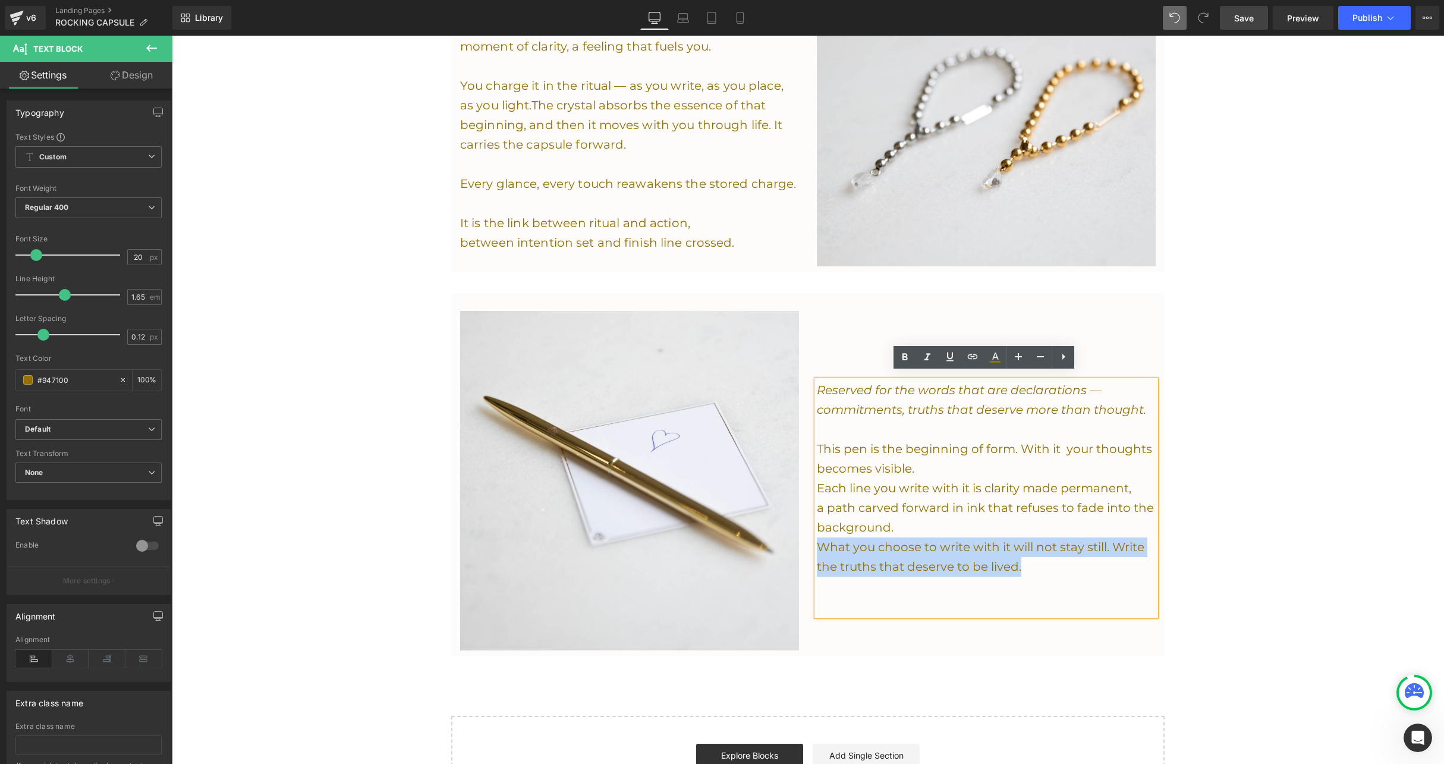
drag, startPoint x: 1043, startPoint y: 565, endPoint x: 818, endPoint y: 534, distance: 226.8
click at [818, 537] on p "What you choose to write with it will not stay still. Write the truths that des…" at bounding box center [986, 556] width 339 height 39
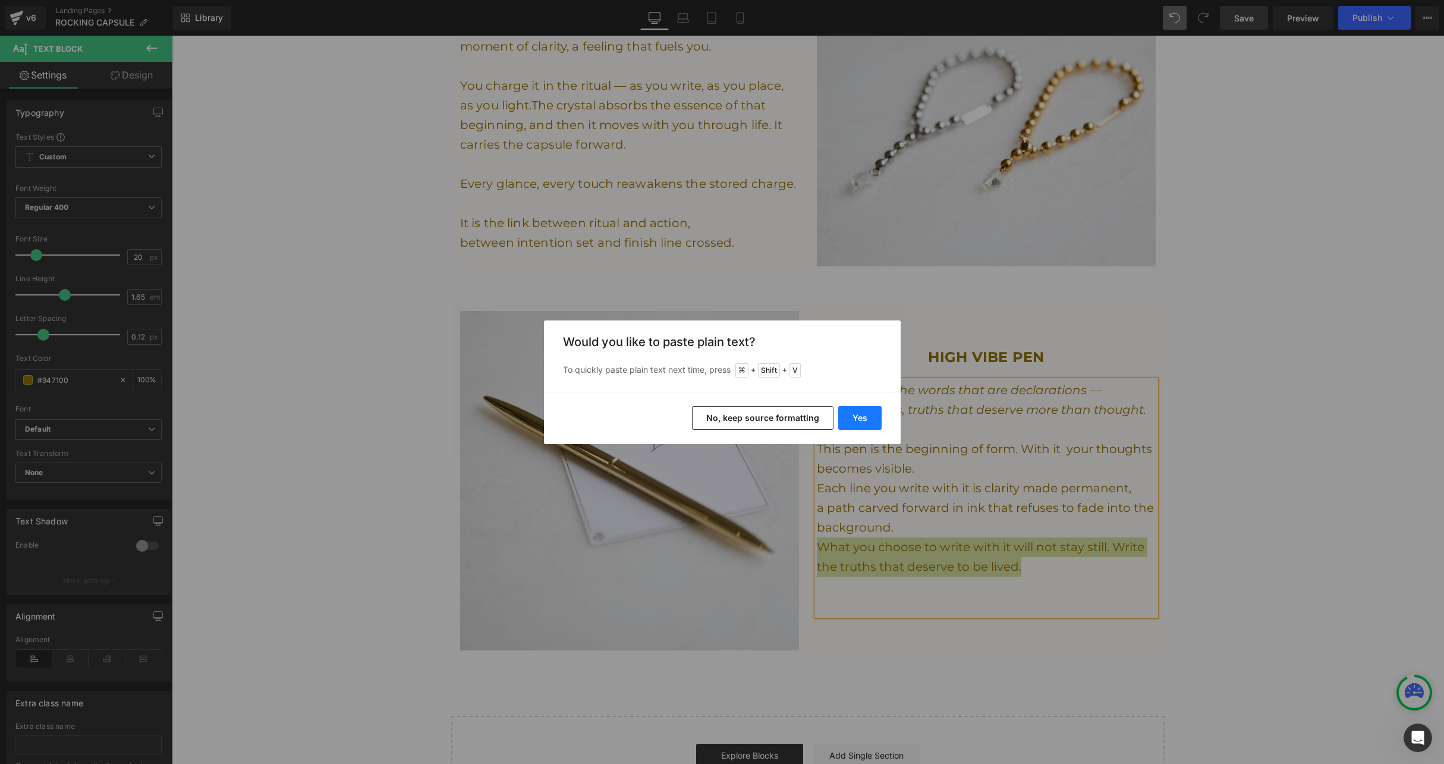
click at [870, 413] on button "Yes" at bounding box center [859, 418] width 43 height 24
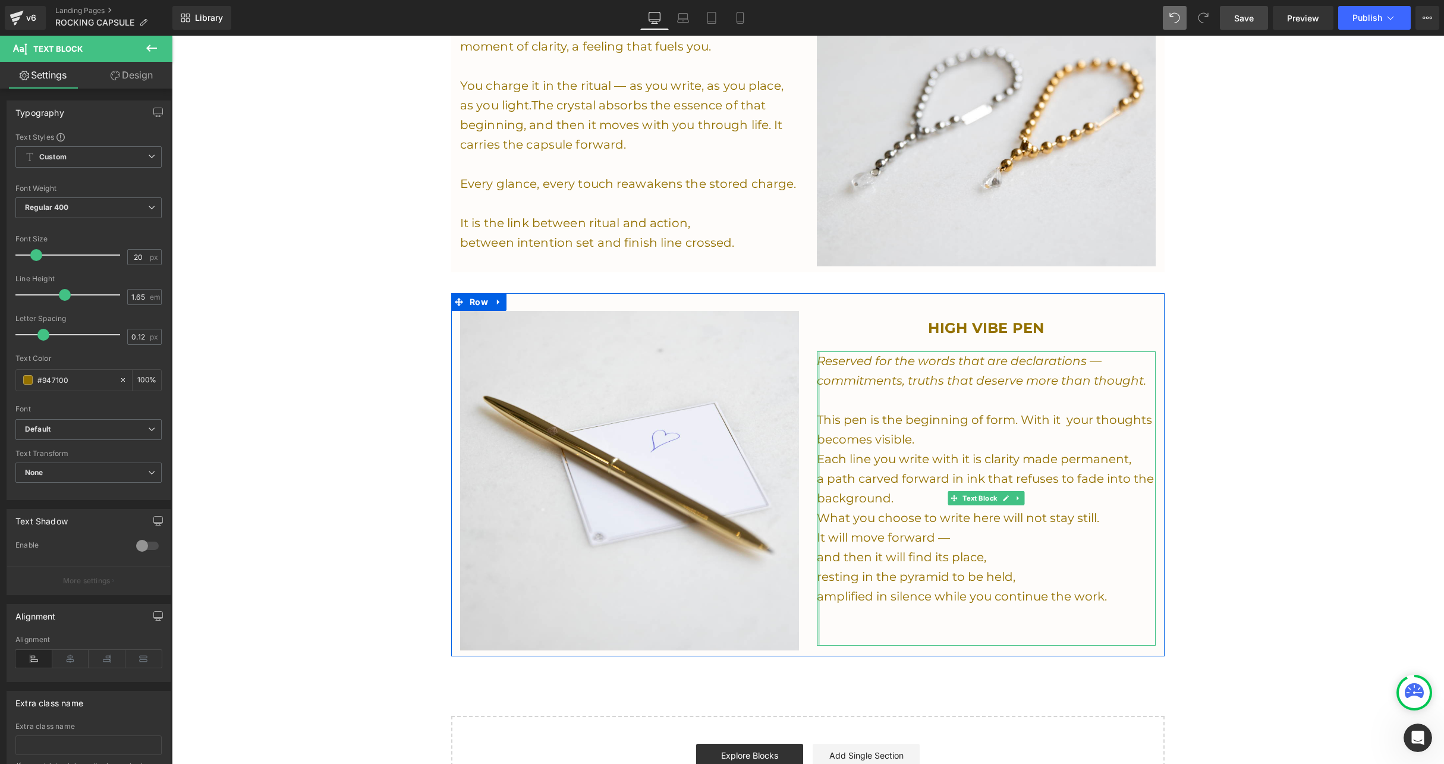
click at [817, 548] on div "Reserved for the words that are declarations — commitments, truths that deserve…" at bounding box center [986, 498] width 339 height 294
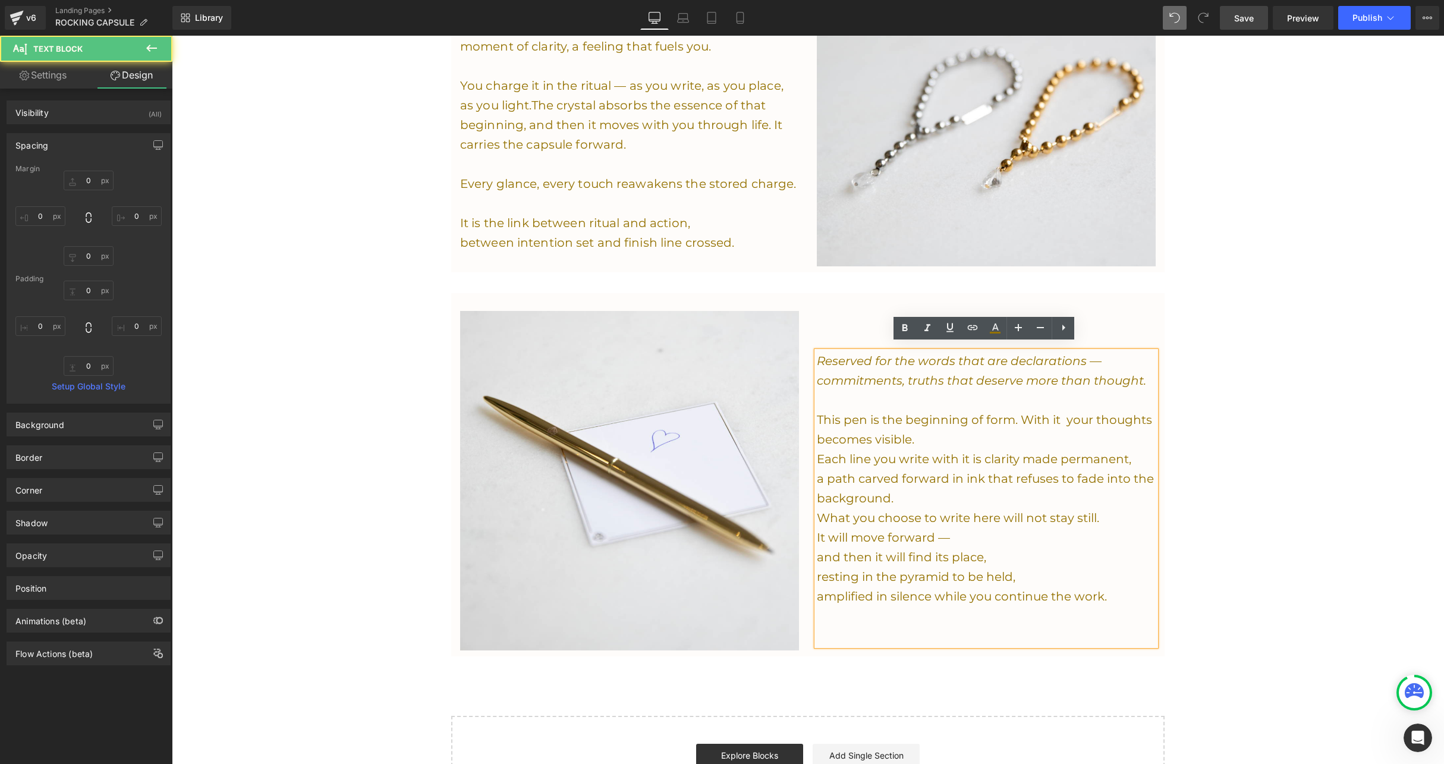
click at [818, 550] on p "and then it will find its place," at bounding box center [986, 558] width 339 height 20
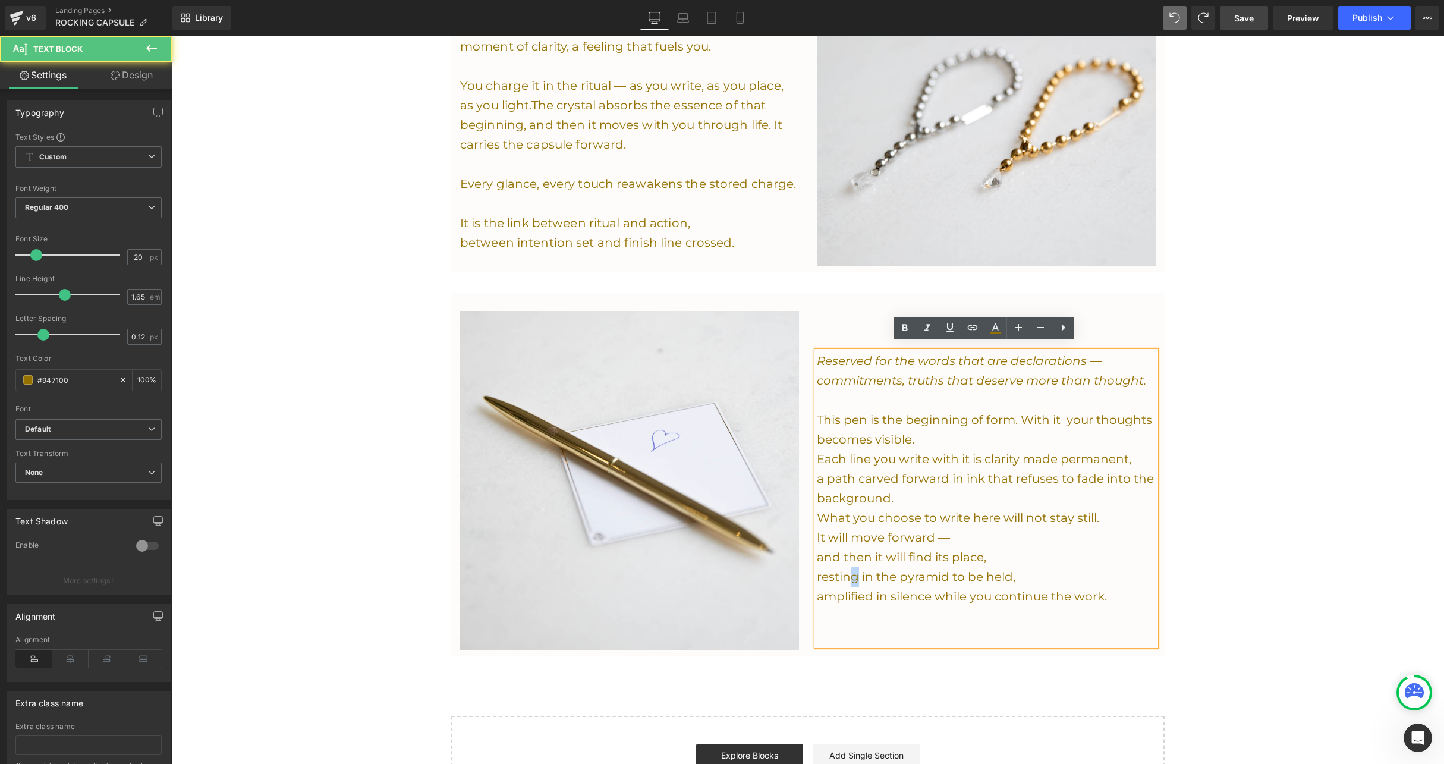
click at [852, 568] on p "resting in the pyramid to be held," at bounding box center [986, 577] width 339 height 20
drag, startPoint x: 1125, startPoint y: 590, endPoint x: 806, endPoint y: 590, distance: 318.6
click at [808, 590] on div "HIGH VIBE PEN Heading Reserved for the words that are declarations — commitment…" at bounding box center [986, 480] width 357 height 339
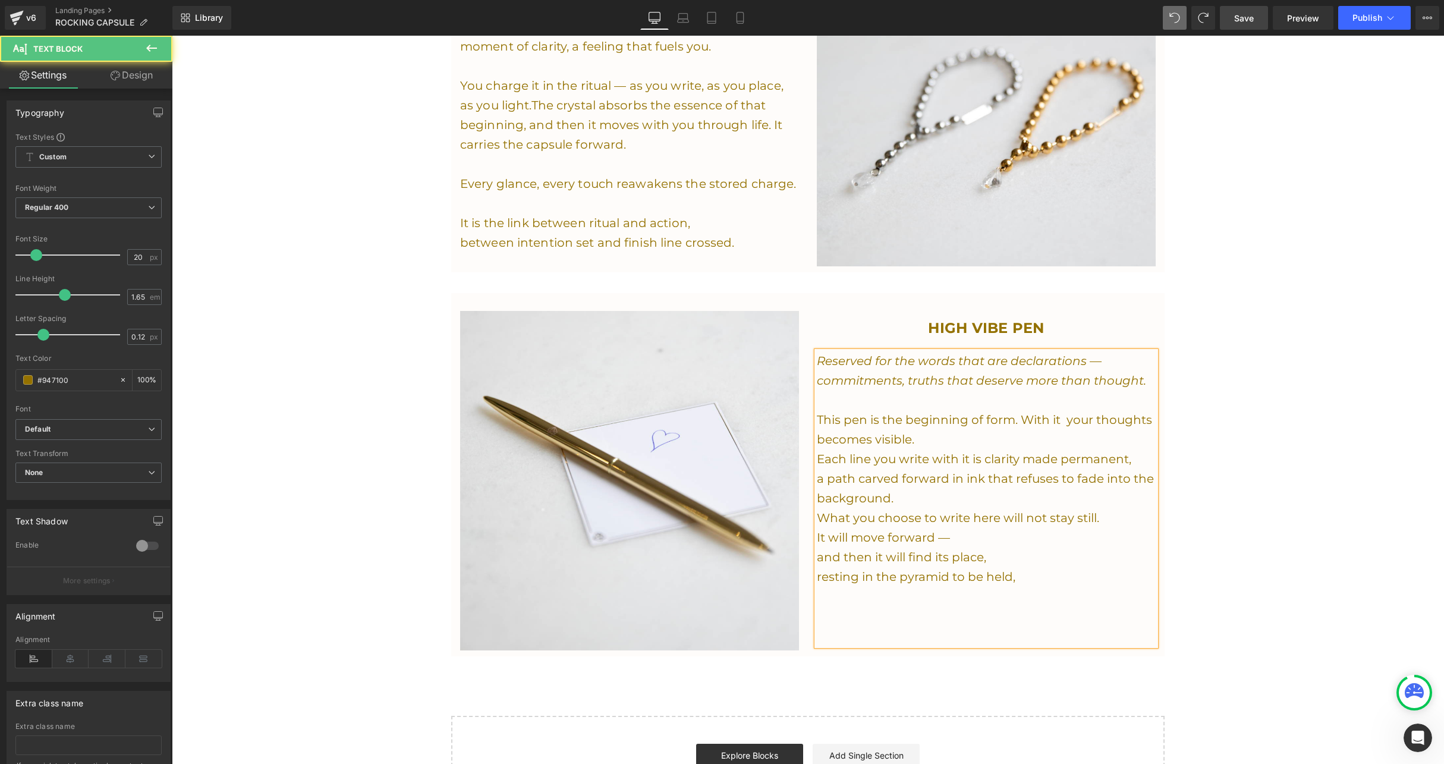
click at [1027, 575] on p "resting in the pyramid to be held," at bounding box center [986, 577] width 339 height 20
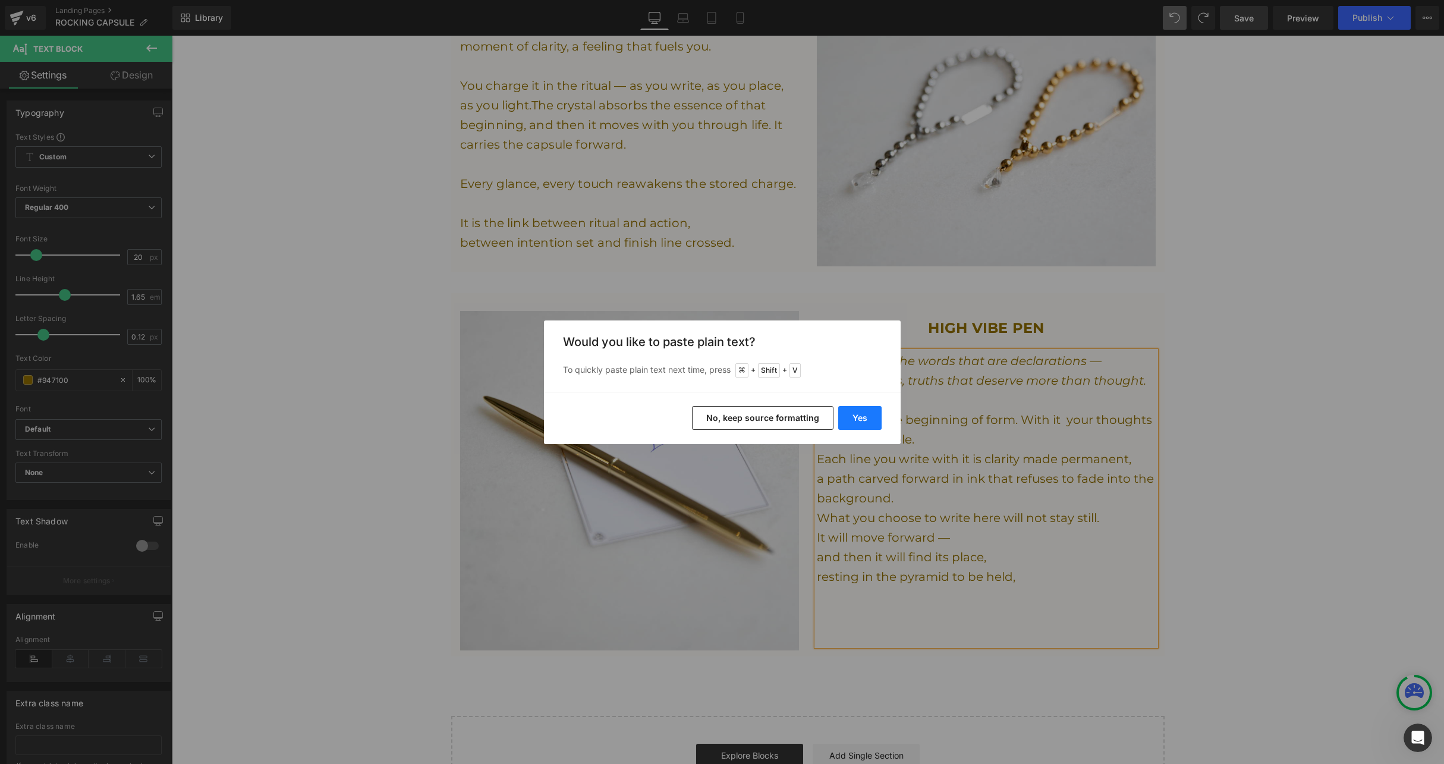
click at [873, 413] on button "Yes" at bounding box center [859, 418] width 43 height 24
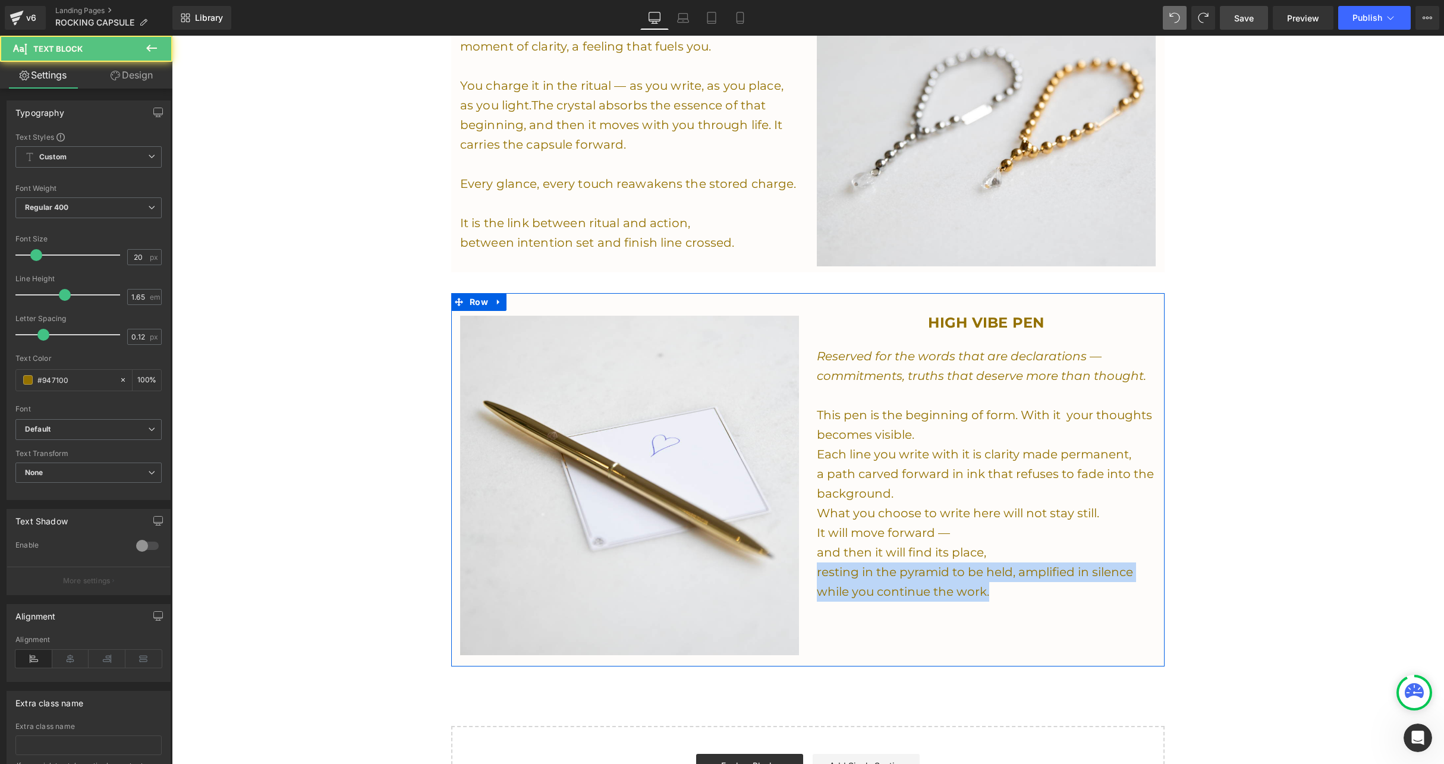
drag, startPoint x: 992, startPoint y: 587, endPoint x: 808, endPoint y: 568, distance: 185.3
click at [808, 568] on div "HIGH VIBE PEN Heading Reserved for the words that are declarations — commitment…" at bounding box center [986, 485] width 357 height 349
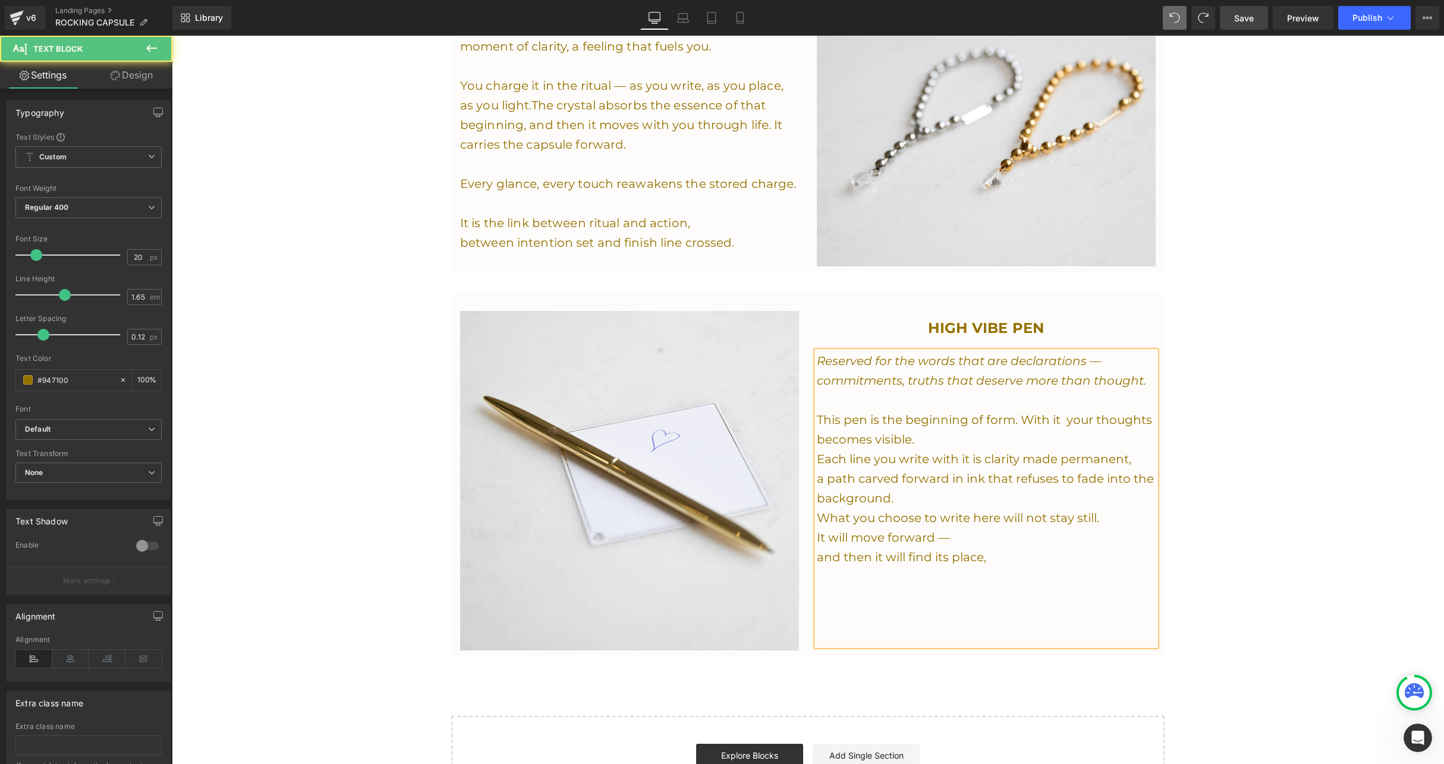
click at [996, 556] on p "and then it will find its place," at bounding box center [986, 558] width 339 height 20
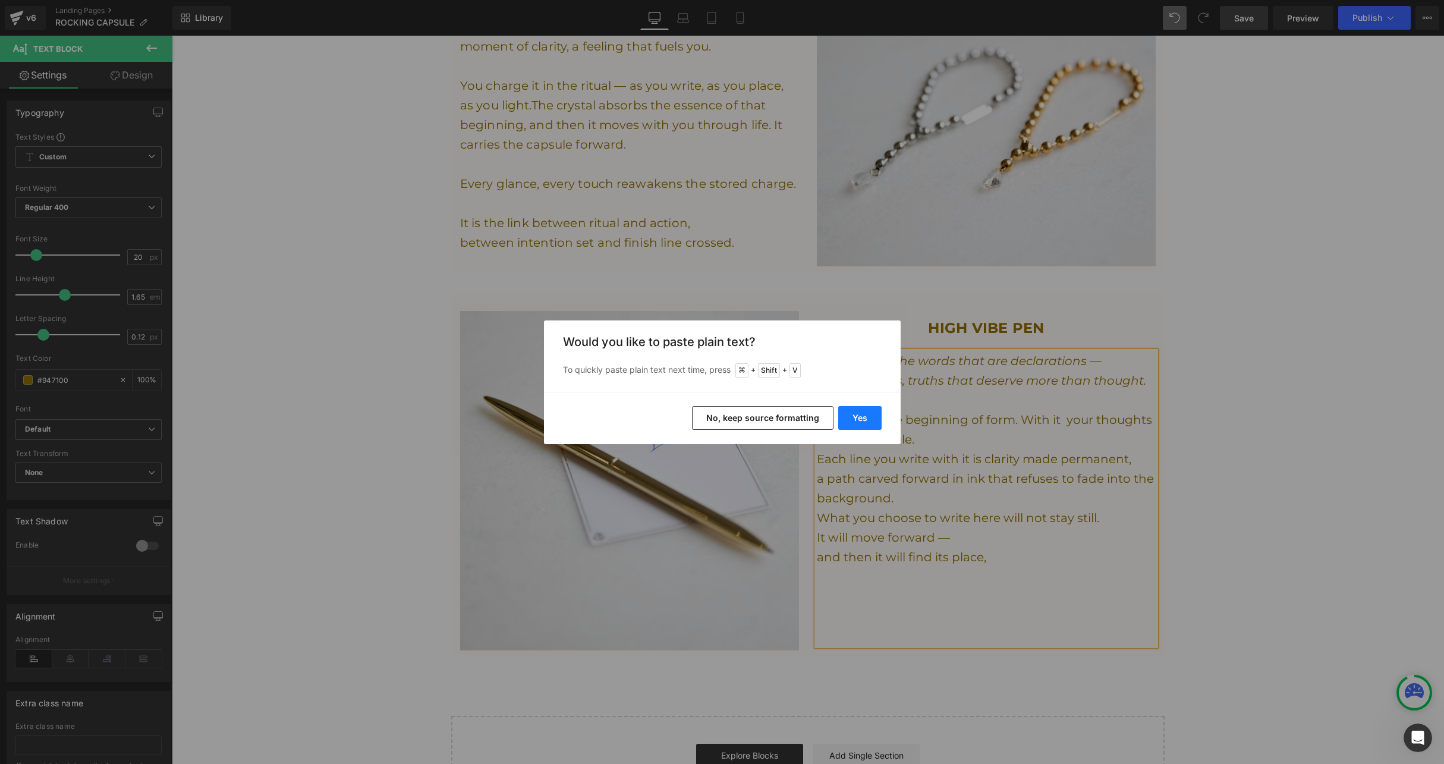
click at [873, 416] on button "Yes" at bounding box center [859, 418] width 43 height 24
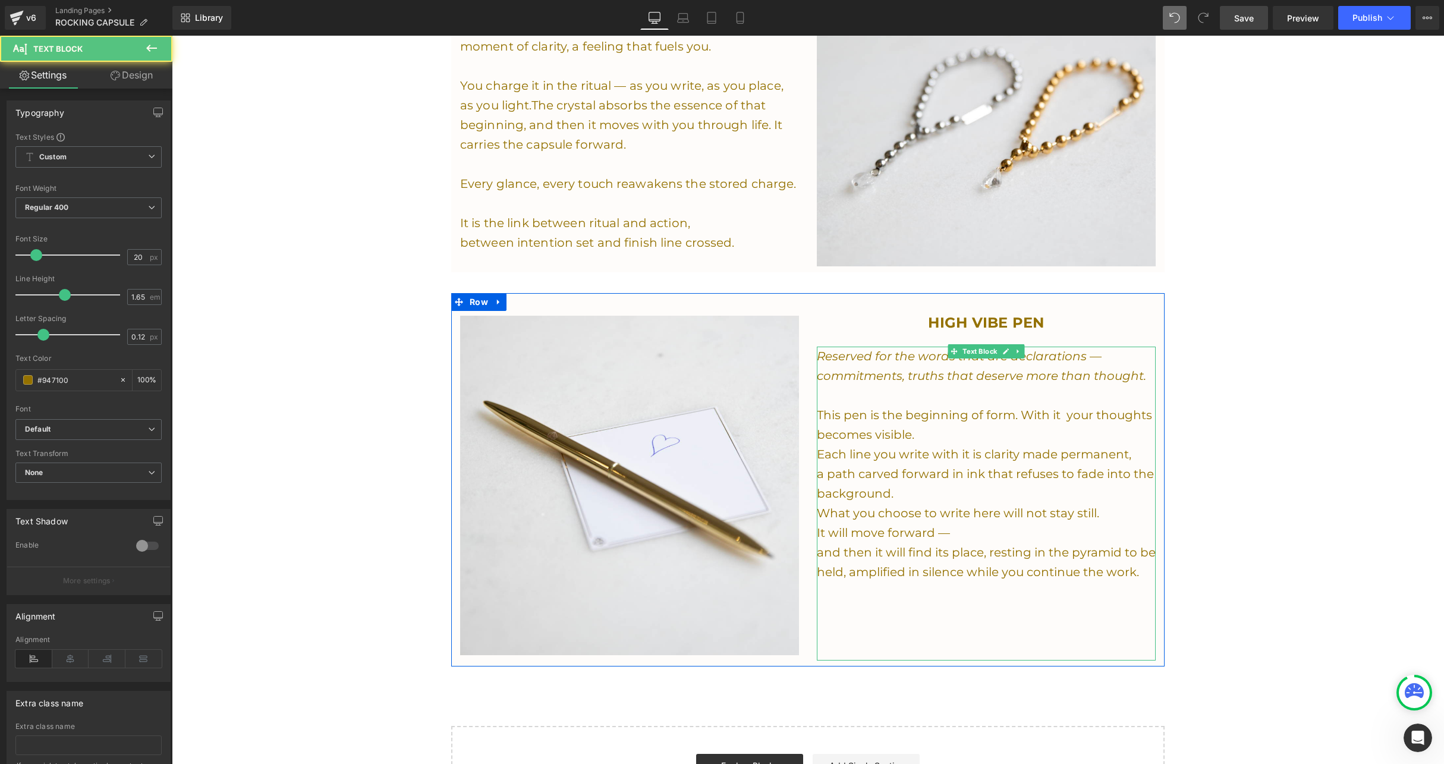
click at [977, 554] on p "and then it will find its place, resting in the pyramid to be held, amplified i…" at bounding box center [986, 562] width 339 height 39
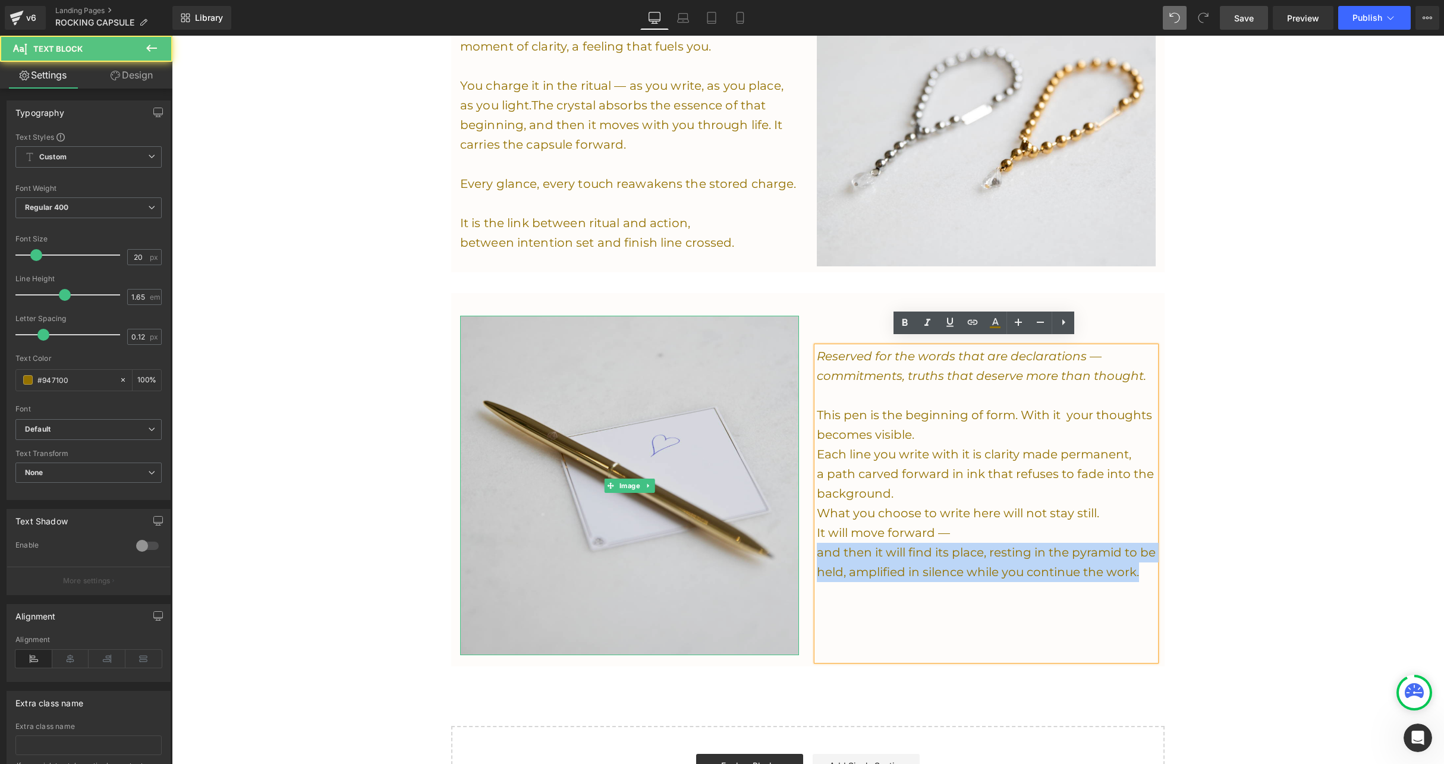
drag, startPoint x: 1137, startPoint y: 563, endPoint x: 788, endPoint y: 543, distance: 349.5
click at [788, 543] on div "Image HIGH VIBE PEN Heading Reserved for the words that are declarations — comm…" at bounding box center [807, 479] width 713 height 373
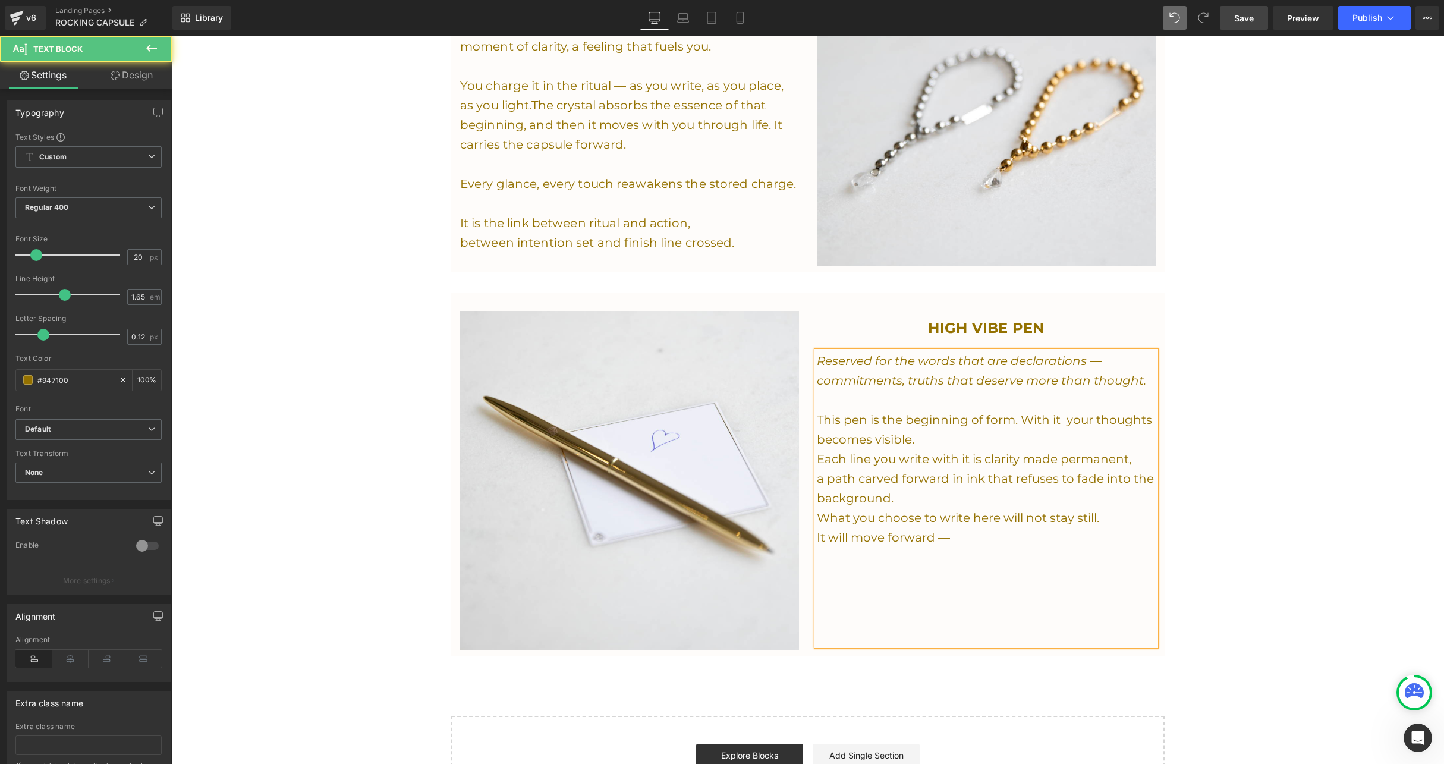
click at [954, 533] on p "It will move forward —" at bounding box center [986, 538] width 339 height 20
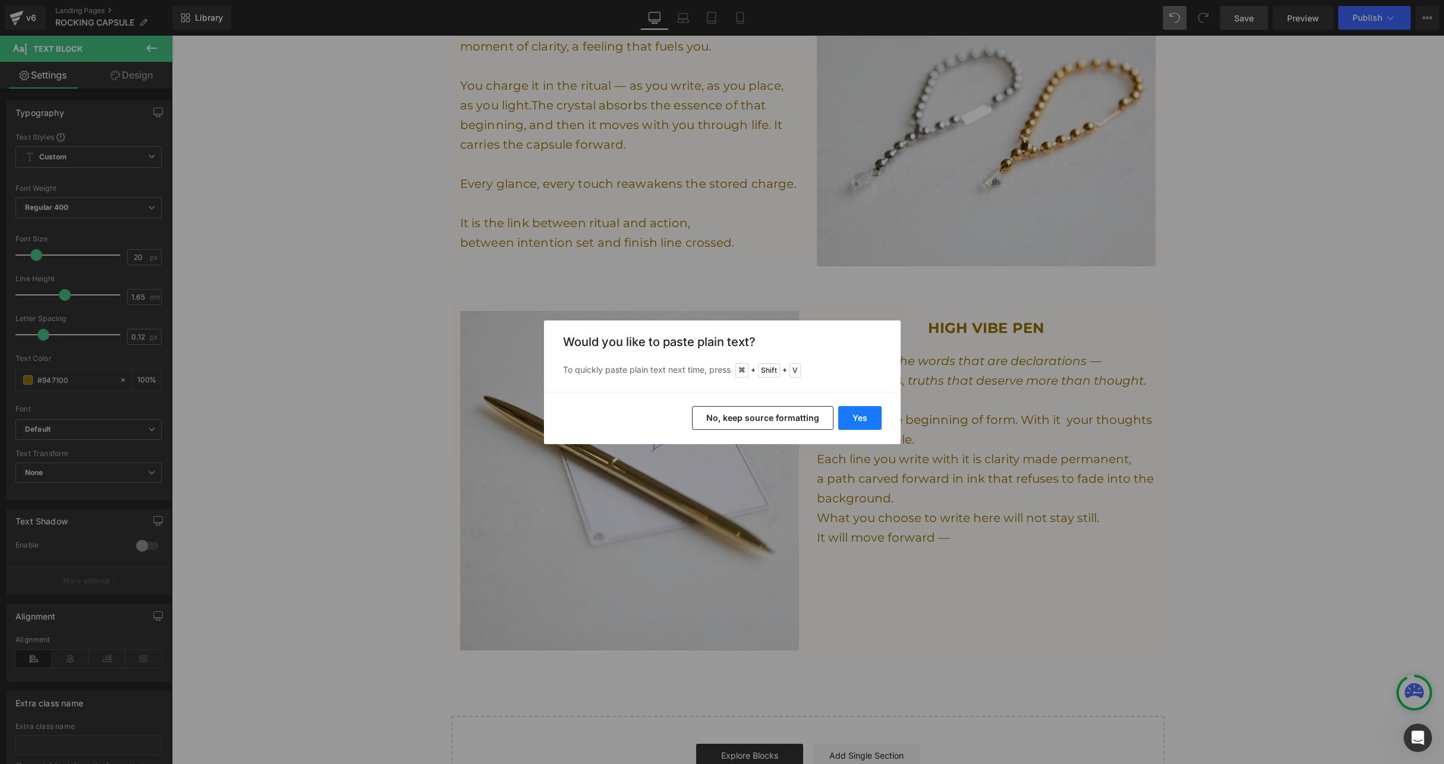
click at [874, 419] on button "Yes" at bounding box center [859, 418] width 43 height 24
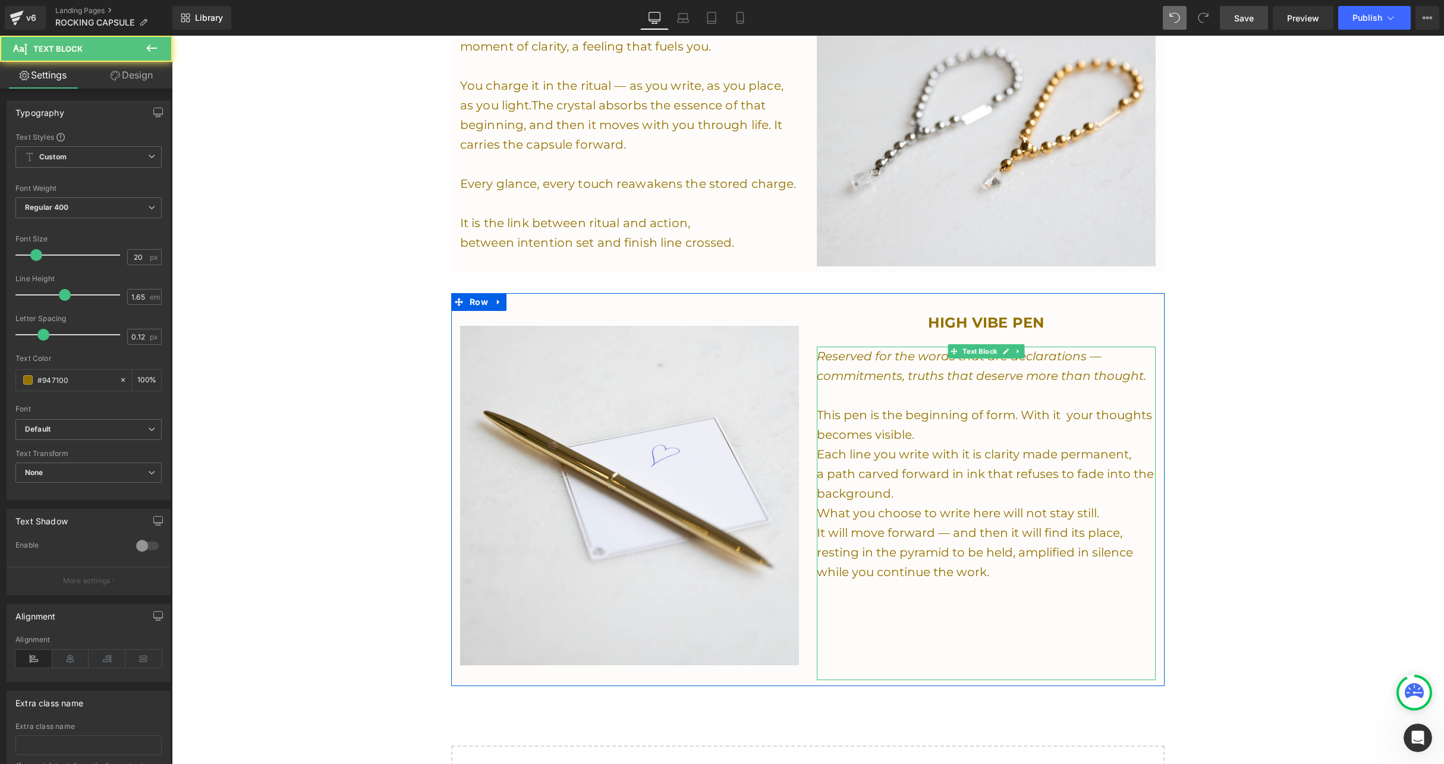
click at [941, 433] on p "This pen is the beginning of form. With it your thoughts becomes visible." at bounding box center [986, 424] width 339 height 39
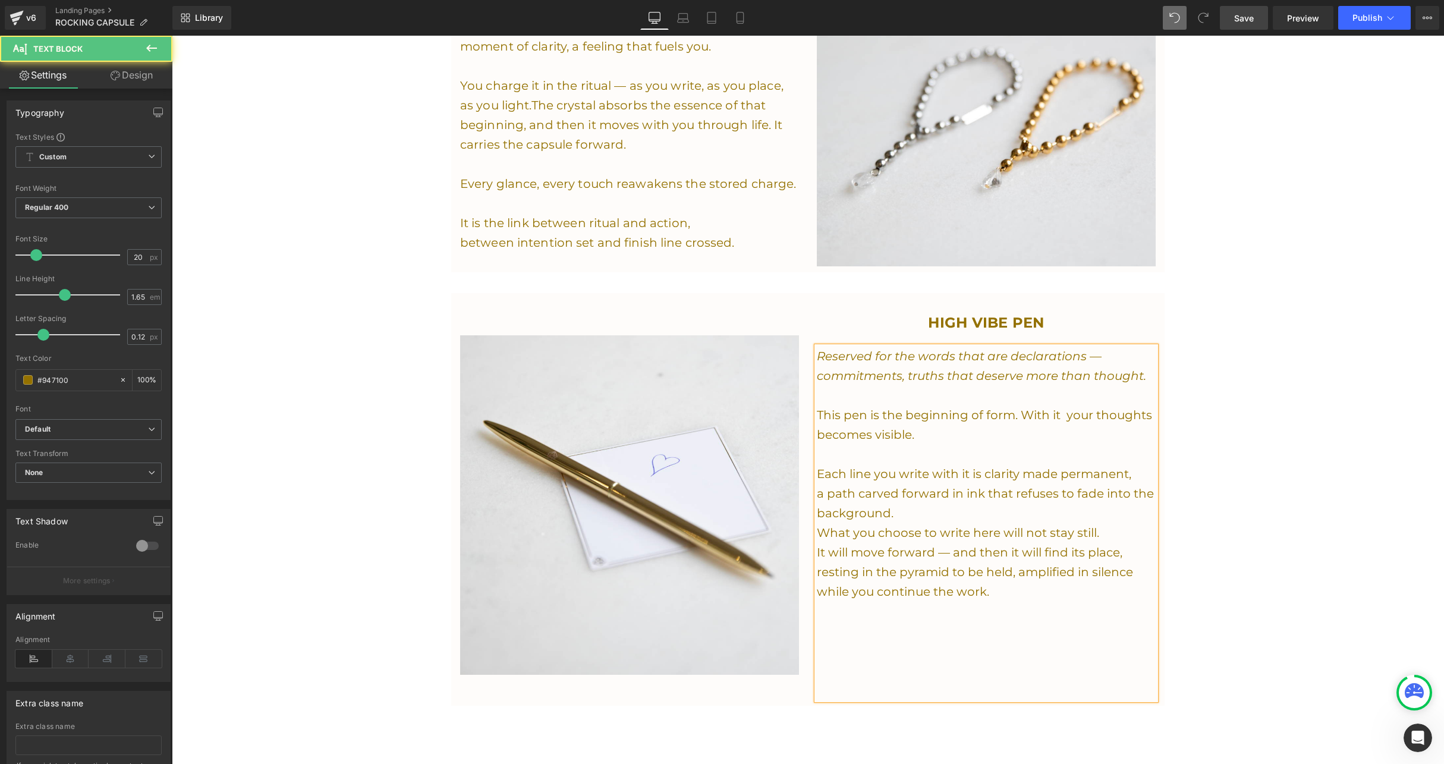
click at [906, 499] on p "a path carved forward in ink that refuses to fade into the background." at bounding box center [986, 503] width 339 height 39
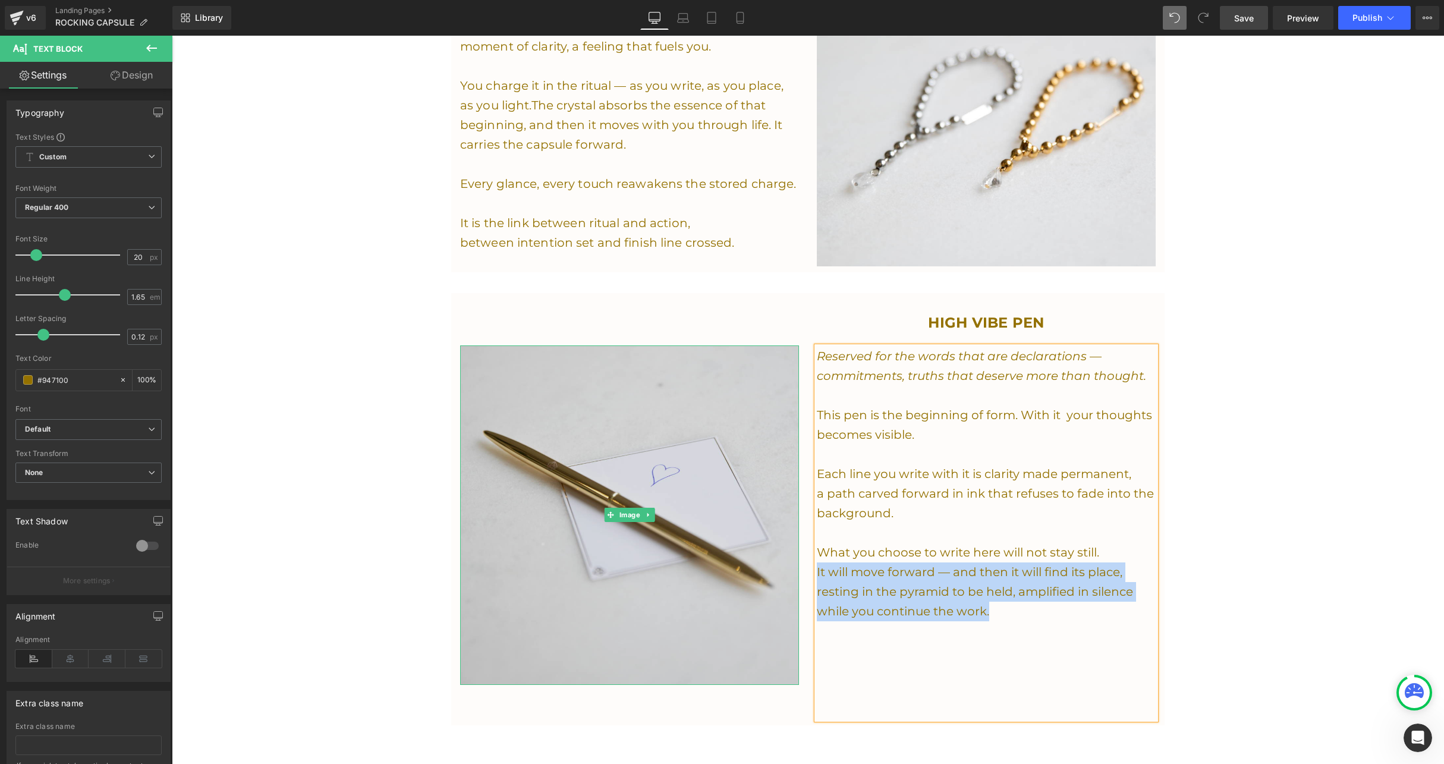
drag, startPoint x: 1006, startPoint y: 612, endPoint x: 782, endPoint y: 566, distance: 228.2
click at [782, 566] on div "Image HIGH VIBE PEN Heading Reserved for the words that are declarations — comm…" at bounding box center [807, 509] width 713 height 432
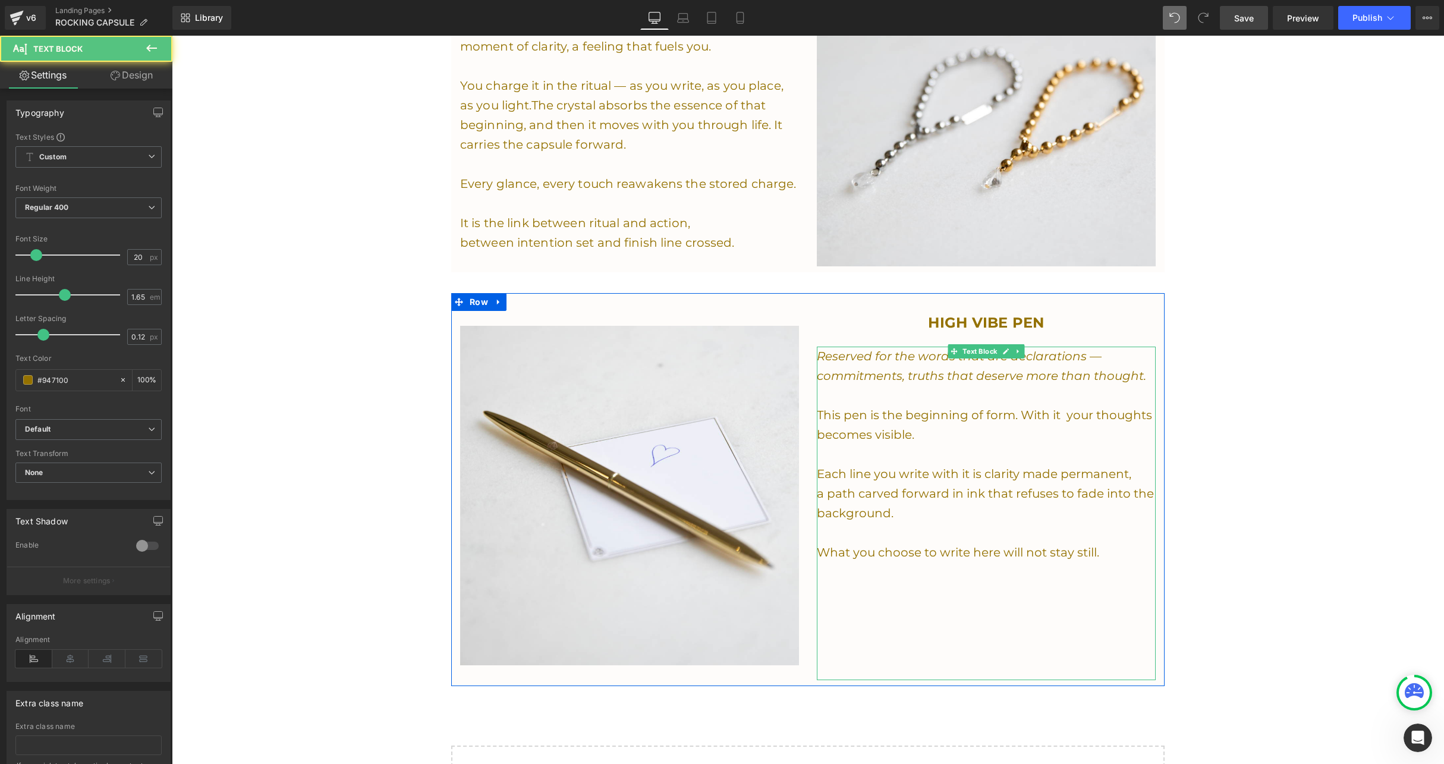
click at [1110, 548] on p "What you choose to write here will not stay still." at bounding box center [986, 553] width 339 height 20
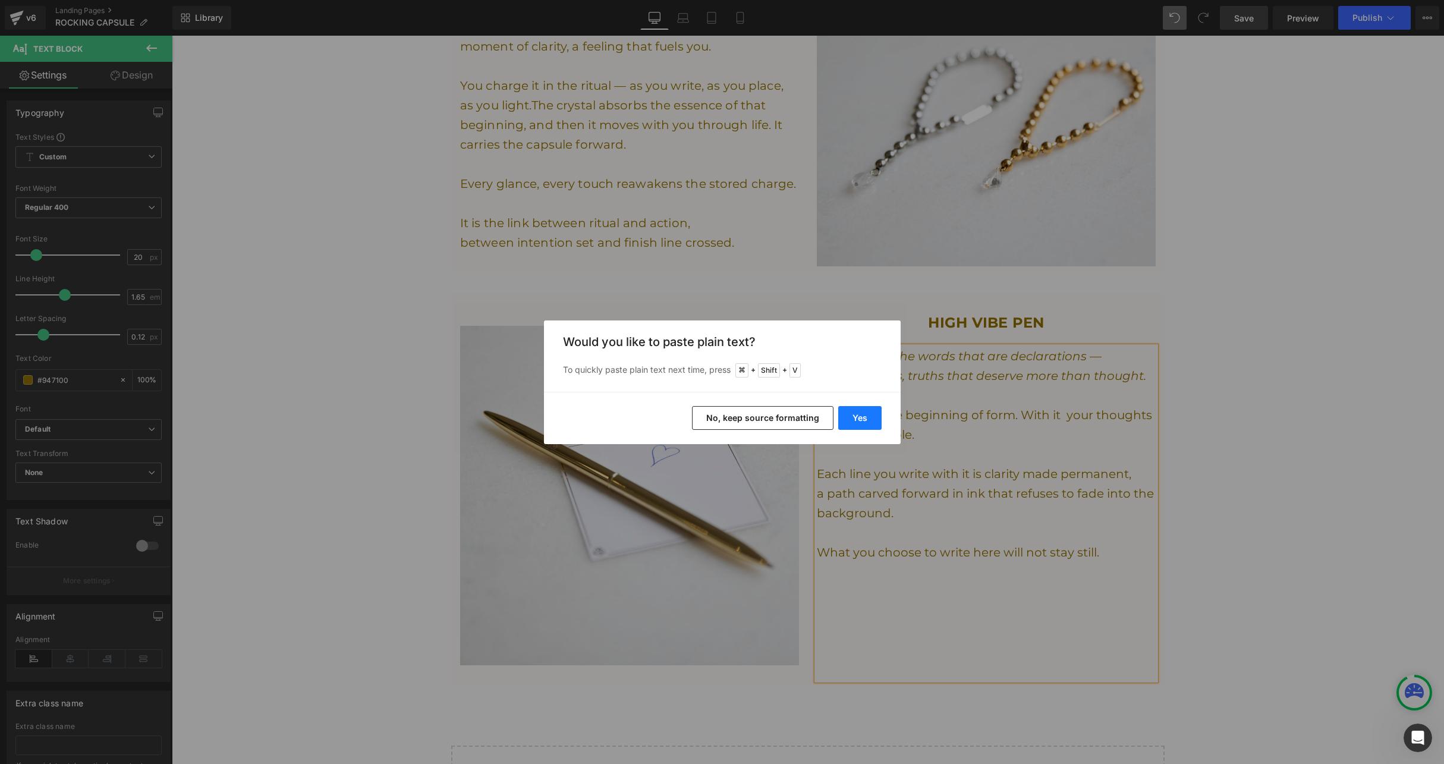
click at [871, 413] on button "Yes" at bounding box center [859, 418] width 43 height 24
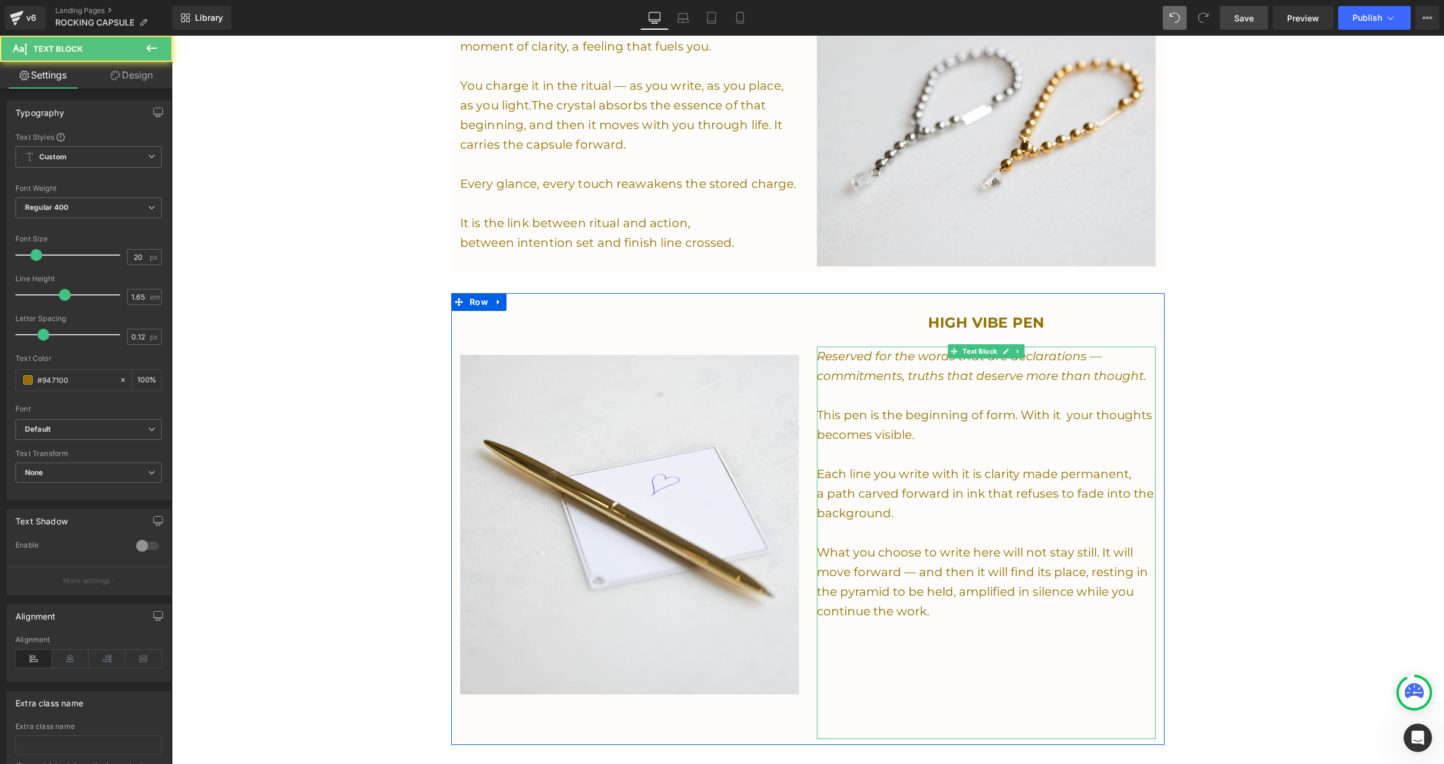
click at [821, 355] on p "Reserved for the words that are declarations —" at bounding box center [986, 357] width 339 height 20
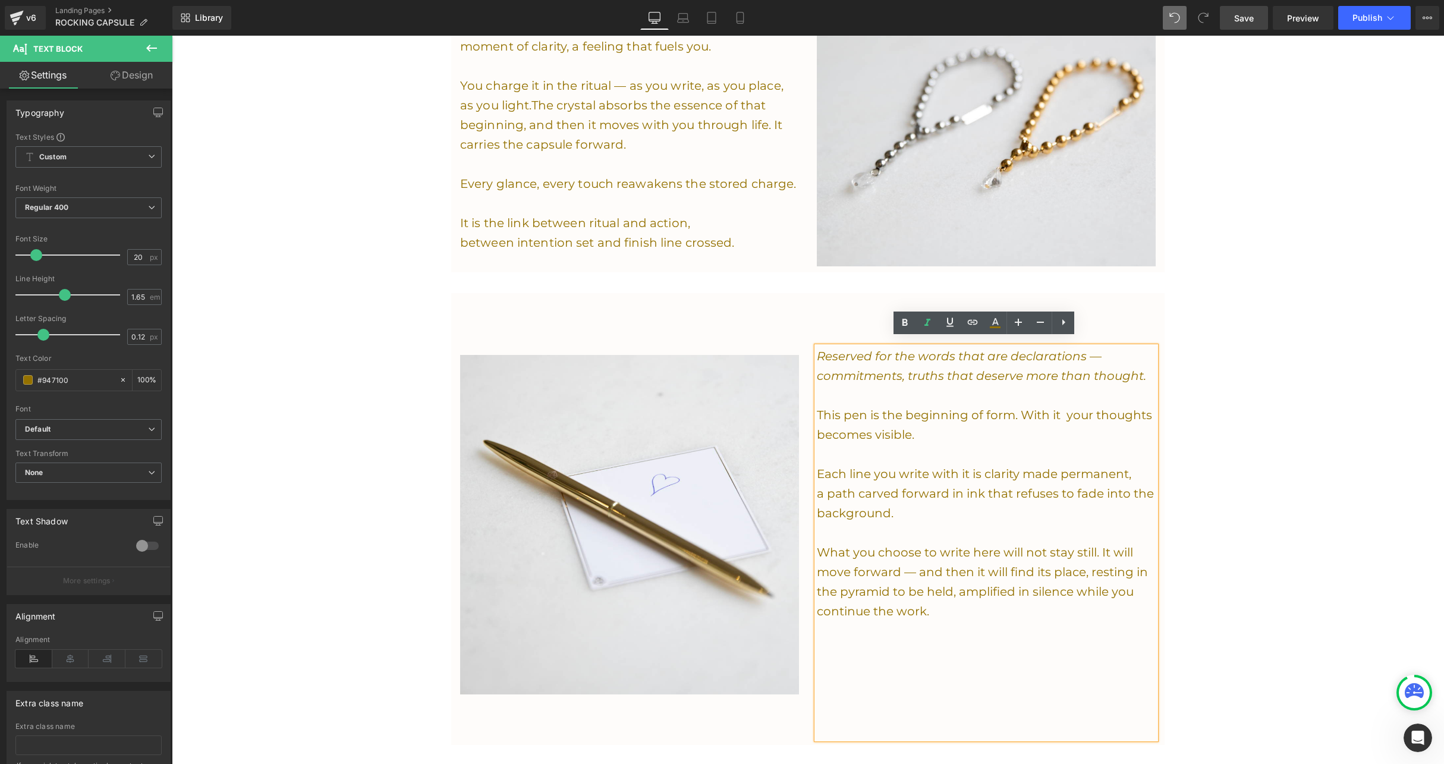
click at [851, 681] on p at bounding box center [986, 690] width 339 height 20
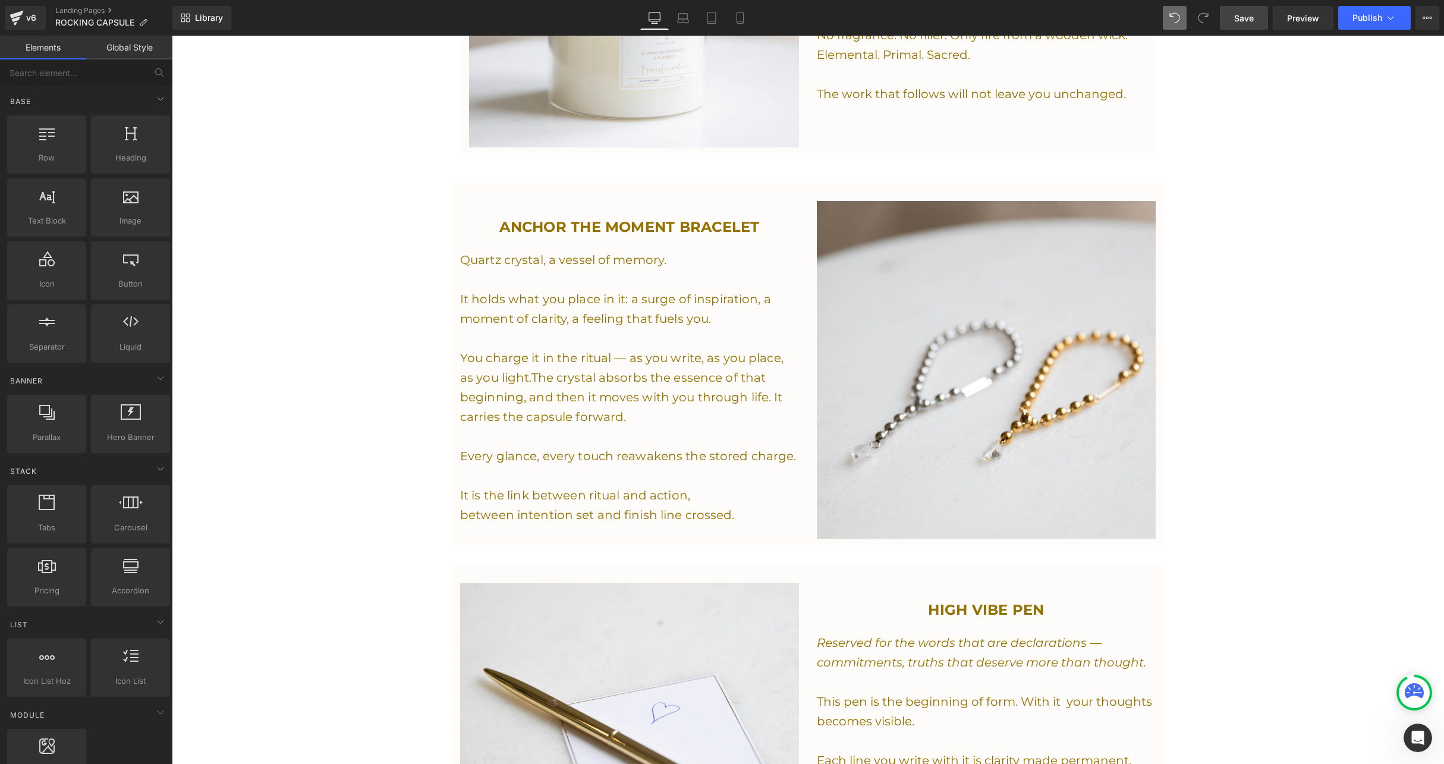
scroll to position [1684, 0]
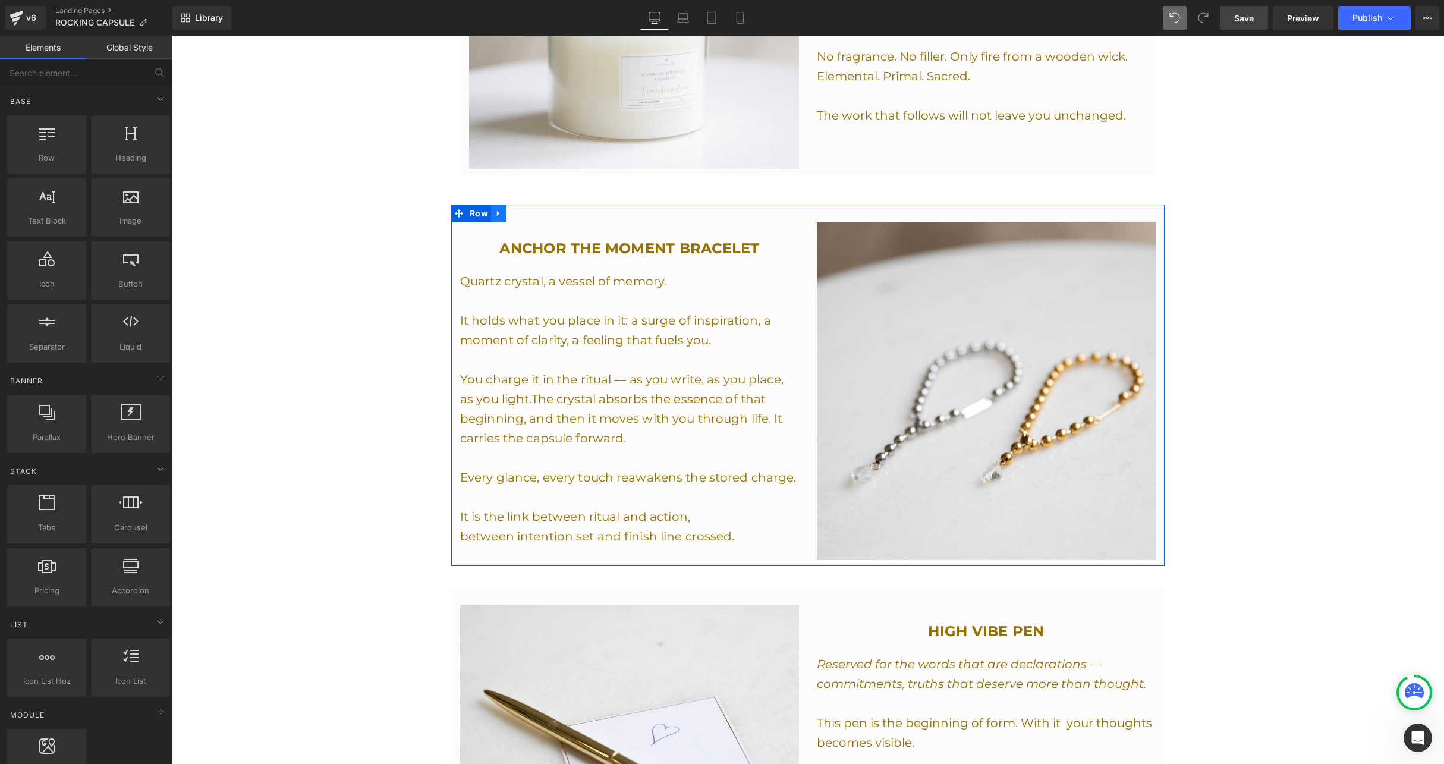
click at [498, 210] on icon at bounding box center [499, 213] width 8 height 9
click at [512, 209] on icon at bounding box center [514, 213] width 8 height 9
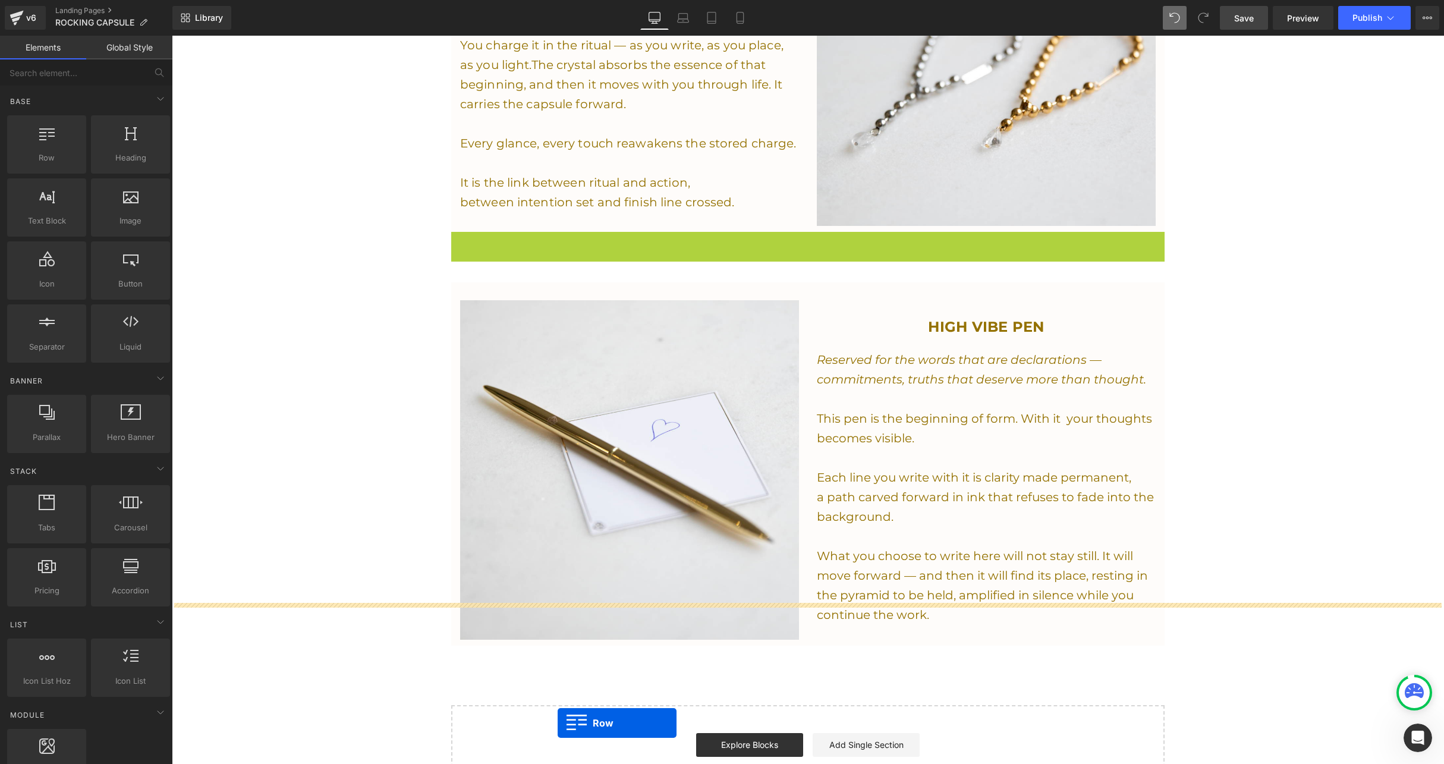
scroll to position [2053, 0]
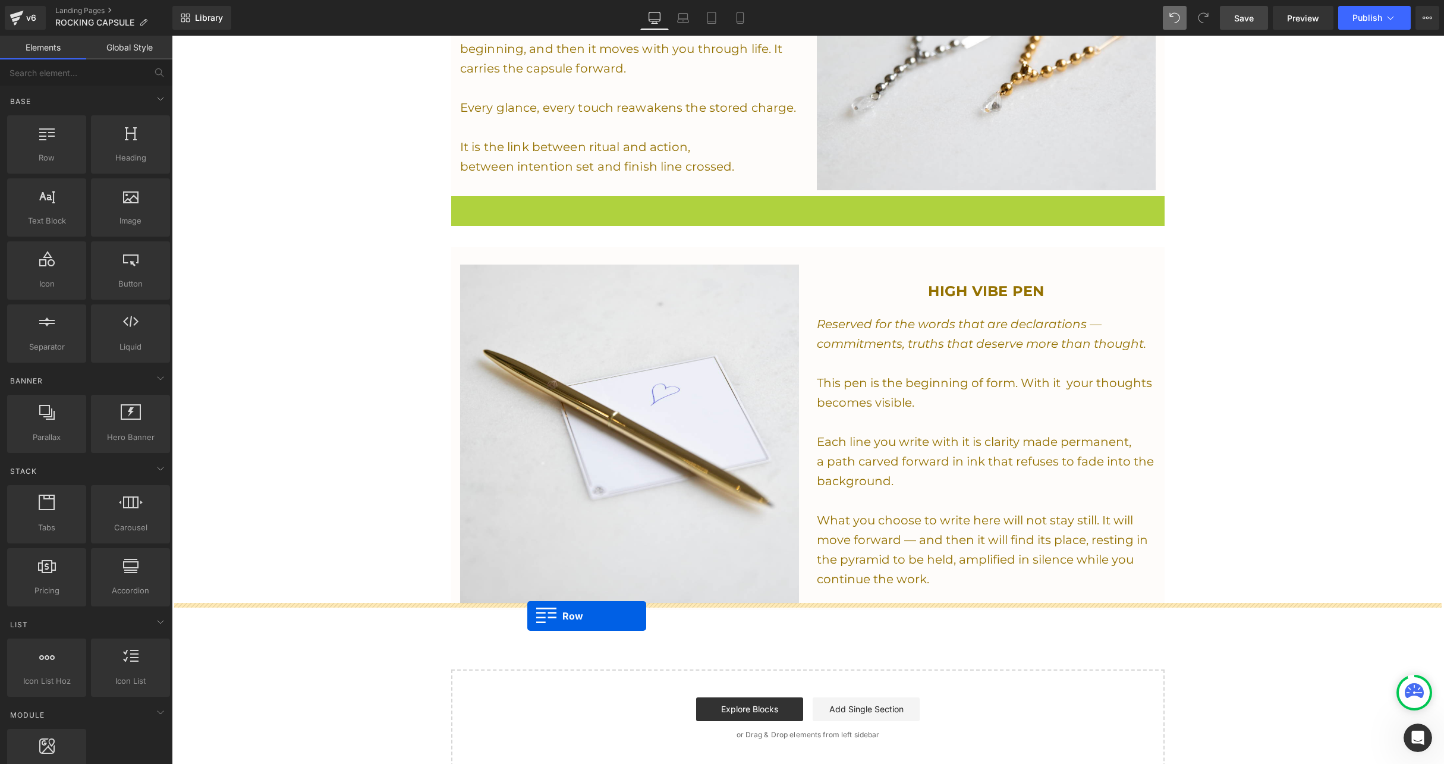
drag, startPoint x: 455, startPoint y: 414, endPoint x: 527, endPoint y: 616, distance: 215.3
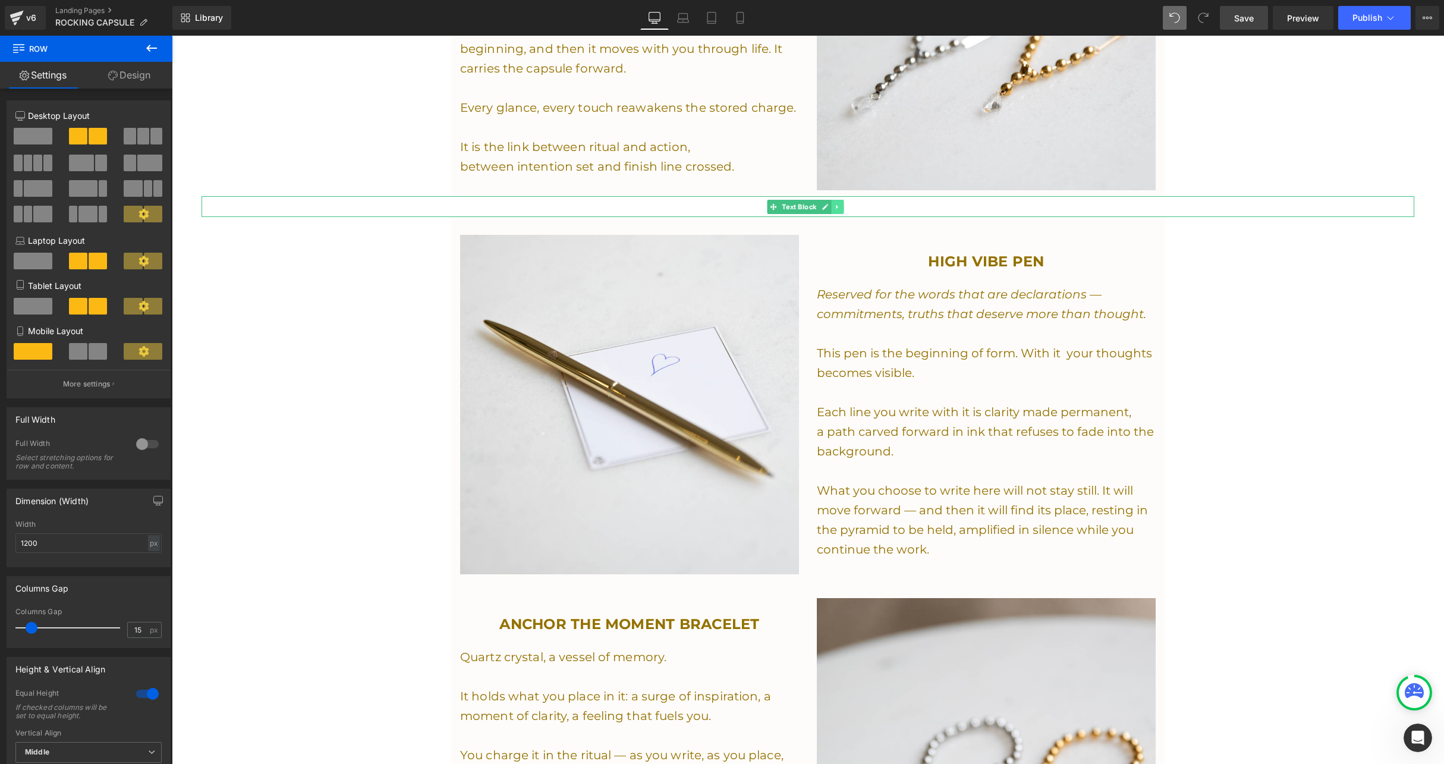
click at [840, 203] on icon at bounding box center [837, 206] width 7 height 7
click at [829, 203] on icon at bounding box center [831, 206] width 7 height 7
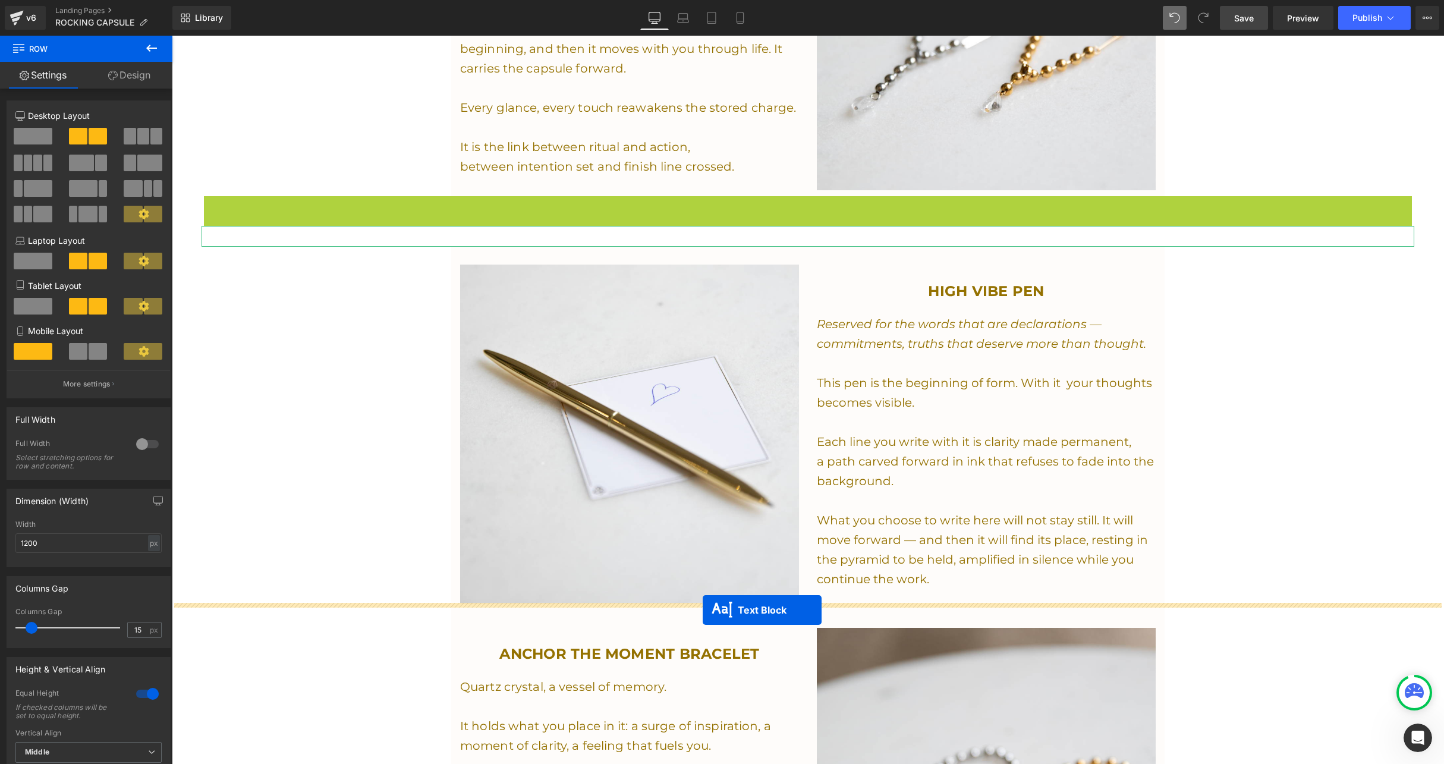
drag, startPoint x: 756, startPoint y: 199, endPoint x: 703, endPoint y: 610, distance: 414.8
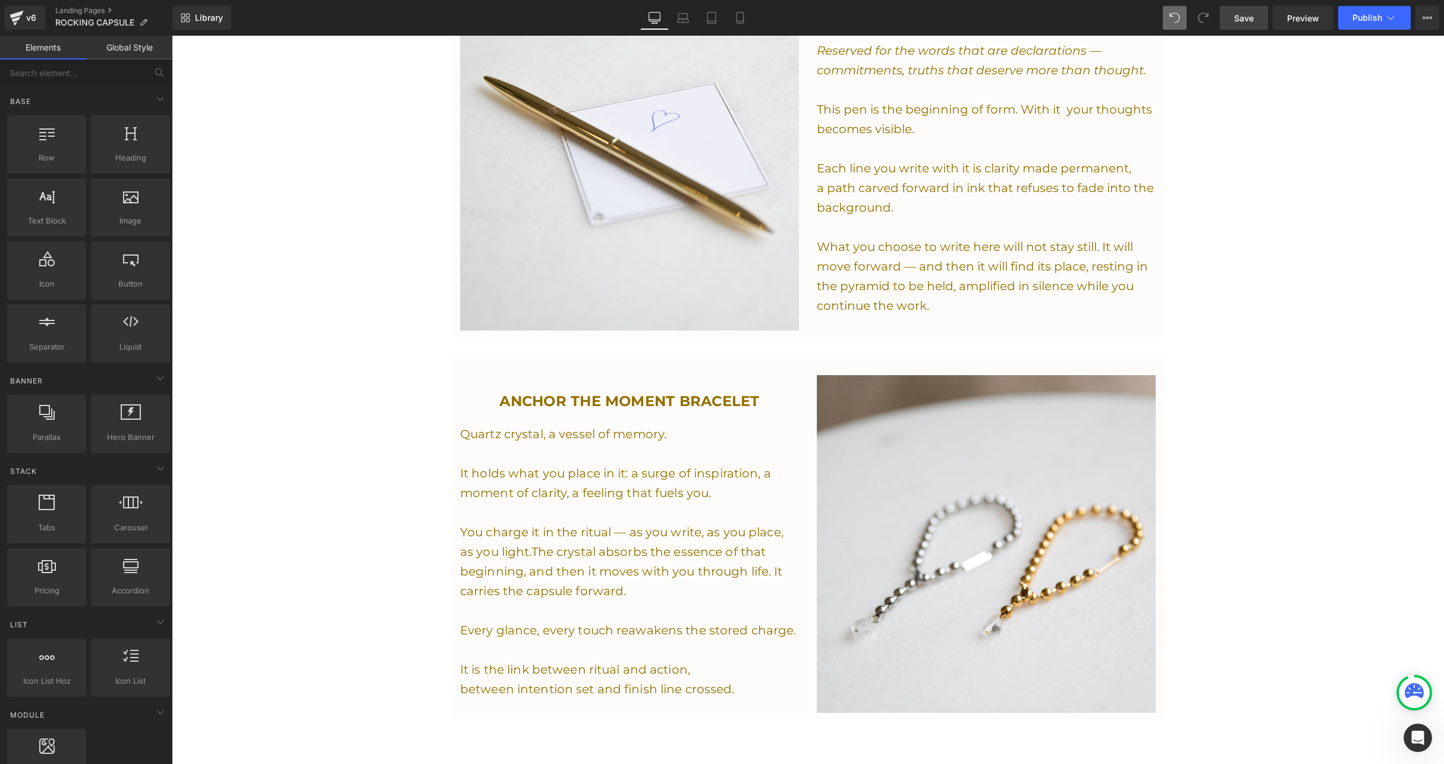
scroll to position [2445, 0]
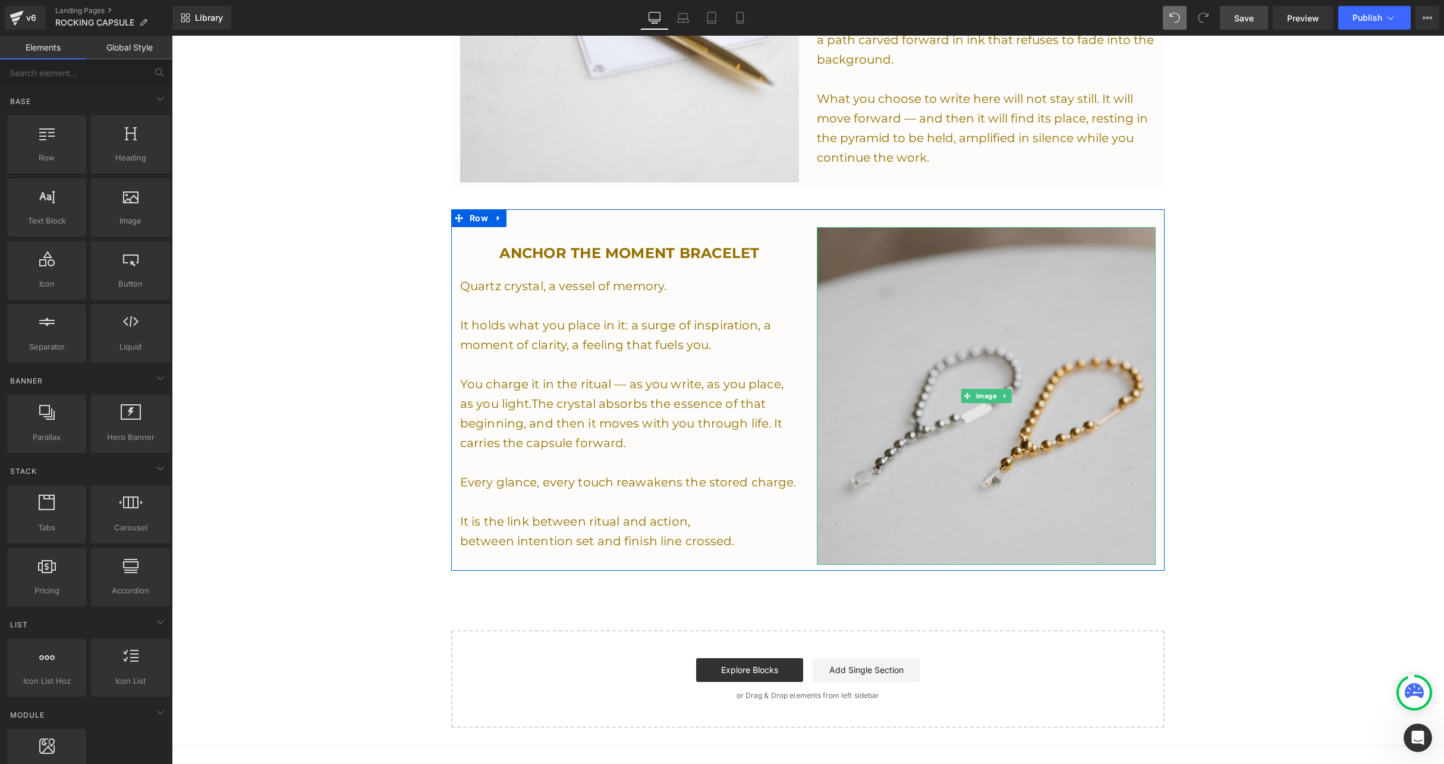
click at [907, 455] on img at bounding box center [986, 396] width 339 height 338
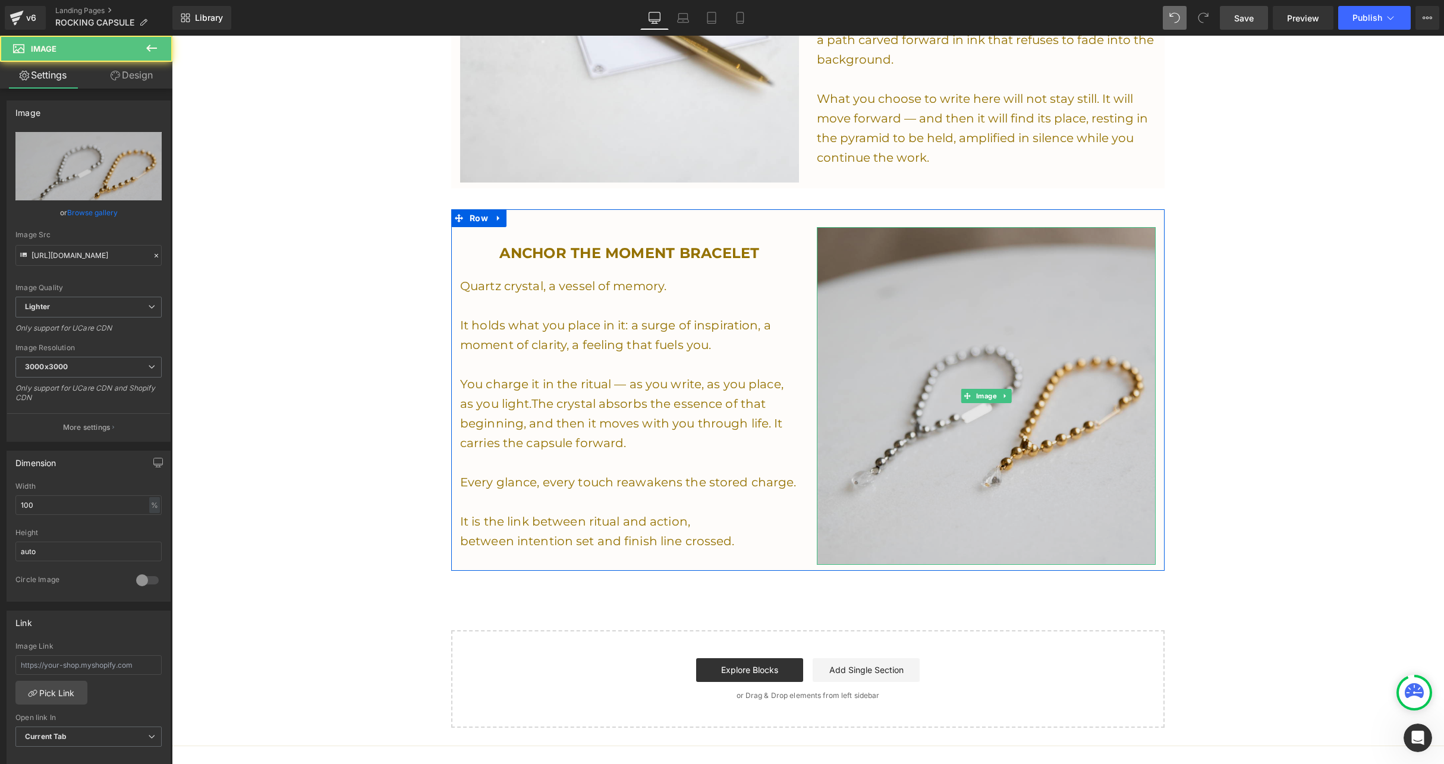
click at [910, 345] on img at bounding box center [986, 396] width 339 height 338
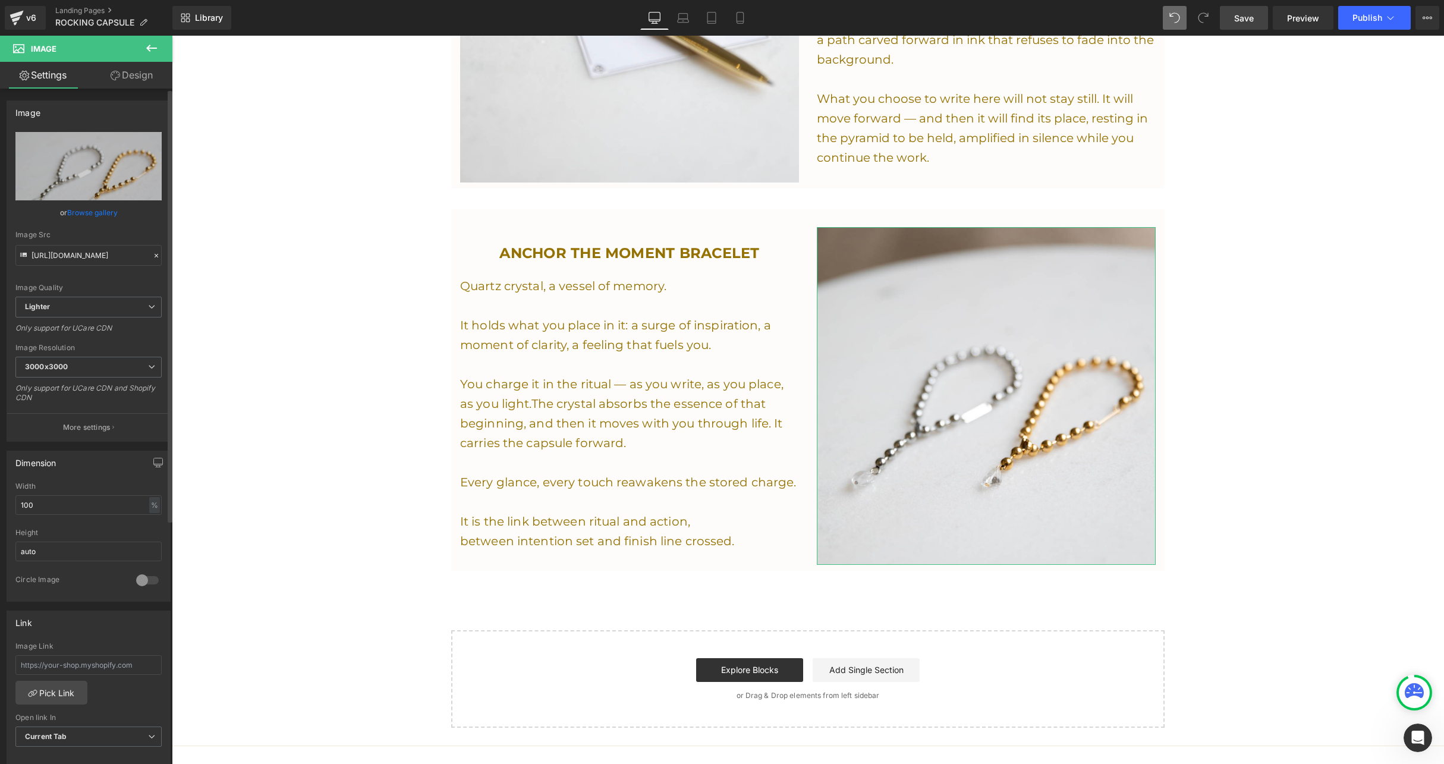
click at [91, 212] on link "Browse gallery" at bounding box center [92, 212] width 51 height 21
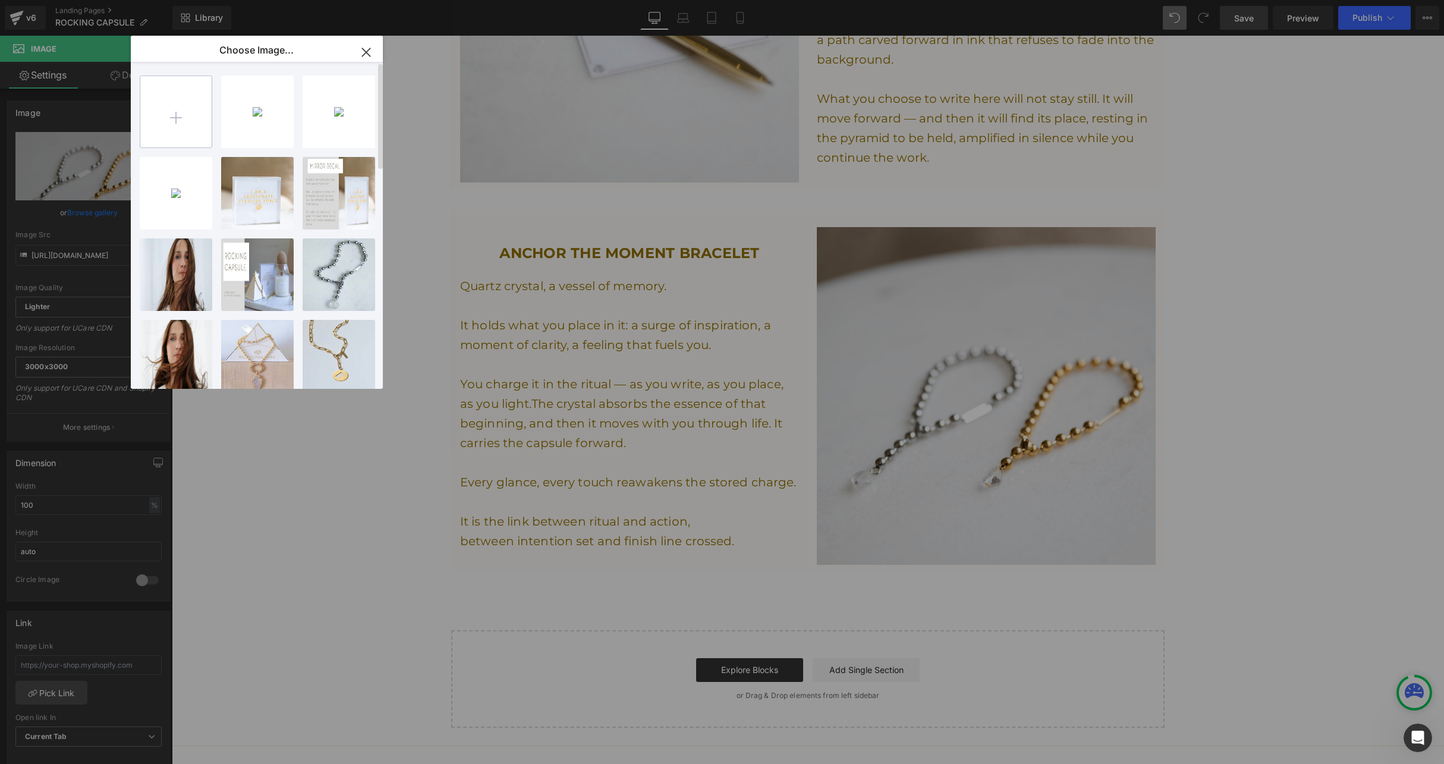
click at [178, 112] on input "file" at bounding box center [175, 111] width 71 height 71
type input "C:\fakepath\Screenshot [DATE] 2.34.02 PM.png"
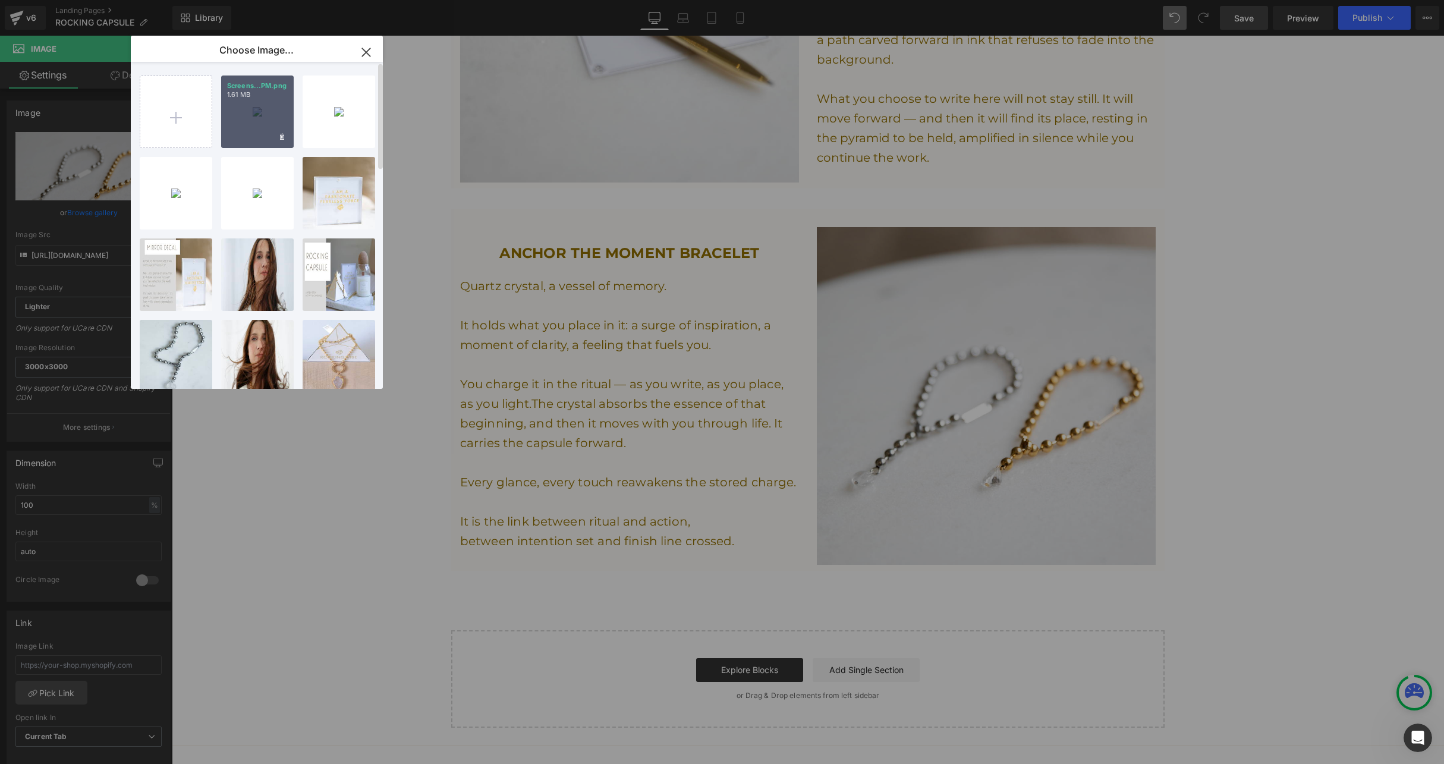
click at [247, 94] on p "1.61 MB" at bounding box center [257, 94] width 61 height 9
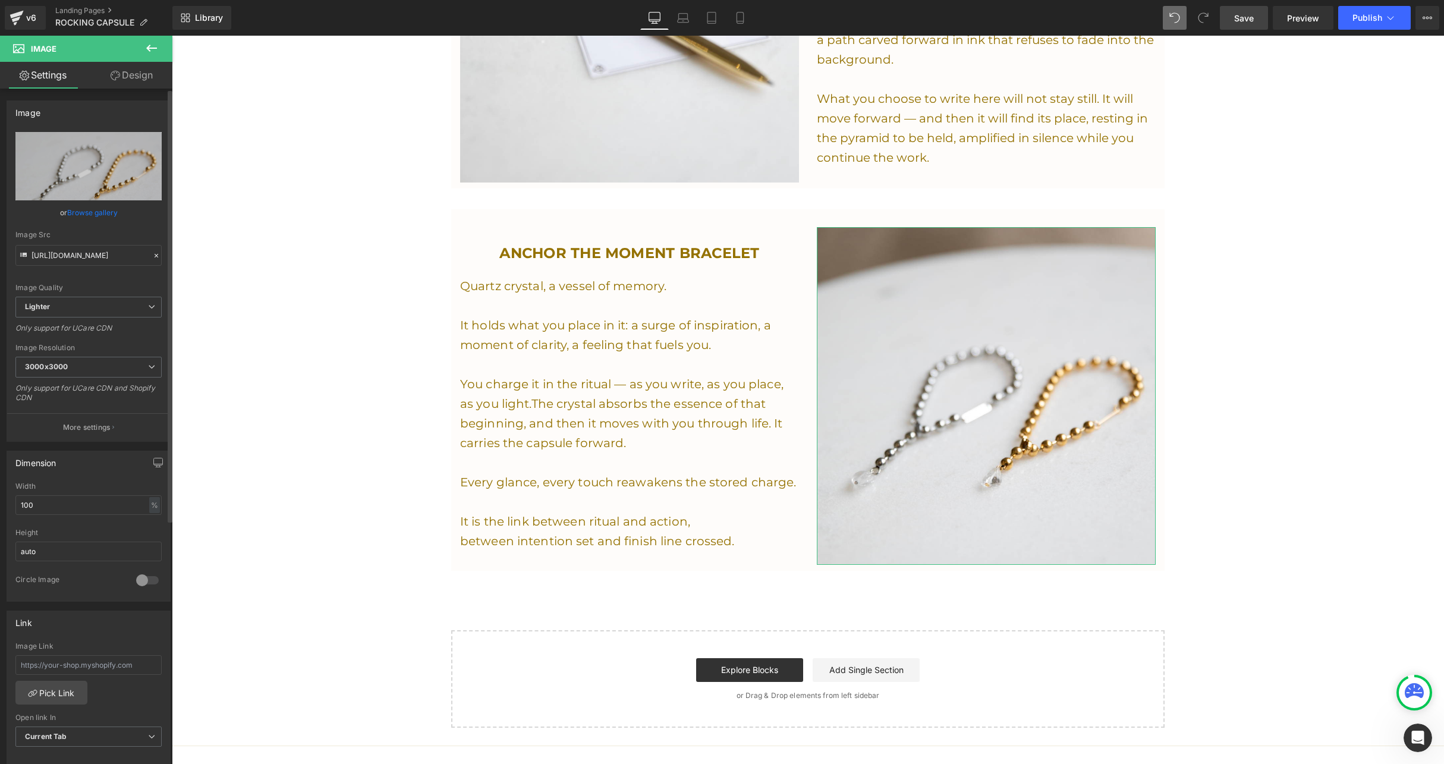
click at [111, 211] on link "Browse gallery" at bounding box center [92, 212] width 51 height 21
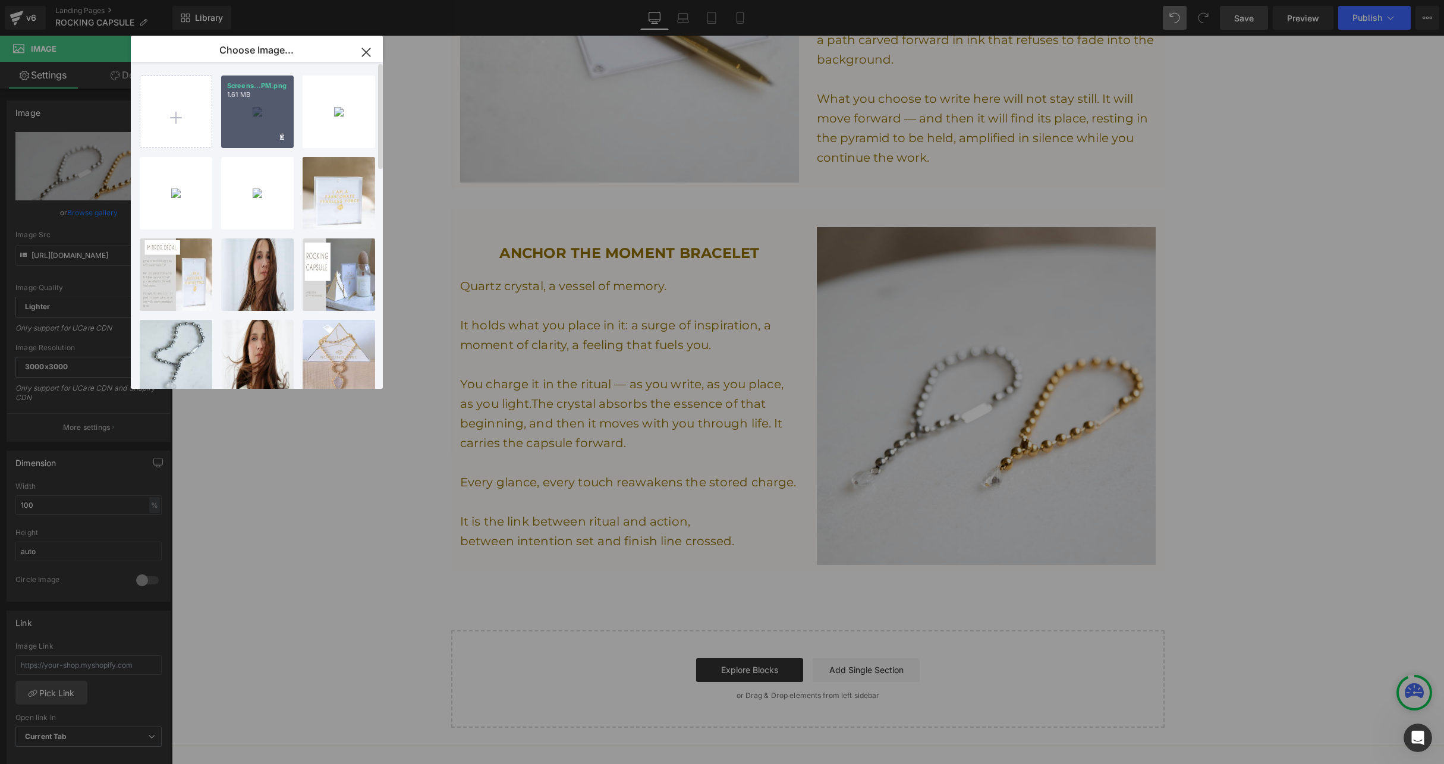
click at [241, 111] on div "Screens...PM.png 1.61 MB" at bounding box center [257, 111] width 73 height 73
type input "[URL][DOMAIN_NAME]"
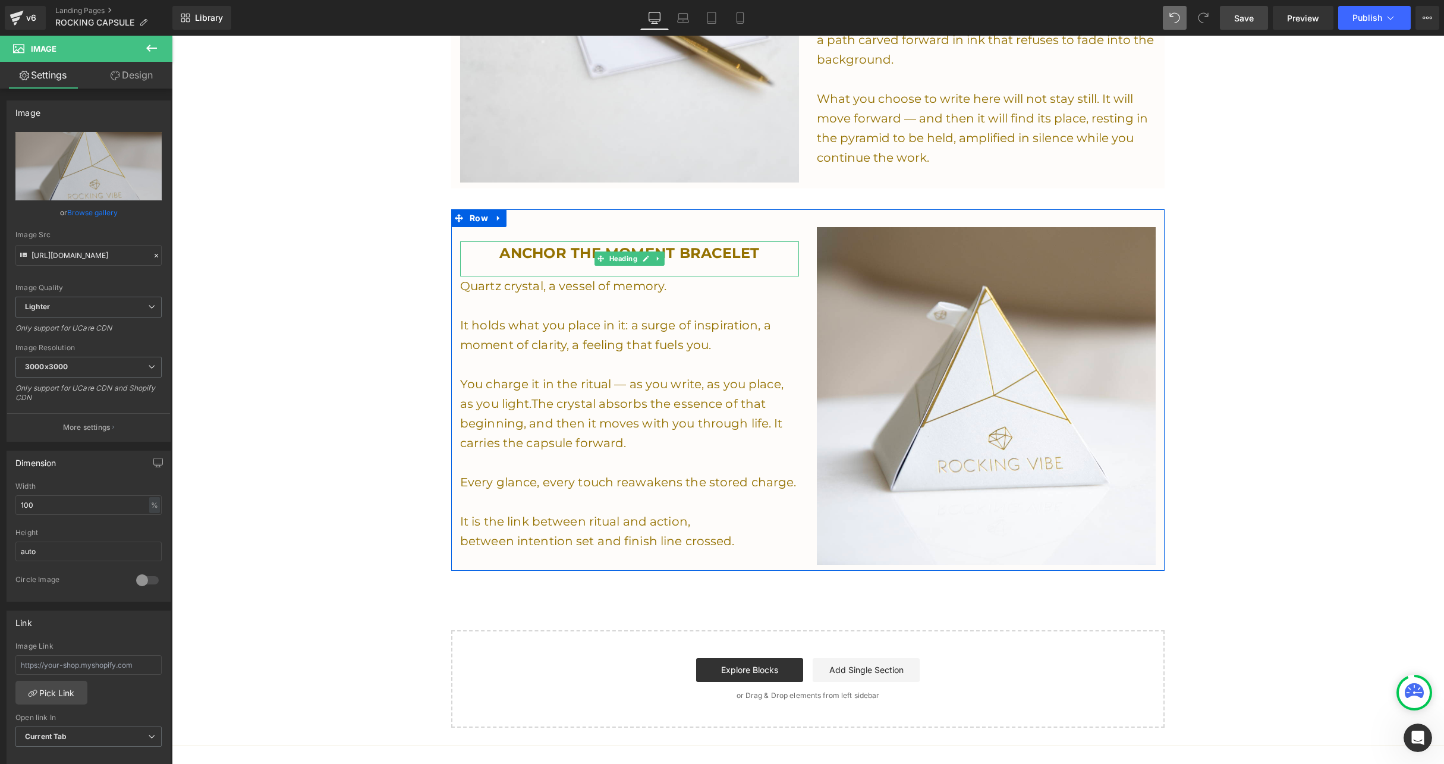
click at [701, 253] on span "ANCHOR THE MOMENT BRACELET" at bounding box center [629, 252] width 260 height 17
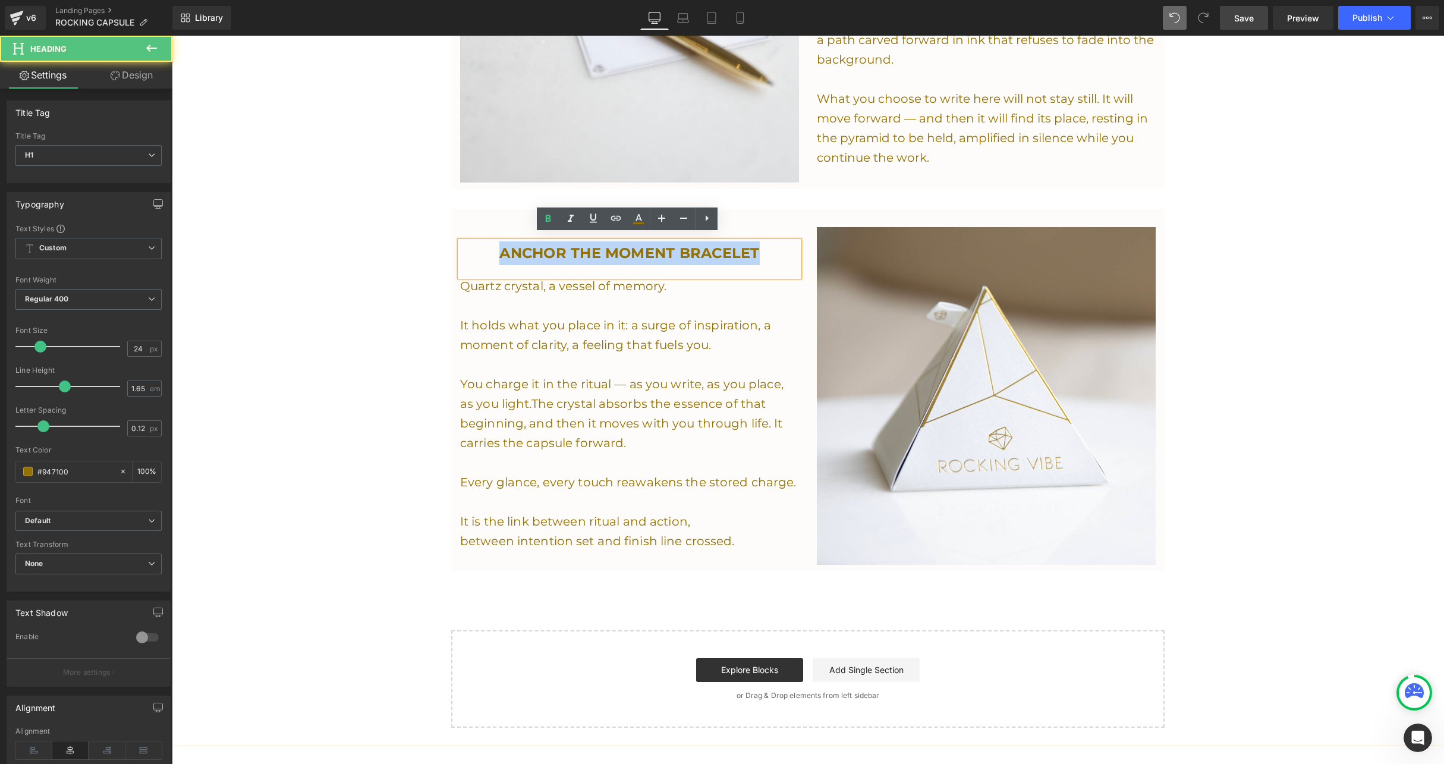
drag, startPoint x: 770, startPoint y: 246, endPoint x: 491, endPoint y: 240, distance: 278.9
click at [491, 241] on h1 "ANCHOR THE MOMENT BRACELET" at bounding box center [629, 253] width 339 height 24
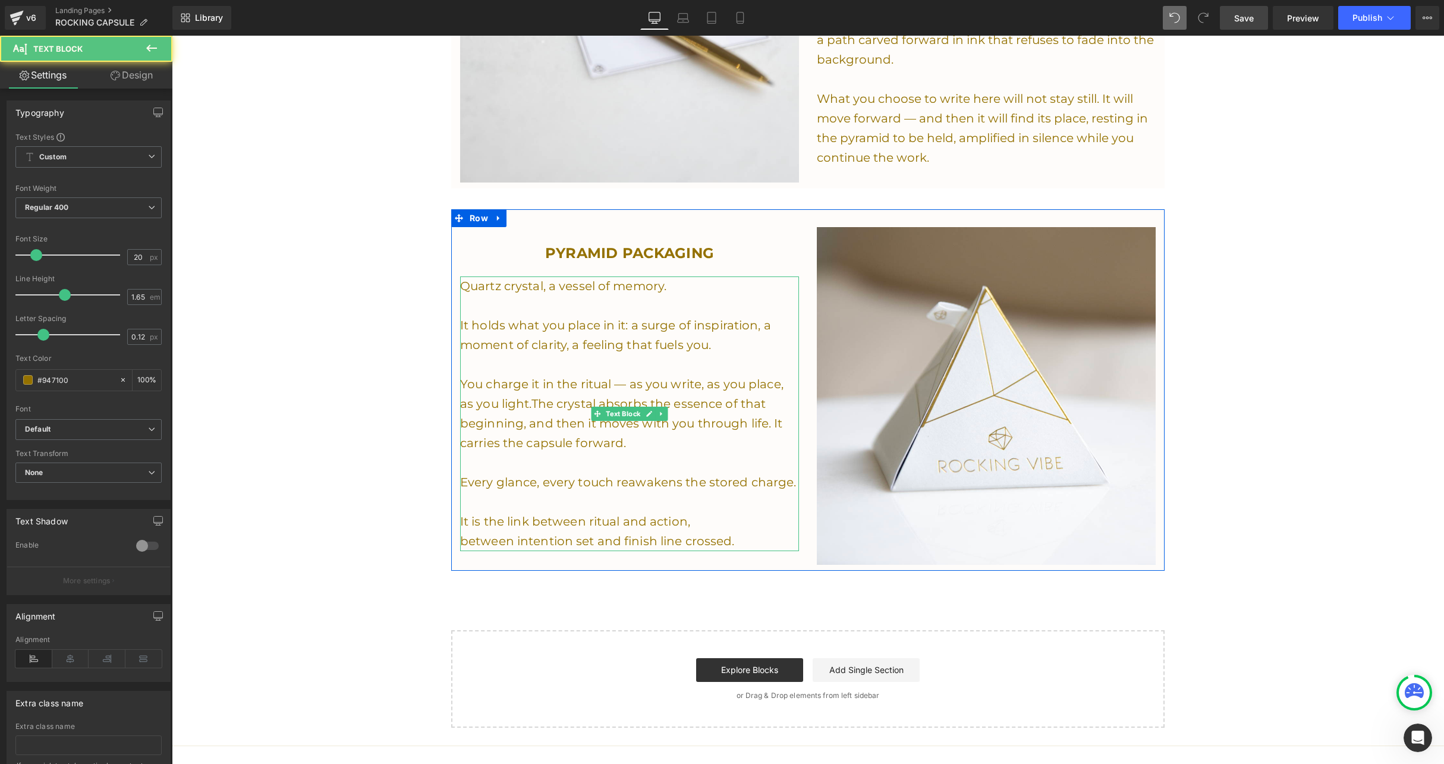
click at [659, 276] on p "Quartz crystal, a vessel of memory." at bounding box center [629, 286] width 339 height 20
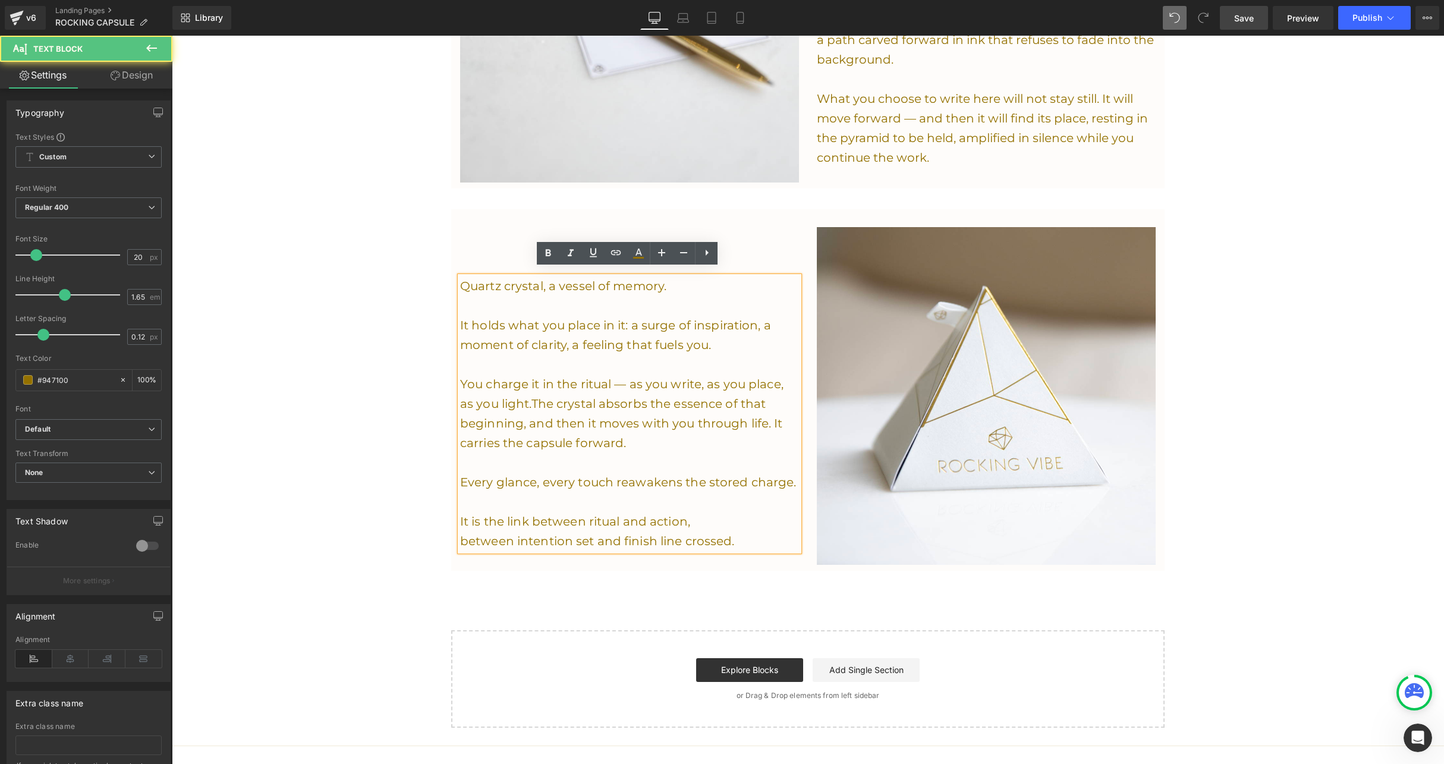
click at [677, 278] on p "Quartz crystal, a vessel of memory." at bounding box center [629, 286] width 339 height 20
drag, startPoint x: 677, startPoint y: 278, endPoint x: 461, endPoint y: 275, distance: 215.2
click at [461, 276] on p "Quartz crystal, a vessel of memory." at bounding box center [629, 286] width 339 height 20
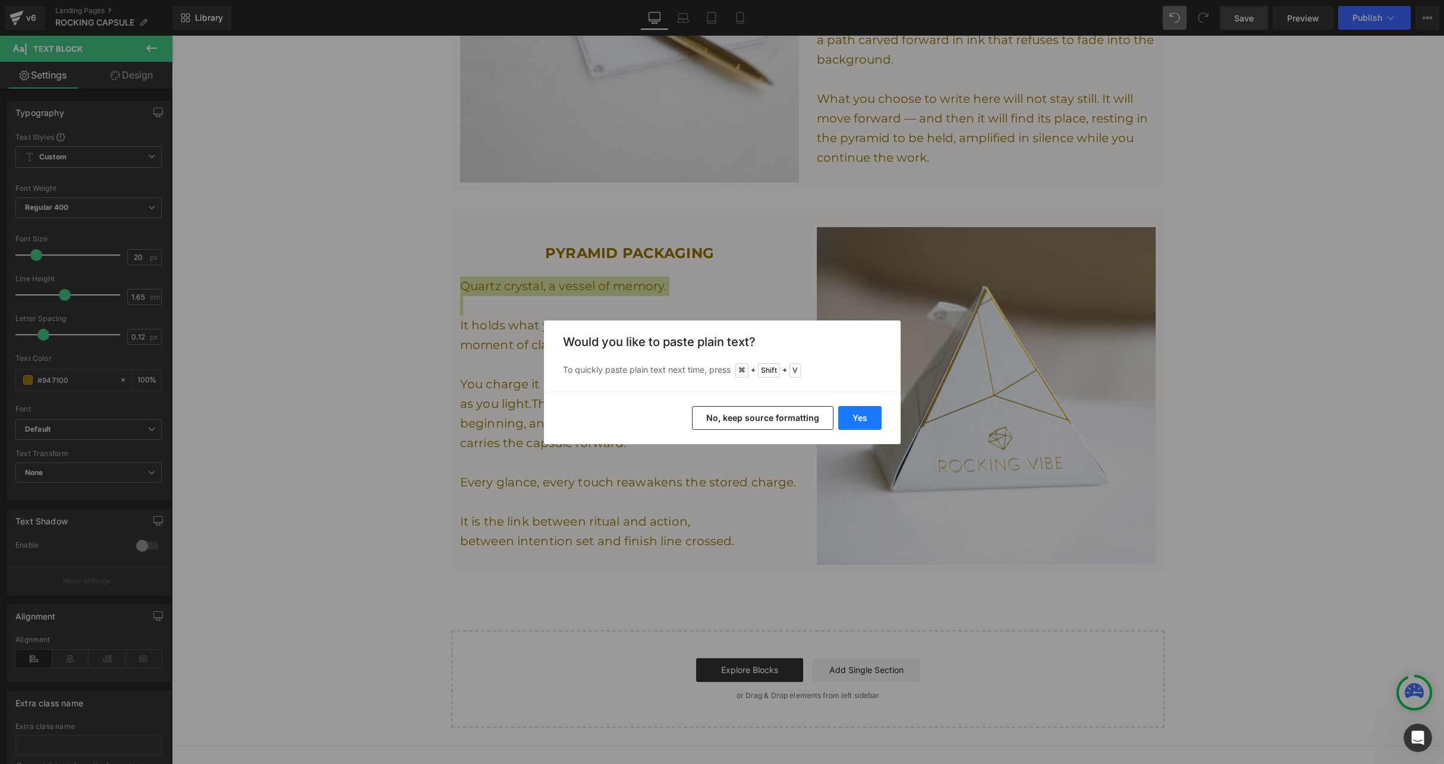
click at [851, 420] on button "Yes" at bounding box center [859, 418] width 43 height 24
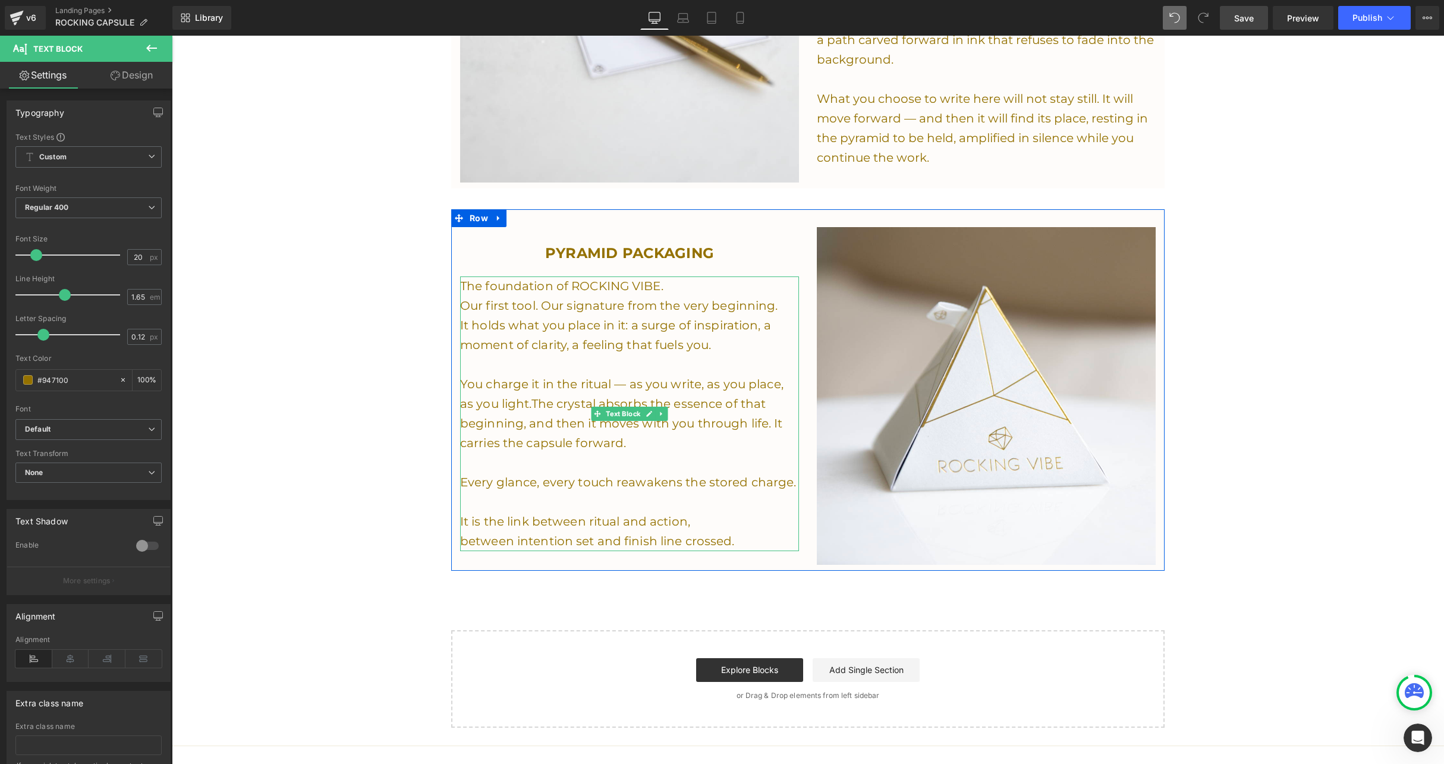
click at [581, 326] on p "It holds what you place in it: a surge of inspiration, a moment of clarity, a f…" at bounding box center [629, 335] width 339 height 39
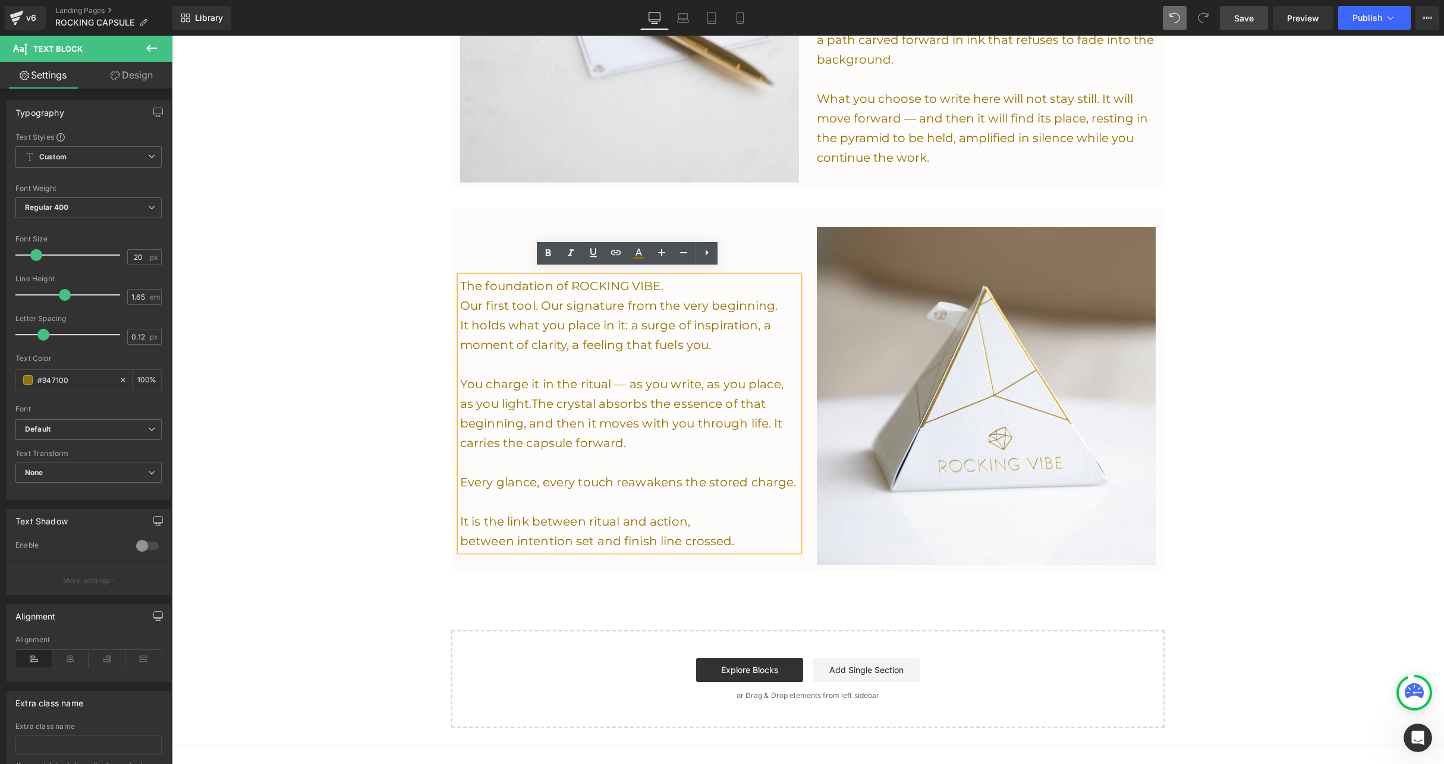
click at [779, 301] on p "Our first tool. Our signature from the very beginning." at bounding box center [629, 306] width 339 height 20
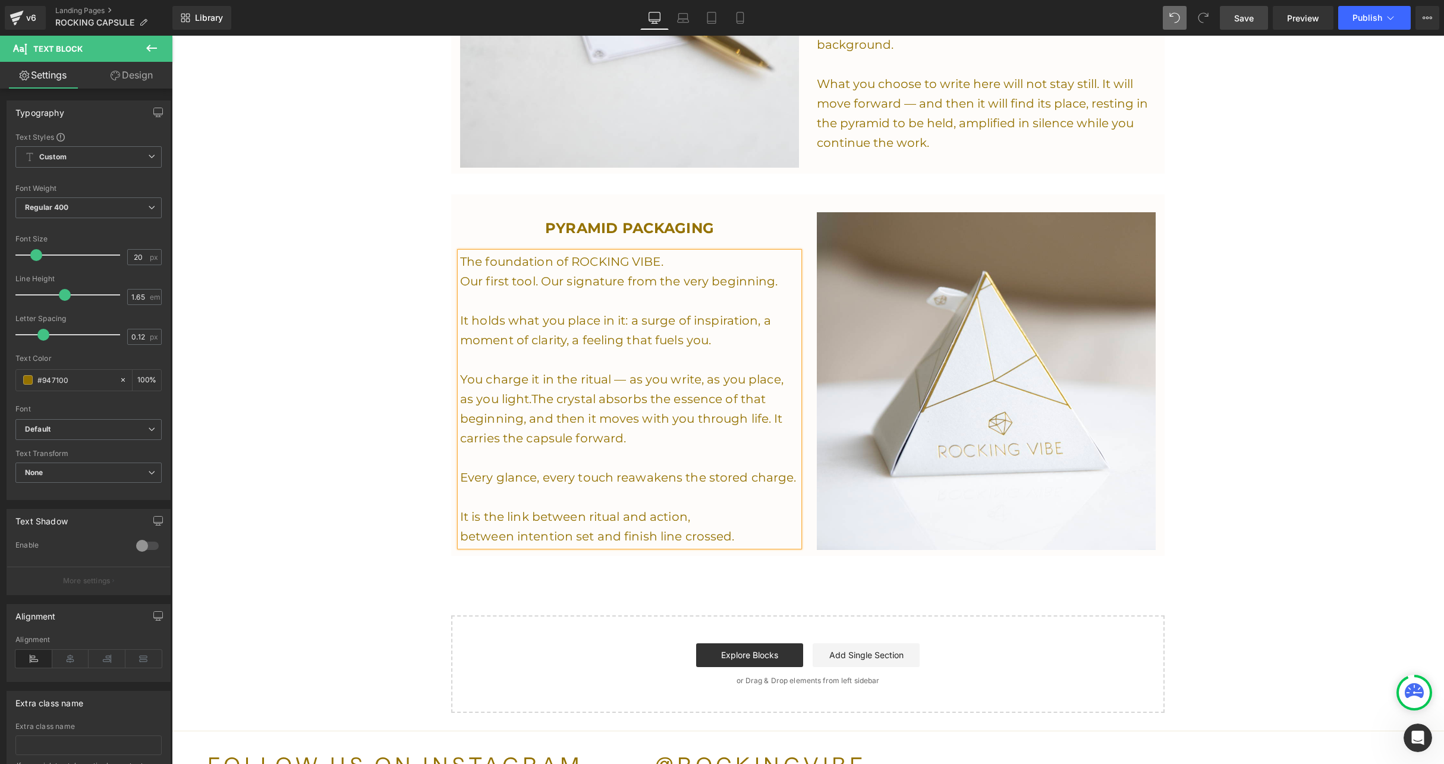
scroll to position [2461, 0]
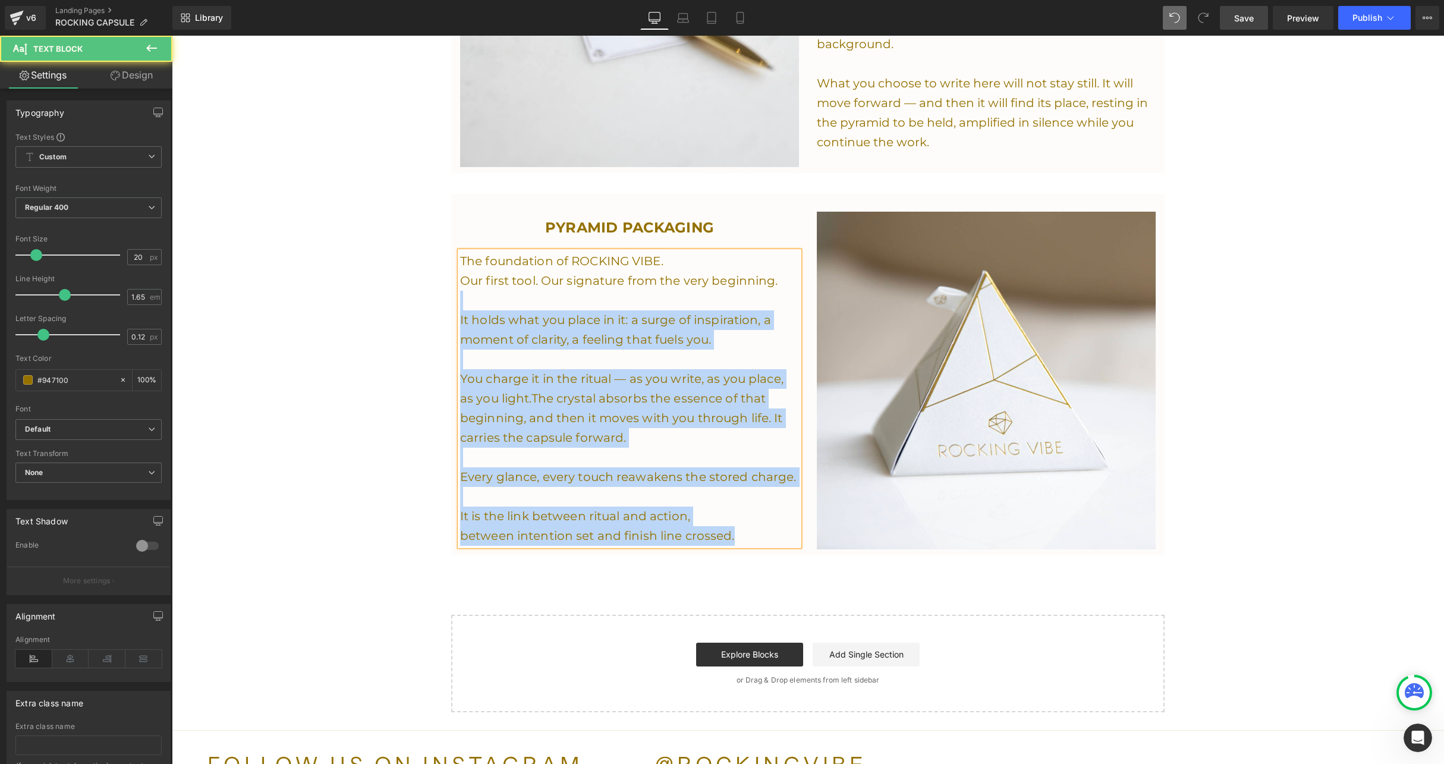
drag, startPoint x: 736, startPoint y: 529, endPoint x: 430, endPoint y: 300, distance: 382.1
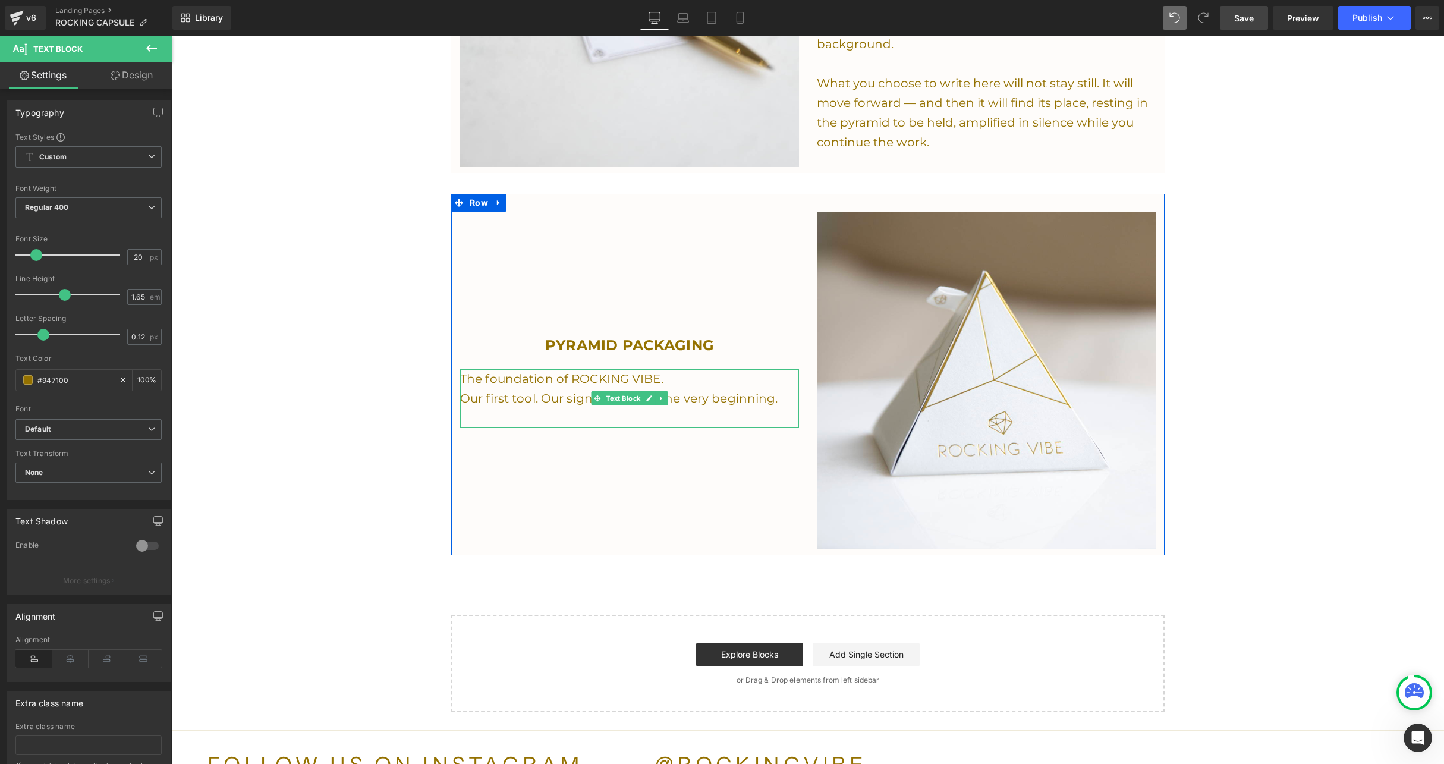
click at [768, 408] on p at bounding box center [629, 418] width 339 height 20
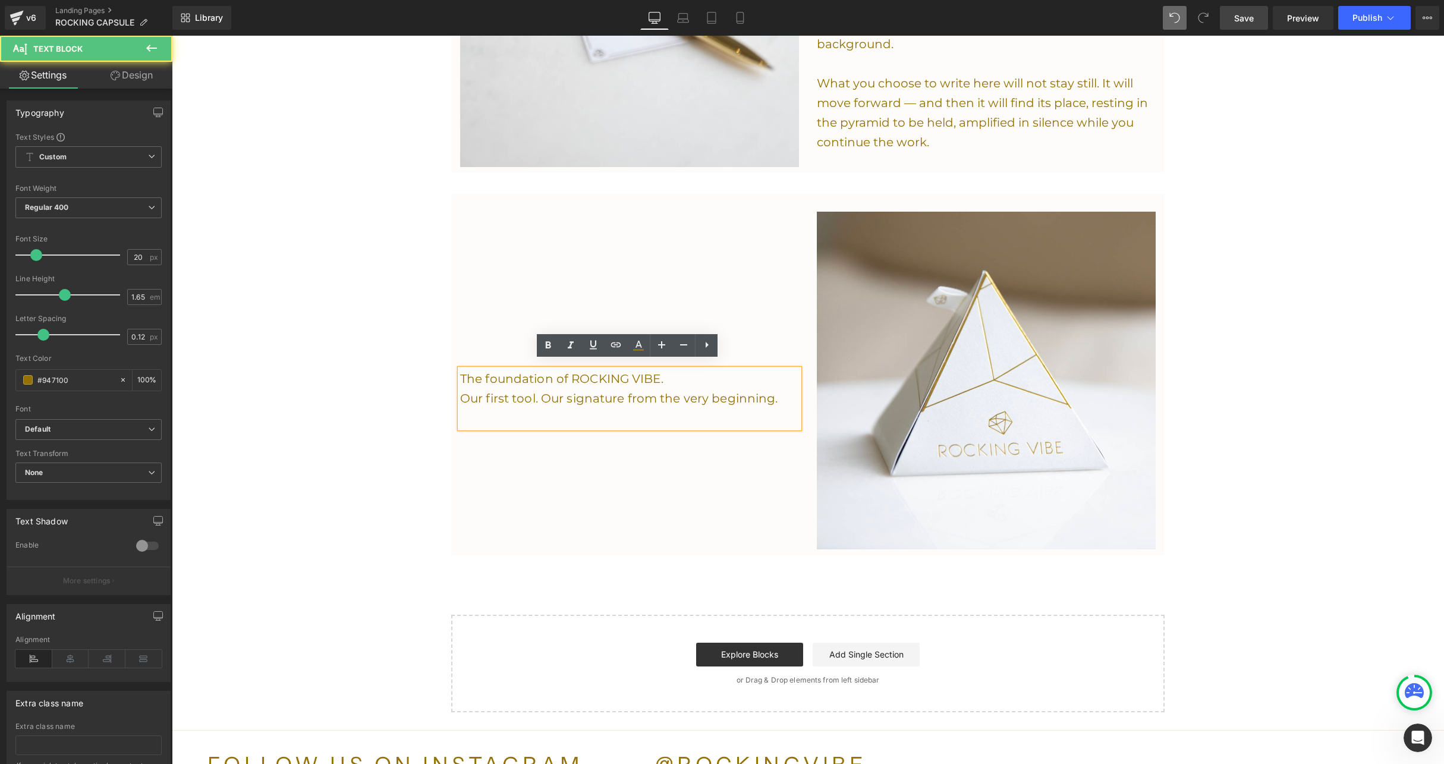
click at [779, 393] on p "Our first tool. Our signature from the very beginning." at bounding box center [629, 399] width 339 height 20
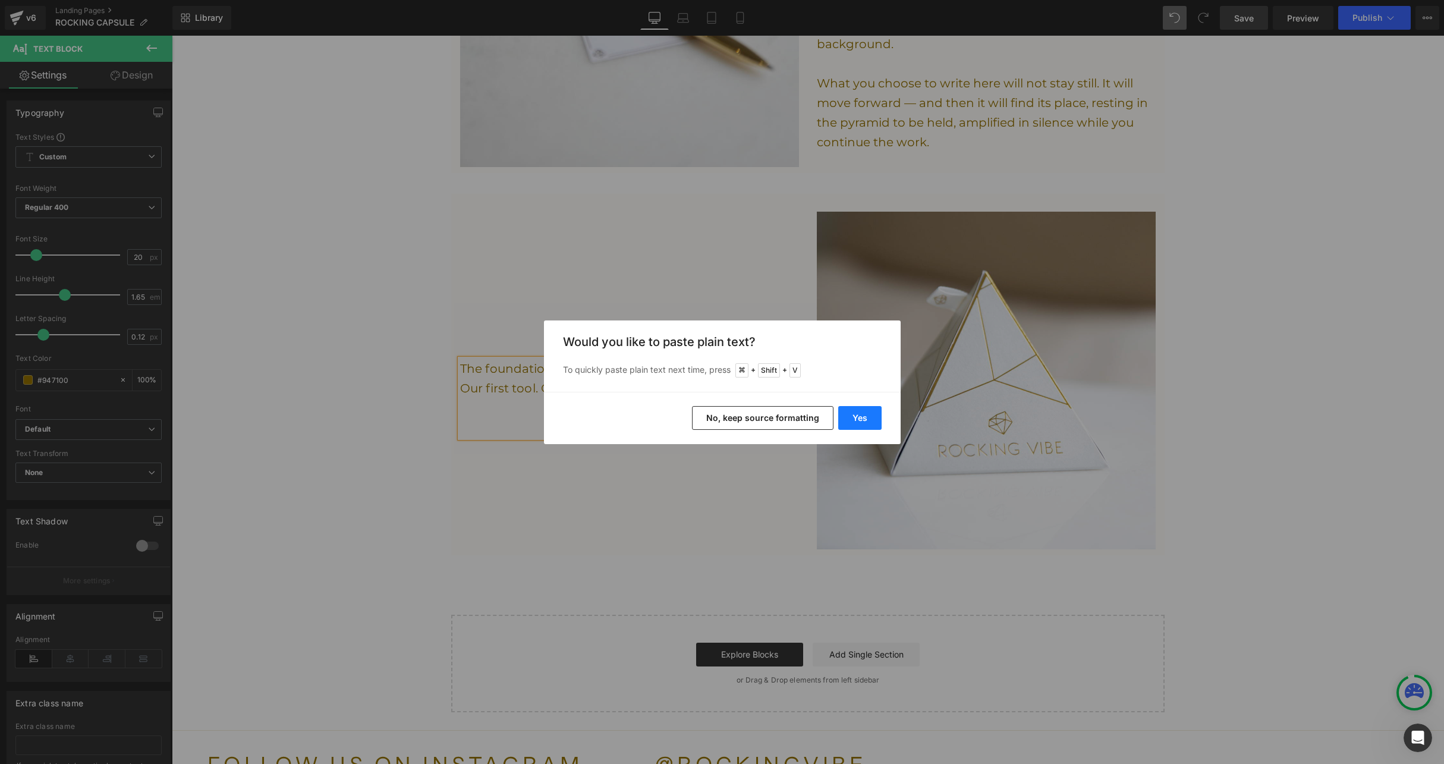
click at [862, 420] on button "Yes" at bounding box center [859, 418] width 43 height 24
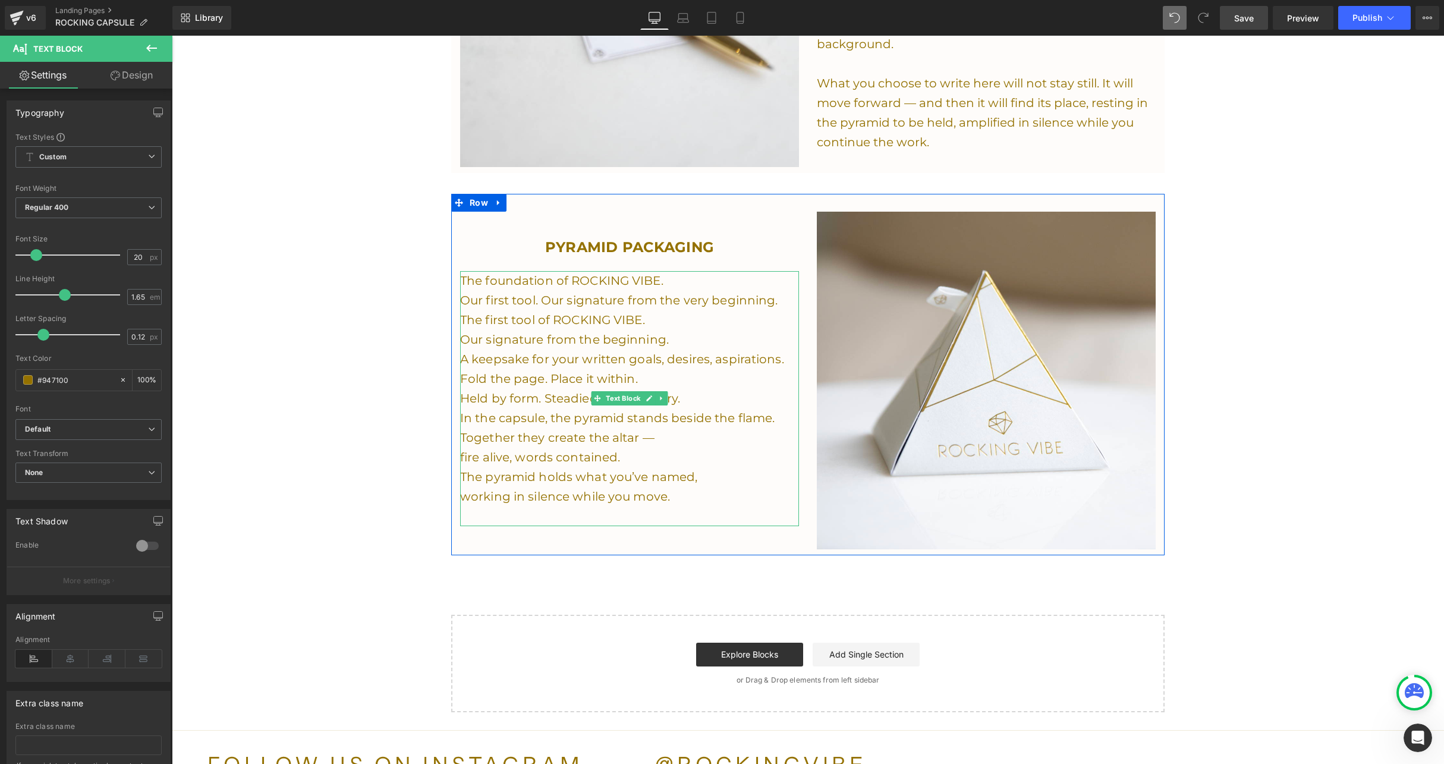
click at [695, 310] on p "The first tool of ROCKING VIBE." at bounding box center [629, 320] width 339 height 20
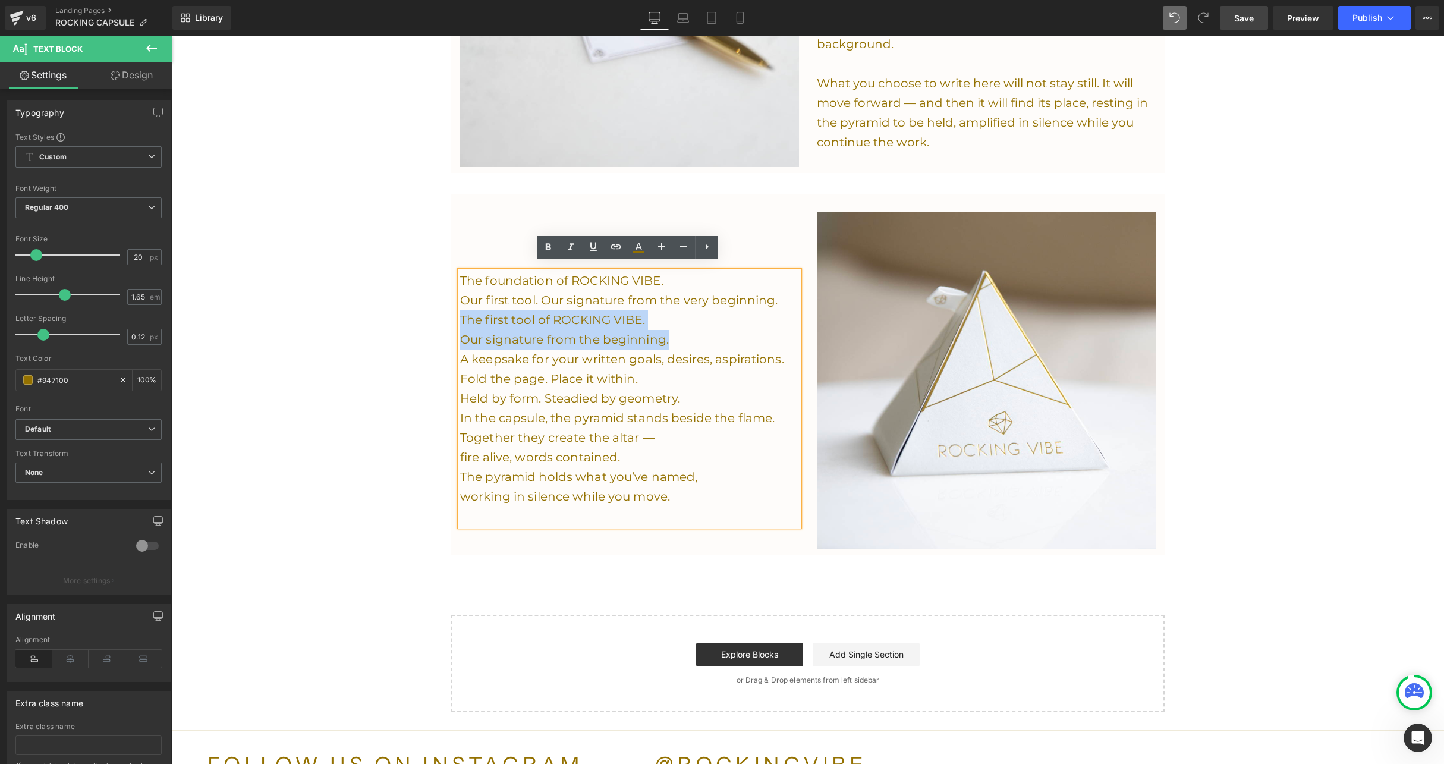
drag, startPoint x: 678, startPoint y: 331, endPoint x: 441, endPoint y: 304, distance: 239.2
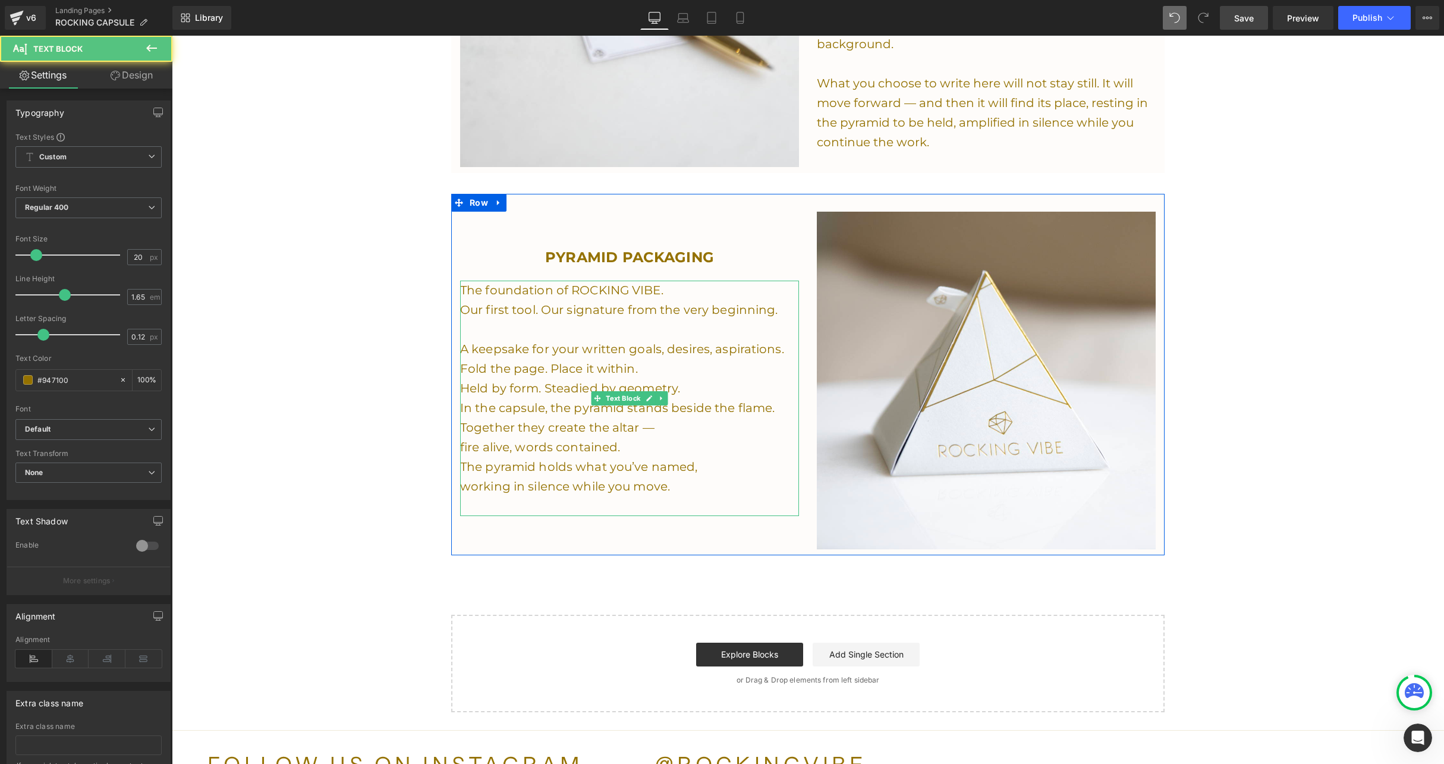
click at [650, 359] on p "Fold the page. Place it within." at bounding box center [629, 369] width 339 height 20
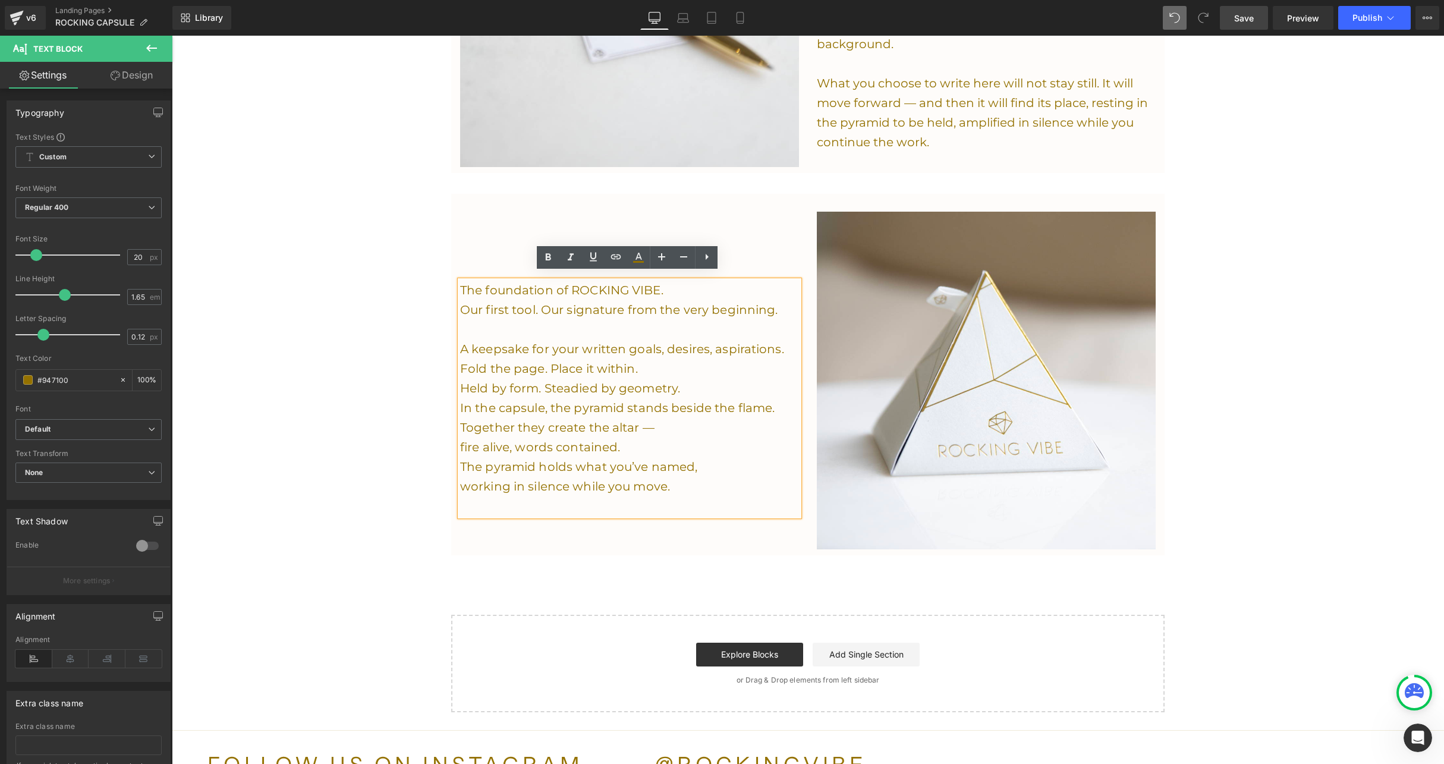
click at [784, 341] on p "A keepsake for your written goals, desires, aspirations." at bounding box center [629, 349] width 339 height 20
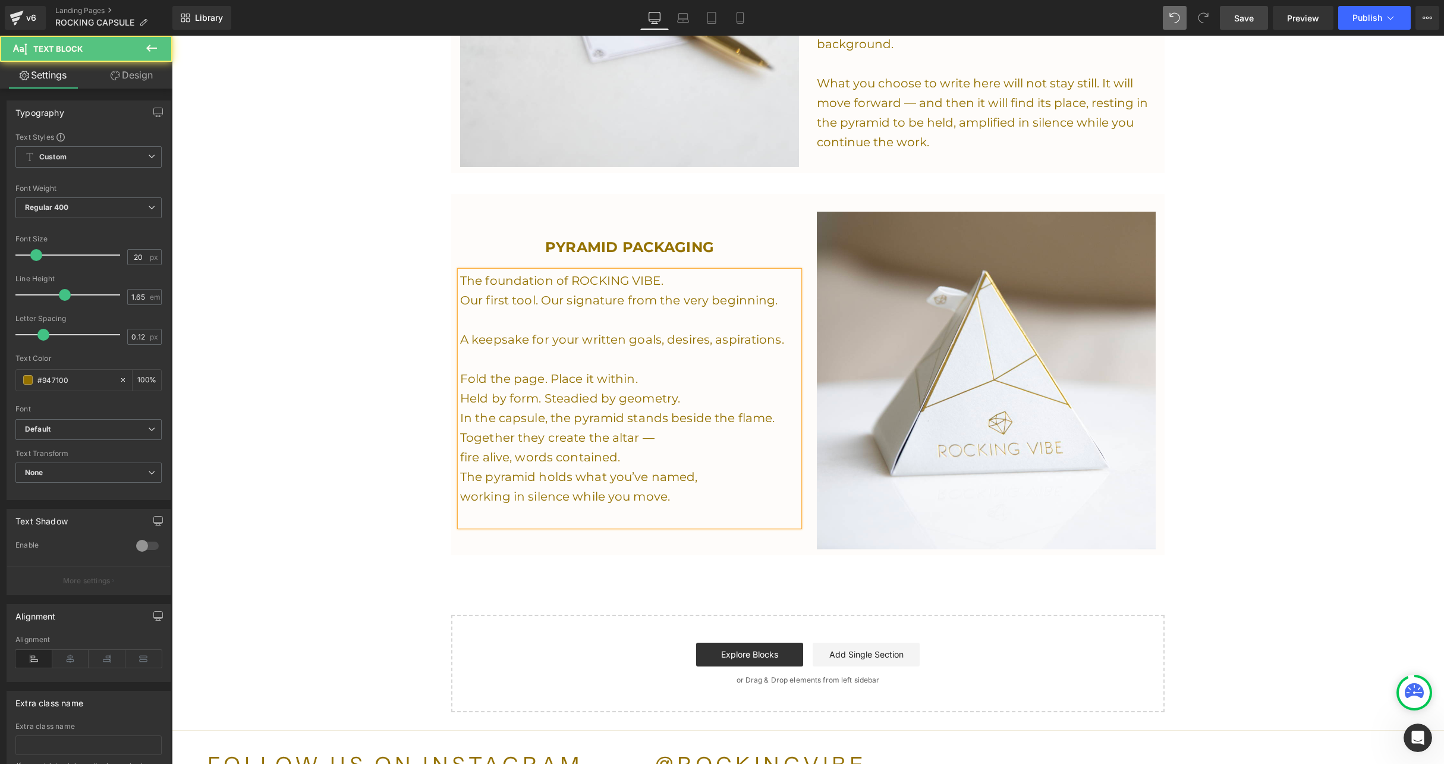
click at [733, 378] on p "Fold the page. Place it within." at bounding box center [629, 379] width 339 height 20
click at [714, 389] on p "Held by form. Steadied by geometry." at bounding box center [629, 399] width 339 height 20
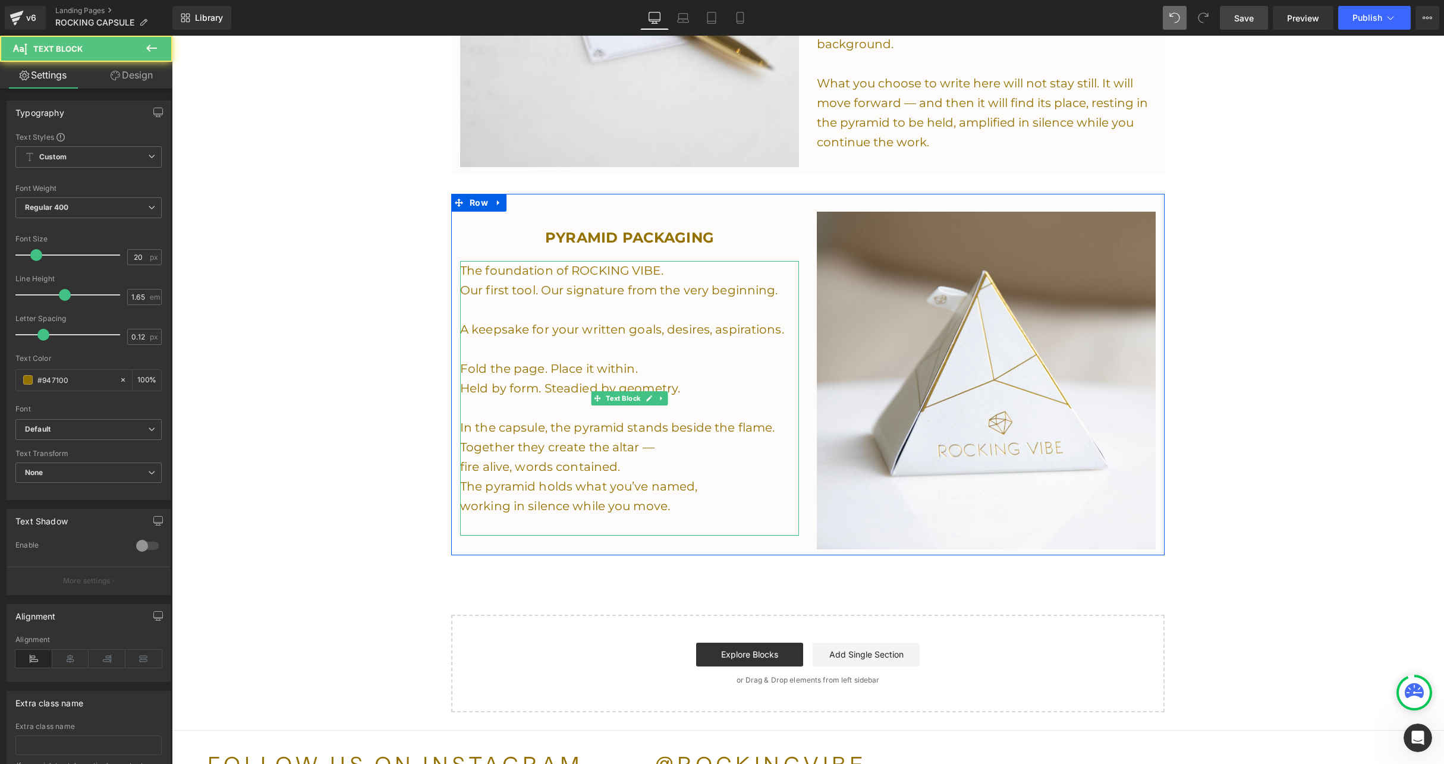
click at [598, 457] on p "fire alive, words contained." at bounding box center [629, 467] width 339 height 20
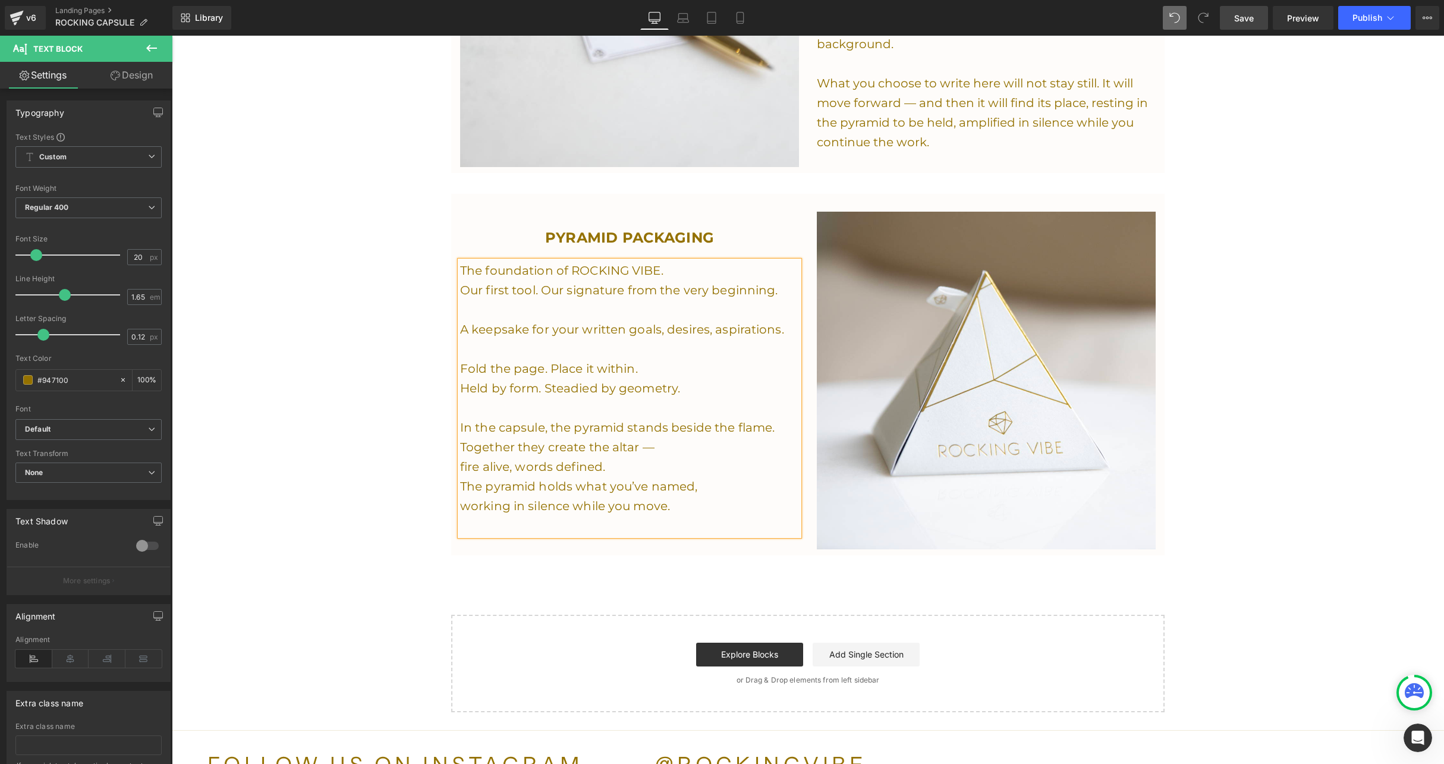
click at [534, 458] on p "fire alive, words defined." at bounding box center [629, 467] width 339 height 20
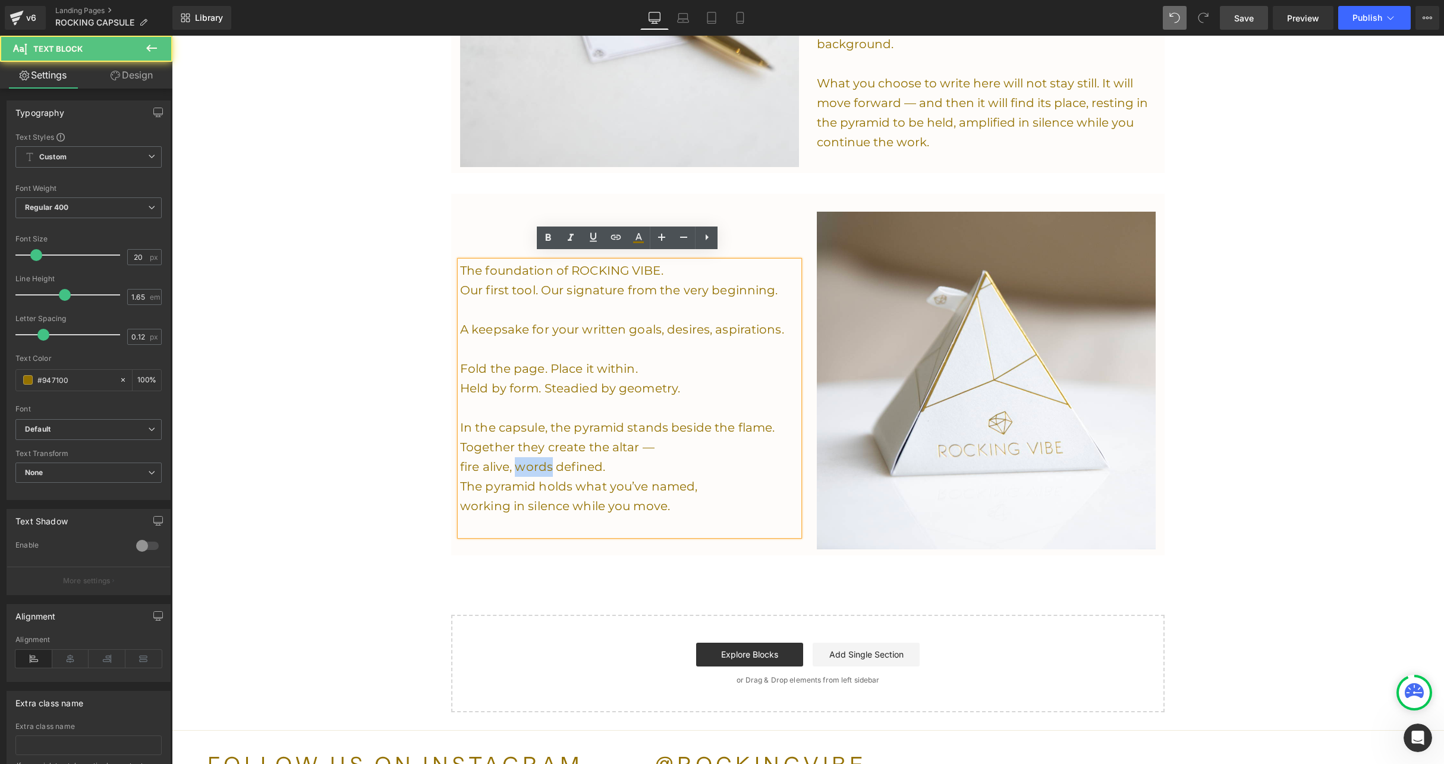
click at [534, 458] on p "fire alive, words defined." at bounding box center [629, 467] width 339 height 20
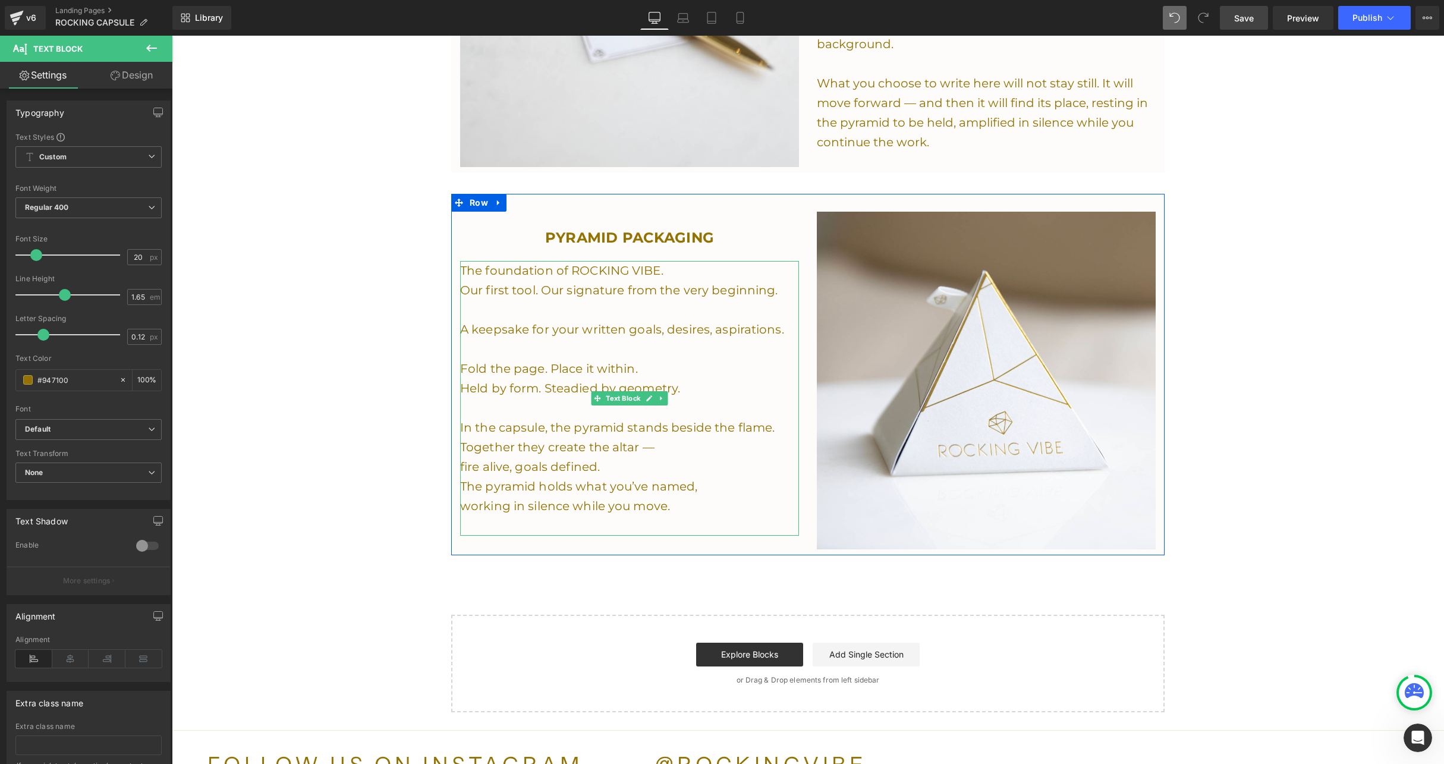
click at [557, 283] on p "Our first tool. Our signature from the very beginning." at bounding box center [629, 291] width 339 height 20
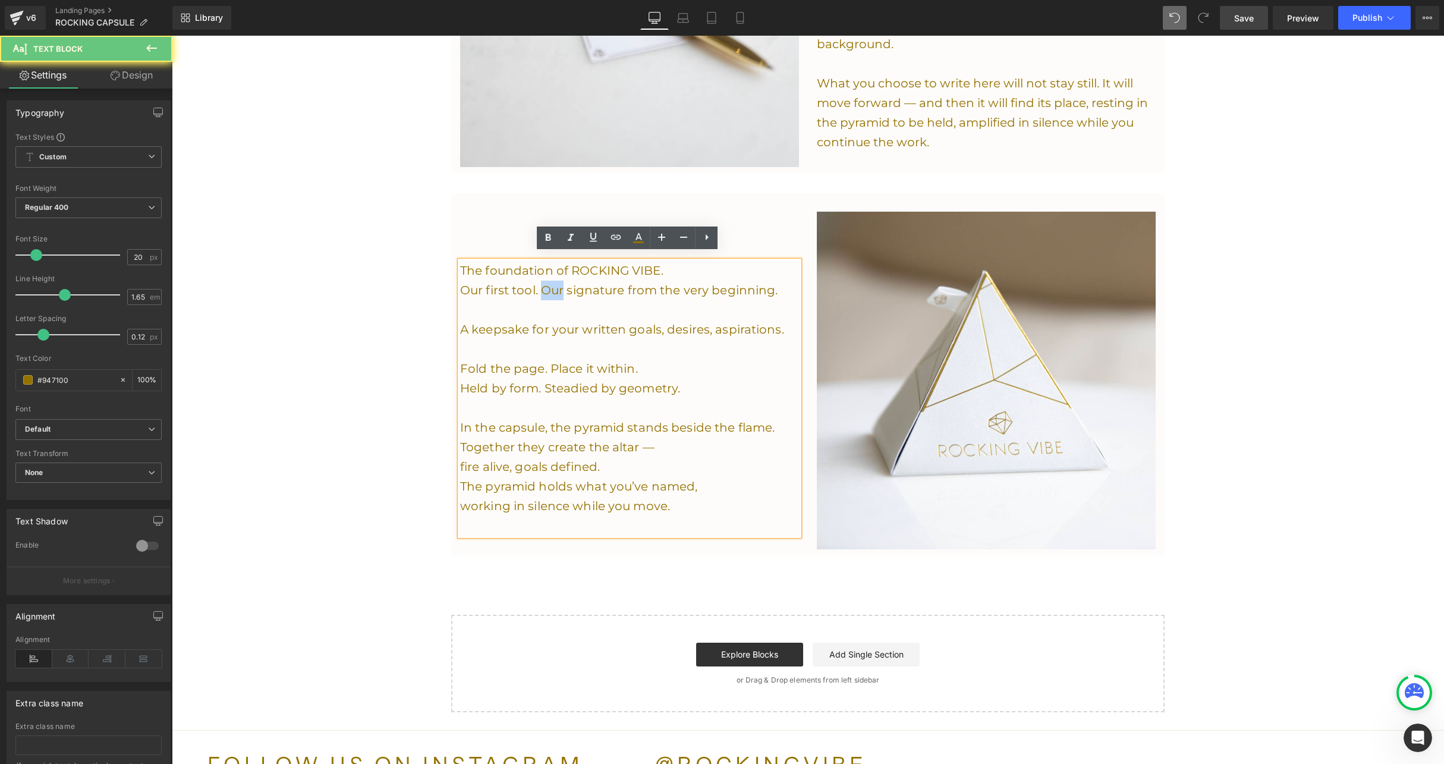
click at [557, 283] on p "Our first tool. Our signature from the very beginning." at bounding box center [629, 291] width 339 height 20
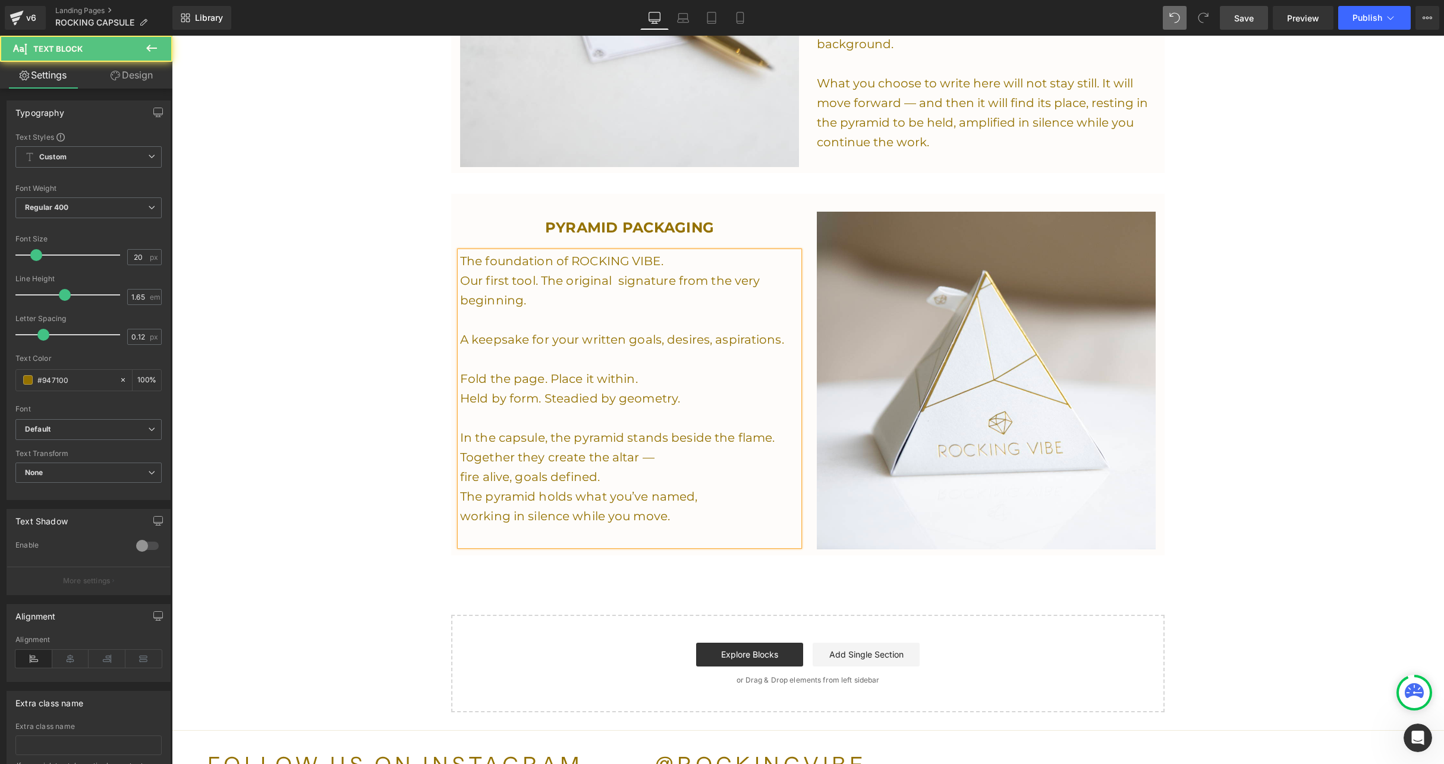
click at [675, 273] on p "Our first tool. The original signature from the very beginning." at bounding box center [629, 290] width 339 height 39
drag, startPoint x: 541, startPoint y: 274, endPoint x: 457, endPoint y: 271, distance: 84.5
click at [460, 271] on div "The foundation of ROCKING VIBE. Our first tool. The original signature tool fro…" at bounding box center [629, 398] width 339 height 294
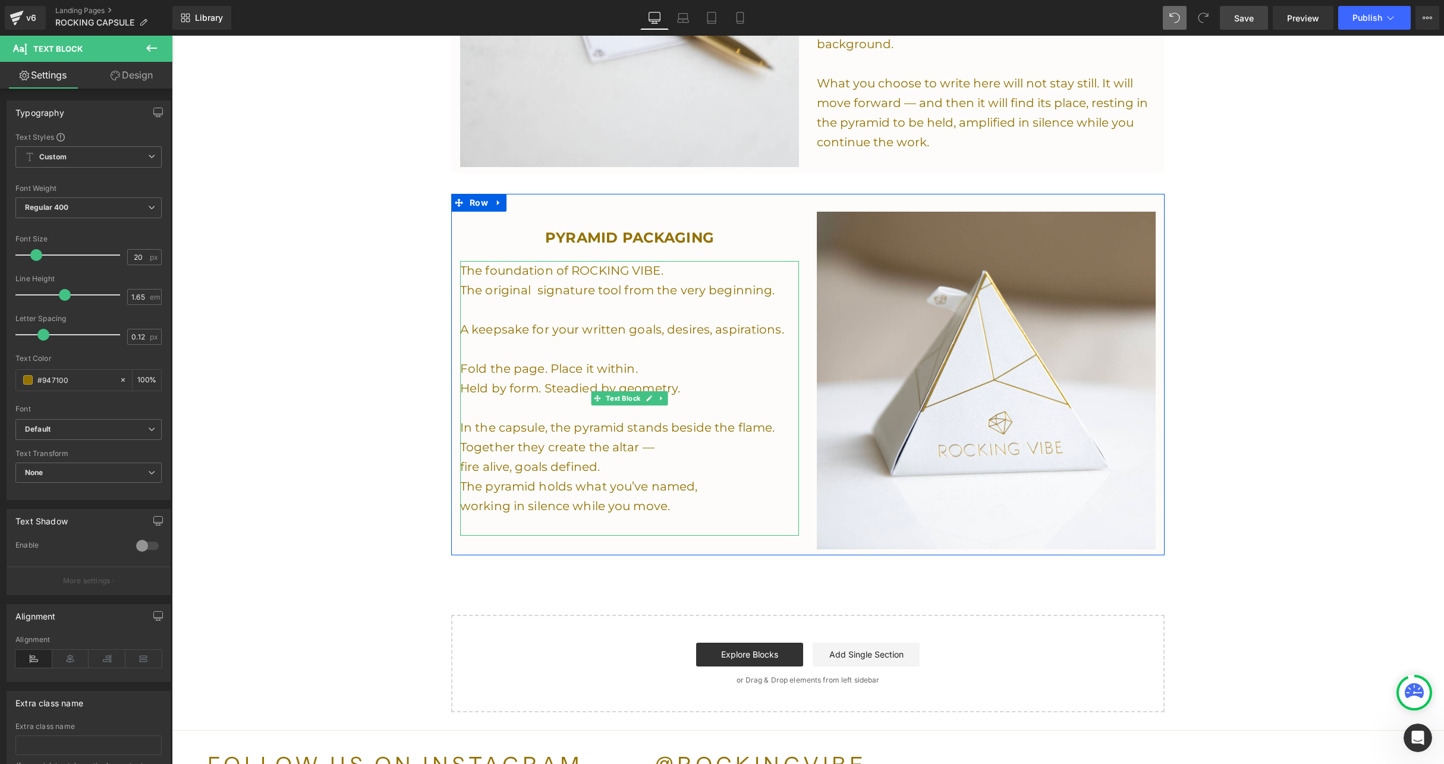
click at [642, 379] on p "Held by form. Steadied by geometry." at bounding box center [629, 389] width 339 height 20
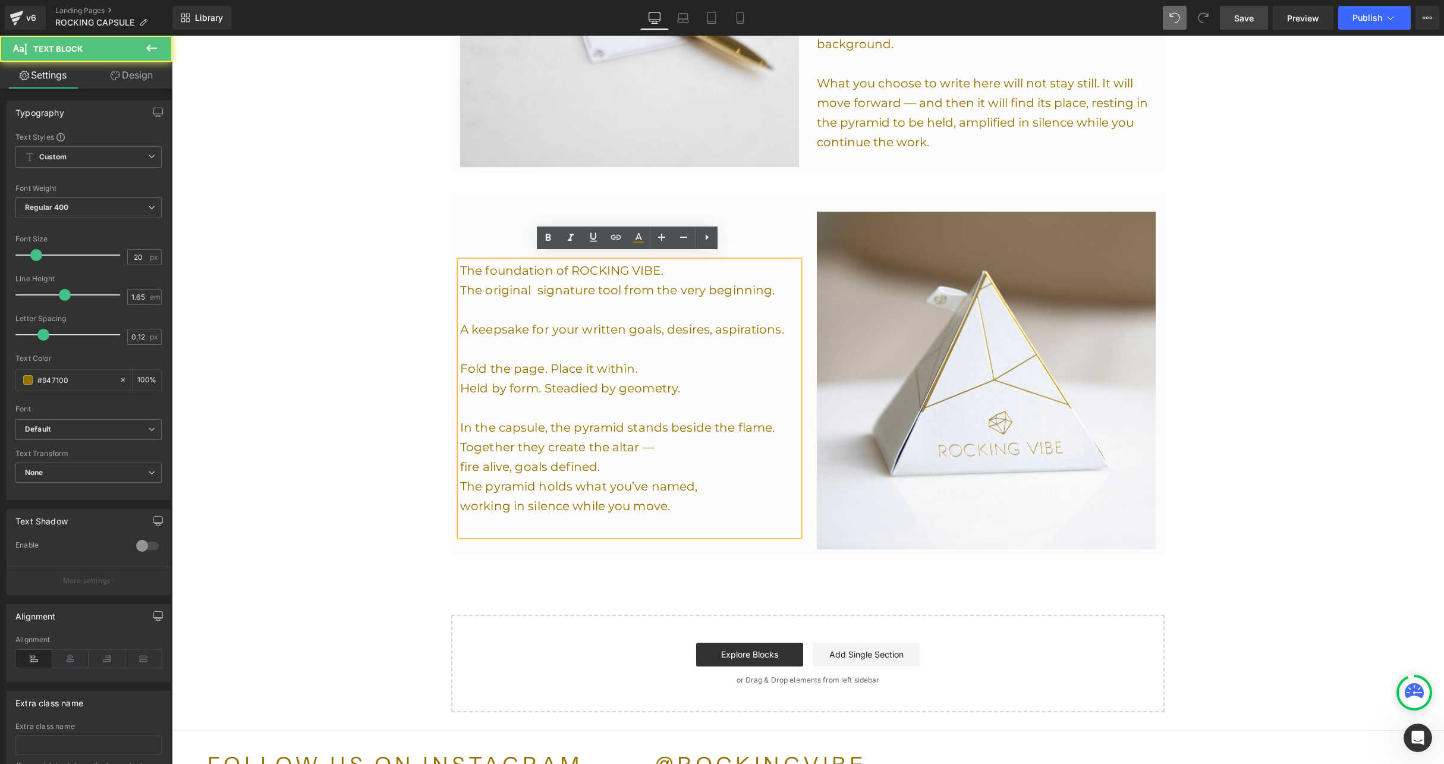
click at [702, 380] on p "Held by form. Steadied by geometry." at bounding box center [629, 389] width 339 height 20
drag, startPoint x: 700, startPoint y: 388, endPoint x: 427, endPoint y: 374, distance: 273.2
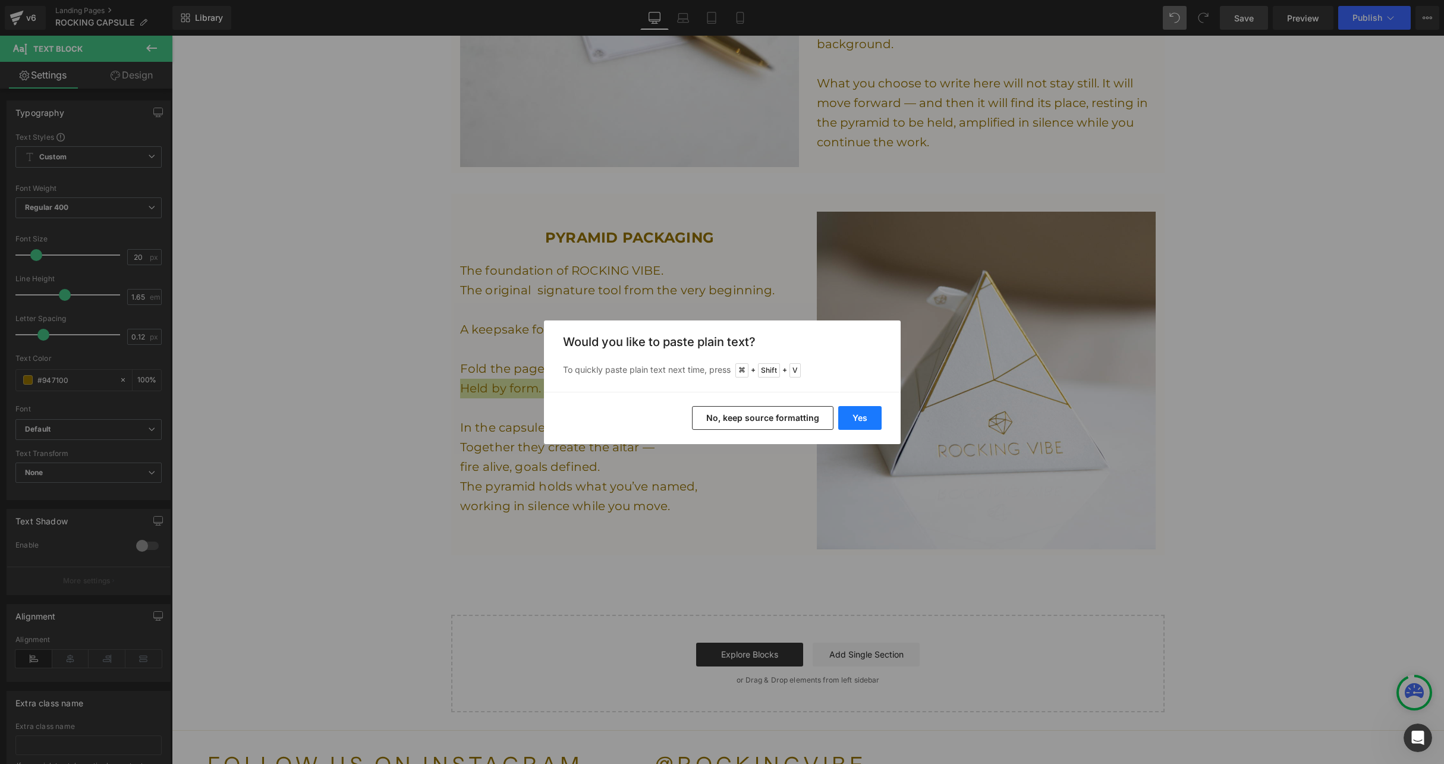
click at [866, 416] on button "Yes" at bounding box center [859, 418] width 43 height 24
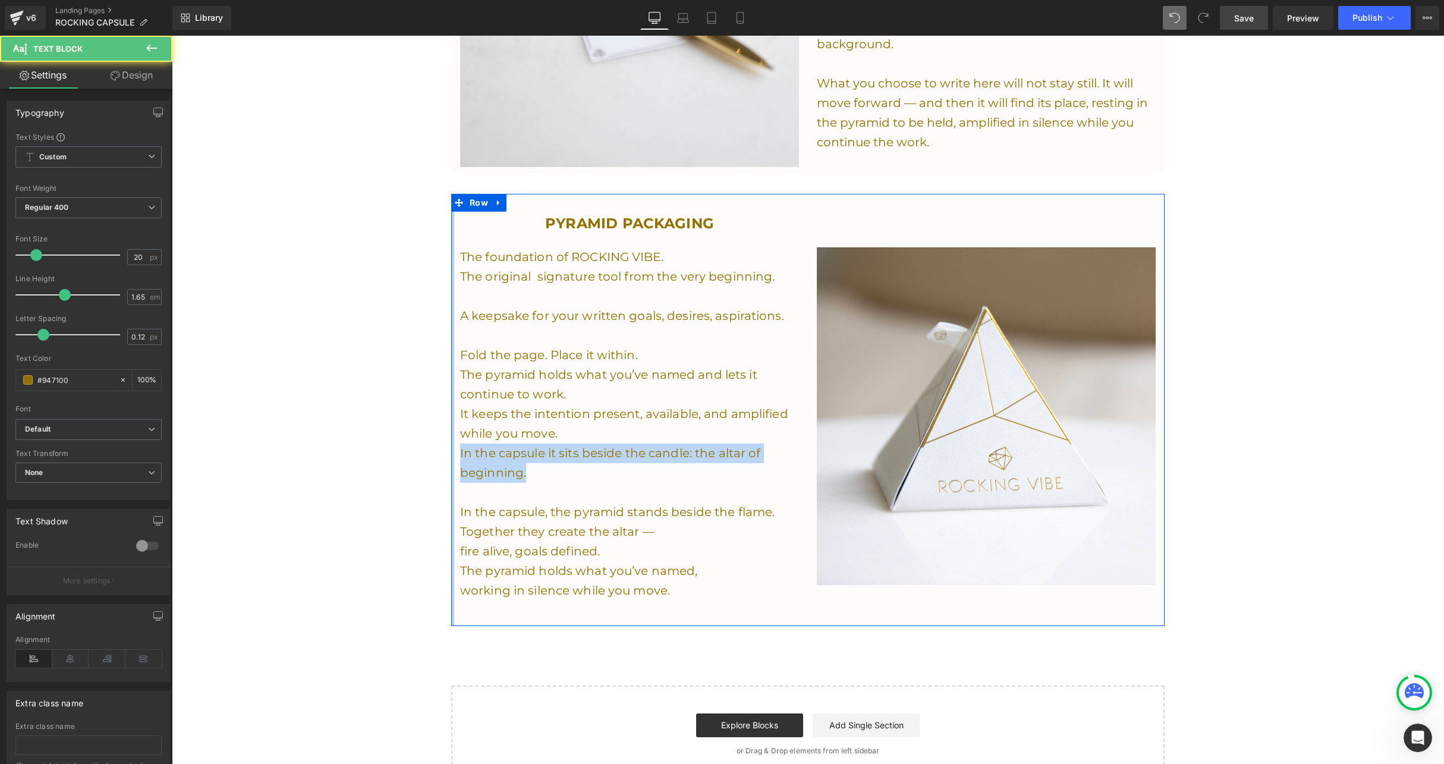
drag, startPoint x: 523, startPoint y: 464, endPoint x: 449, endPoint y: 450, distance: 75.6
click at [451, 450] on div "PYRAMID PACKAGING Heading The foundation of ROCKING VIBE. The original signatur…" at bounding box center [807, 410] width 713 height 432
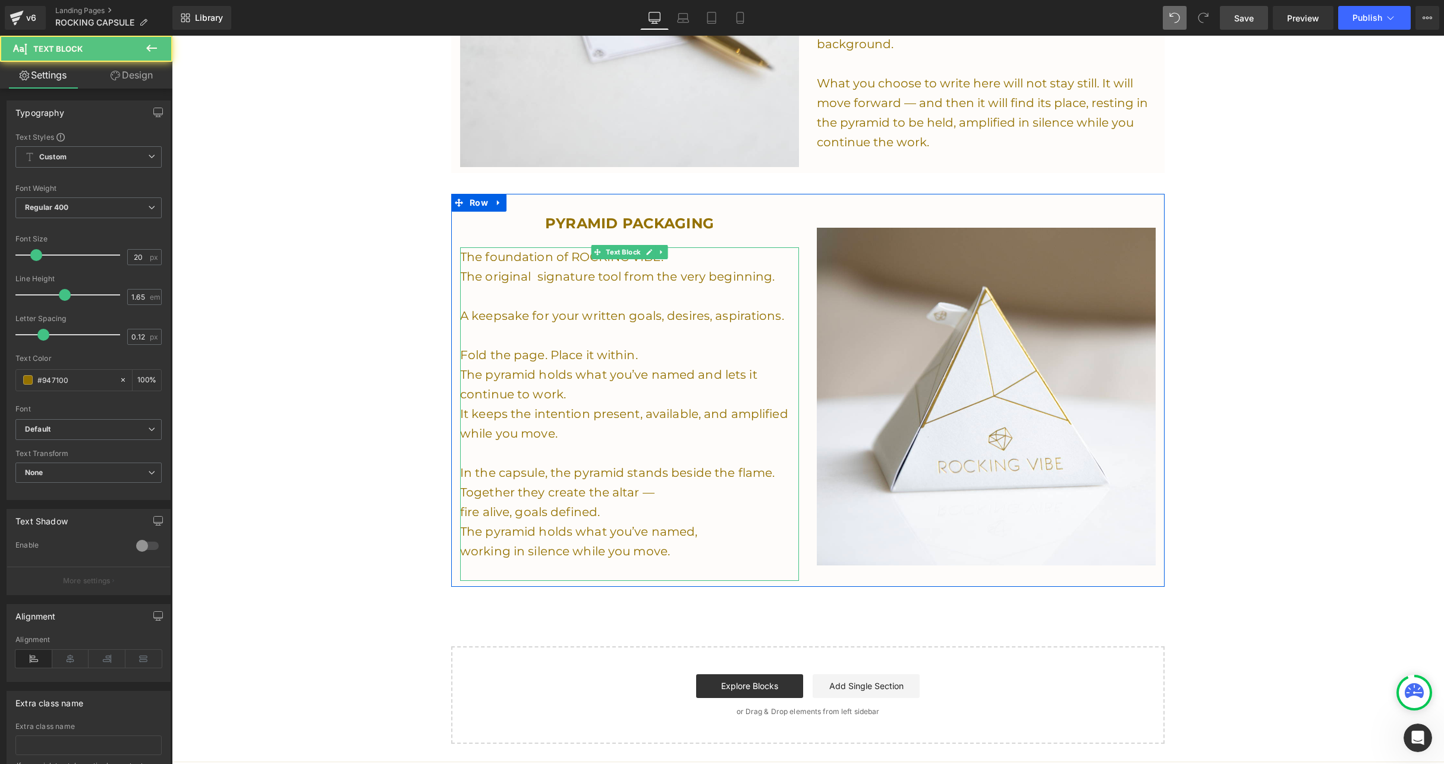
click at [466, 414] on p "It keeps the intention present, available, and amplified while you move." at bounding box center [629, 423] width 339 height 39
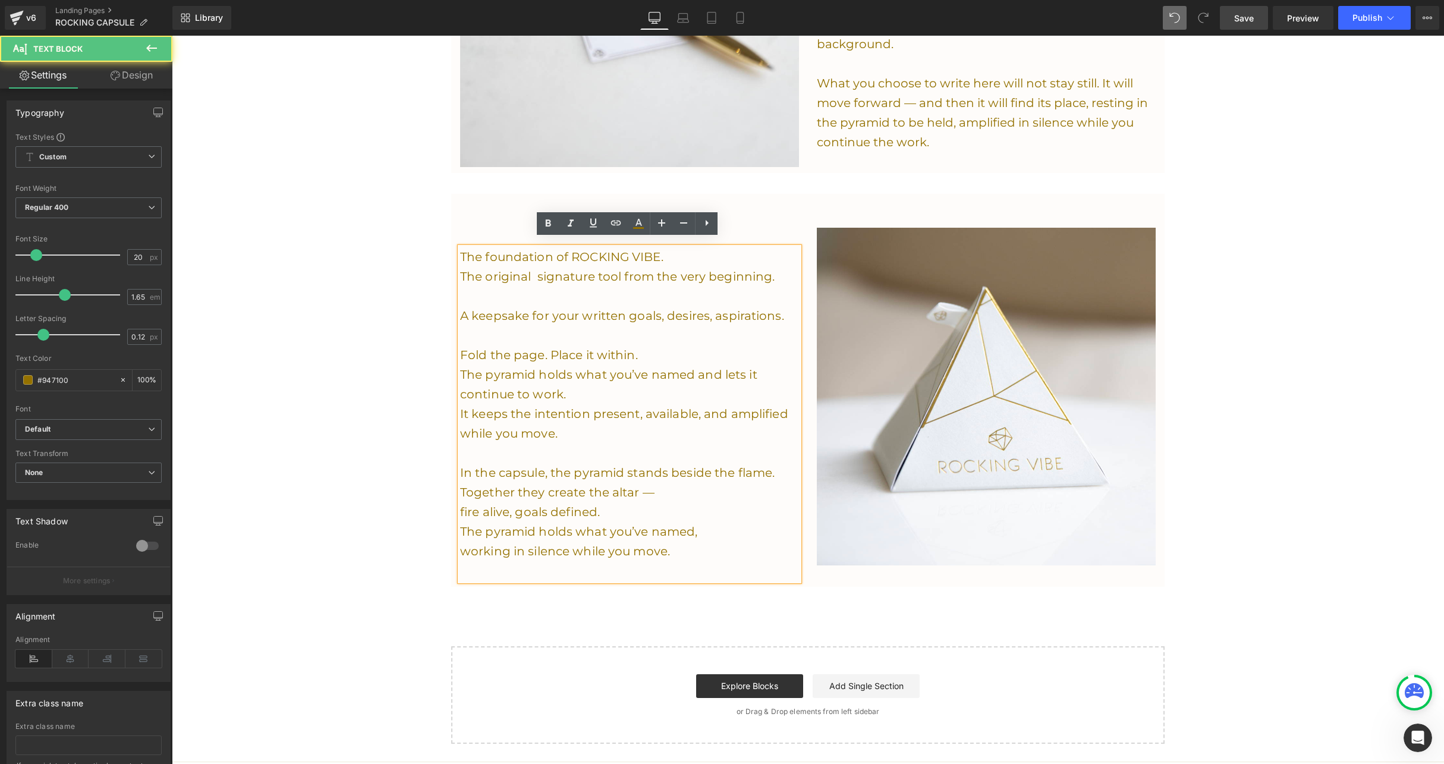
click at [465, 407] on p "It keeps the intention present, available, and amplified while you move." at bounding box center [629, 423] width 339 height 39
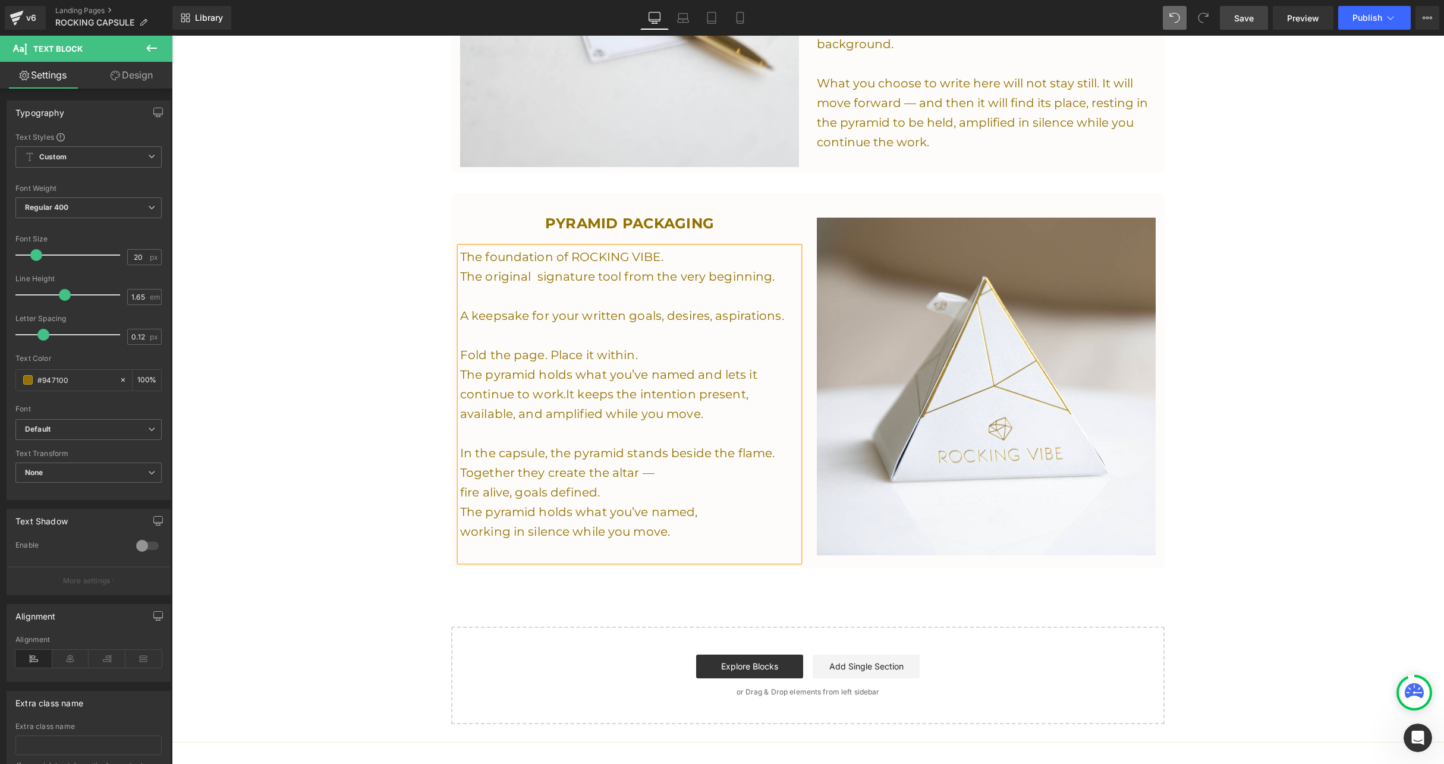
click at [635, 446] on p "In the capsule, the pyramid stands beside the flame." at bounding box center [629, 453] width 339 height 20
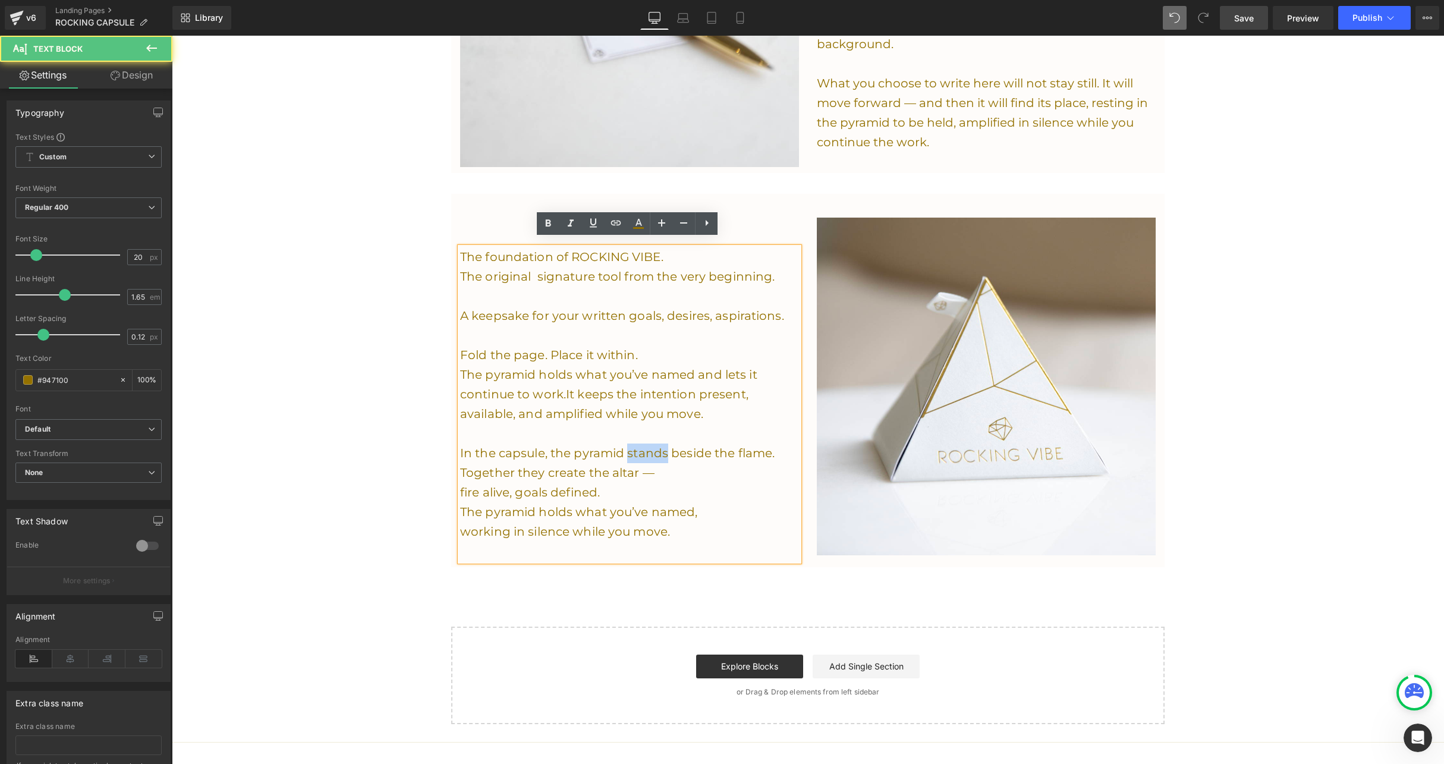
click at [635, 446] on p "In the capsule, the pyramid stands beside the flame." at bounding box center [629, 453] width 339 height 20
click at [736, 446] on p "In the capsule, the pyramid live beside the flame." at bounding box center [629, 453] width 339 height 20
click at [609, 432] on p at bounding box center [629, 434] width 339 height 20
click at [463, 485] on p "fire alive, goals defined." at bounding box center [629, 493] width 339 height 20
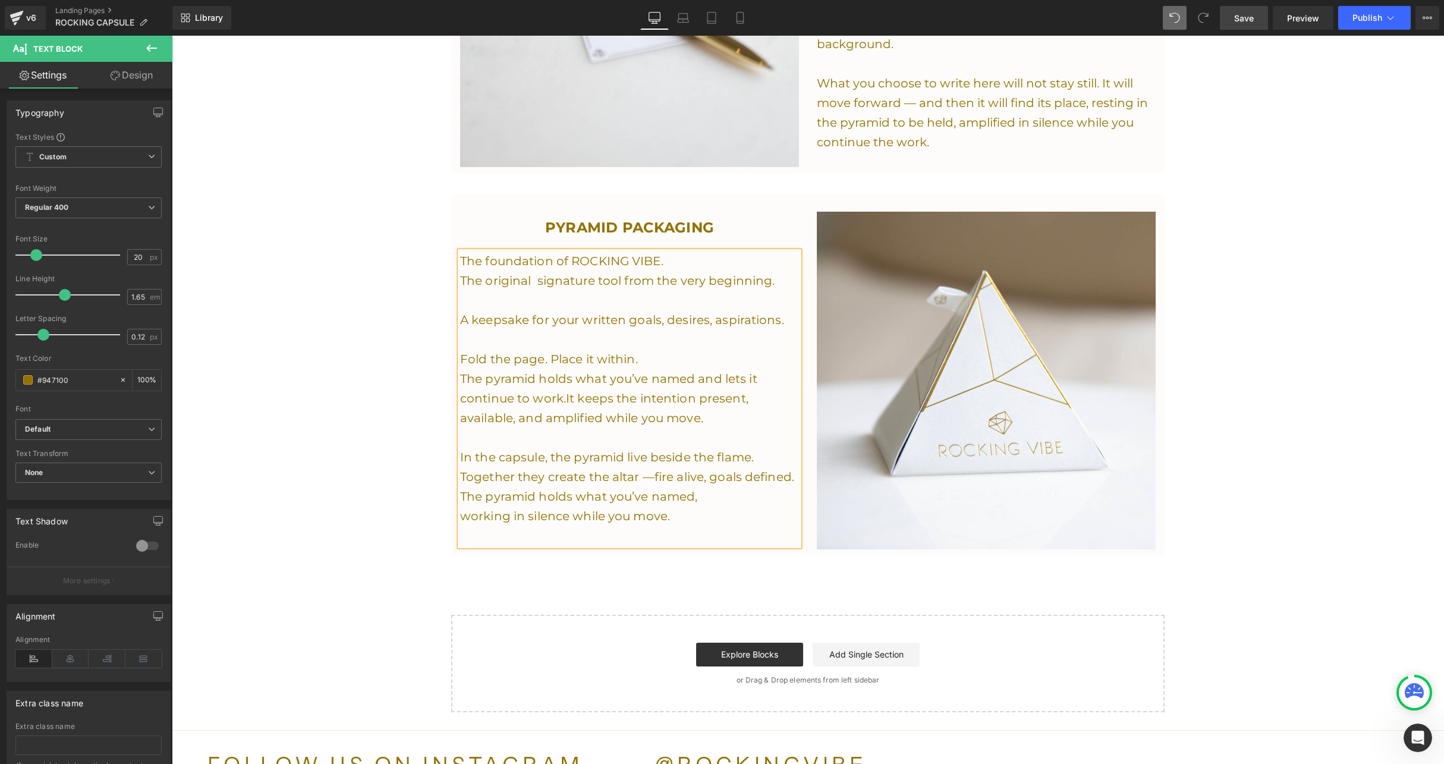
click at [621, 506] on p "working in silence while you move." at bounding box center [629, 516] width 339 height 20
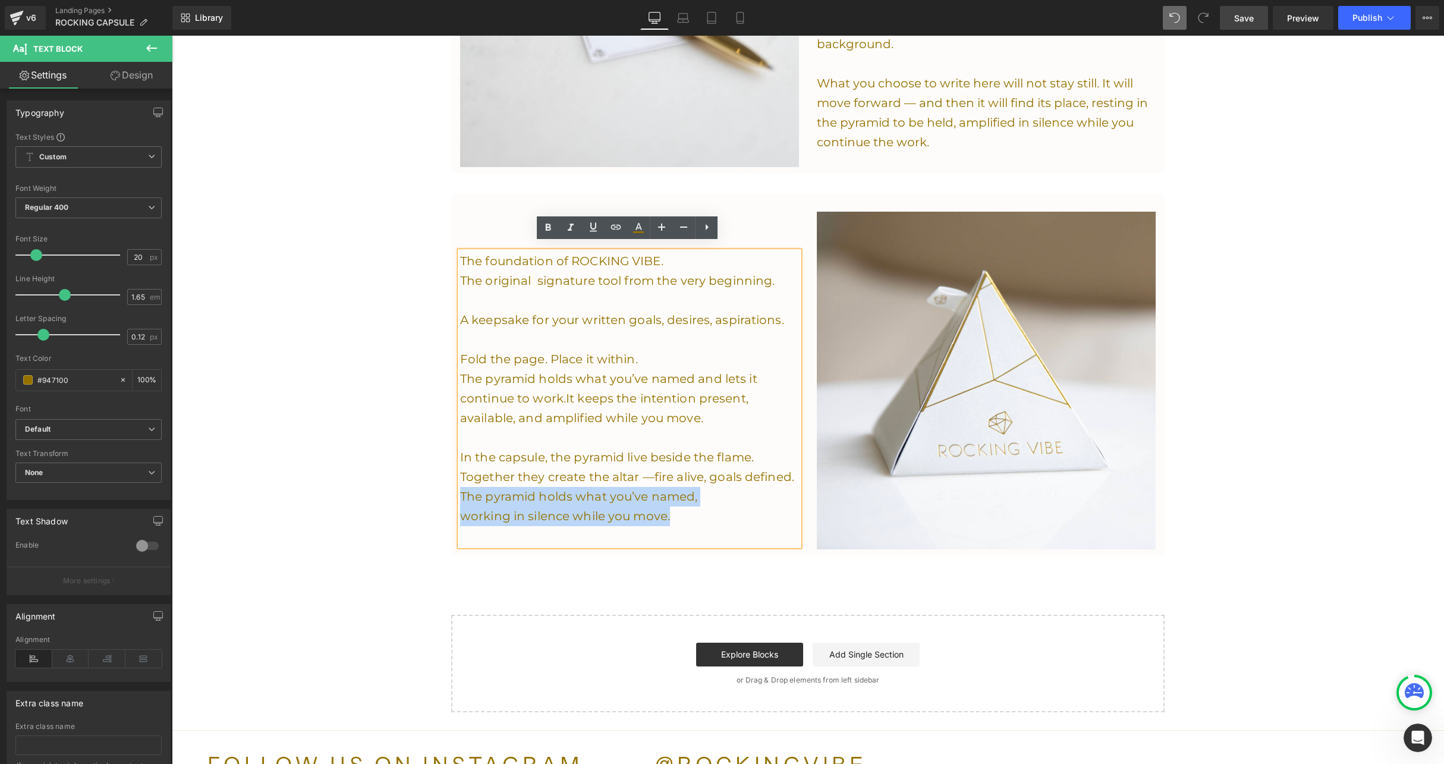
drag, startPoint x: 672, startPoint y: 517, endPoint x: 452, endPoint y: 486, distance: 221.6
click at [452, 485] on div "PYRAMID PACKAGING Heading The foundation of ROCKING VIBE. The original signatur…" at bounding box center [629, 381] width 357 height 338
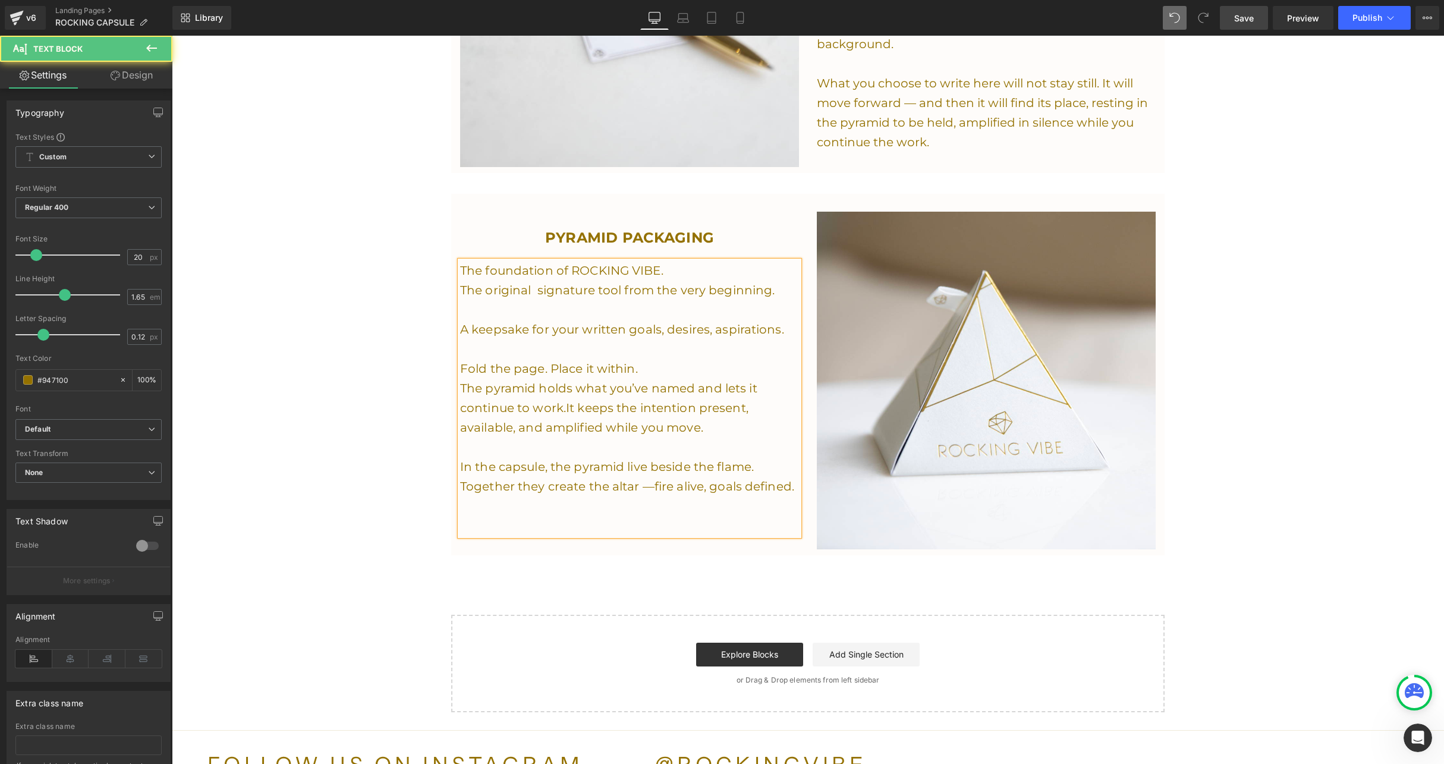
drag, startPoint x: 565, startPoint y: 401, endPoint x: 726, endPoint y: 430, distance: 163.2
click at [726, 430] on div "The foundation of ROCKING VIBE. The original signature tool from the very begin…" at bounding box center [629, 398] width 339 height 275
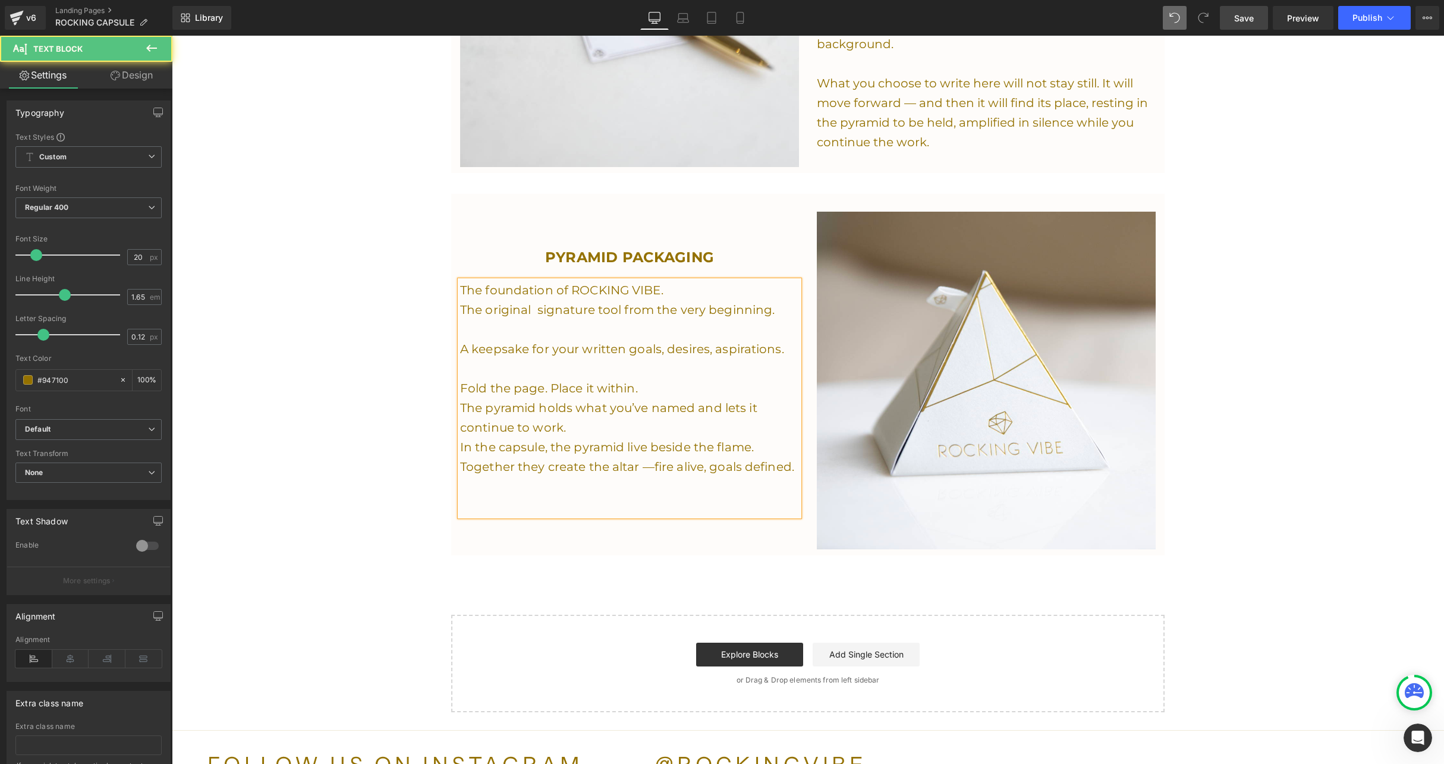
click at [762, 478] on p at bounding box center [629, 487] width 339 height 20
click at [788, 460] on span "fire alive, goals defined." at bounding box center [725, 467] width 140 height 14
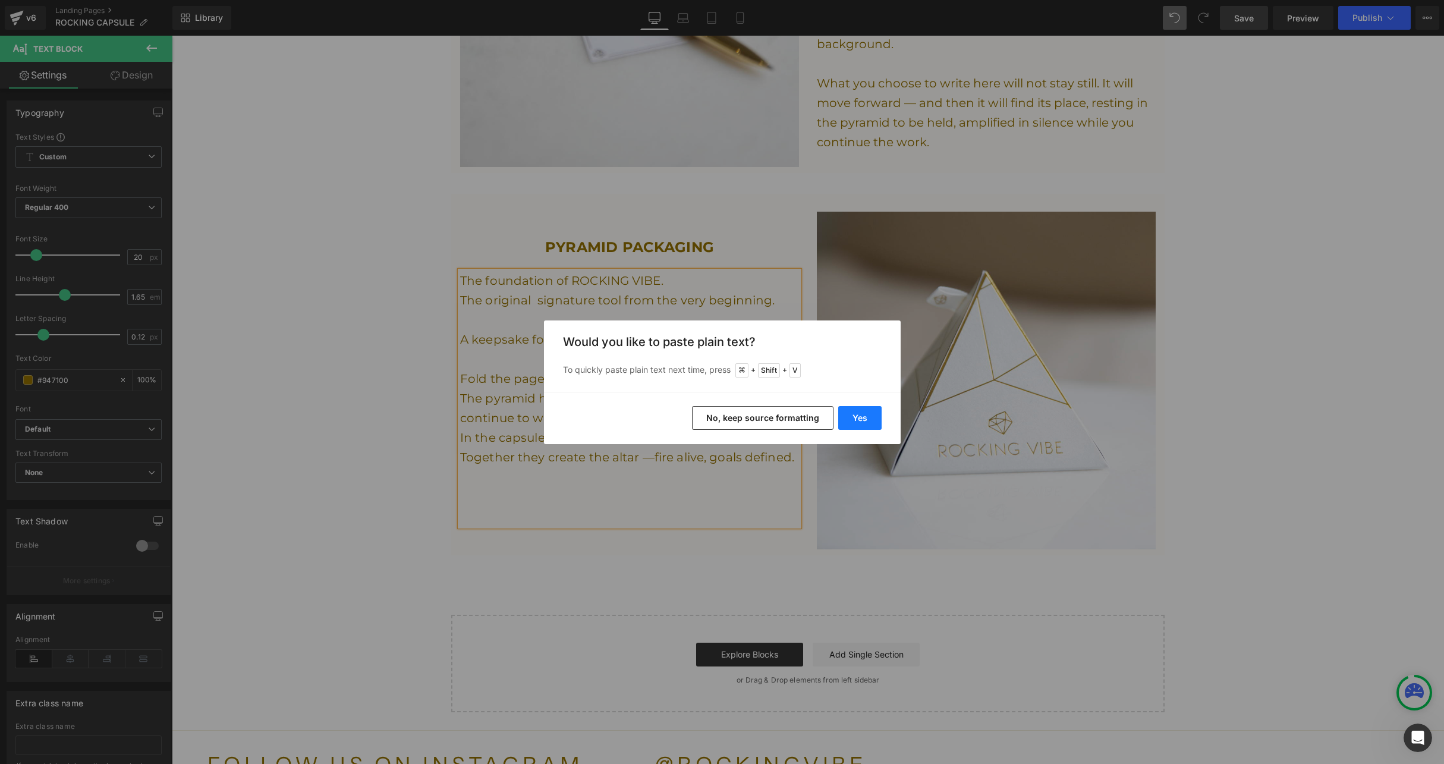
click at [874, 425] on button "Yes" at bounding box center [859, 418] width 43 height 24
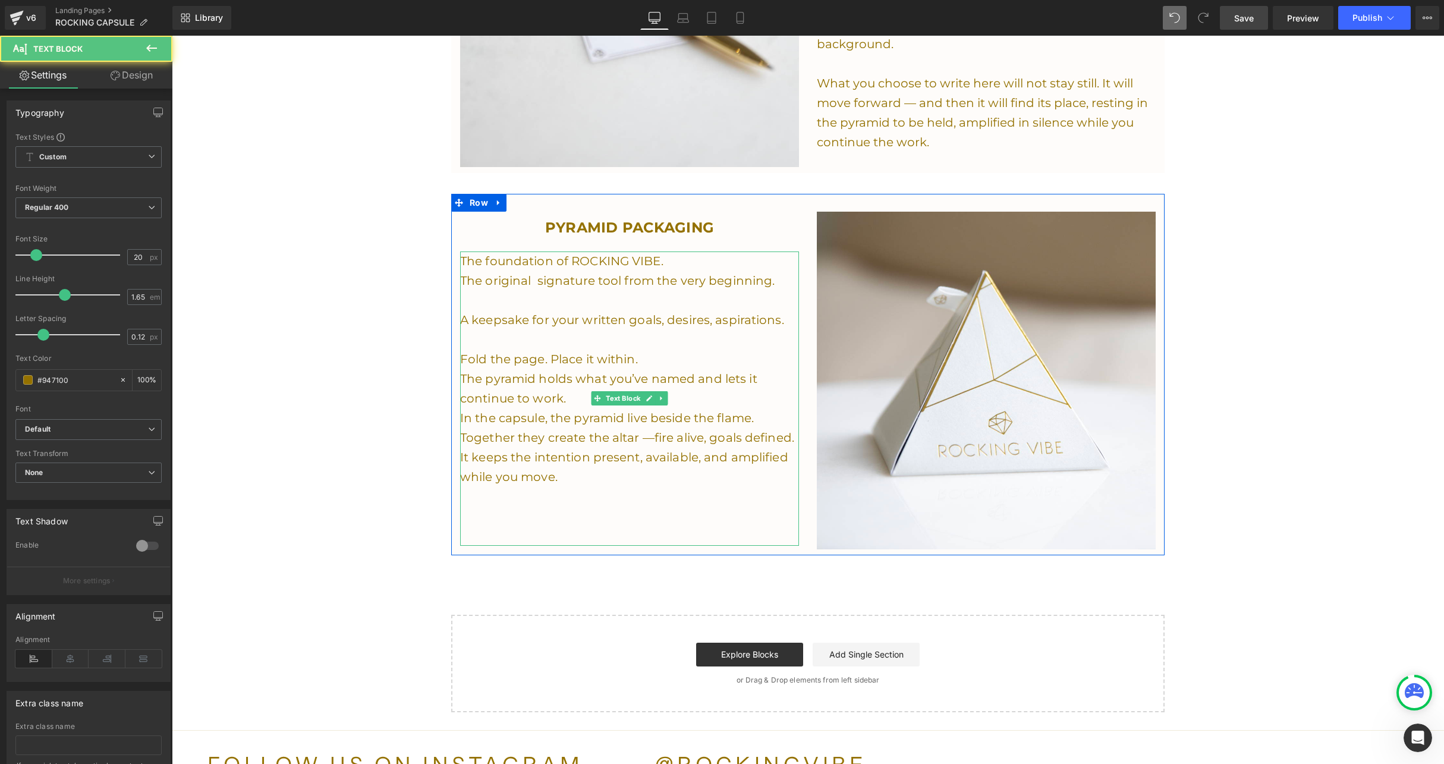
click at [785, 431] on span "fire alive, goals defined." at bounding box center [725, 437] width 140 height 14
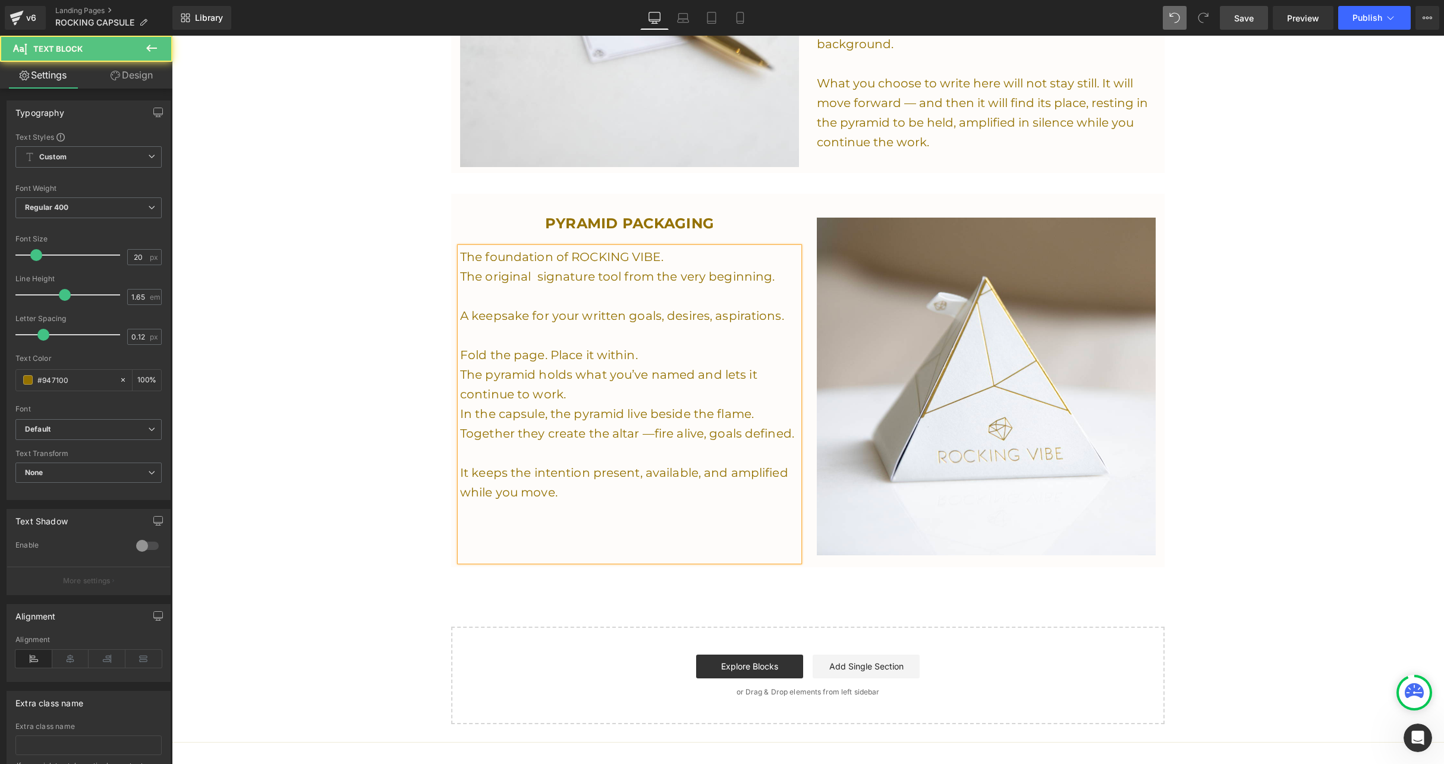
click at [553, 531] on p at bounding box center [629, 532] width 339 height 20
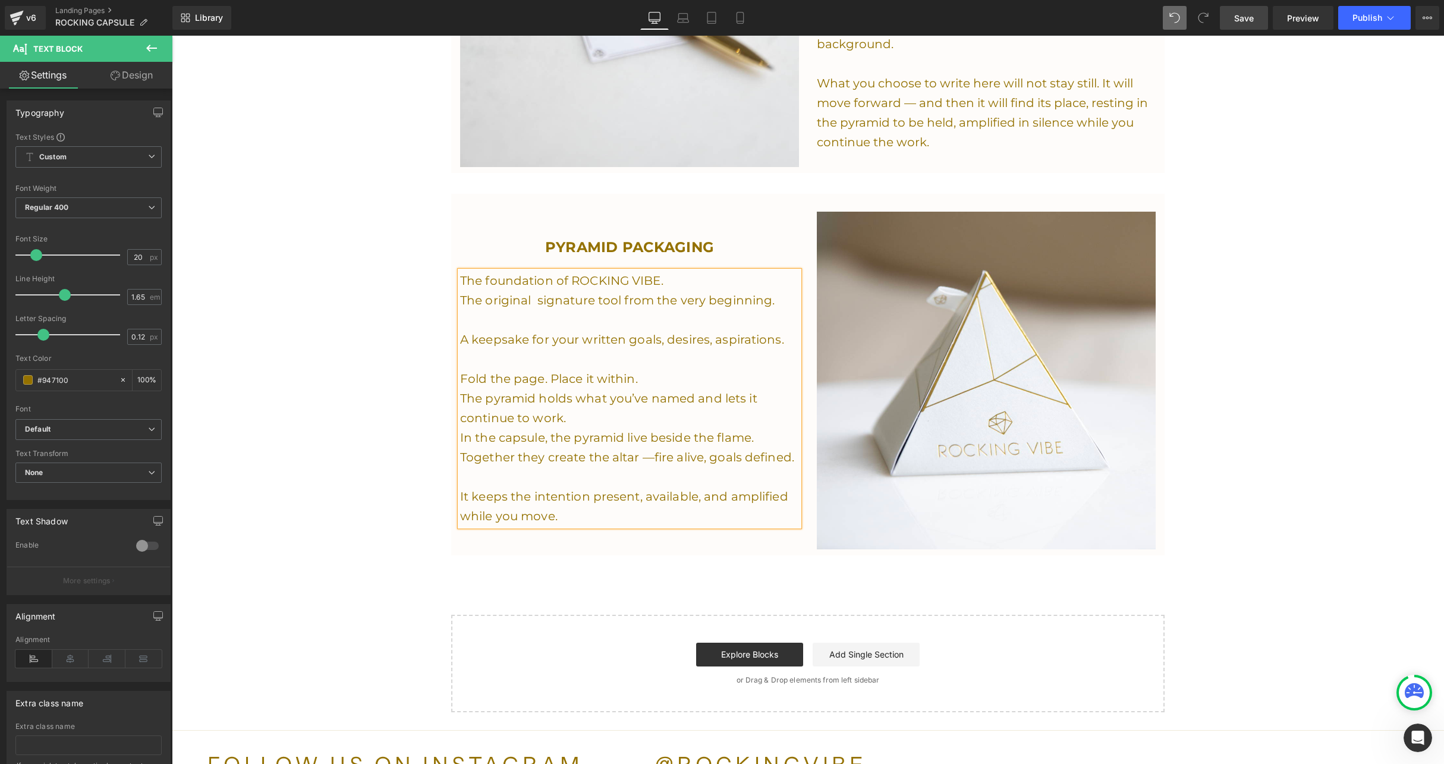
click at [1245, 20] on span "Save" at bounding box center [1244, 18] width 20 height 12
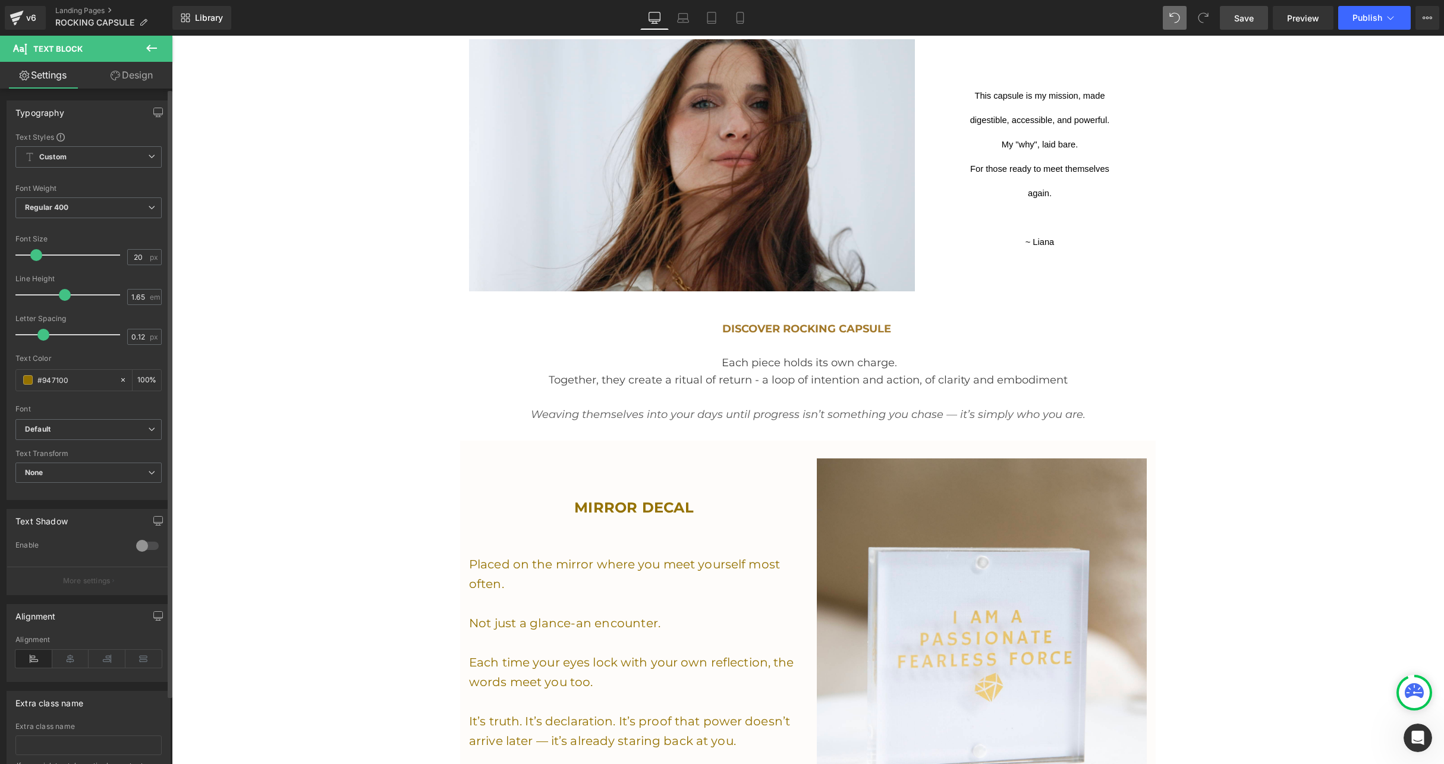
scroll to position [707, 0]
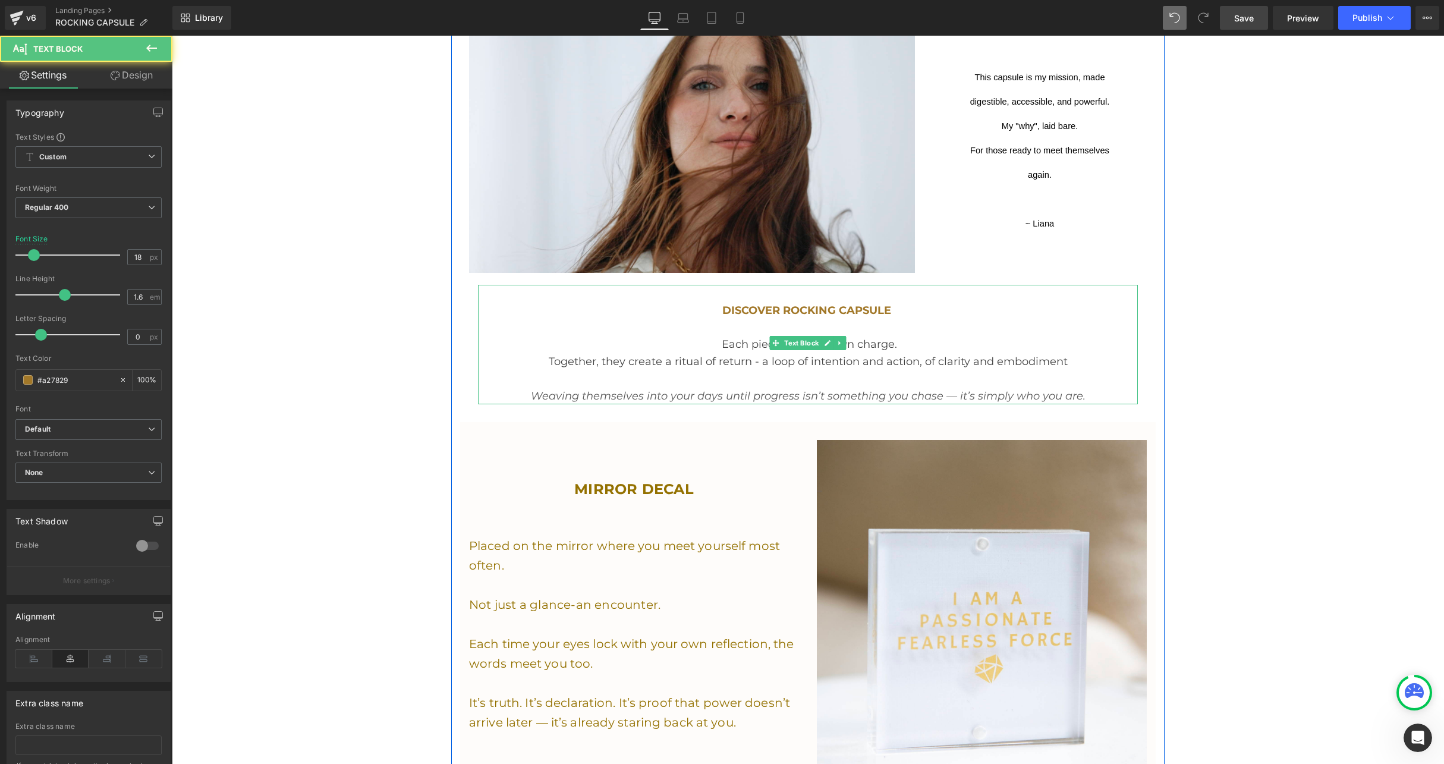
click at [885, 360] on span "Together, they create a ritual of return - a loop of intention and action, of c…" at bounding box center [808, 361] width 519 height 13
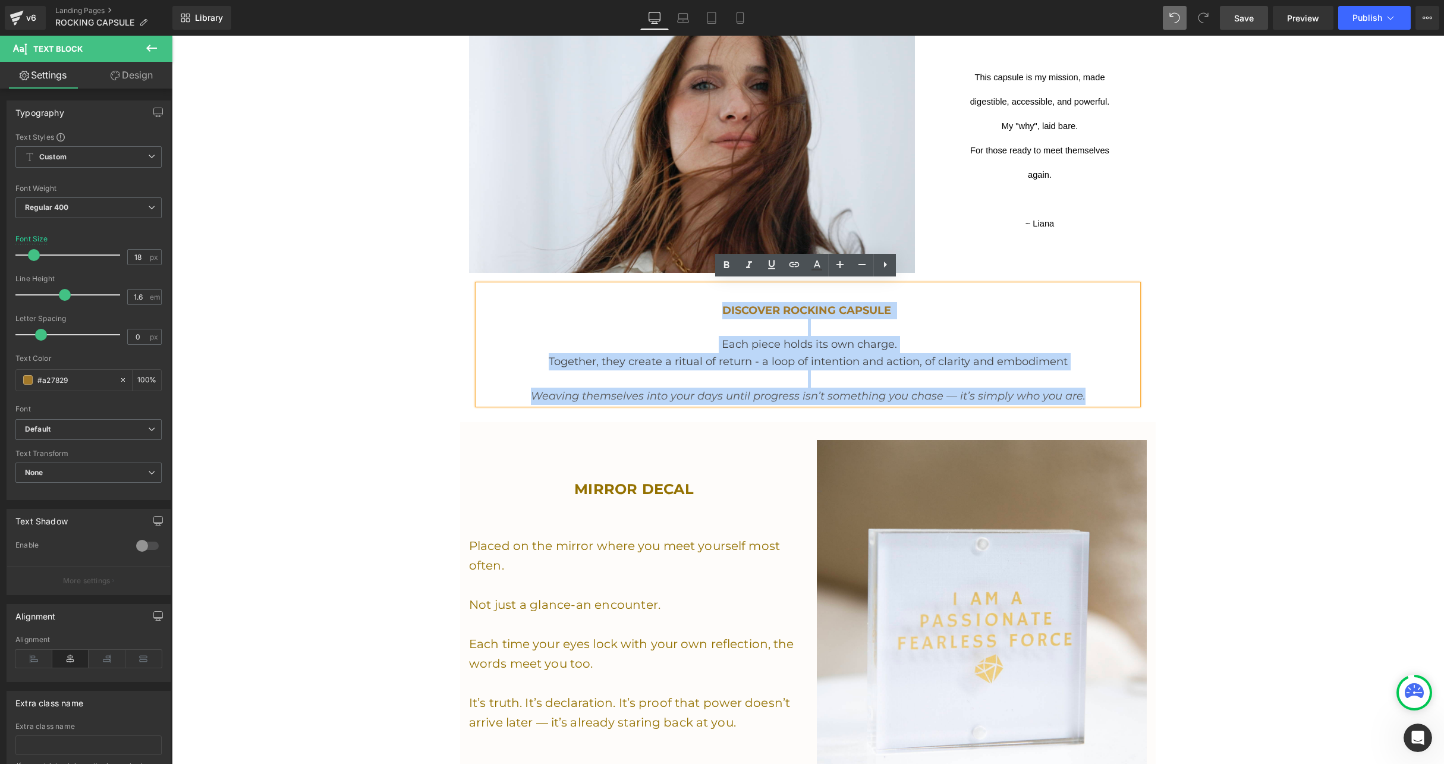
drag, startPoint x: 1092, startPoint y: 392, endPoint x: 700, endPoint y: 309, distance: 401.0
click at [700, 309] on div "DISCOVER ROCKING CAPSULE Each piece holds its own charge. Together, they create…" at bounding box center [808, 345] width 660 height 120
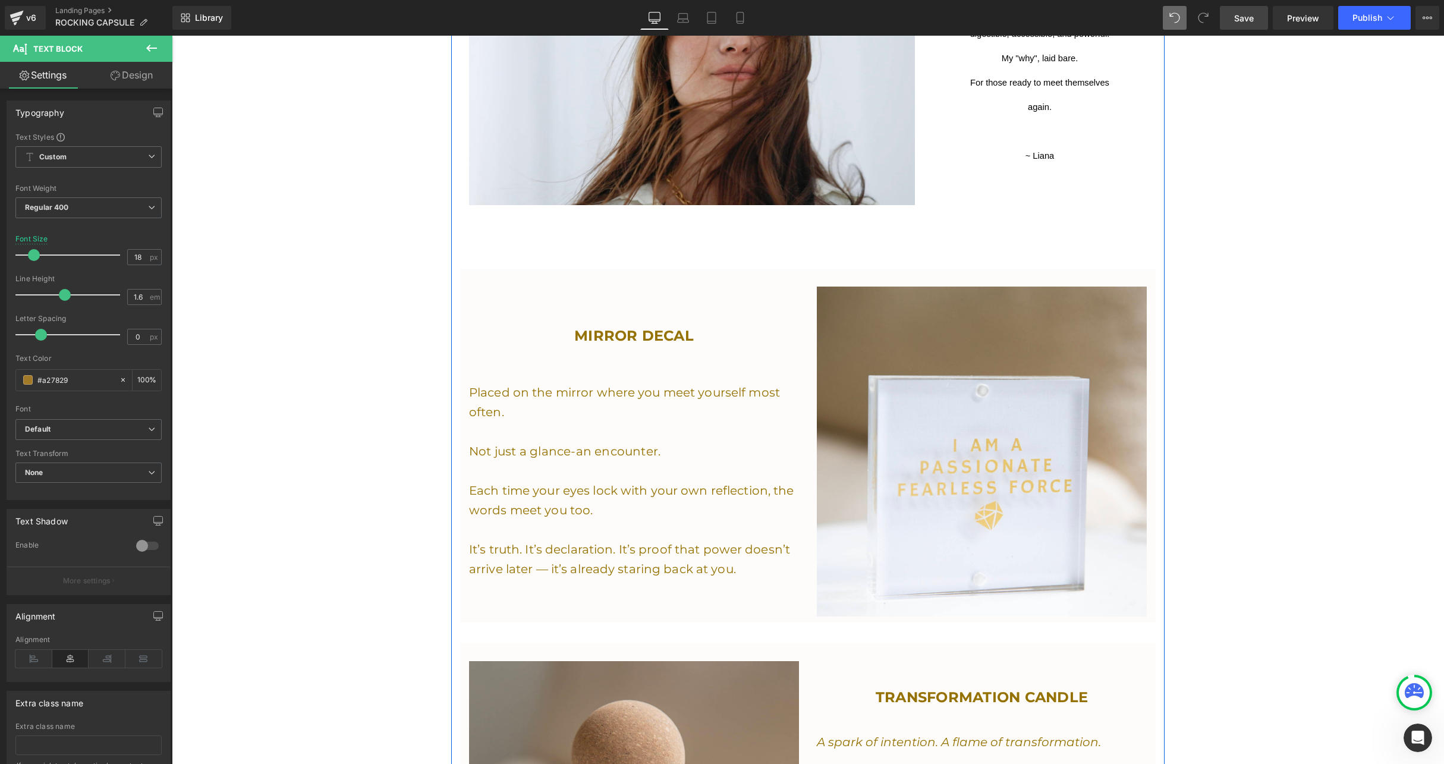
scroll to position [669, 0]
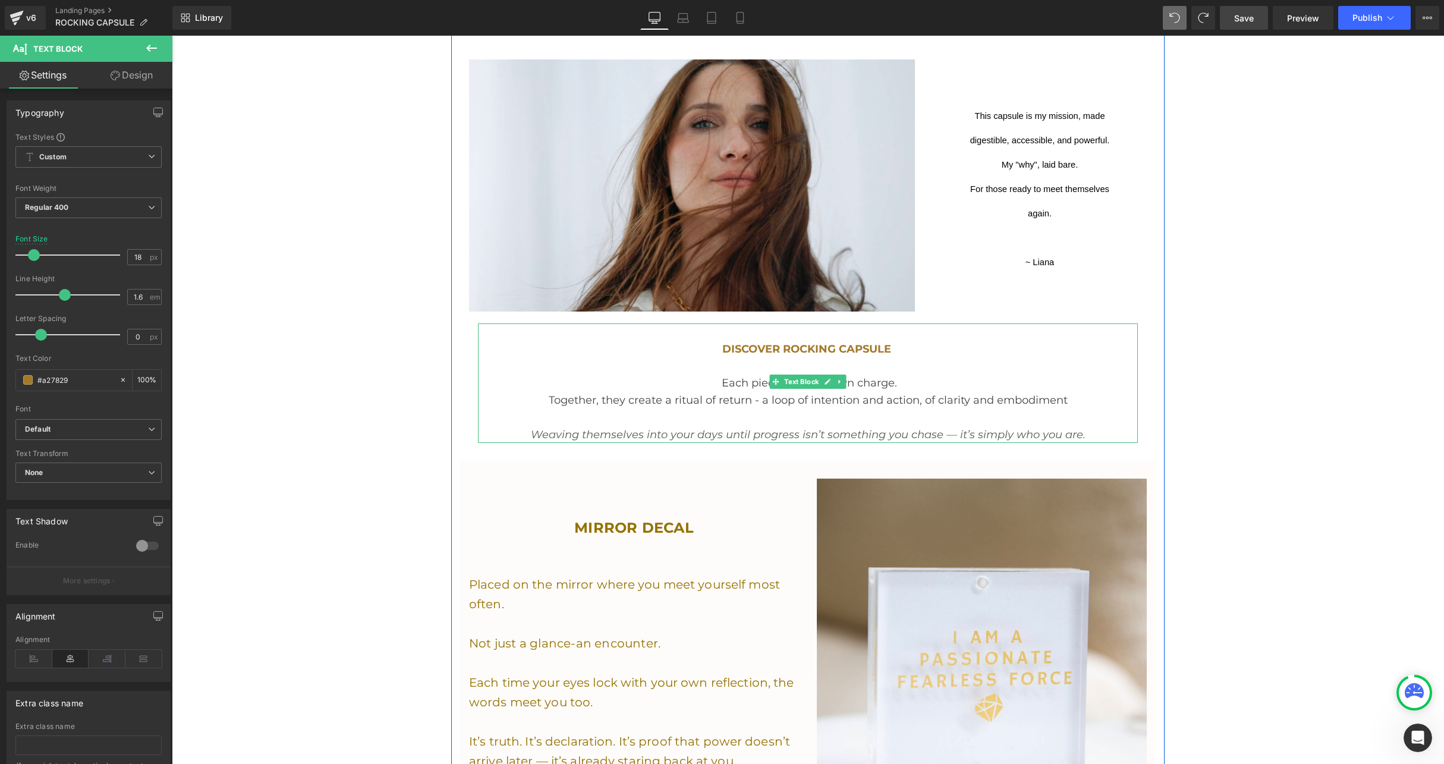
click at [950, 394] on span "Together, they create a ritual of return - a loop of intention and action, of c…" at bounding box center [808, 400] width 519 height 13
click at [1235, 28] on link "Save" at bounding box center [1244, 18] width 48 height 24
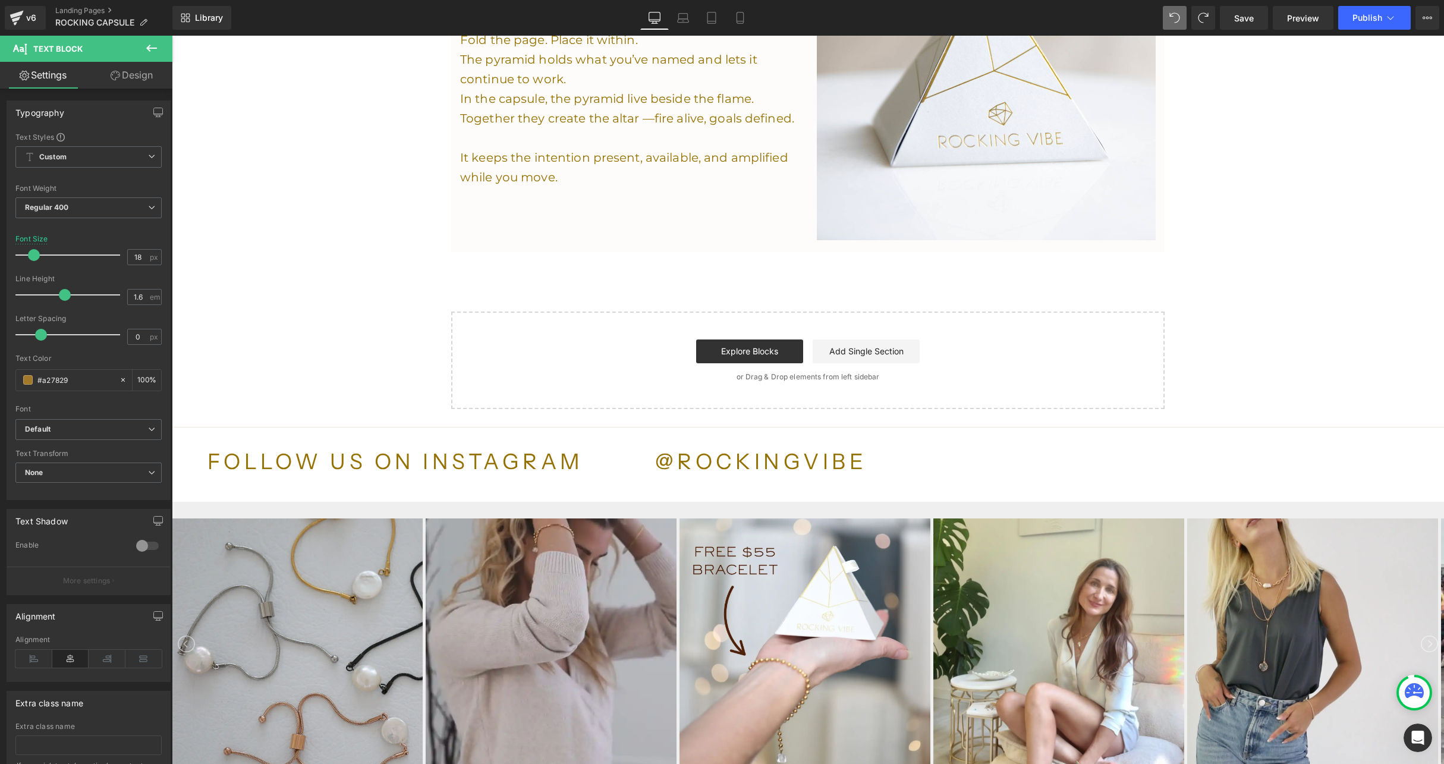
scroll to position [2722, 0]
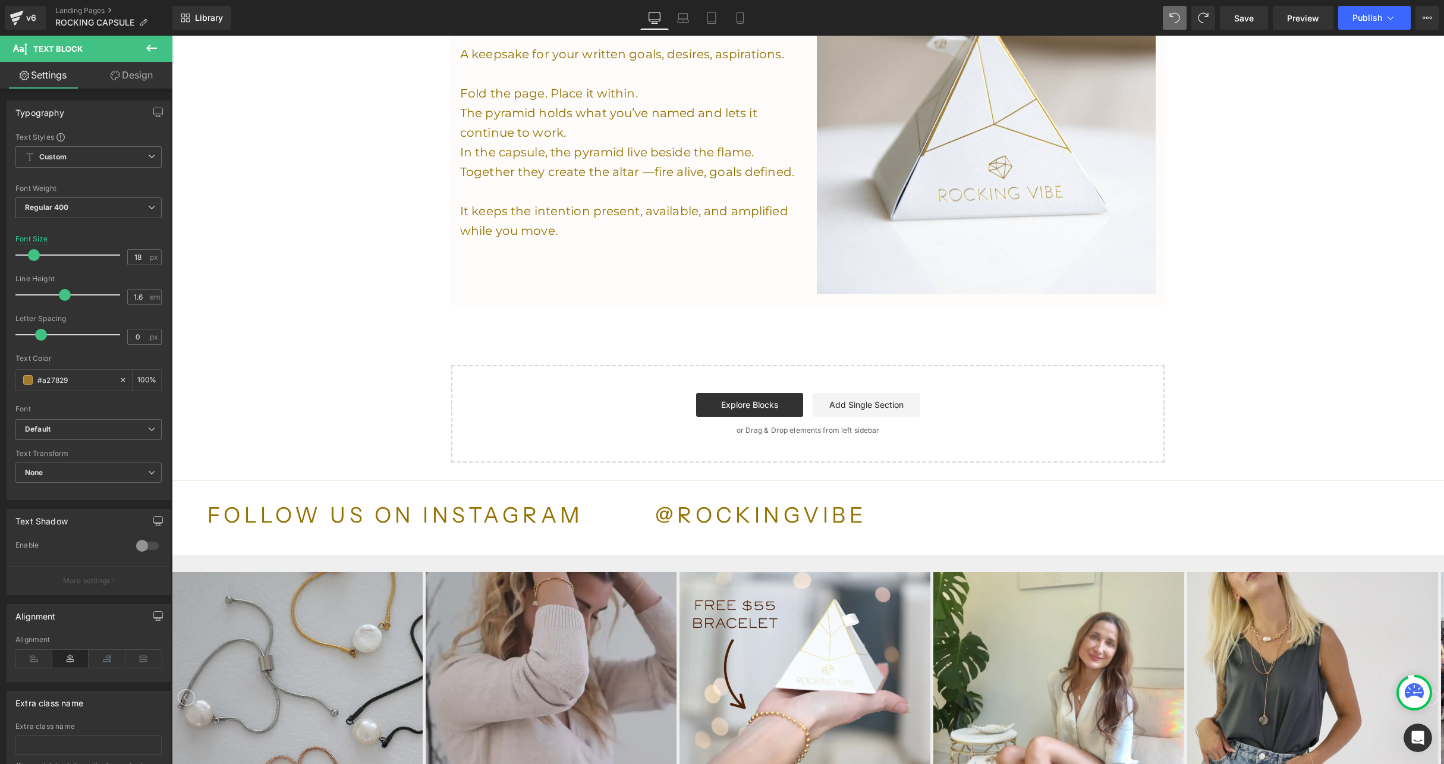
click at [153, 46] on icon at bounding box center [151, 48] width 14 height 14
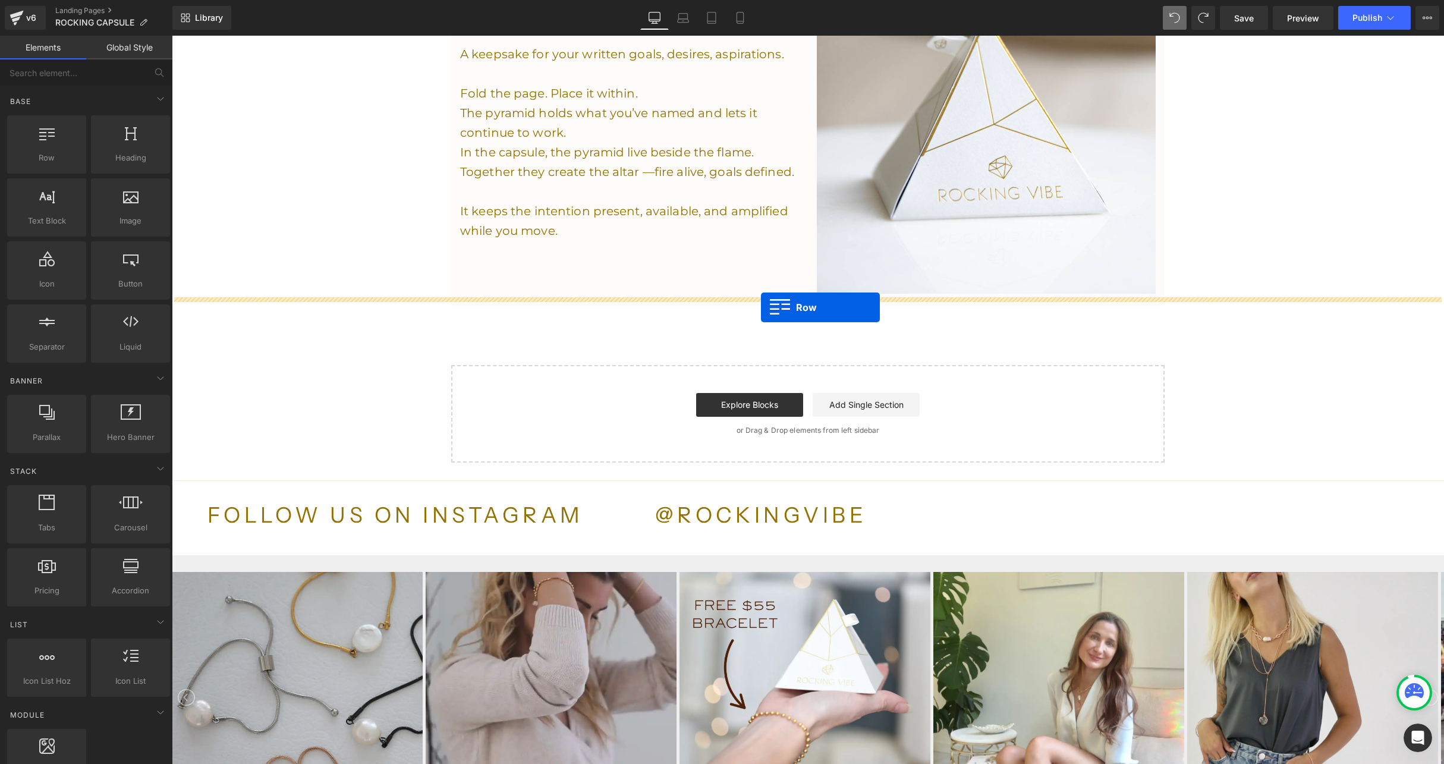
drag, startPoint x: 229, startPoint y: 176, endPoint x: 761, endPoint y: 307, distance: 548.0
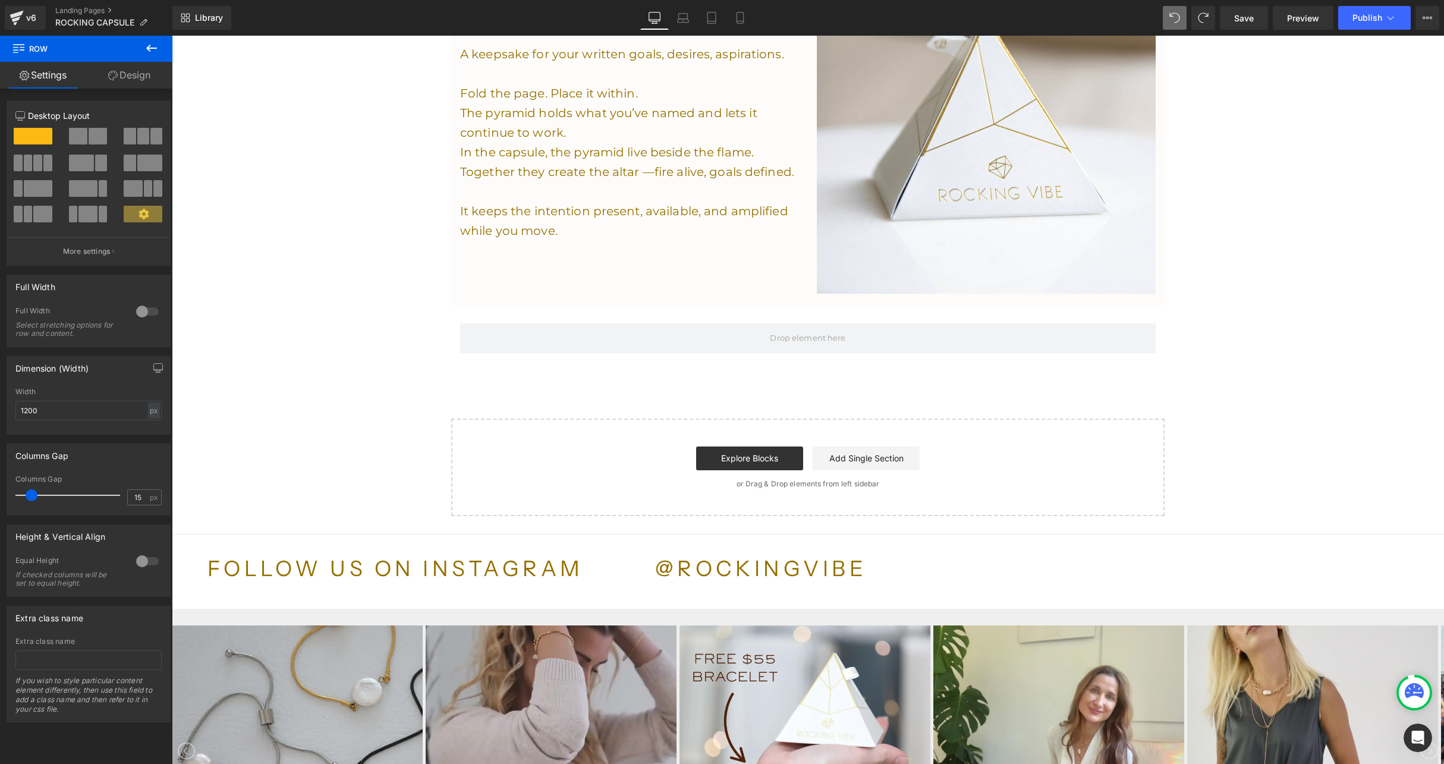
click at [152, 48] on icon at bounding box center [151, 48] width 11 height 7
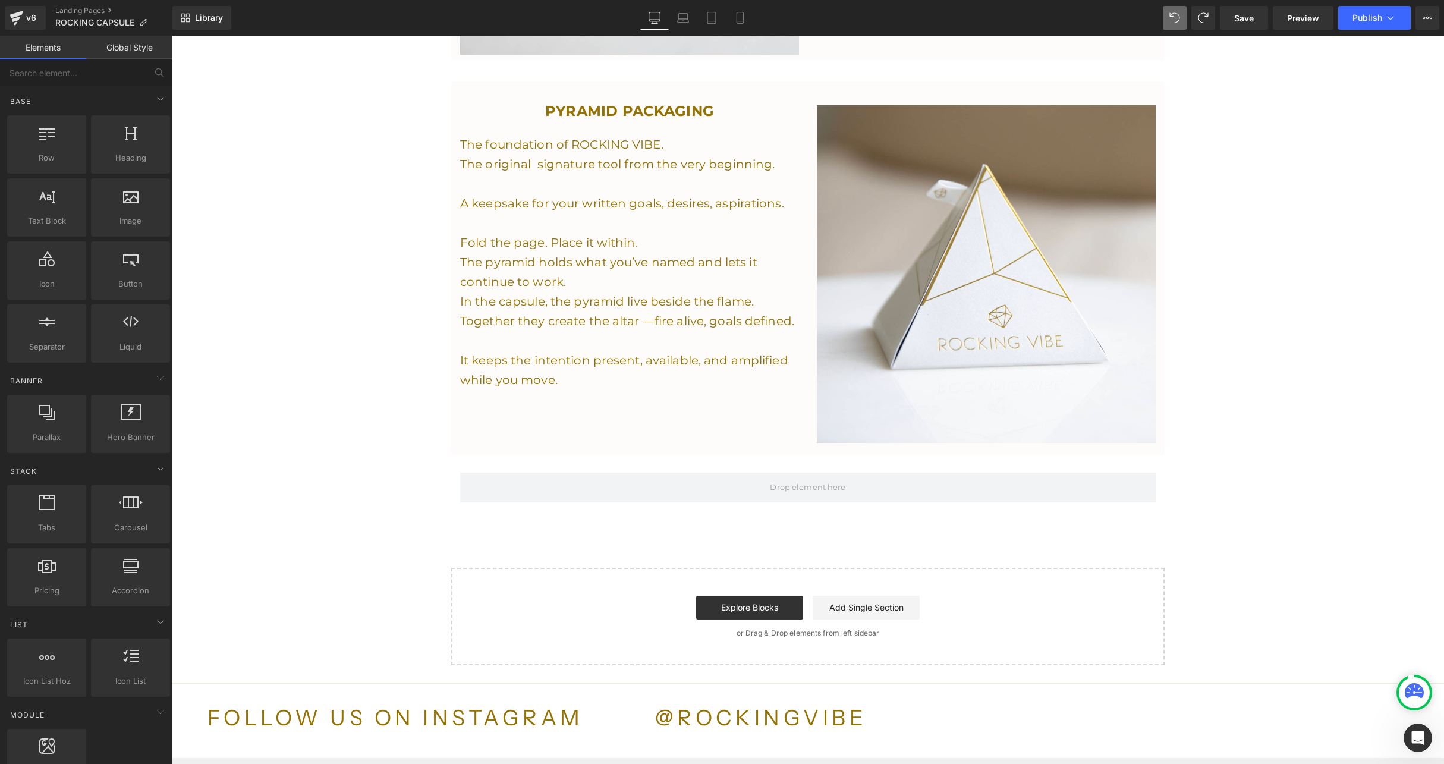
scroll to position [2575, 0]
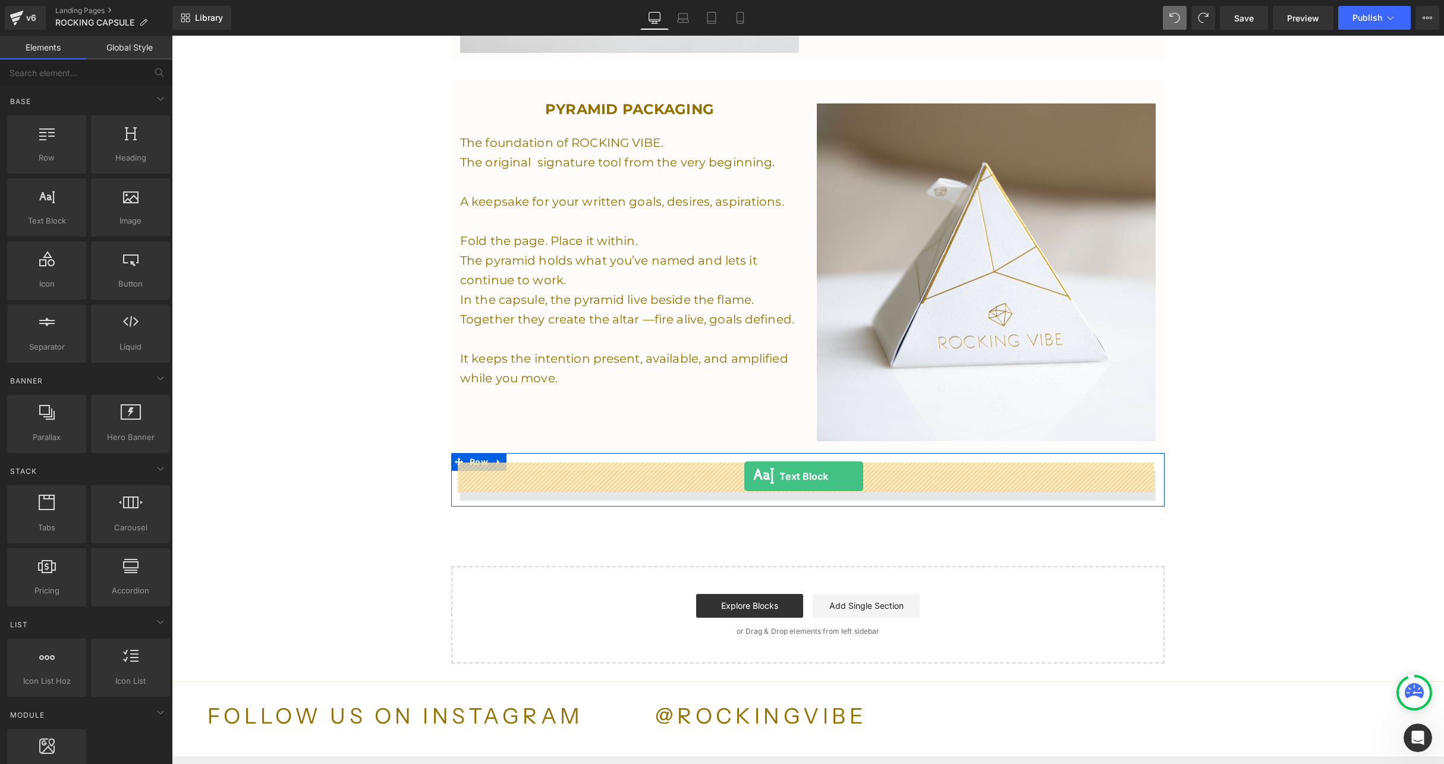
drag, startPoint x: 218, startPoint y: 236, endPoint x: 746, endPoint y: 474, distance: 579.0
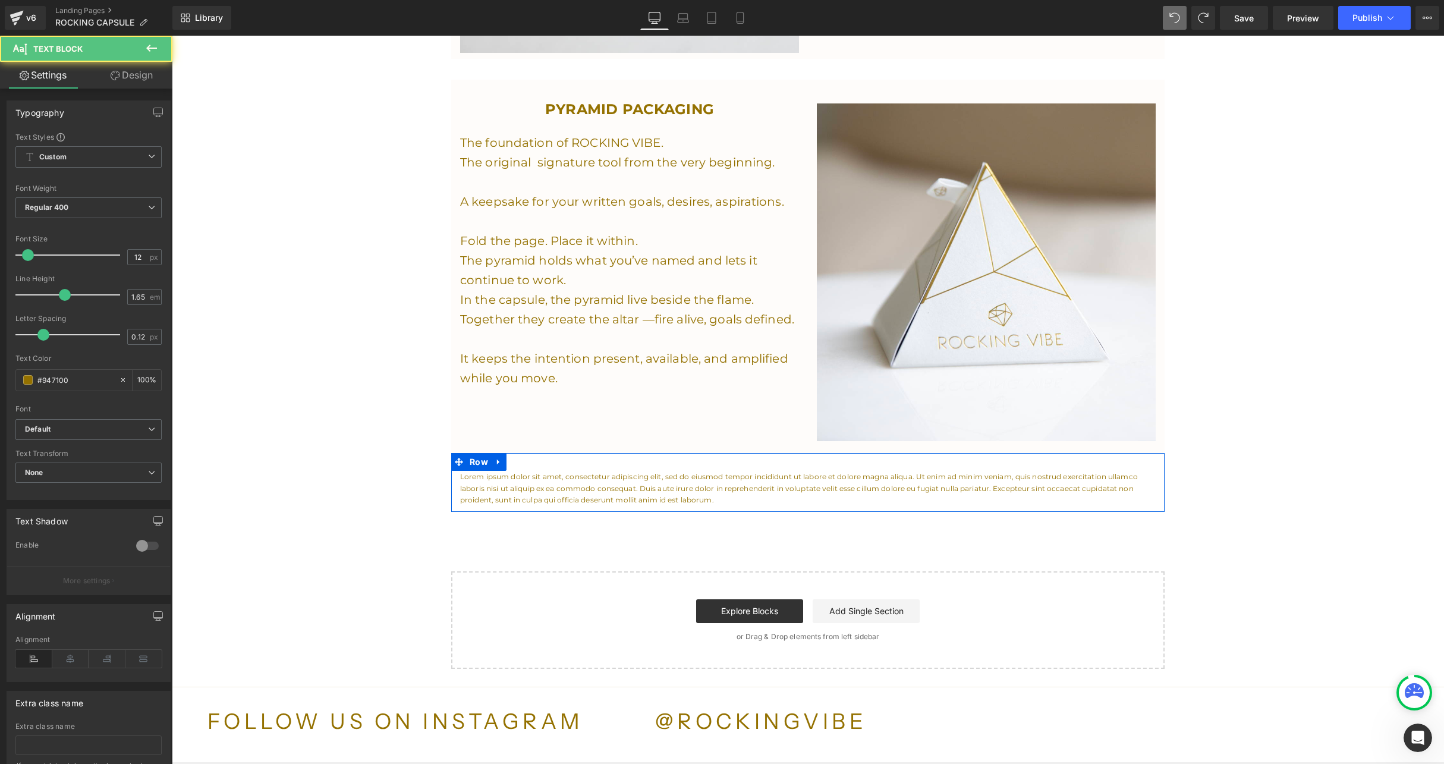
click at [735, 486] on p "Lorem ipsum dolor sit amet, consectetur adipiscing elit, sed do eiusmod tempor …" at bounding box center [808, 488] width 696 height 35
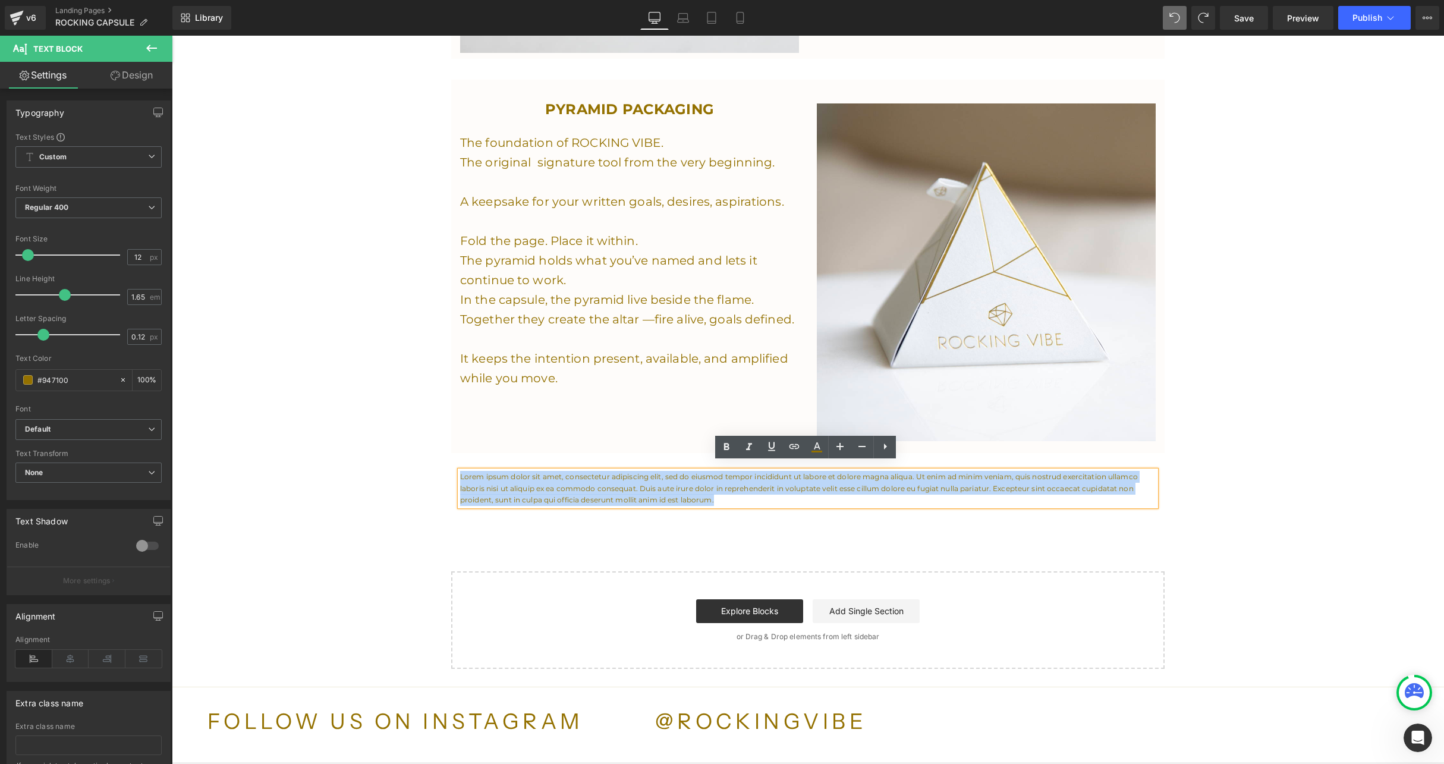
drag, startPoint x: 735, startPoint y: 486, endPoint x: 380, endPoint y: 427, distance: 360.3
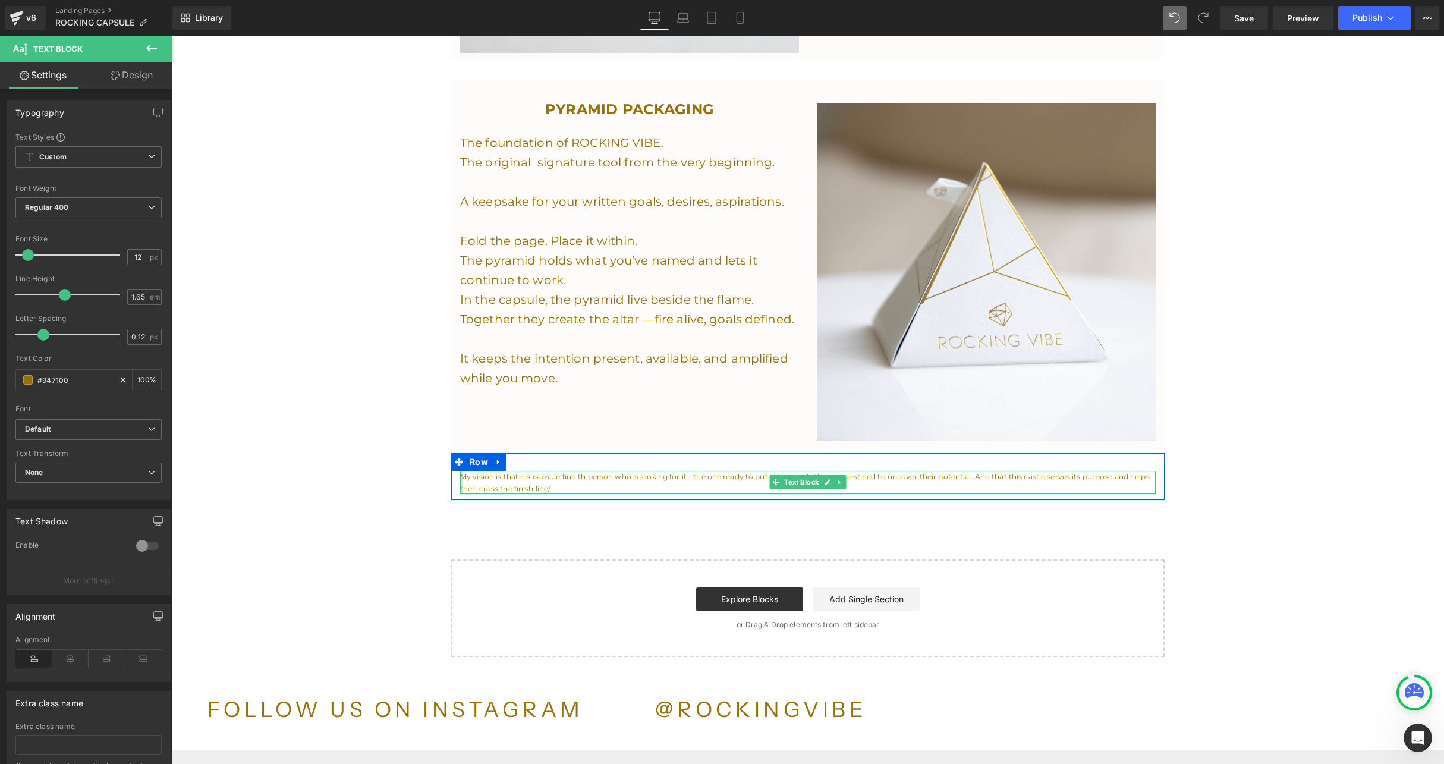
click at [460, 471] on div "My vision is that his capsule find th person who is looking for it - the one re…" at bounding box center [808, 483] width 696 height 24
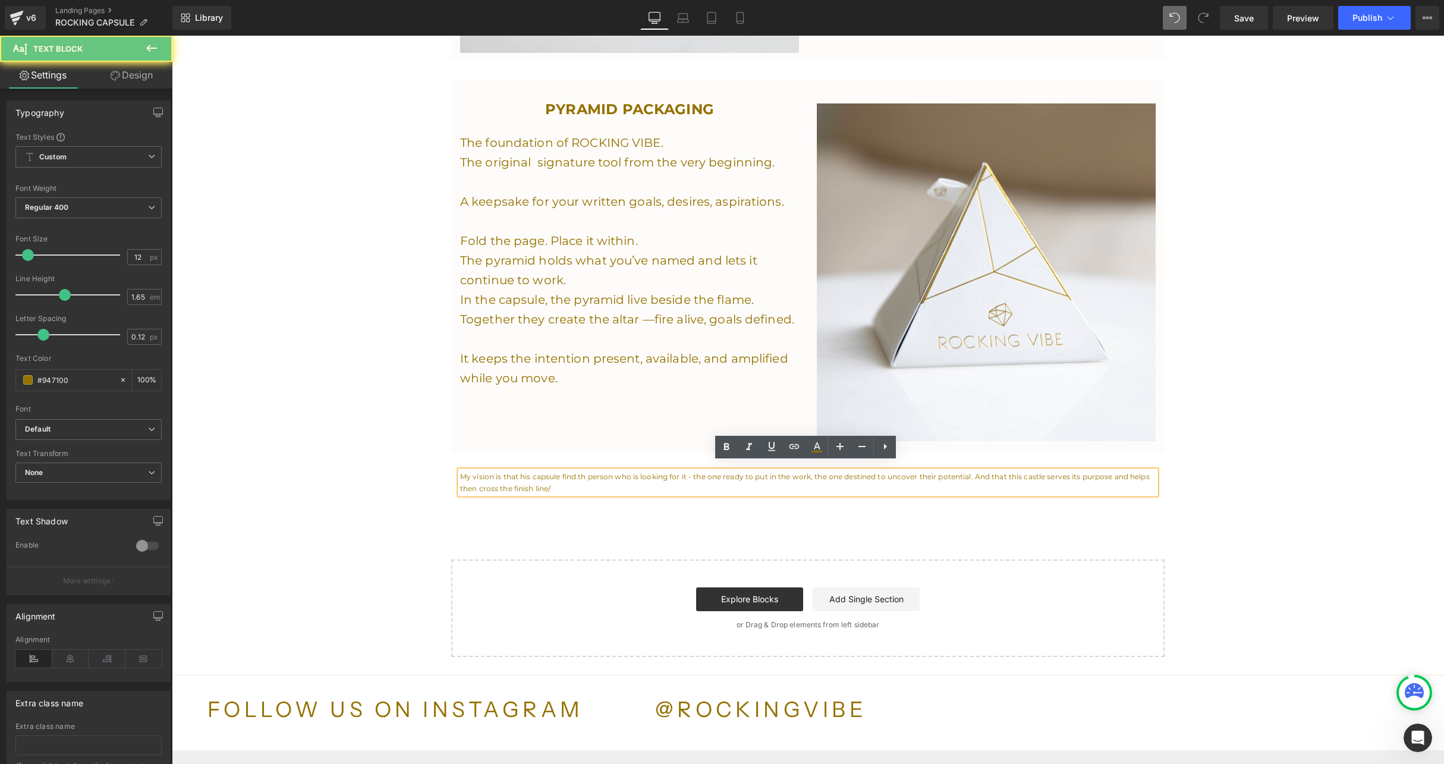
click at [466, 471] on p "My vision is that his capsule find th person who is looking for it - the one re…" at bounding box center [808, 483] width 696 height 24
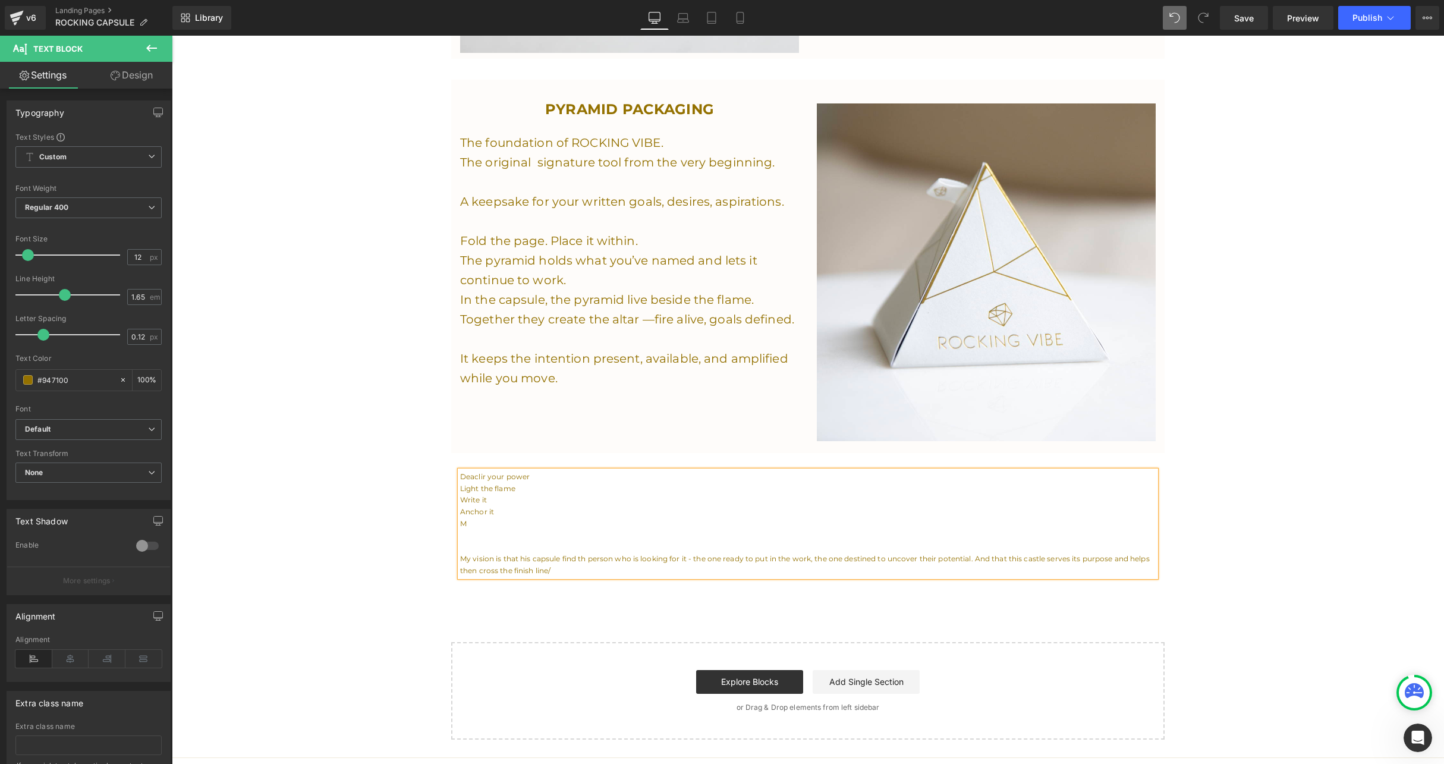
click at [474, 471] on p "Deaclir your power" at bounding box center [808, 477] width 696 height 12
click at [475, 471] on p "Deaclir your power" at bounding box center [808, 477] width 696 height 12
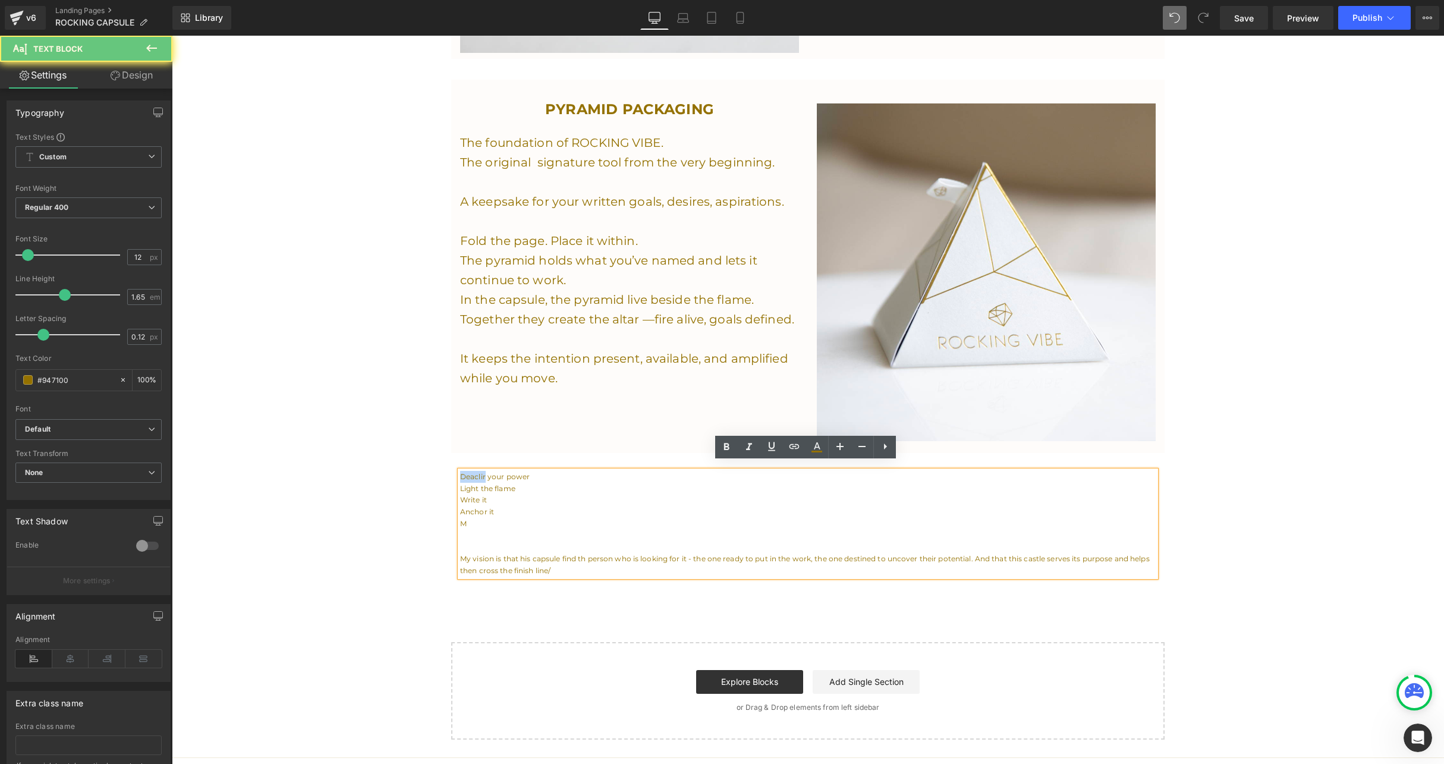
click at [475, 471] on p "Deaclir your power" at bounding box center [808, 477] width 696 height 12
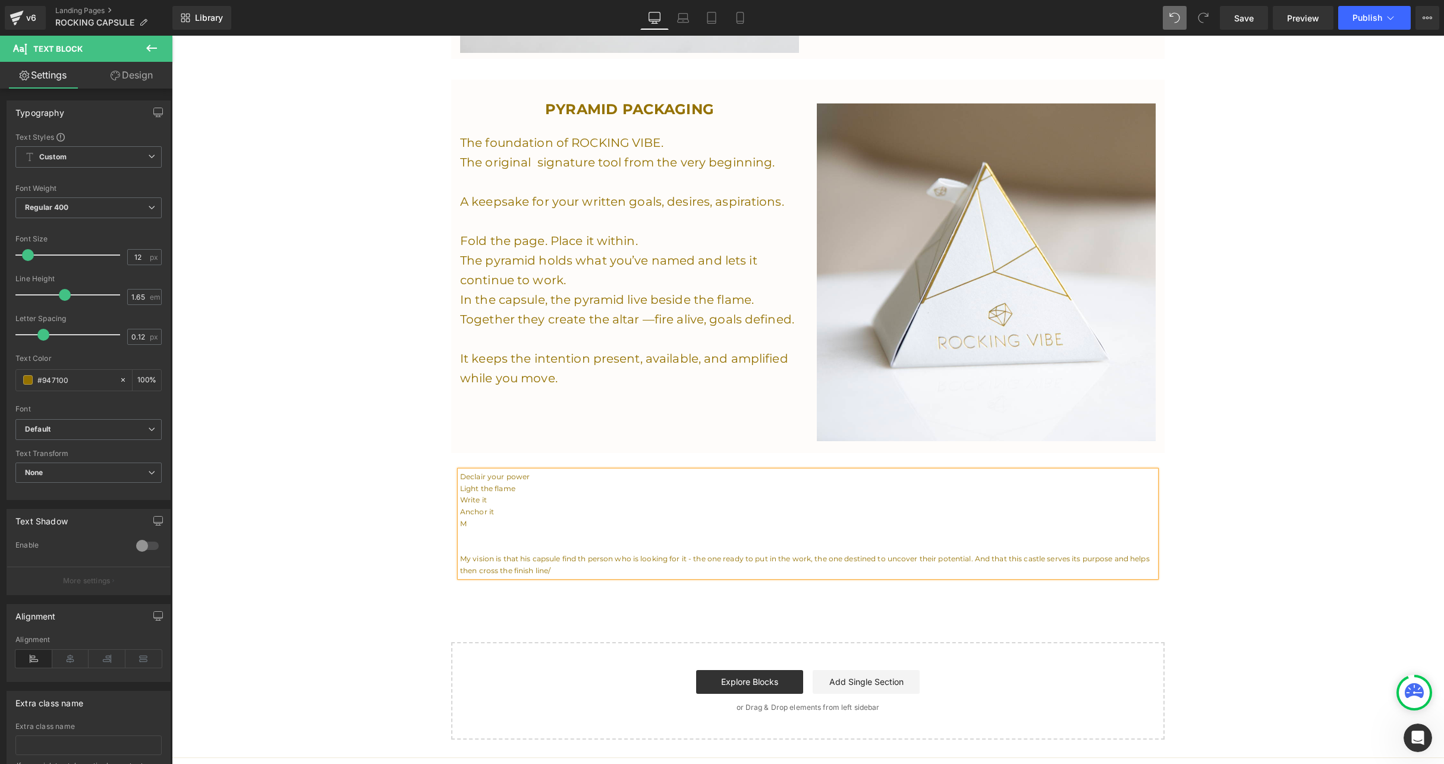
click at [501, 506] on p "Anchor it" at bounding box center [808, 512] width 696 height 12
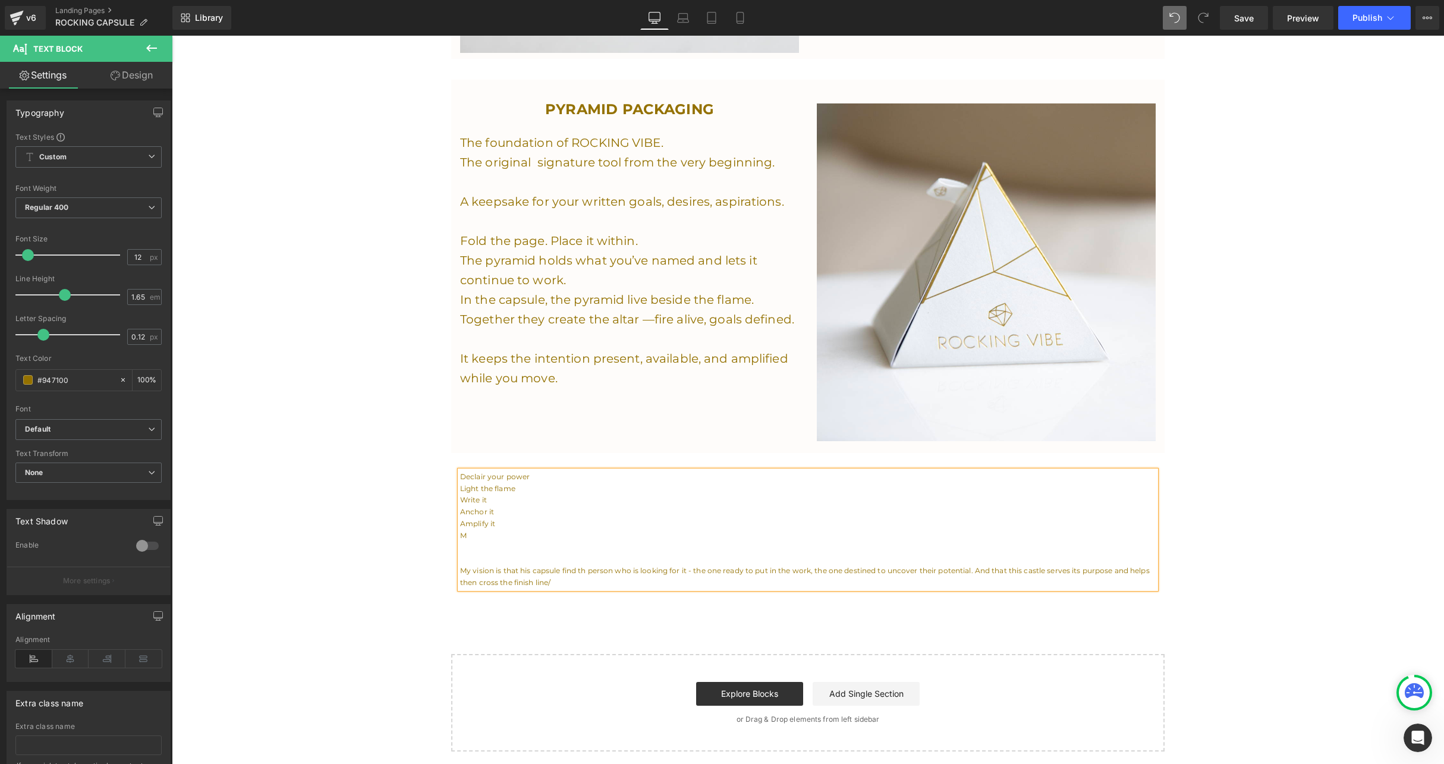
click at [489, 530] on p "M" at bounding box center [808, 536] width 696 height 12
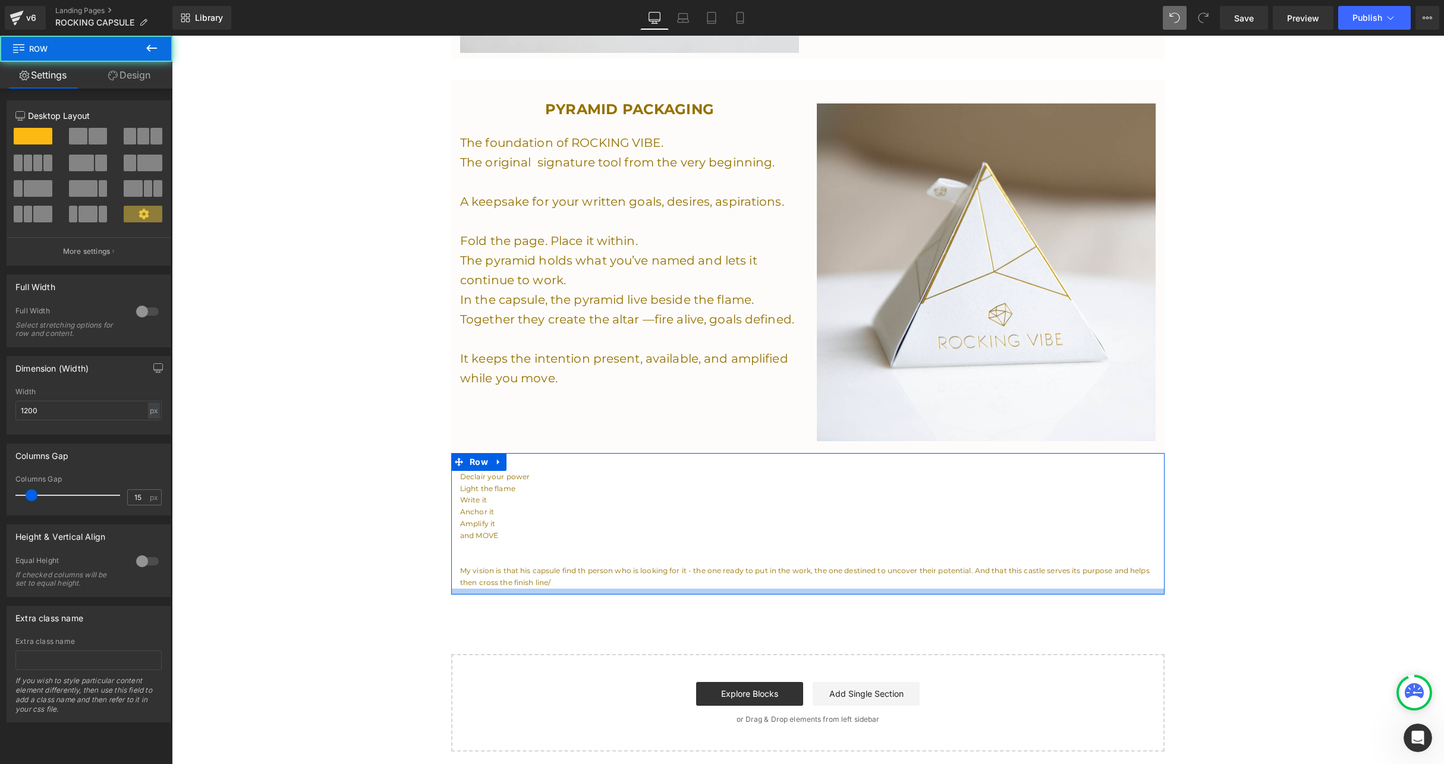
click at [546, 589] on div at bounding box center [807, 592] width 713 height 6
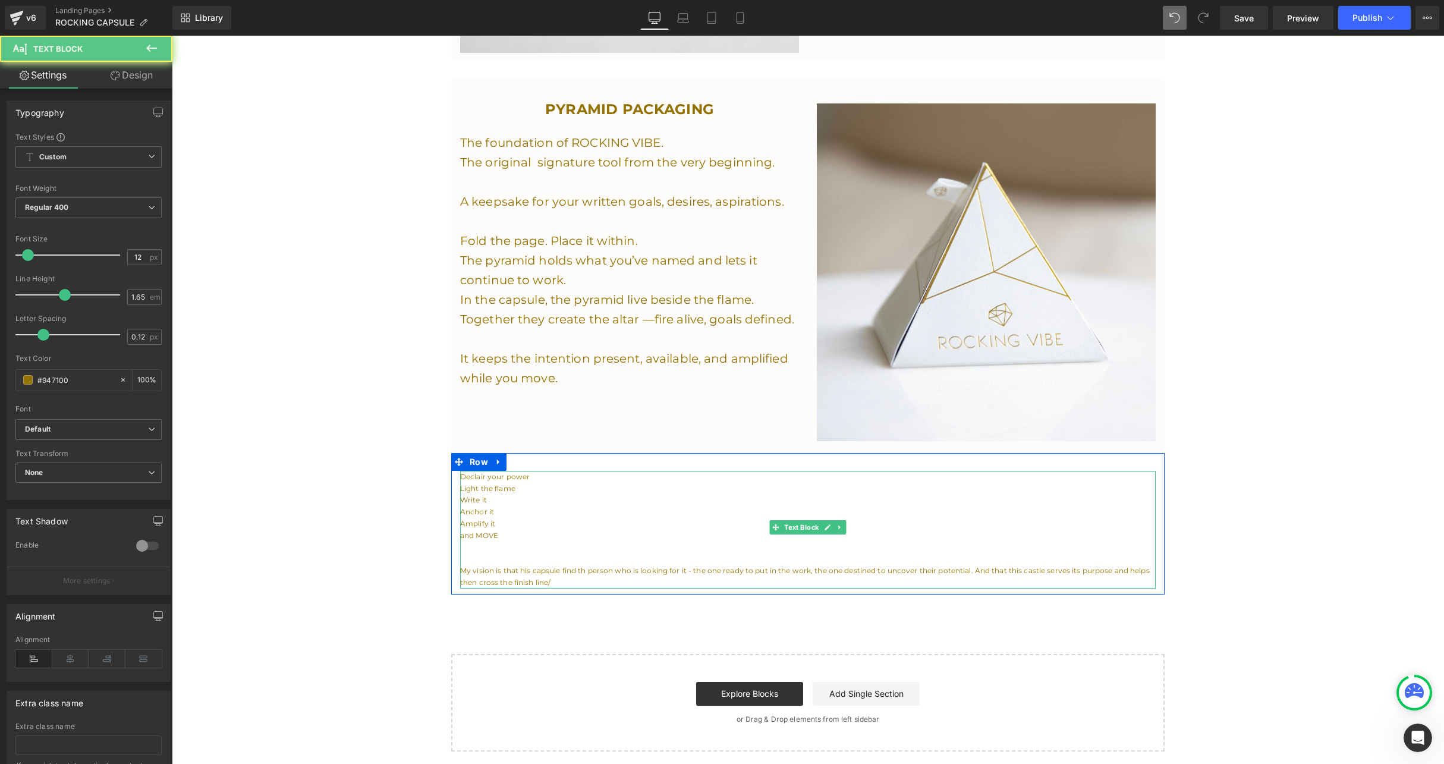
click at [550, 568] on p "My vision is that his capsule find th person who is looking for it - the one re…" at bounding box center [808, 577] width 696 height 24
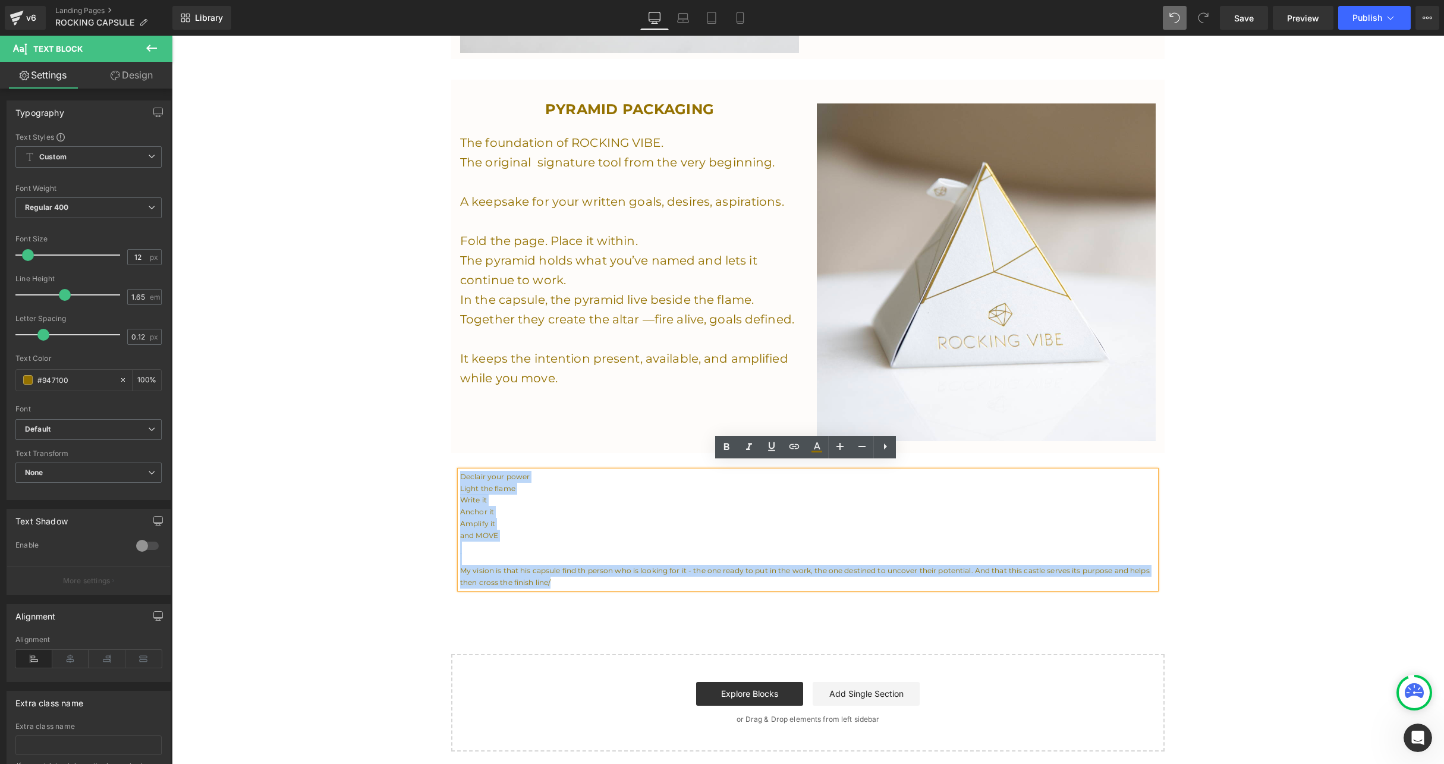
drag, startPoint x: 556, startPoint y: 568, endPoint x: 443, endPoint y: 463, distance: 153.9
copy div "Declair your power Light the flame Write it Anchor it Amplify it and MOVE My vi…"
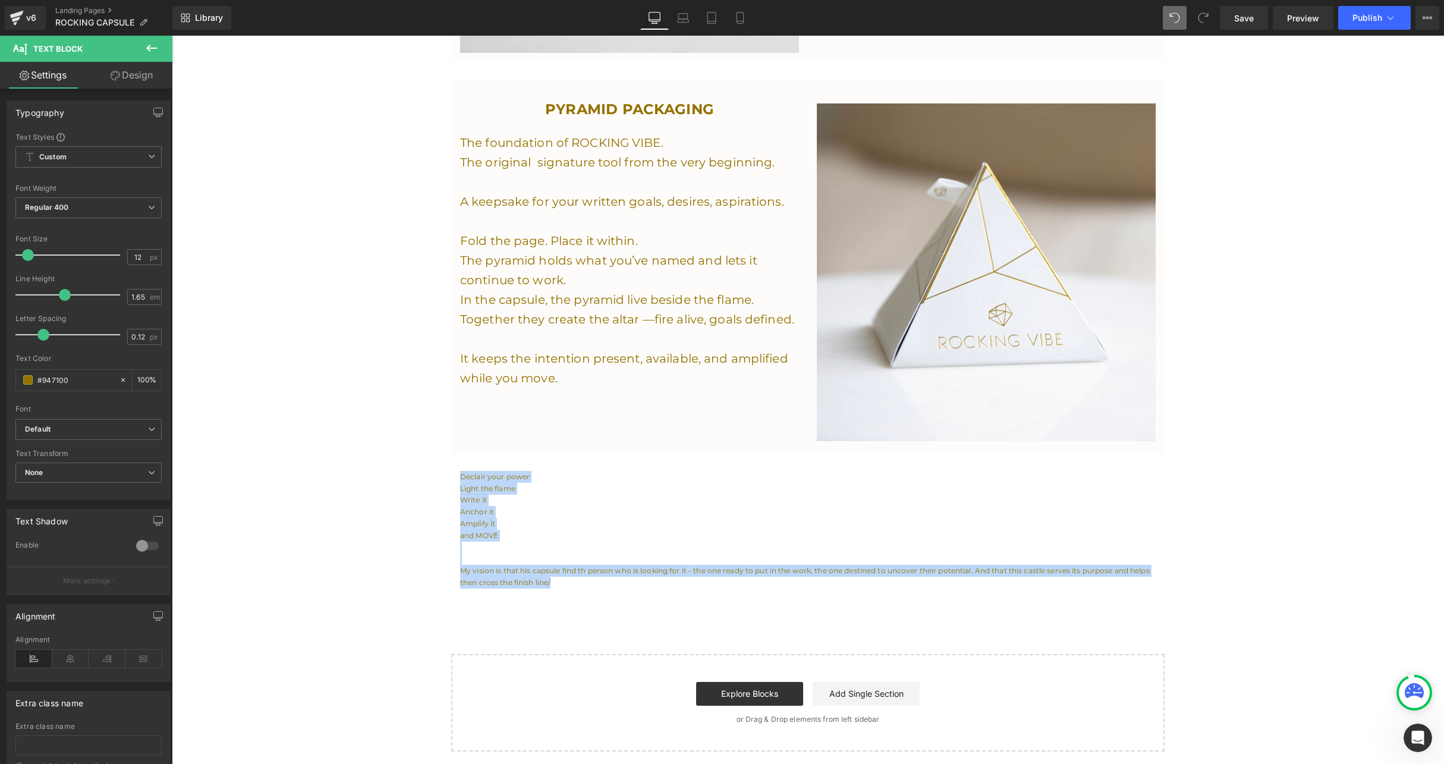
copy div "Declair your power Light the flame Write it Anchor it Amplify it and MOVE My vi…"
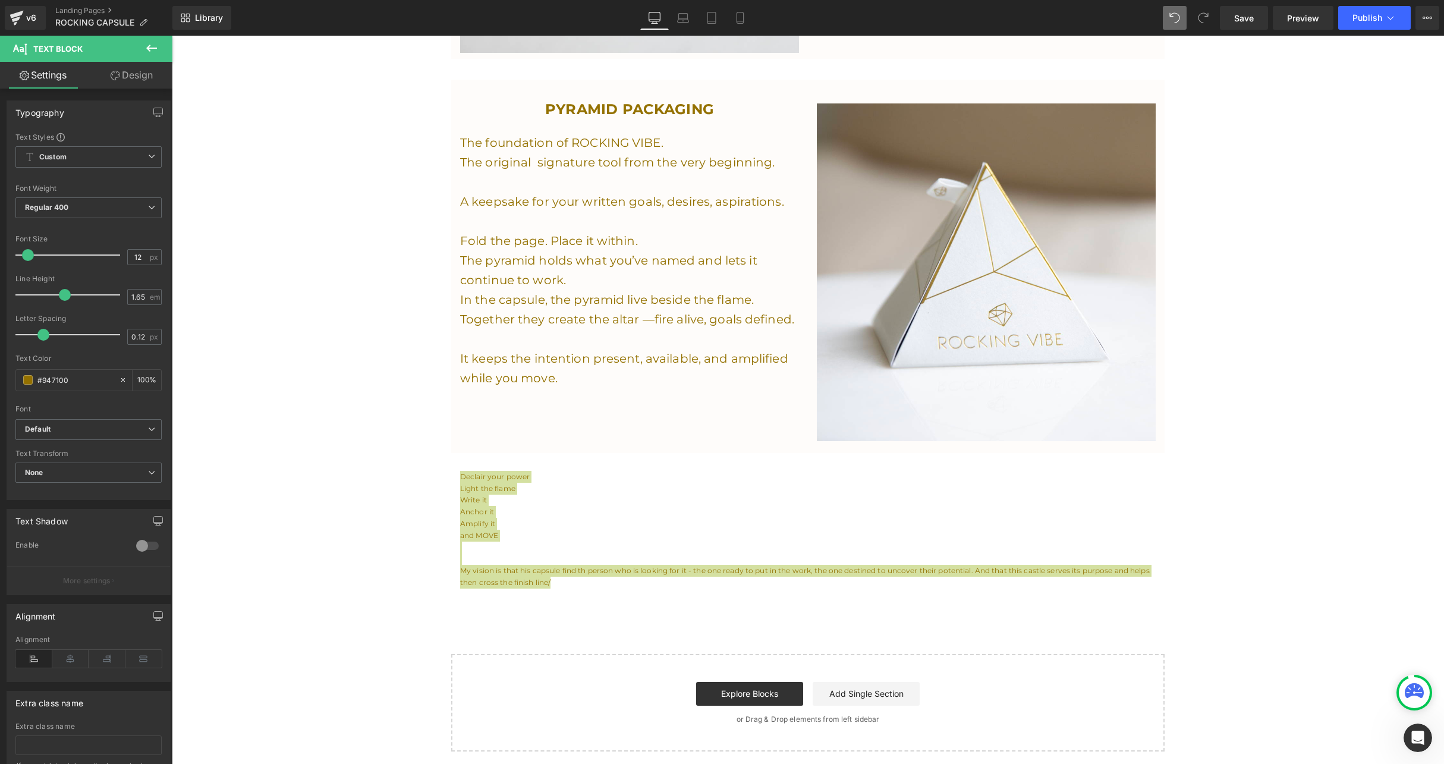
drag, startPoint x: 219, startPoint y: 427, endPoint x: 532, endPoint y: 500, distance: 321.7
click at [532, 506] on p "Anchor it" at bounding box center [808, 512] width 696 height 12
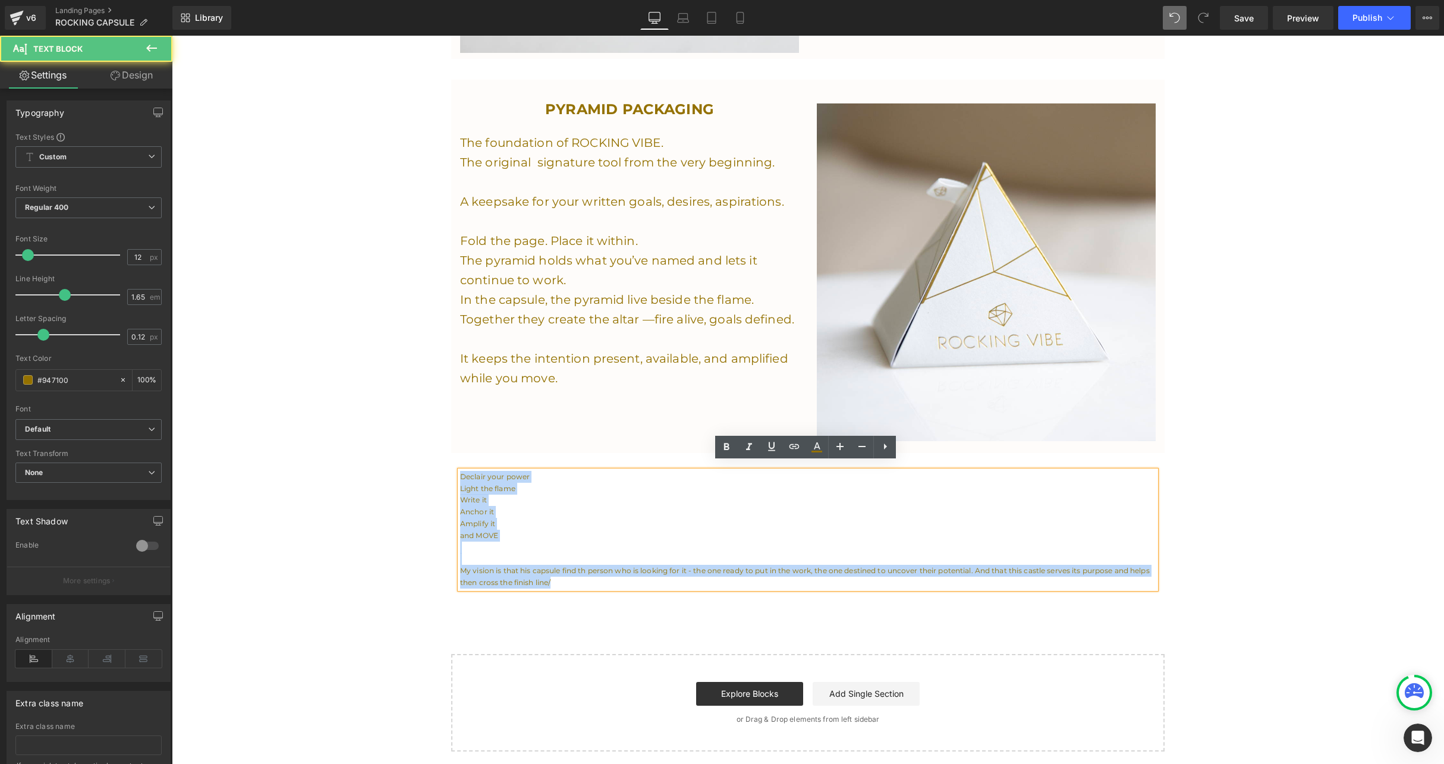
click at [532, 506] on p "Anchor it" at bounding box center [808, 512] width 696 height 12
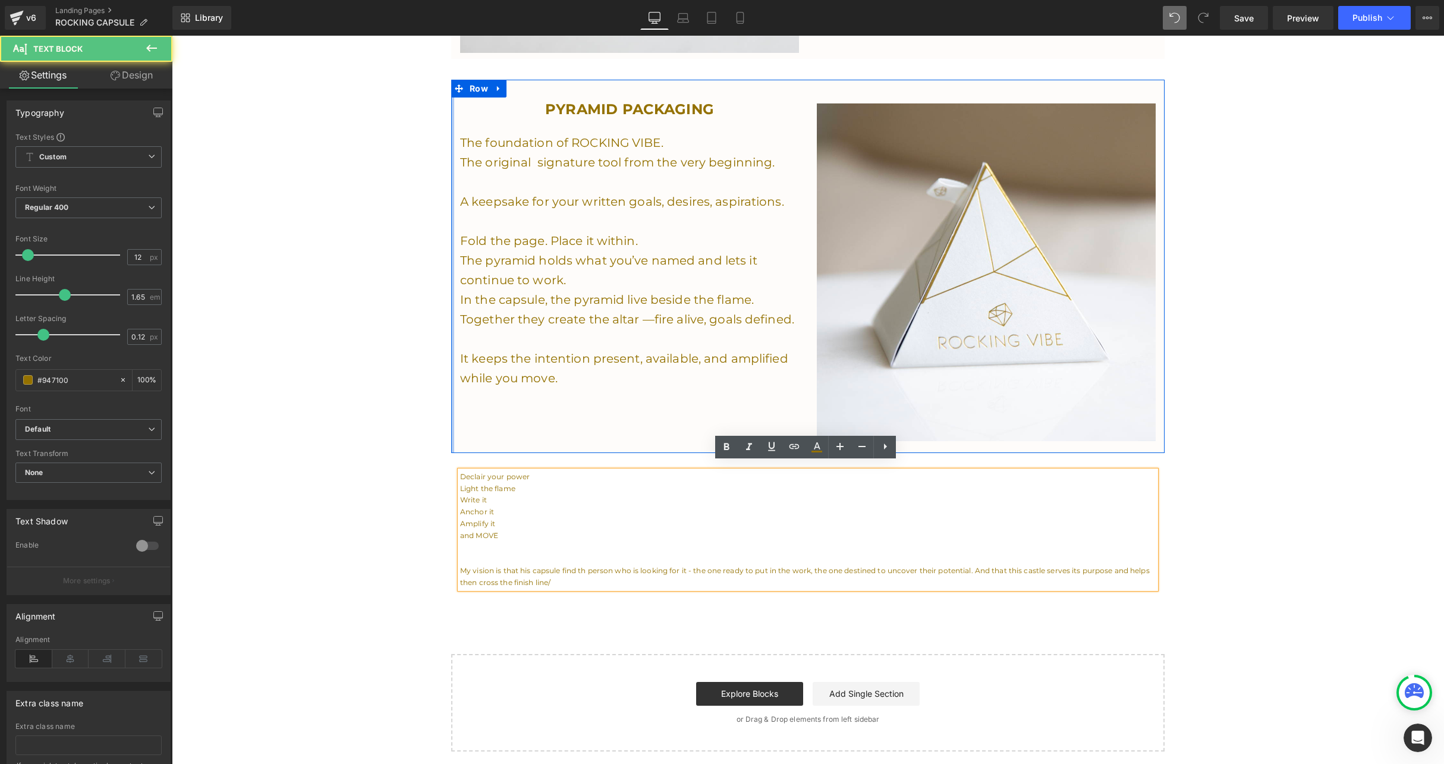
drag, startPoint x: 491, startPoint y: 492, endPoint x: 452, endPoint y: 441, distance: 64.1
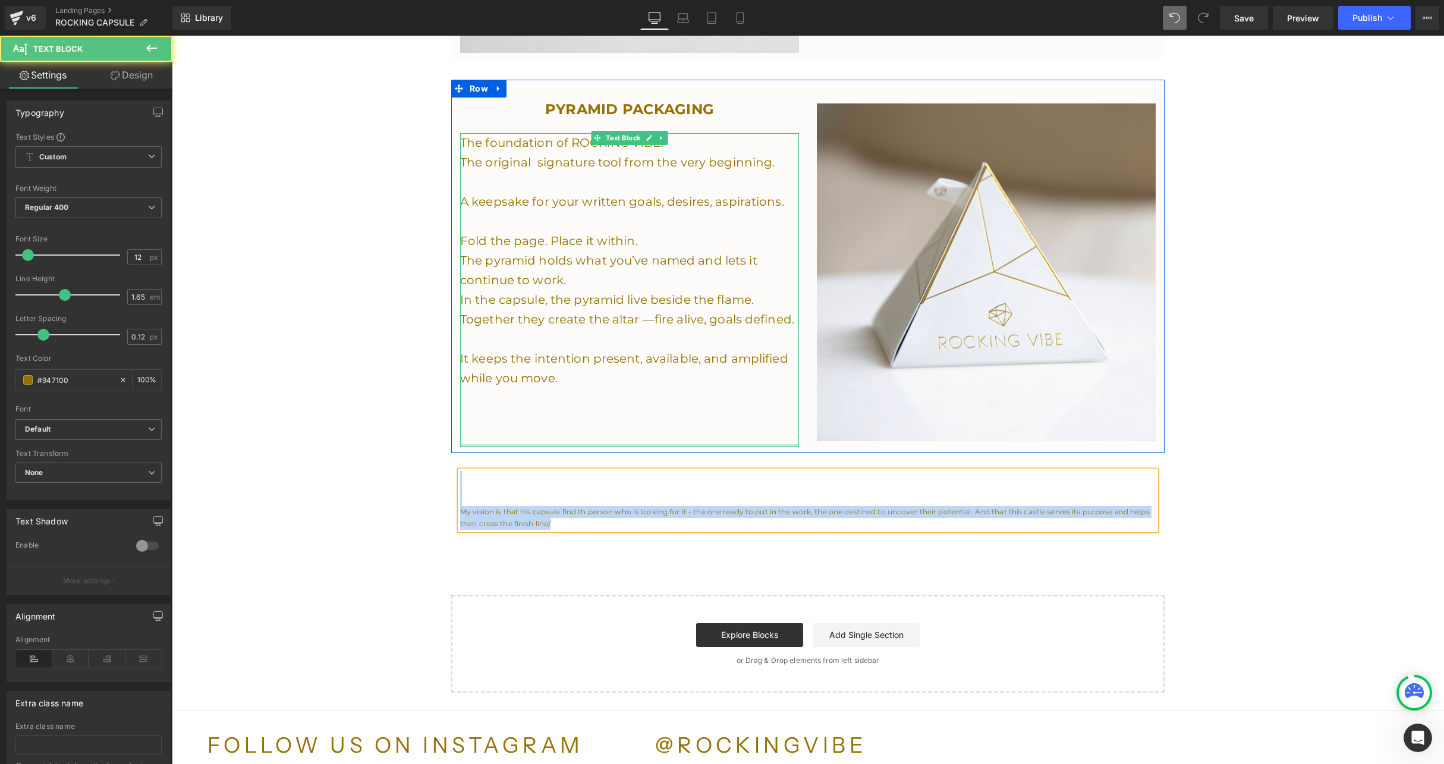
drag, startPoint x: 577, startPoint y: 509, endPoint x: 483, endPoint y: 437, distance: 118.7
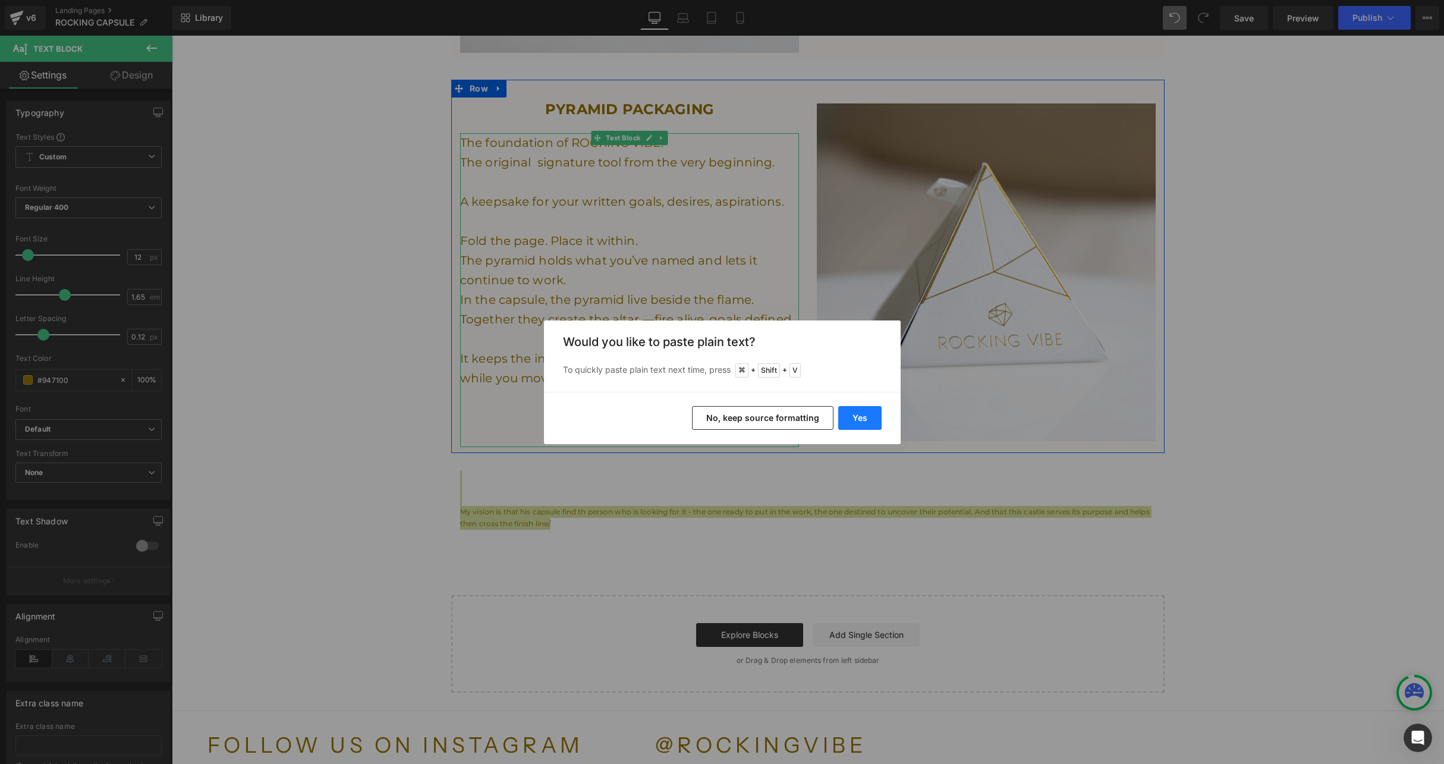
click at [858, 420] on button "Yes" at bounding box center [859, 418] width 43 height 24
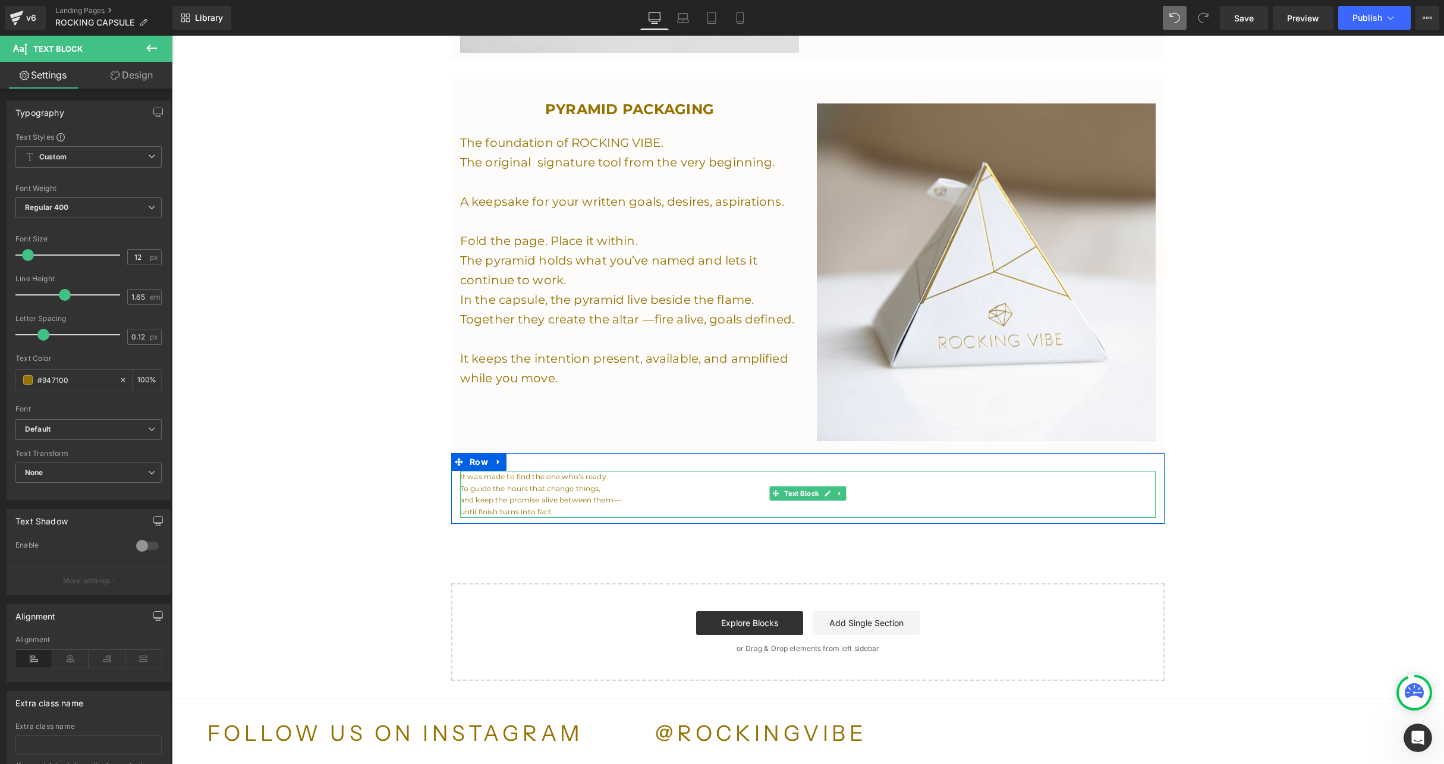
click at [571, 515] on div at bounding box center [808, 516] width 696 height 3
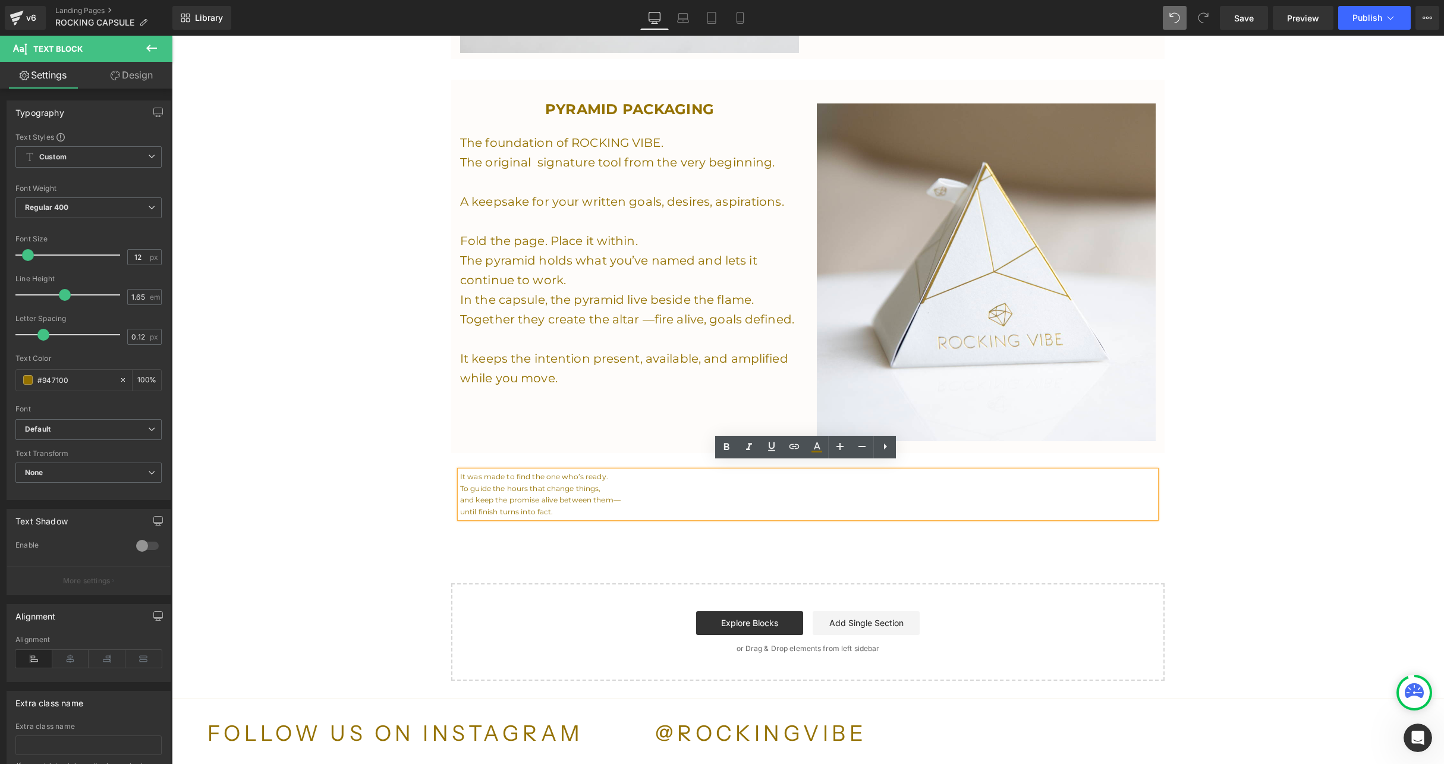
click at [571, 506] on p "until finish turns into fact." at bounding box center [808, 512] width 696 height 12
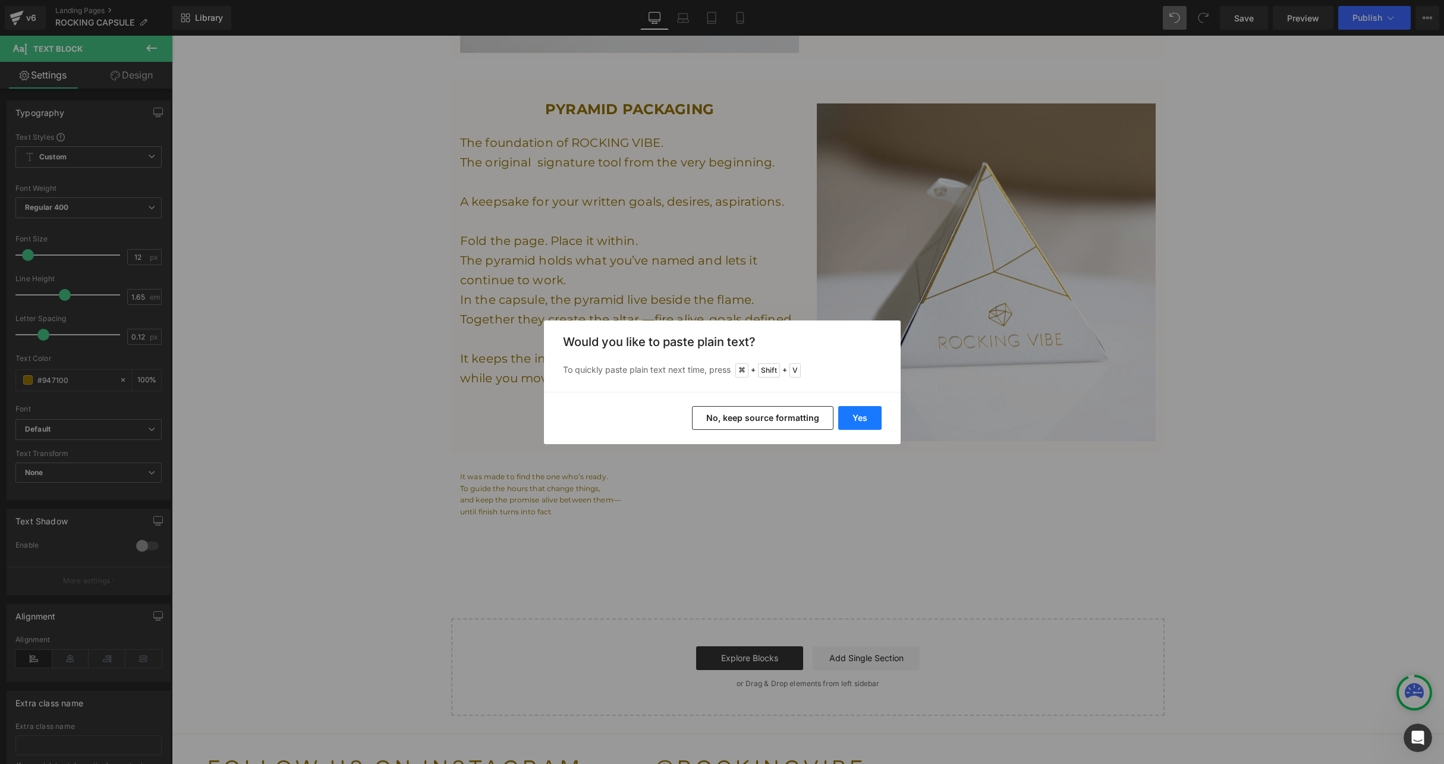
click at [856, 426] on button "Yes" at bounding box center [859, 418] width 43 height 24
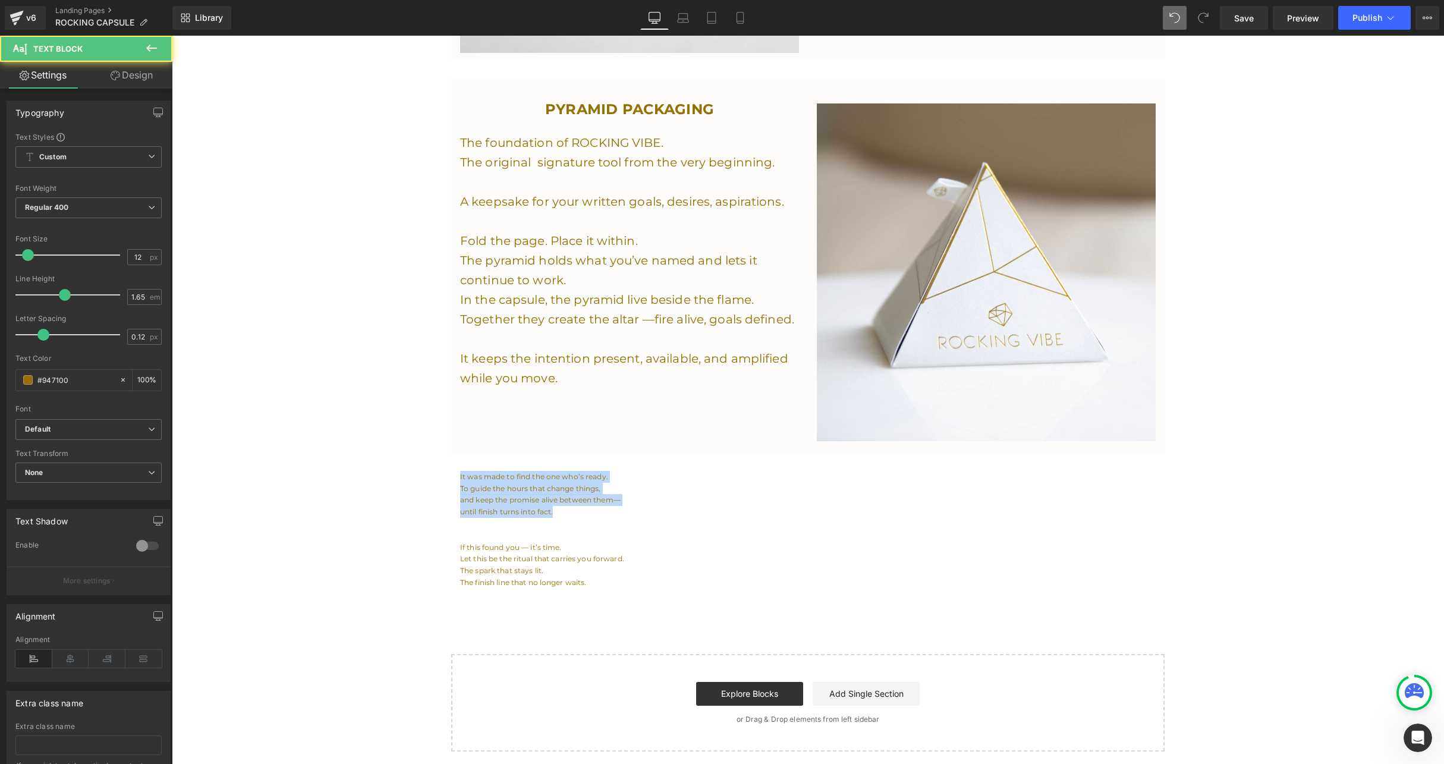
drag, startPoint x: 603, startPoint y: 499, endPoint x: 397, endPoint y: 400, distance: 228.7
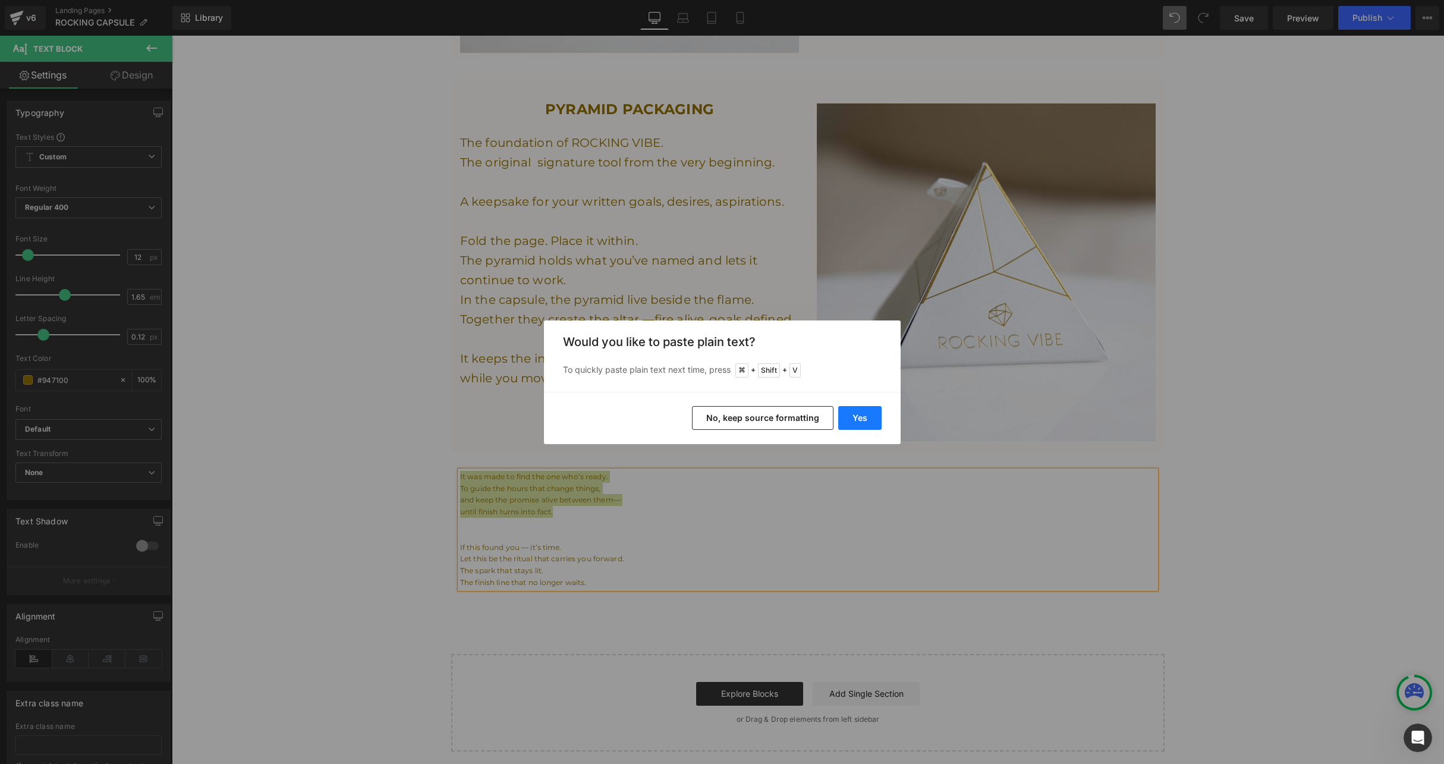
click at [876, 413] on button "Yes" at bounding box center [859, 418] width 43 height 24
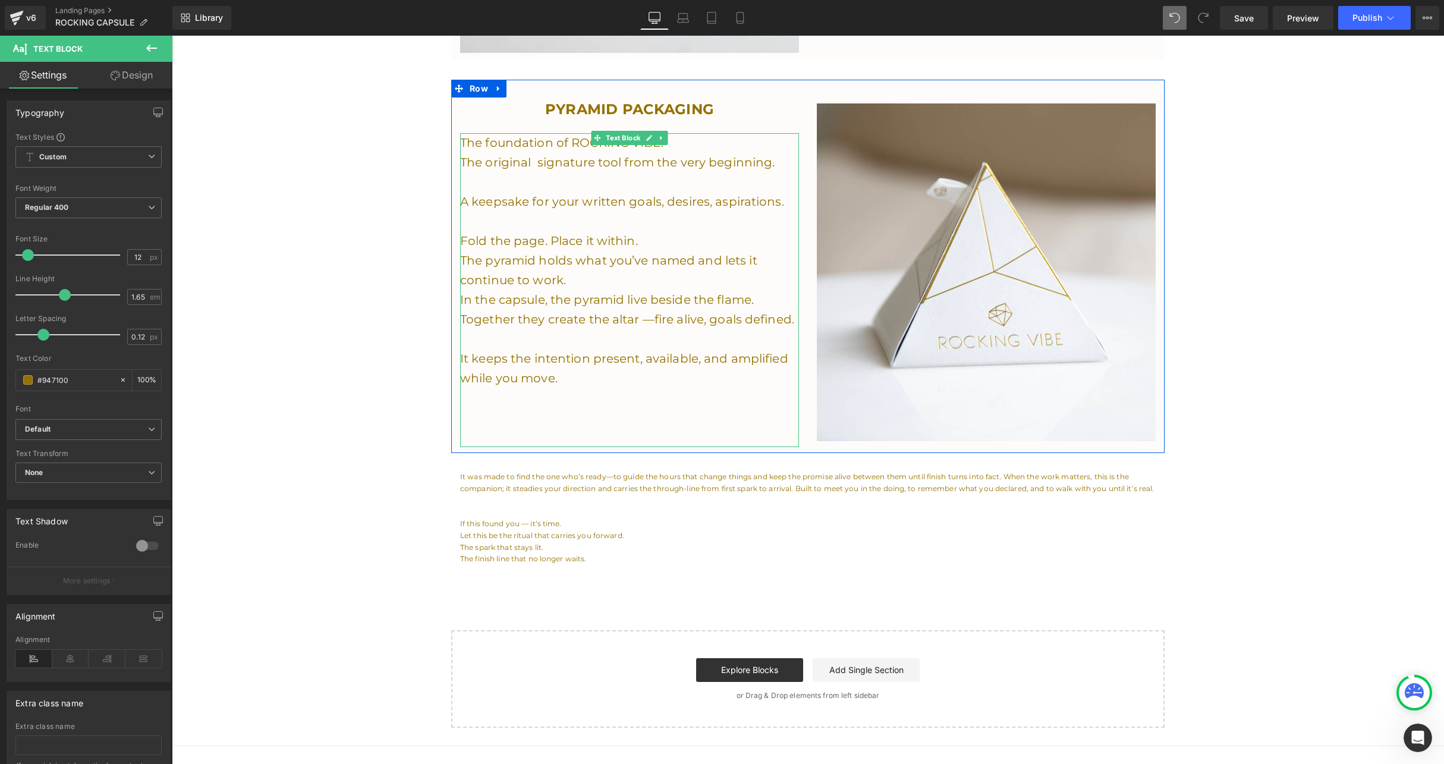
click at [607, 353] on span "It keeps the intention present, available, and amplified while you move." at bounding box center [624, 368] width 328 height 34
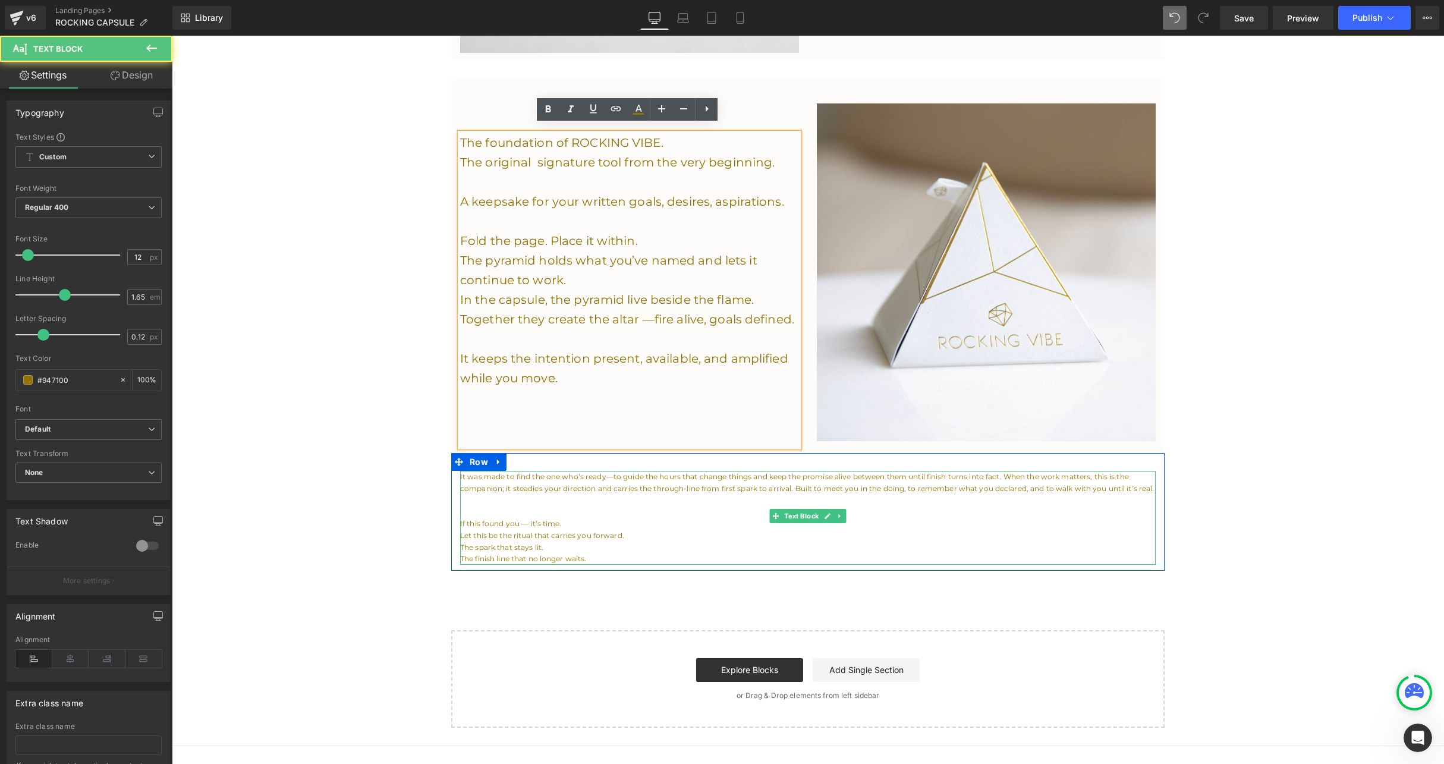
click at [594, 471] on p "It was made to find the one who’s ready—to guide the hours that change things a…" at bounding box center [808, 483] width 696 height 24
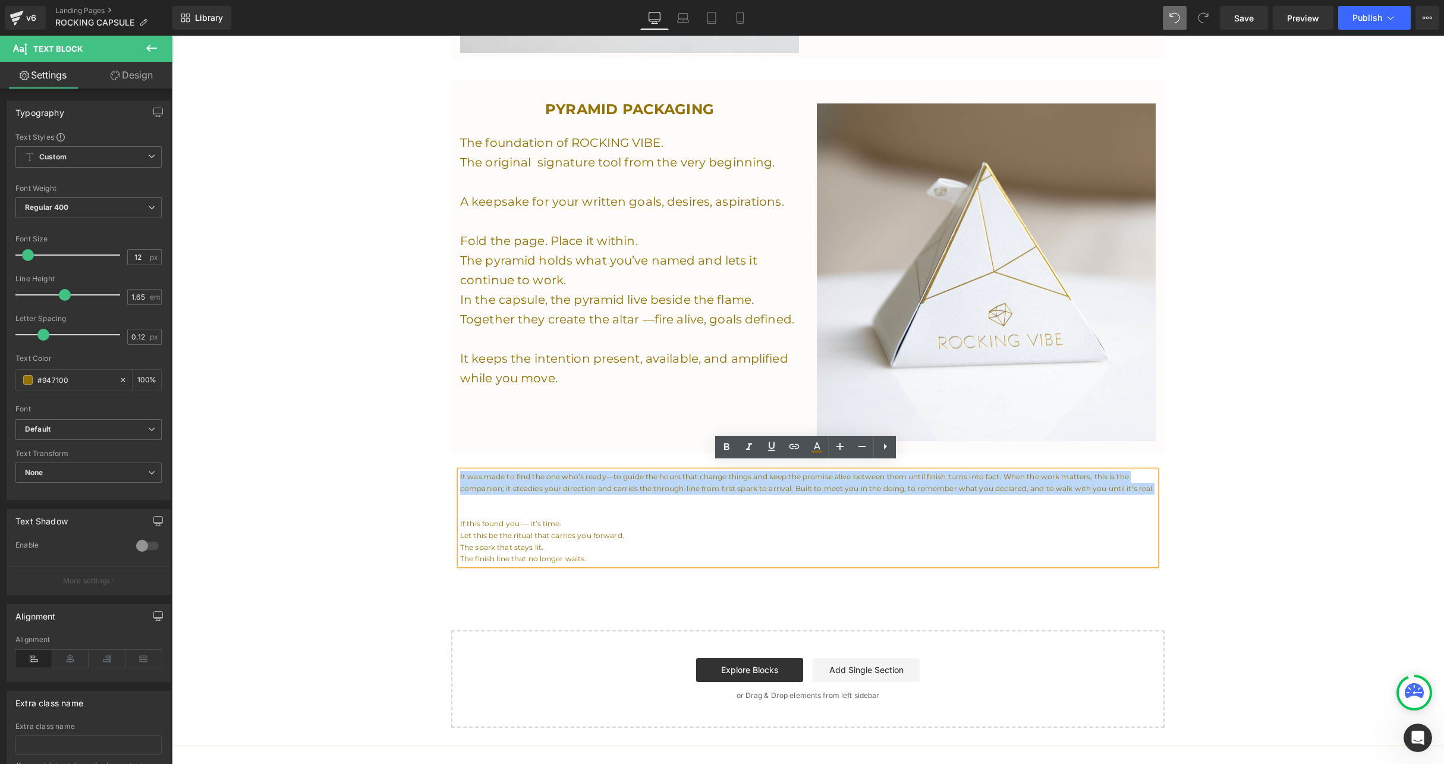
drag, startPoint x: 1150, startPoint y: 479, endPoint x: 649, endPoint y: 458, distance: 501.6
click at [649, 458] on div "It was made to find the one who’s ready—to guide the hours that change things a…" at bounding box center [807, 512] width 713 height 118
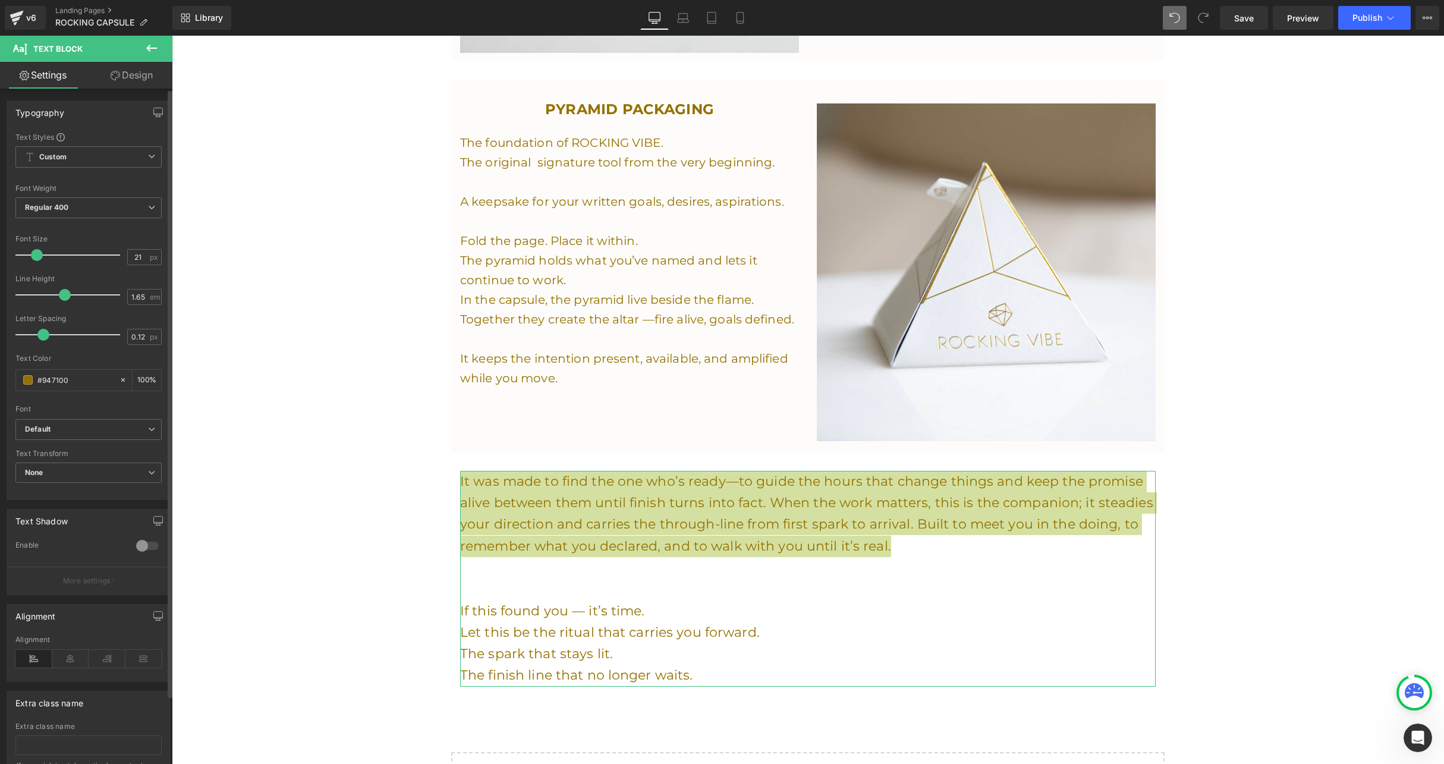
type input "20"
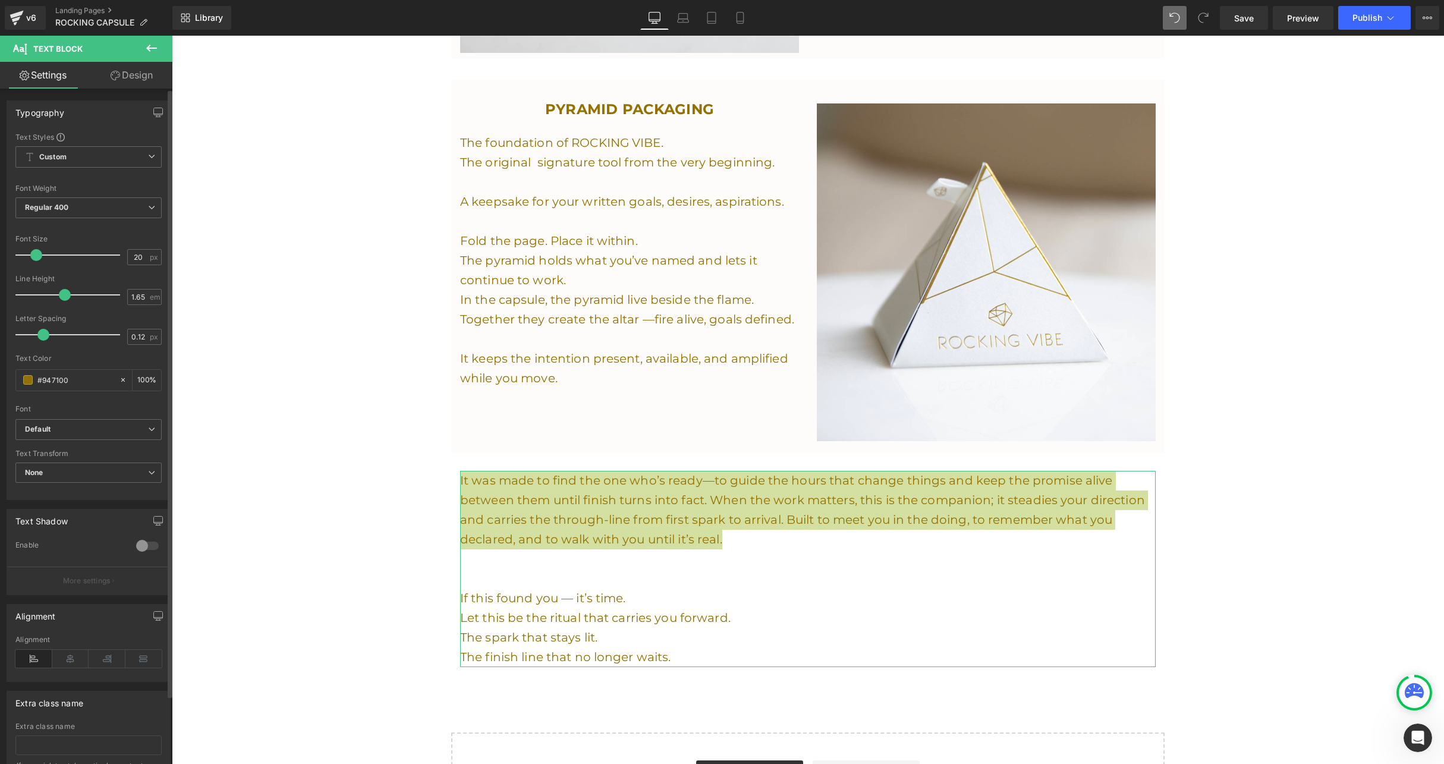
drag, startPoint x: 28, startPoint y: 253, endPoint x: 36, endPoint y: 253, distance: 7.8
click at [36, 253] on span at bounding box center [36, 255] width 12 height 12
click at [64, 658] on icon at bounding box center [70, 659] width 37 height 18
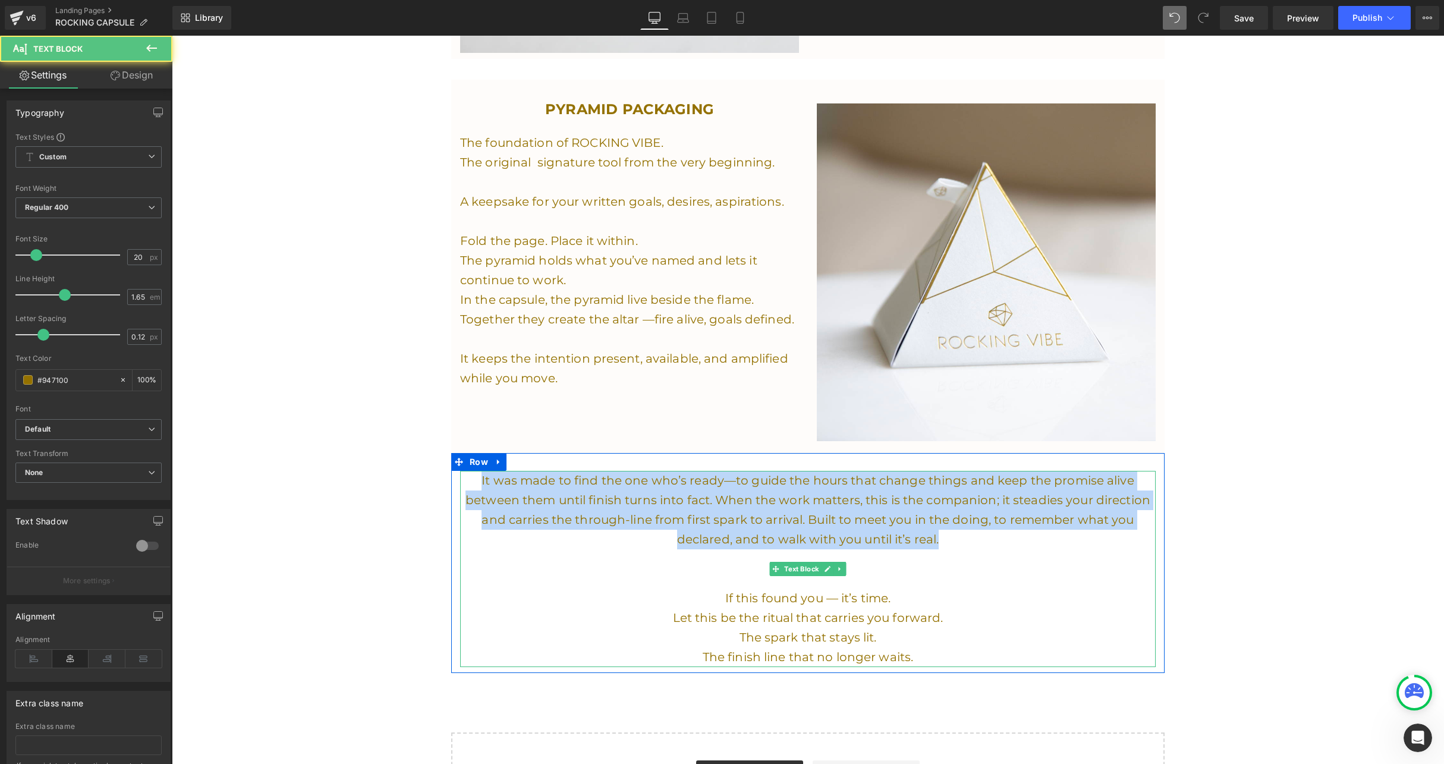
click at [713, 492] on p "It was made to find the one who’s ready—to guide the hours that change things a…" at bounding box center [808, 510] width 696 height 78
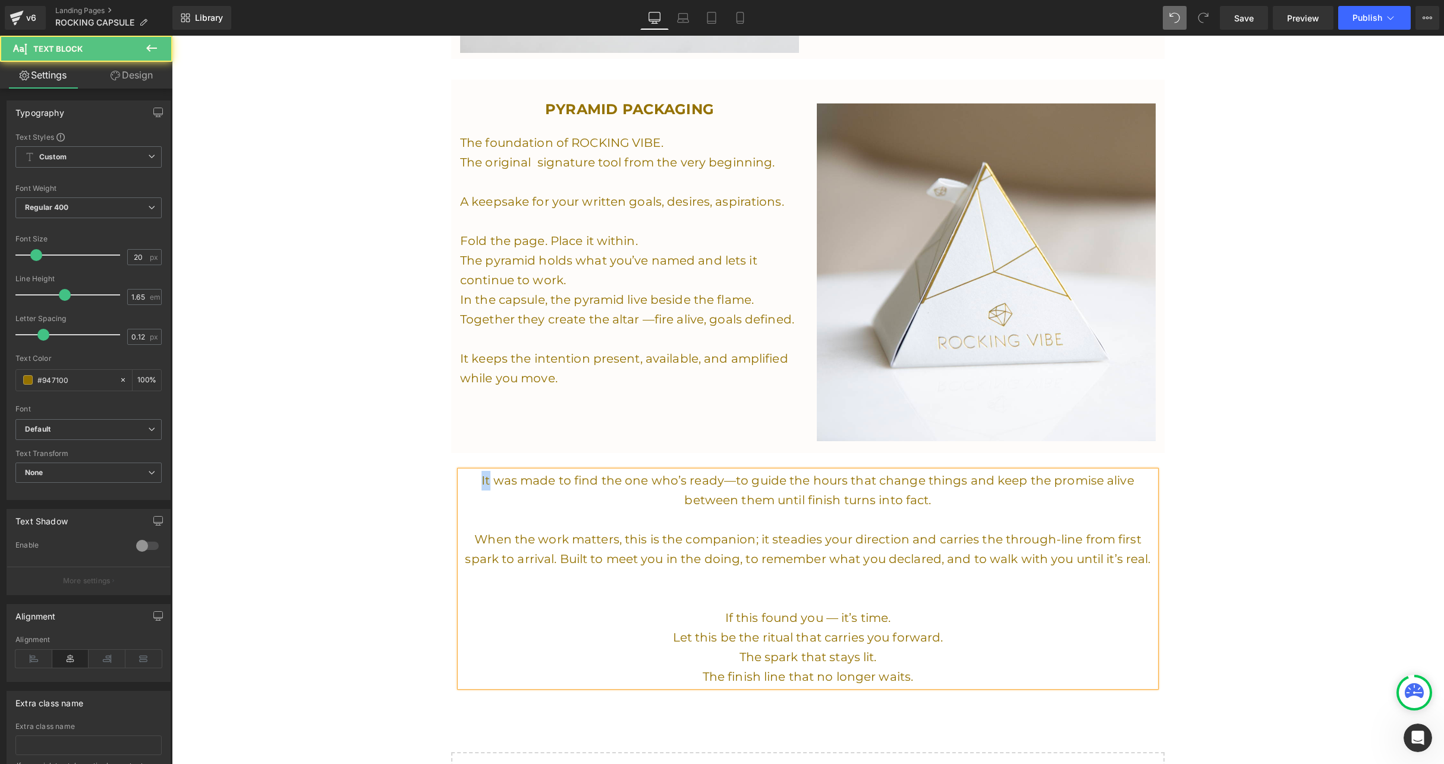
drag, startPoint x: 490, startPoint y: 472, endPoint x: 469, endPoint y: 467, distance: 22.1
click at [469, 471] on p "It was made to find the one who’s ready—to guide the hours that change things a…" at bounding box center [808, 490] width 696 height 39
drag, startPoint x: 827, startPoint y: 471, endPoint x: 729, endPoint y: 470, distance: 98.1
click at [729, 471] on p "It is my hope that capsule makes its way to was made to find the one who’s read…" at bounding box center [808, 490] width 696 height 39
click at [768, 474] on p "It is my hope that capsule makes its way to the one who’s ready—to guide the ho…" at bounding box center [808, 490] width 696 height 39
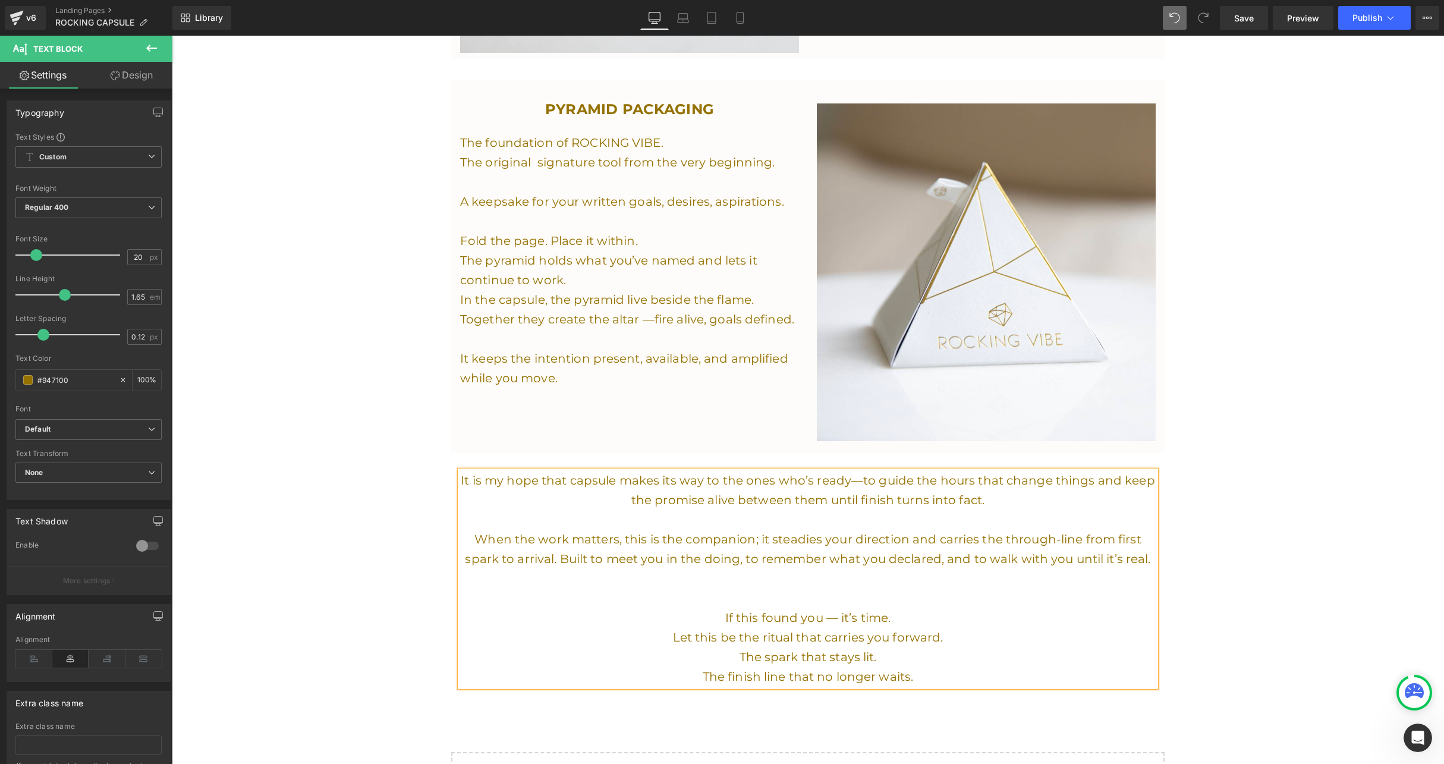
click at [615, 473] on p "It is my hope that capsule makes its way to the ones who’s ready—to guide the h…" at bounding box center [808, 490] width 696 height 39
click at [671, 471] on p "It is my hope that capsules makes its way to the ones who’s ready—to guide the …" at bounding box center [808, 490] width 696 height 39
click at [838, 473] on p "It is my hope that capsules makes thier way to the ones who’s ready—to guide th…" at bounding box center [808, 490] width 696 height 39
click at [684, 471] on p "It is my hope that capsules makes thier way to the ones who are ready—to guide …" at bounding box center [808, 490] width 696 height 39
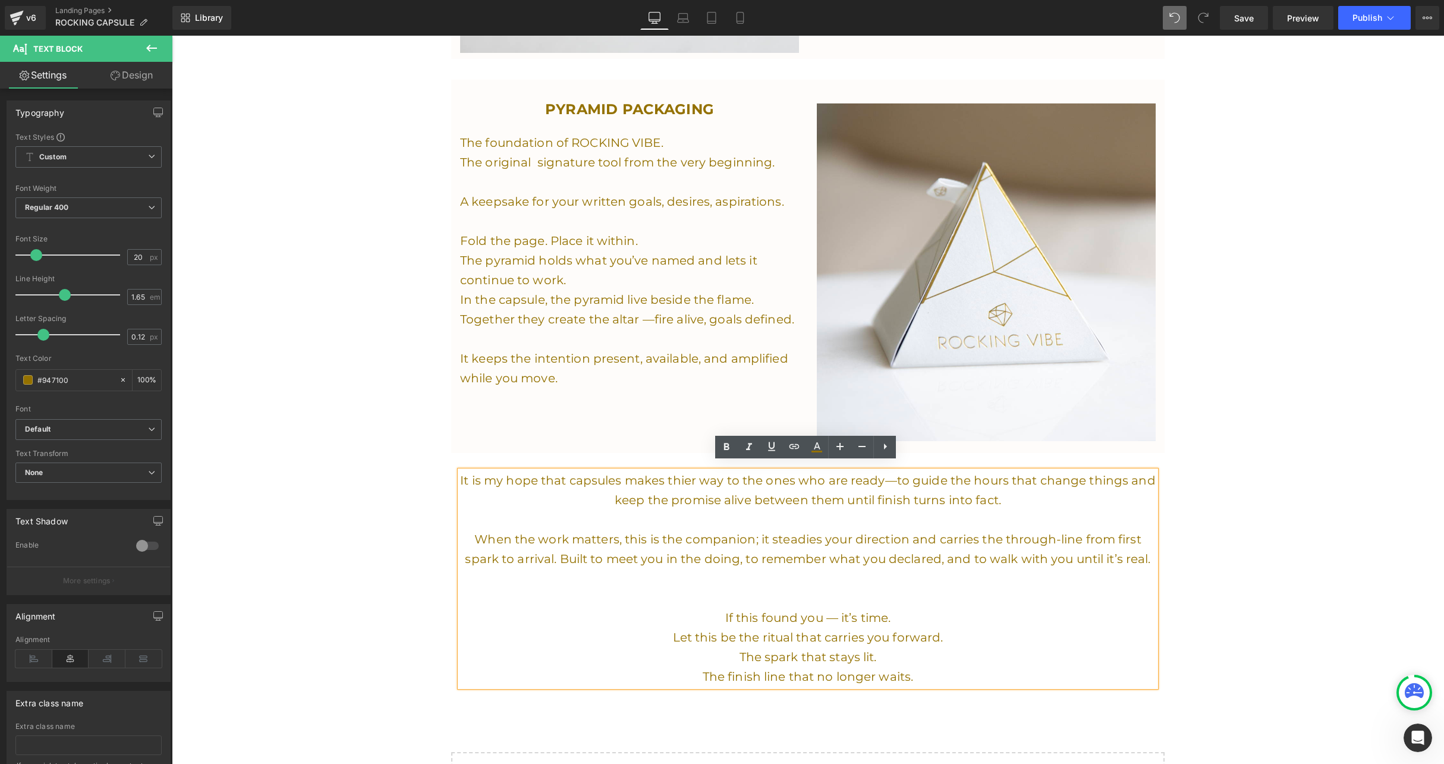
click at [683, 474] on p "It is my hope that capsules makes thier way to the ones who are ready—to guide …" at bounding box center [808, 490] width 696 height 39
click at [740, 489] on p "It is my hope that capsules makes their way to the ones who are ready—to guide …" at bounding box center [808, 490] width 696 height 39
click at [1065, 473] on p "It is my hope that capsules makes their way to the ones who are ready—to guide …" at bounding box center [808, 490] width 696 height 39
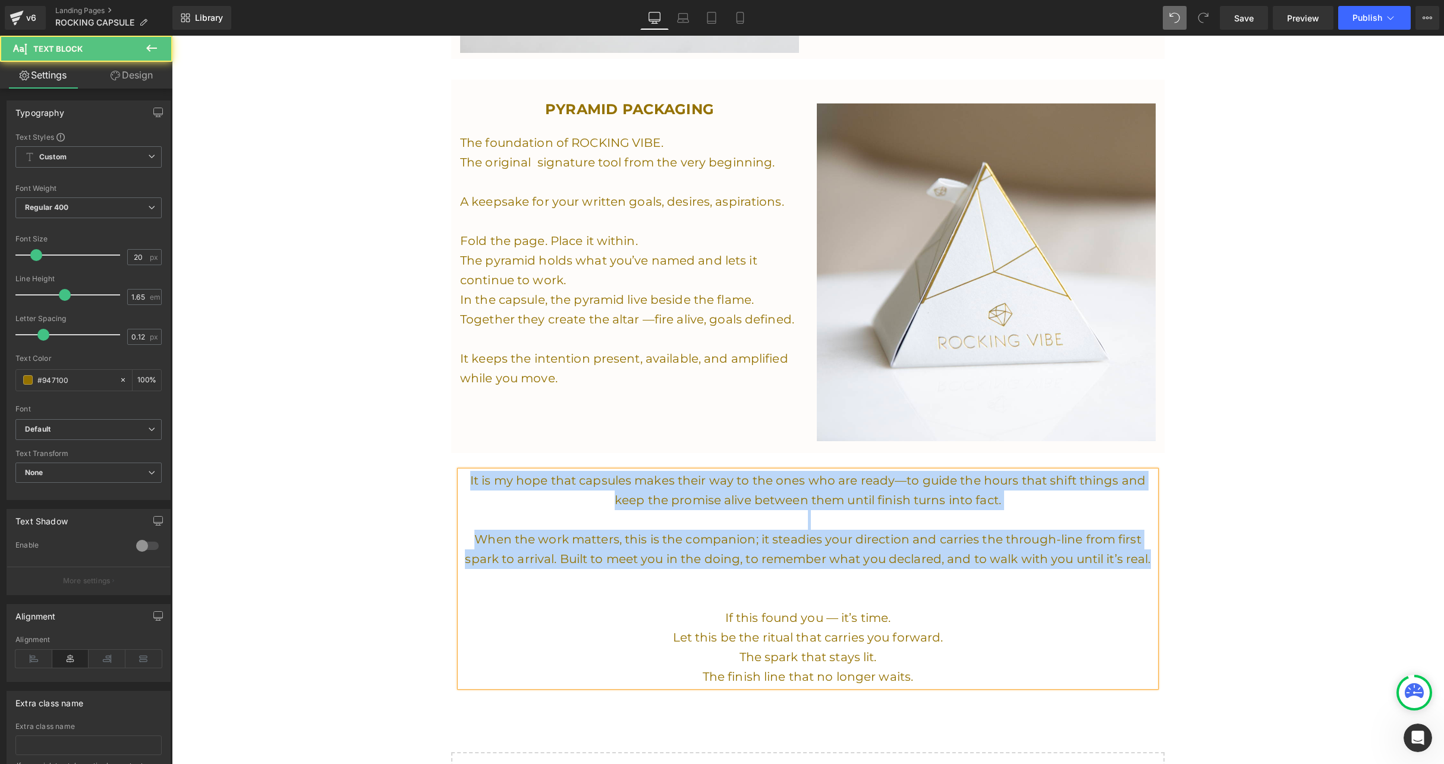
drag, startPoint x: 1147, startPoint y: 550, endPoint x: 414, endPoint y: 432, distance: 741.9
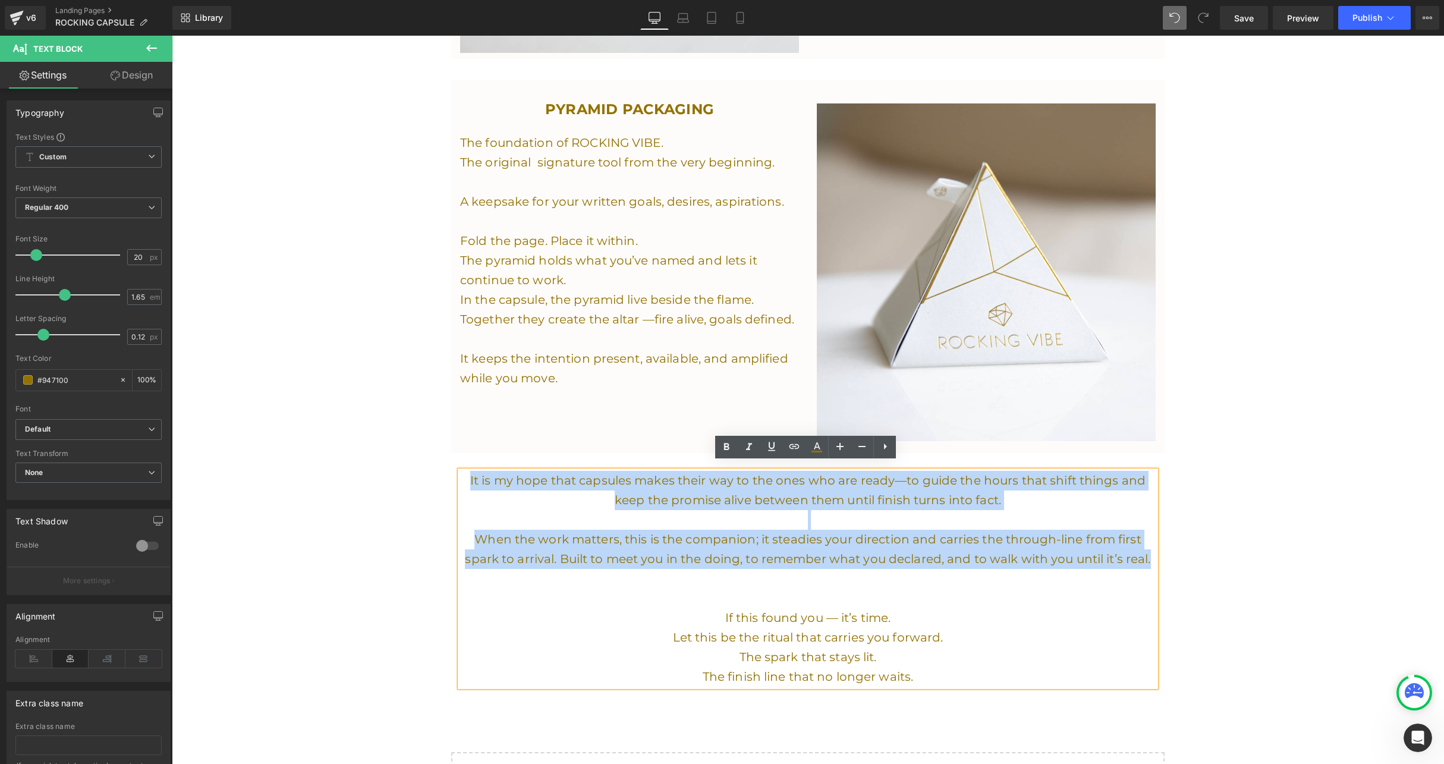
copy div "It is my hope that capsules makes their way to the ones who are ready—to guide …"
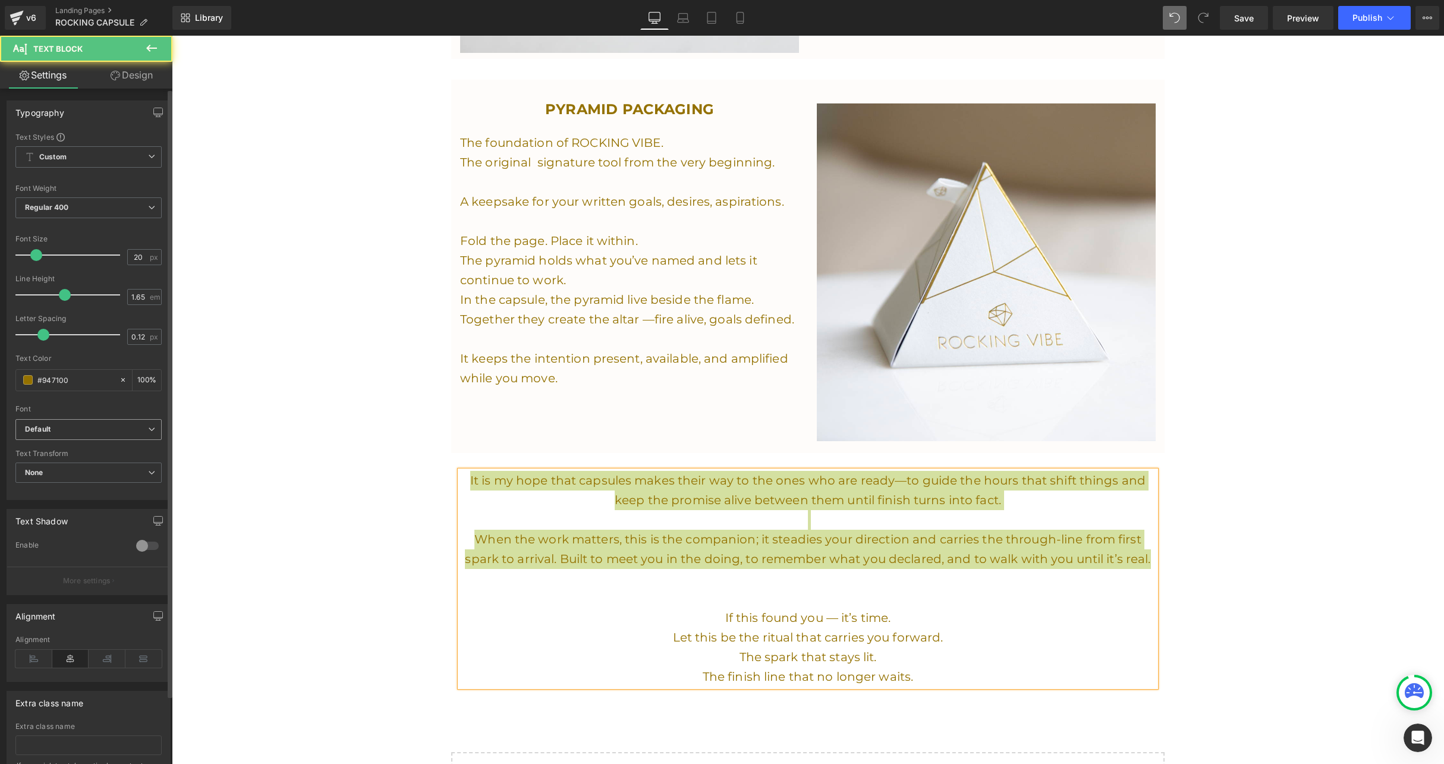
click at [748, 543] on p "When the work matters, this is the companion; it steadies your direction and ca…" at bounding box center [808, 549] width 696 height 39
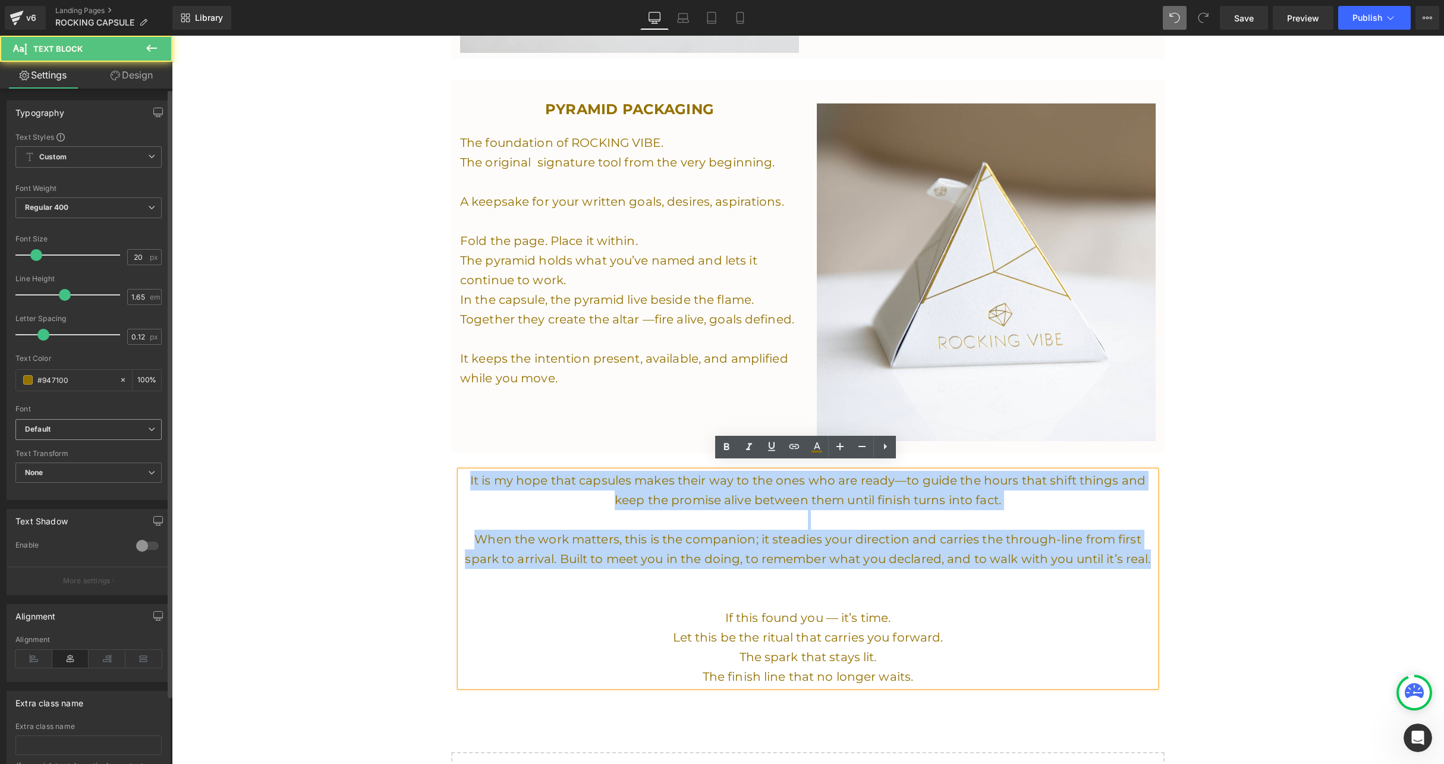
click at [748, 543] on p "When the work matters, this is the companion; it steadies your direction and ca…" at bounding box center [808, 549] width 696 height 39
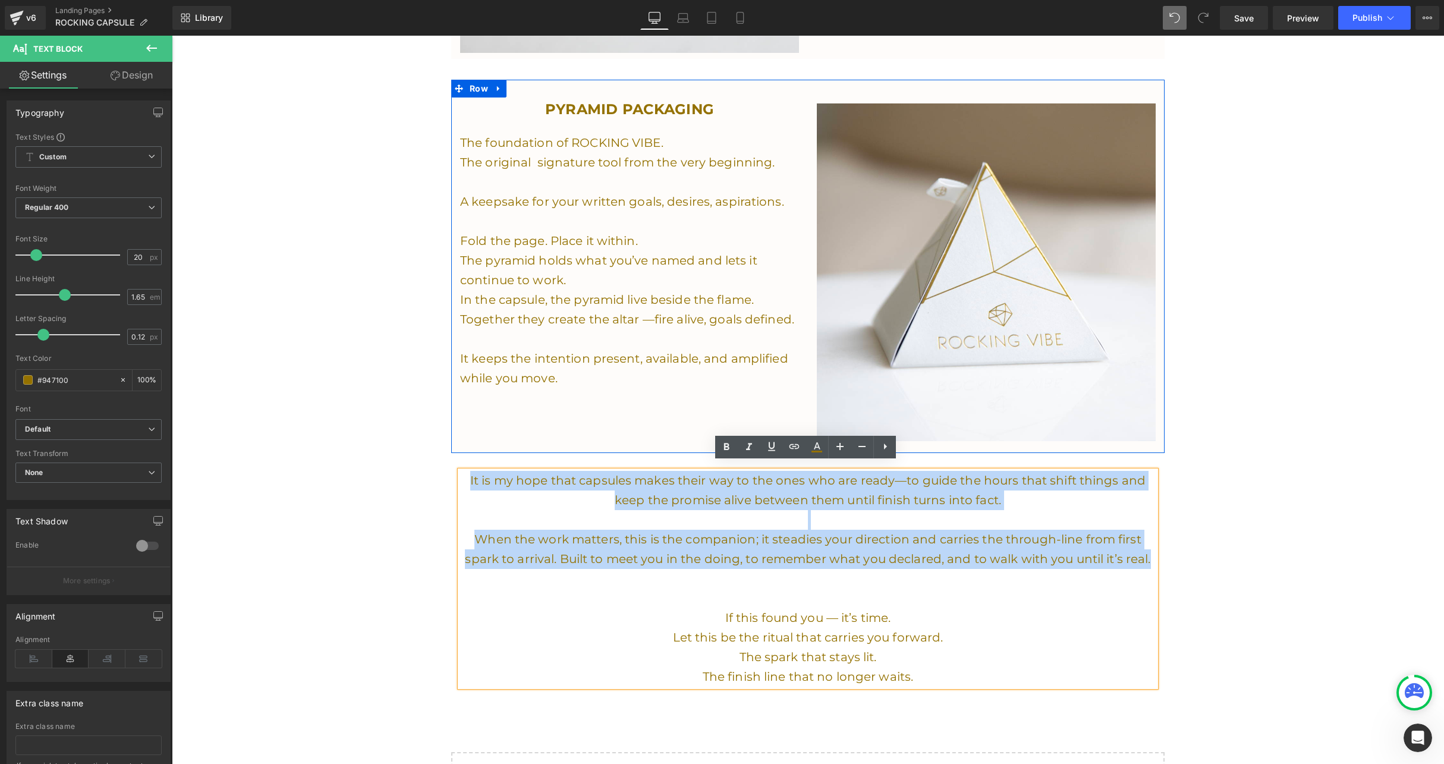
drag, startPoint x: 1147, startPoint y: 551, endPoint x: 493, endPoint y: 441, distance: 663.8
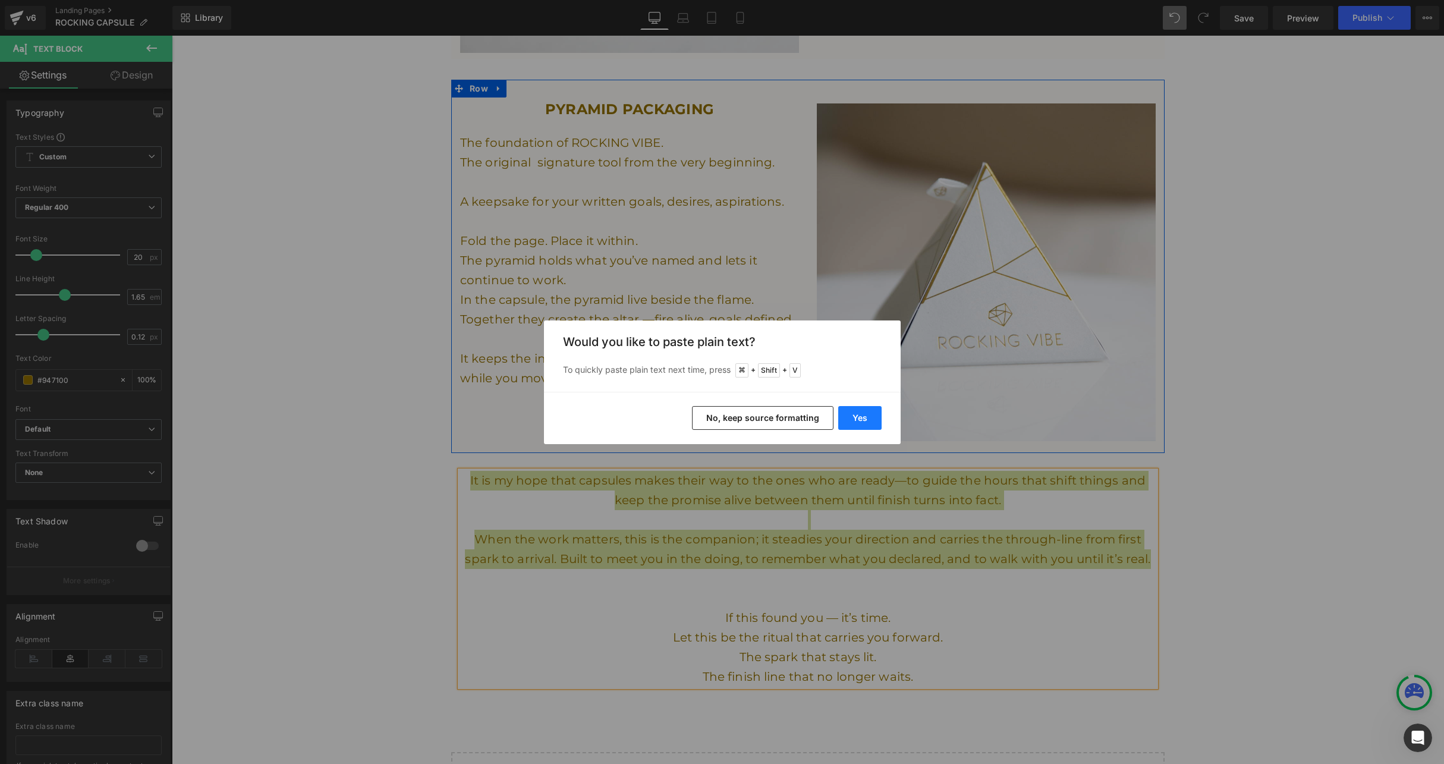
click at [863, 418] on button "Yes" at bounding box center [859, 418] width 43 height 24
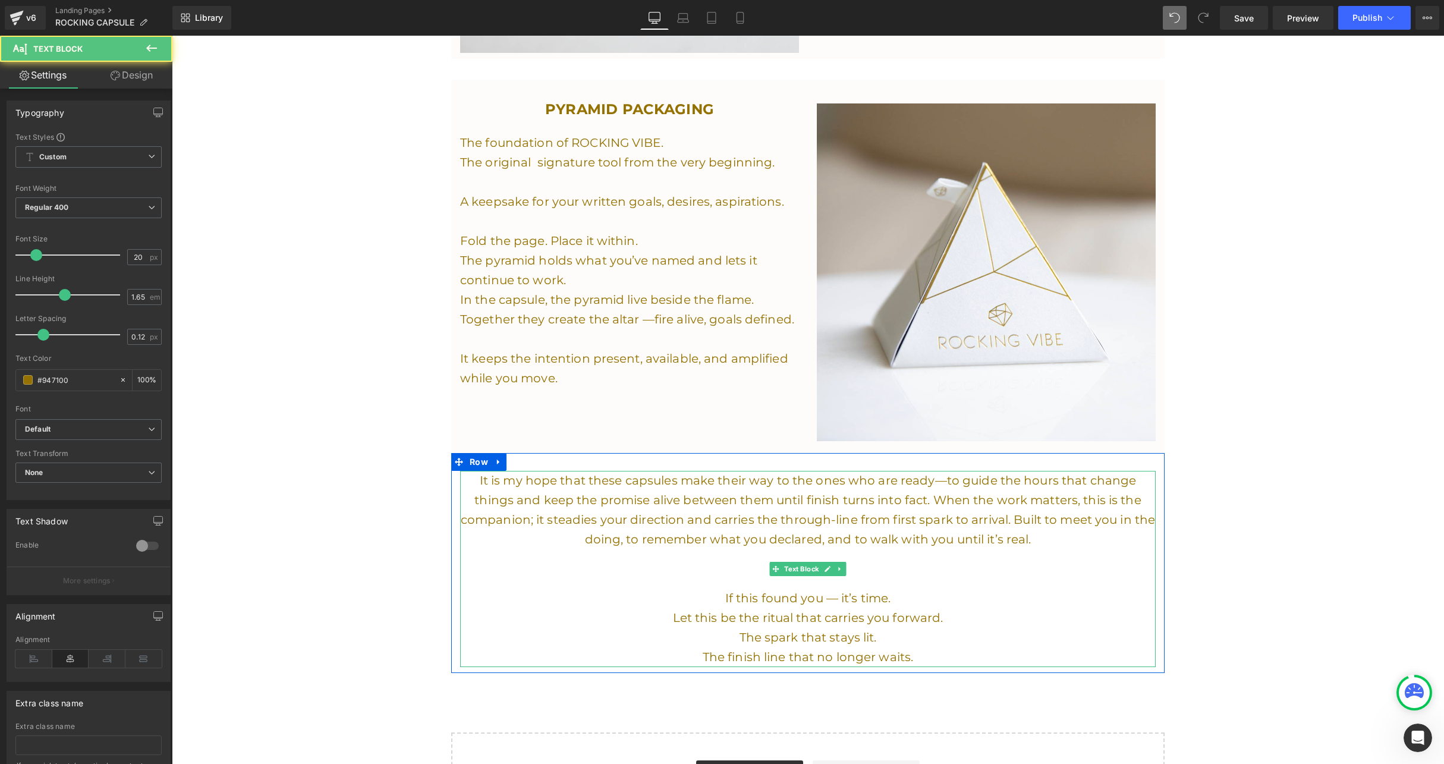
click at [916, 492] on p "It is my hope that these capsules make their way to the ones who are ready—to g…" at bounding box center [808, 510] width 696 height 78
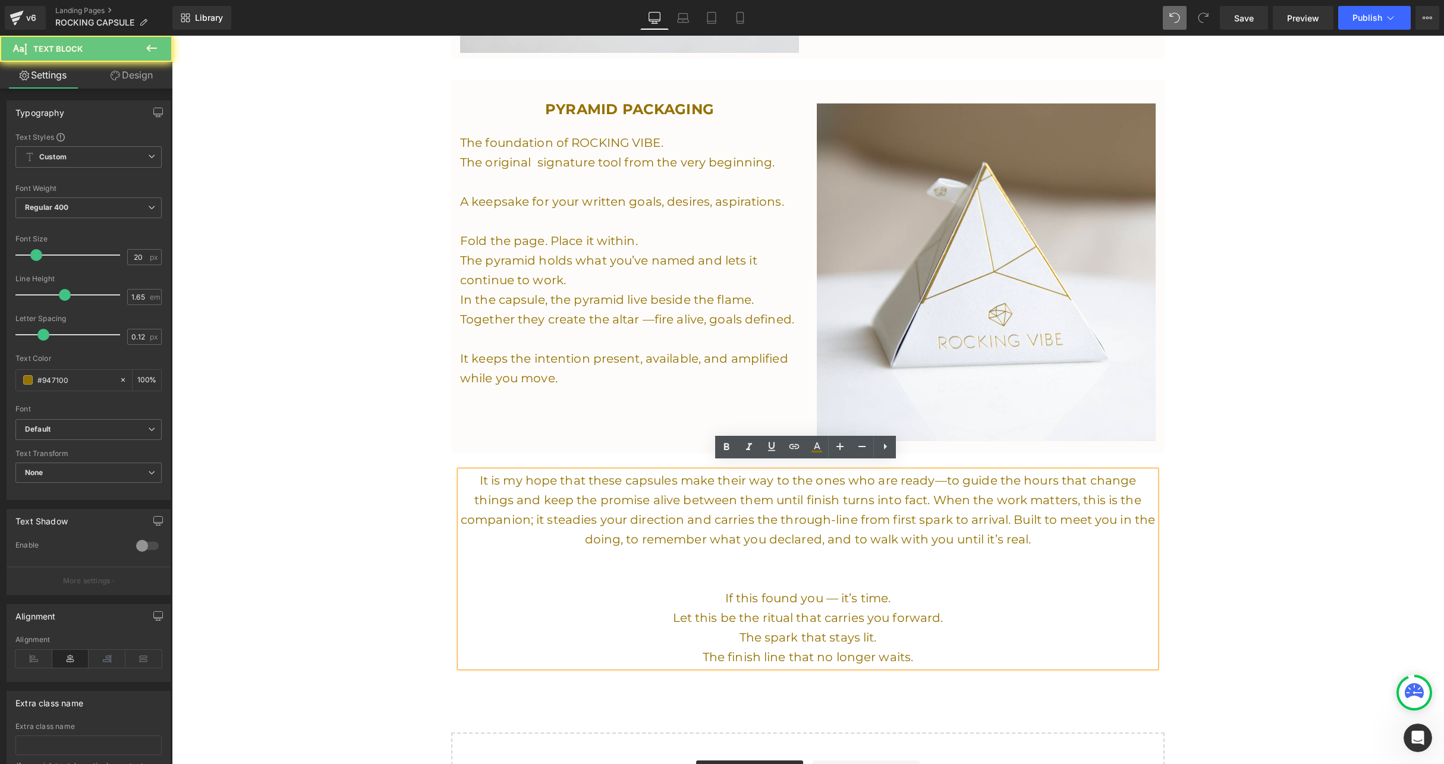
click at [907, 493] on p "It is my hope that these capsules make their way to the ones who are ready—to g…" at bounding box center [808, 510] width 696 height 78
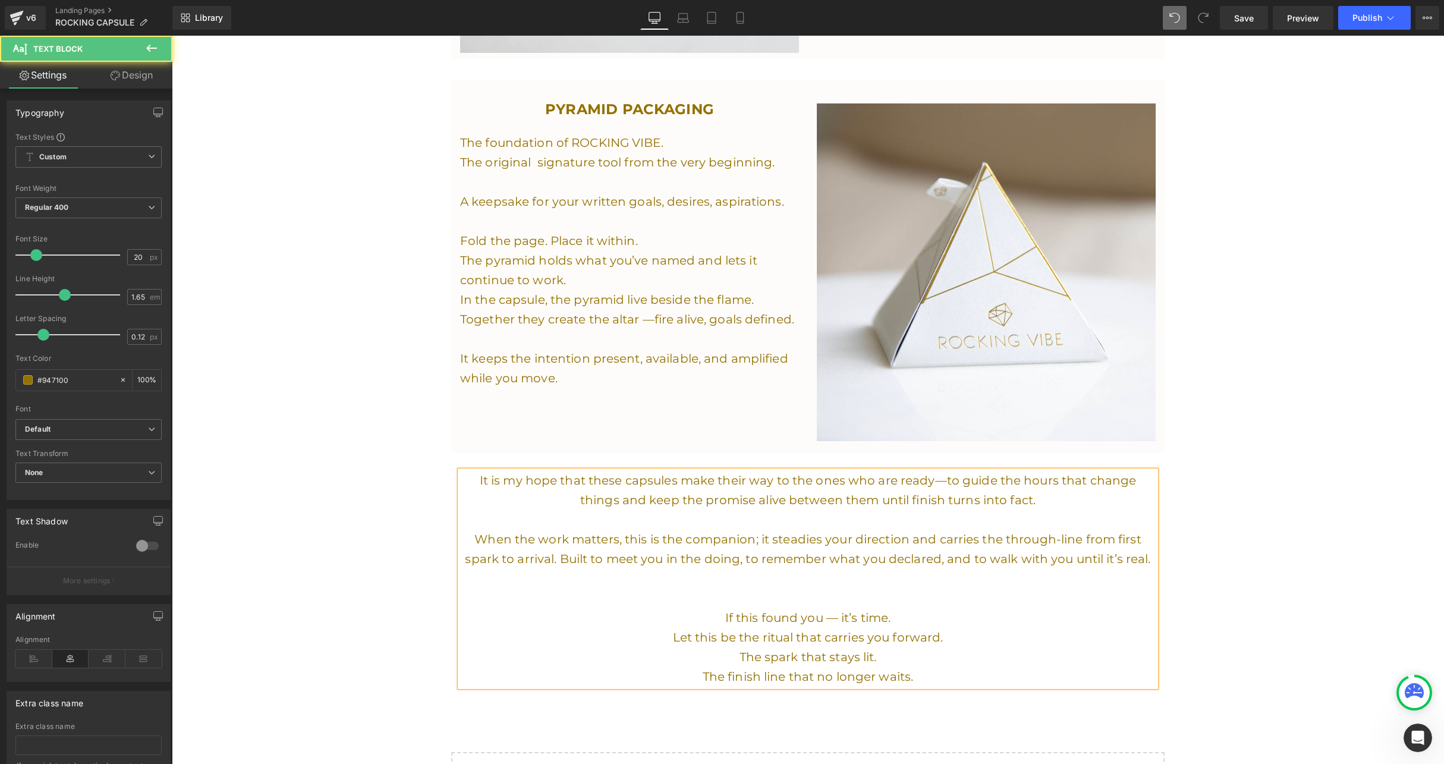
click at [560, 550] on p "When the work matters, this is the companion; it steadies your direction and ca…" at bounding box center [808, 549] width 696 height 39
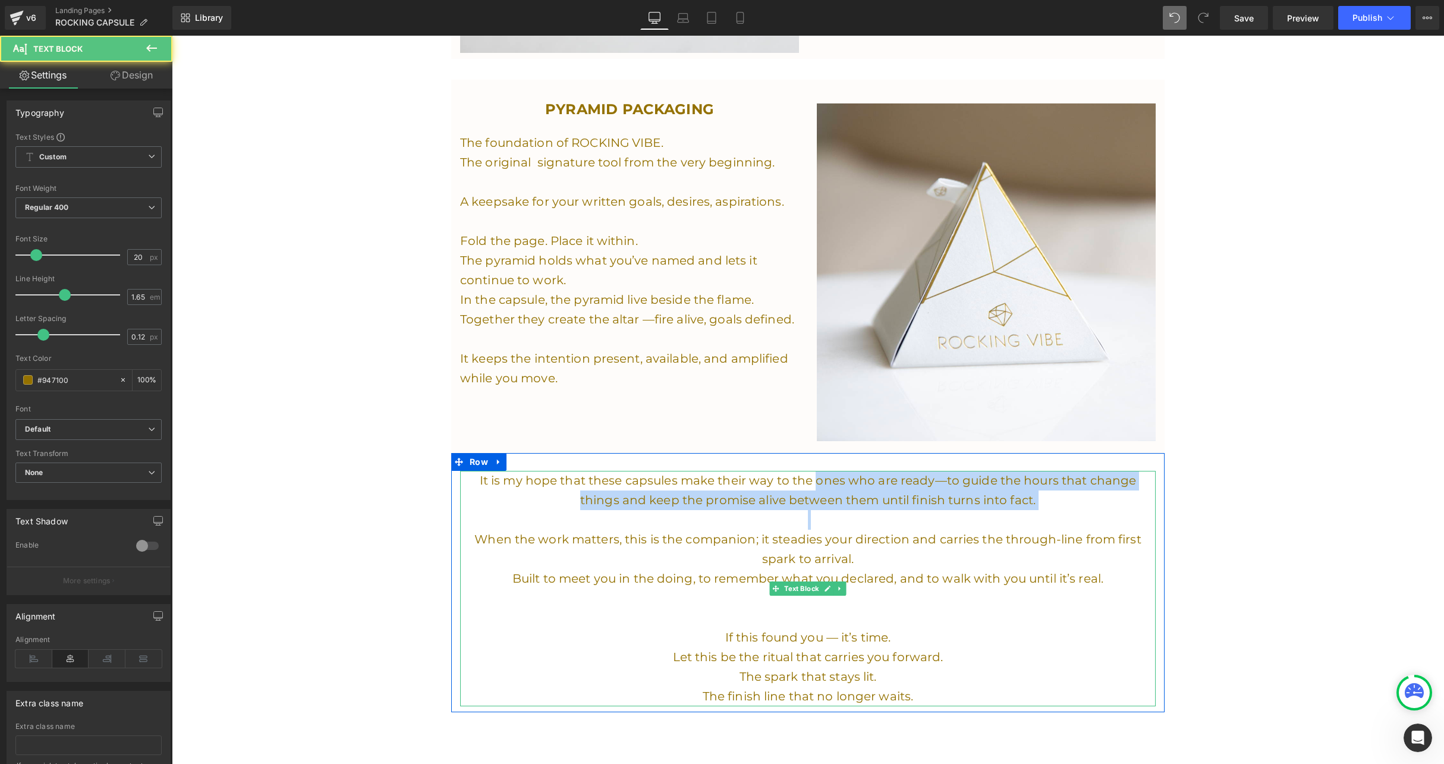
drag, startPoint x: 792, startPoint y: 472, endPoint x: 1055, endPoint y: 507, distance: 265.1
click at [1055, 507] on div "It is my hope that these capsules make their way to the ones who are ready—to g…" at bounding box center [808, 588] width 696 height 235
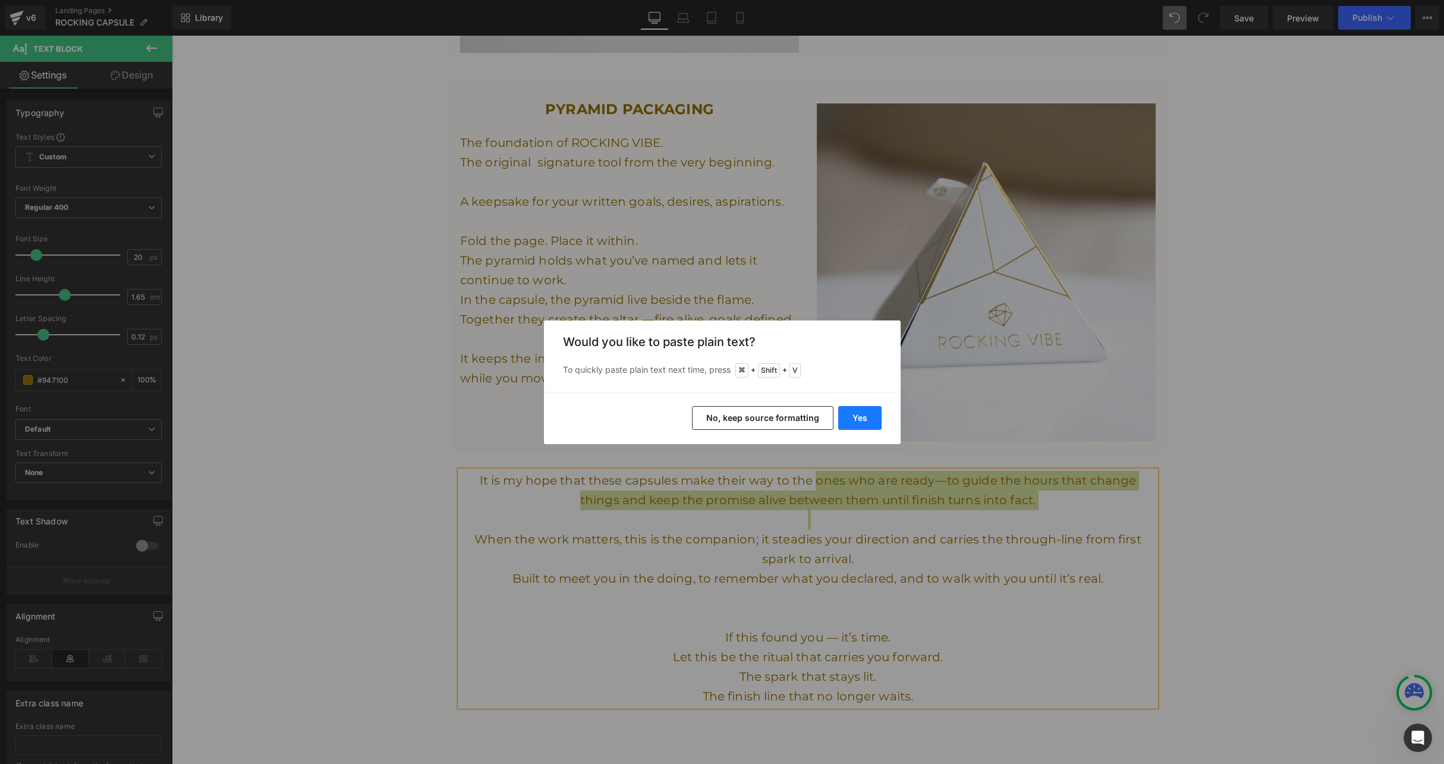
click at [859, 420] on button "Yes" at bounding box center [859, 418] width 43 height 24
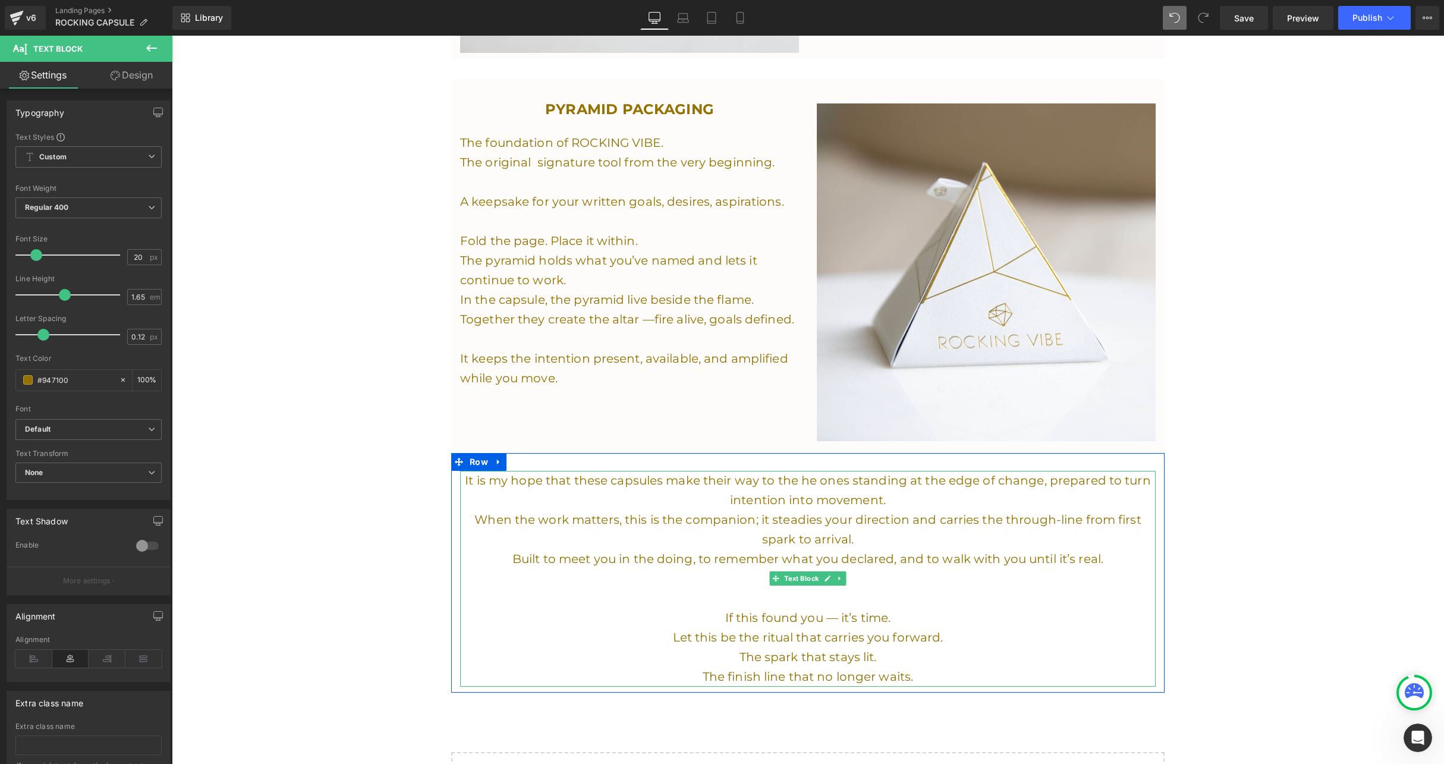
click at [811, 471] on p "It is my hope that these capsules make their way to the he ones standing at the…" at bounding box center [808, 490] width 696 height 39
click at [898, 549] on p "Built to meet you in the doing, to remember what you declared, and to walk with…" at bounding box center [808, 559] width 696 height 20
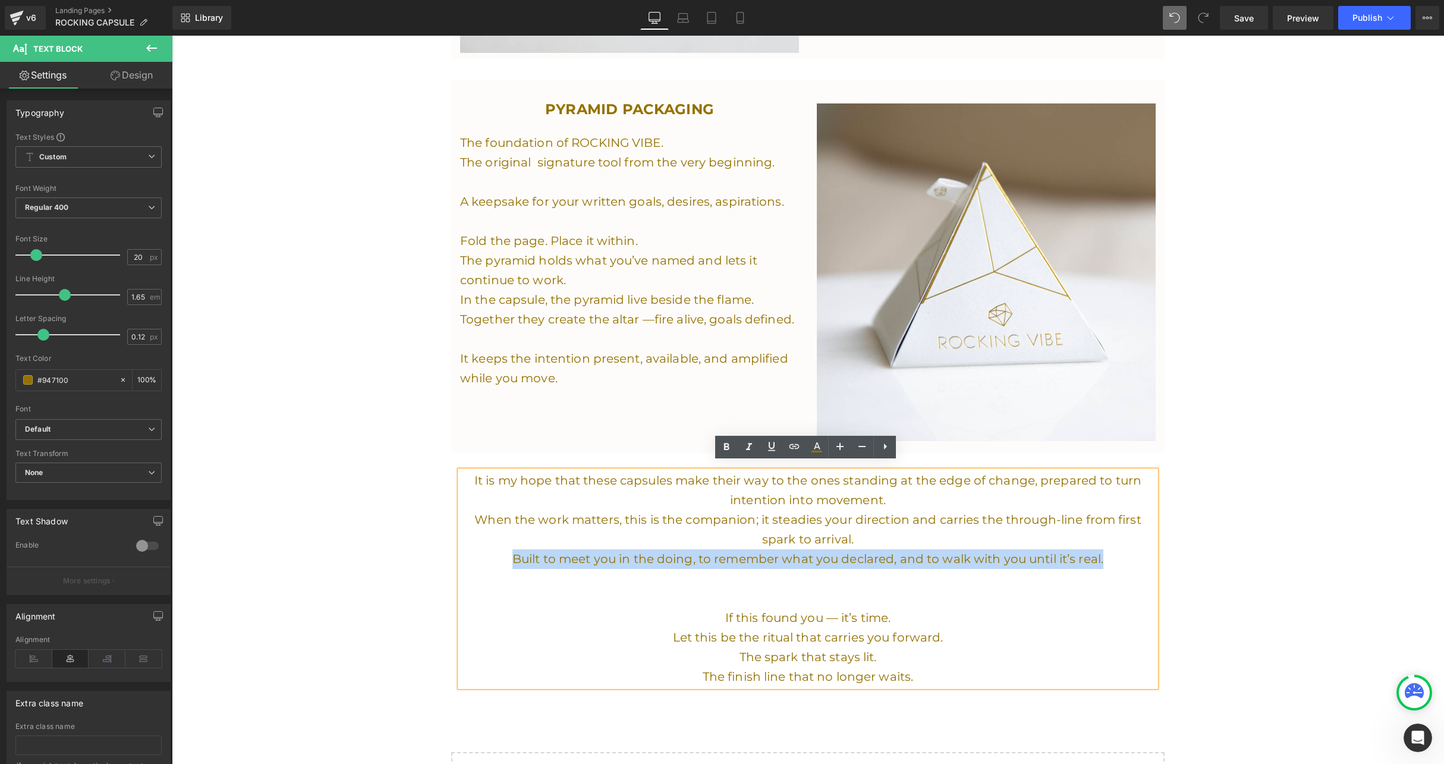
drag, startPoint x: 1103, startPoint y: 549, endPoint x: 510, endPoint y: 548, distance: 592.7
click at [510, 549] on p "Built to meet you in the doing, to remember what you declared, and to walk with…" at bounding box center [808, 559] width 696 height 20
copy p "Built to meet you in the doing, to remember what you declared, and to walk with…"
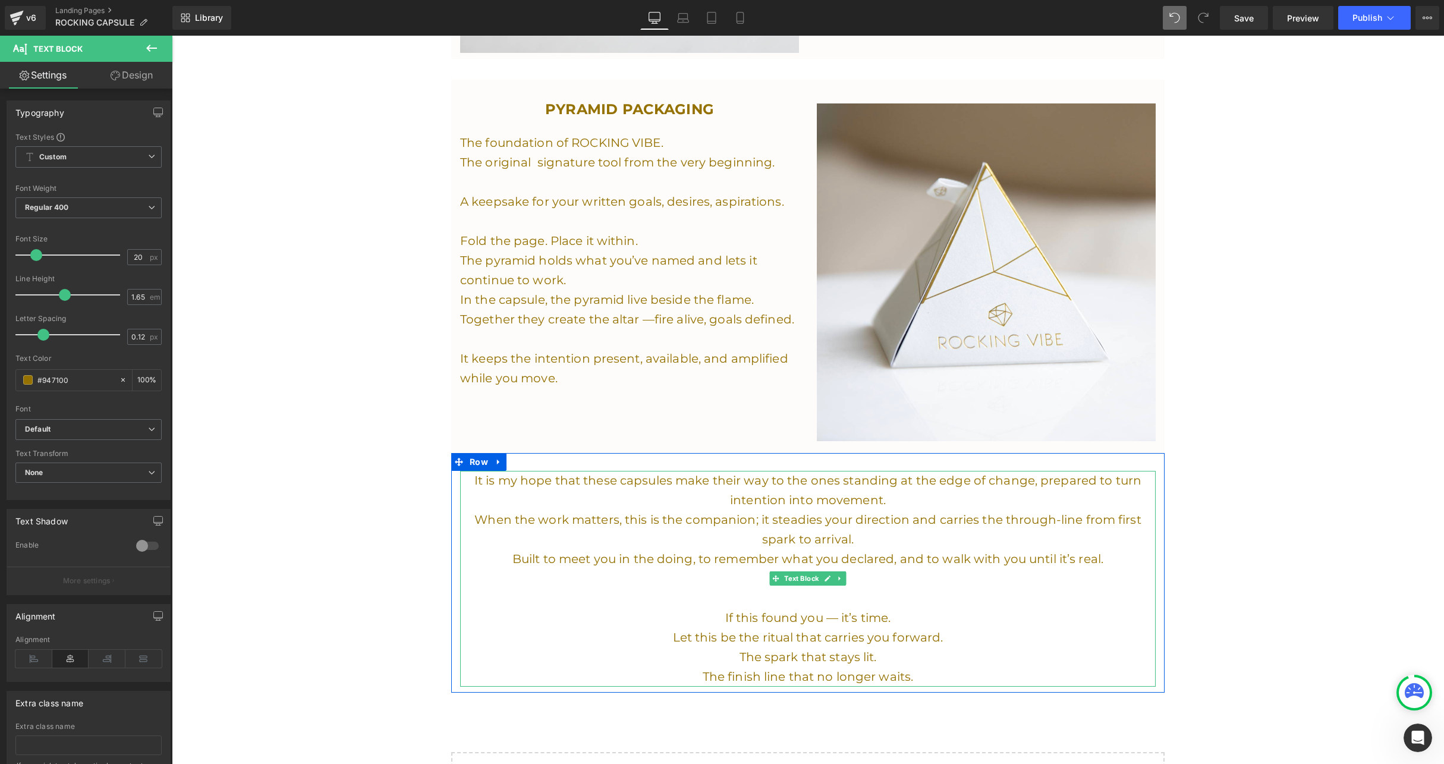
click at [861, 520] on p "When the work matters, this is the companion; it steadies your direction and ca…" at bounding box center [808, 529] width 696 height 39
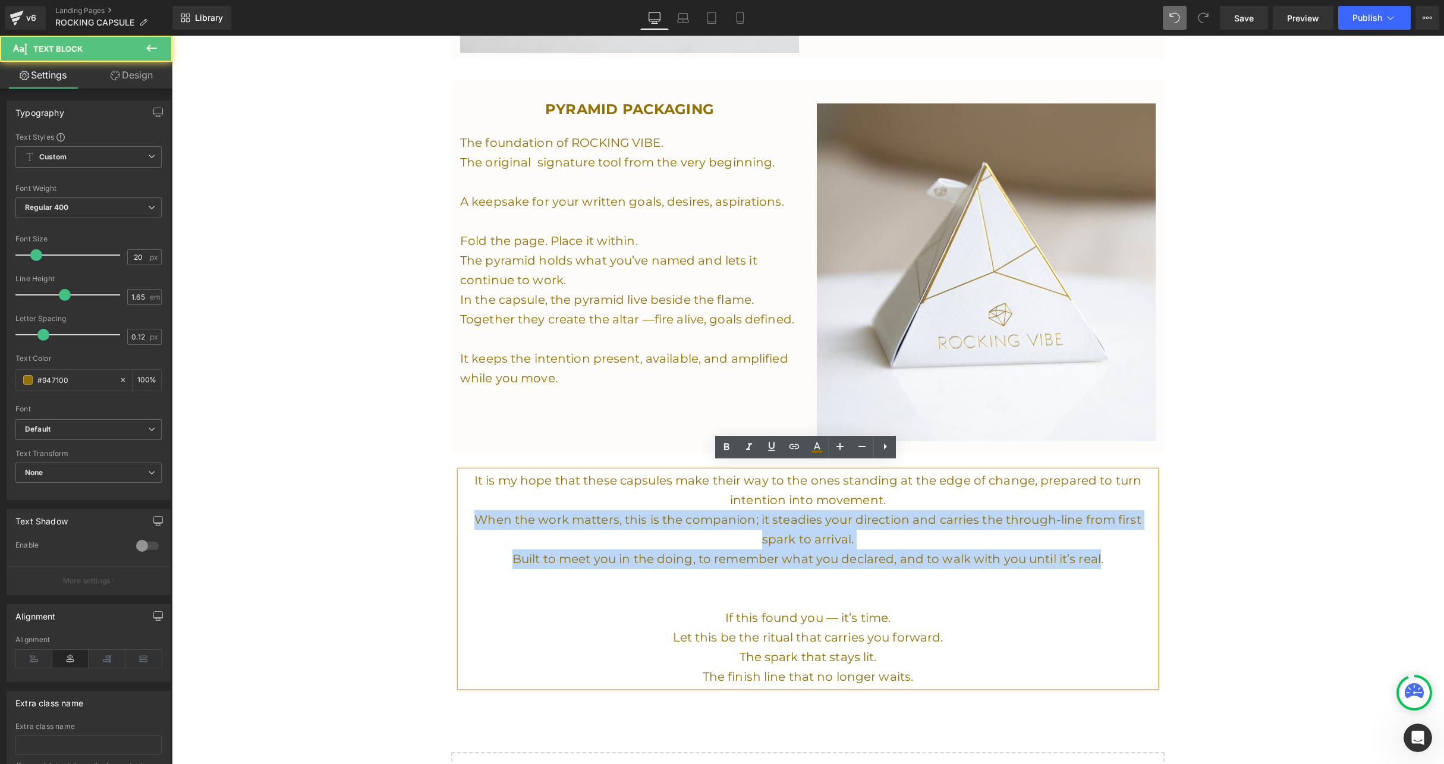
drag, startPoint x: 1099, startPoint y: 553, endPoint x: 436, endPoint y: 505, distance: 664.5
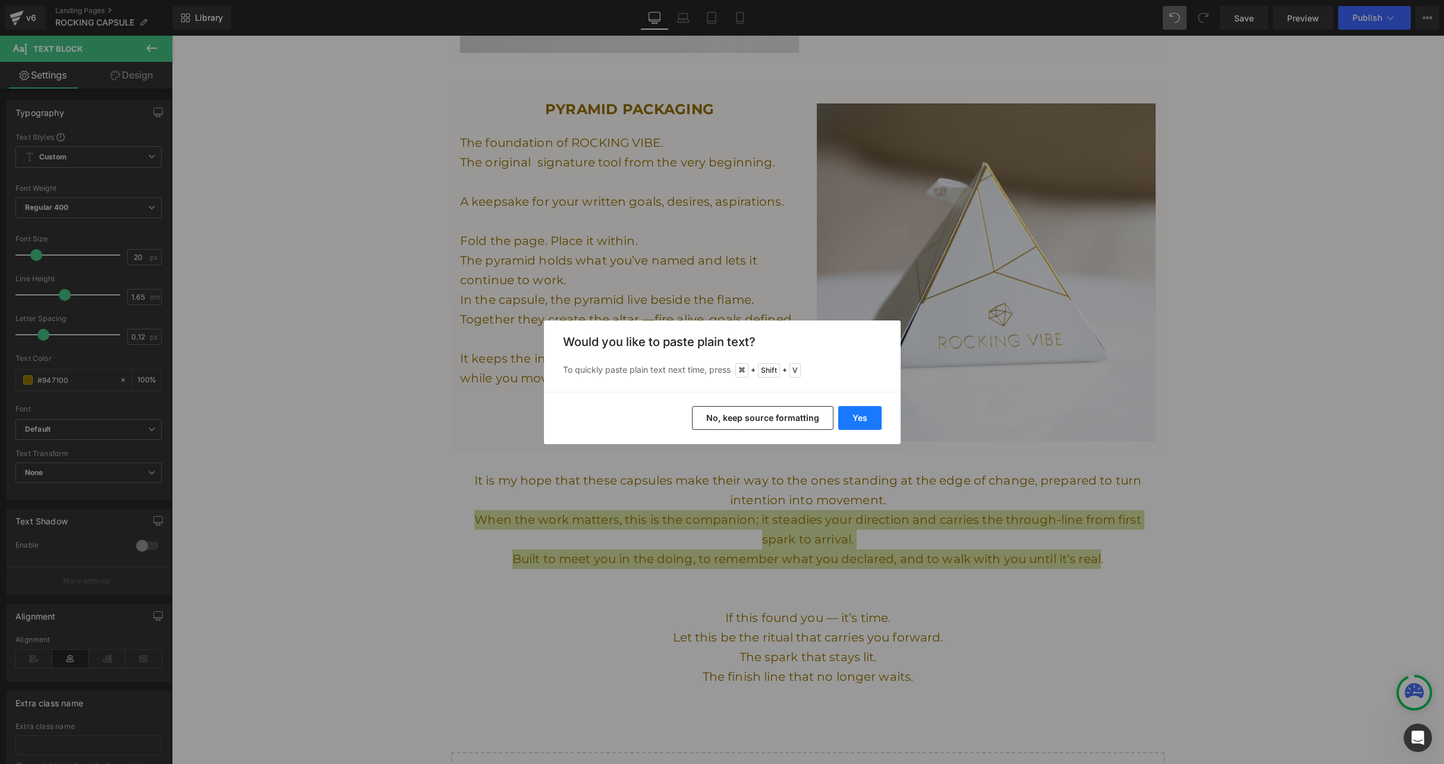
click at [864, 419] on button "Yes" at bounding box center [859, 418] width 43 height 24
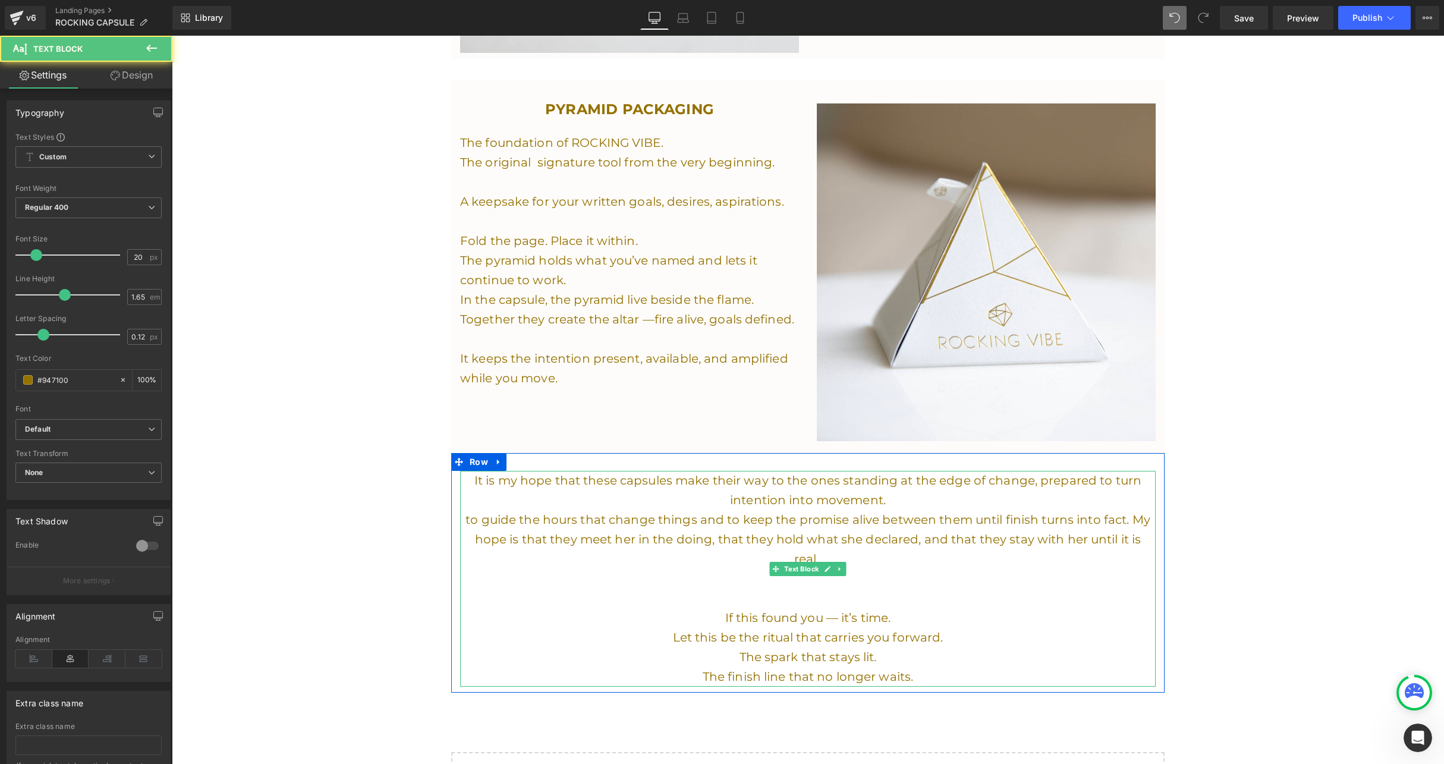
click at [467, 516] on span "to guide the hours that change things and to keep the promise alive between the…" at bounding box center [807, 539] width 685 height 54
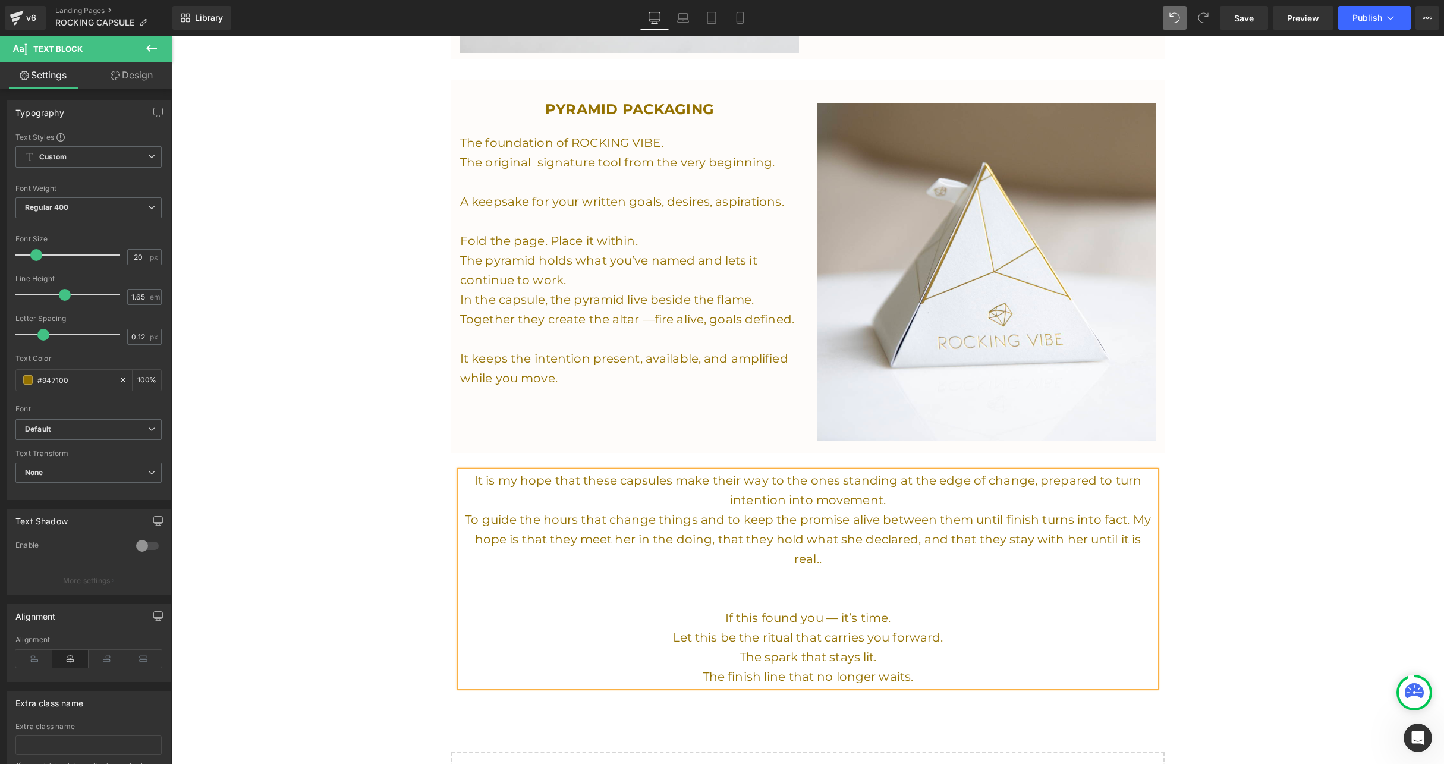
click at [1151, 531] on span "To guide the hours that change things and to keep the promise alive between the…" at bounding box center [808, 539] width 686 height 54
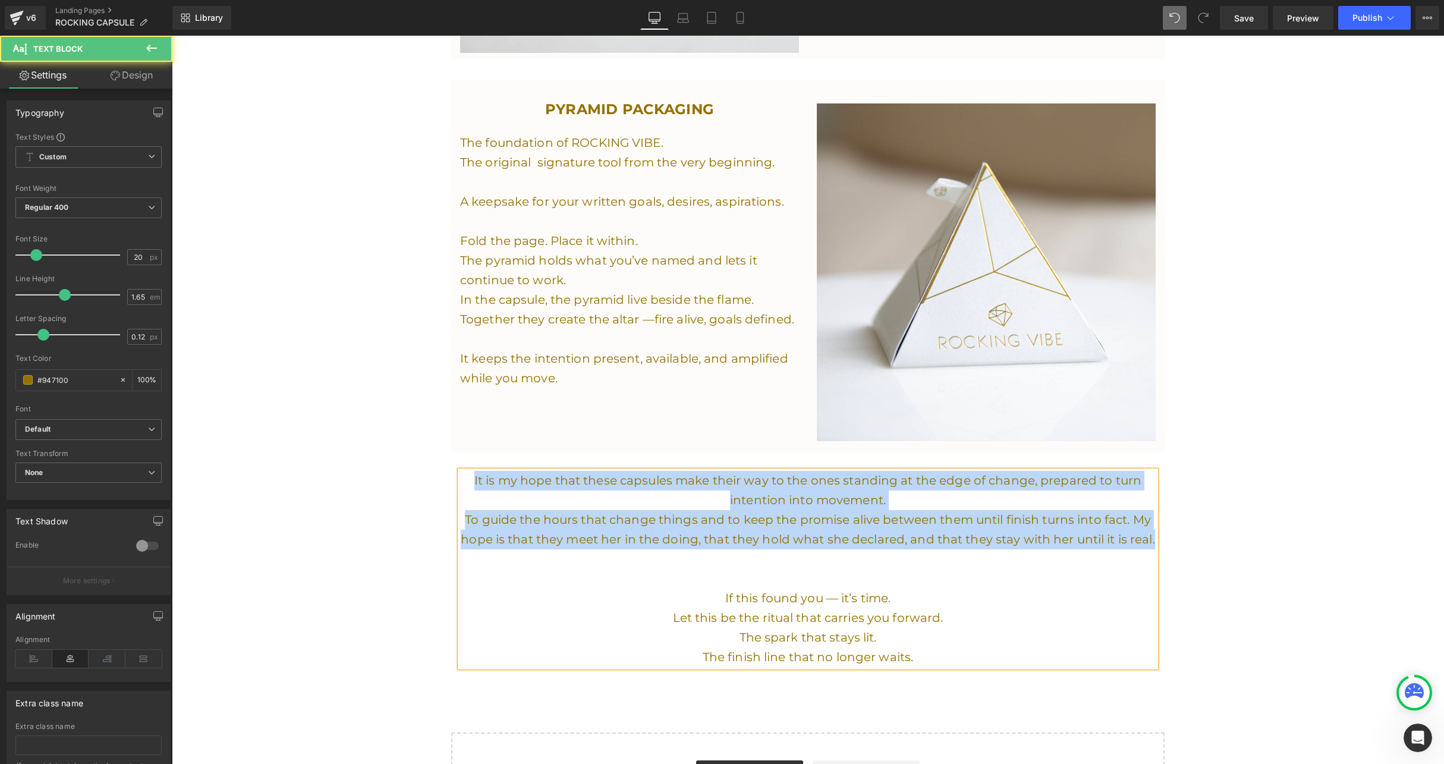
drag, startPoint x: 1151, startPoint y: 531, endPoint x: 437, endPoint y: 419, distance: 722.8
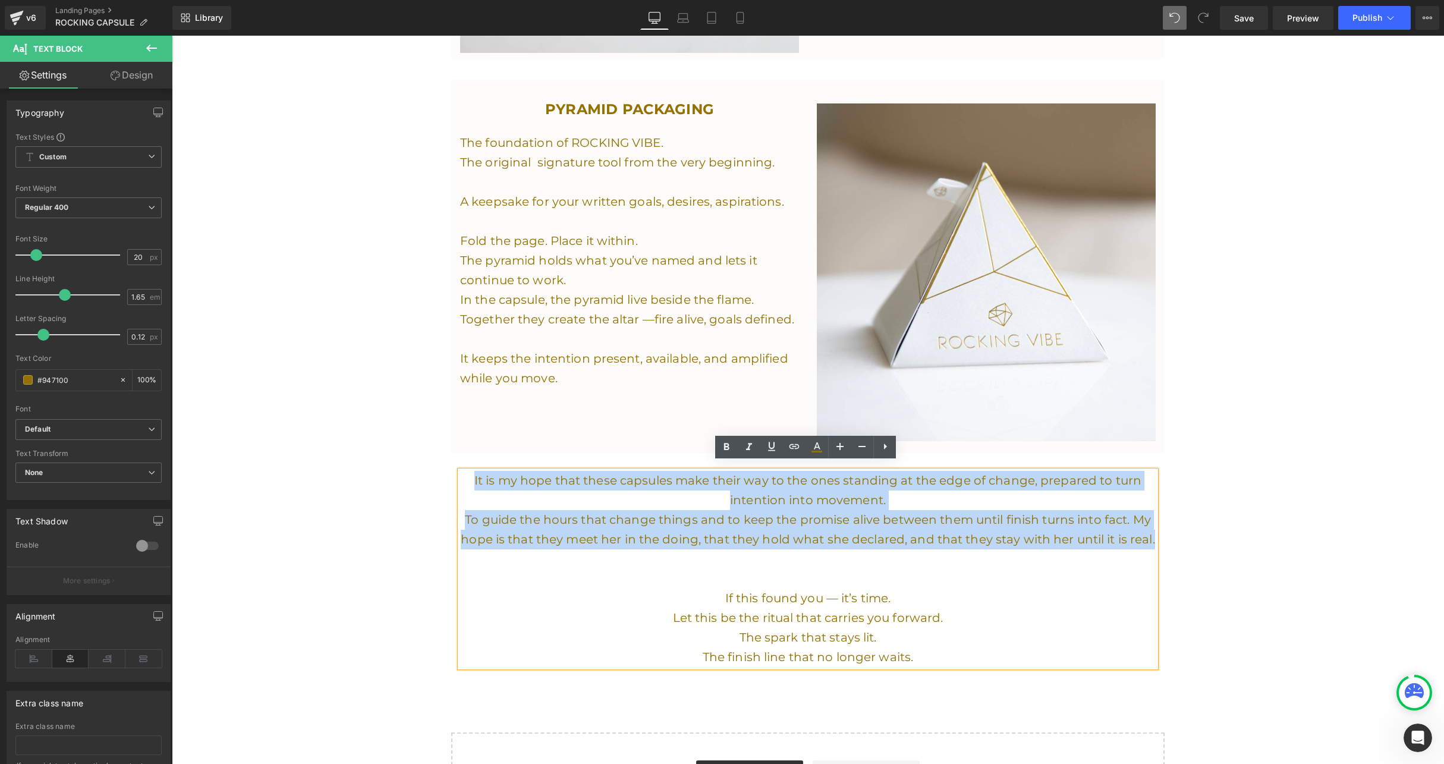
copy div "It is my hope that these capsules make their way to the ones standing at the ed…"
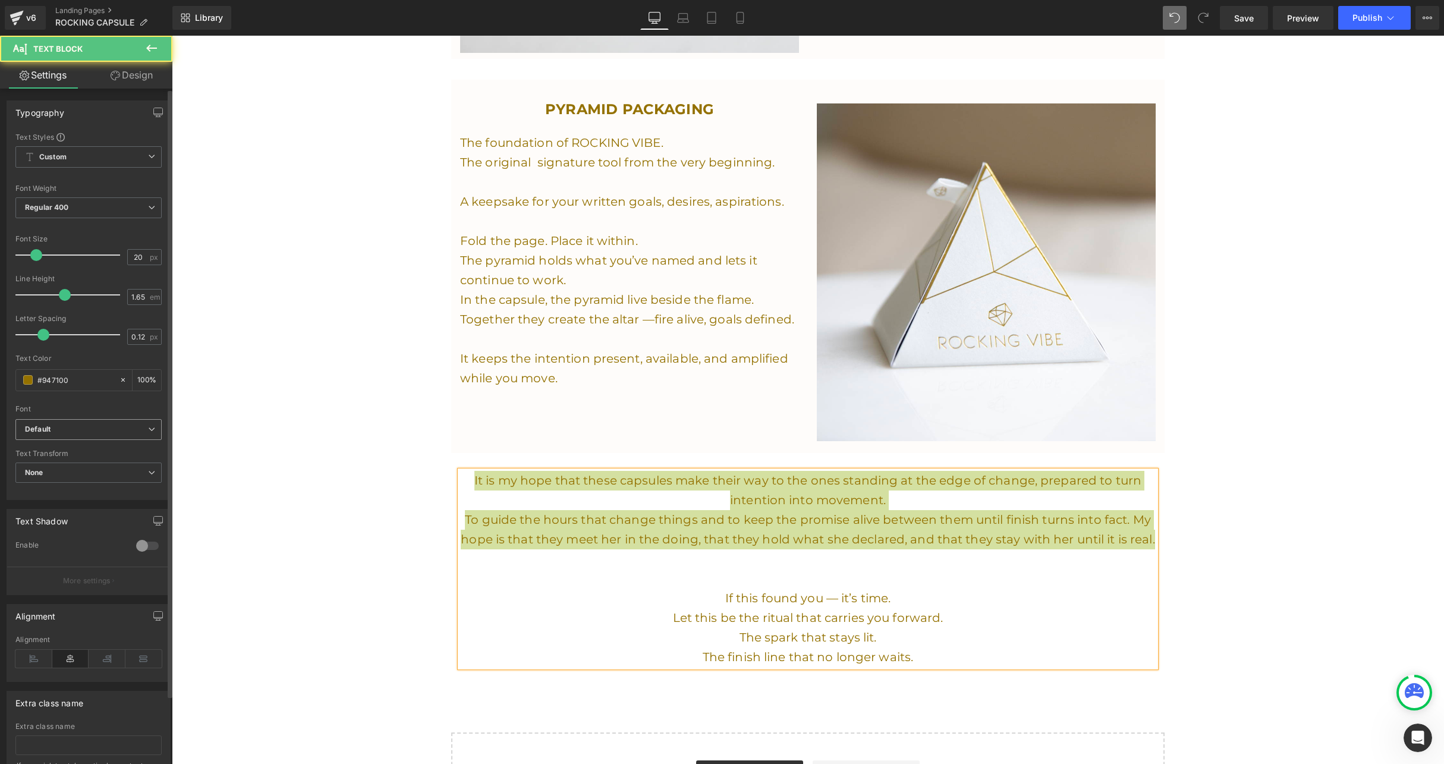
click at [527, 521] on p "To guide the hours that change things and to keep the promise alive between the…" at bounding box center [808, 529] width 696 height 39
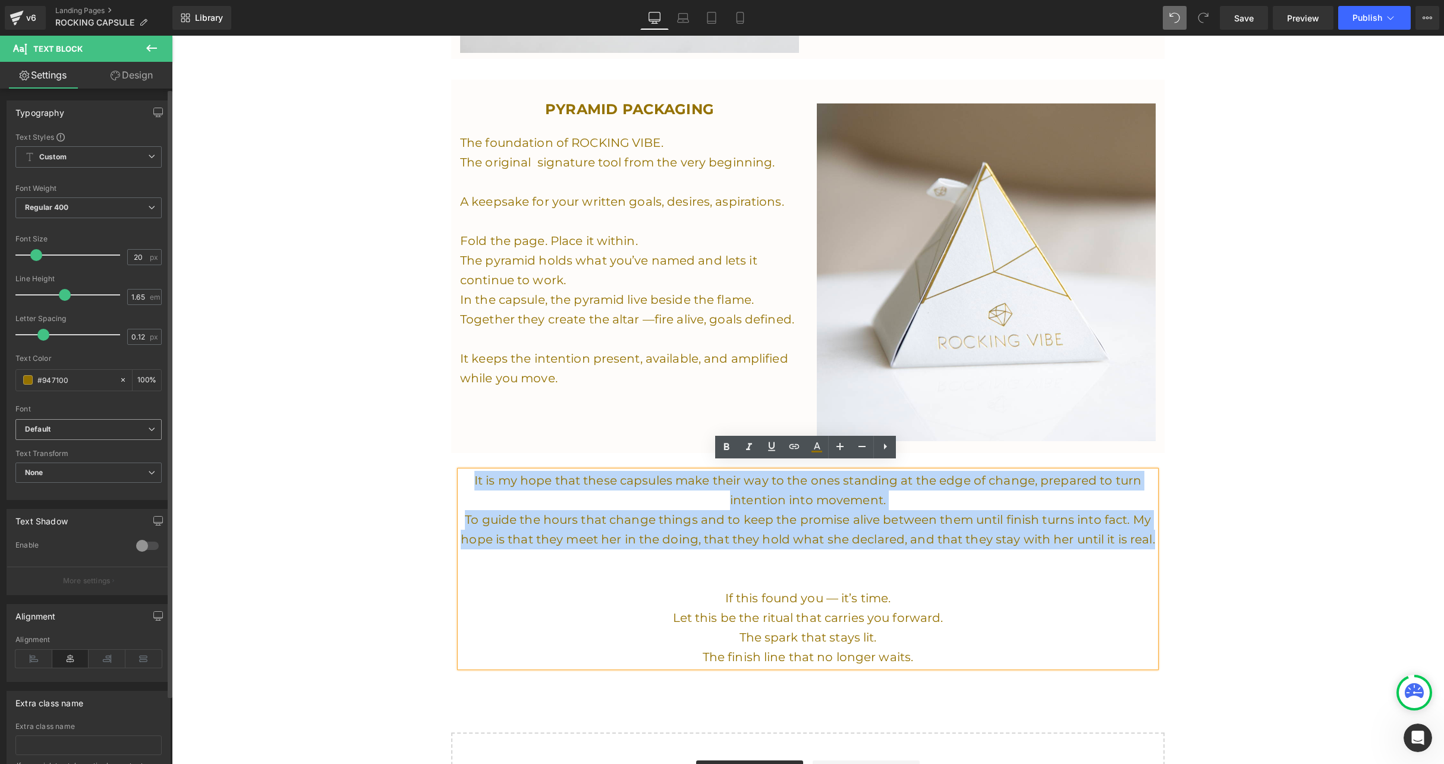
click at [527, 521] on p "To guide the hours that change things and to keep the promise alive between the…" at bounding box center [808, 529] width 696 height 39
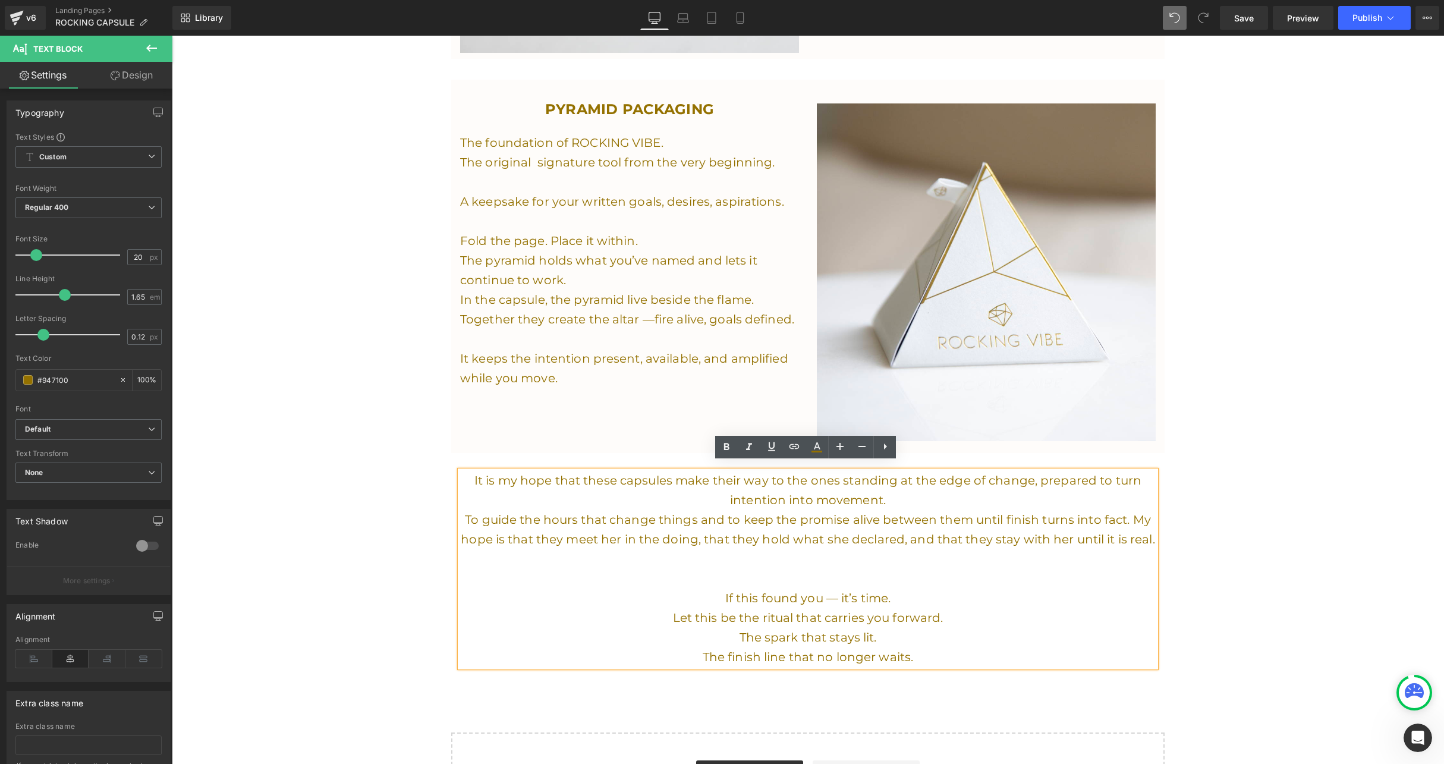
click at [1055, 512] on span "To guide the hours that change things and to keep the promise alive between the…" at bounding box center [808, 529] width 694 height 34
drag, startPoint x: 1120, startPoint y: 512, endPoint x: 725, endPoint y: 517, distance: 395.4
click at [725, 517] on span "To guide the hours that change things and to keep the promise alive between the…" at bounding box center [808, 529] width 694 height 34
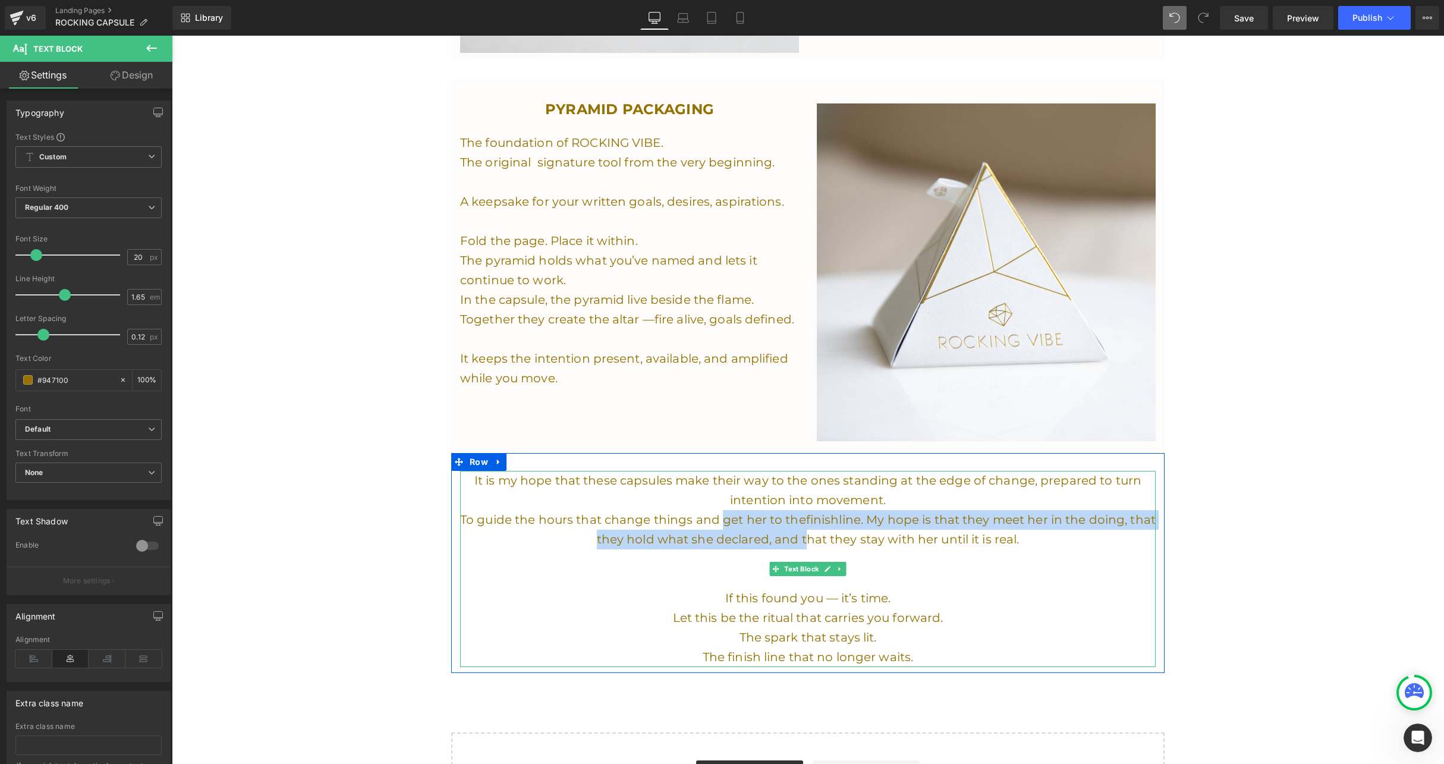
drag, startPoint x: 811, startPoint y: 533, endPoint x: 729, endPoint y: 515, distance: 84.7
click at [729, 515] on span "To guide the hours that change things and get her to the finish line. My hope i…" at bounding box center [808, 529] width 696 height 34
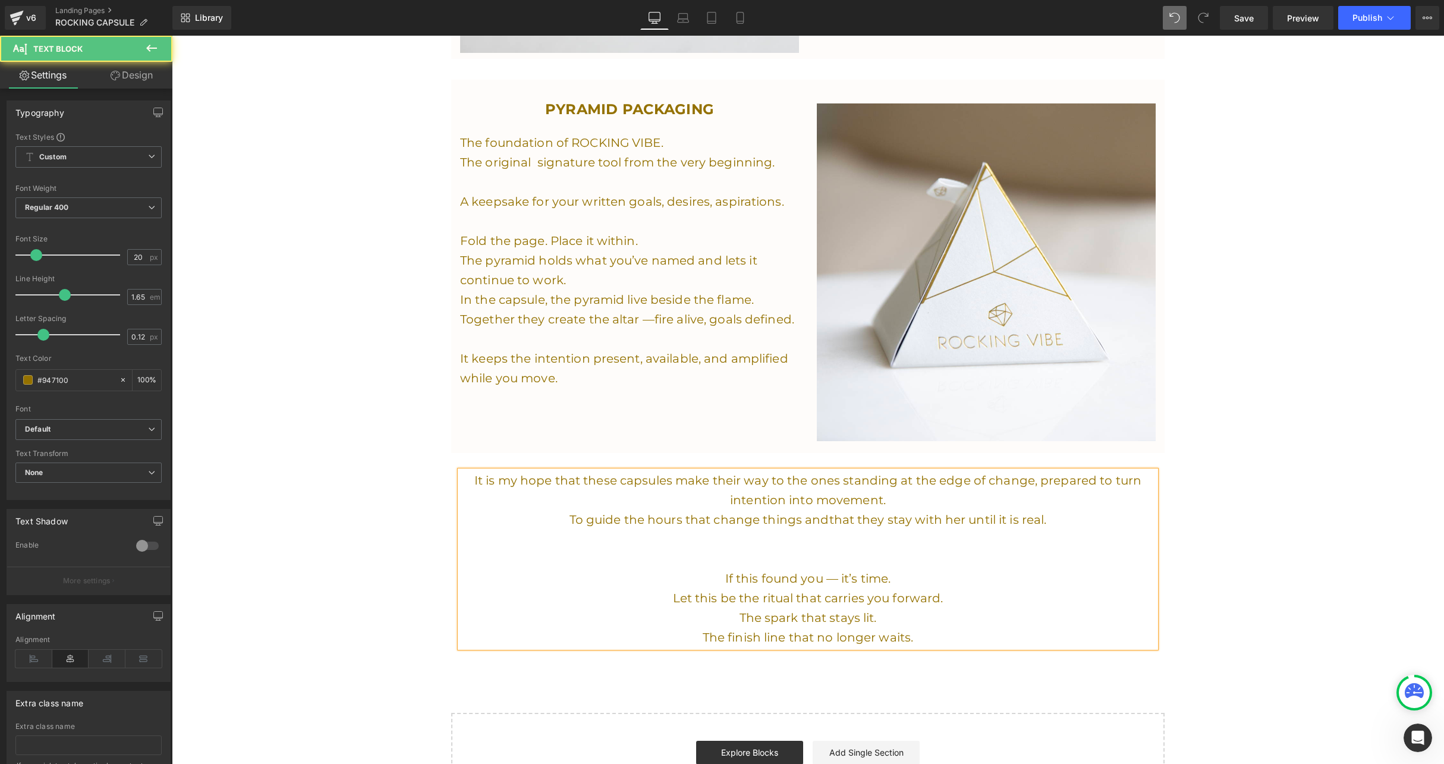
click at [863, 512] on span "that they stay with her until it is real." at bounding box center [938, 519] width 218 height 14
click at [898, 512] on span "that it stay with her until it is real." at bounding box center [938, 519] width 199 height 14
drag, startPoint x: 1036, startPoint y: 511, endPoint x: 990, endPoint y: 511, distance: 46.4
click at [990, 512] on span "that it stays with her until it is real." at bounding box center [938, 519] width 205 height 14
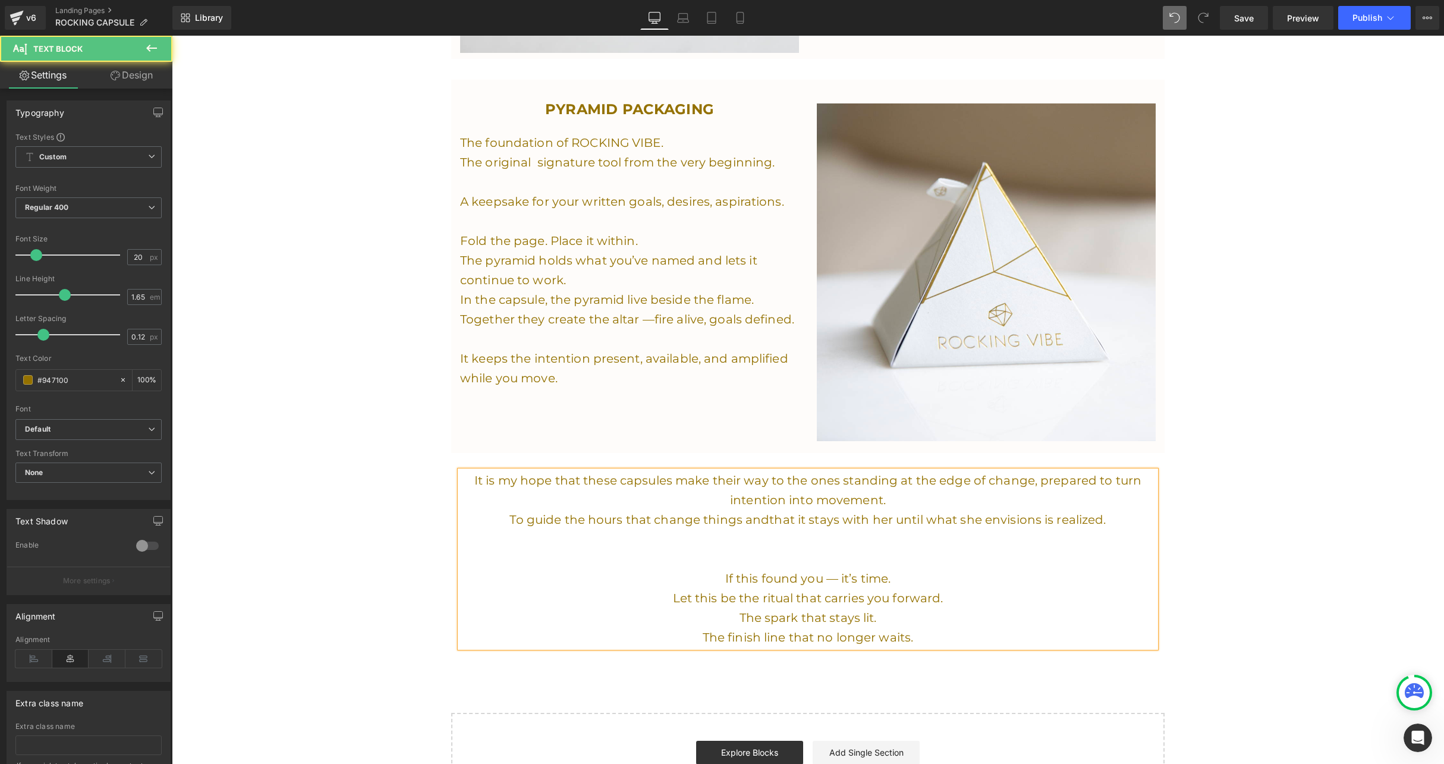
click at [1045, 536] on p at bounding box center [808, 540] width 696 height 20
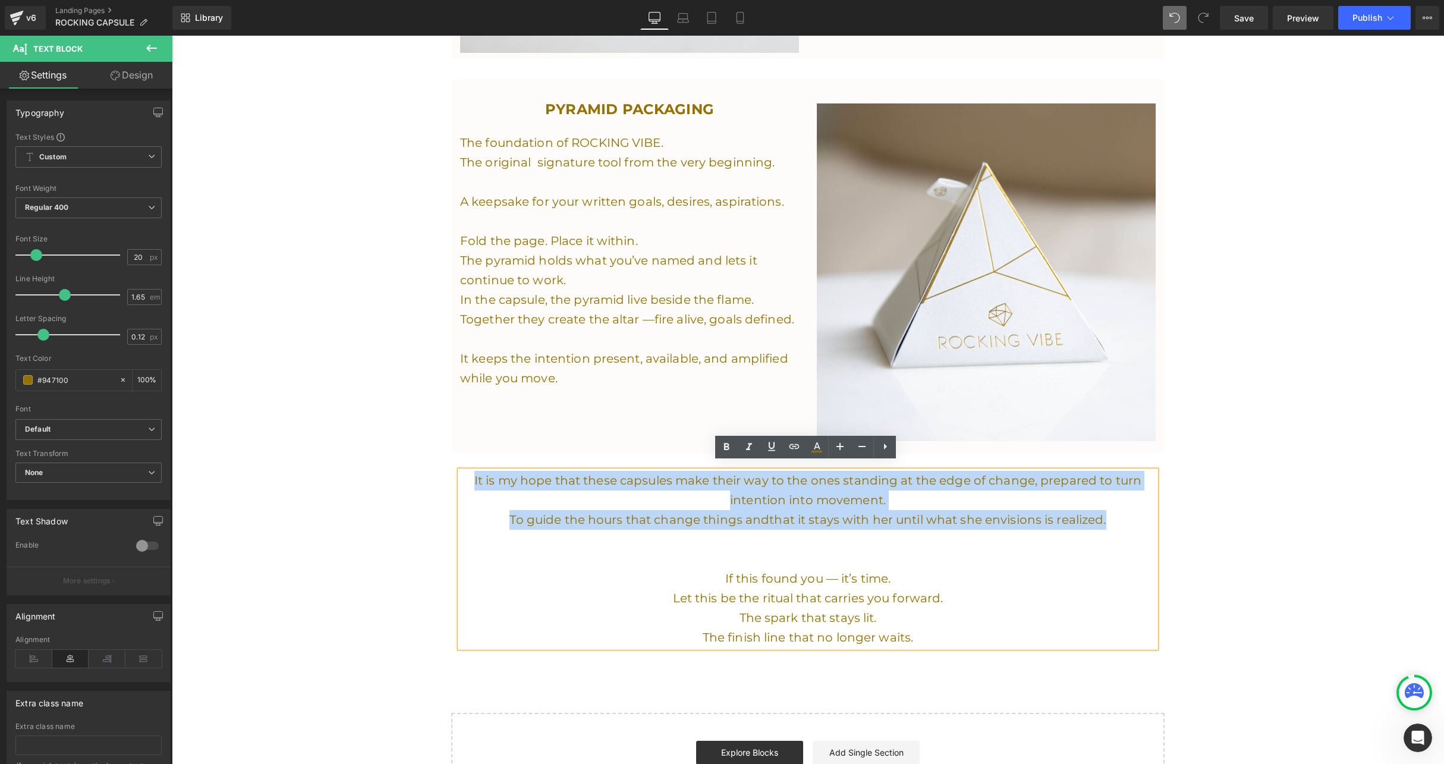
drag, startPoint x: 1108, startPoint y: 517, endPoint x: 354, endPoint y: 464, distance: 755.1
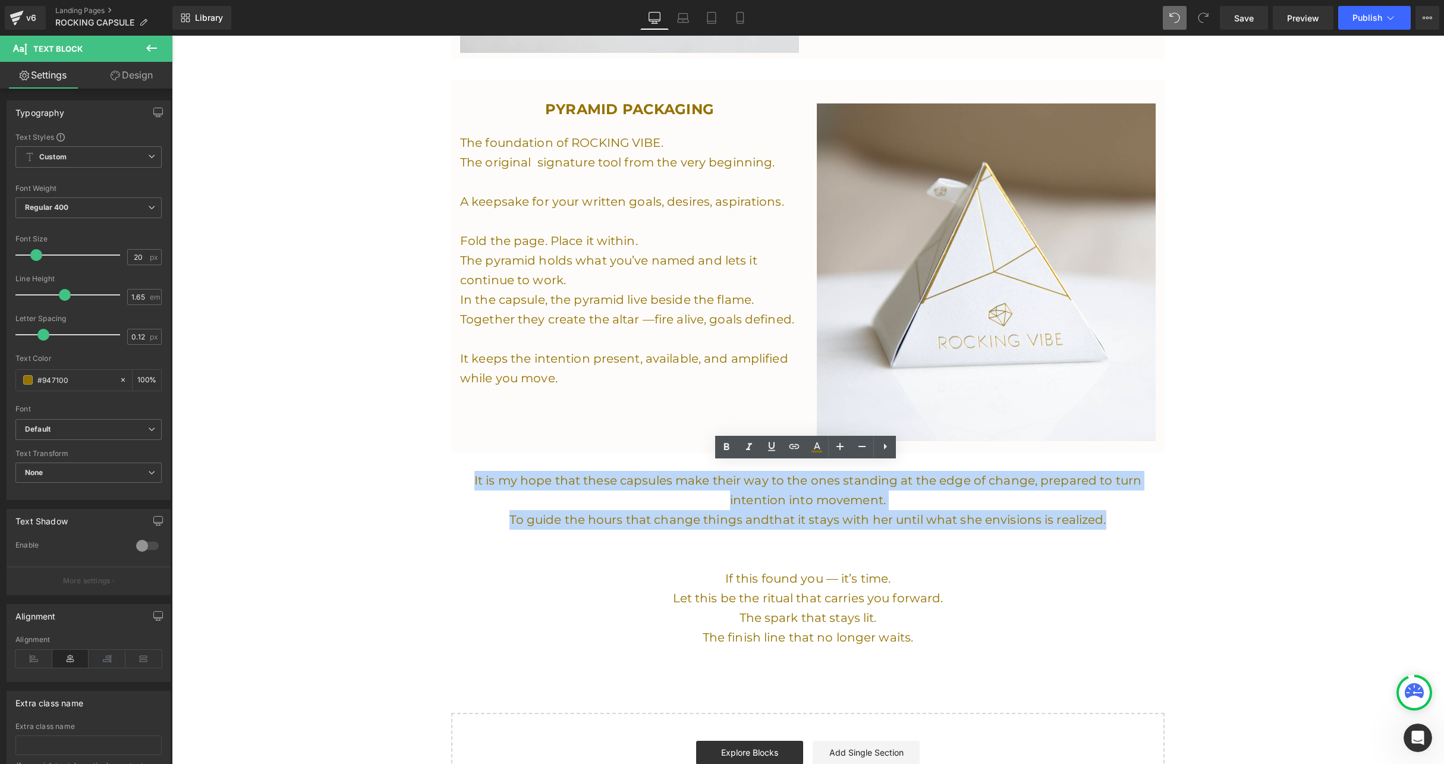
copy div "It is my hope that these capsules make their way to the ones standing at the ed…"
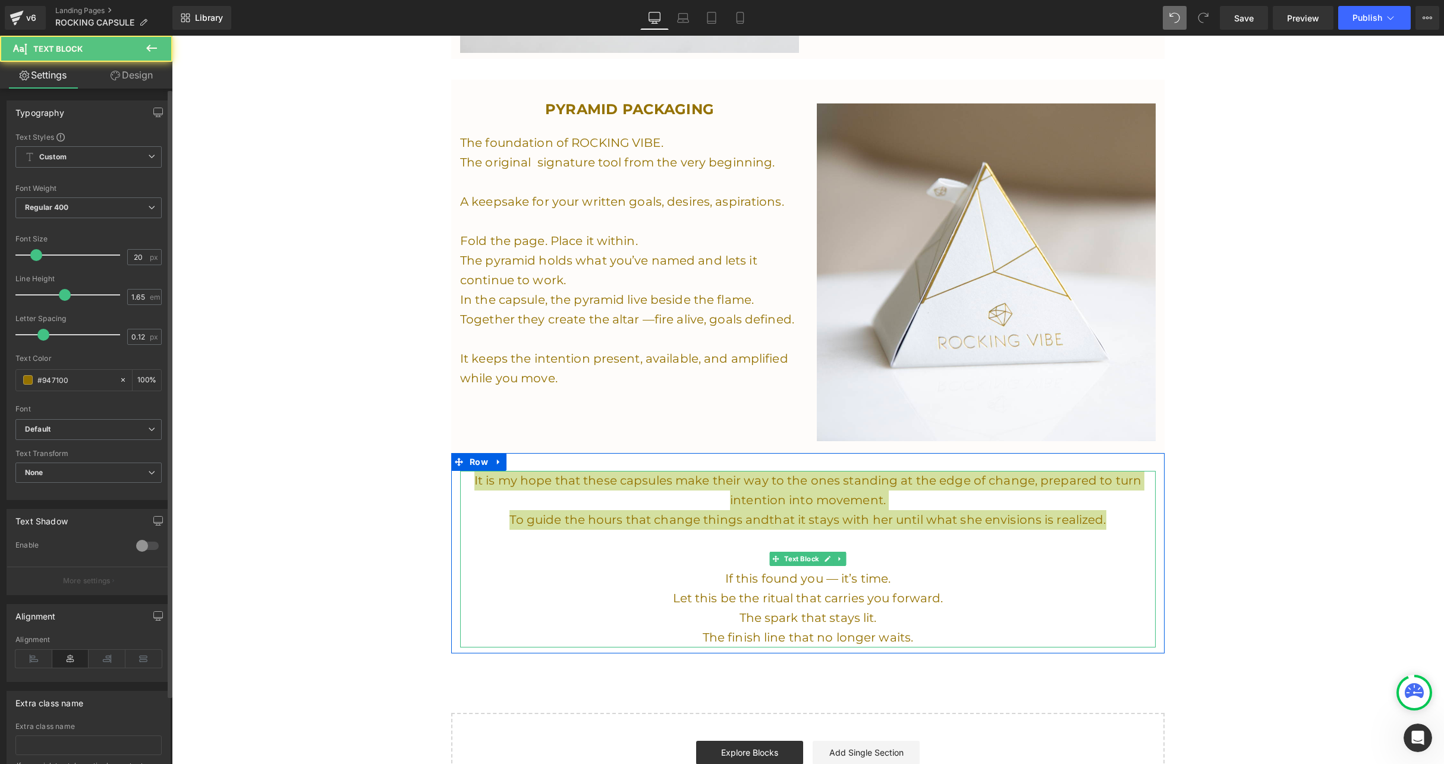
click at [798, 512] on span "that it stays with her until what she envisions is realized." at bounding box center [937, 519] width 336 height 14
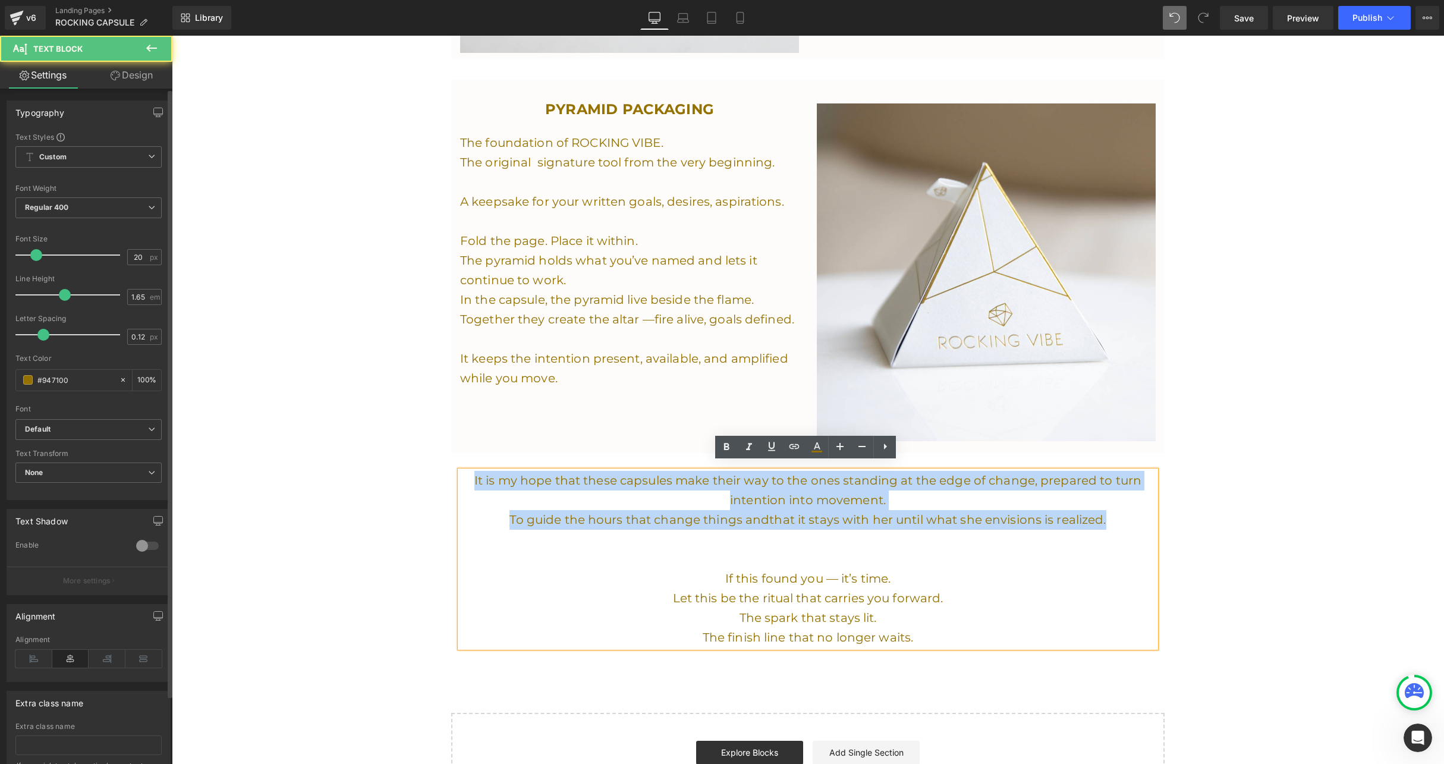
click at [798, 512] on span "that it stays with her until what she envisions is realized." at bounding box center [937, 519] width 336 height 14
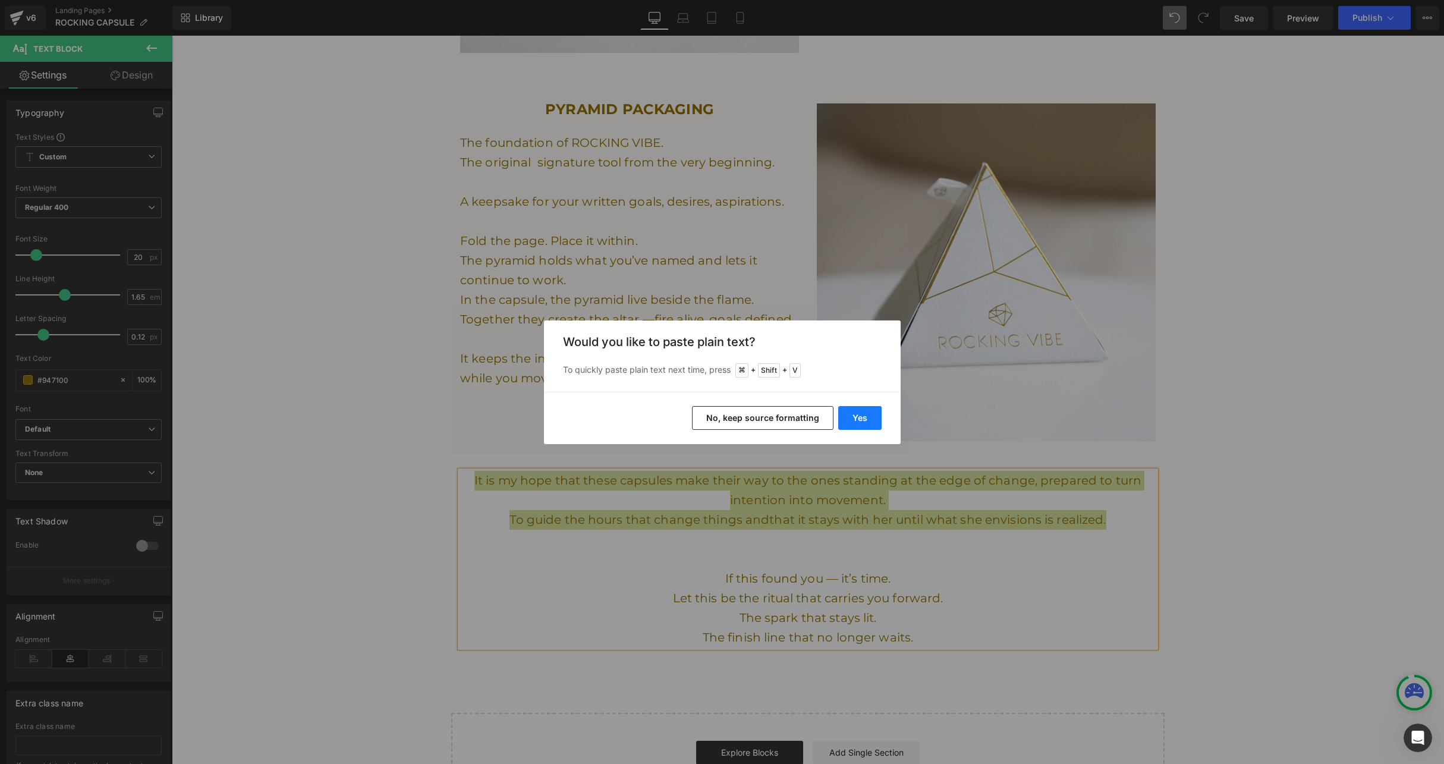
click at [860, 412] on button "Yes" at bounding box center [859, 418] width 43 height 24
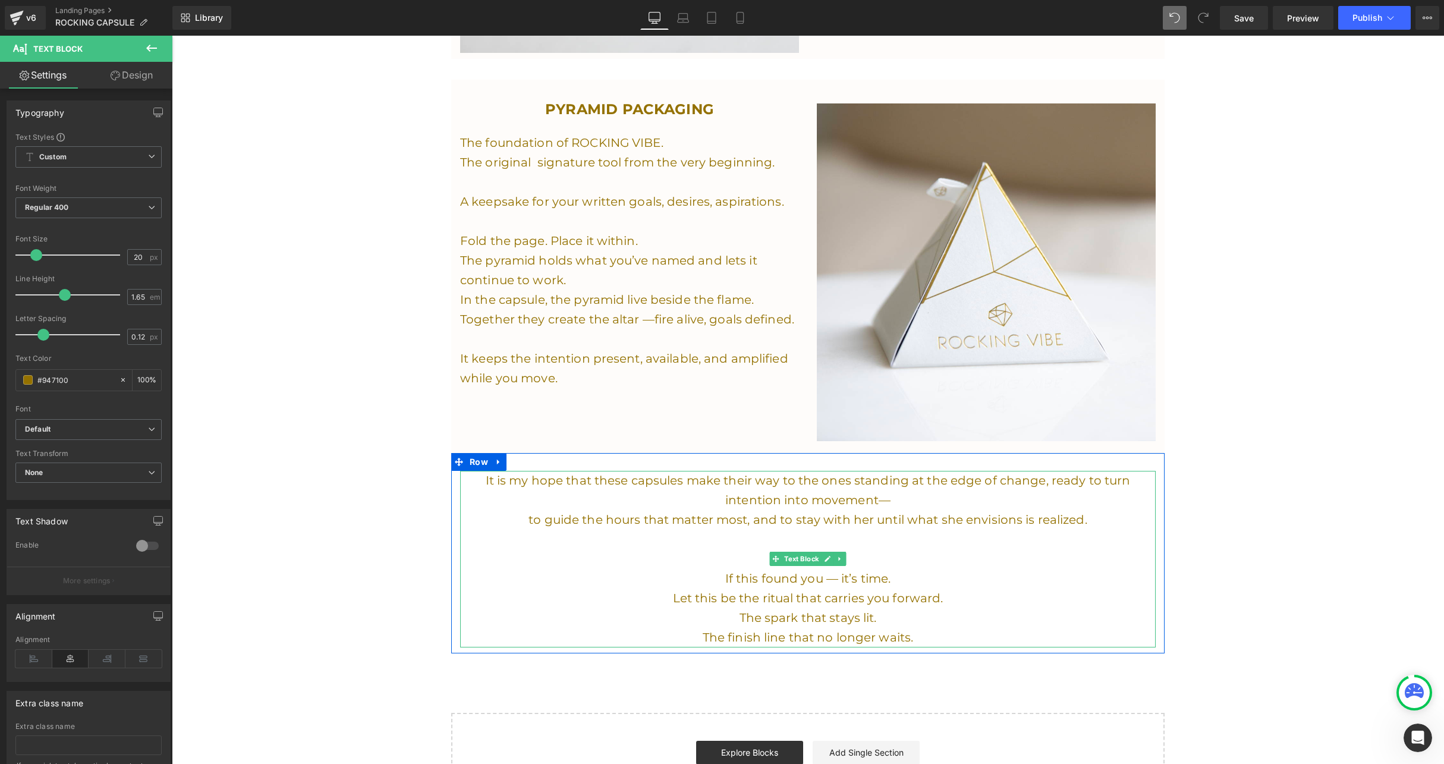
click at [895, 553] on p at bounding box center [808, 559] width 696 height 20
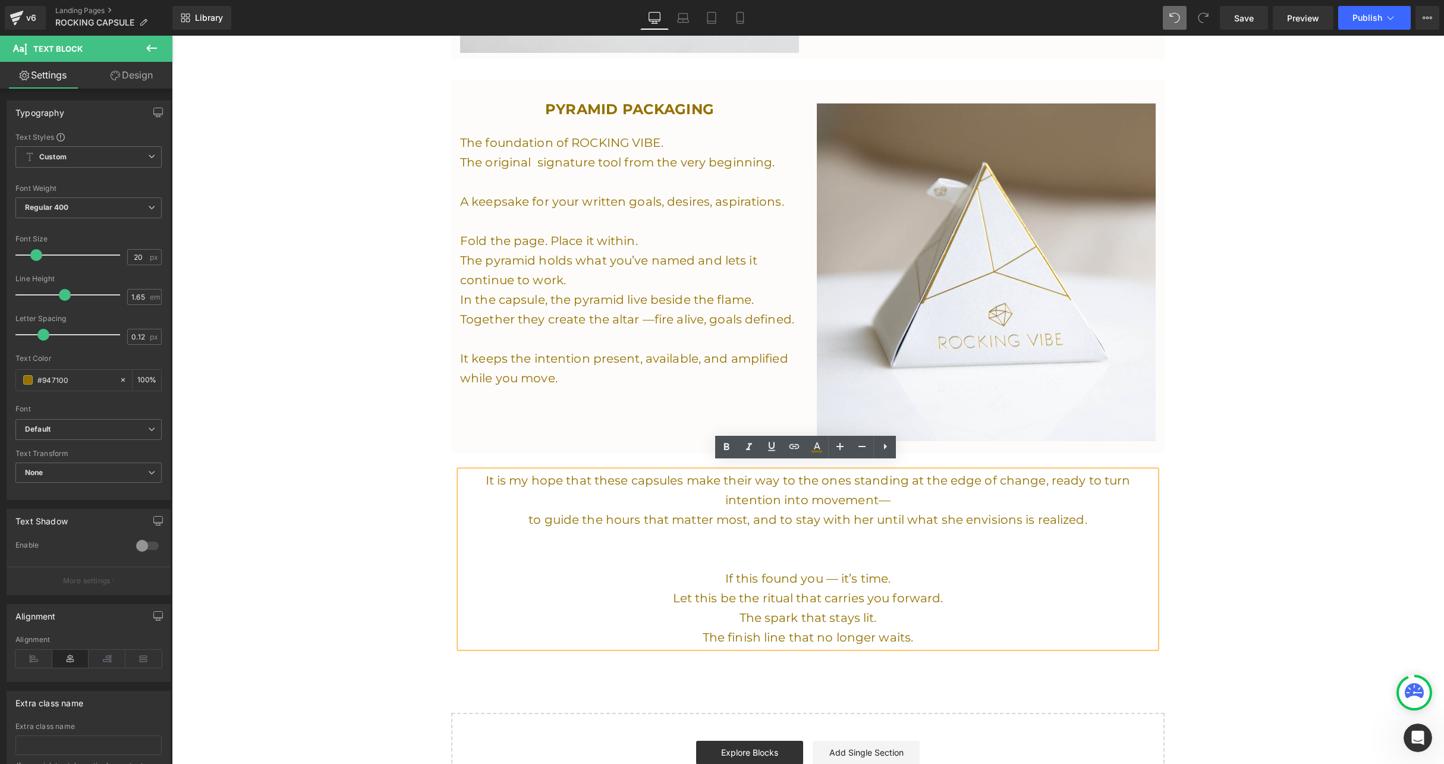
click at [1219, 23] on div "Save Preview Publish Scheduled View Live Page View with current Template Save T…" at bounding box center [1329, 18] width 229 height 24
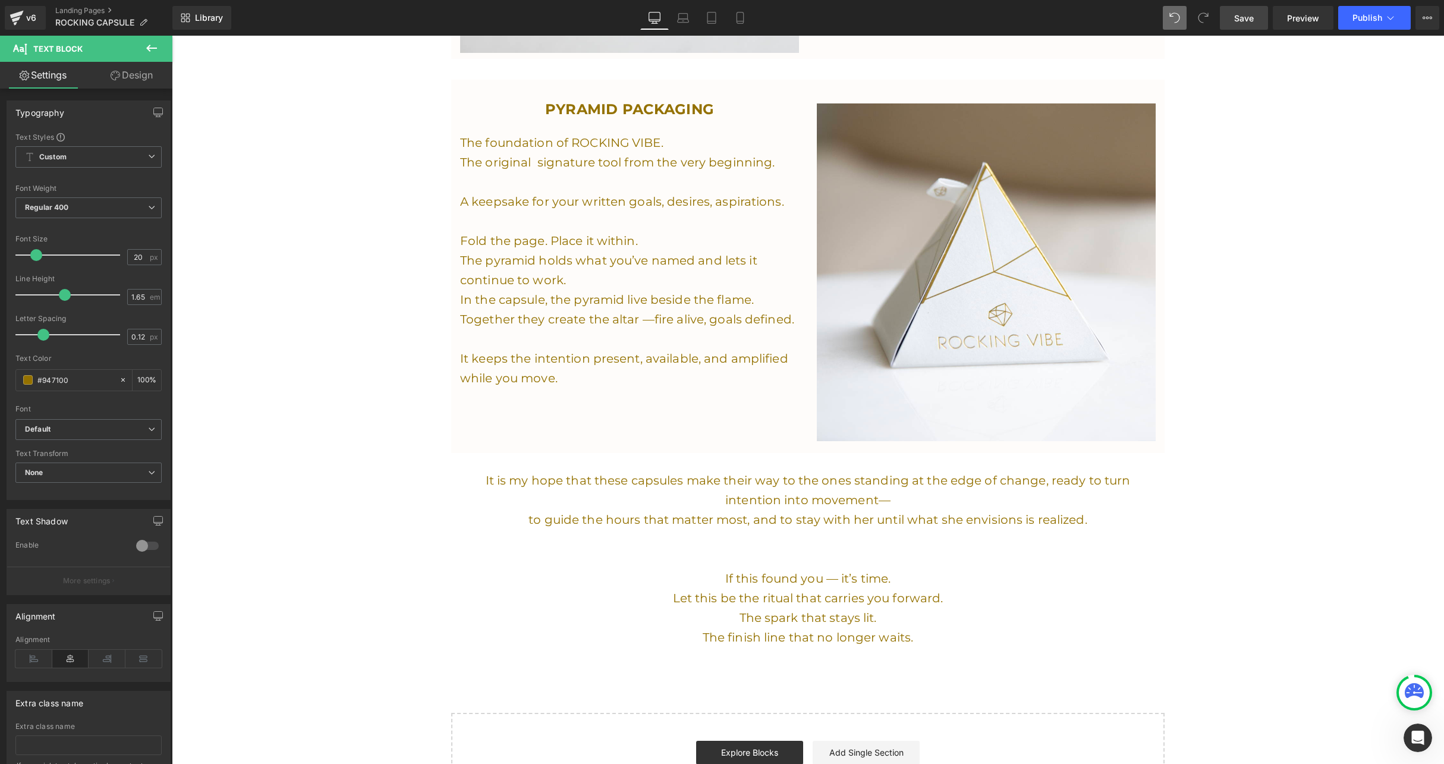
click at [1234, 24] on link "Save" at bounding box center [1244, 18] width 48 height 24
click at [1363, 18] on span "Publish" at bounding box center [1367, 18] width 30 height 10
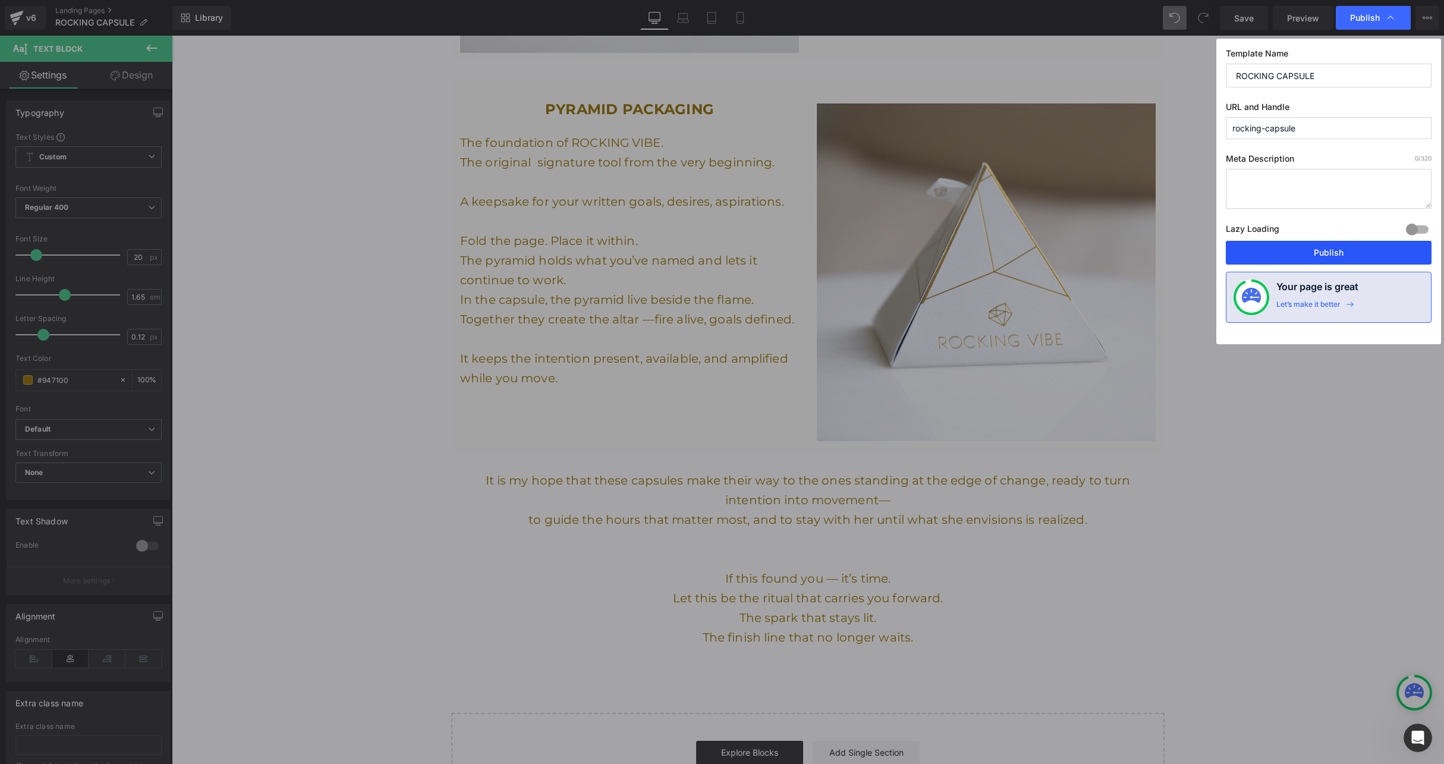
click at [1307, 250] on button "Publish" at bounding box center [1329, 253] width 206 height 24
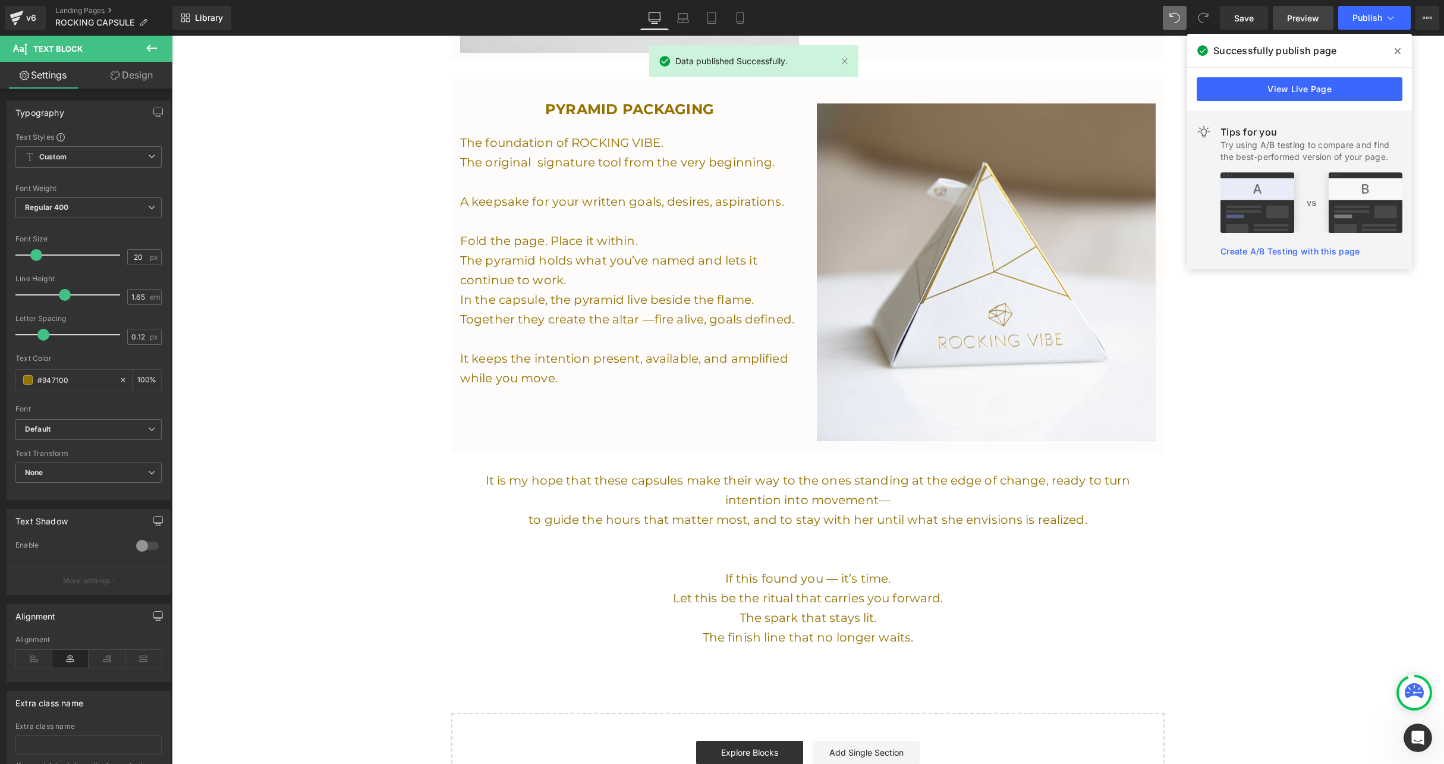
click at [1311, 17] on span "Preview" at bounding box center [1303, 18] width 32 height 12
